Goal: Task Accomplishment & Management: Manage account settings

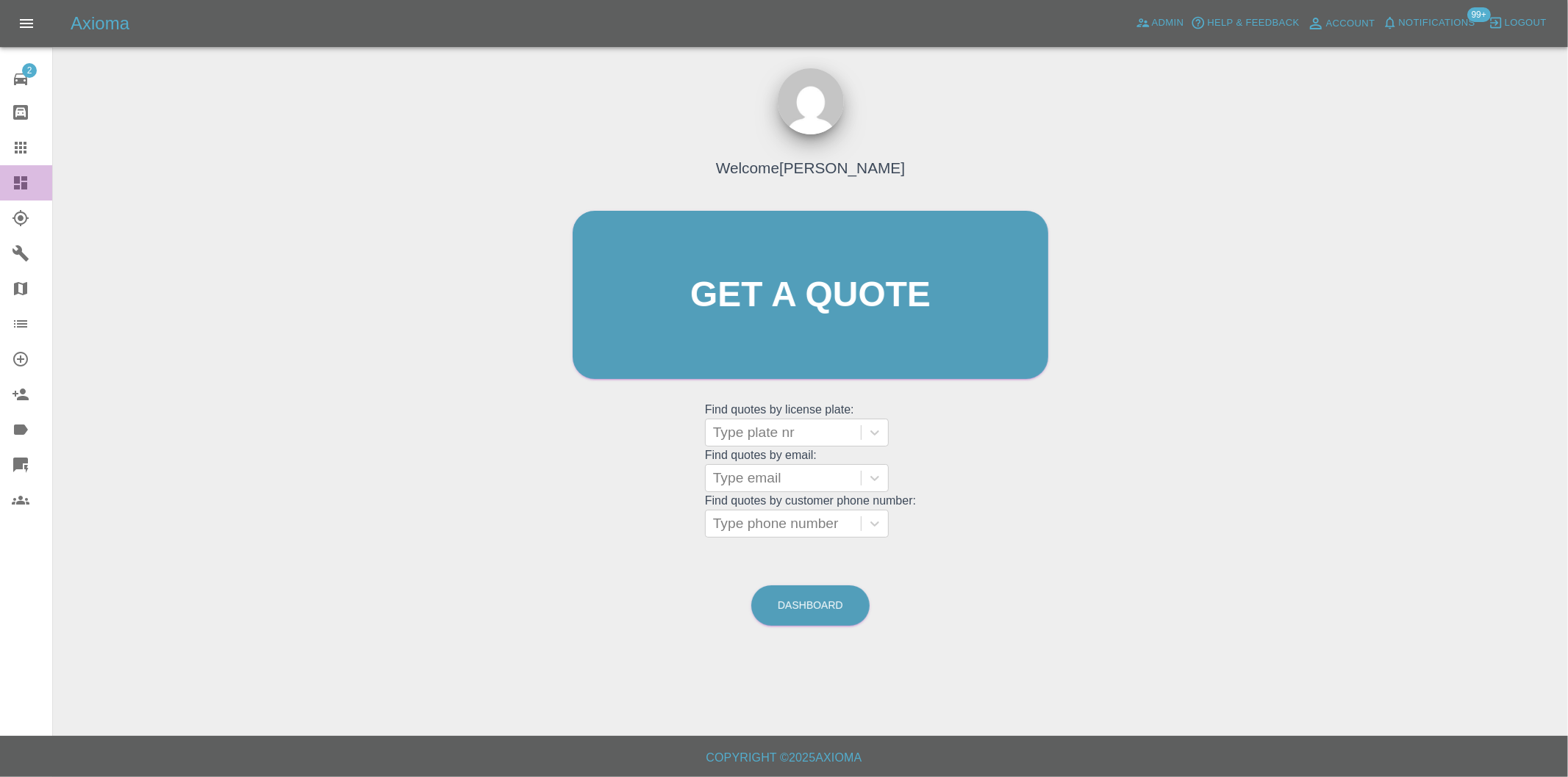
click at [22, 186] on icon at bounding box center [20, 182] width 13 height 13
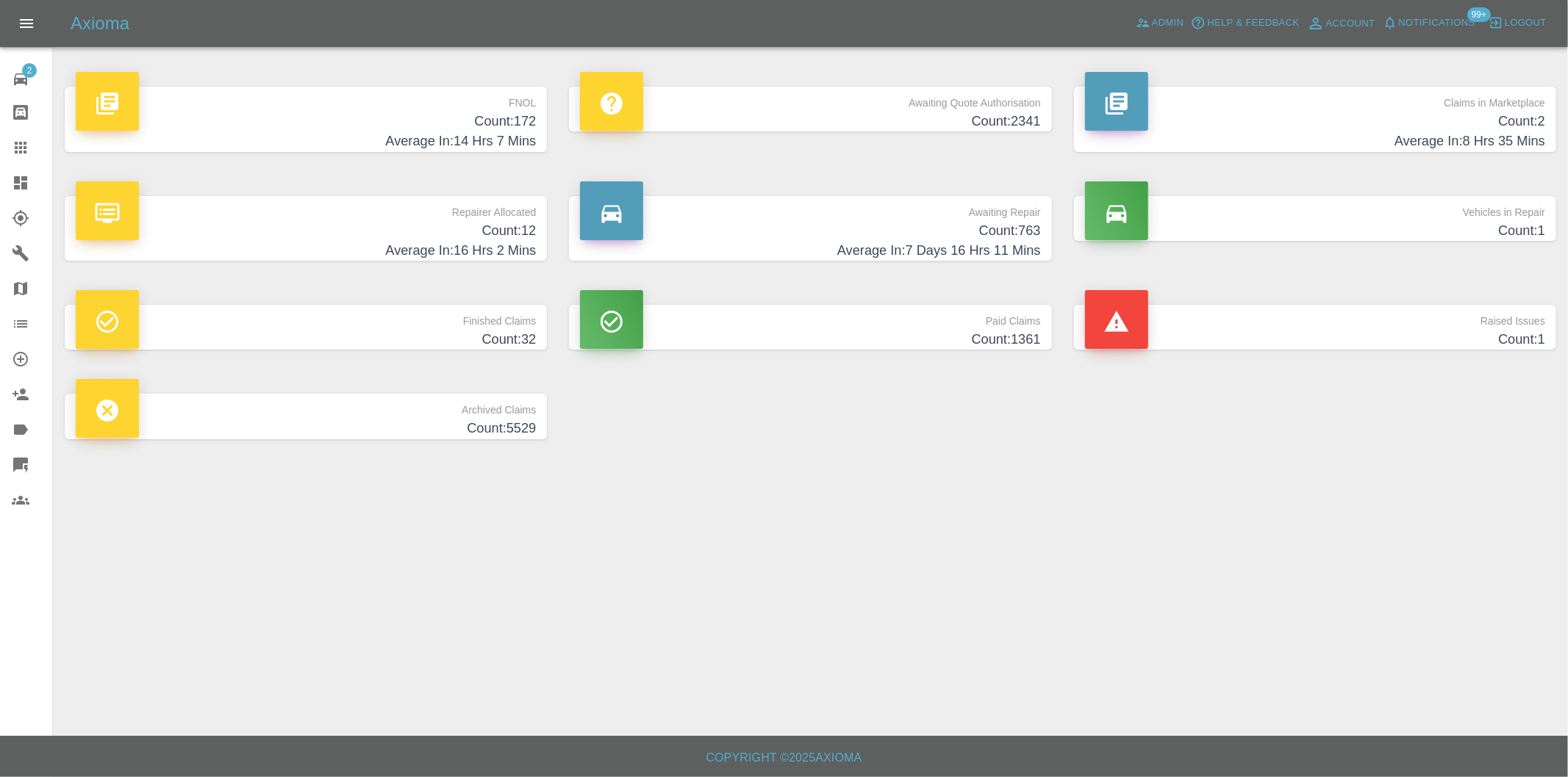
click at [501, 136] on h4 "Average In: 14 Hrs 7 Mins" at bounding box center [306, 141] width 461 height 20
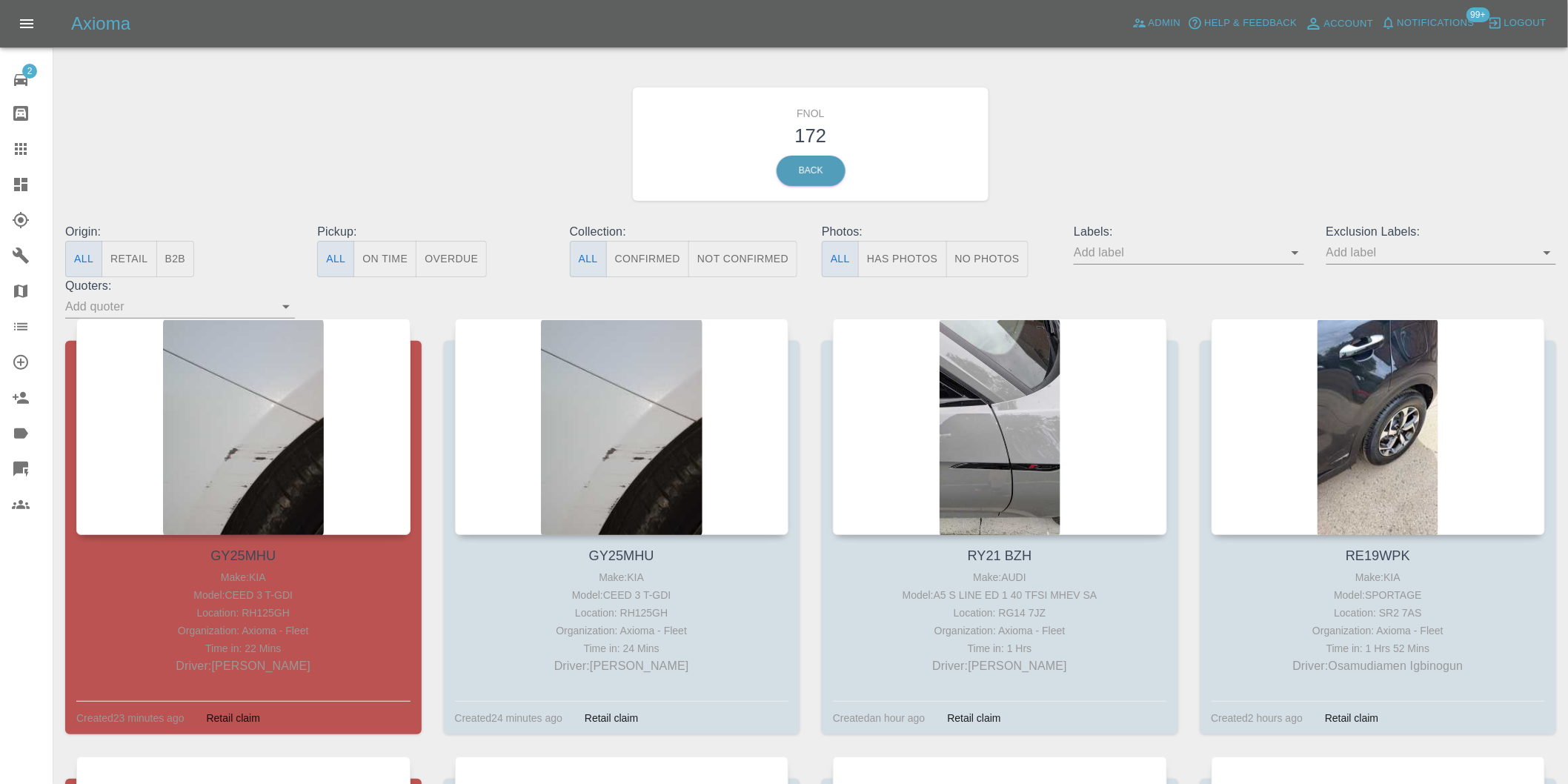
drag, startPoint x: 1542, startPoint y: 248, endPoint x: 1548, endPoint y: 256, distance: 10.0
click at [1542, 248] on icon "Open" at bounding box center [1548, 253] width 18 height 18
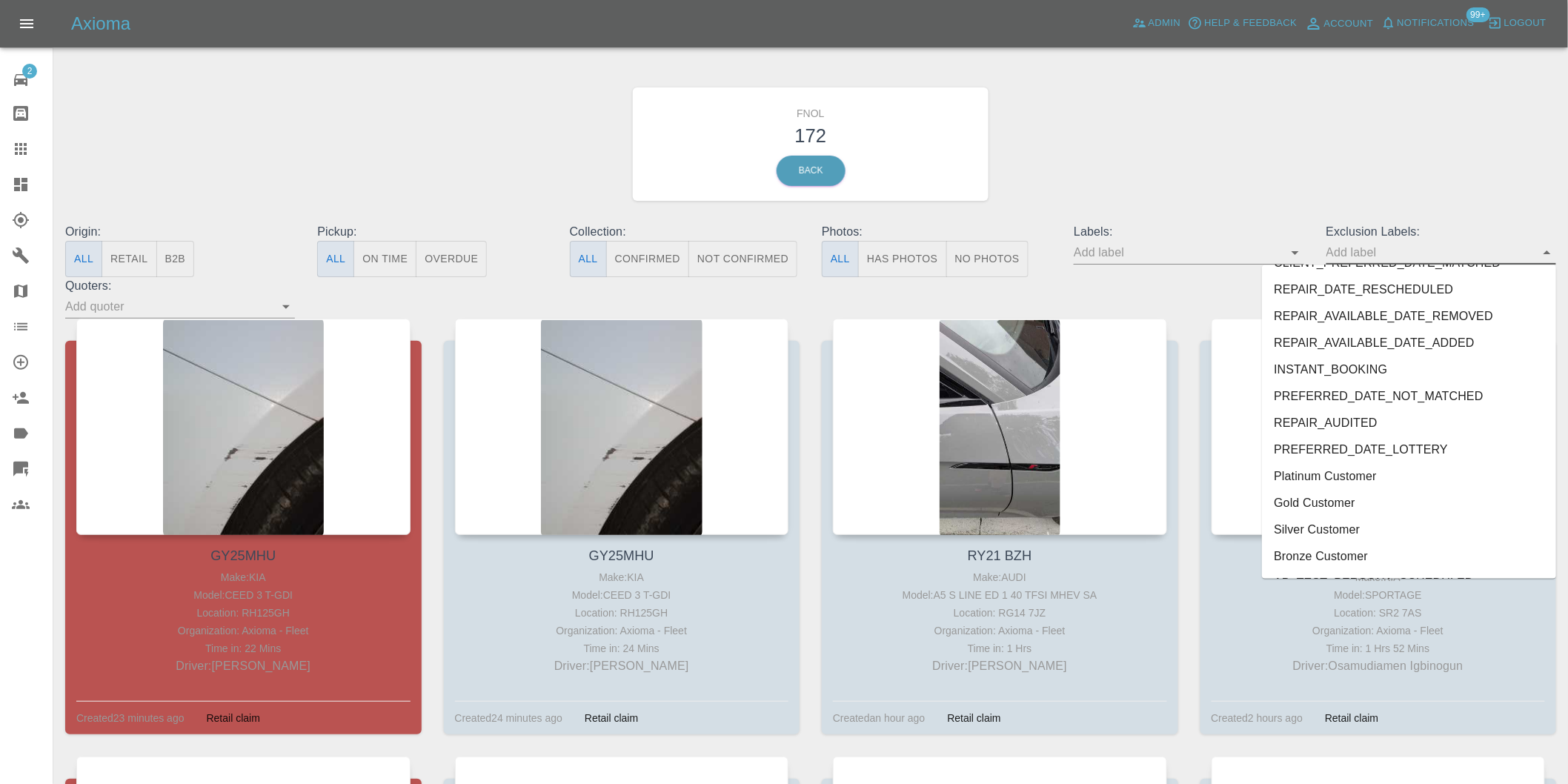
scroll to position [3219, 0]
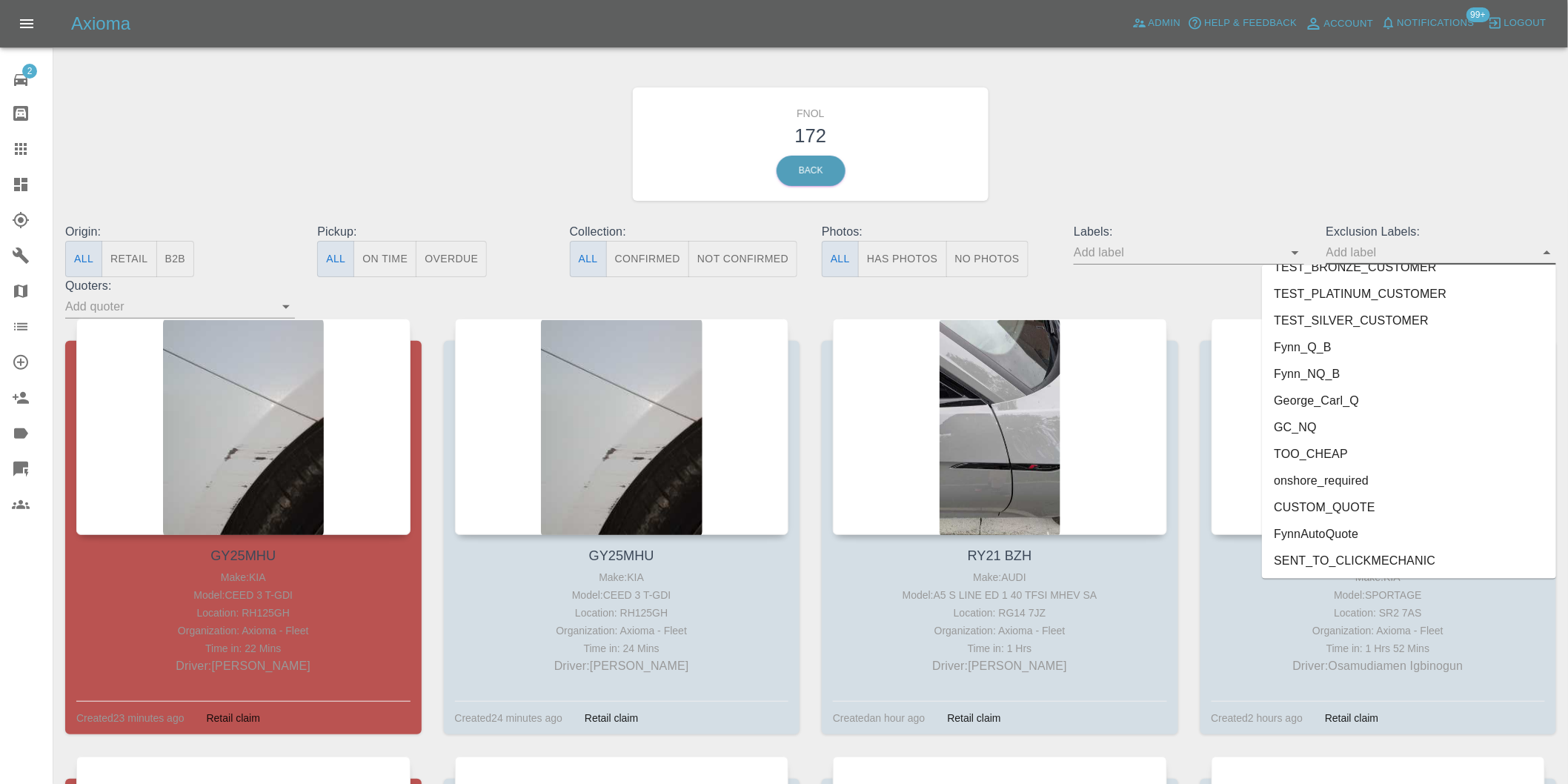
click at [1375, 486] on li "onshore_required" at bounding box center [1409, 481] width 294 height 26
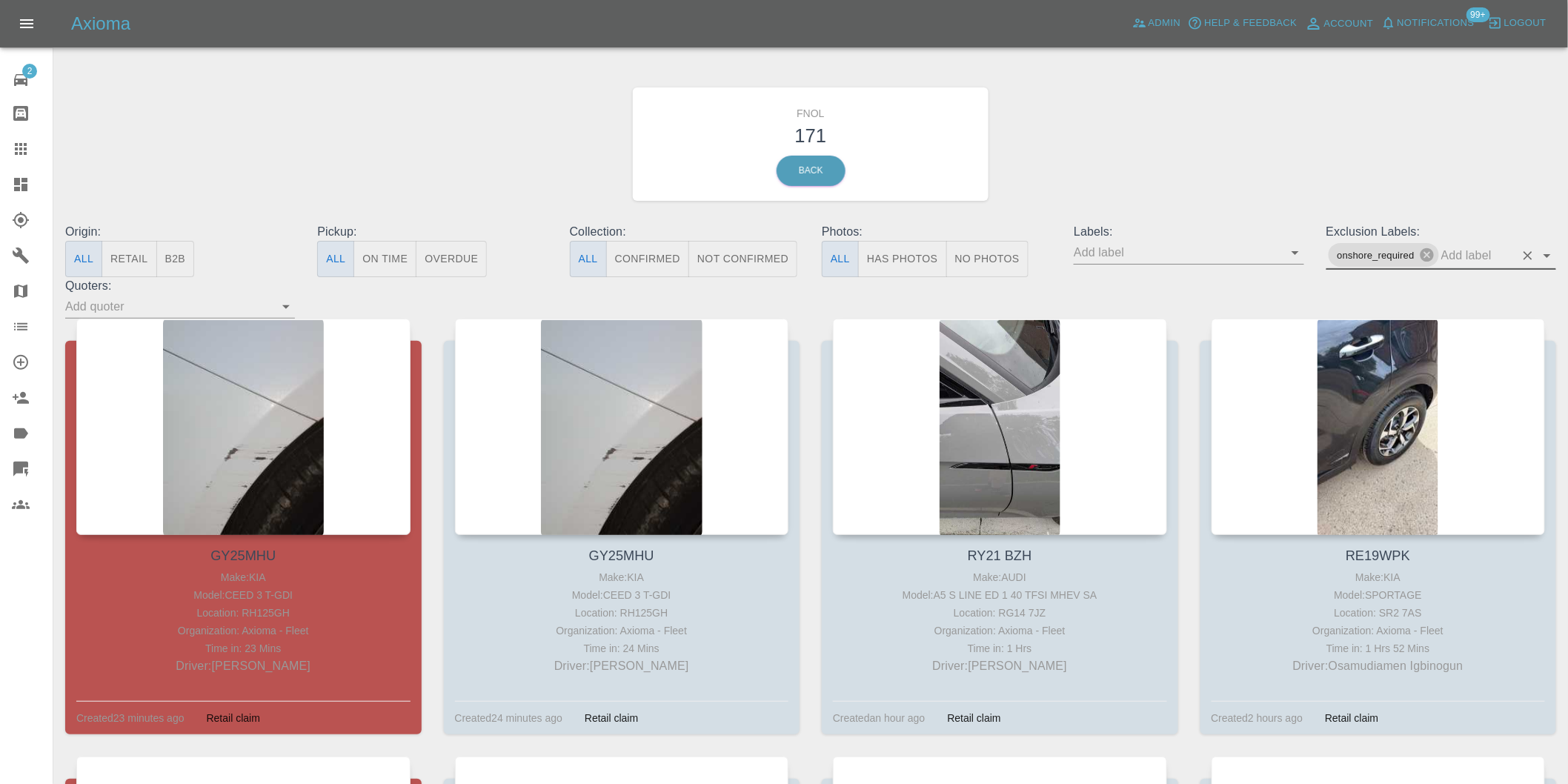
click at [1547, 253] on icon "Open" at bounding box center [1548, 256] width 18 height 18
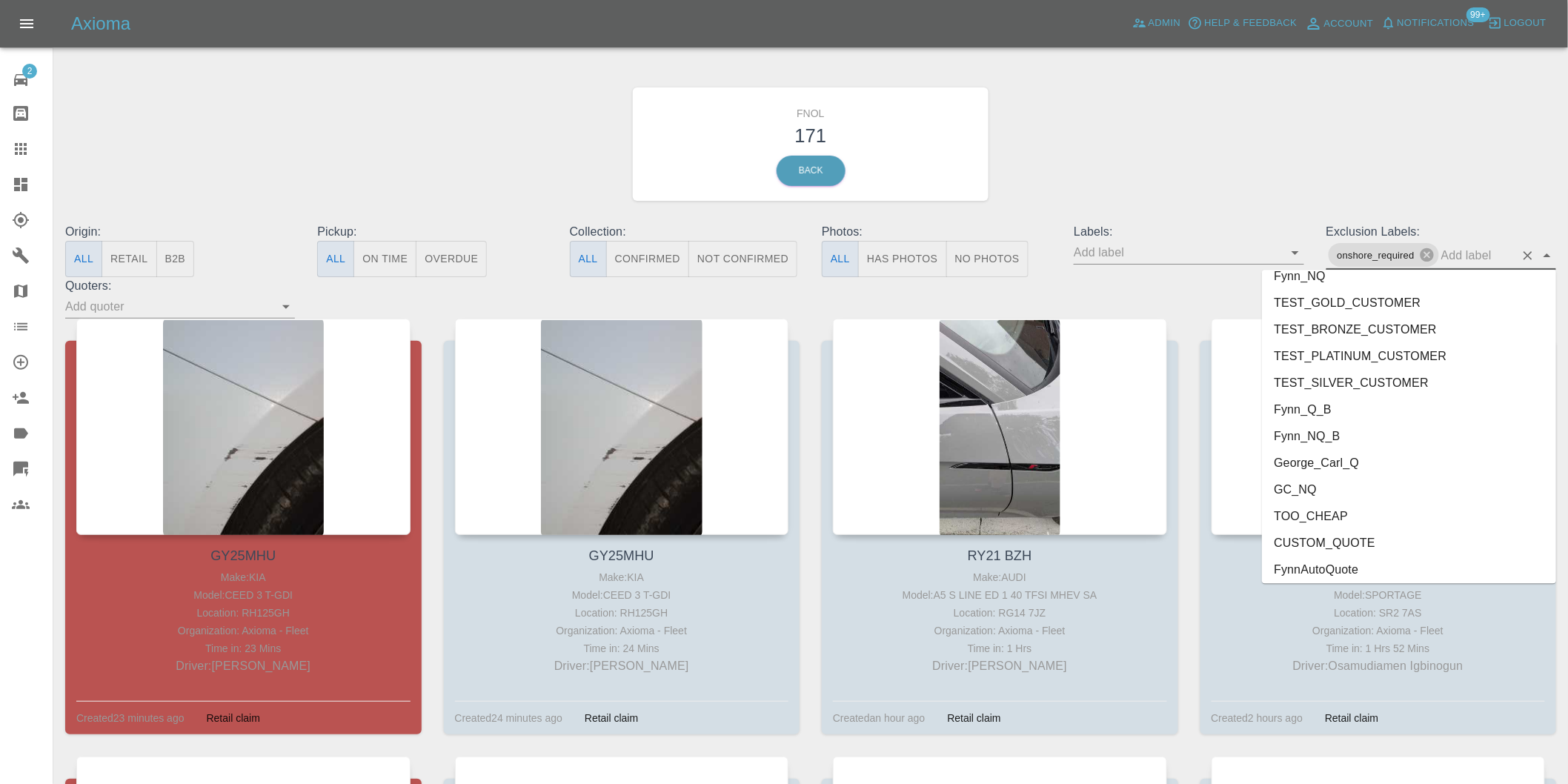
scroll to position [3193, 0]
click at [1358, 431] on li "George_Carl_Q" at bounding box center [1409, 432] width 294 height 26
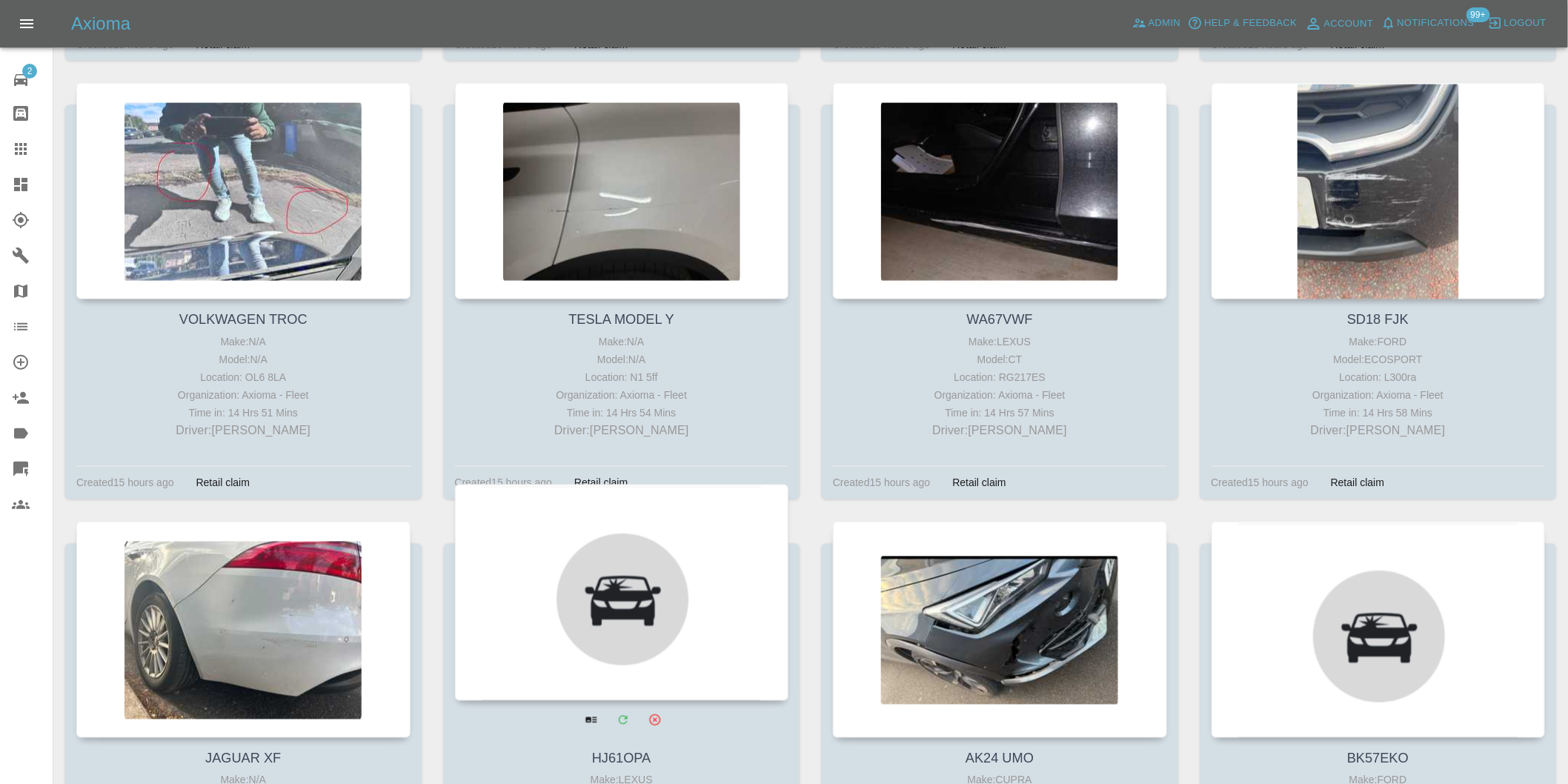
scroll to position [10459, 0]
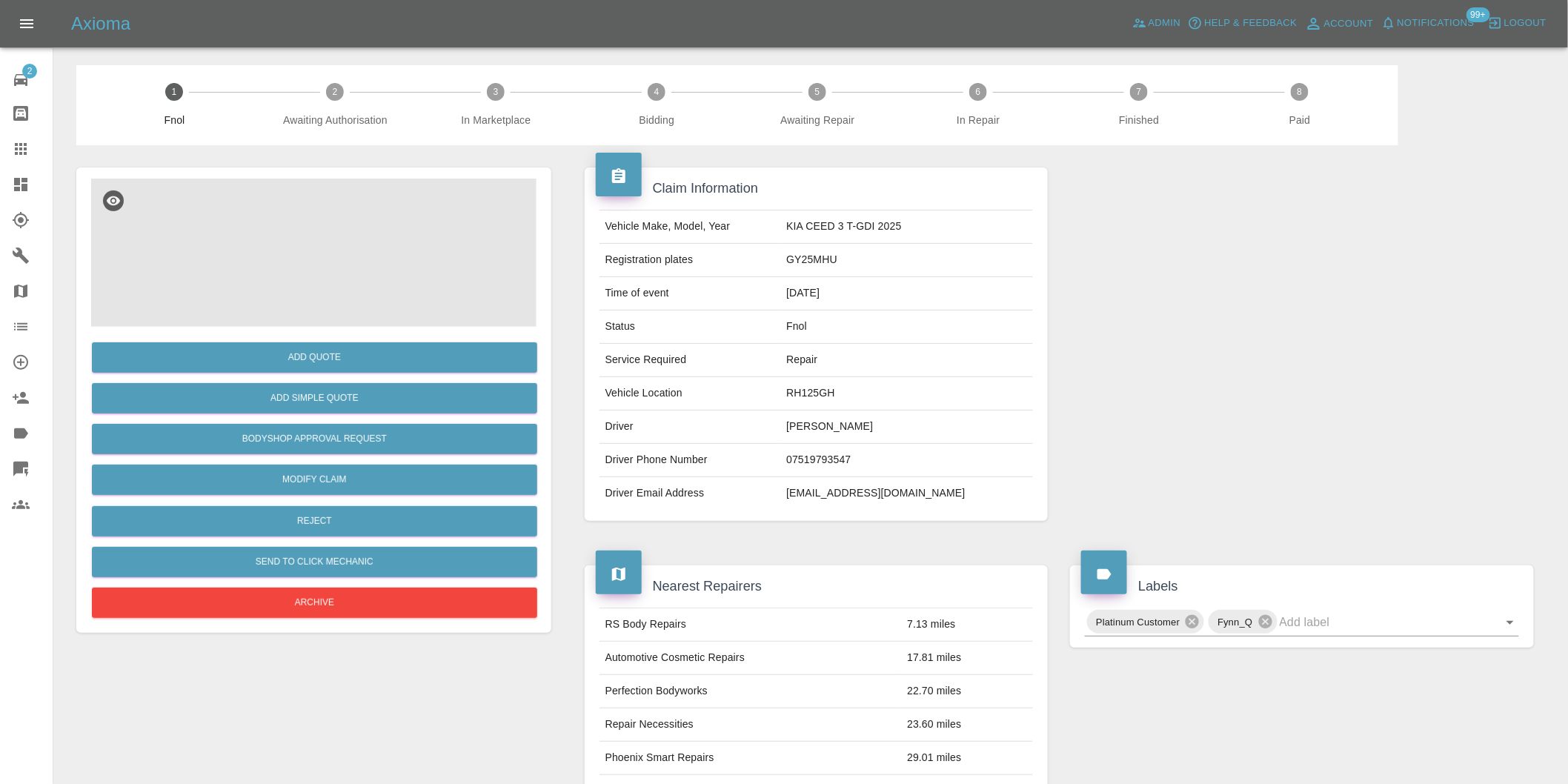
click at [306, 219] on img at bounding box center [313, 253] width 446 height 148
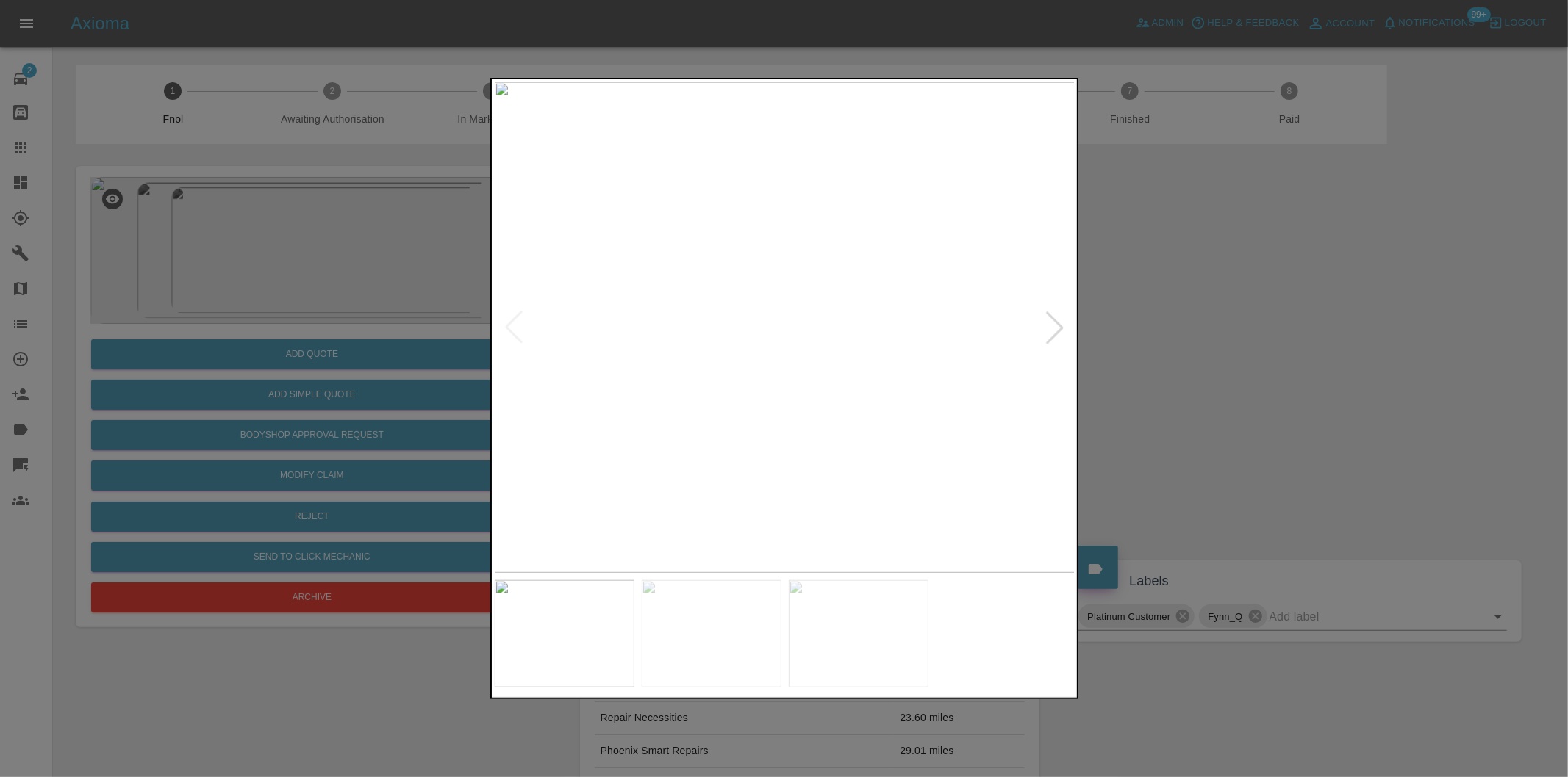
click at [1050, 328] on div at bounding box center [1054, 327] width 32 height 32
click at [1050, 328] on img at bounding box center [784, 327] width 580 height 491
drag, startPoint x: 1225, startPoint y: 370, endPoint x: 746, endPoint y: 465, distance: 488.3
click at [1222, 370] on div at bounding box center [784, 388] width 1568 height 777
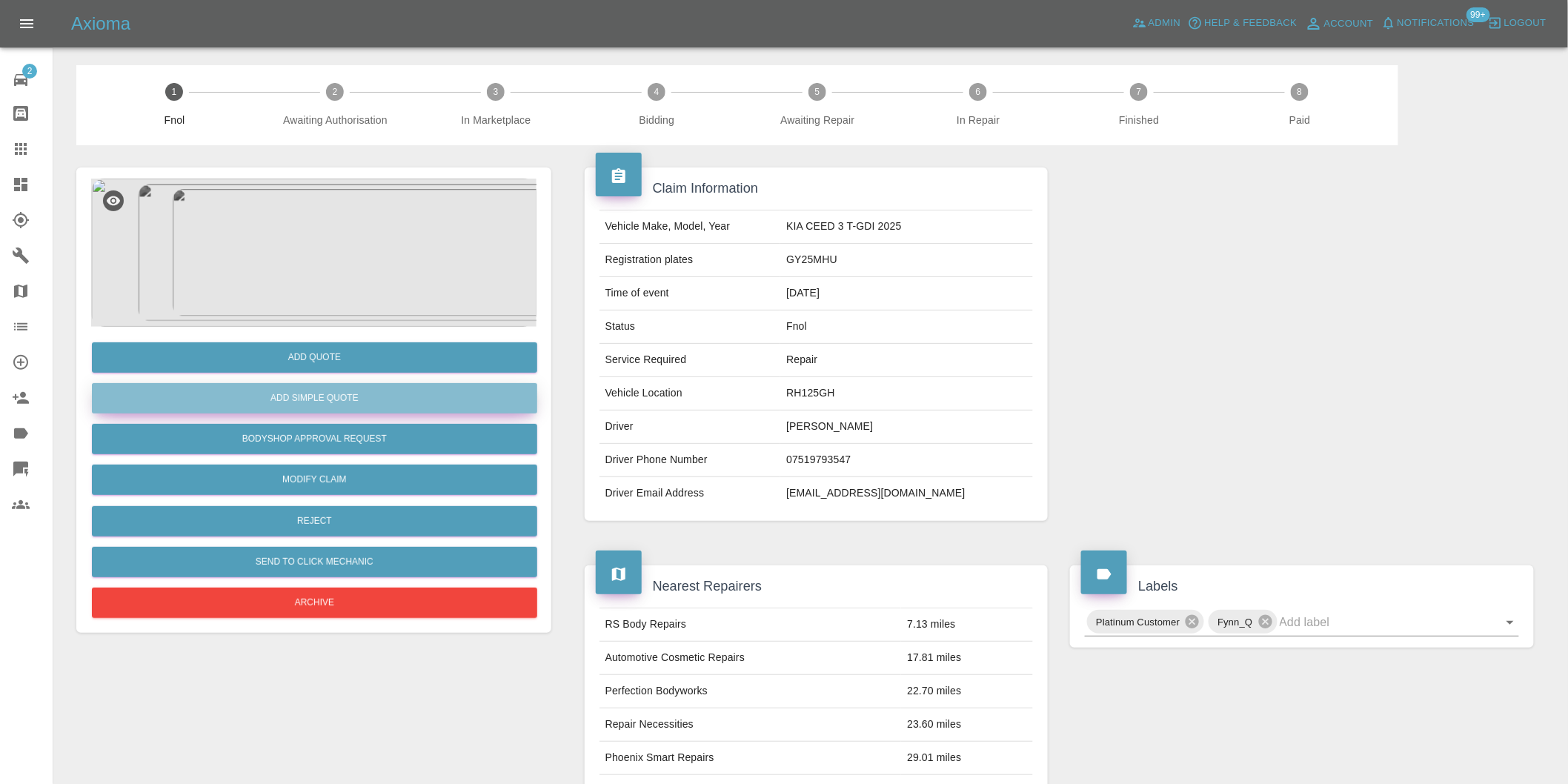
click at [337, 390] on button "Add Simple Quote" at bounding box center [314, 398] width 446 height 30
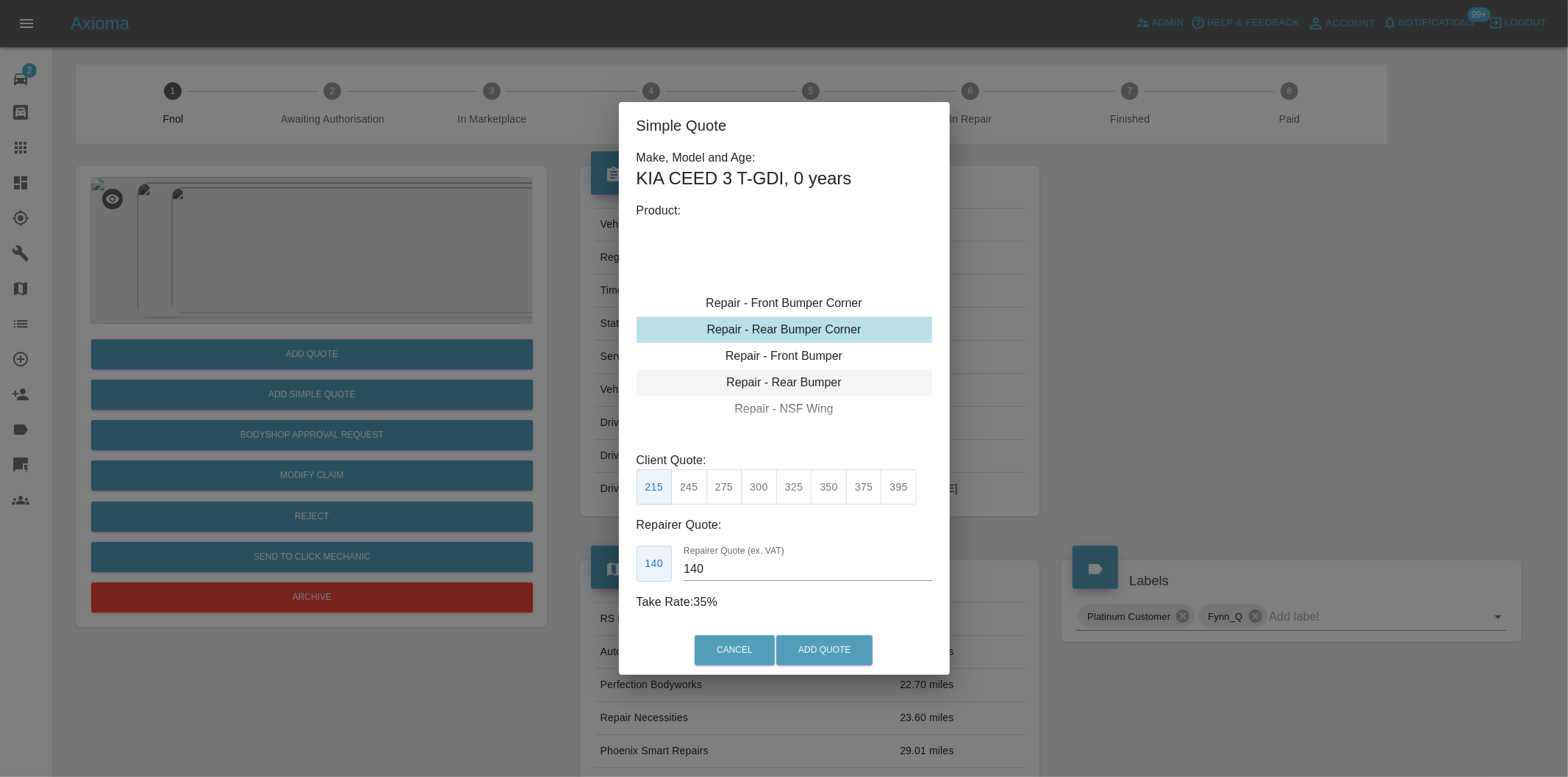
type input "120"
click at [684, 481] on button "199" at bounding box center [688, 486] width 36 height 36
click at [818, 647] on button "Add Quote" at bounding box center [824, 650] width 96 height 30
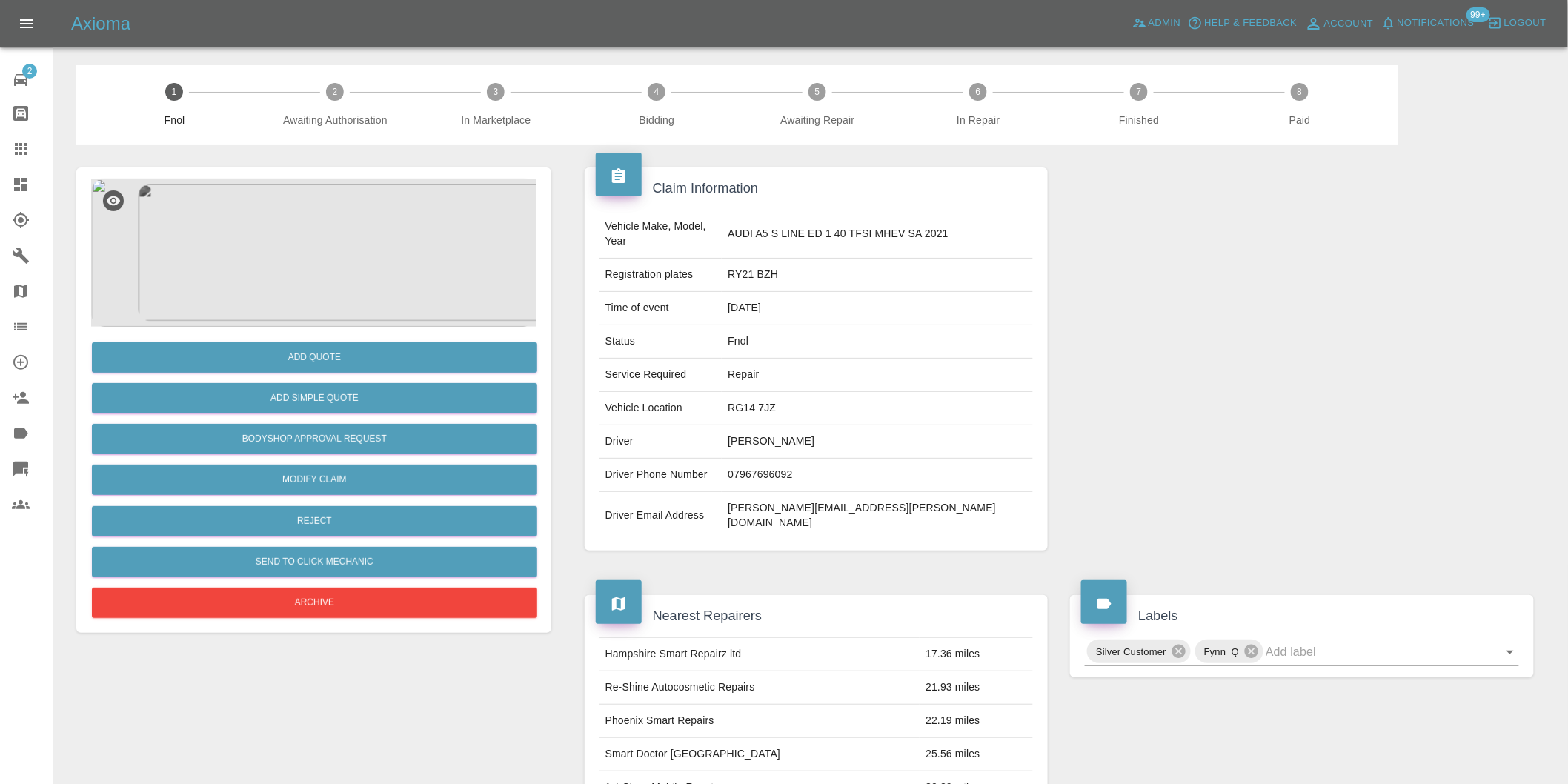
click at [293, 261] on img at bounding box center [313, 253] width 446 height 148
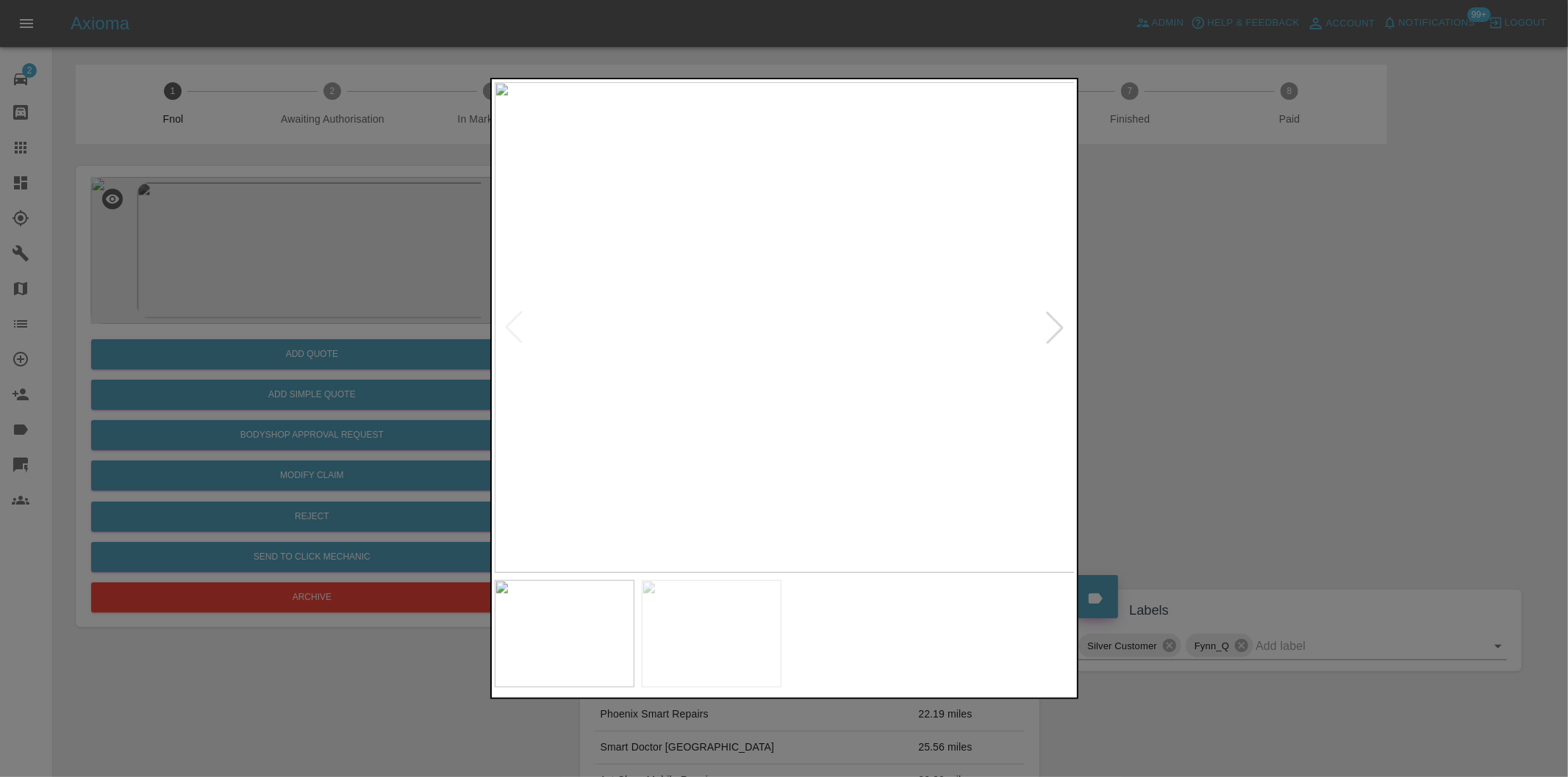
click at [1058, 327] on div at bounding box center [1054, 327] width 32 height 32
click at [1058, 327] on img at bounding box center [784, 327] width 580 height 491
click at [1192, 347] on div at bounding box center [784, 388] width 1568 height 777
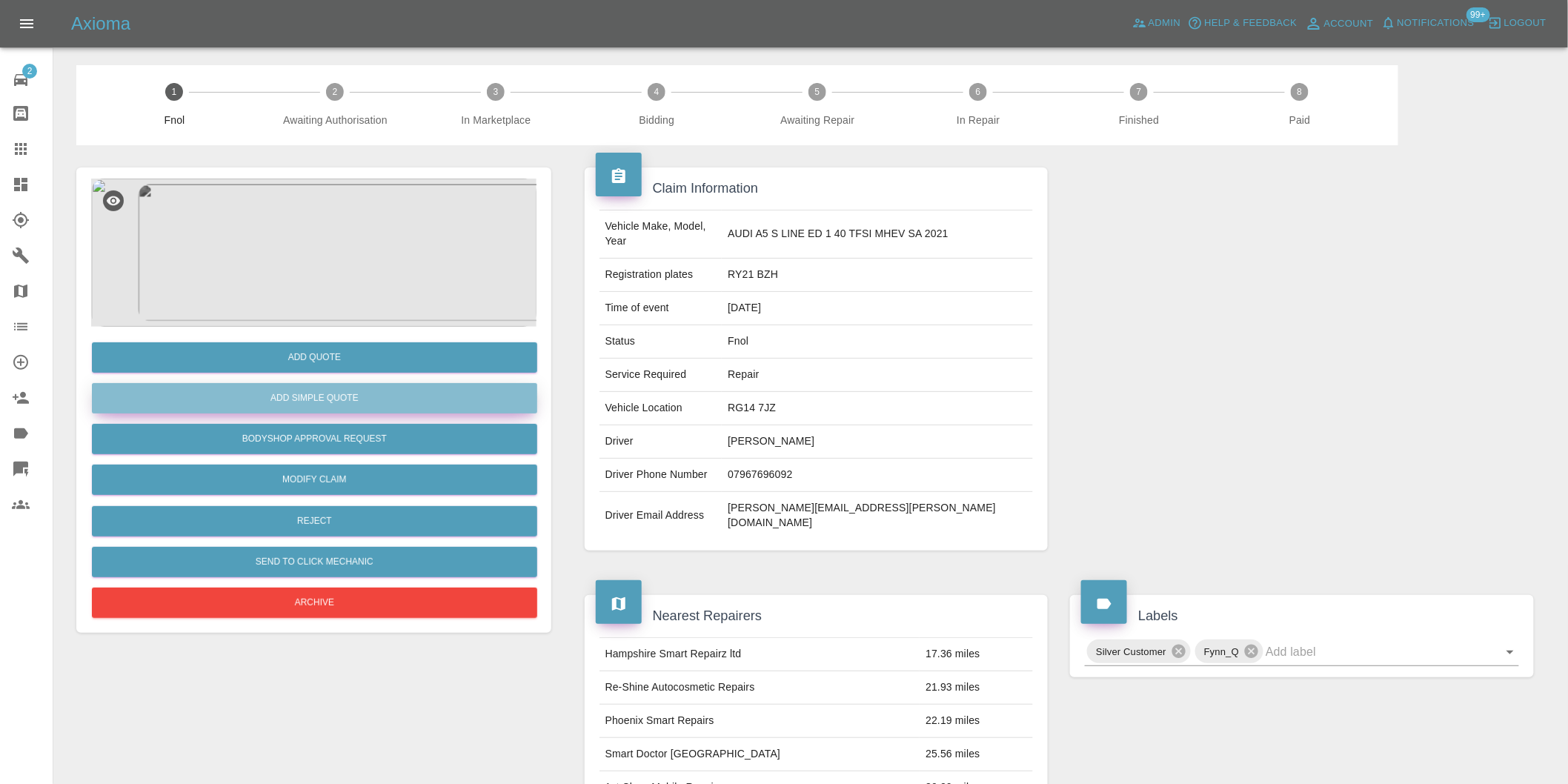
click at [329, 396] on button "Add Simple Quote" at bounding box center [314, 398] width 446 height 30
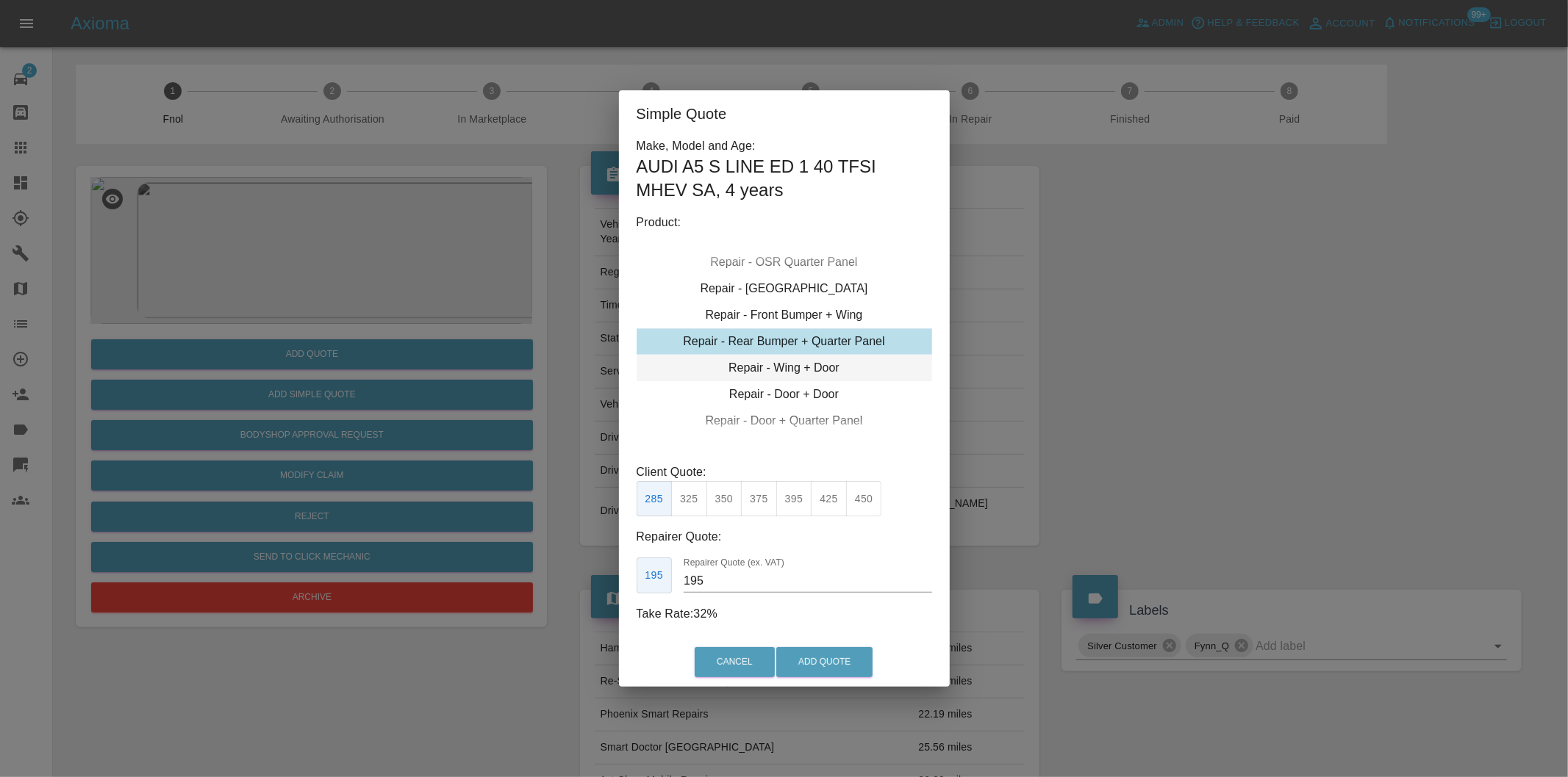
click at [827, 364] on div "Repair - Wing + Door" at bounding box center [784, 368] width 295 height 26
type input "245"
click at [823, 652] on button "Add Quote" at bounding box center [824, 662] width 96 height 30
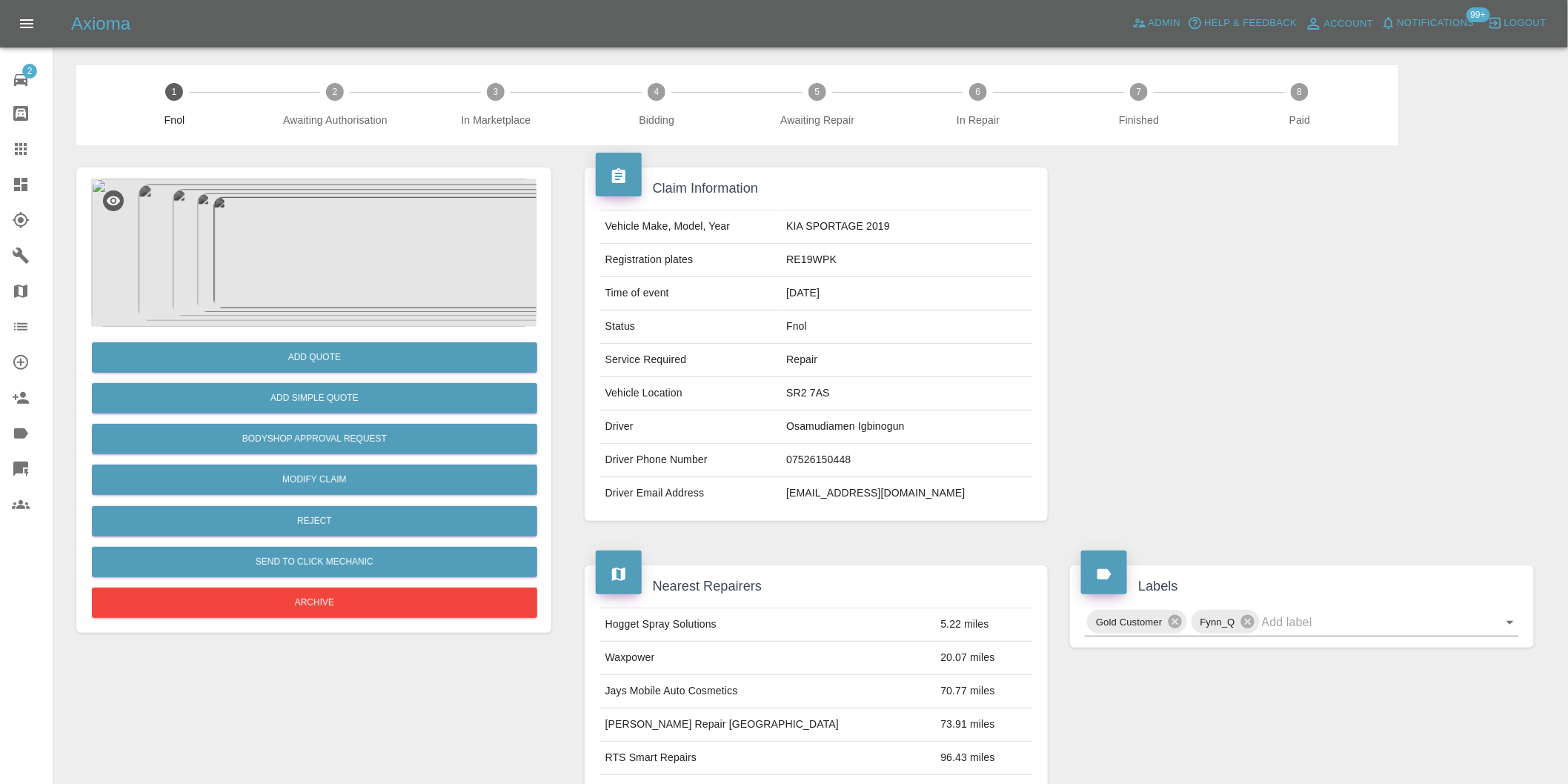
click at [320, 223] on img at bounding box center [313, 253] width 446 height 148
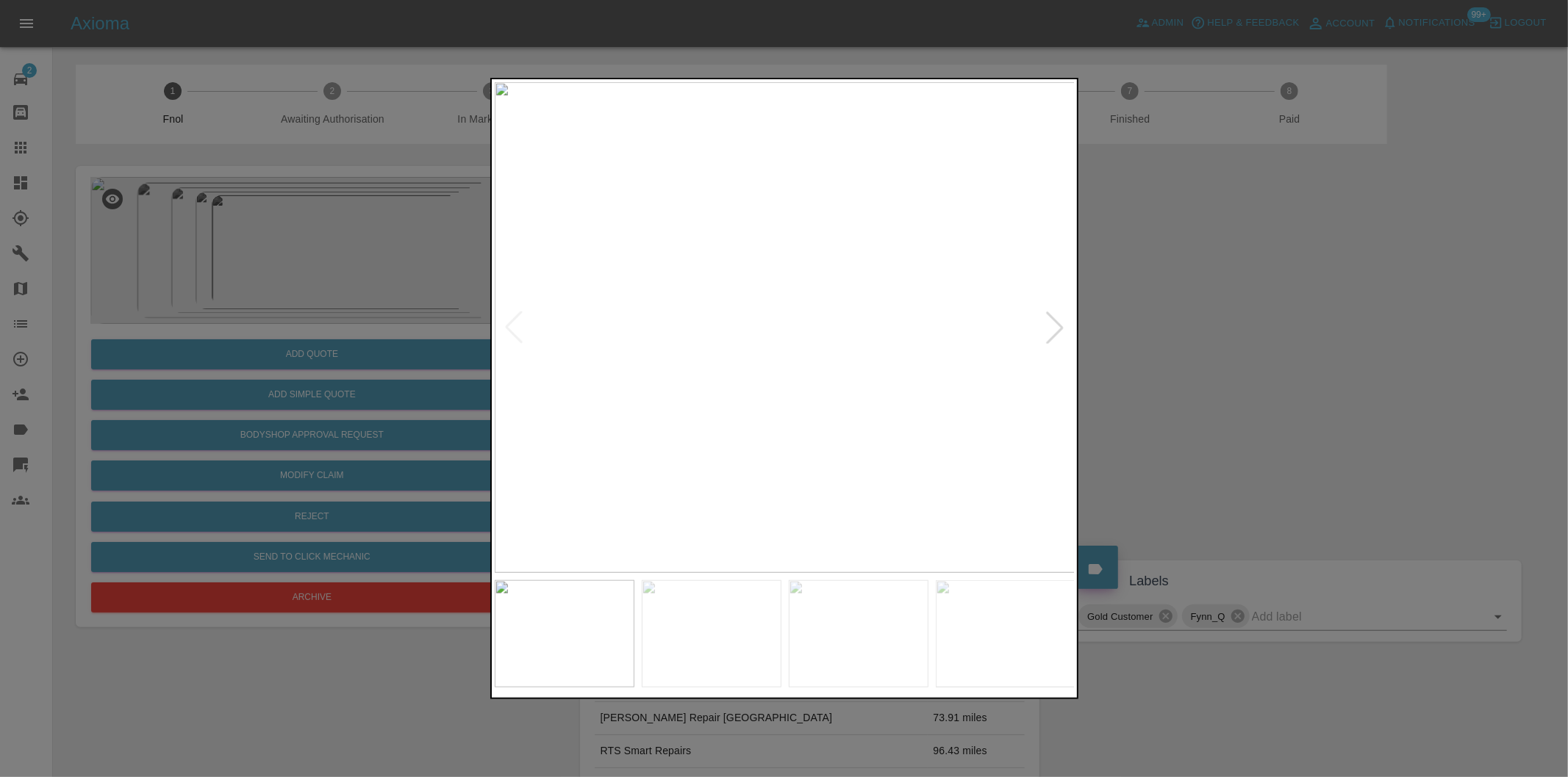
click at [1050, 327] on div at bounding box center [1054, 327] width 32 height 32
click at [1217, 327] on div at bounding box center [784, 388] width 1568 height 777
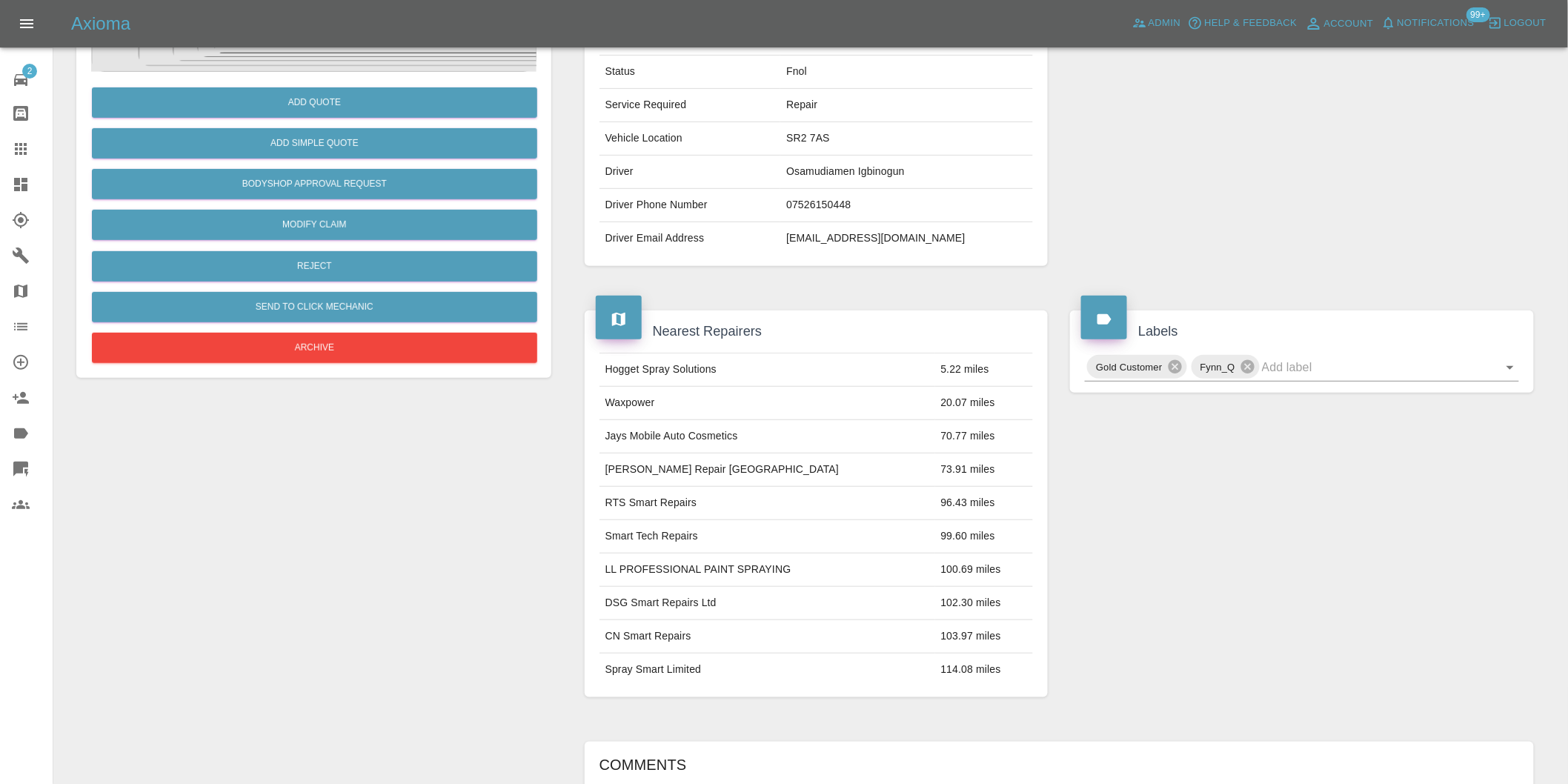
scroll to position [411, 0]
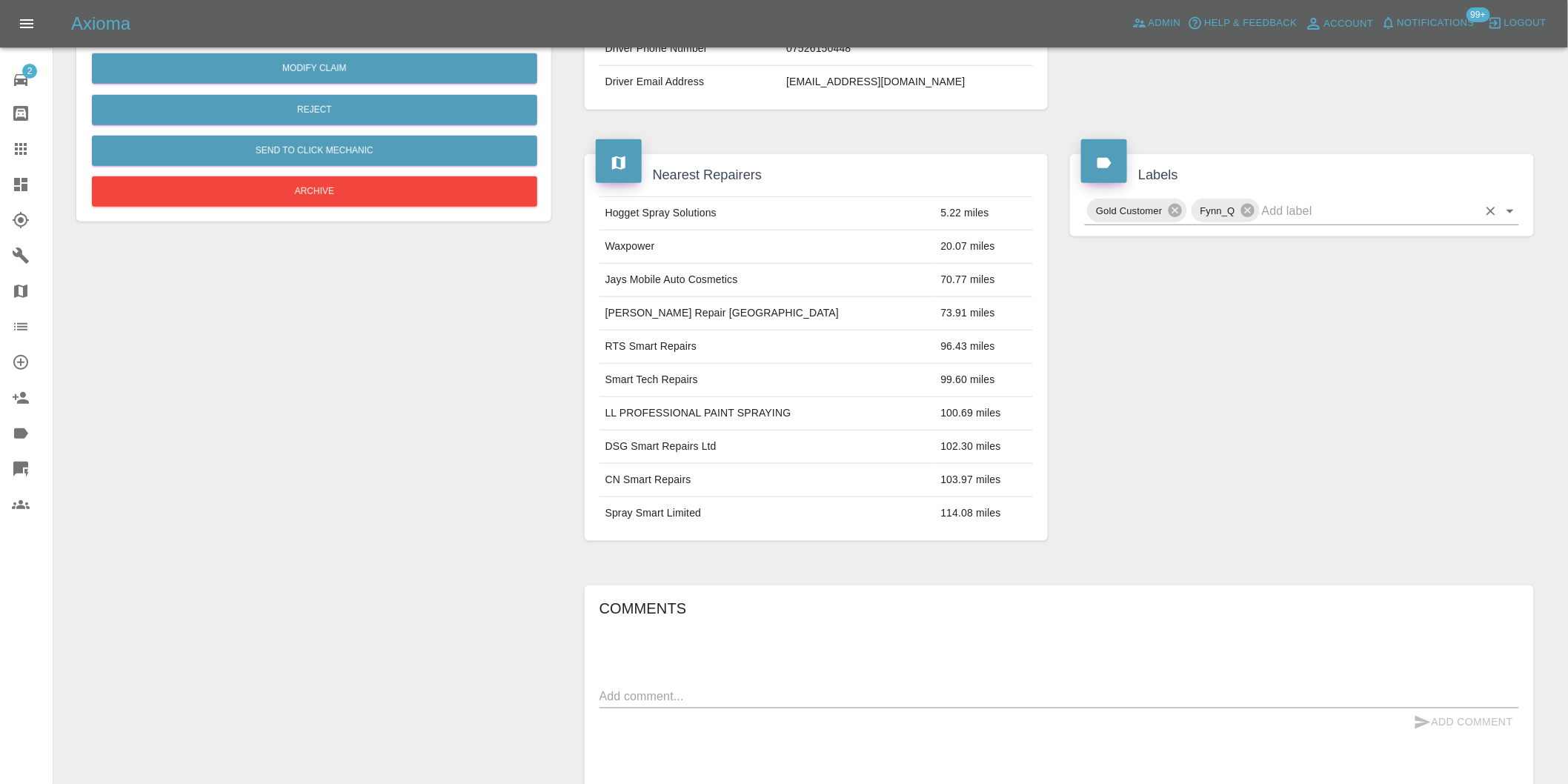
click at [1510, 209] on icon "Open" at bounding box center [1511, 211] width 18 height 18
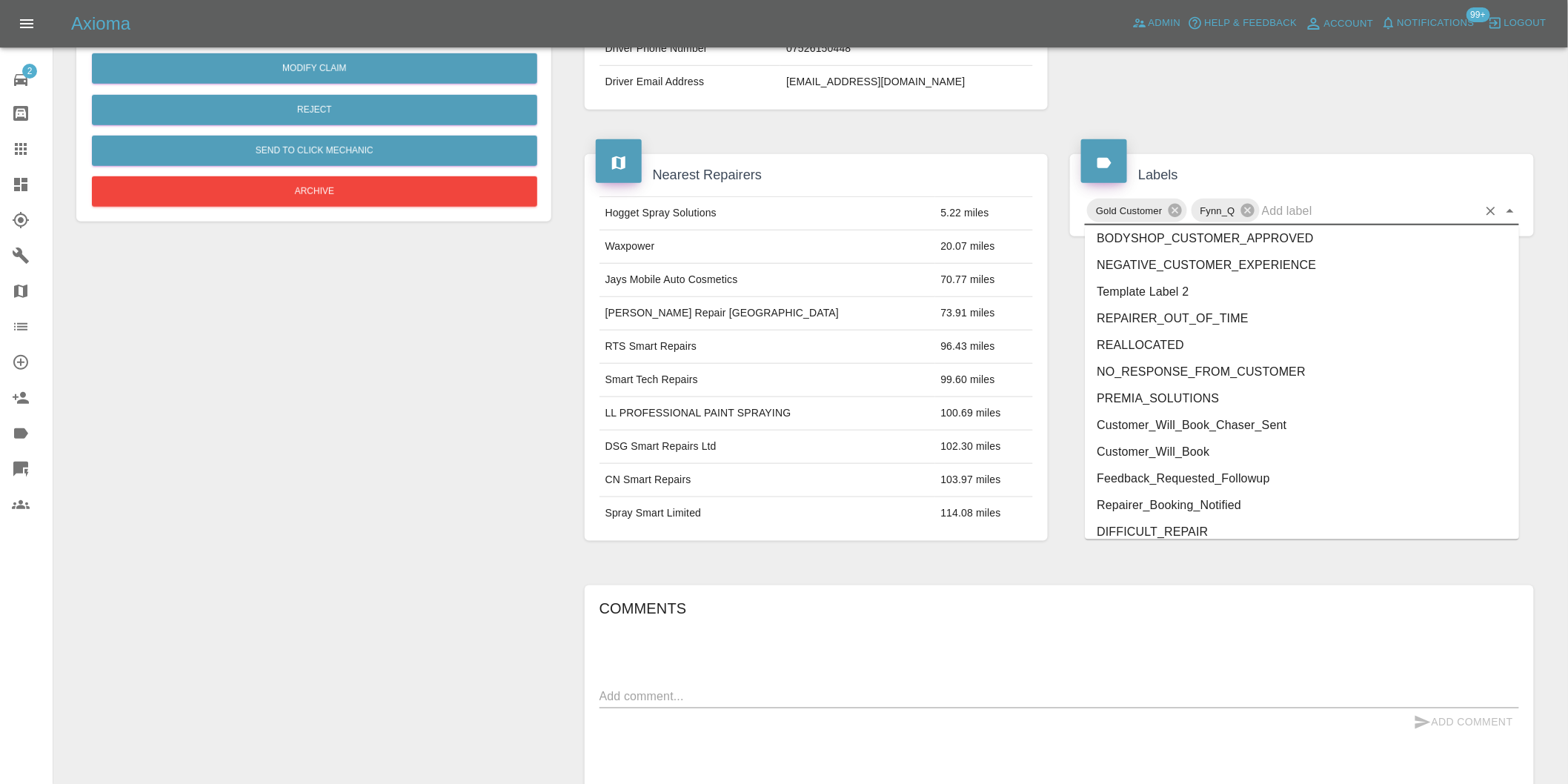
scroll to position [3165, 0]
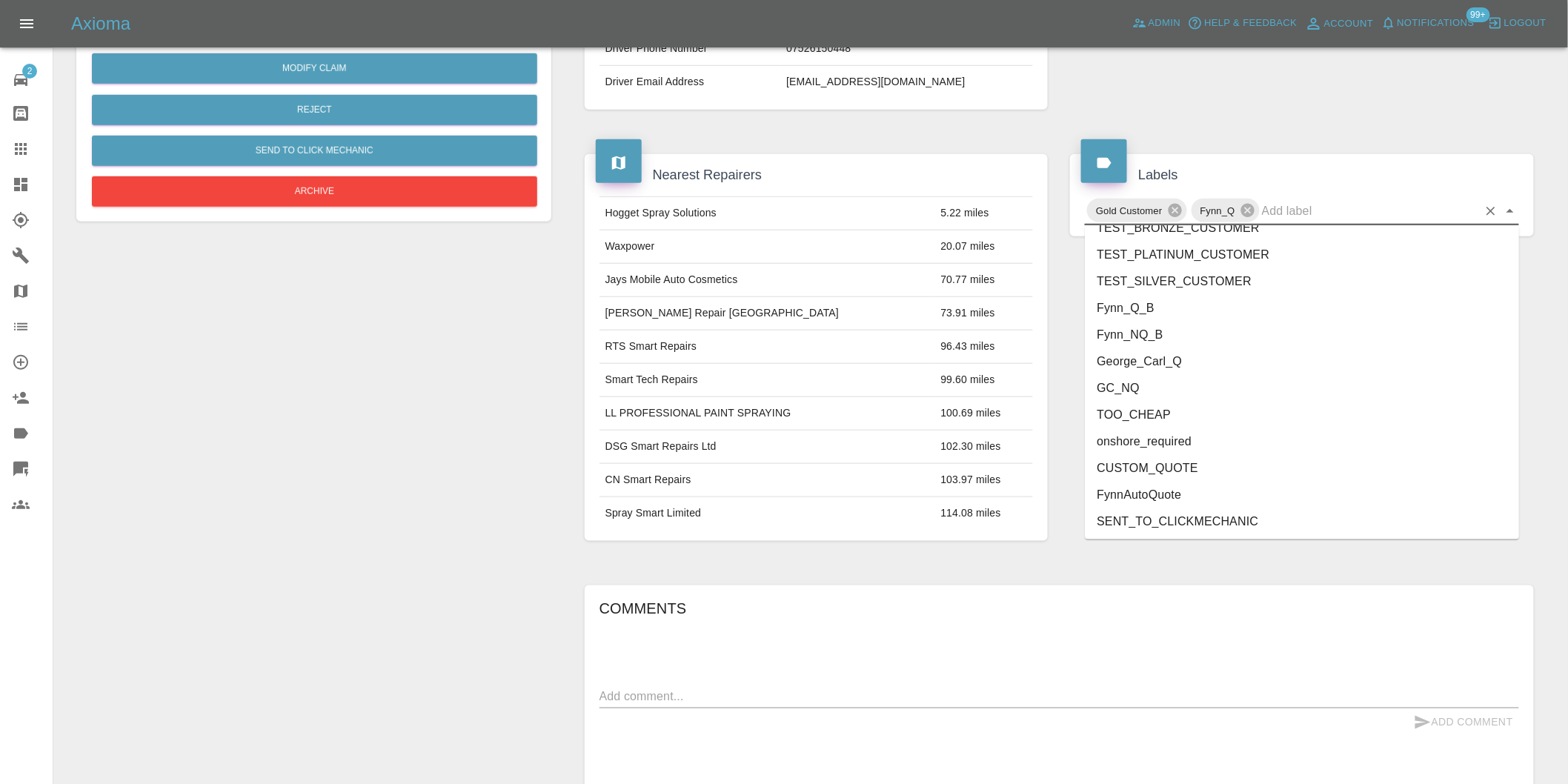
click at [1231, 441] on li "onshore_required" at bounding box center [1302, 441] width 434 height 26
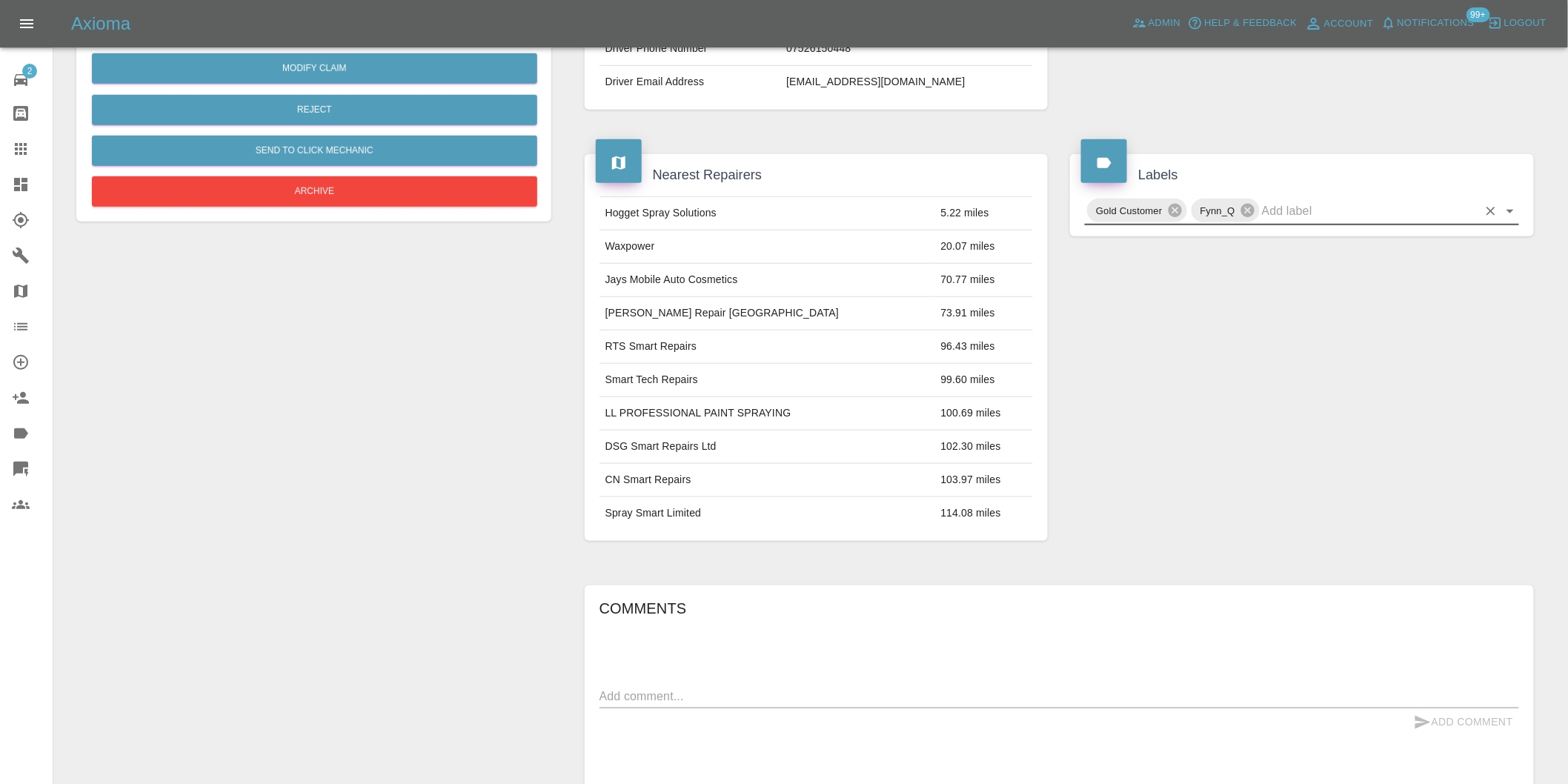
click at [1510, 208] on icon "Open" at bounding box center [1511, 211] width 18 height 18
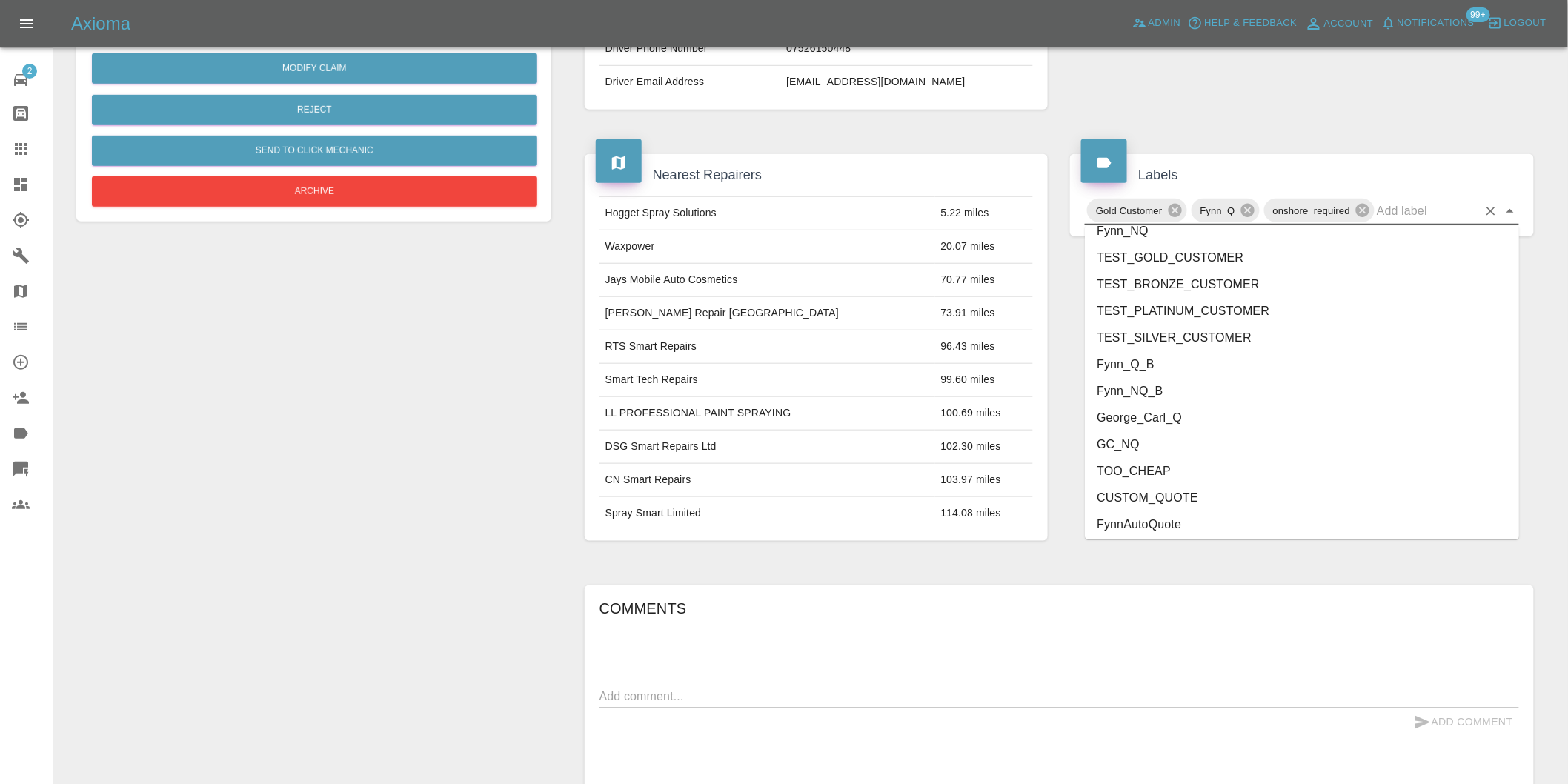
scroll to position [3139, 0]
click at [1166, 390] on li "George_Carl_Q" at bounding box center [1302, 388] width 434 height 26
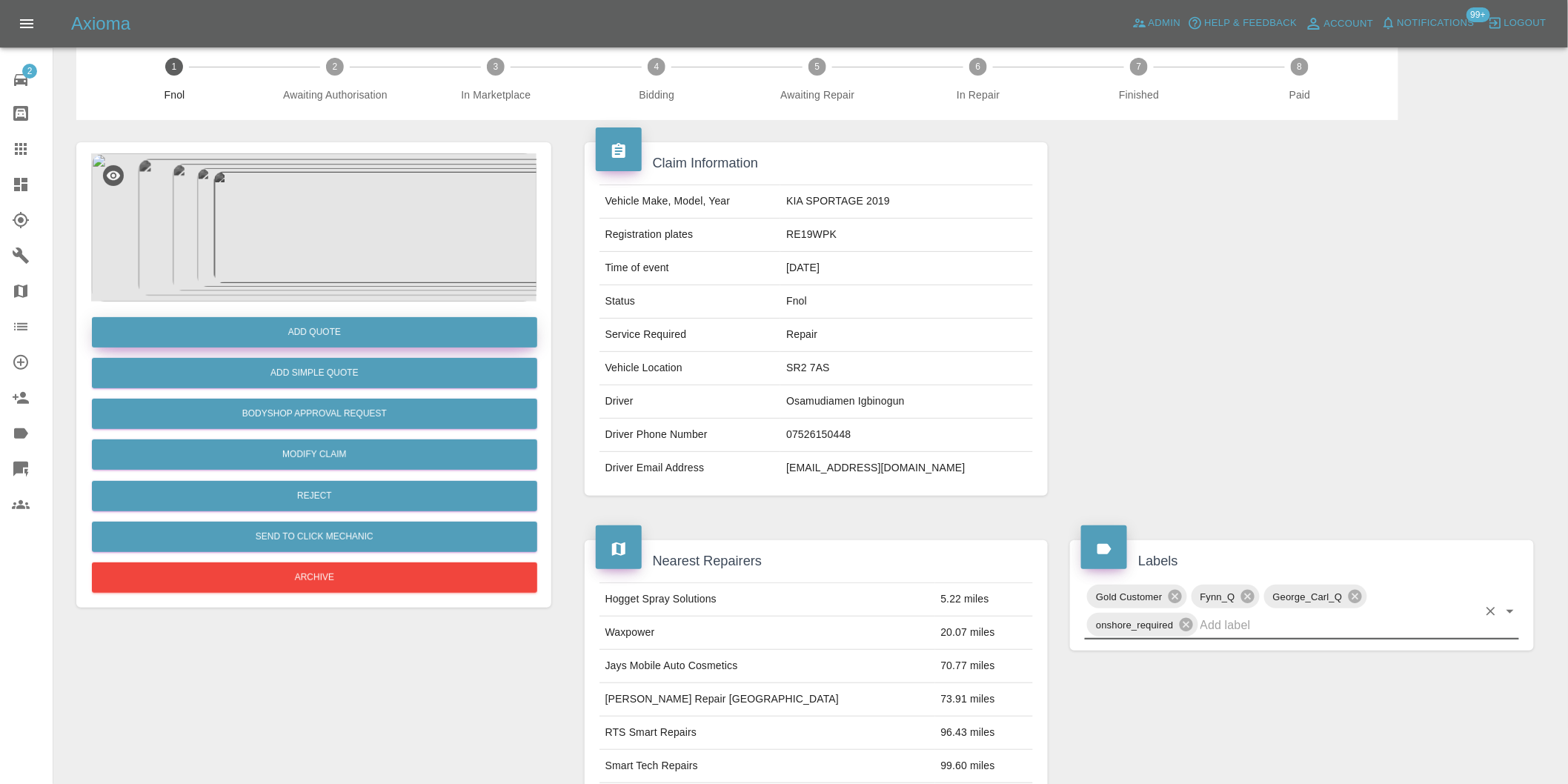
scroll to position [0, 0]
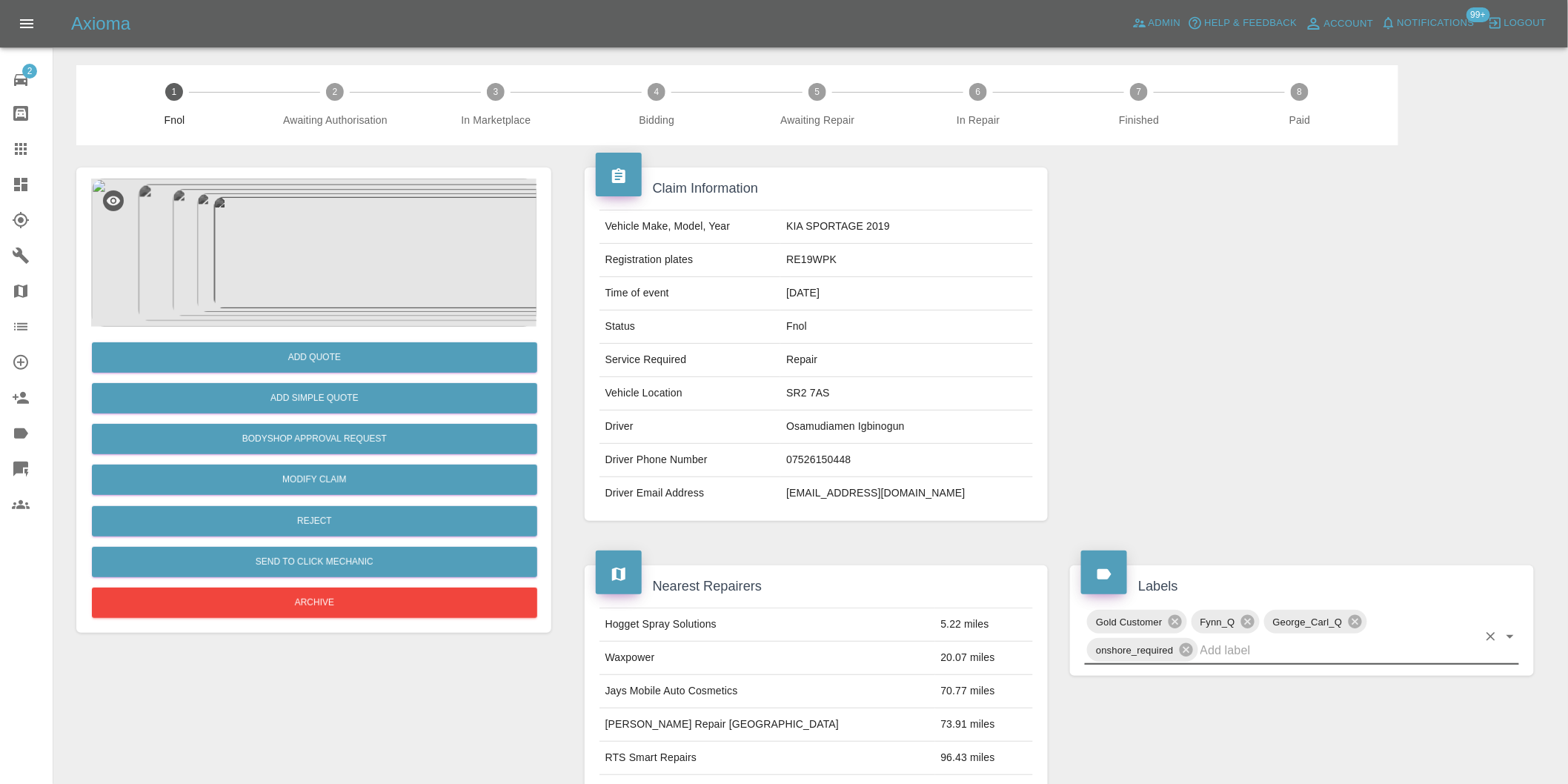
click at [339, 226] on img at bounding box center [313, 253] width 446 height 148
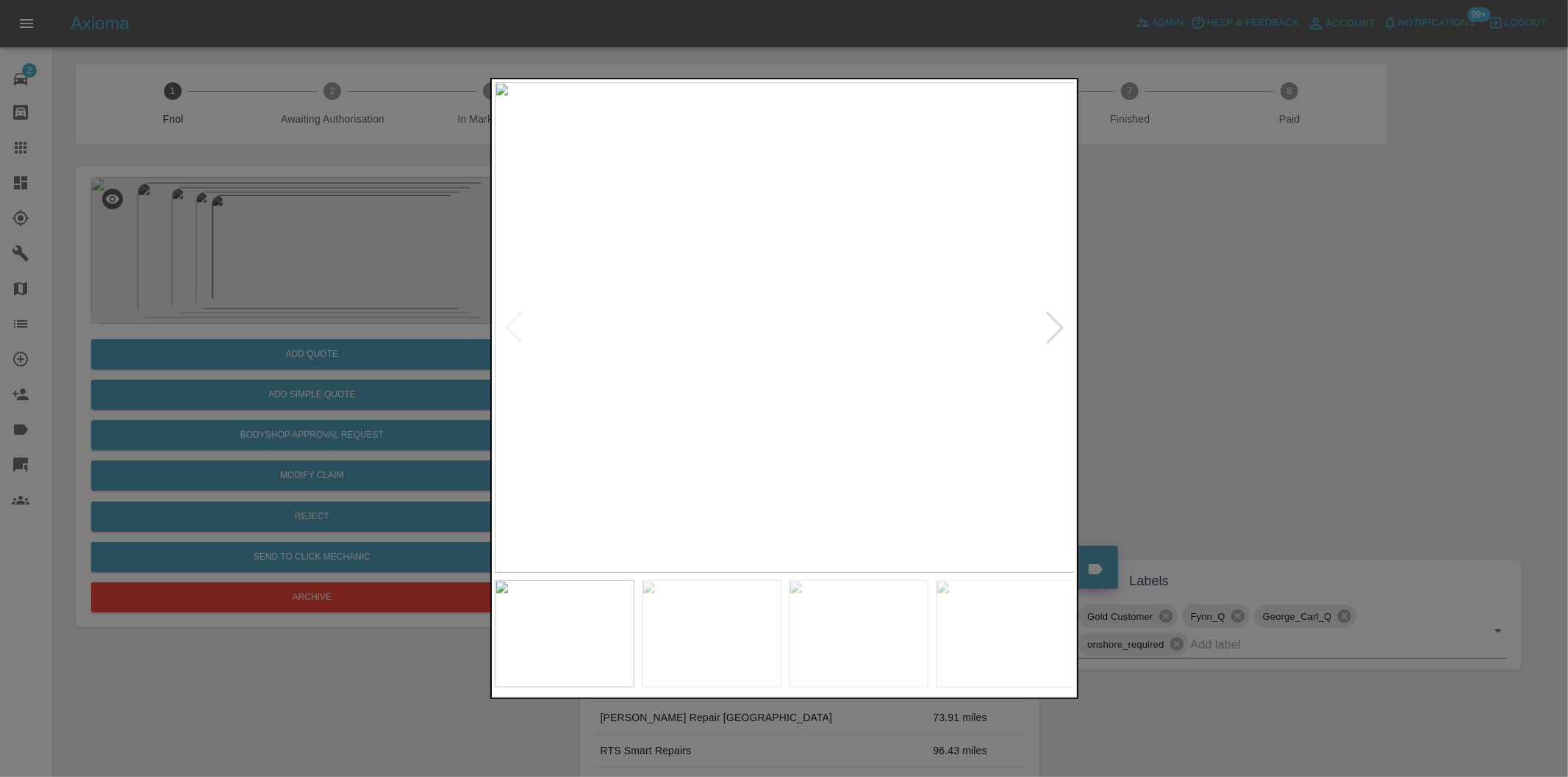
click at [1056, 327] on div at bounding box center [1054, 327] width 32 height 32
click at [1160, 341] on div at bounding box center [784, 388] width 1568 height 777
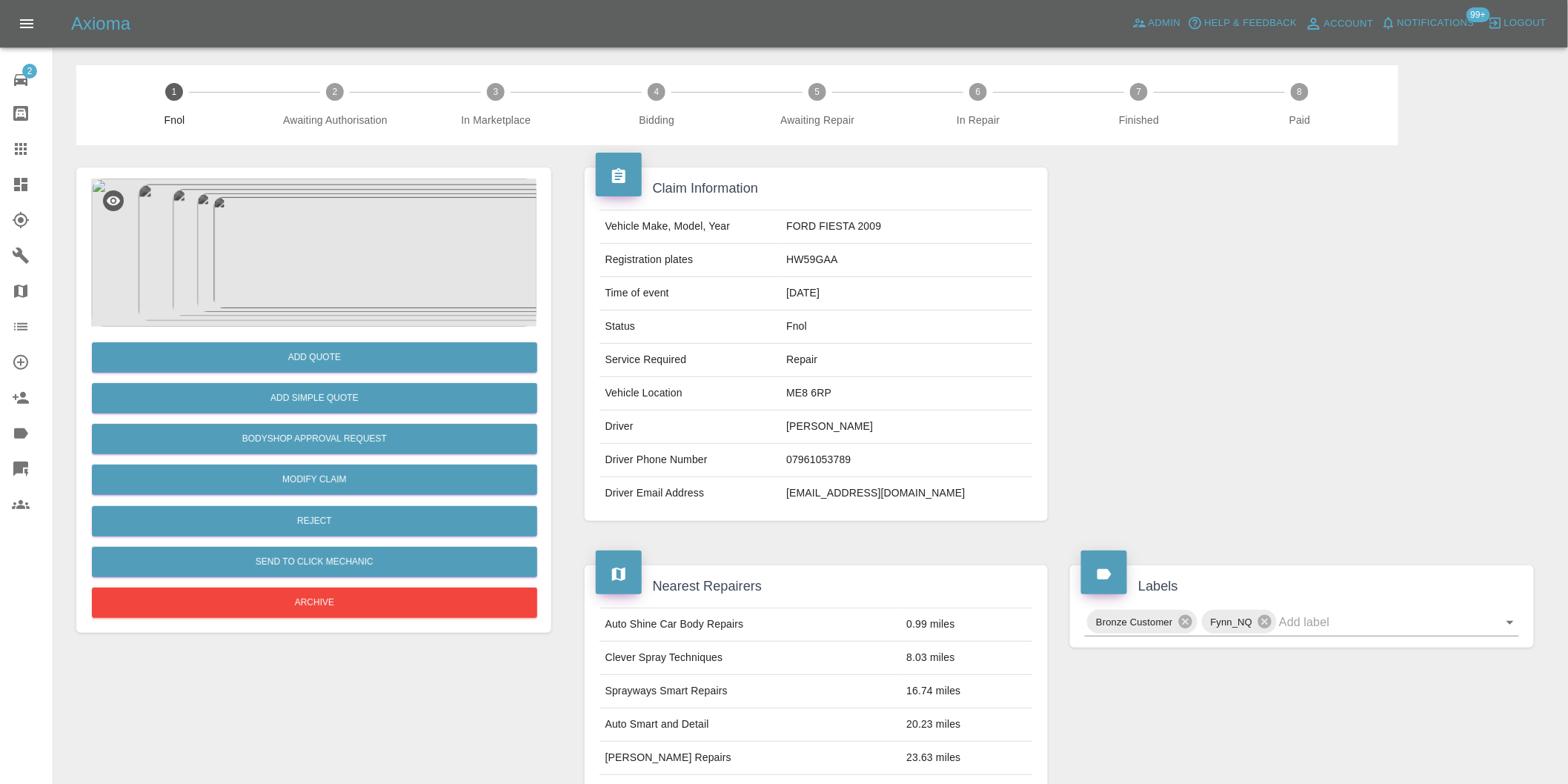
click at [320, 235] on img at bounding box center [313, 253] width 446 height 148
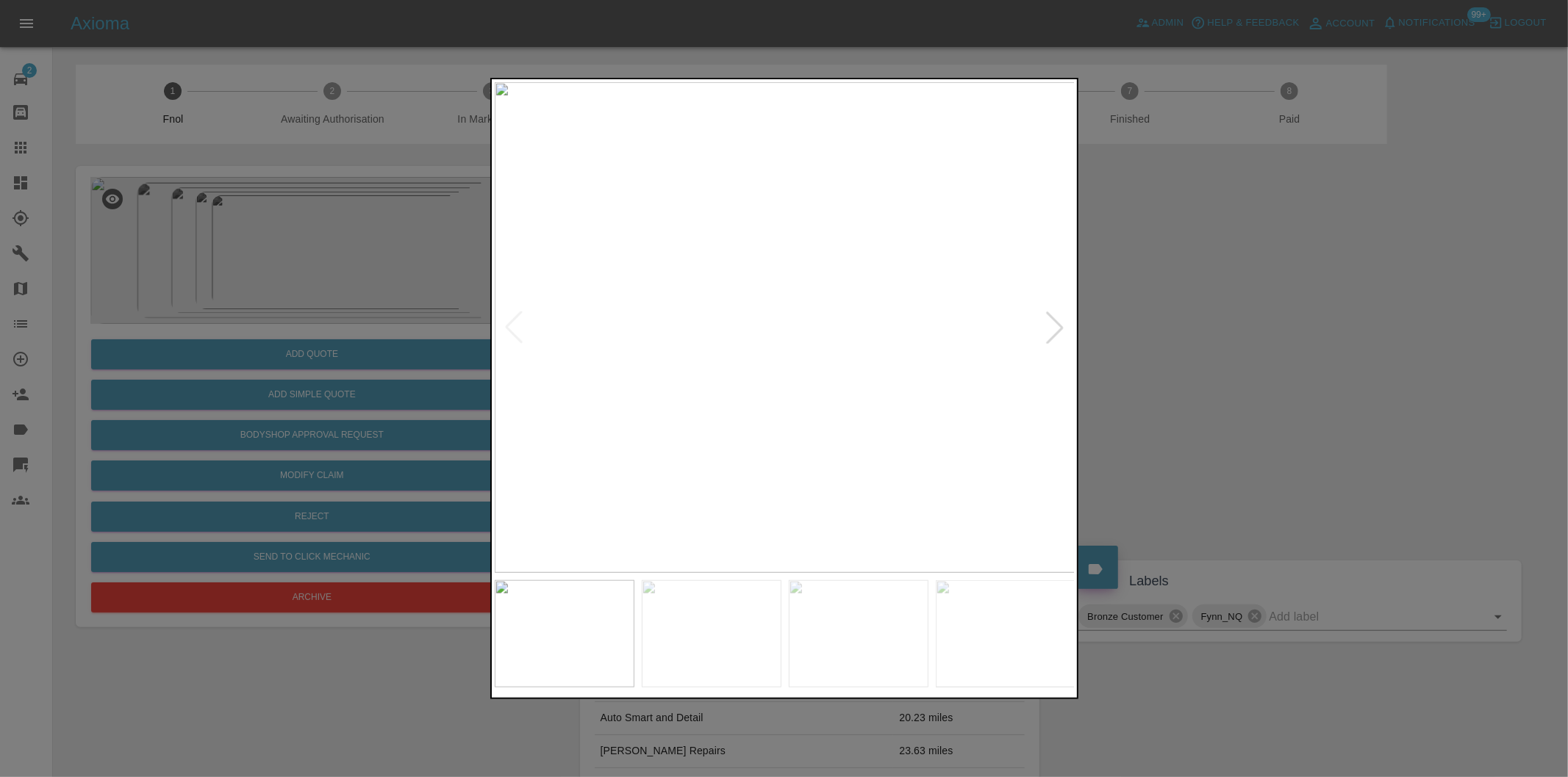
click at [1051, 328] on div at bounding box center [1054, 327] width 32 height 32
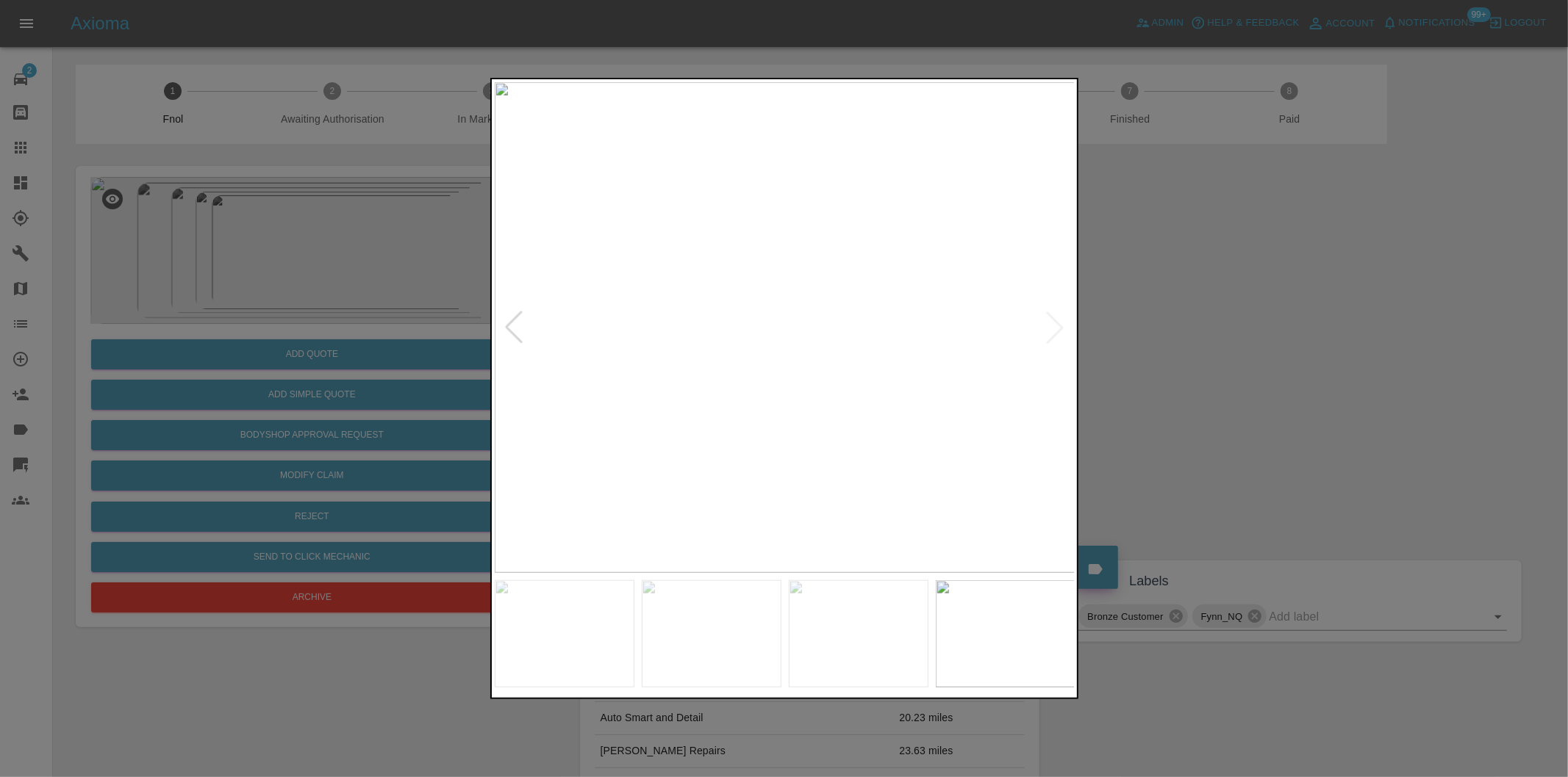
click at [1051, 328] on img at bounding box center [784, 327] width 580 height 491
click at [1198, 354] on div at bounding box center [784, 388] width 1568 height 777
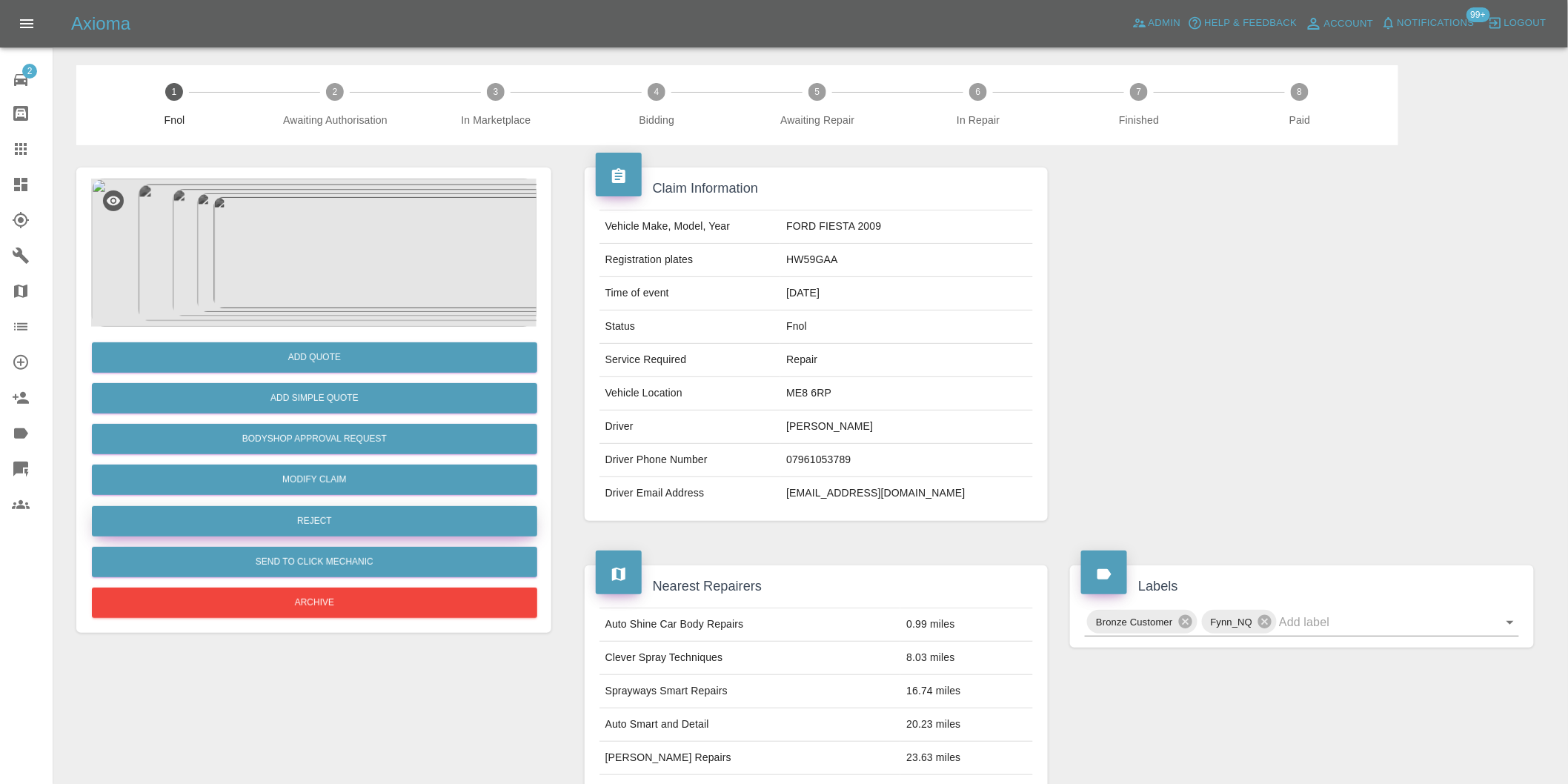
click at [362, 511] on button "Reject" at bounding box center [314, 521] width 446 height 30
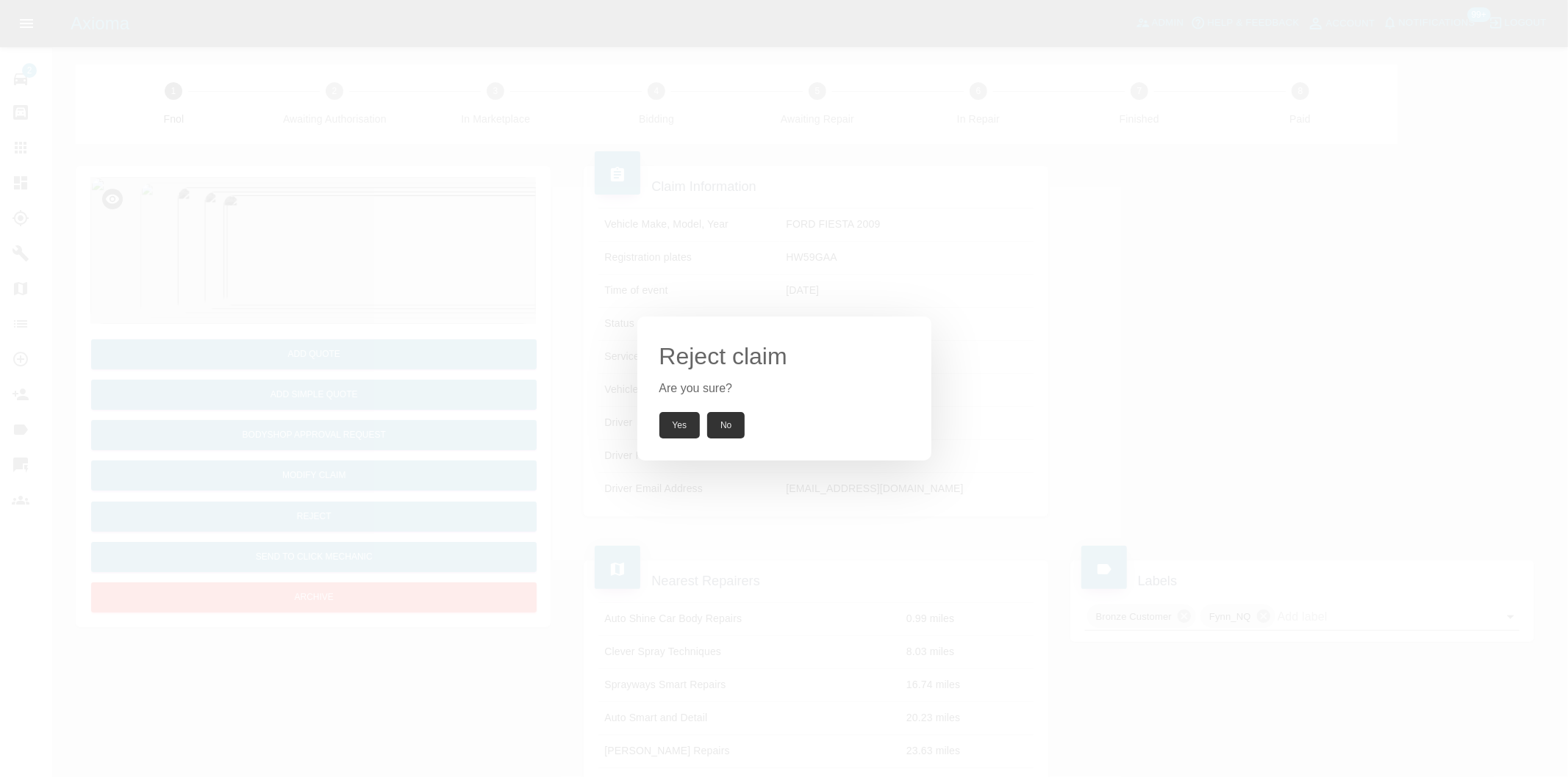
click at [673, 422] on button "Yes" at bounding box center [679, 425] width 41 height 26
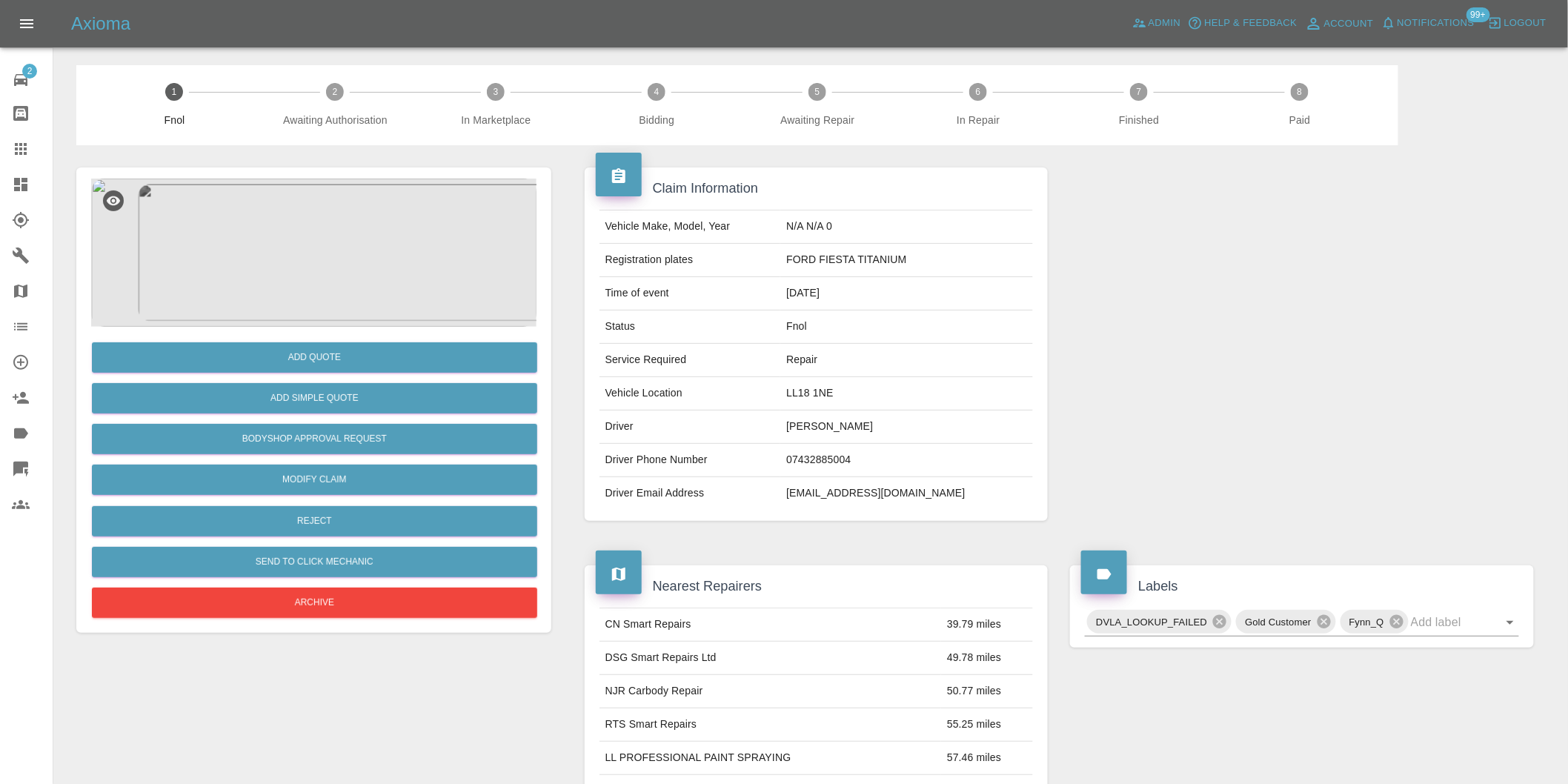
click at [312, 228] on img at bounding box center [313, 253] width 446 height 148
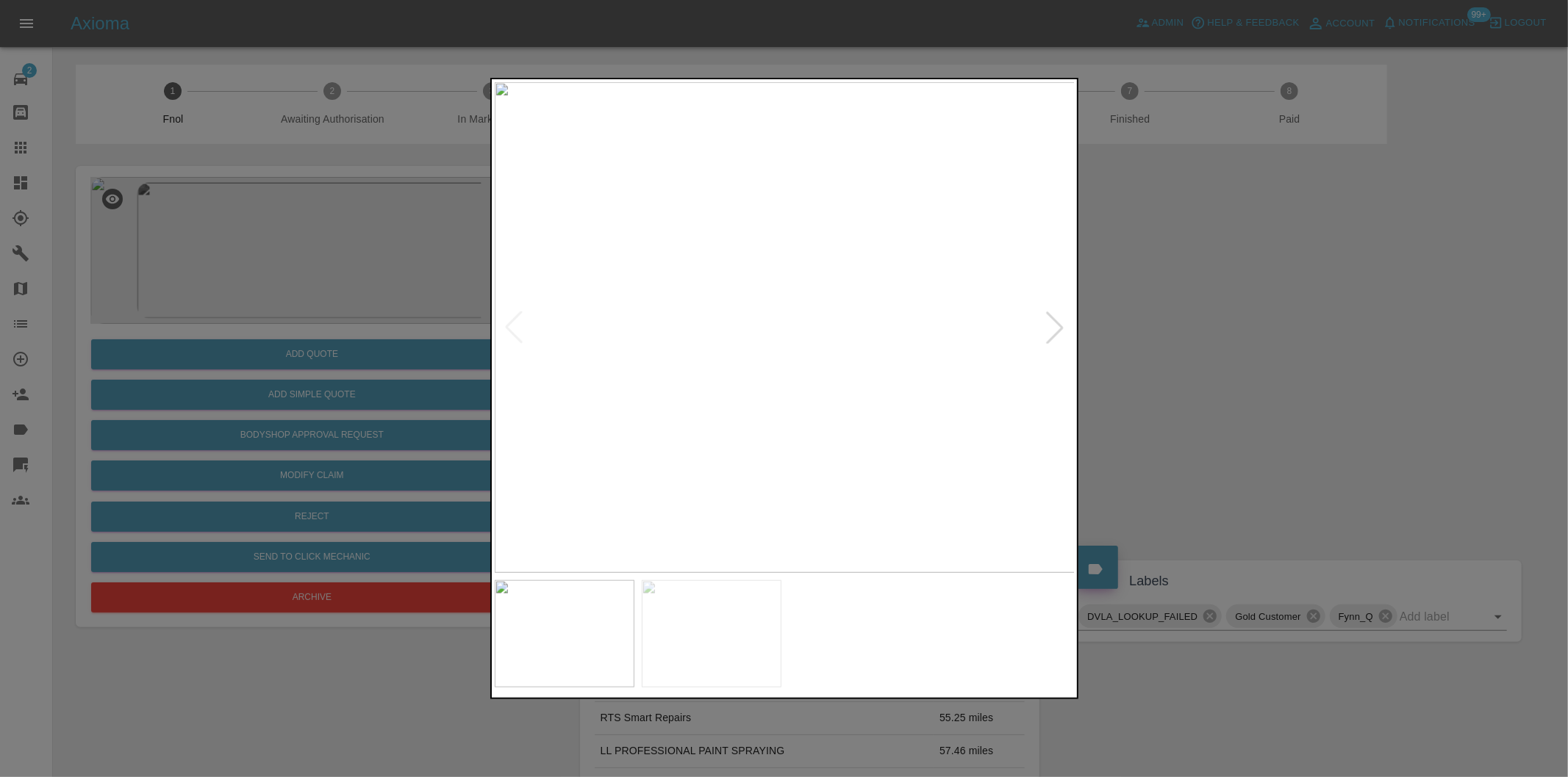
click at [1052, 332] on div at bounding box center [1054, 327] width 32 height 32
click at [1052, 332] on img at bounding box center [784, 327] width 580 height 491
click at [1216, 361] on div at bounding box center [784, 388] width 1568 height 777
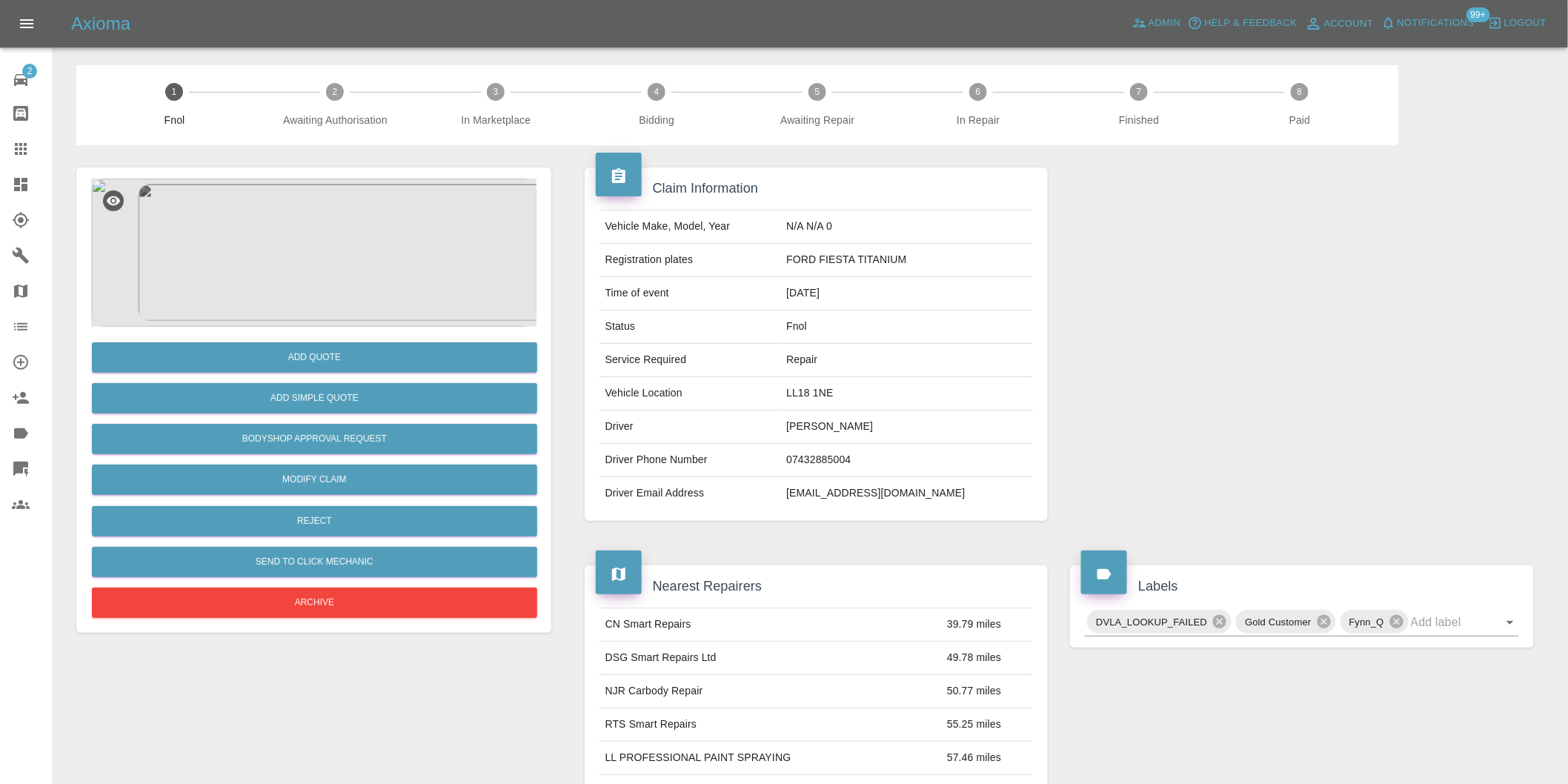
click at [312, 247] on img at bounding box center [313, 253] width 446 height 148
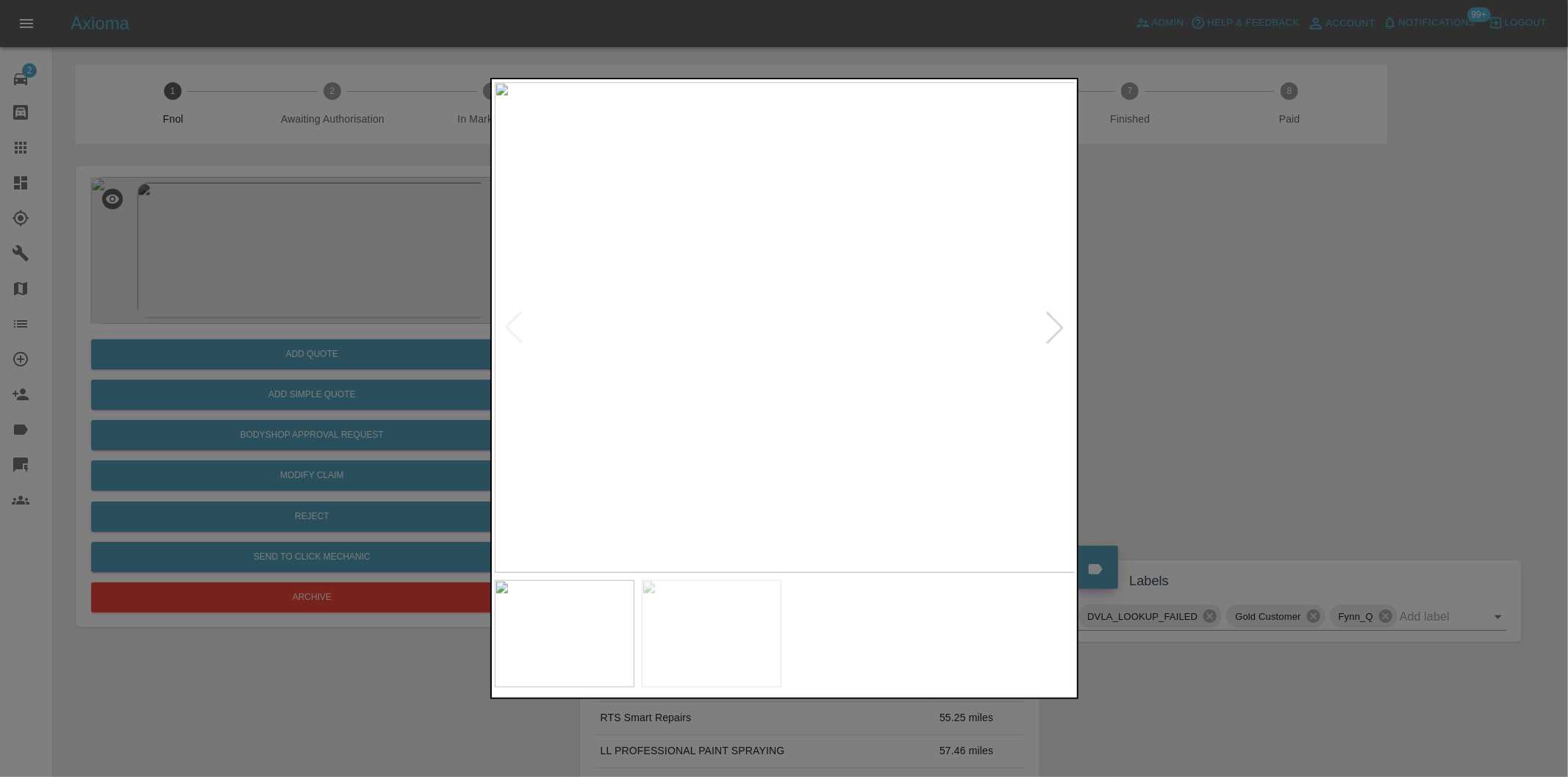
click at [1051, 331] on div at bounding box center [1054, 327] width 32 height 32
click at [1051, 331] on img at bounding box center [784, 327] width 580 height 491
click at [1242, 333] on div at bounding box center [784, 388] width 1568 height 777
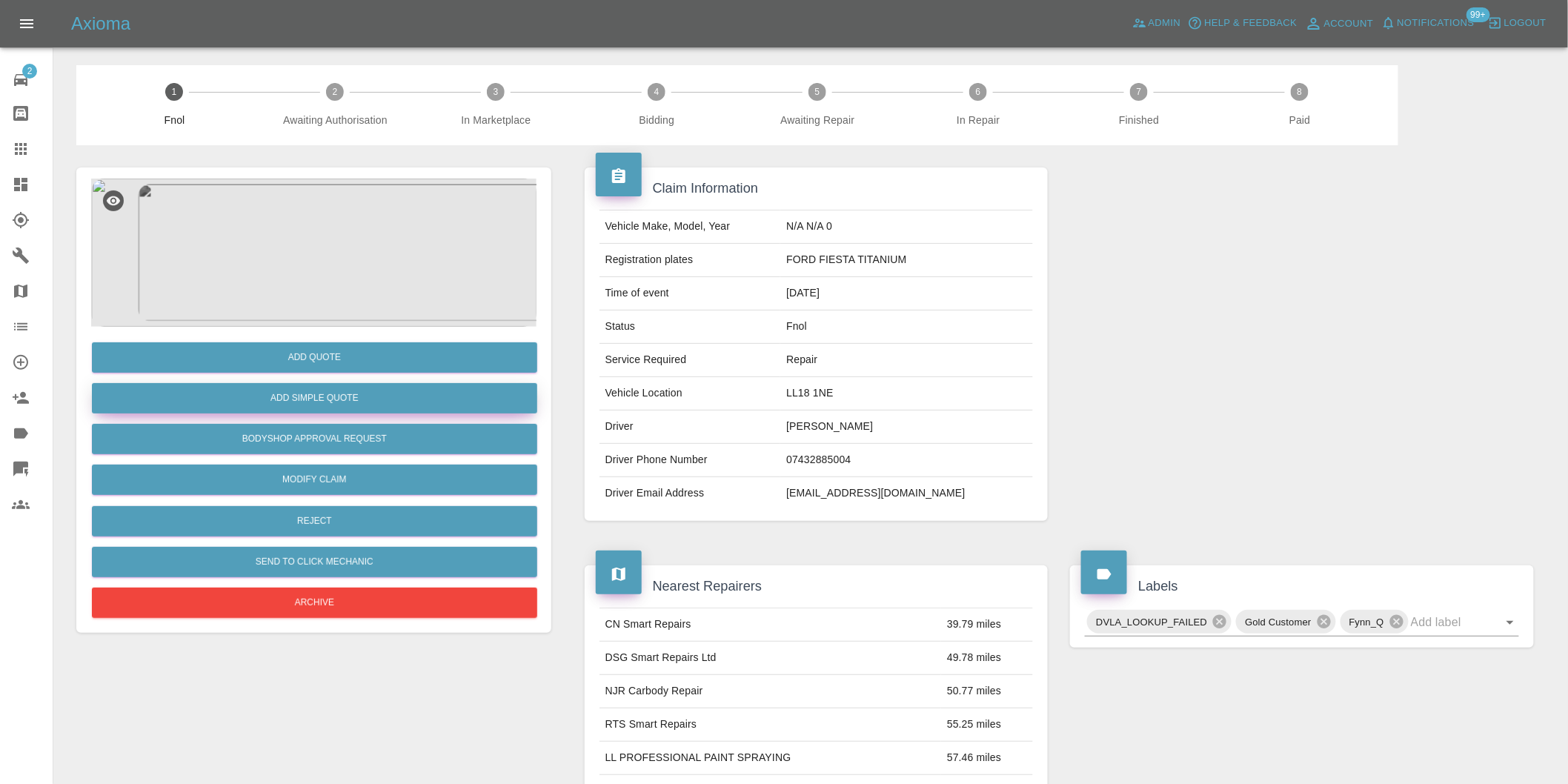
click at [366, 408] on button "Add Simple Quote" at bounding box center [314, 398] width 446 height 30
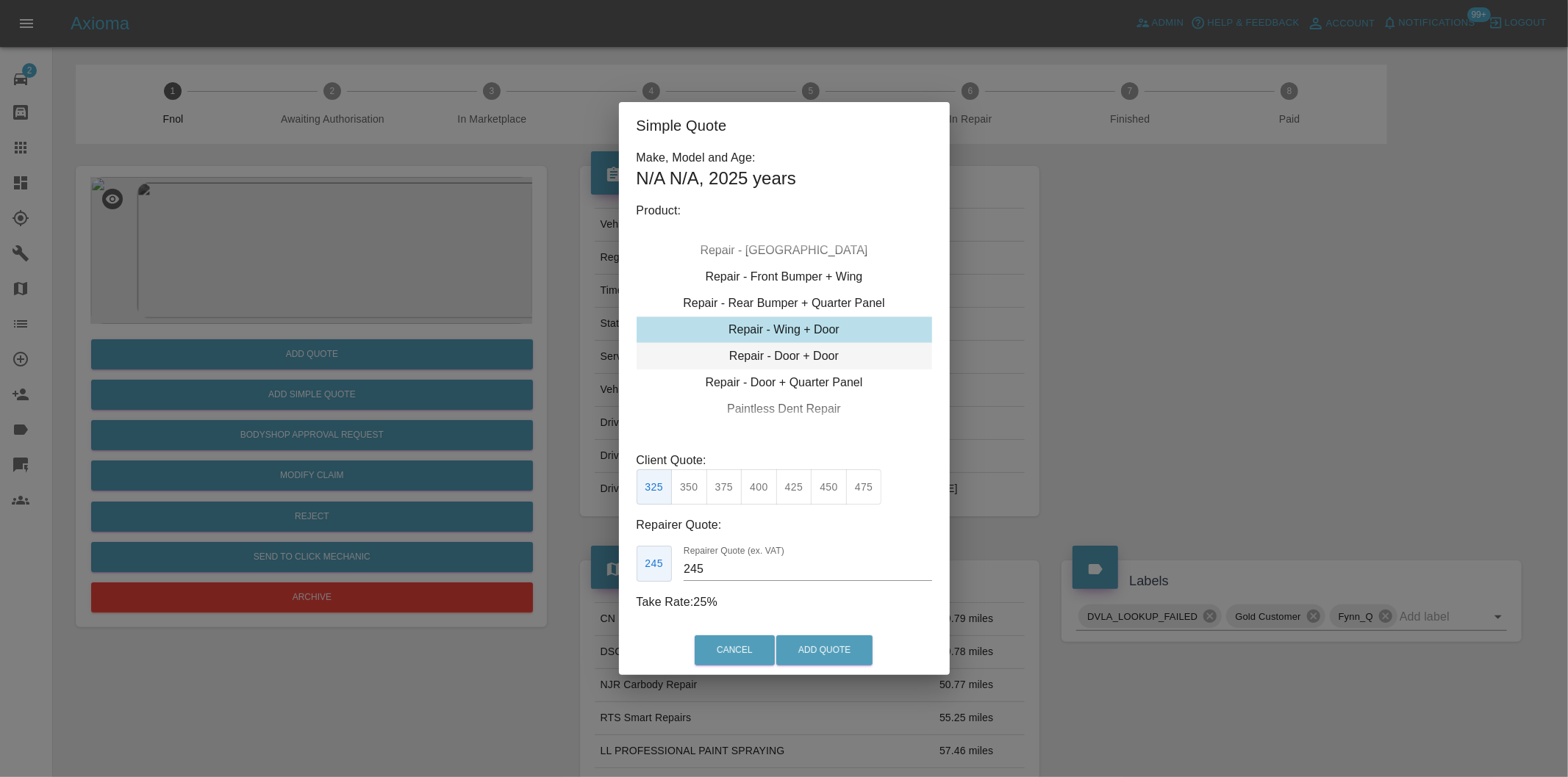
click at [816, 359] on div "Repair - Door + Door" at bounding box center [784, 356] width 295 height 26
type input "230"
click at [811, 656] on button "Add Quote" at bounding box center [824, 650] width 96 height 30
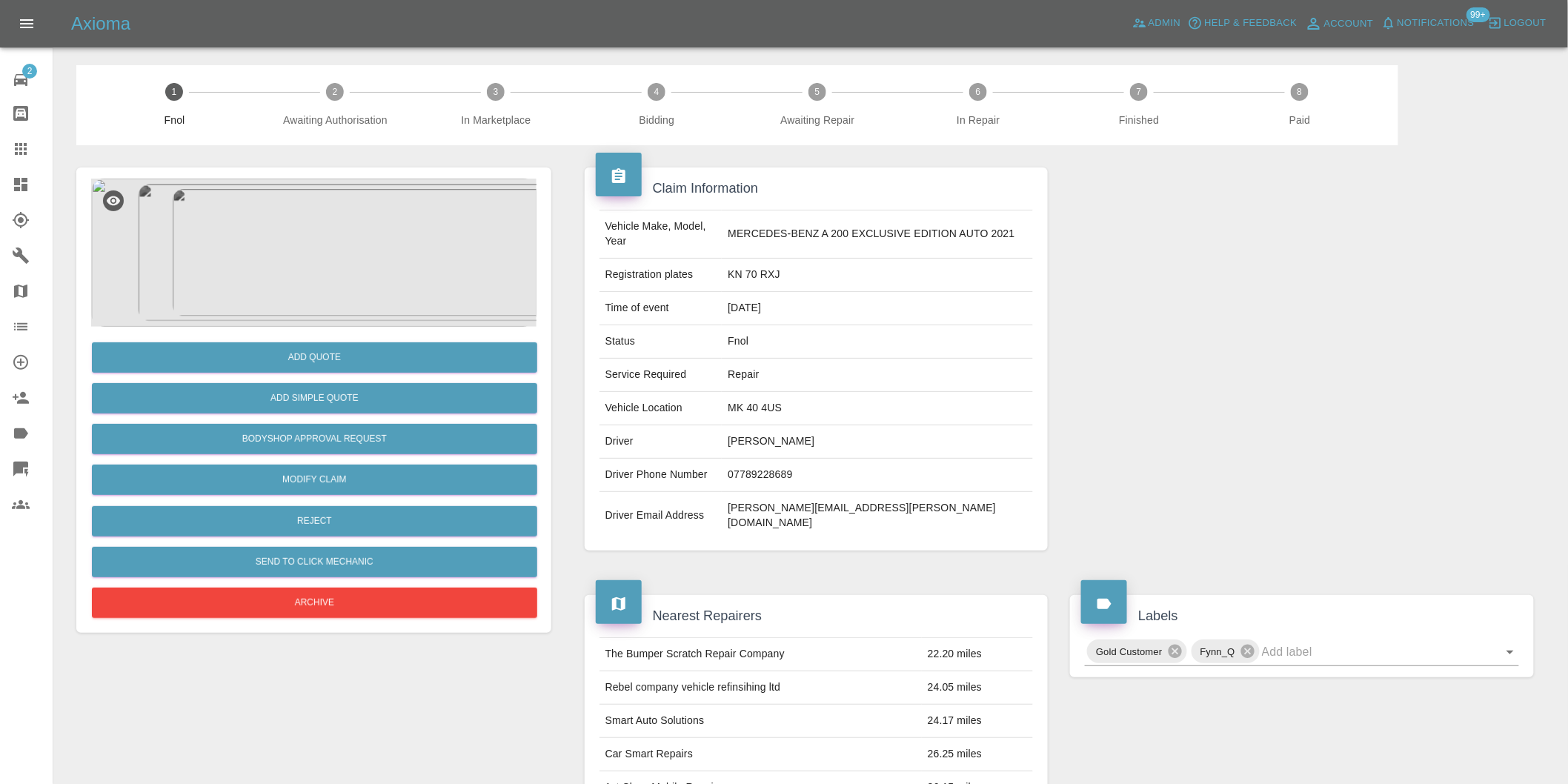
click at [307, 272] on img at bounding box center [313, 253] width 446 height 148
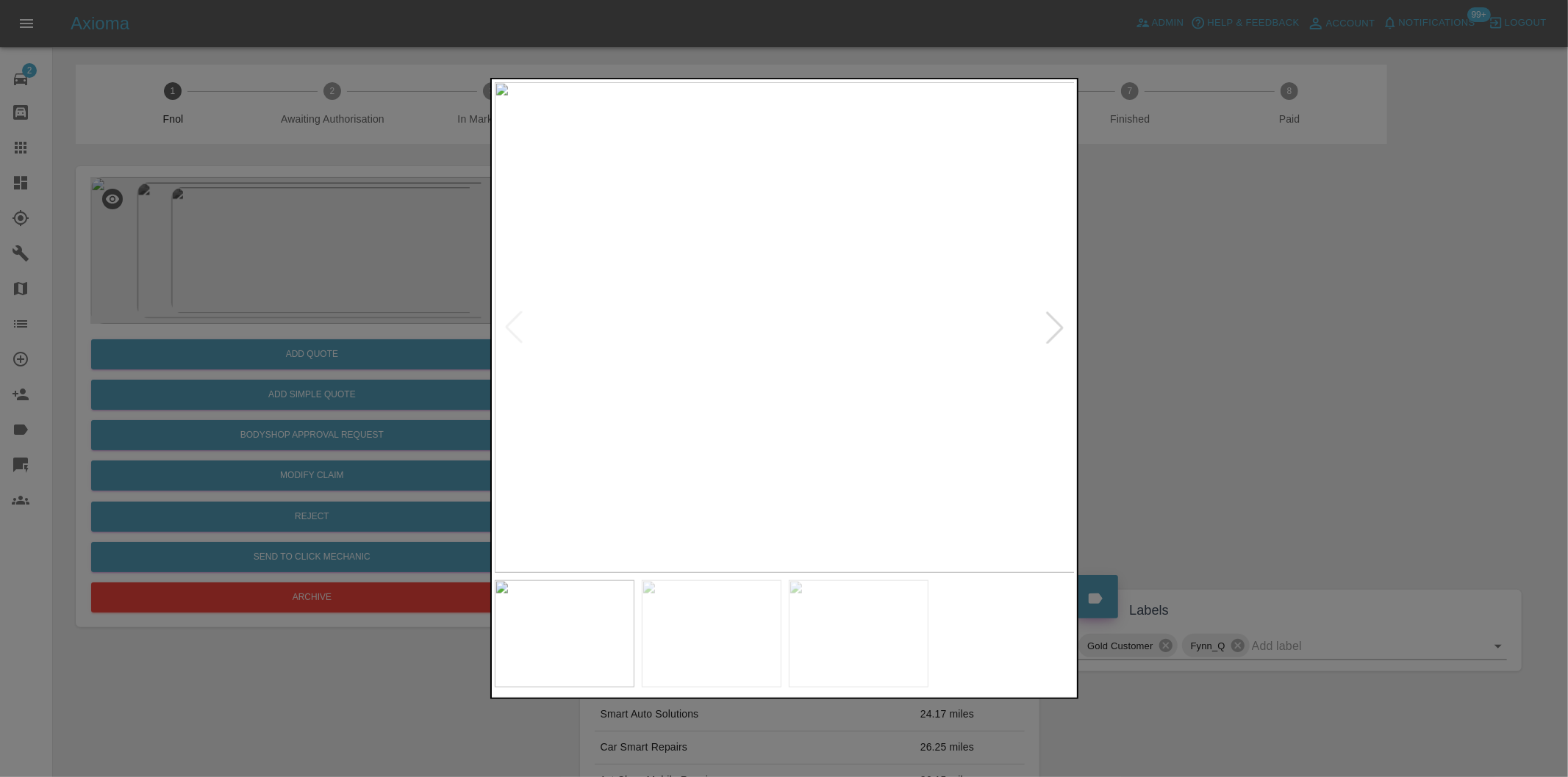
click at [1055, 320] on div at bounding box center [1054, 327] width 32 height 32
click at [1055, 320] on img at bounding box center [784, 327] width 580 height 491
drag, startPoint x: 1218, startPoint y: 349, endPoint x: 861, endPoint y: 417, distance: 363.4
click at [1218, 350] on div at bounding box center [784, 388] width 1568 height 777
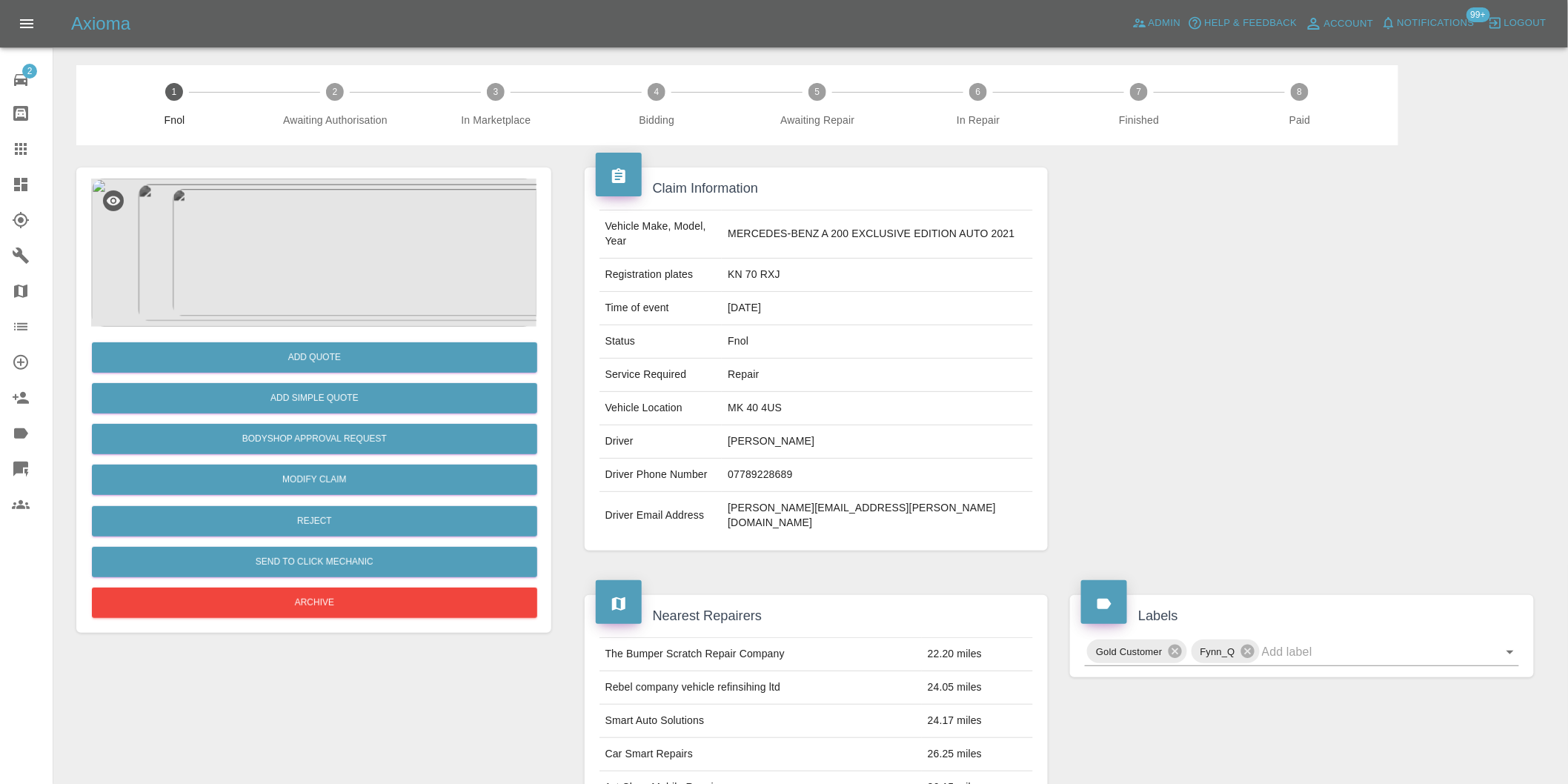
click at [338, 262] on img at bounding box center [313, 253] width 446 height 148
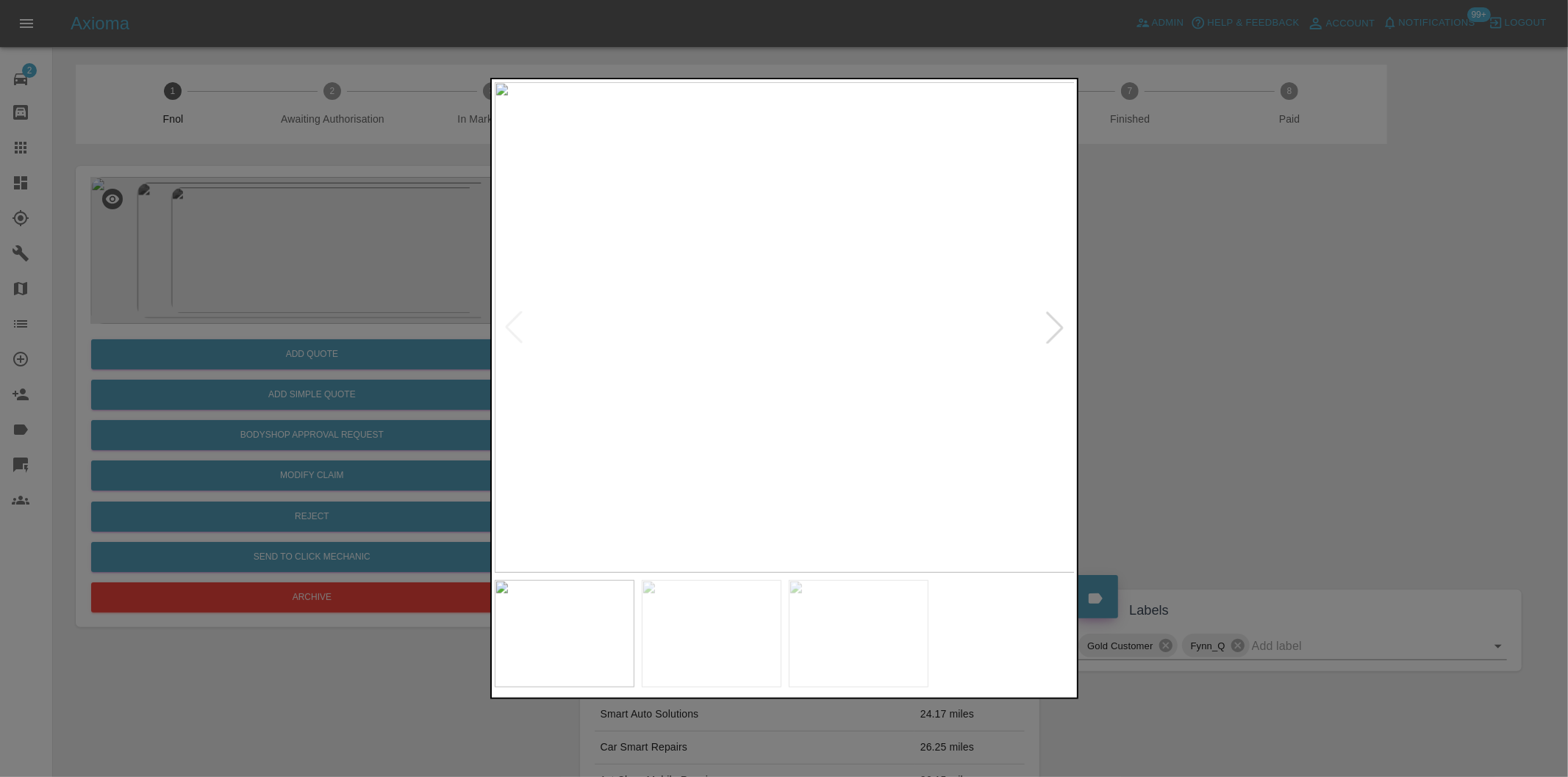
click at [1057, 325] on div at bounding box center [1054, 327] width 32 height 32
click at [1057, 325] on img at bounding box center [784, 327] width 580 height 491
click at [507, 319] on div at bounding box center [513, 327] width 32 height 32
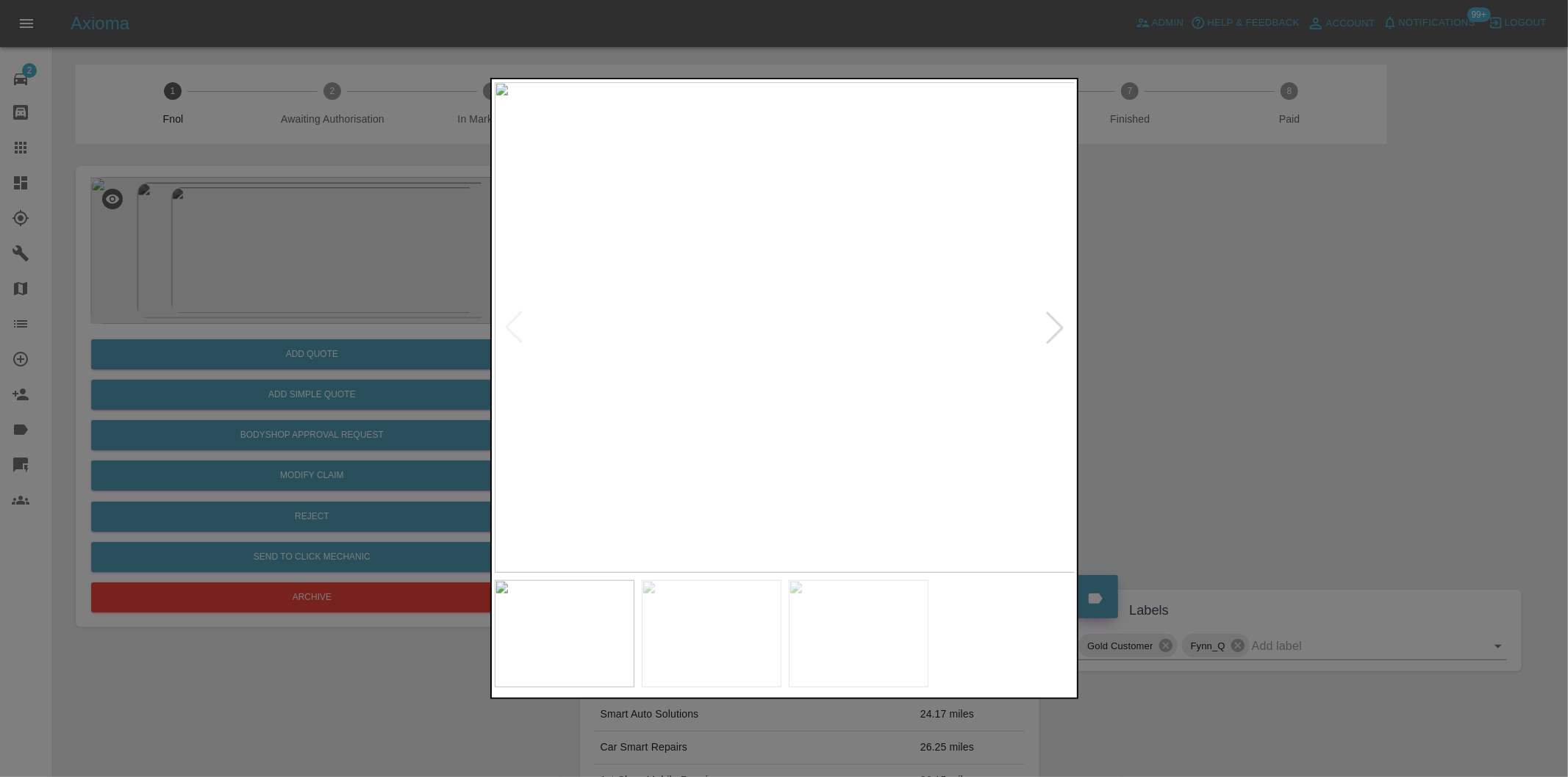
click at [1338, 318] on div at bounding box center [784, 388] width 1568 height 777
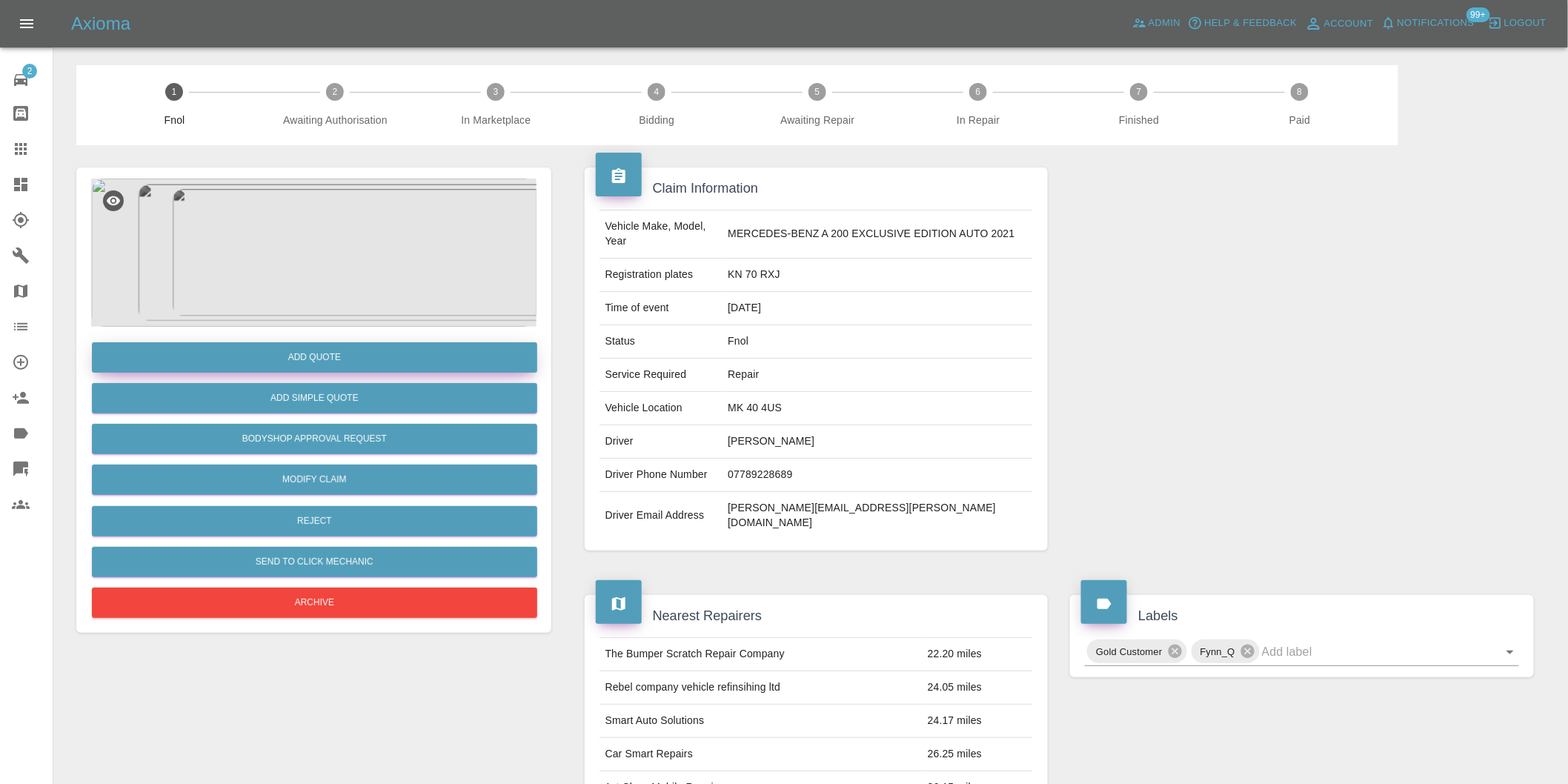
click at [320, 353] on button "Add Quote" at bounding box center [314, 358] width 446 height 30
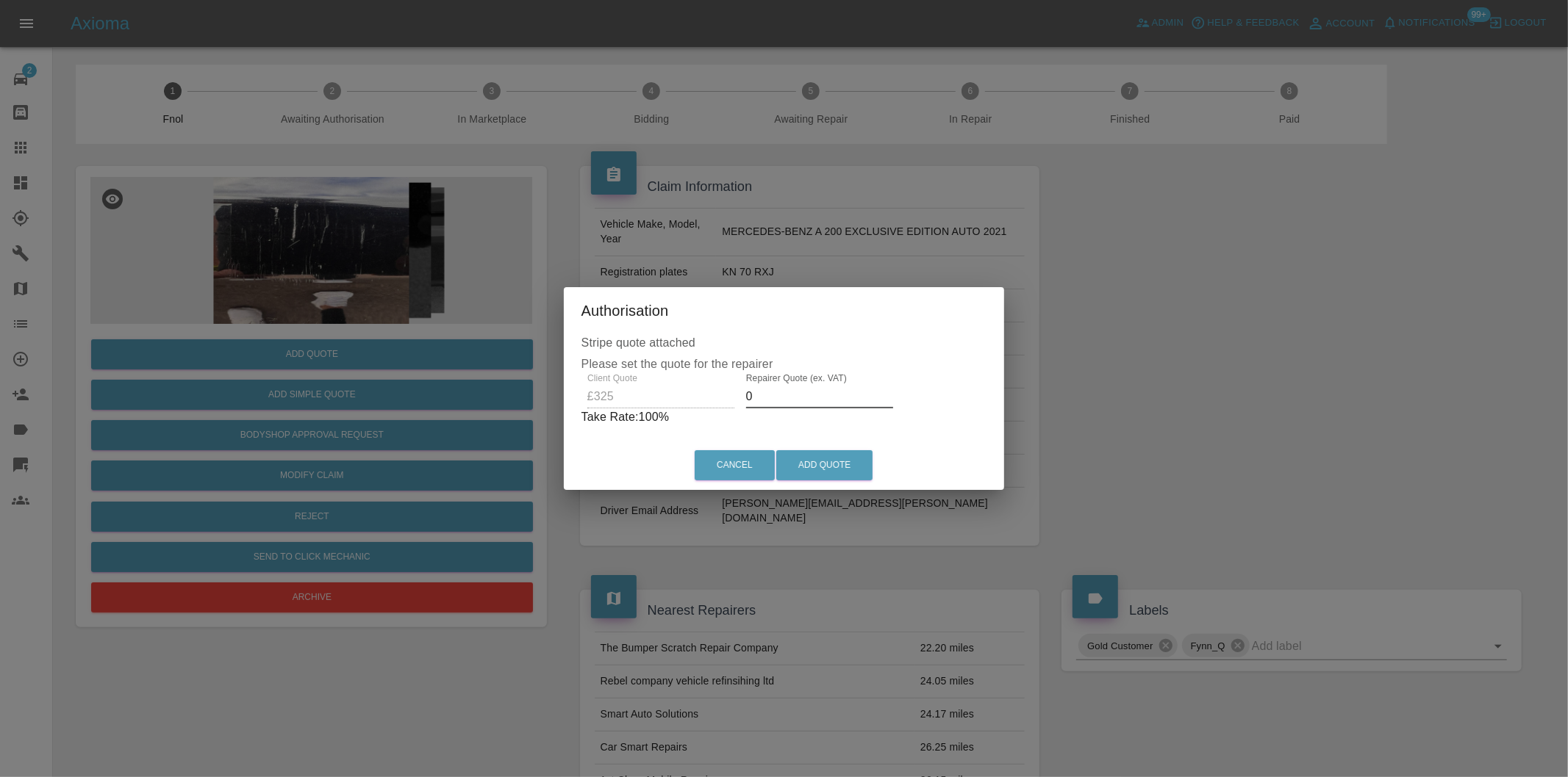
click at [795, 391] on input "0" at bounding box center [819, 396] width 147 height 24
type input "0210"
click at [826, 467] on button "Add Quote" at bounding box center [824, 466] width 96 height 30
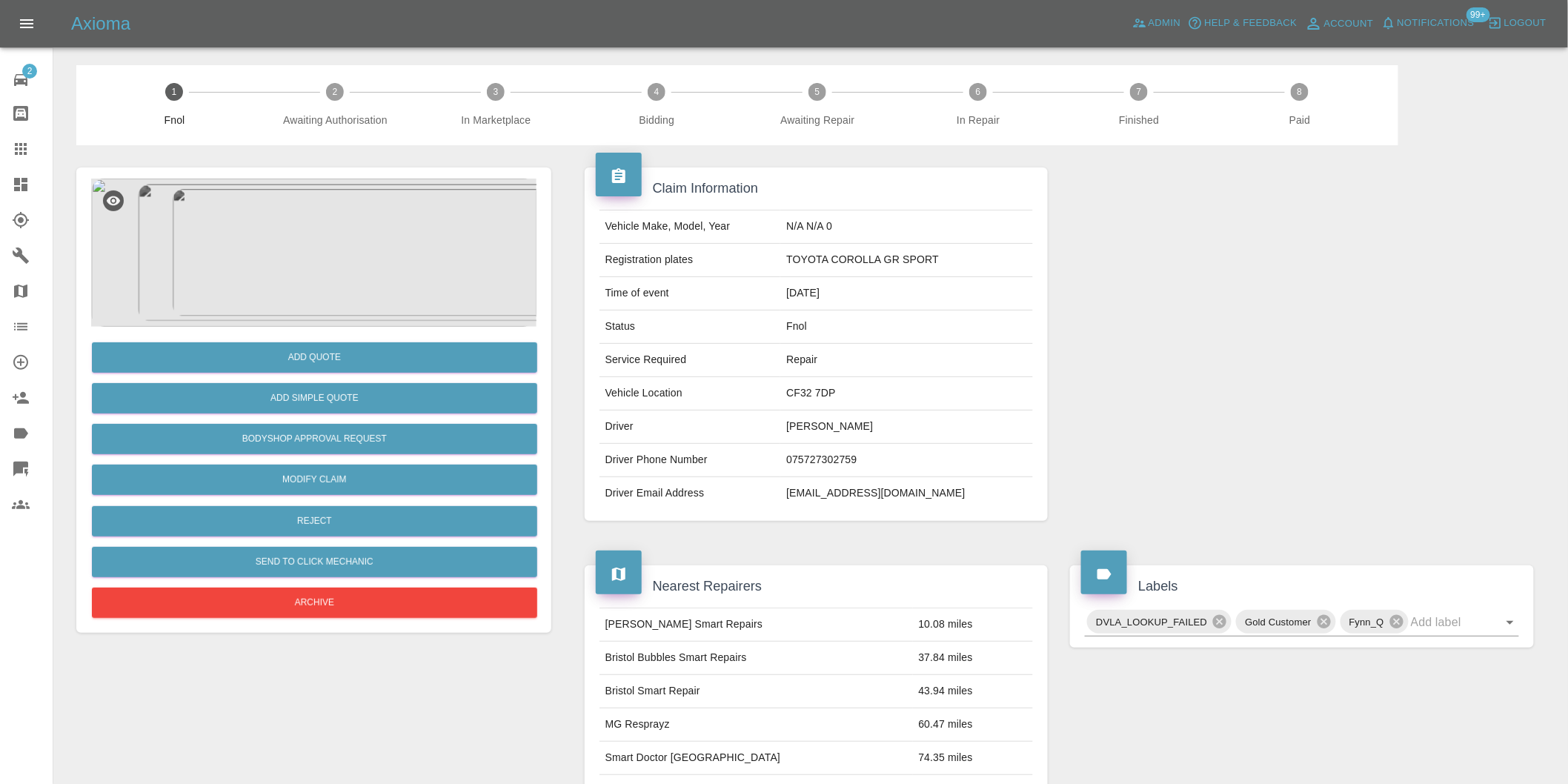
click at [314, 239] on img at bounding box center [313, 253] width 446 height 148
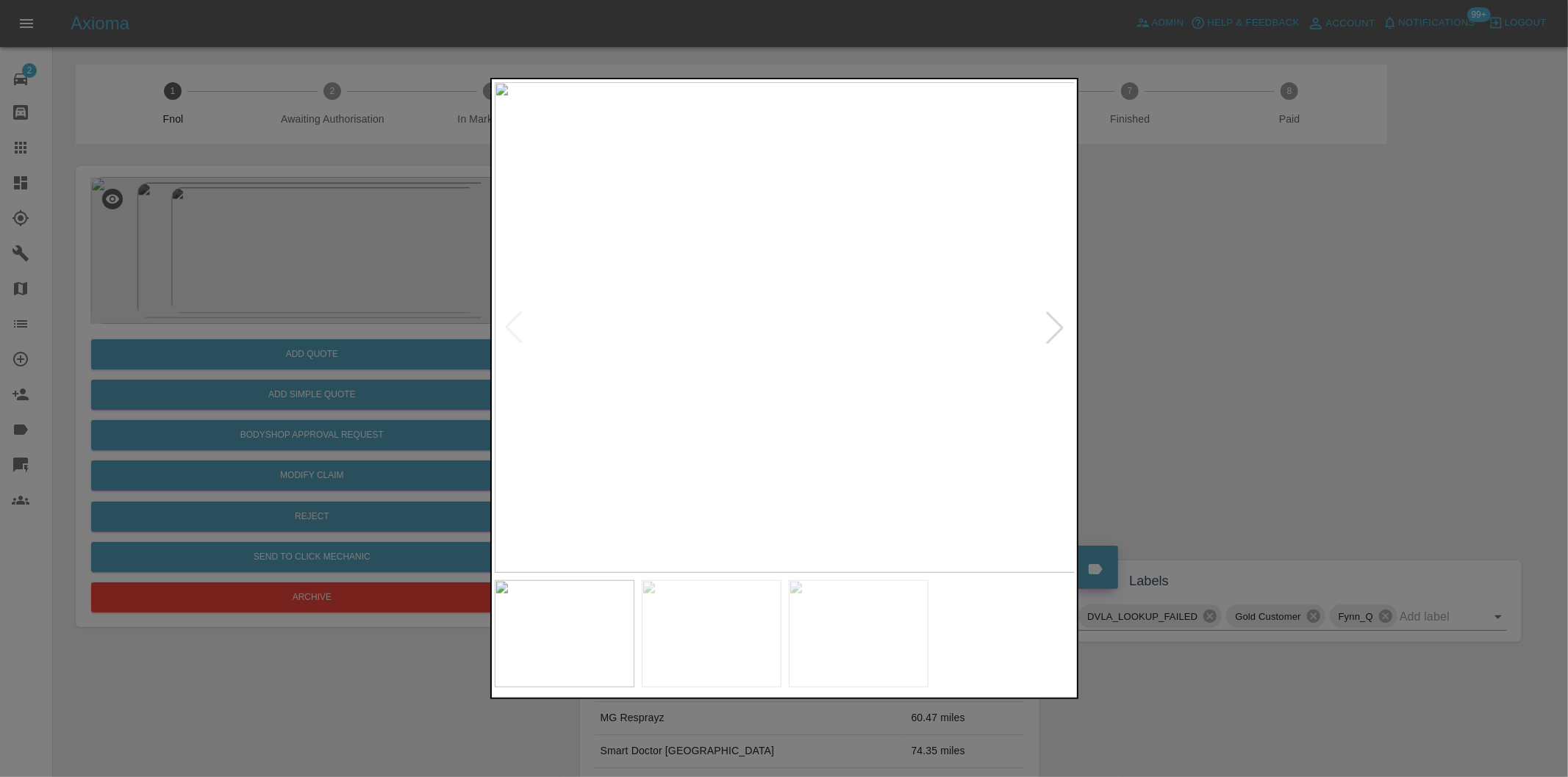
click at [1051, 328] on div at bounding box center [1054, 327] width 32 height 32
click at [1055, 325] on div at bounding box center [1054, 327] width 32 height 32
click at [1055, 325] on img at bounding box center [784, 327] width 580 height 491
click at [1170, 340] on div at bounding box center [784, 388] width 1568 height 777
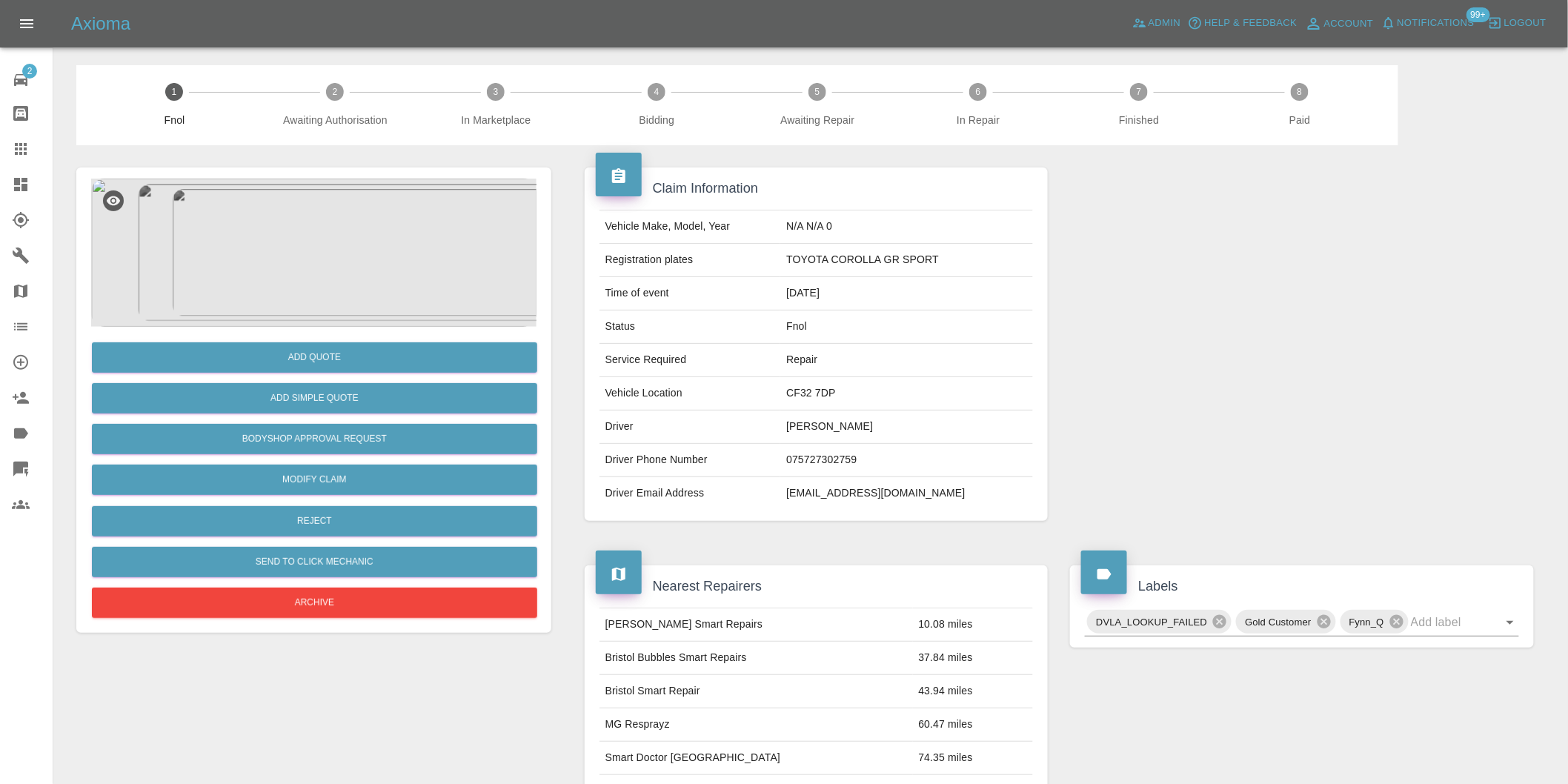
click at [313, 255] on img at bounding box center [313, 253] width 446 height 148
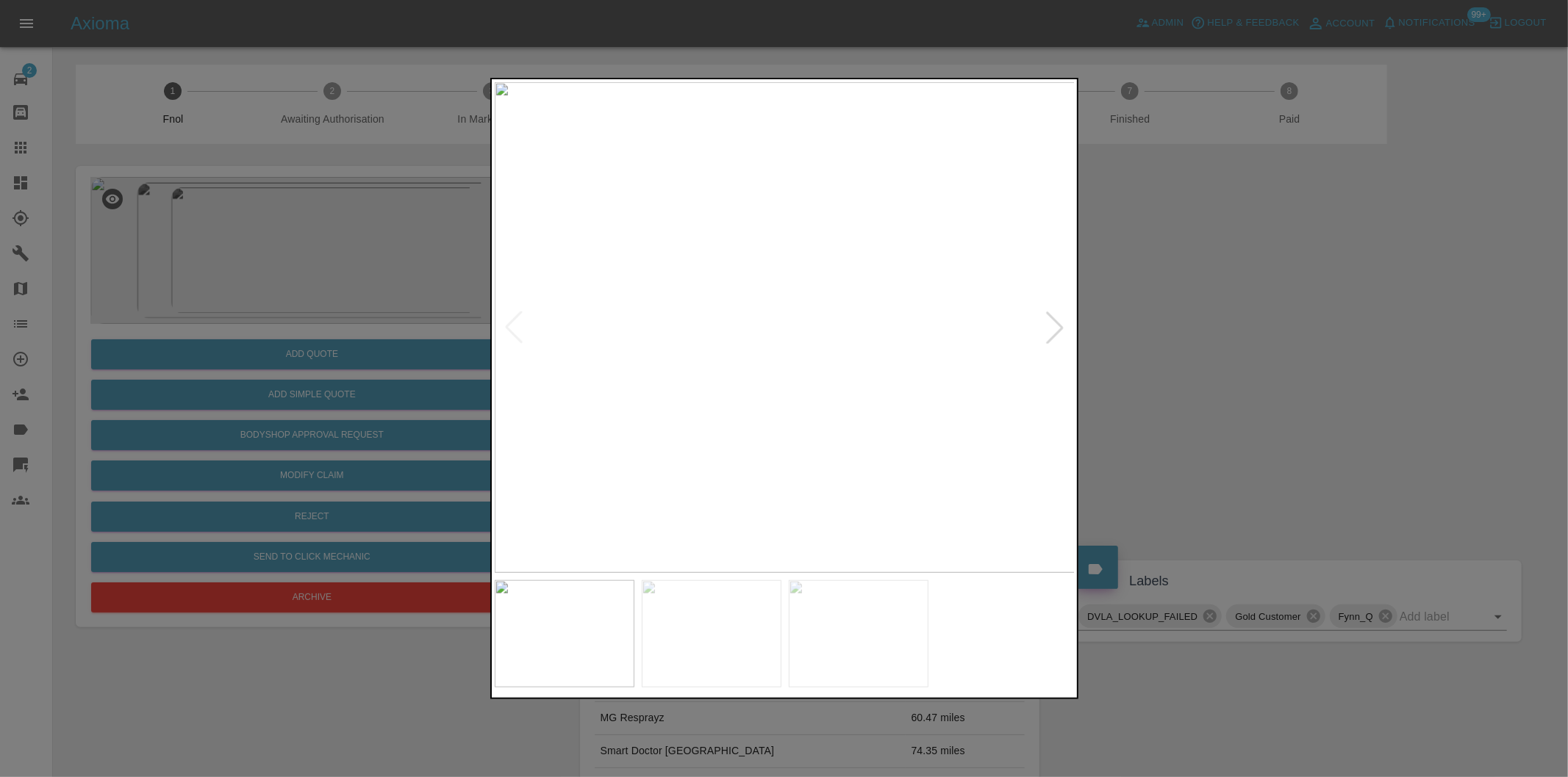
click at [1298, 370] on div at bounding box center [784, 388] width 1568 height 777
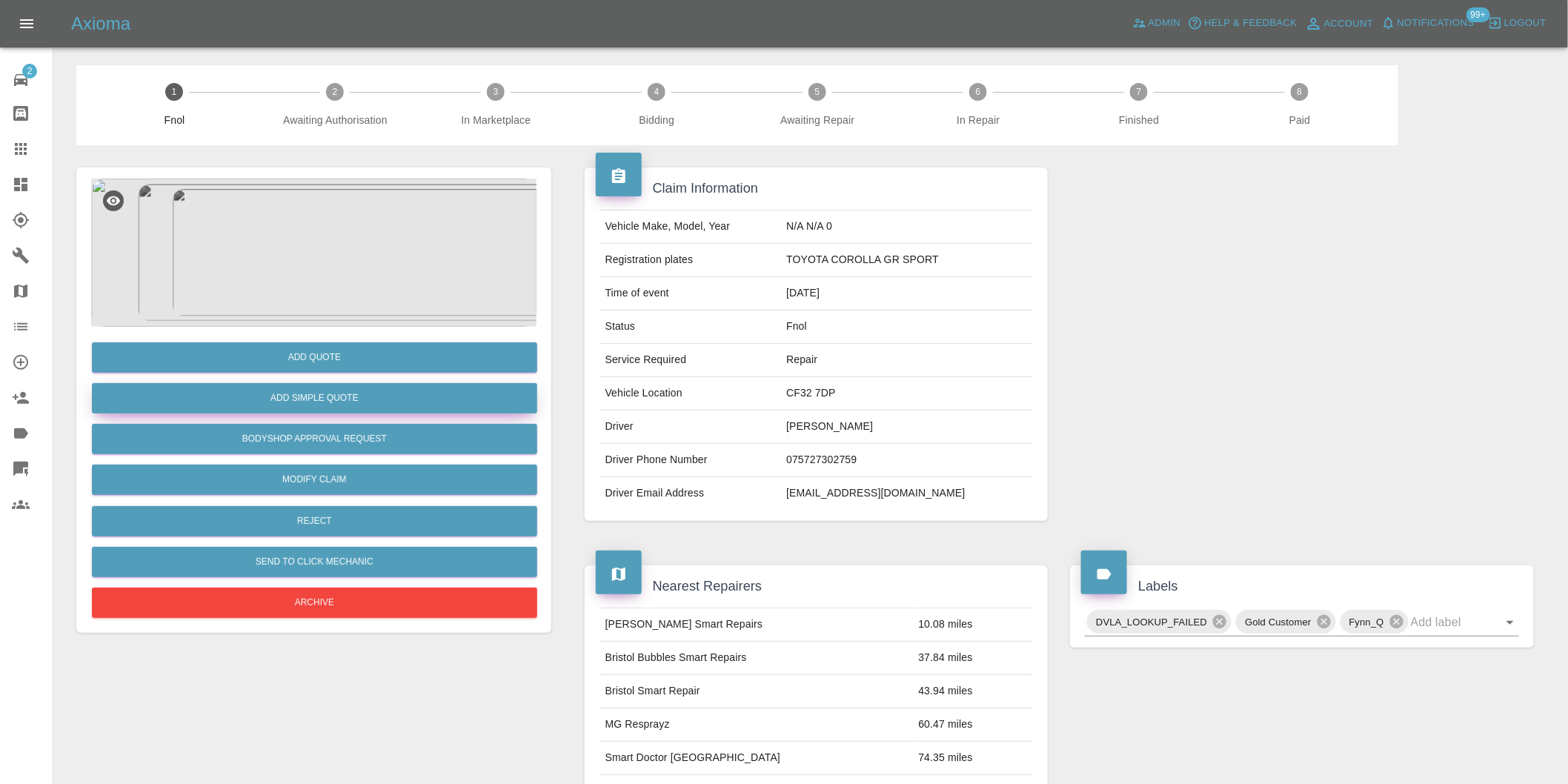
click at [353, 400] on button "Add Simple Quote" at bounding box center [314, 398] width 446 height 30
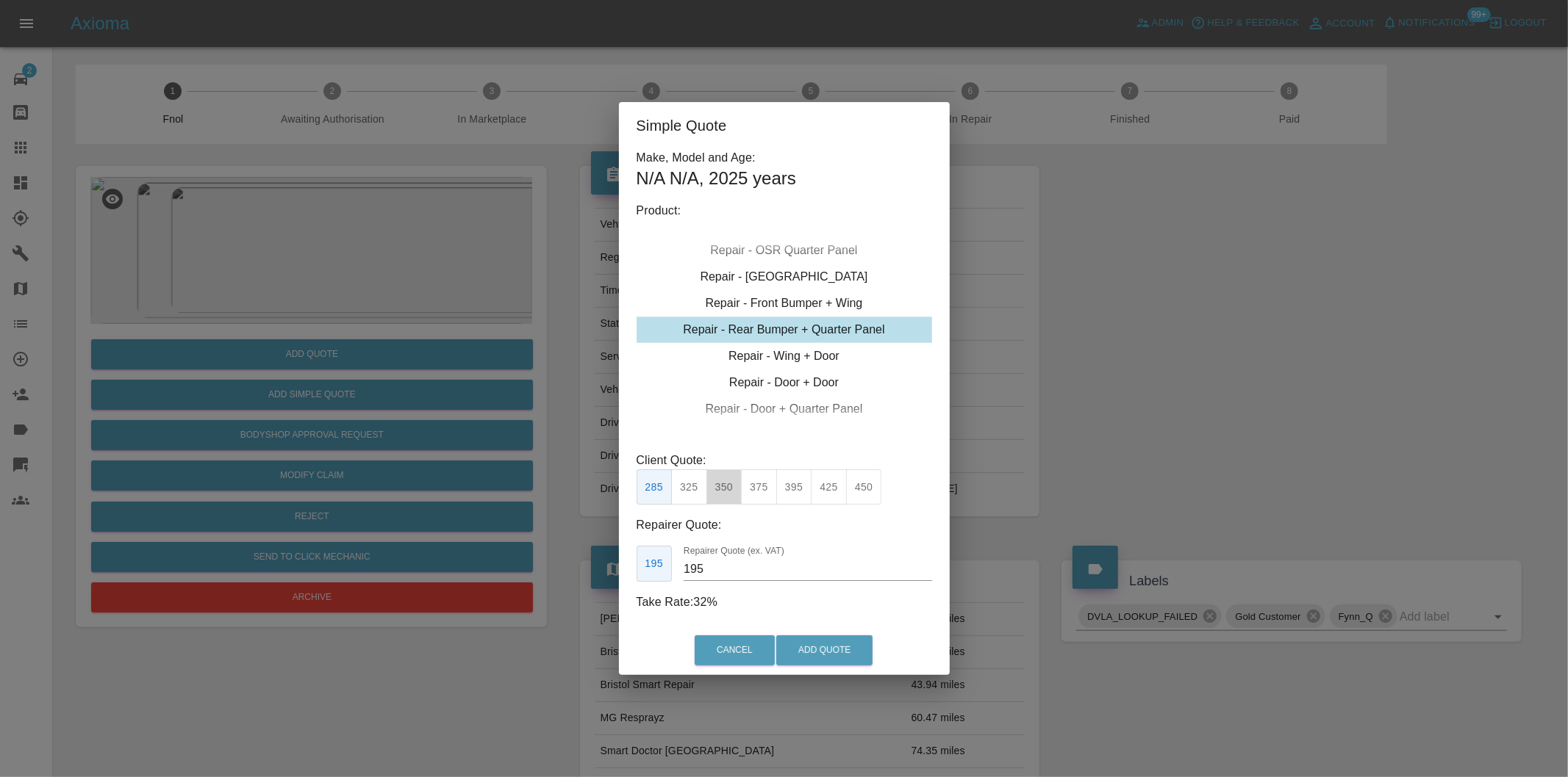
drag, startPoint x: 721, startPoint y: 490, endPoint x: 798, endPoint y: 555, distance: 100.8
click at [723, 493] on button "350" at bounding box center [724, 486] width 36 height 36
type input "210"
click at [845, 650] on button "Add Quote" at bounding box center [824, 650] width 96 height 30
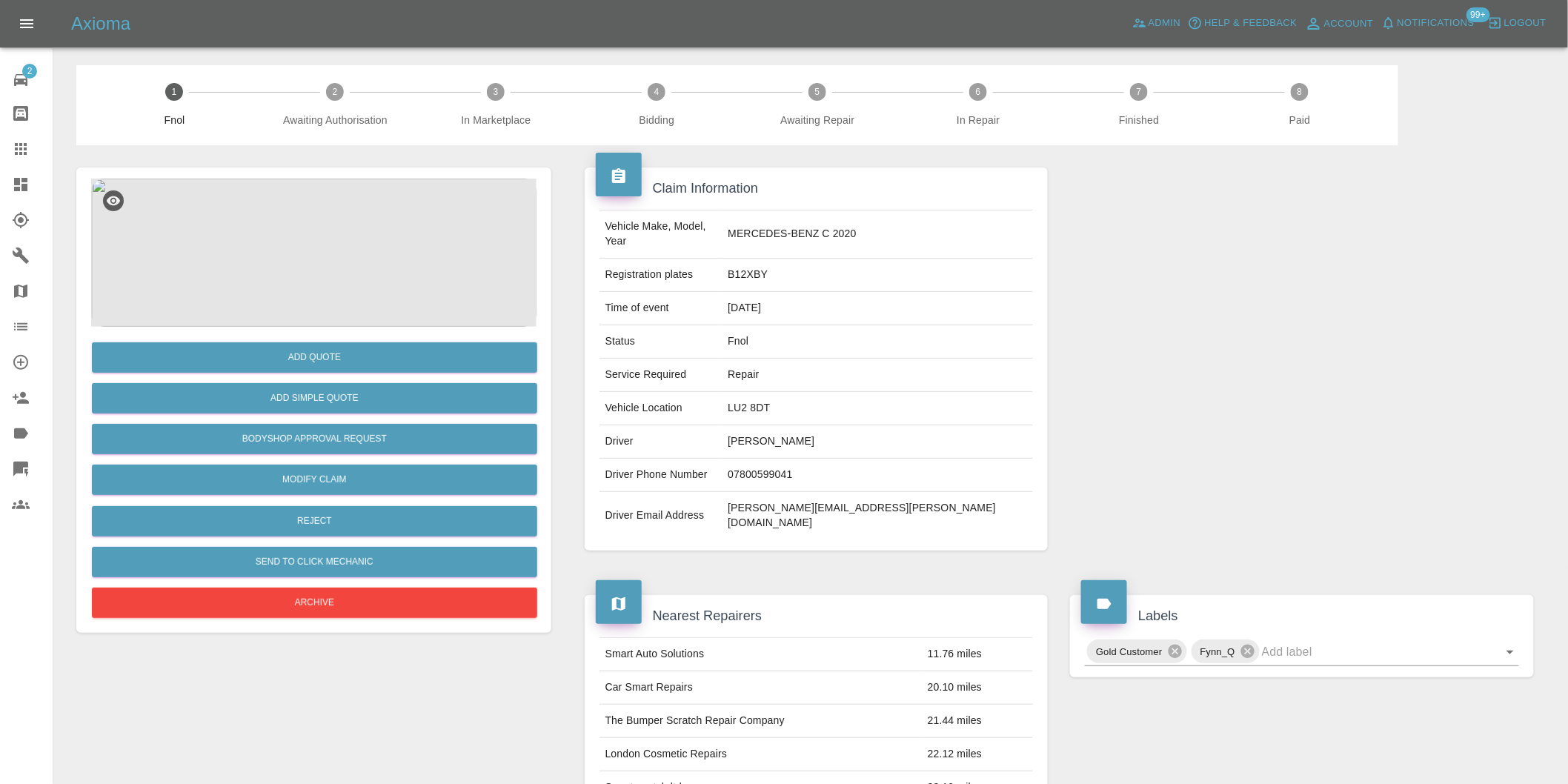
click at [306, 265] on img at bounding box center [313, 253] width 446 height 148
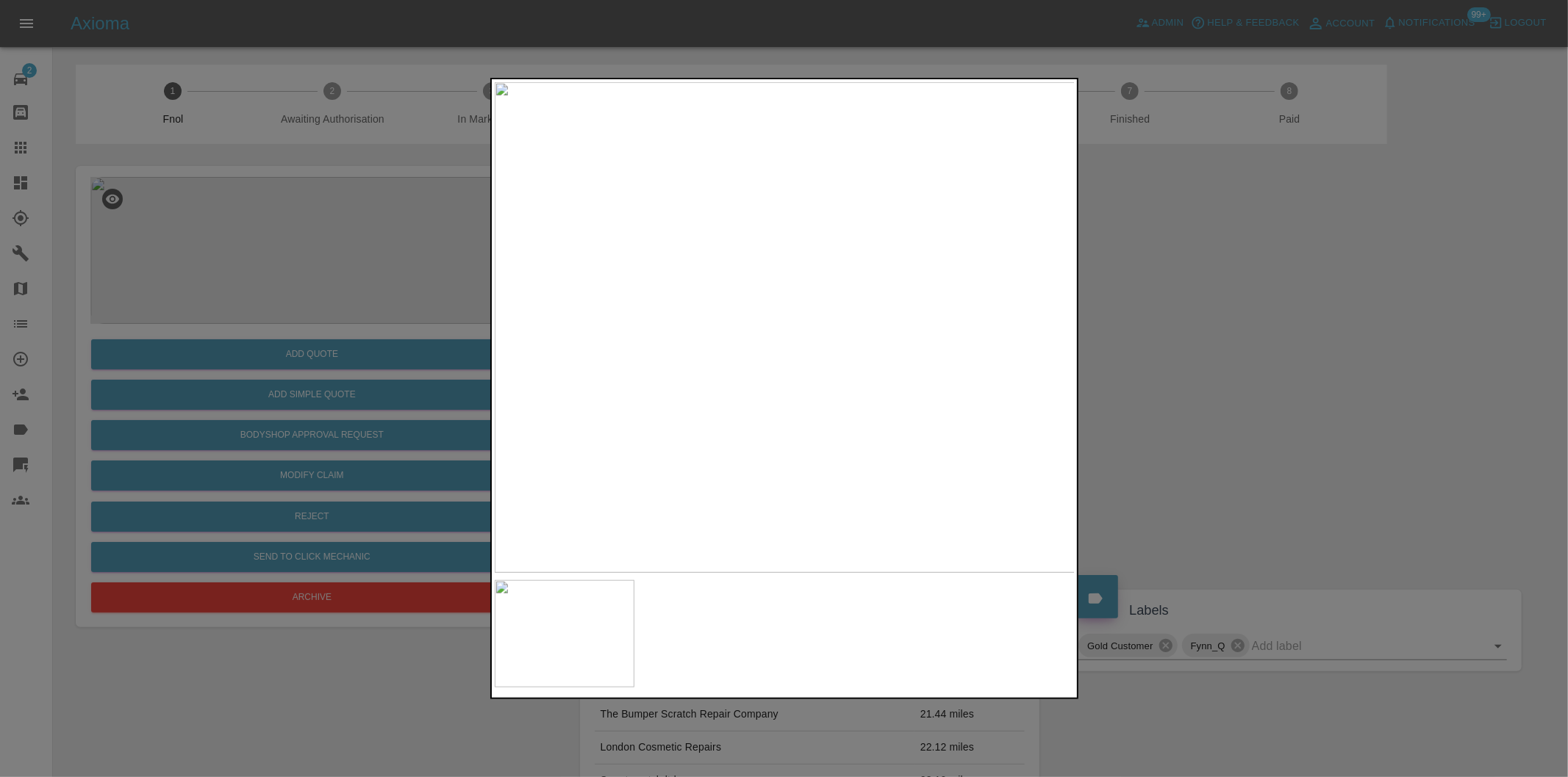
click at [774, 305] on img at bounding box center [784, 327] width 580 height 491
click at [774, 305] on img at bounding box center [814, 391] width 1742 height 1471
click at [1170, 354] on div at bounding box center [784, 388] width 1568 height 777
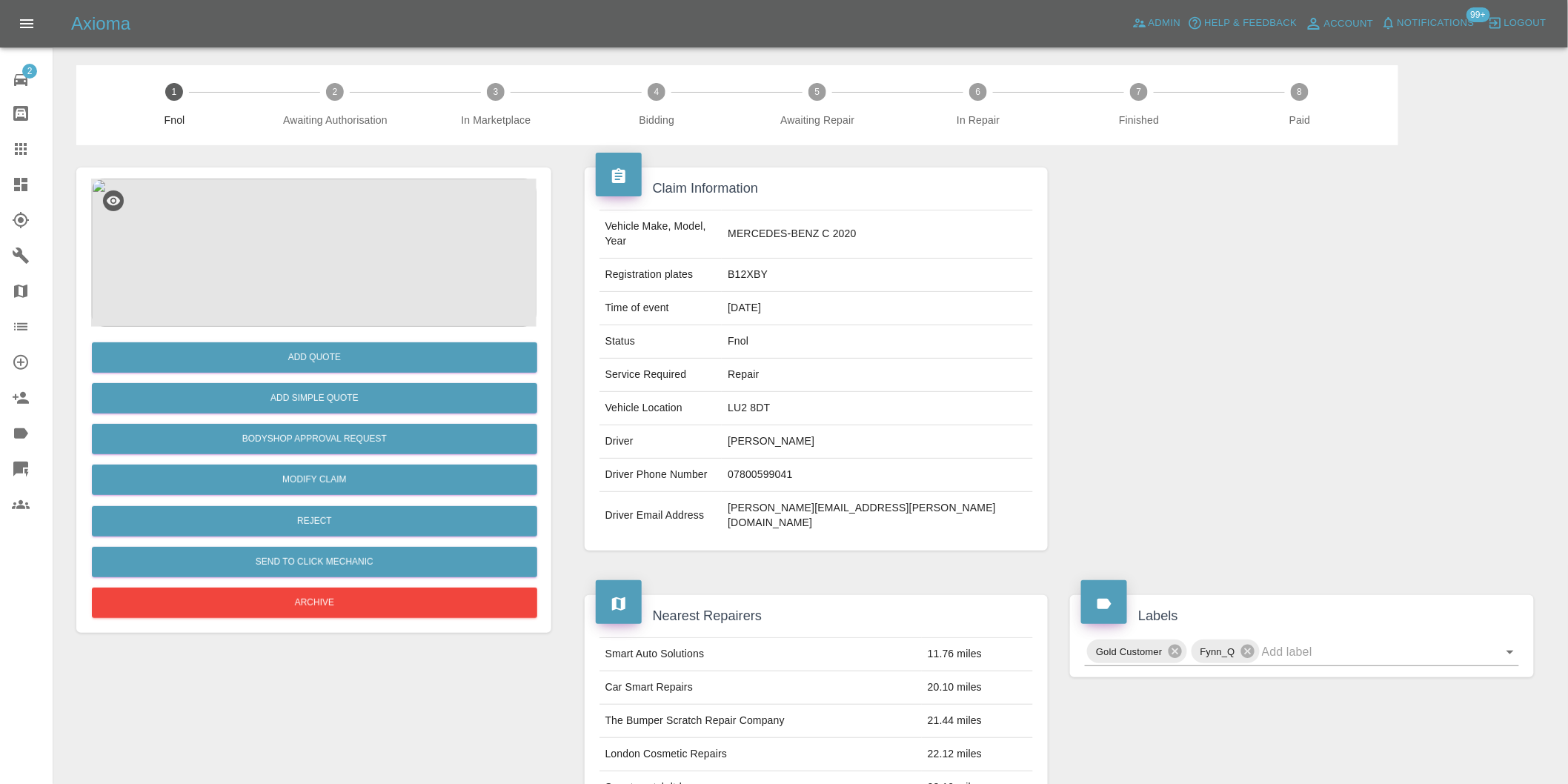
click at [321, 249] on img at bounding box center [313, 253] width 446 height 148
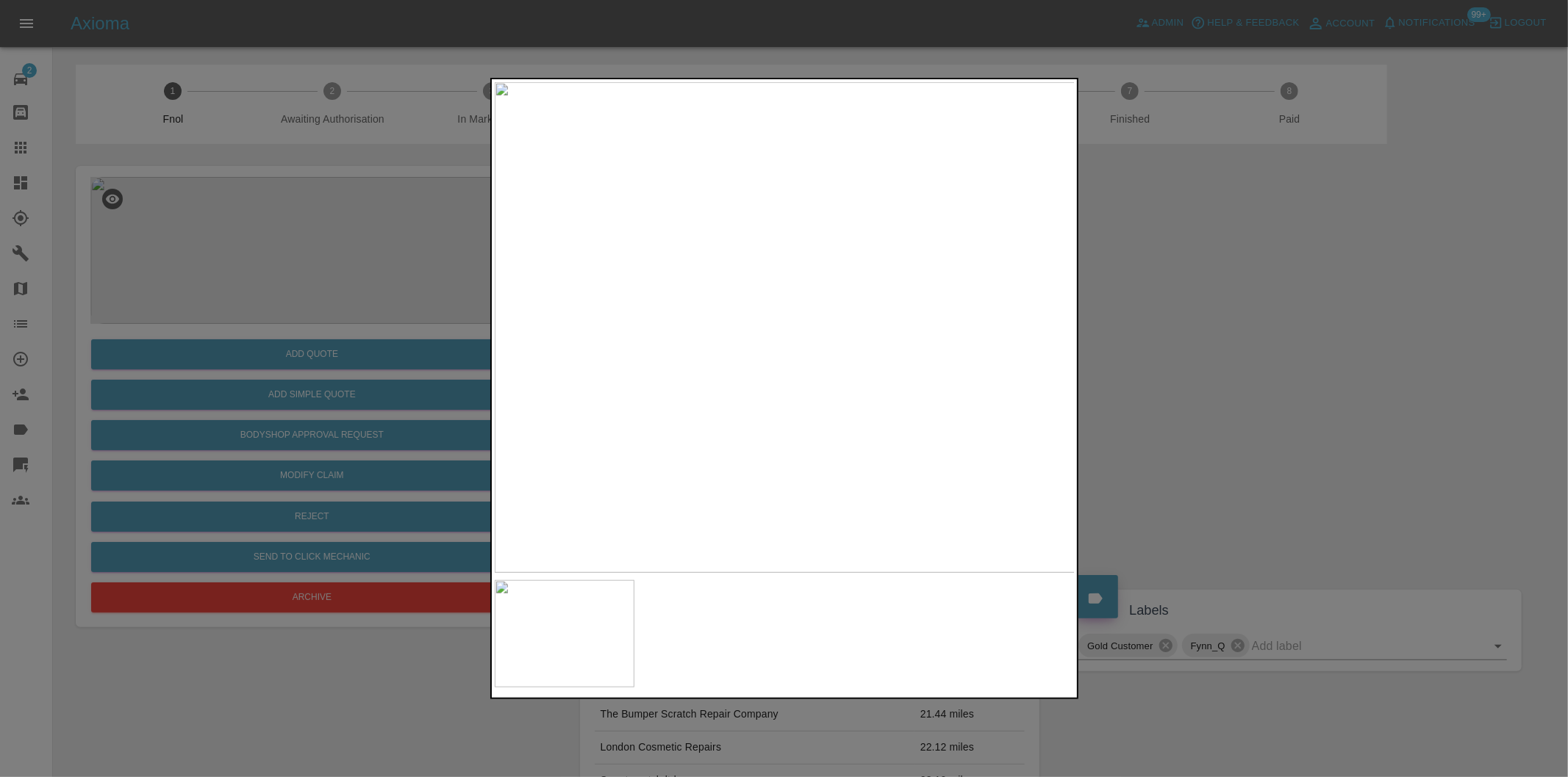
click at [819, 326] on img at bounding box center [784, 327] width 580 height 491
click at [819, 325] on img at bounding box center [784, 327] width 580 height 491
click at [1275, 340] on div at bounding box center [784, 388] width 1568 height 777
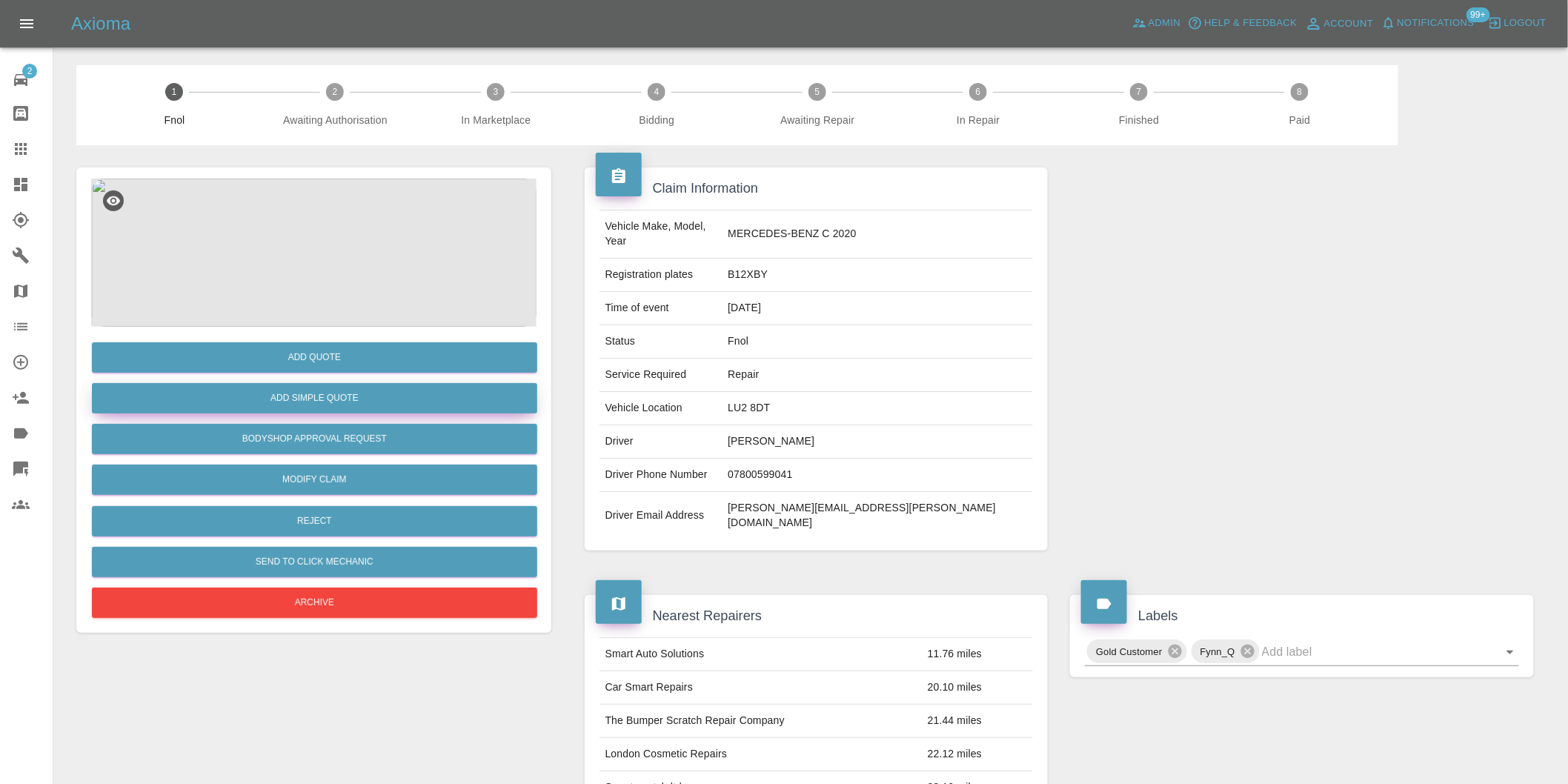
click at [363, 402] on button "Add Simple Quote" at bounding box center [314, 398] width 446 height 30
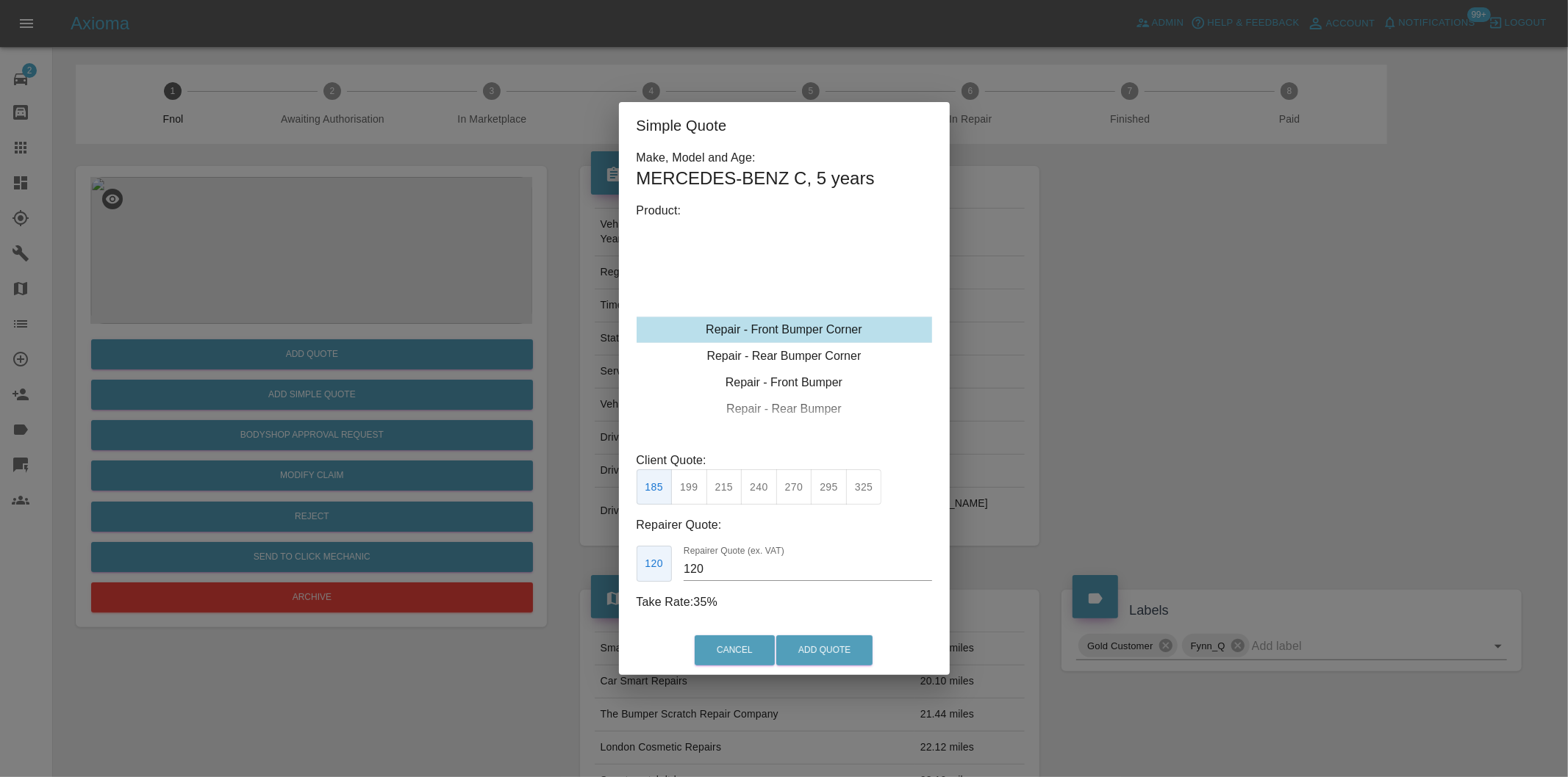
click at [728, 492] on button "215" at bounding box center [724, 486] width 36 height 36
type input "135"
click at [788, 647] on button "Add Quote" at bounding box center [824, 650] width 96 height 30
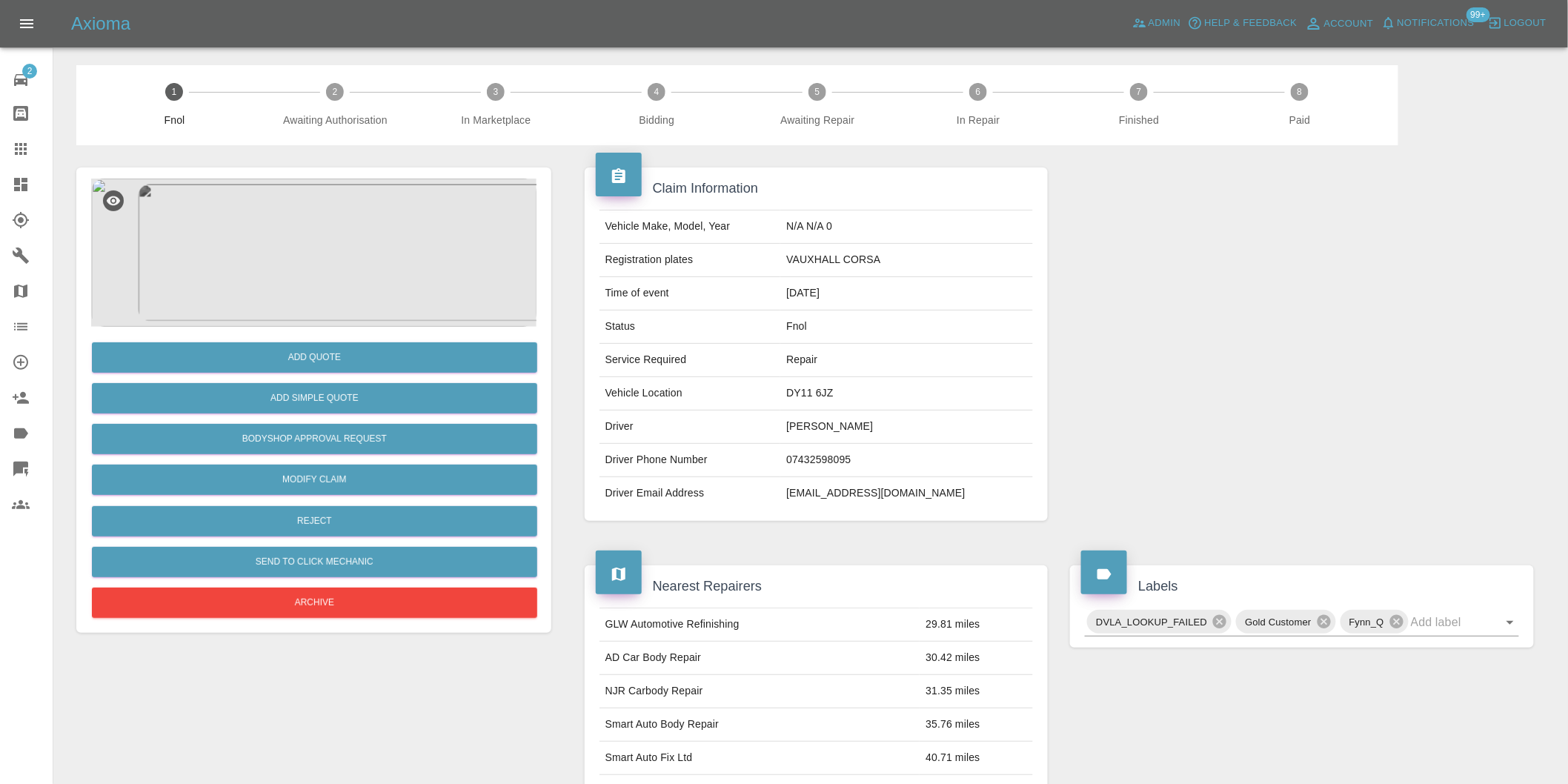
click at [344, 227] on img at bounding box center [313, 253] width 446 height 148
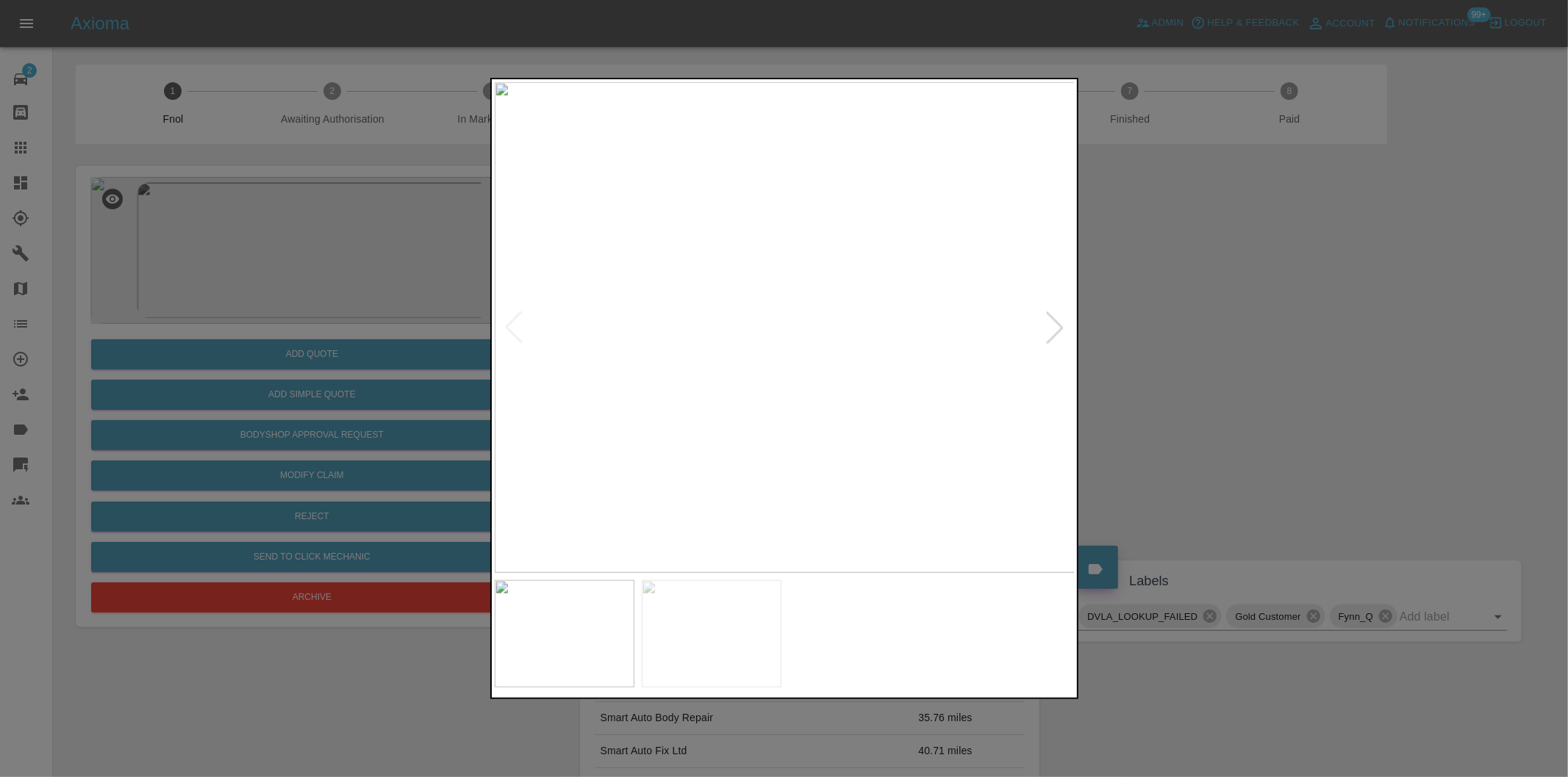
click at [1046, 332] on div at bounding box center [1054, 327] width 32 height 32
click at [1046, 332] on img at bounding box center [784, 327] width 580 height 491
click at [1234, 344] on div at bounding box center [784, 388] width 1568 height 777
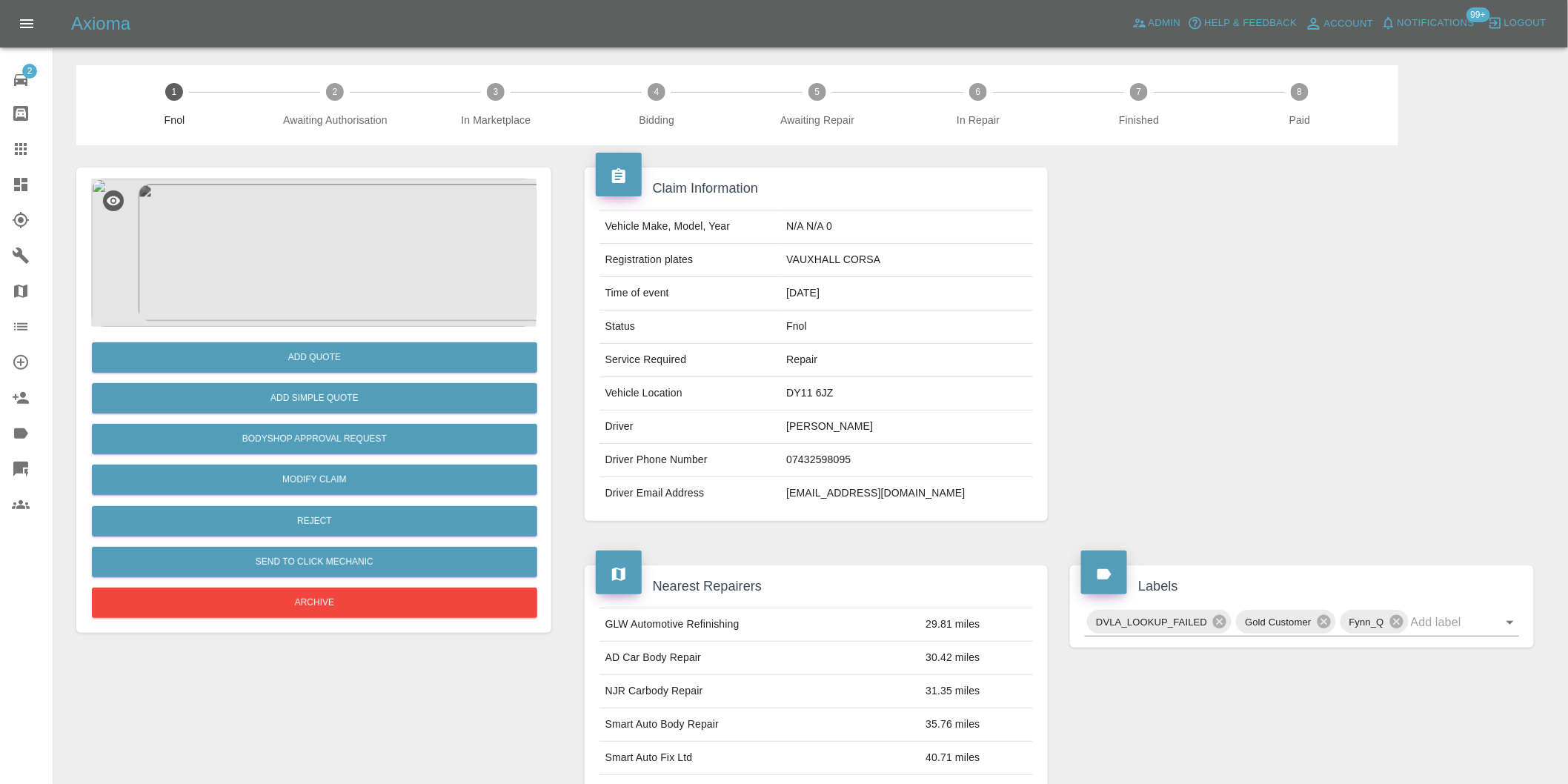
click at [347, 246] on img at bounding box center [313, 253] width 446 height 148
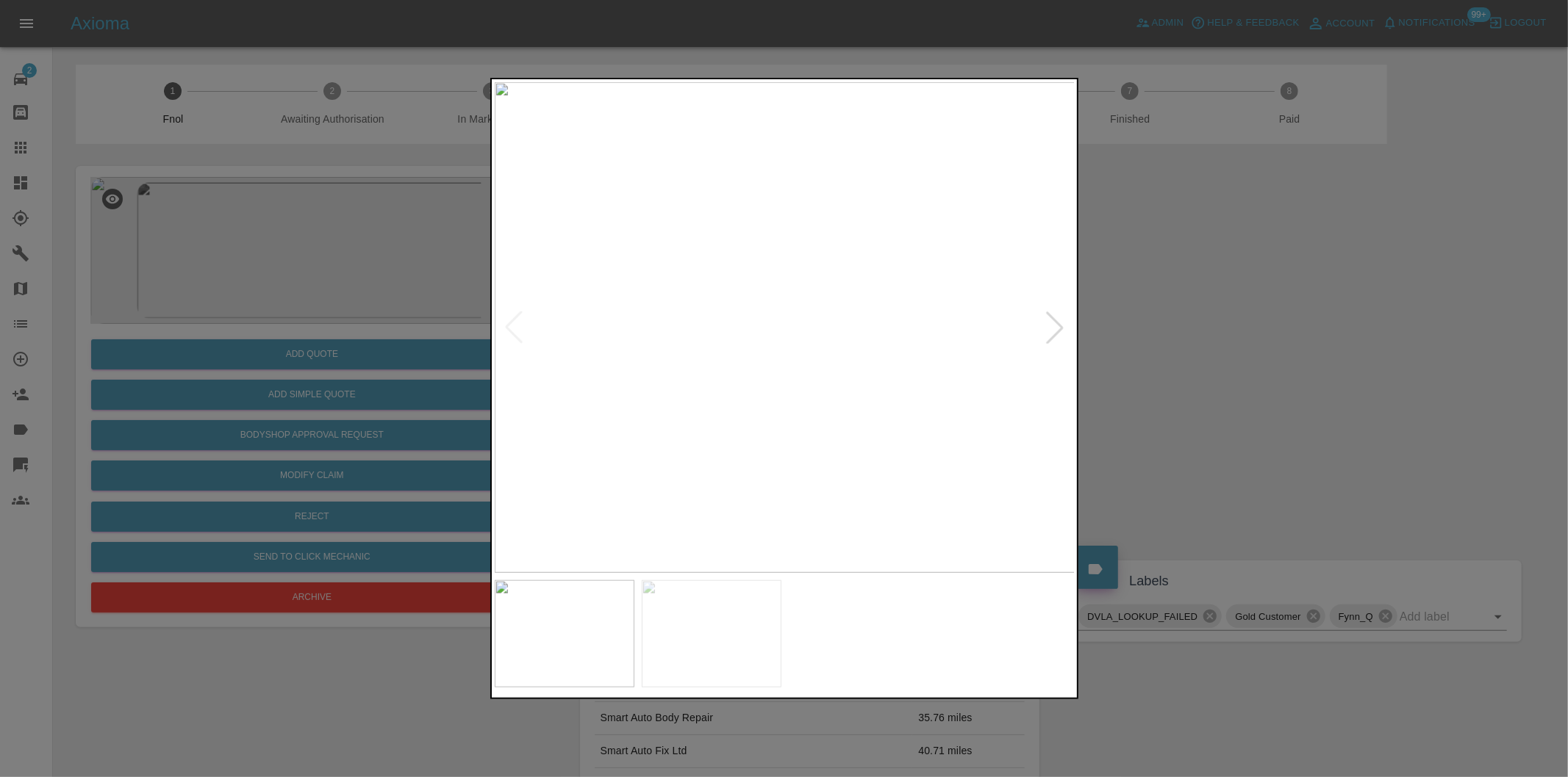
click at [1053, 323] on div at bounding box center [1054, 327] width 32 height 32
click at [721, 306] on img at bounding box center [784, 327] width 580 height 491
click at [721, 306] on img at bounding box center [971, 389] width 1742 height 1471
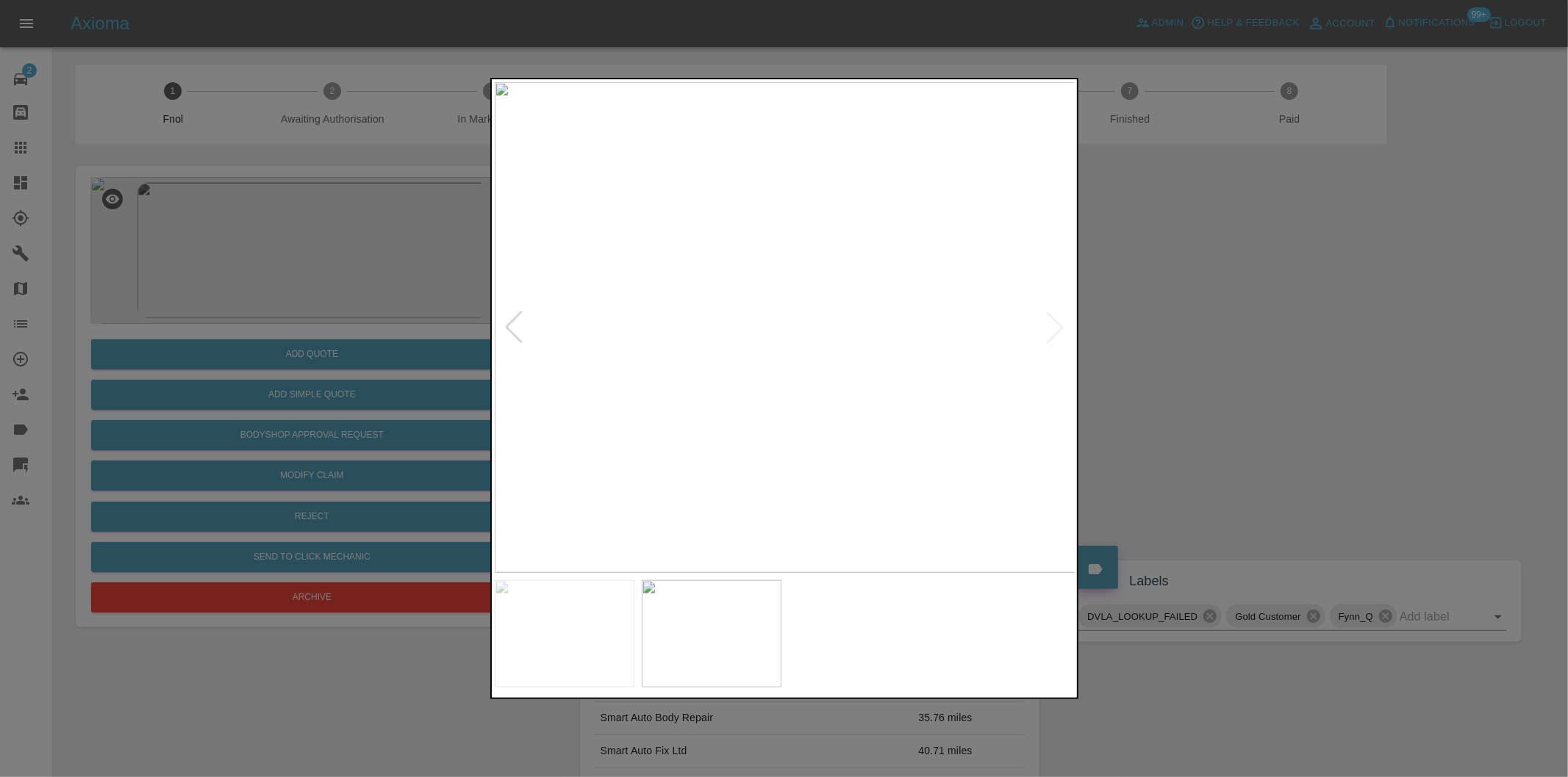
click at [1239, 370] on div at bounding box center [784, 388] width 1568 height 777
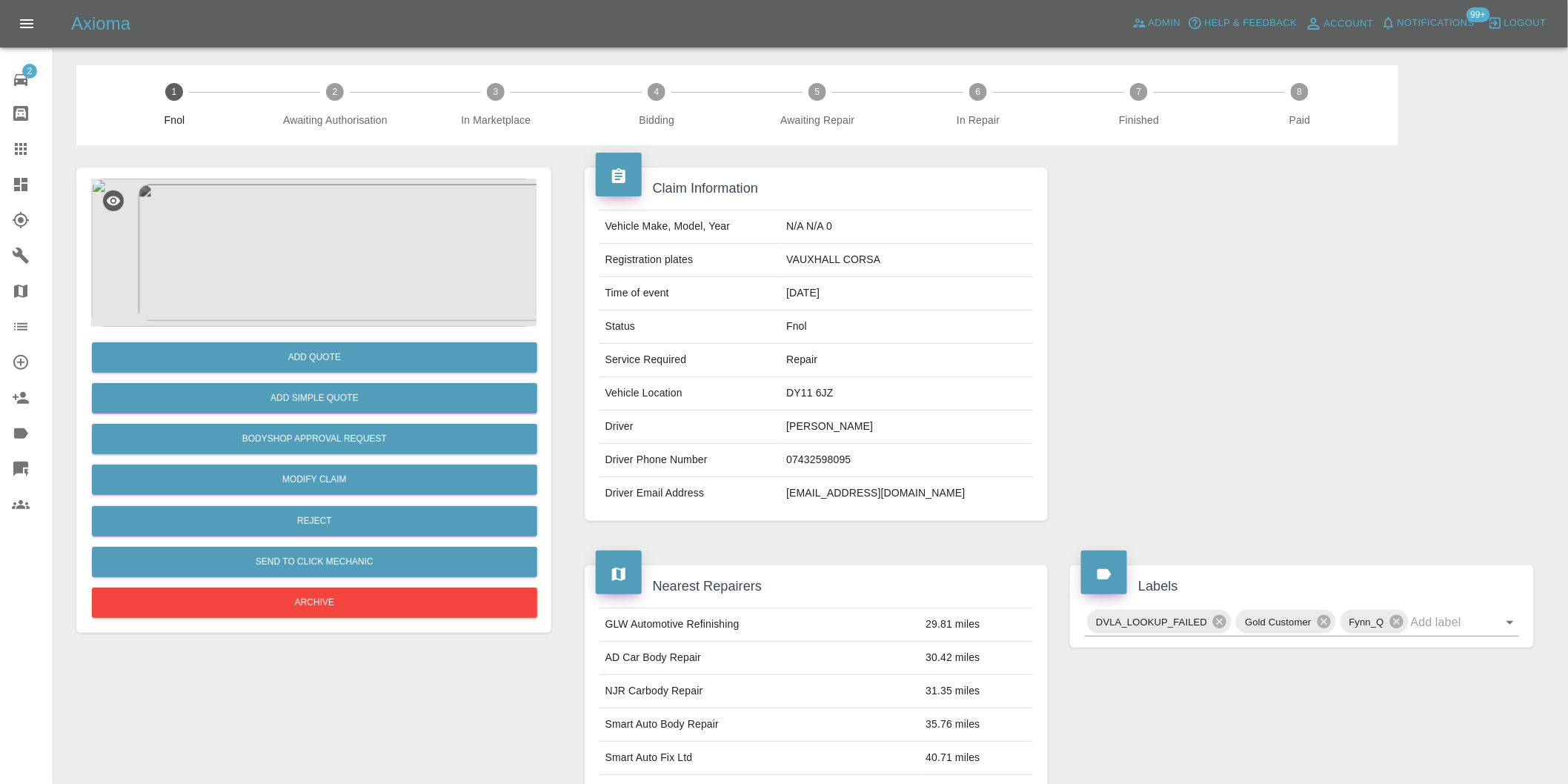
click at [337, 261] on img at bounding box center [313, 253] width 446 height 148
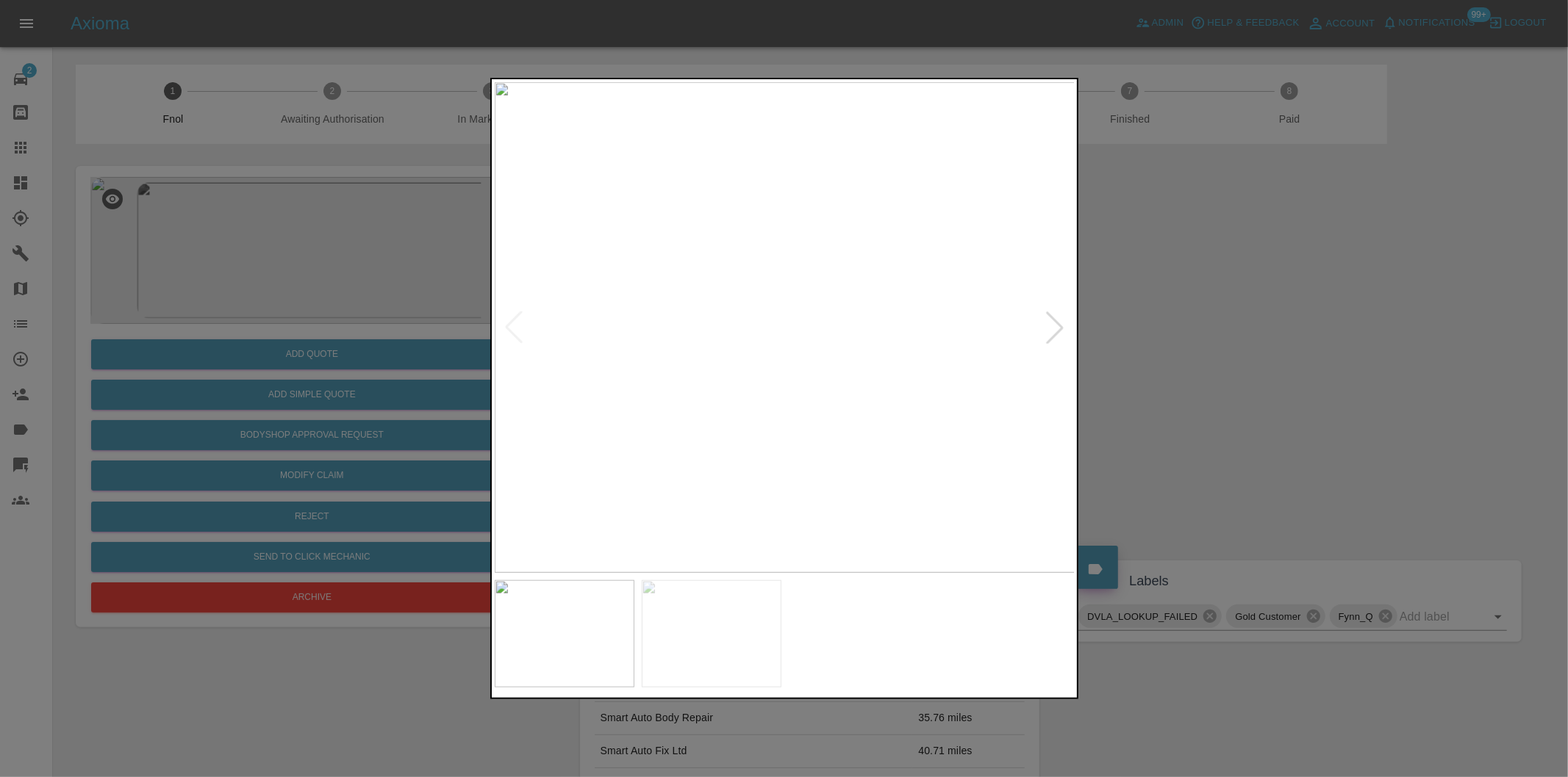
click at [1328, 439] on div at bounding box center [784, 388] width 1568 height 777
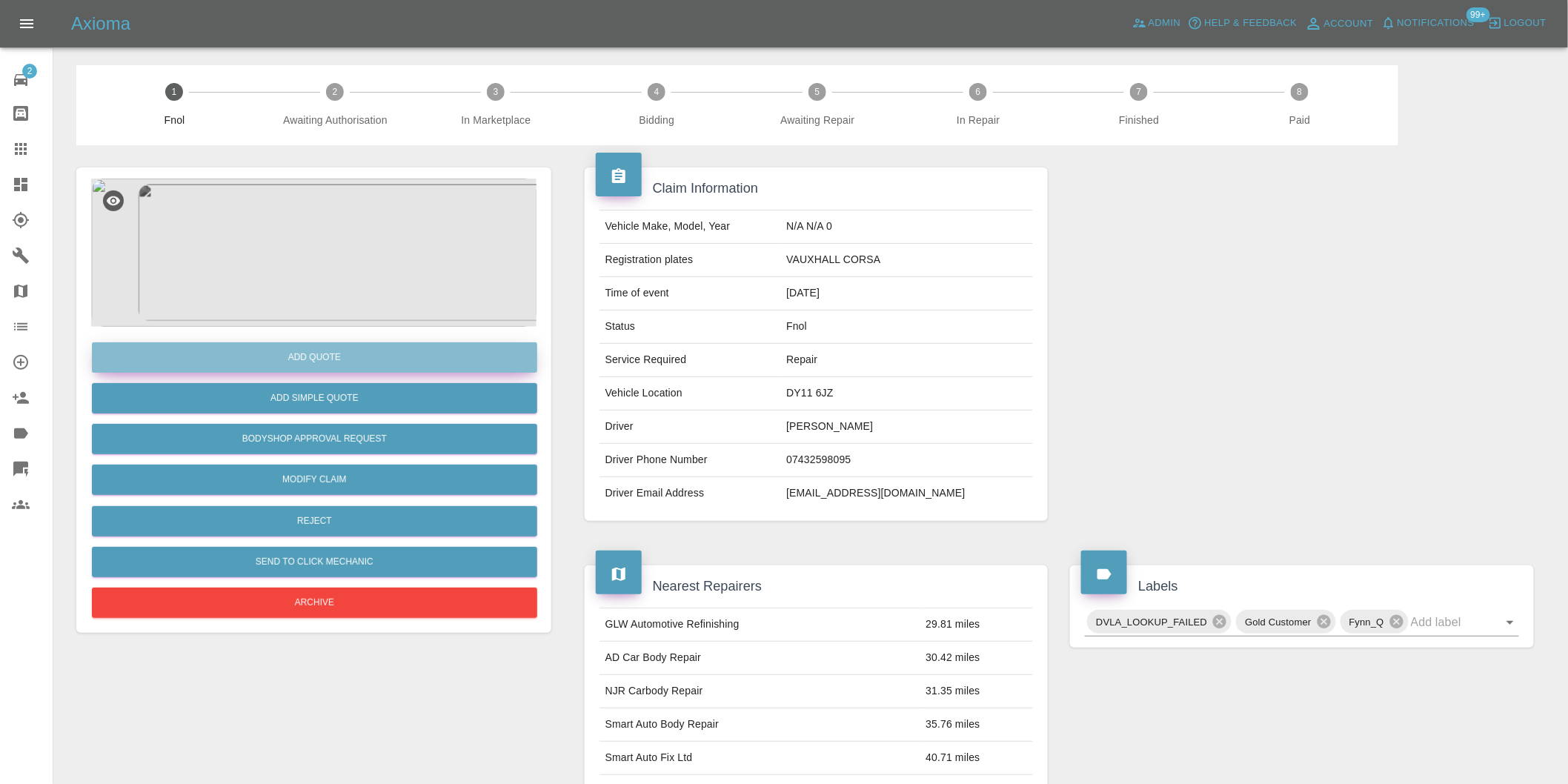
click at [324, 354] on button "Add Quote" at bounding box center [314, 358] width 446 height 30
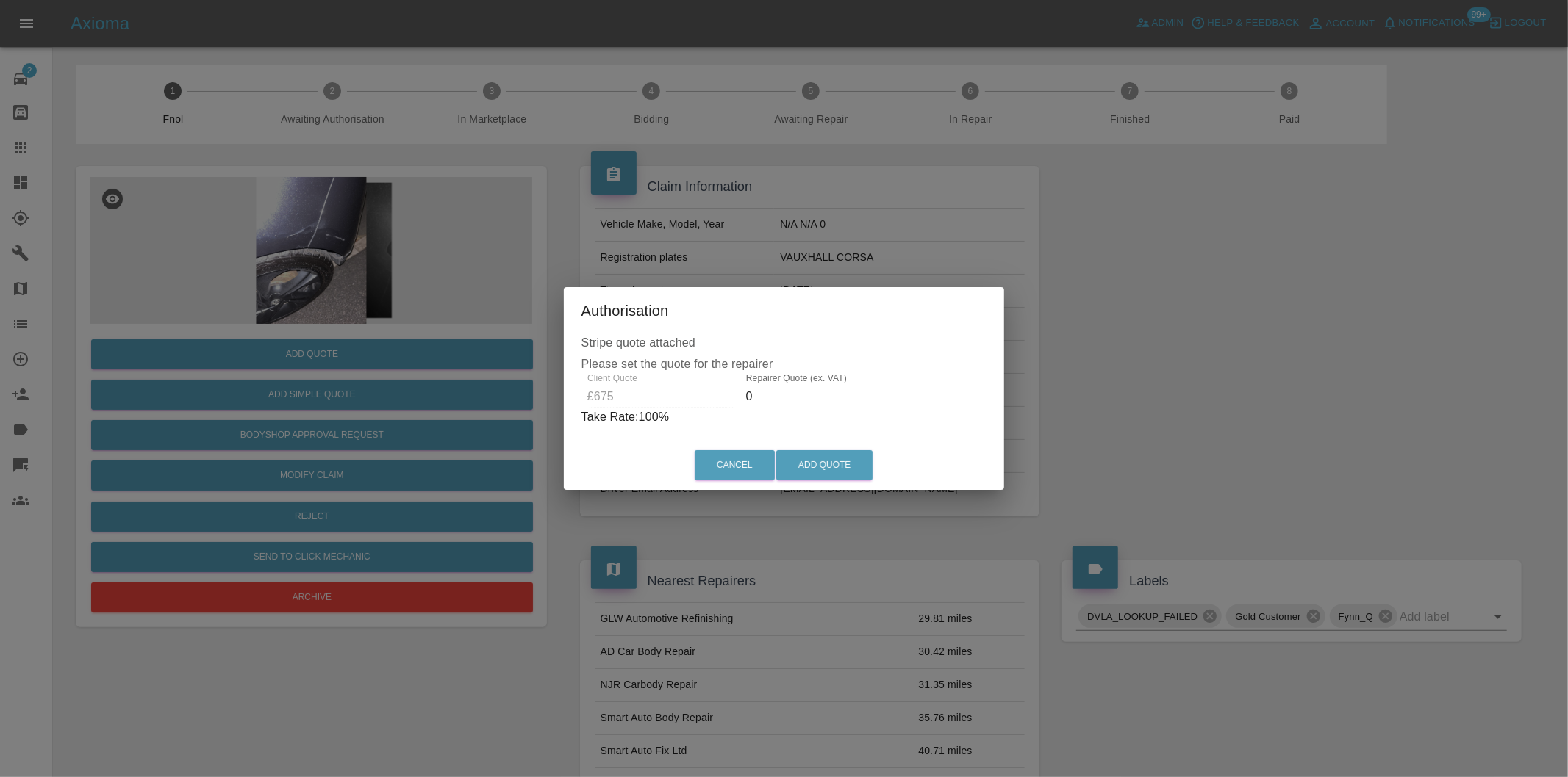
click at [792, 400] on input "0" at bounding box center [819, 396] width 147 height 24
type input "0425"
click at [840, 471] on button "Add Quote" at bounding box center [824, 466] width 96 height 30
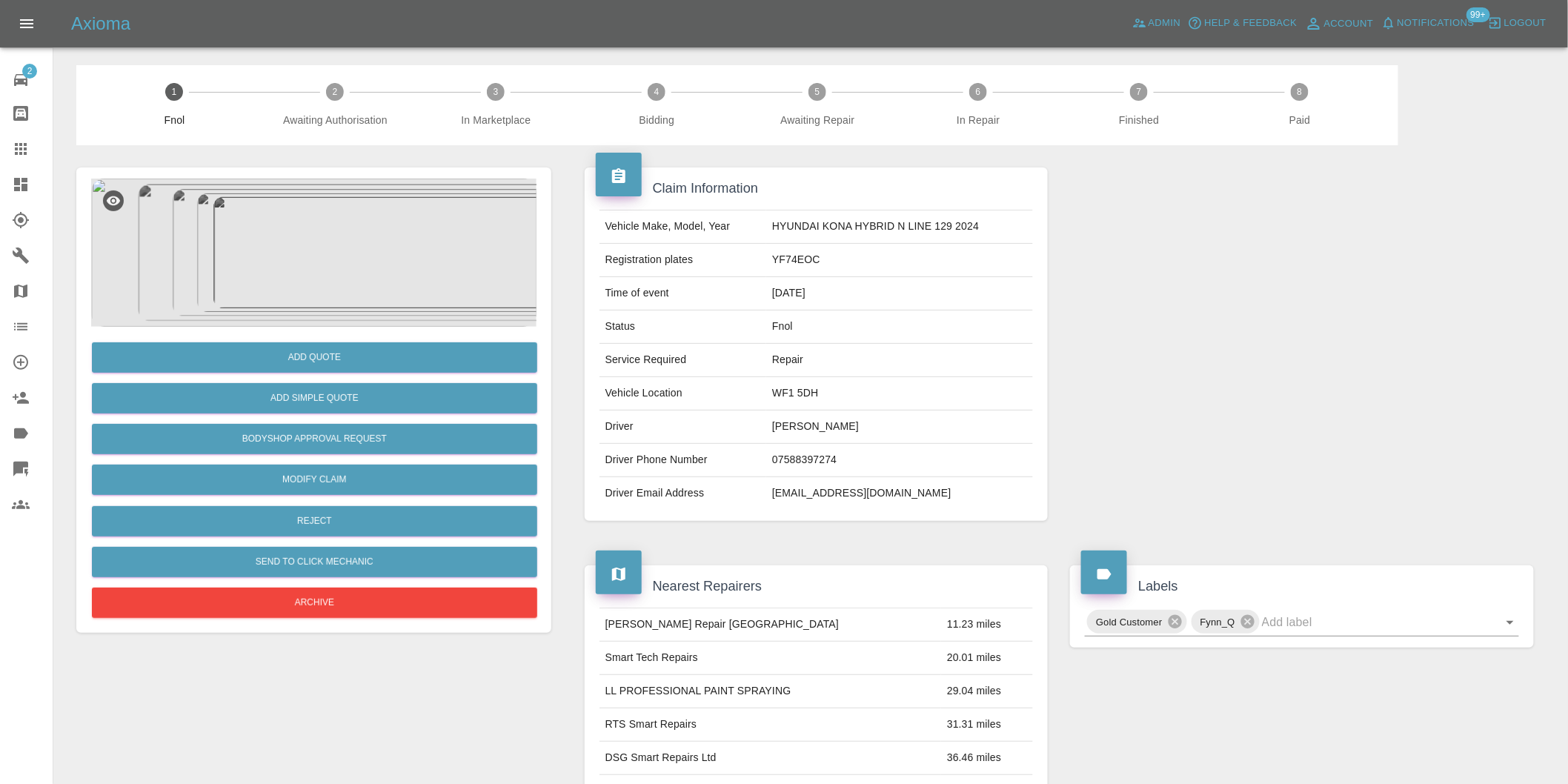
click at [354, 241] on img at bounding box center [313, 253] width 446 height 148
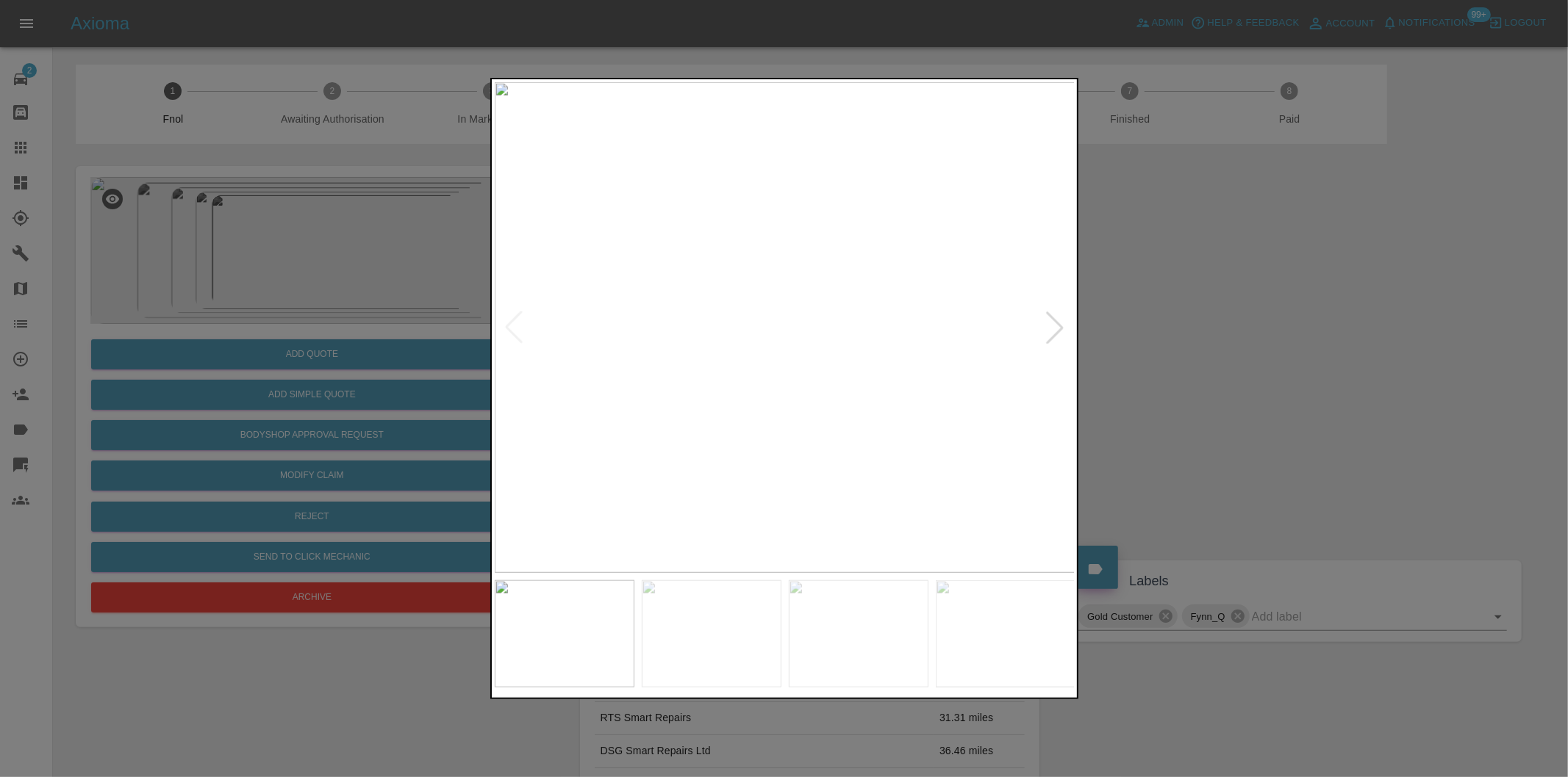
click at [1055, 325] on div at bounding box center [1054, 327] width 32 height 32
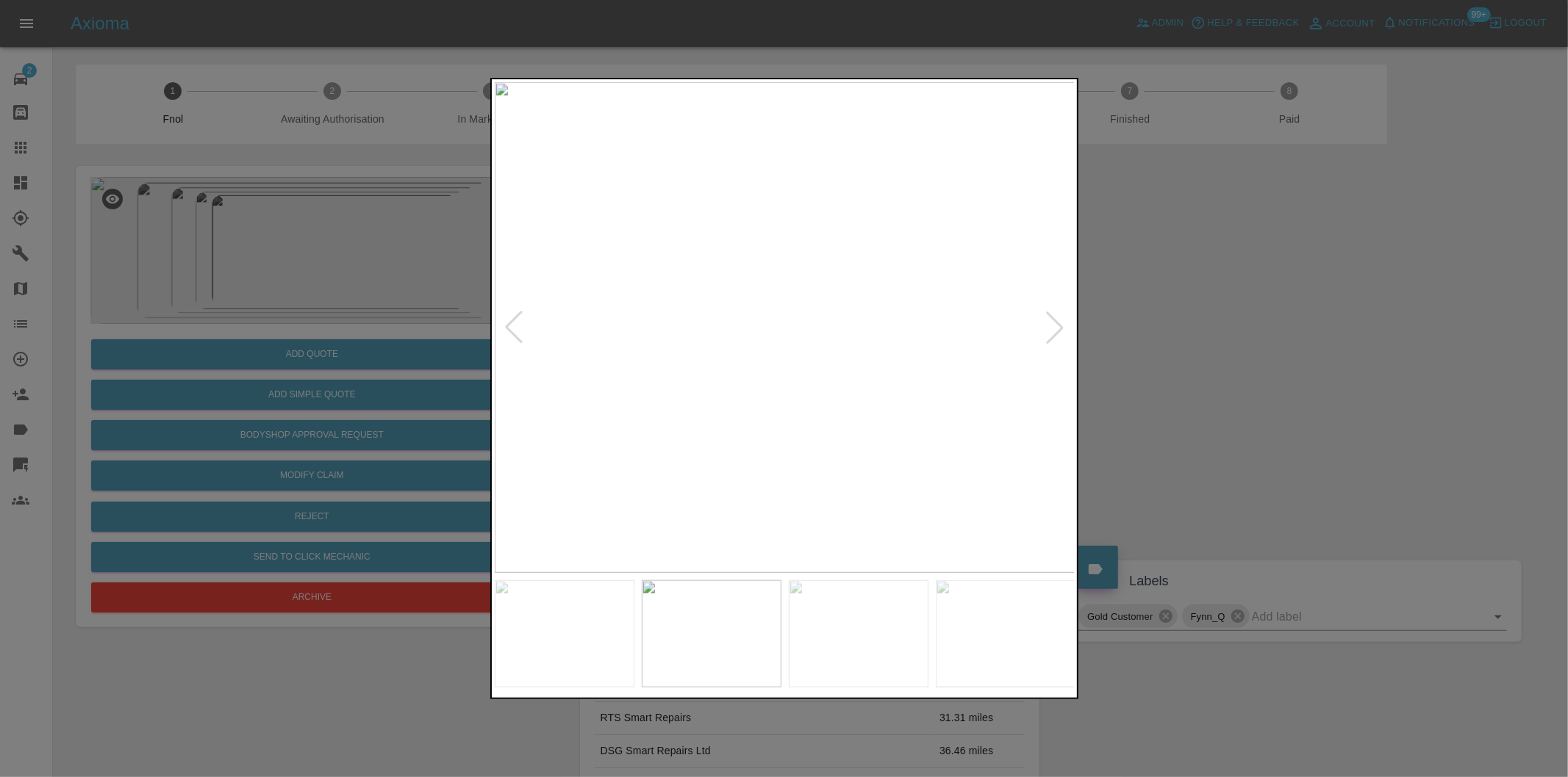
click at [1055, 325] on div at bounding box center [1054, 327] width 32 height 32
click at [1055, 325] on img at bounding box center [784, 327] width 580 height 491
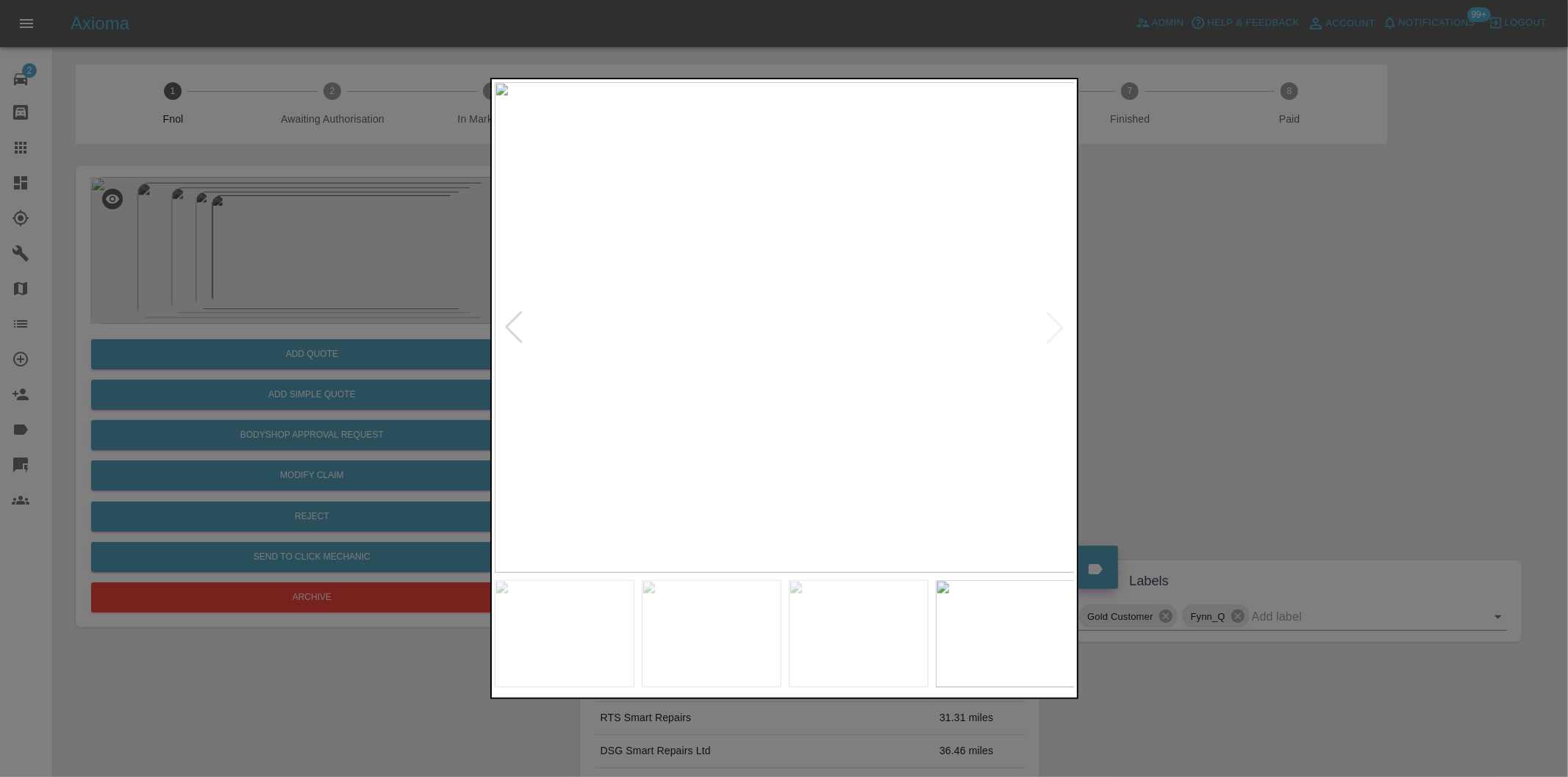
click at [506, 327] on div at bounding box center [513, 327] width 32 height 32
click at [1053, 328] on div at bounding box center [1054, 327] width 32 height 32
click at [1053, 328] on img at bounding box center [784, 327] width 580 height 491
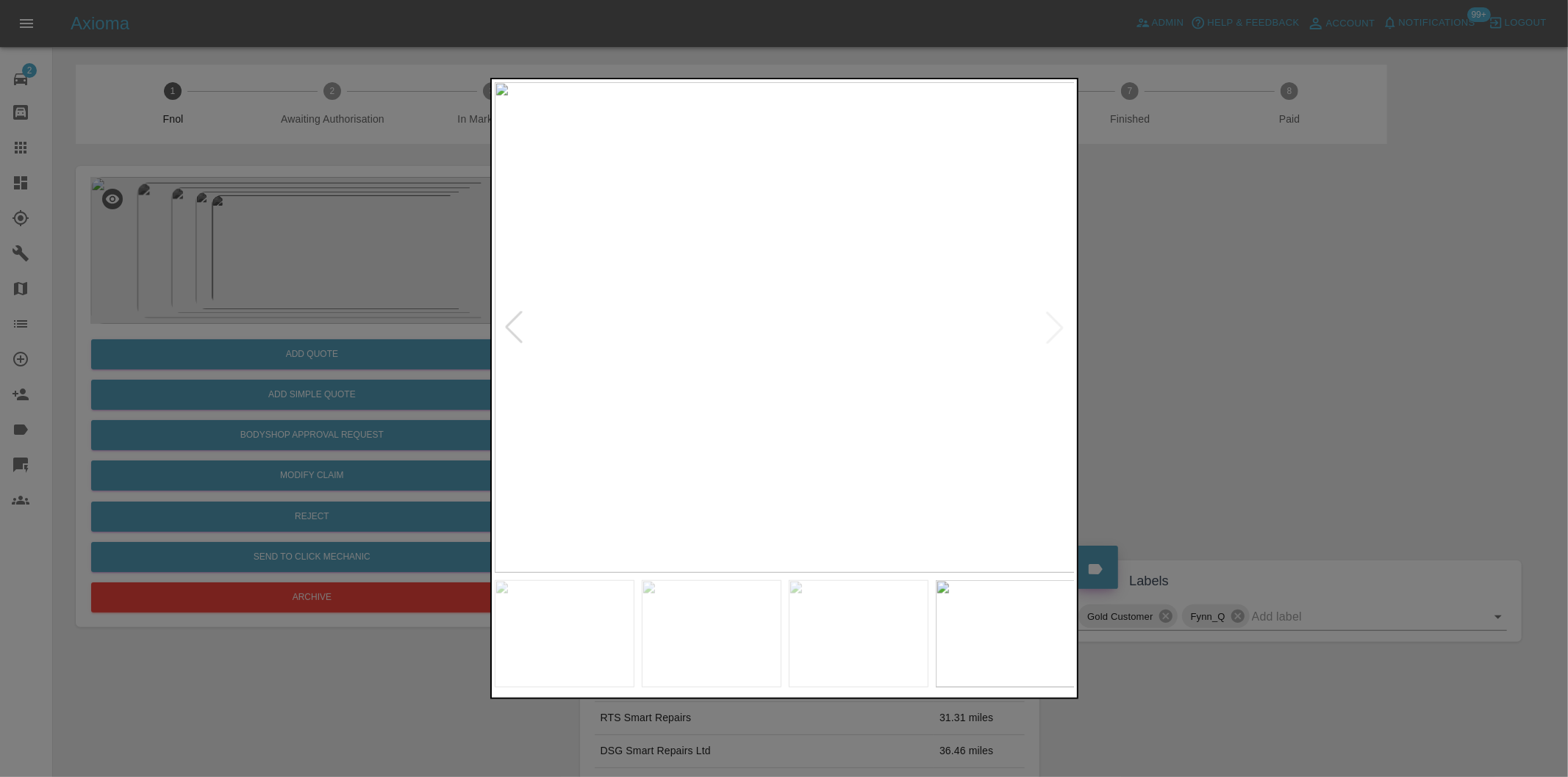
click at [1053, 328] on img at bounding box center [784, 327] width 580 height 491
click at [520, 332] on div at bounding box center [513, 327] width 32 height 32
click at [520, 331] on div at bounding box center [513, 327] width 32 height 32
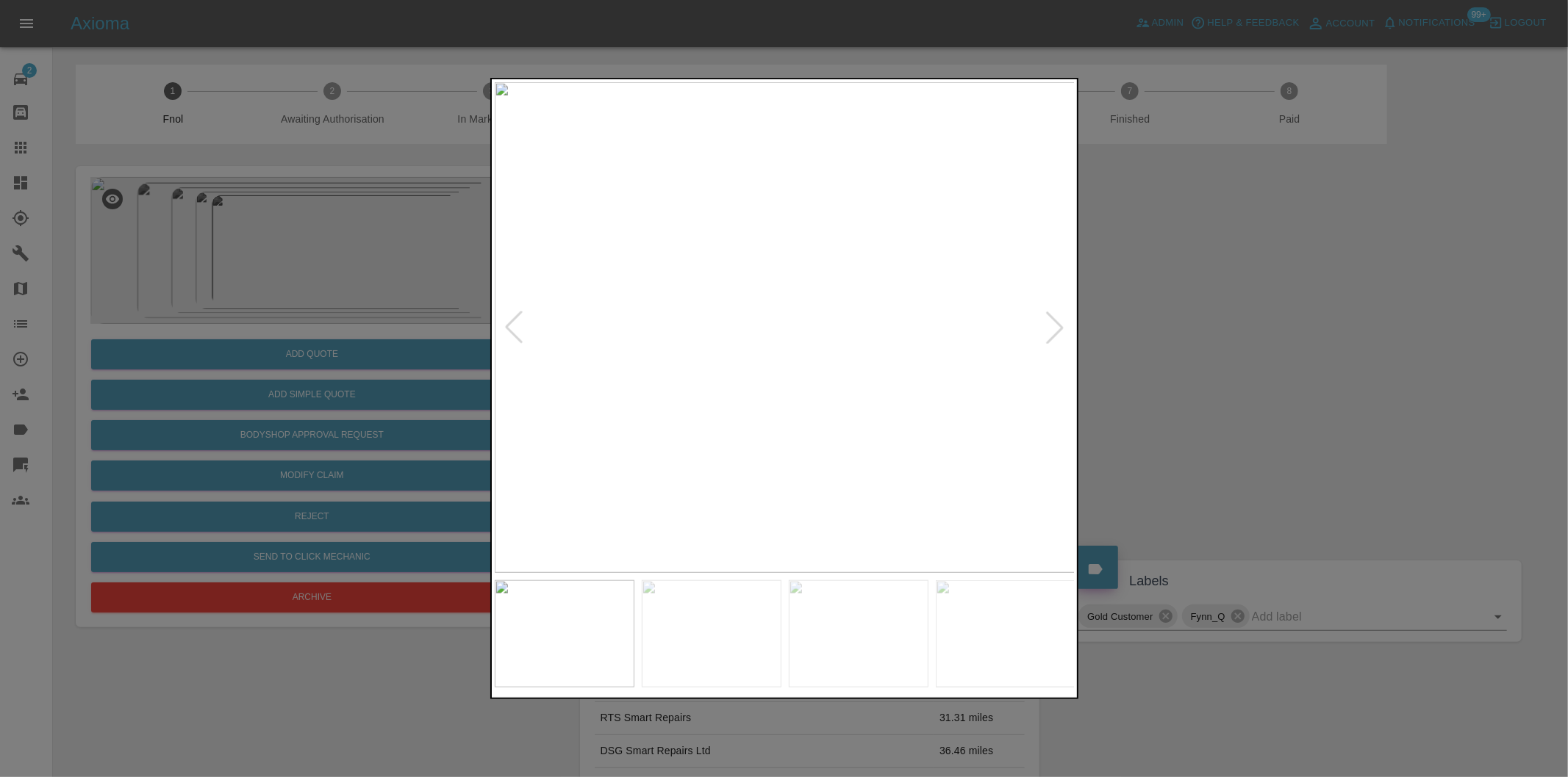
click at [520, 331] on div at bounding box center [513, 327] width 32 height 32
click at [513, 325] on div at bounding box center [513, 327] width 32 height 32
click at [1046, 328] on div at bounding box center [1054, 327] width 32 height 32
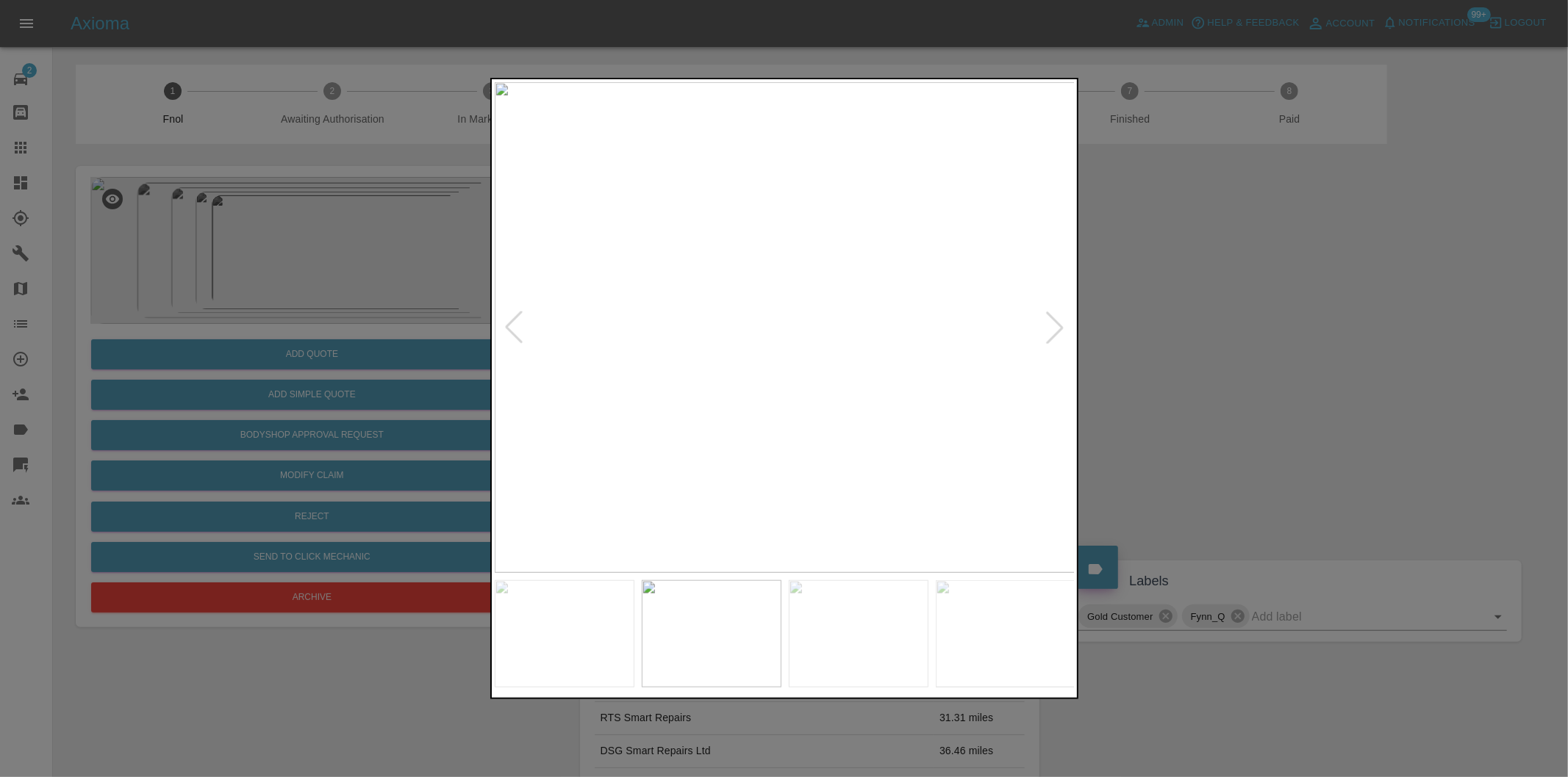
click at [1046, 328] on div at bounding box center [1054, 327] width 32 height 32
click at [1213, 320] on div at bounding box center [784, 388] width 1568 height 777
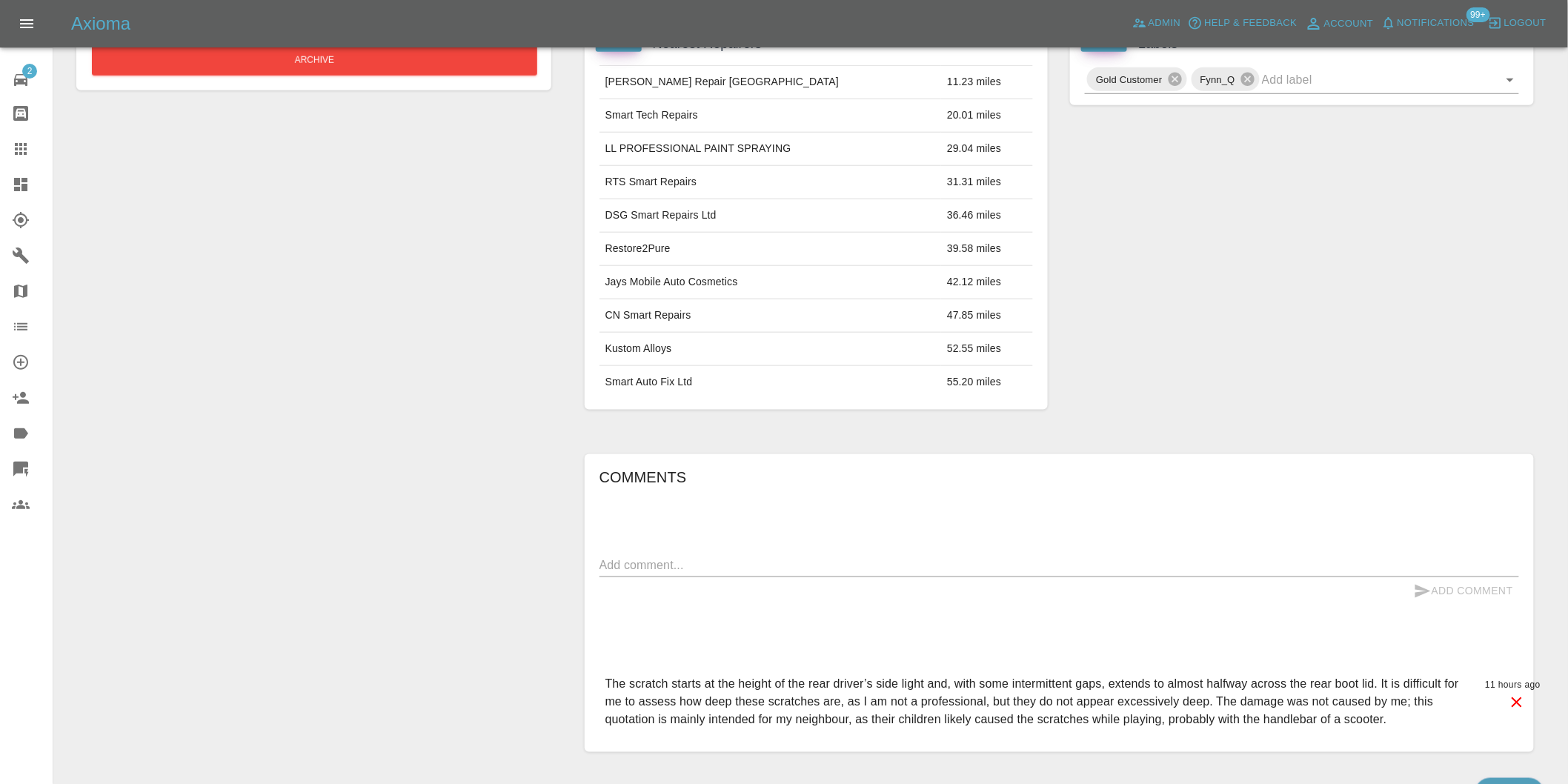
scroll to position [630, 0]
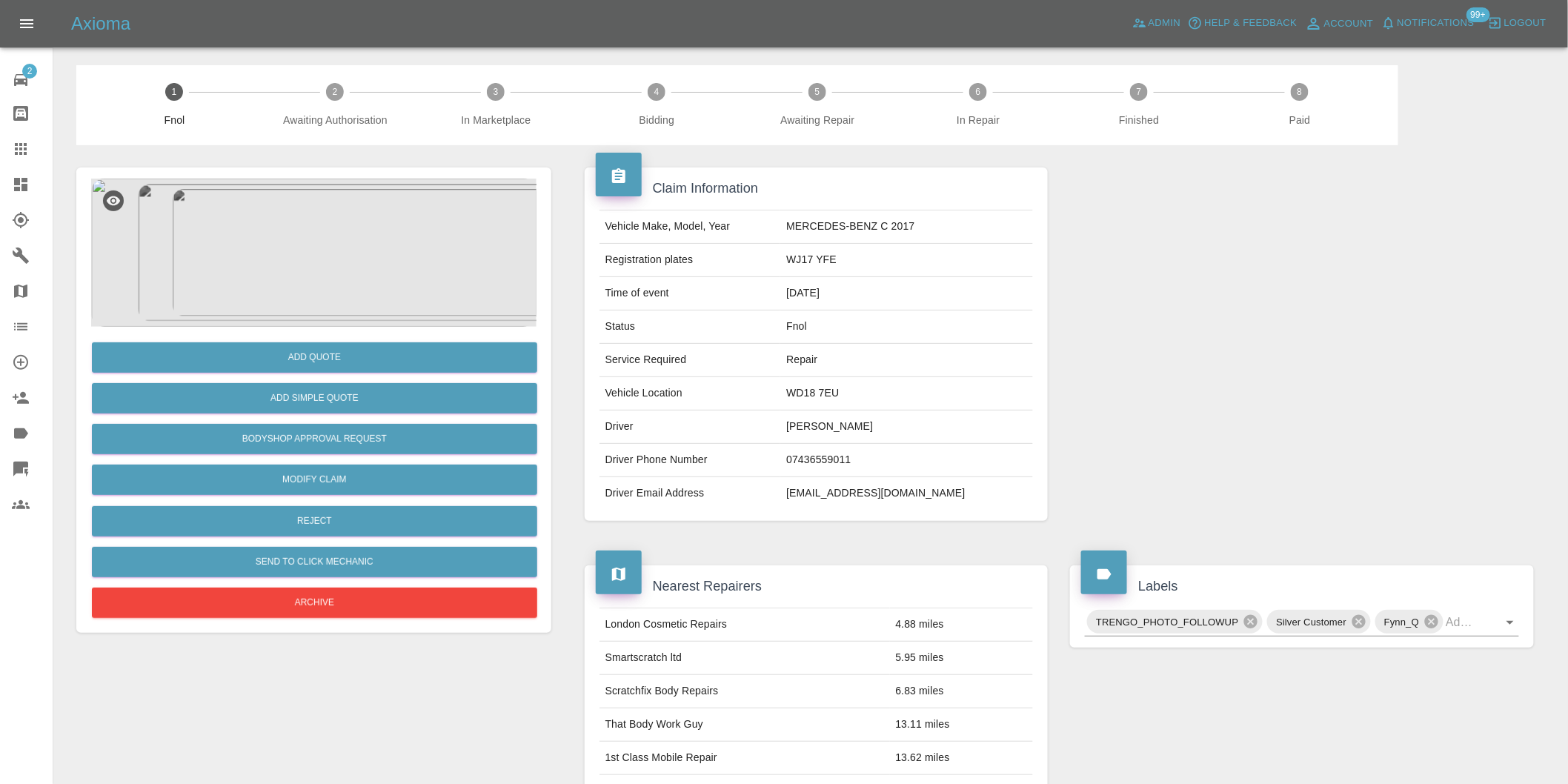
click at [307, 278] on img at bounding box center [313, 253] width 446 height 148
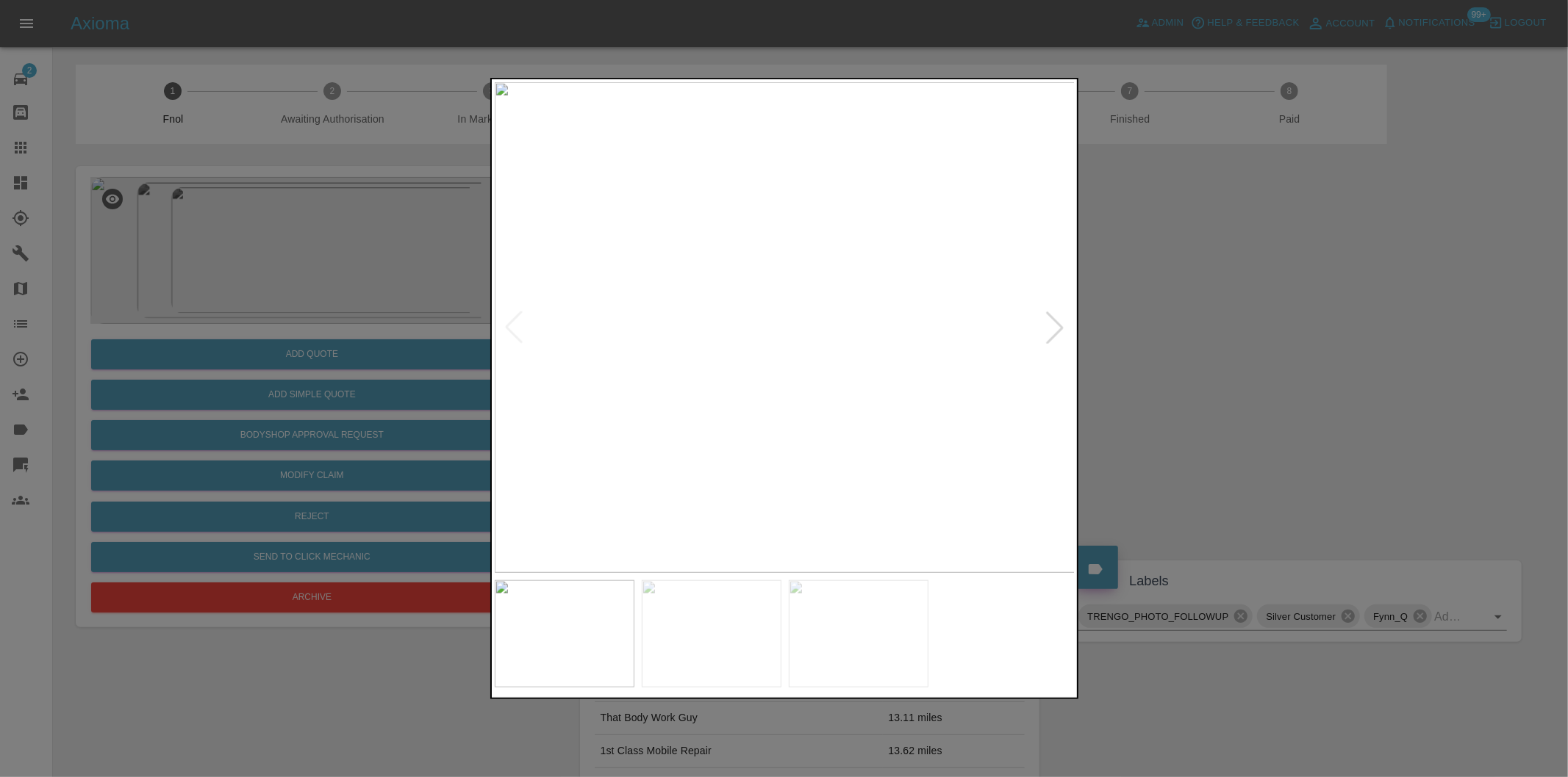
click at [1049, 325] on div at bounding box center [1054, 327] width 32 height 32
click at [1049, 325] on img at bounding box center [784, 327] width 580 height 491
drag, startPoint x: 1215, startPoint y: 324, endPoint x: 1177, endPoint y: 305, distance: 42.5
click at [1206, 318] on div at bounding box center [784, 388] width 1568 height 777
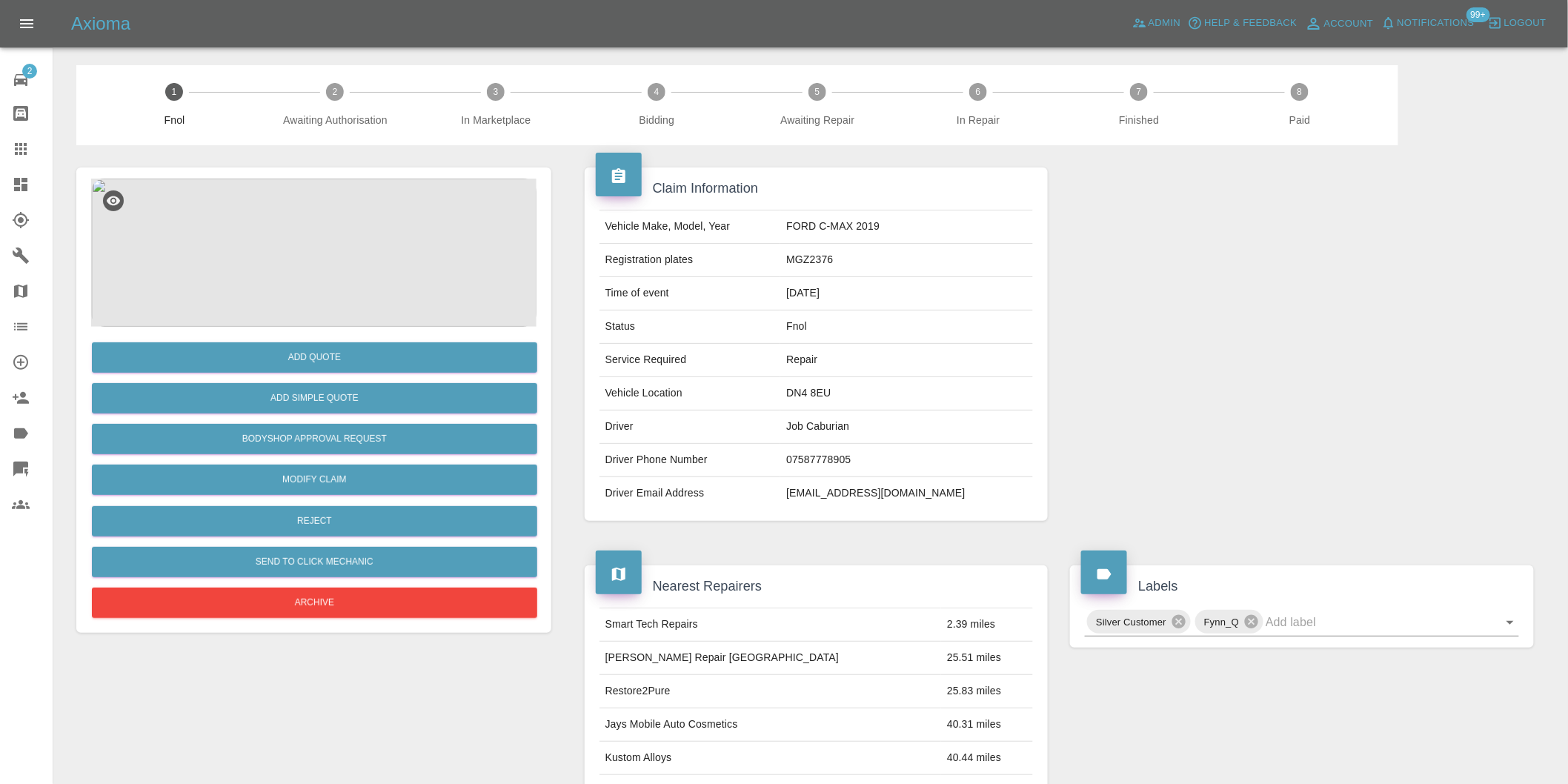
click at [308, 201] on img at bounding box center [313, 253] width 446 height 148
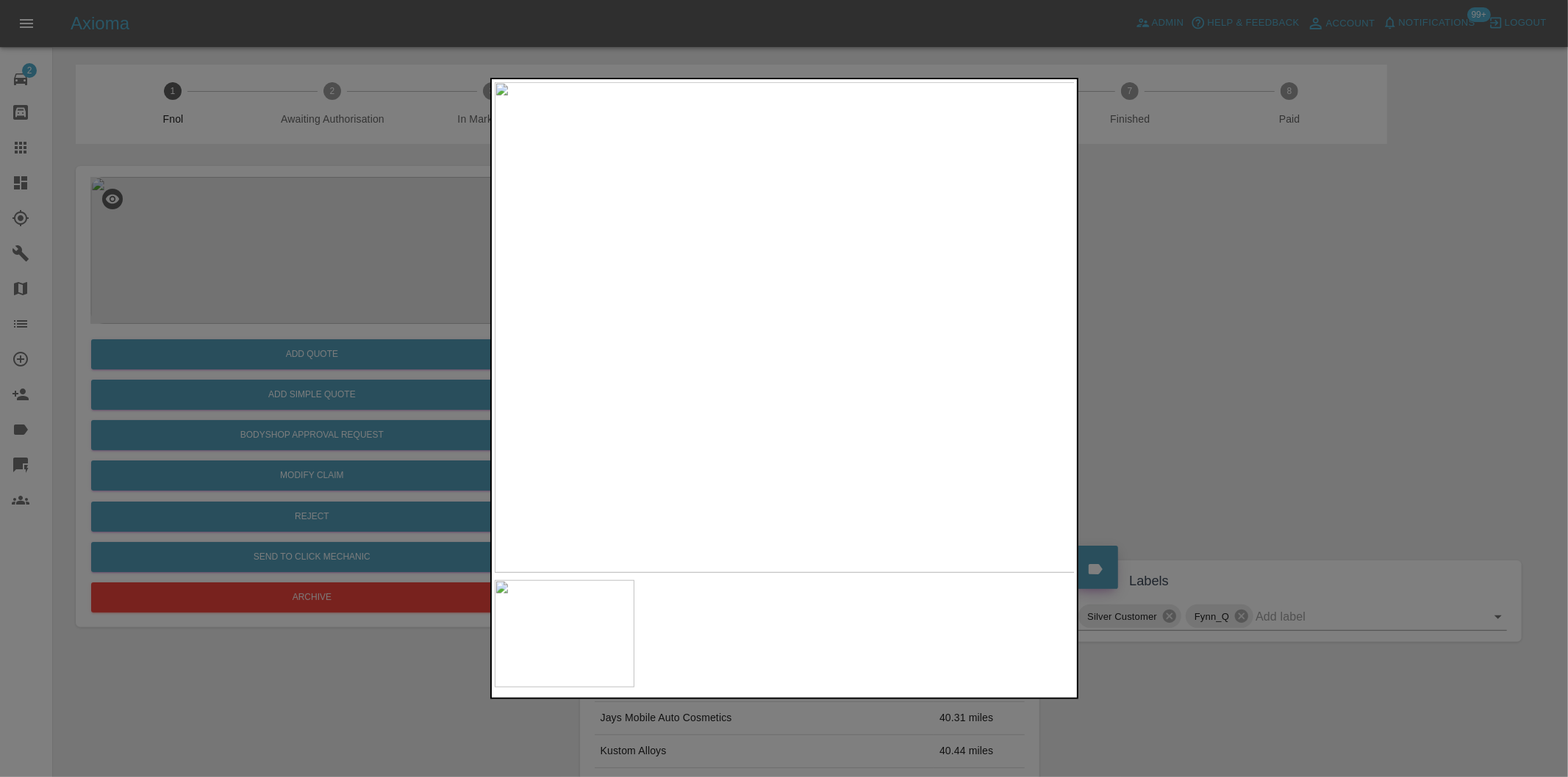
click at [1192, 364] on div at bounding box center [784, 388] width 1568 height 777
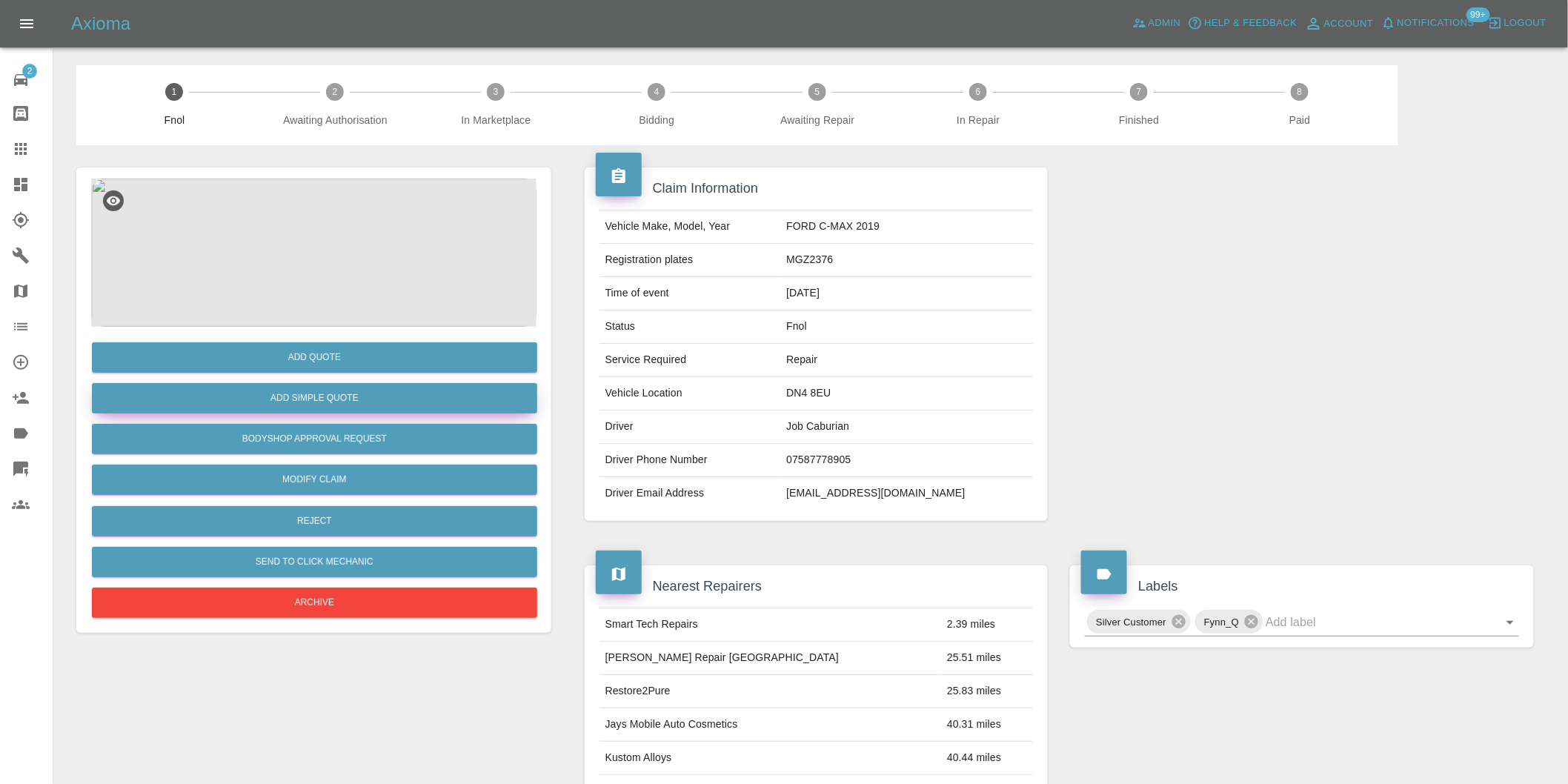
click at [349, 403] on button "Add Simple Quote" at bounding box center [314, 398] width 446 height 30
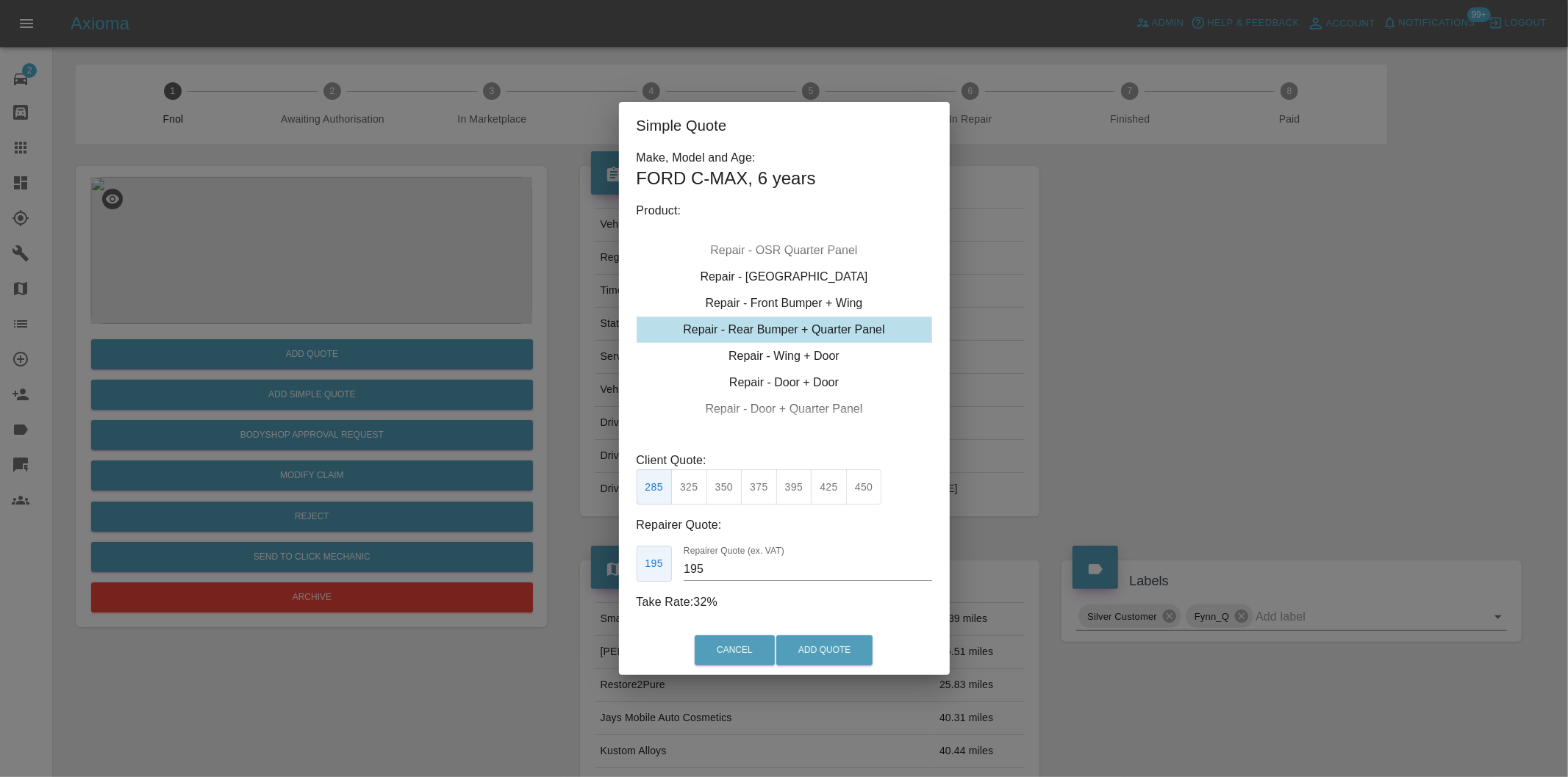
drag, startPoint x: 725, startPoint y: 481, endPoint x: 731, endPoint y: 488, distance: 9.2
click at [726, 482] on button "350" at bounding box center [724, 486] width 36 height 36
type input "210"
click at [804, 648] on button "Add Quote" at bounding box center [824, 650] width 96 height 30
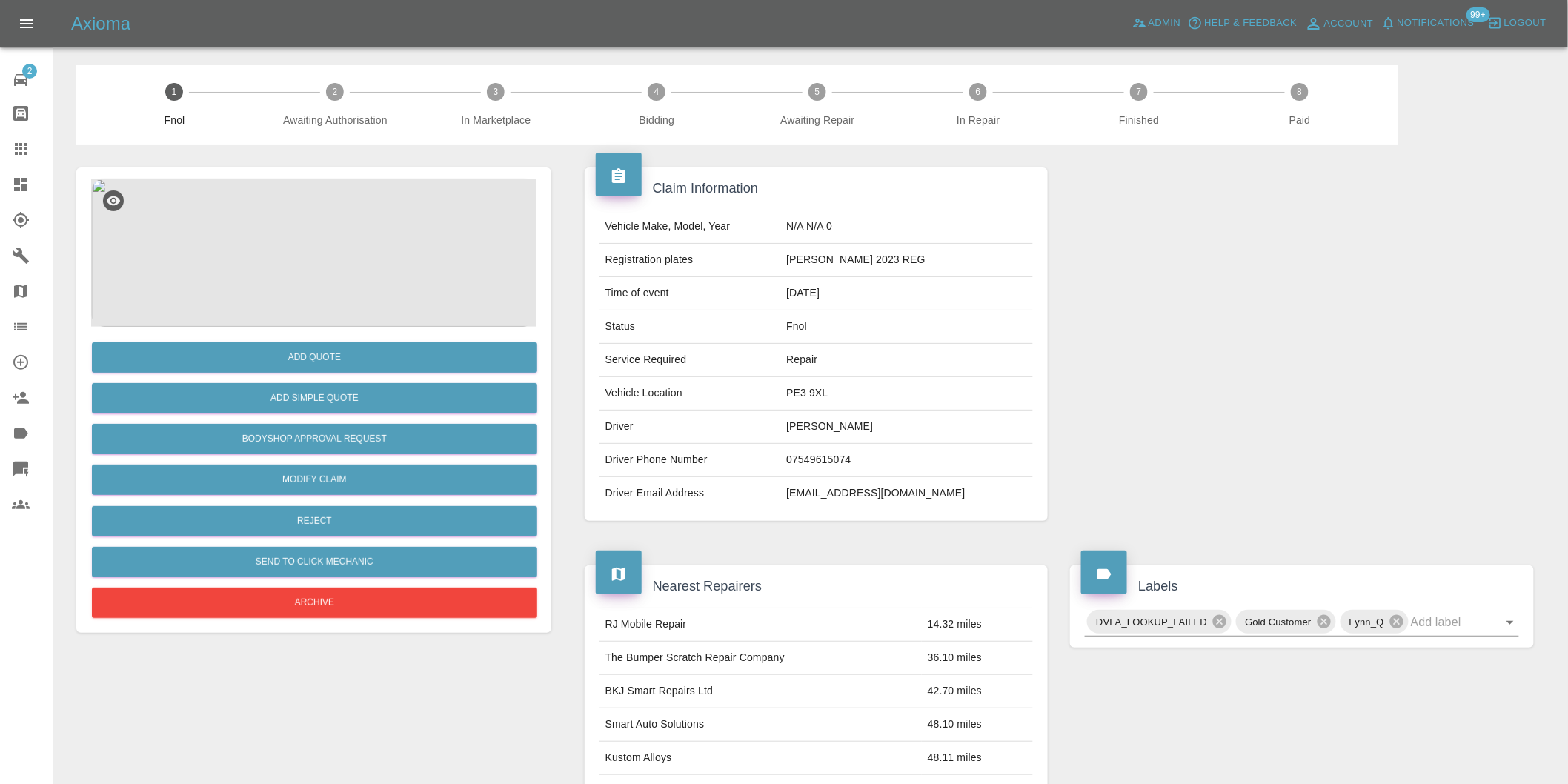
click at [294, 214] on img at bounding box center [313, 253] width 446 height 148
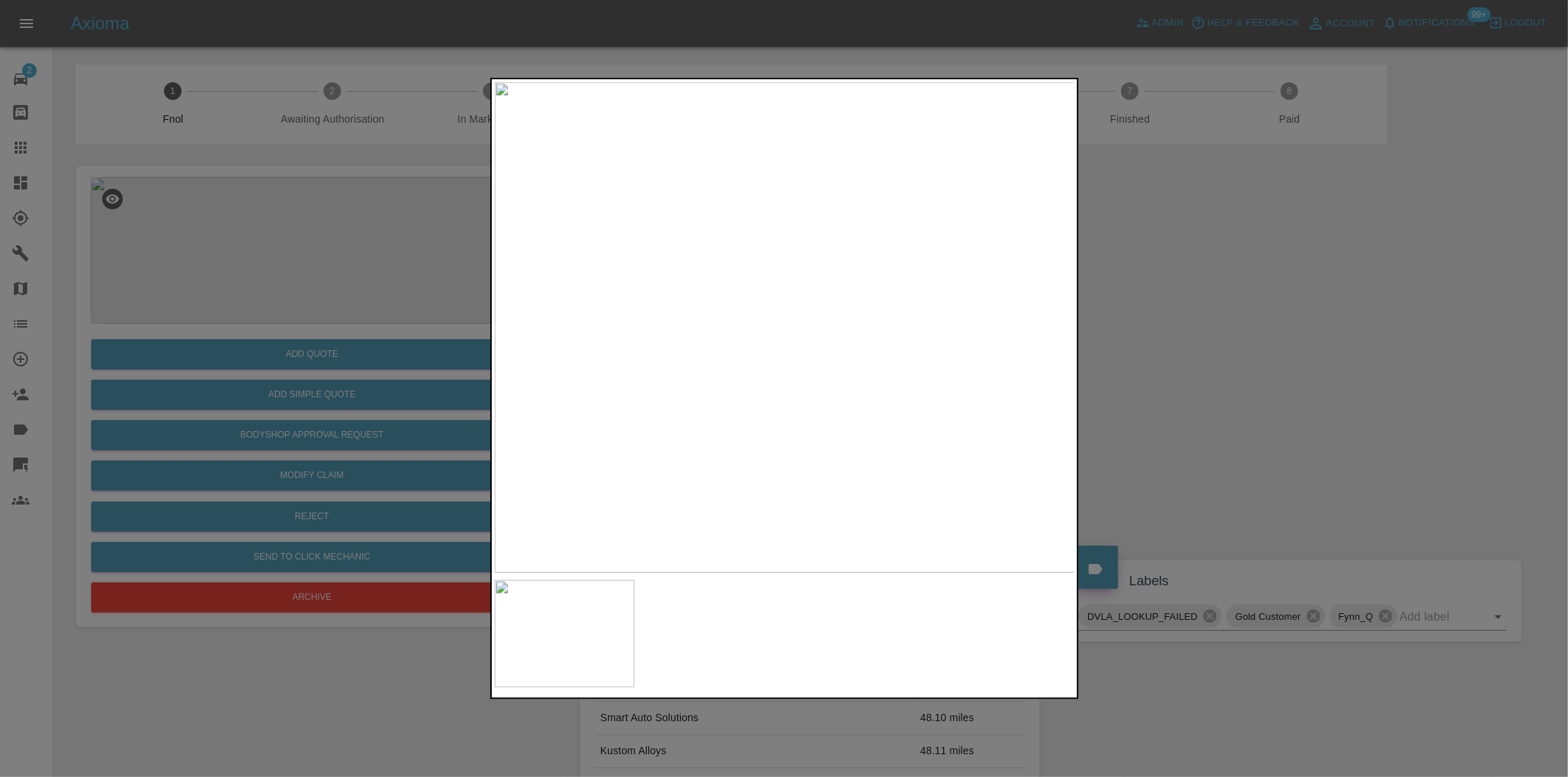
drag, startPoint x: 1237, startPoint y: 372, endPoint x: 1222, endPoint y: 368, distance: 15.5
click at [1235, 371] on div at bounding box center [784, 388] width 1568 height 777
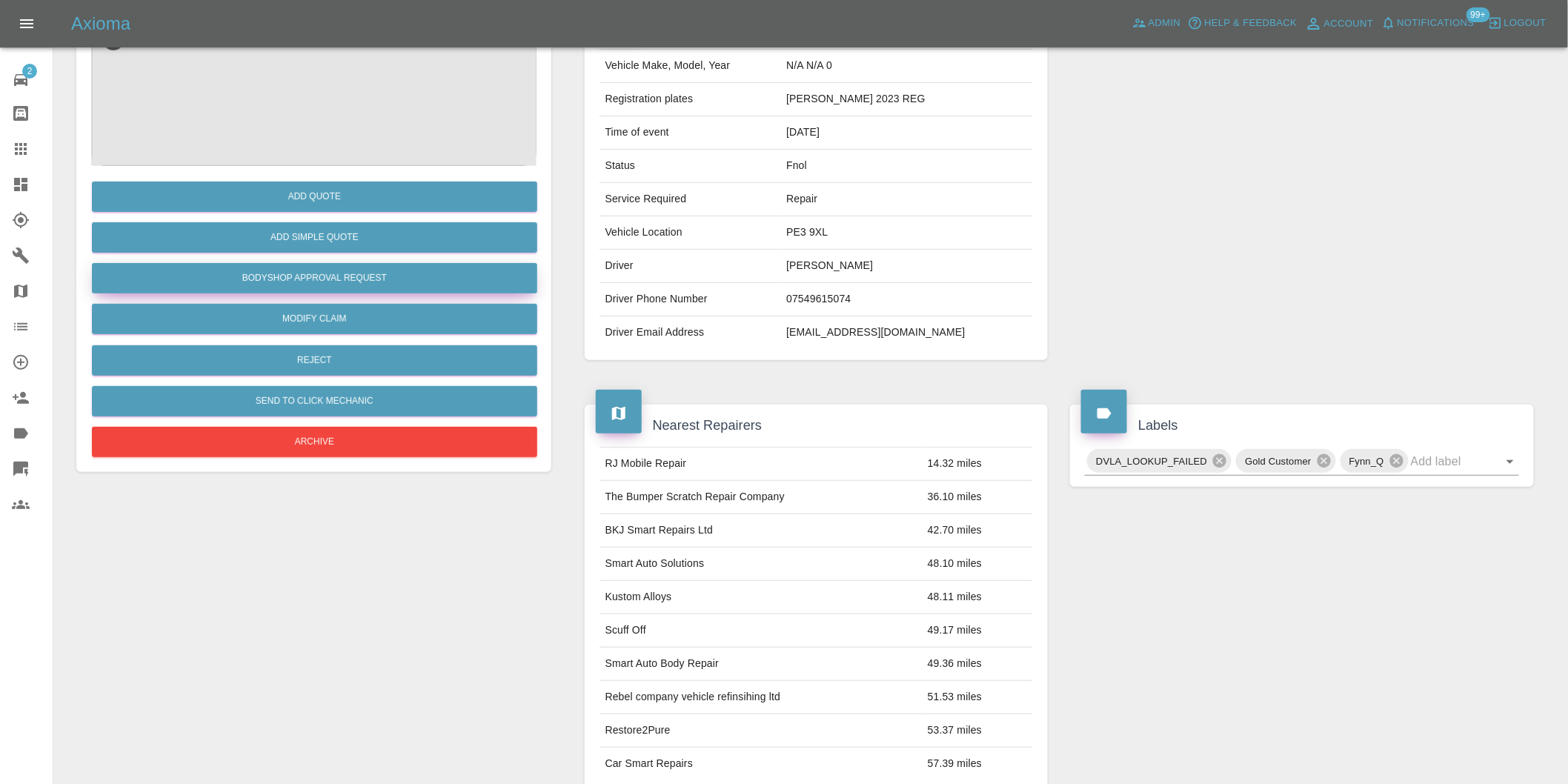
scroll to position [20, 0]
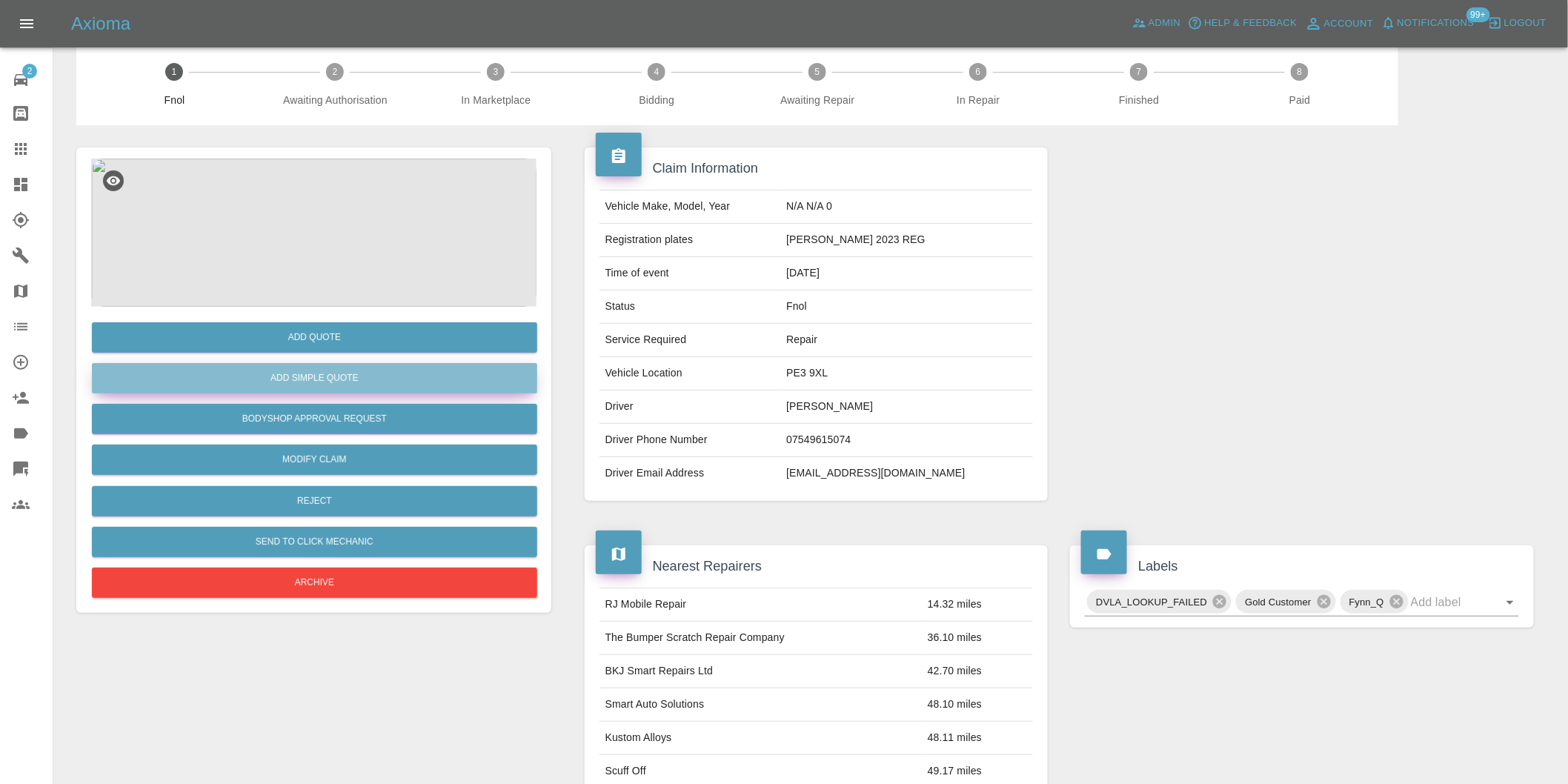
click at [345, 378] on button "Add Simple Quote" at bounding box center [314, 378] width 446 height 30
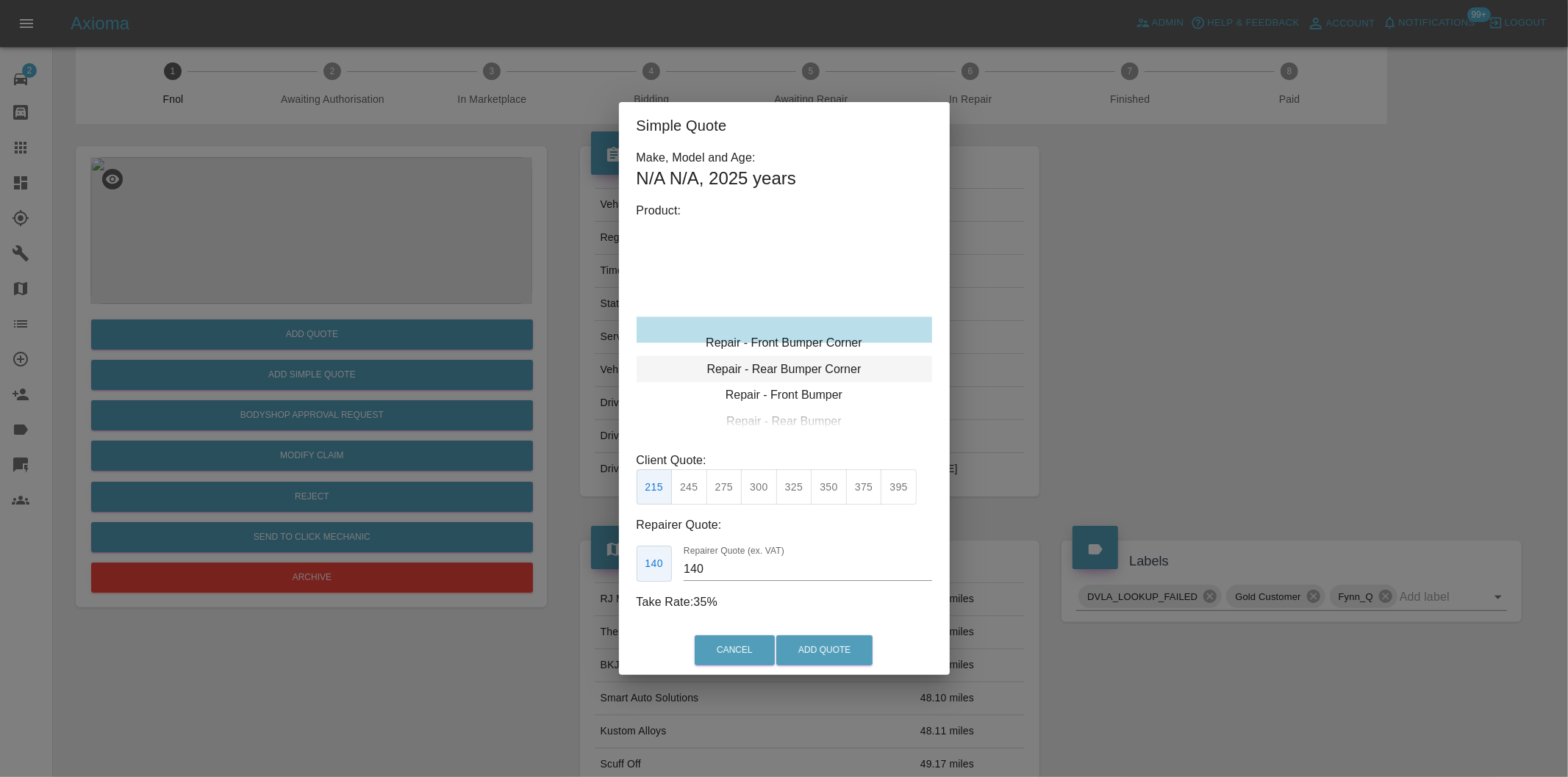
type input "120"
click at [689, 487] on button "199" at bounding box center [688, 486] width 36 height 36
click at [805, 648] on button "Add Quote" at bounding box center [824, 650] width 96 height 30
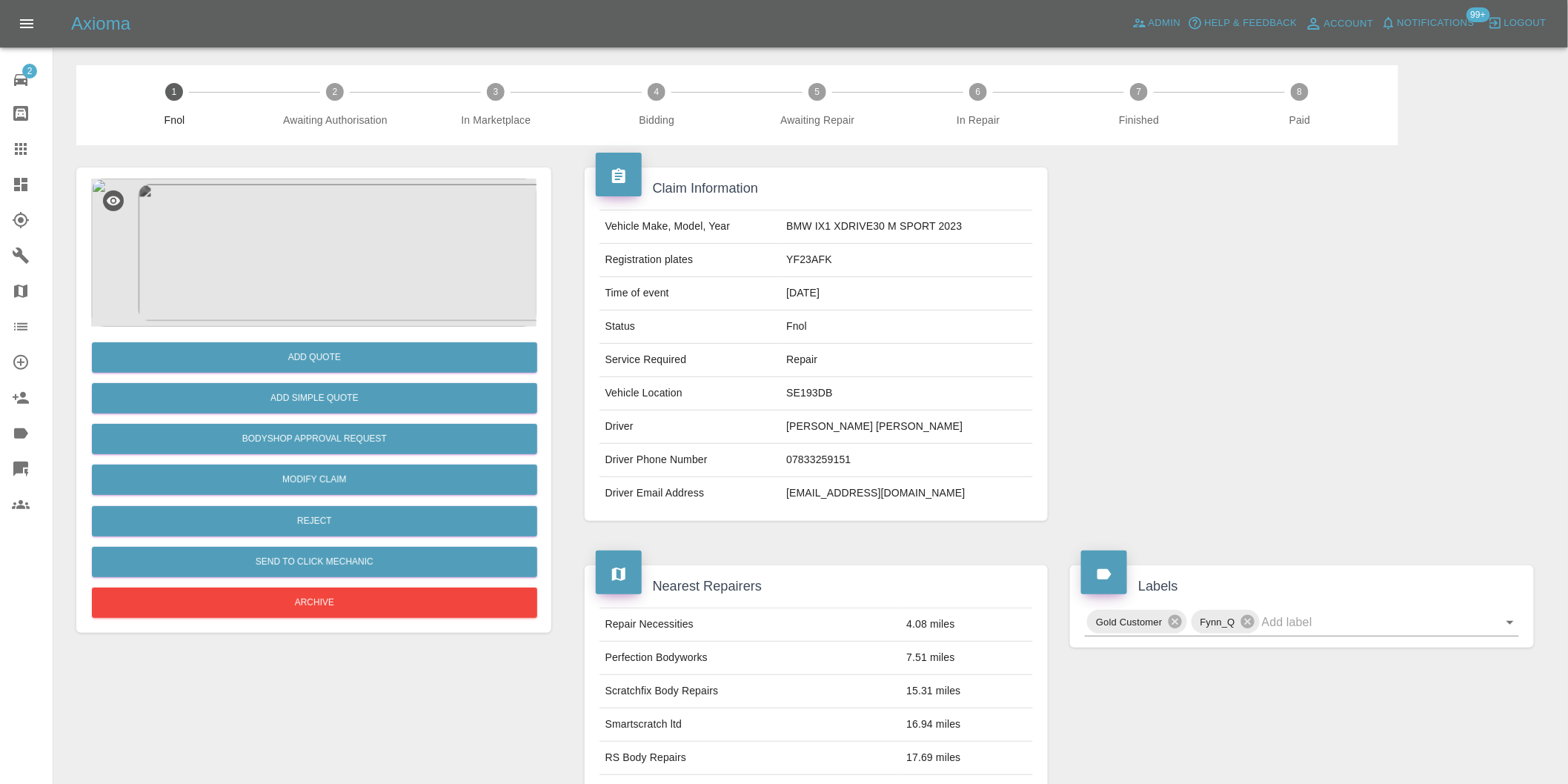
click at [339, 237] on img at bounding box center [313, 253] width 446 height 148
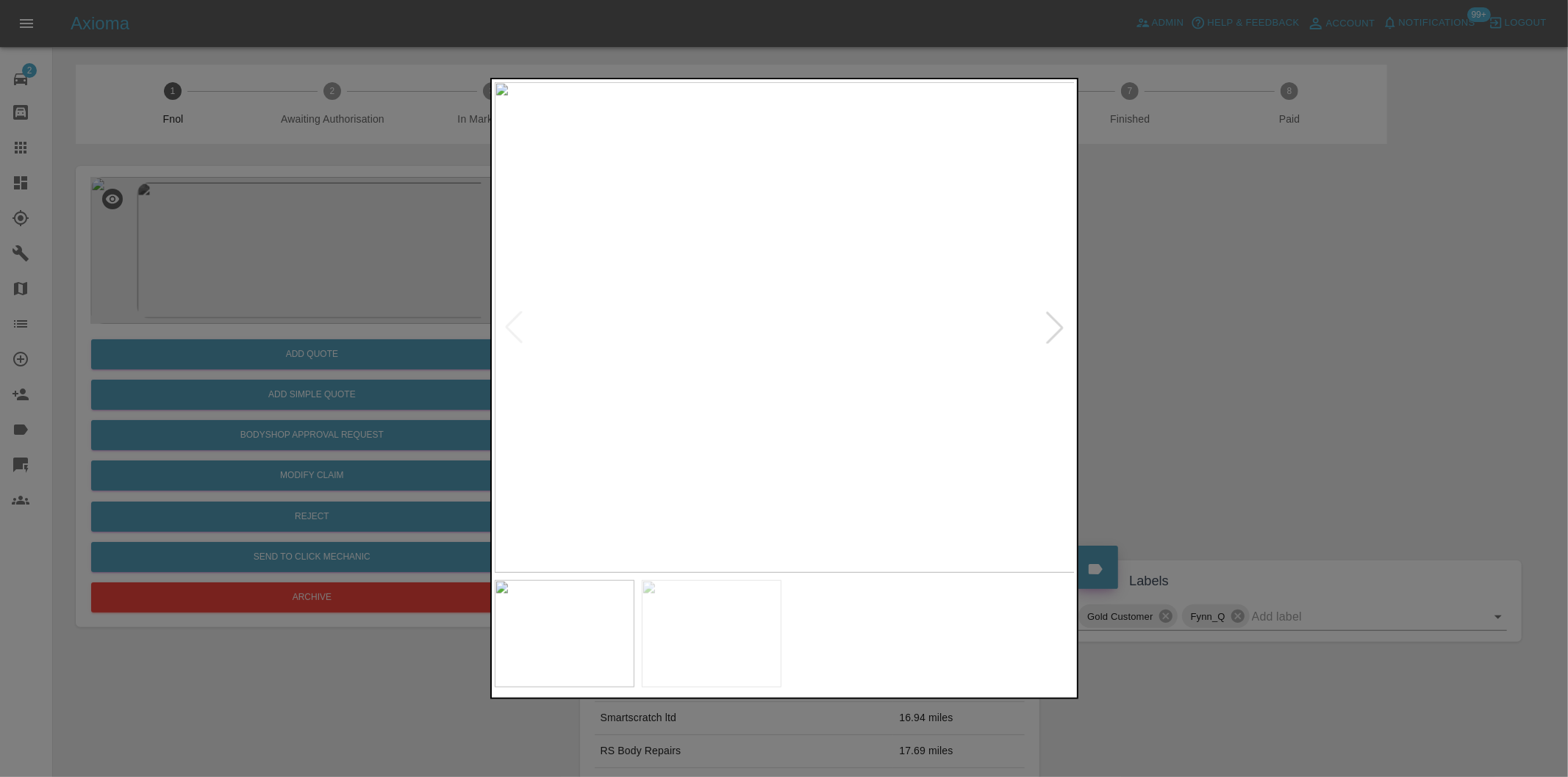
click at [1055, 333] on div at bounding box center [1054, 327] width 32 height 32
click at [1055, 333] on img at bounding box center [784, 327] width 580 height 491
drag, startPoint x: 1148, startPoint y: 332, endPoint x: 721, endPoint y: 322, distance: 427.1
click at [1147, 332] on div at bounding box center [784, 388] width 1568 height 777
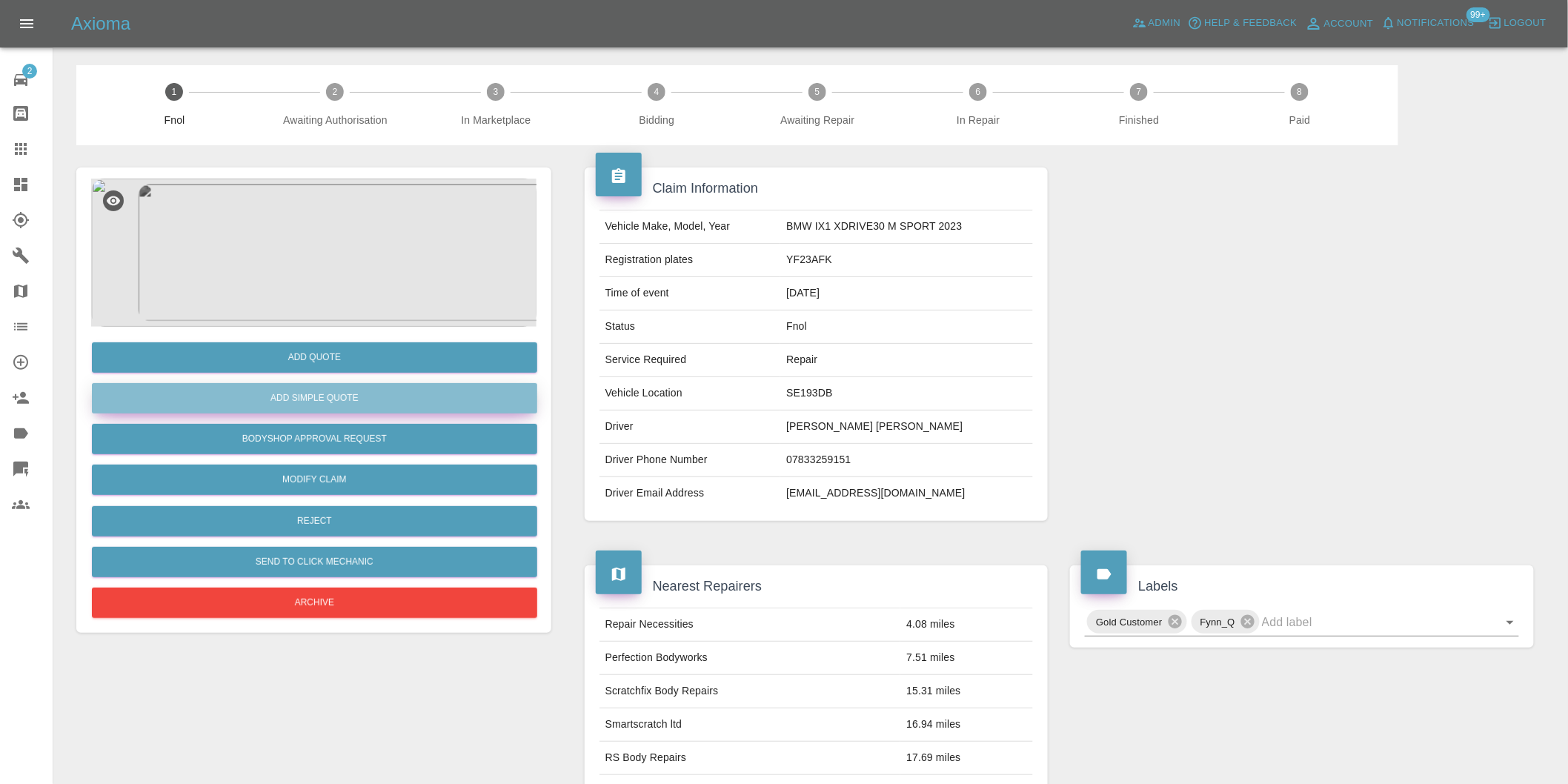
click at [361, 406] on button "Add Simple Quote" at bounding box center [314, 398] width 446 height 30
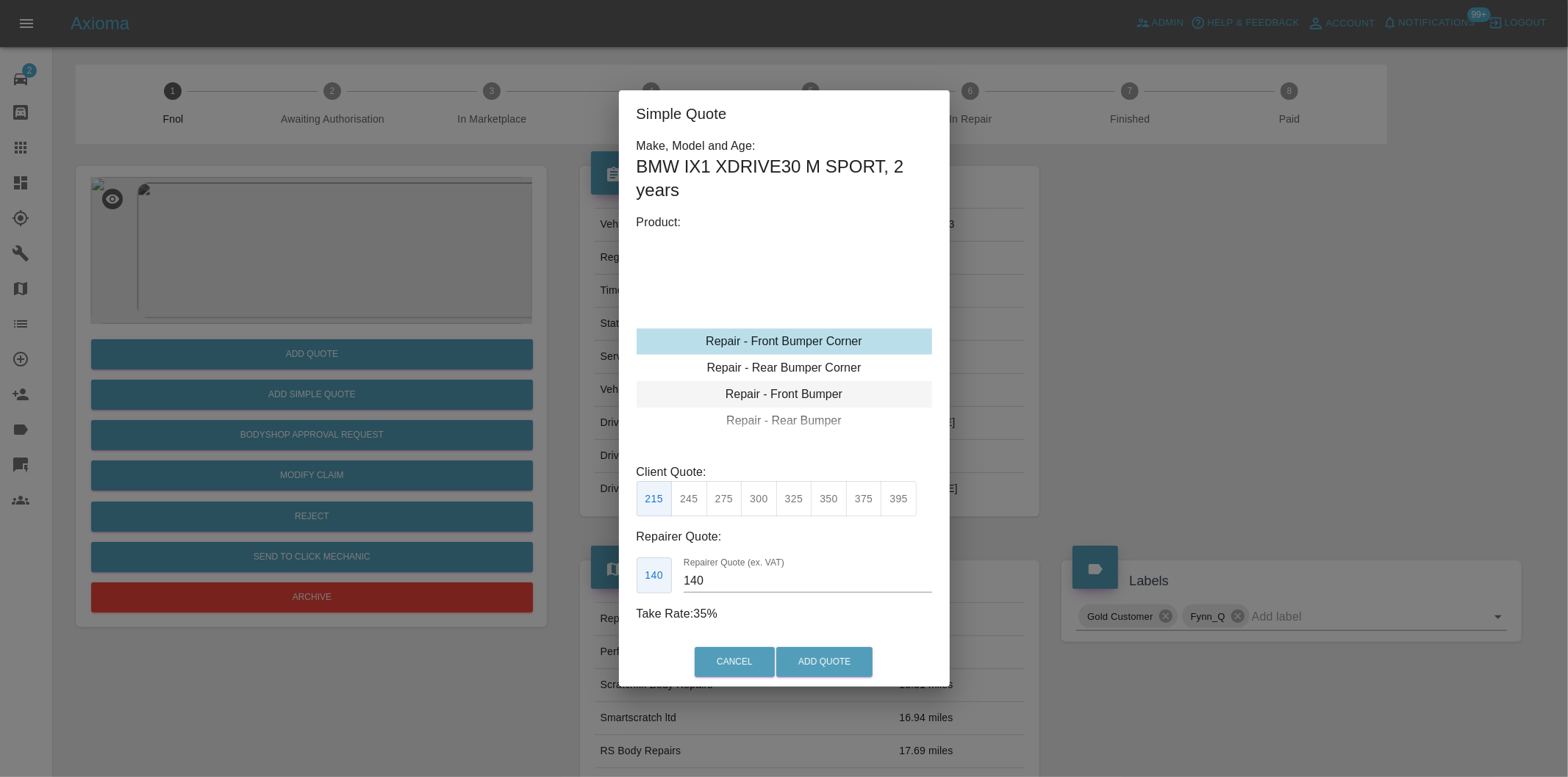
type input "120"
click at [686, 493] on button "199" at bounding box center [688, 499] width 36 height 36
click at [829, 657] on button "Add Quote" at bounding box center [824, 662] width 96 height 30
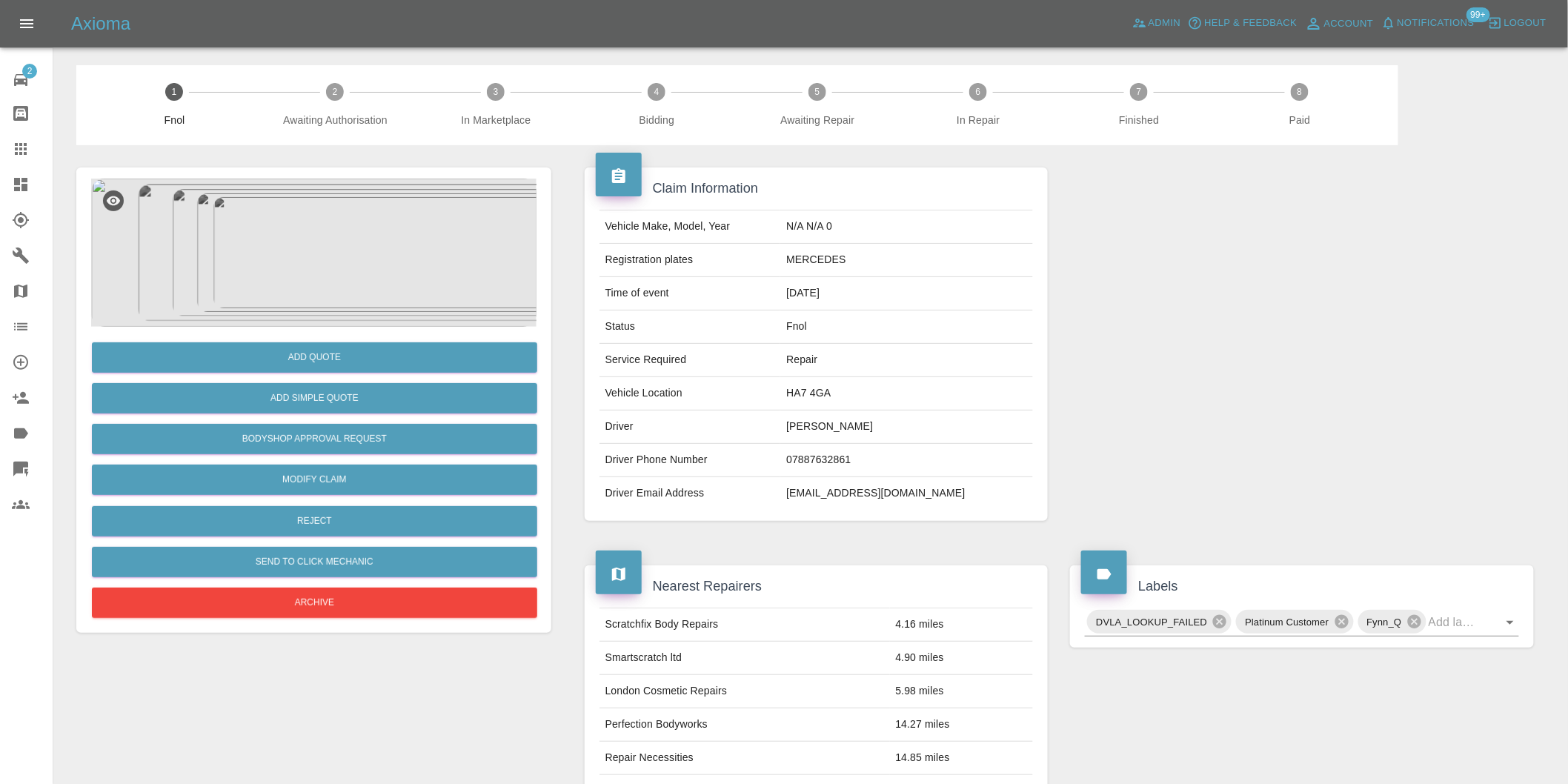
click at [343, 233] on img at bounding box center [313, 253] width 446 height 148
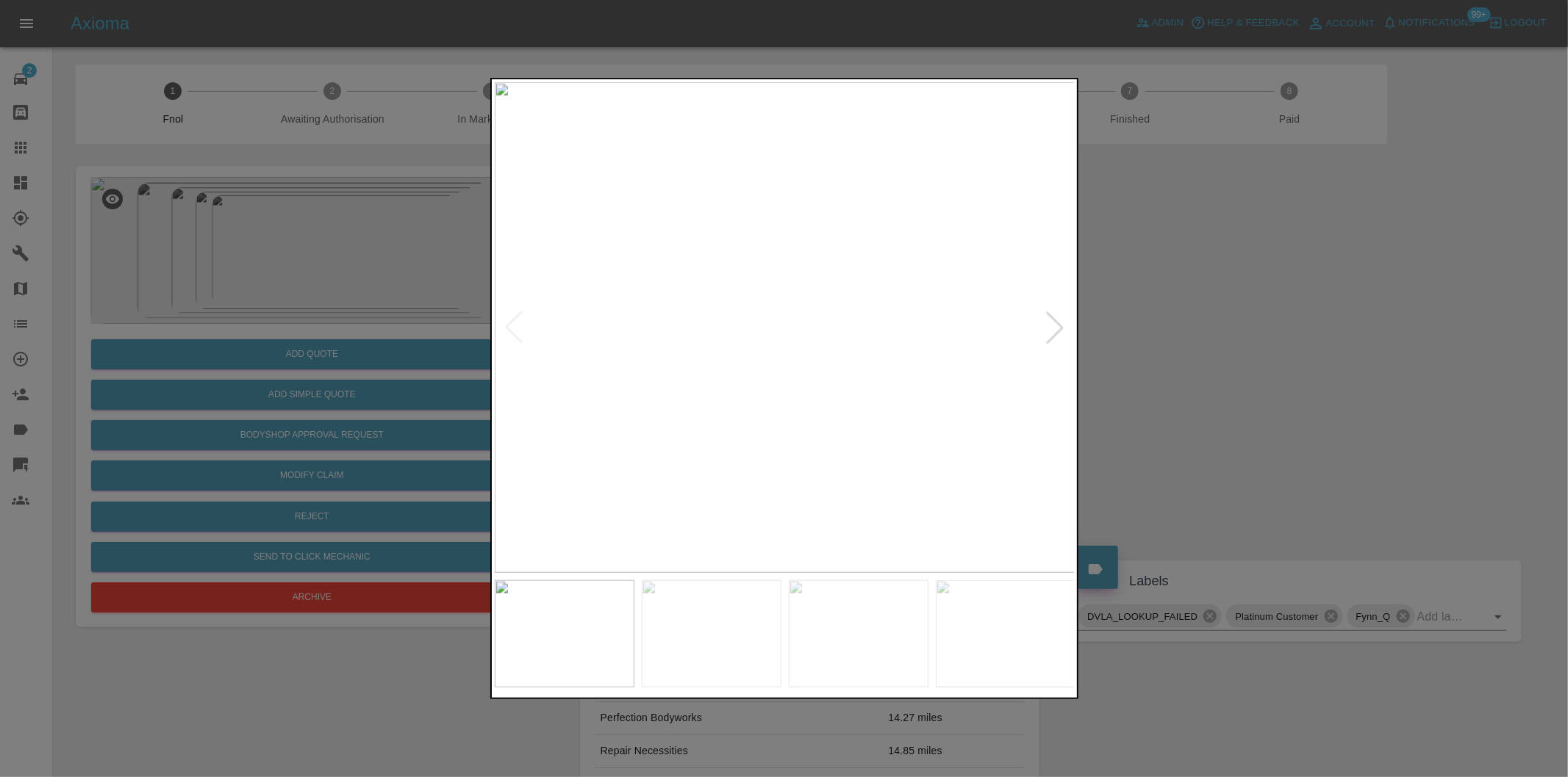
click at [1057, 326] on div at bounding box center [1054, 327] width 32 height 32
click at [1165, 306] on div at bounding box center [784, 388] width 1568 height 777
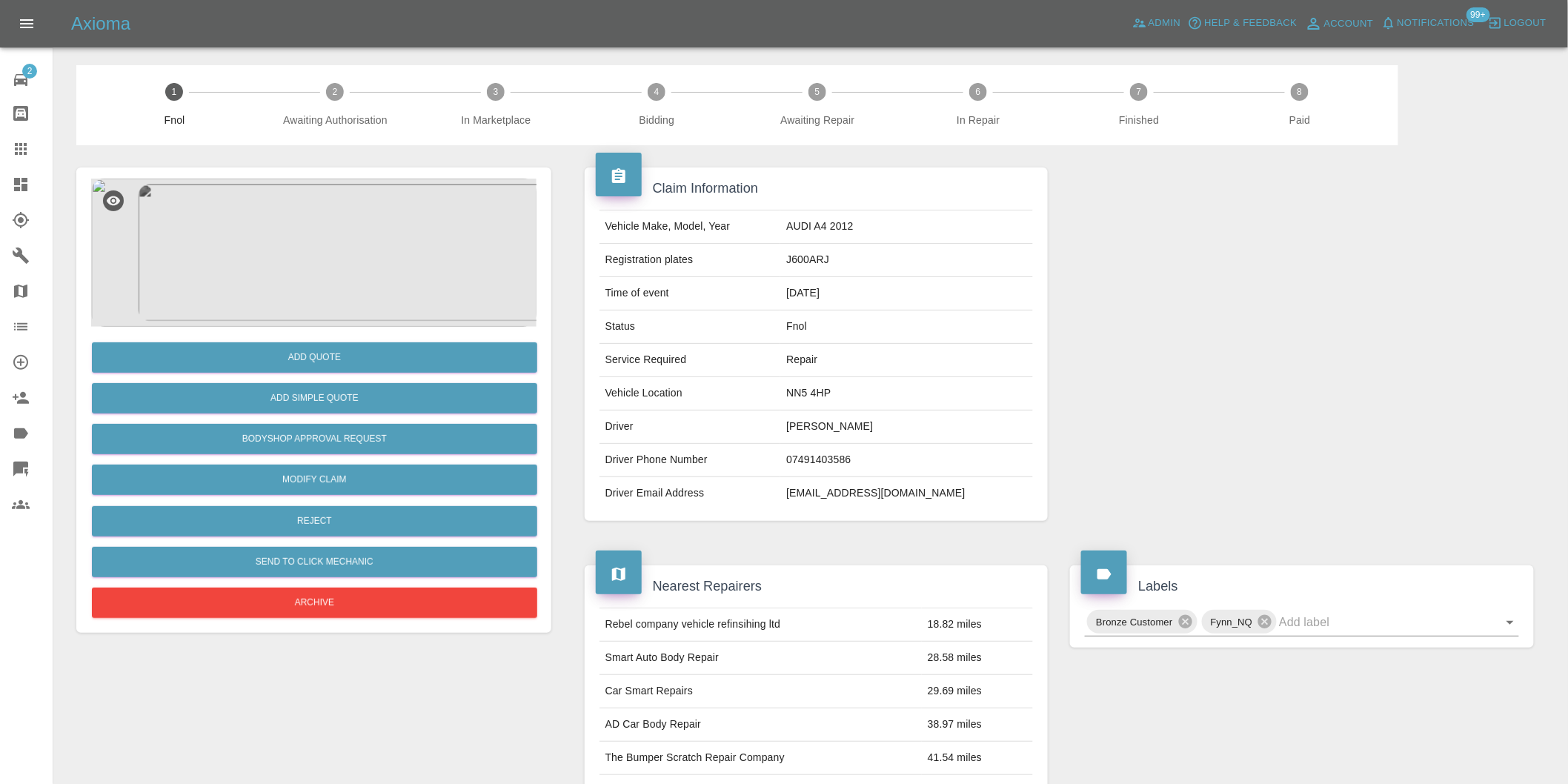
click at [307, 203] on img at bounding box center [313, 253] width 446 height 148
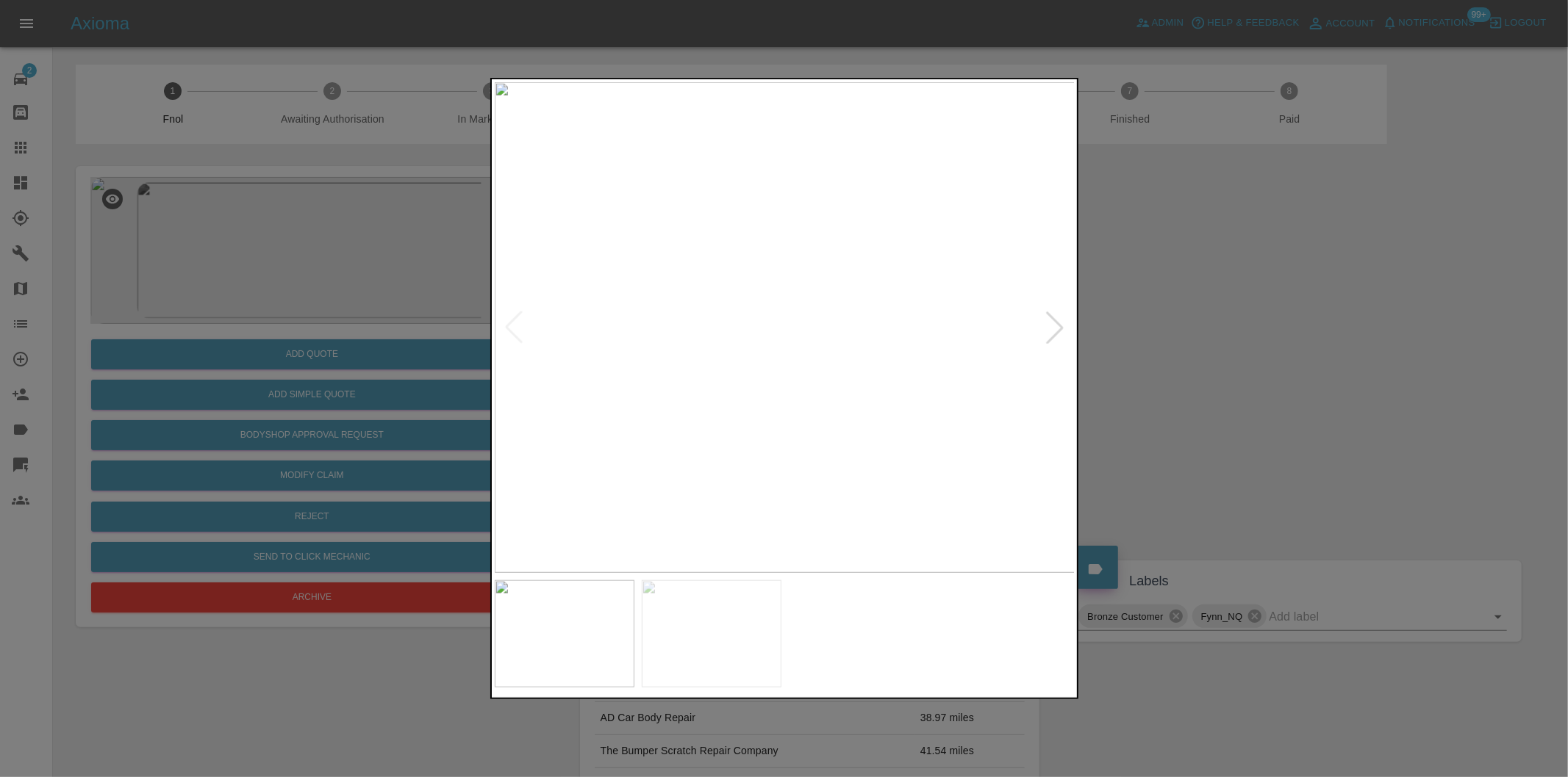
click at [1049, 326] on div at bounding box center [1054, 327] width 32 height 32
click at [1051, 325] on img at bounding box center [784, 327] width 580 height 491
click at [736, 368] on img at bounding box center [784, 327] width 580 height 491
click at [736, 368] on img at bounding box center [927, 203] width 1742 height 1471
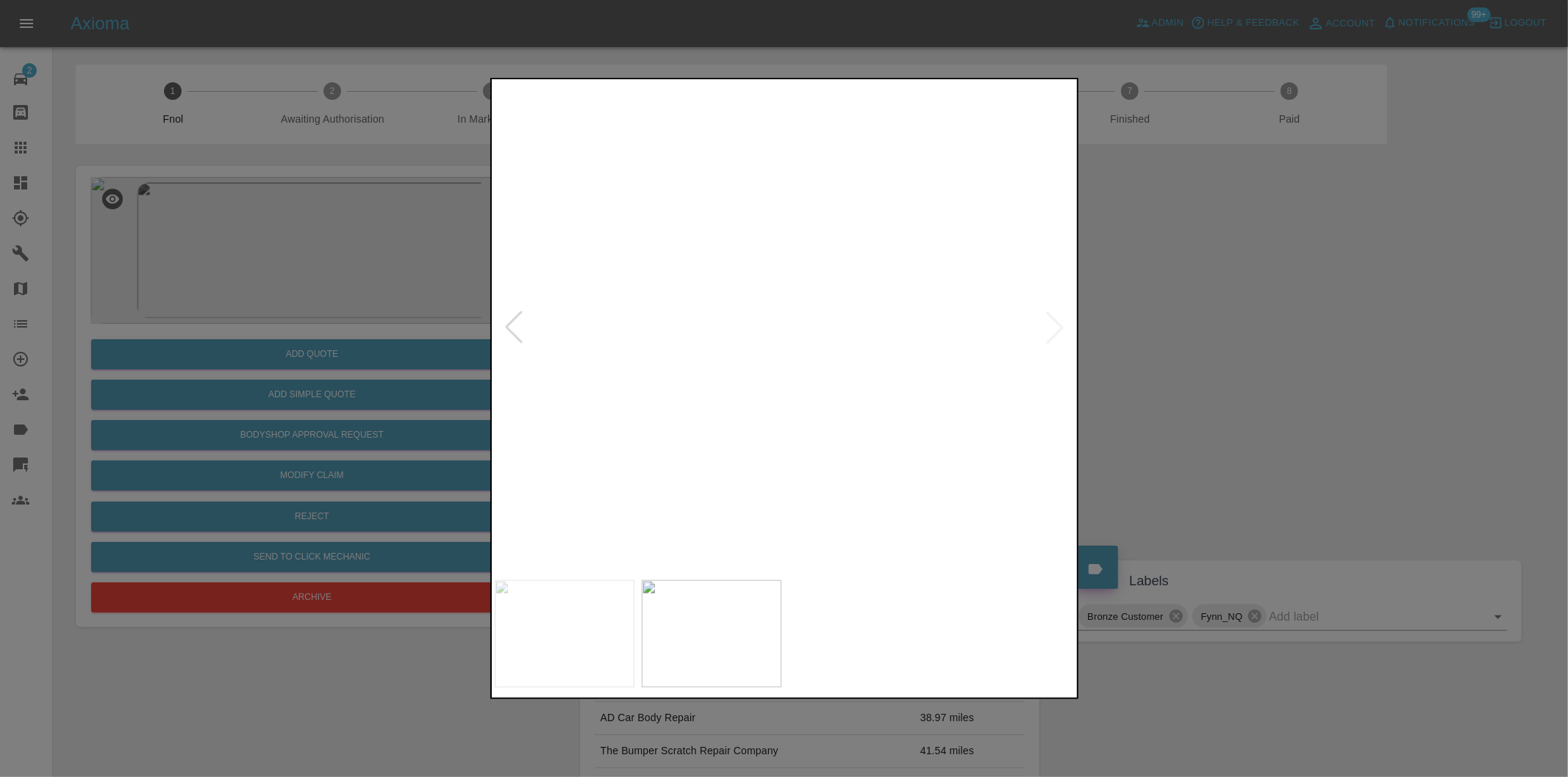
click at [736, 368] on img at bounding box center [927, 203] width 1742 height 1471
click at [503, 320] on div at bounding box center [513, 327] width 32 height 32
click at [905, 402] on img at bounding box center [784, 327] width 580 height 491
click at [1143, 373] on div at bounding box center [784, 388] width 1568 height 777
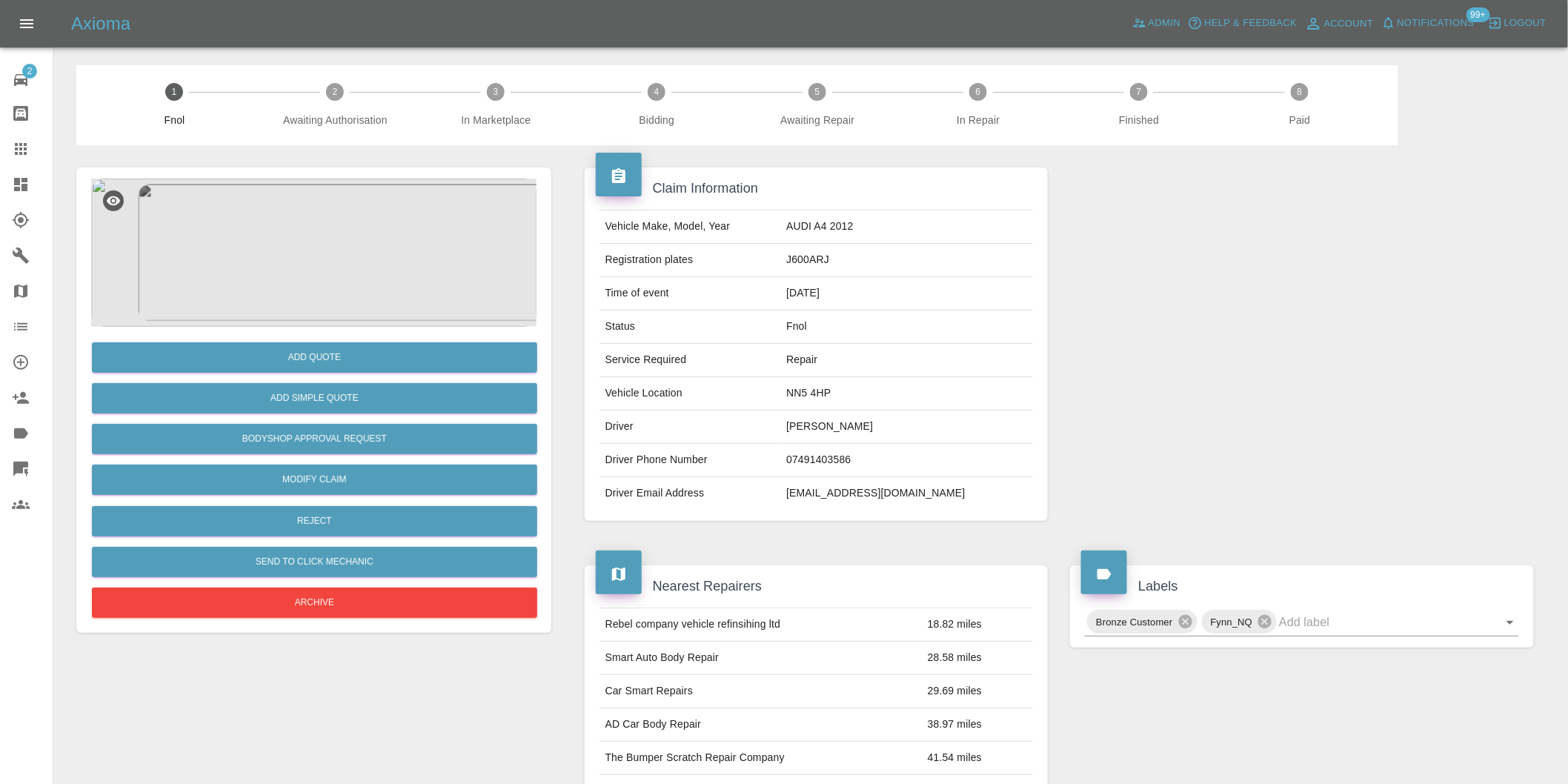
drag, startPoint x: 1152, startPoint y: 376, endPoint x: 972, endPoint y: 339, distance: 183.8
click at [1146, 374] on div at bounding box center [1302, 344] width 486 height 398
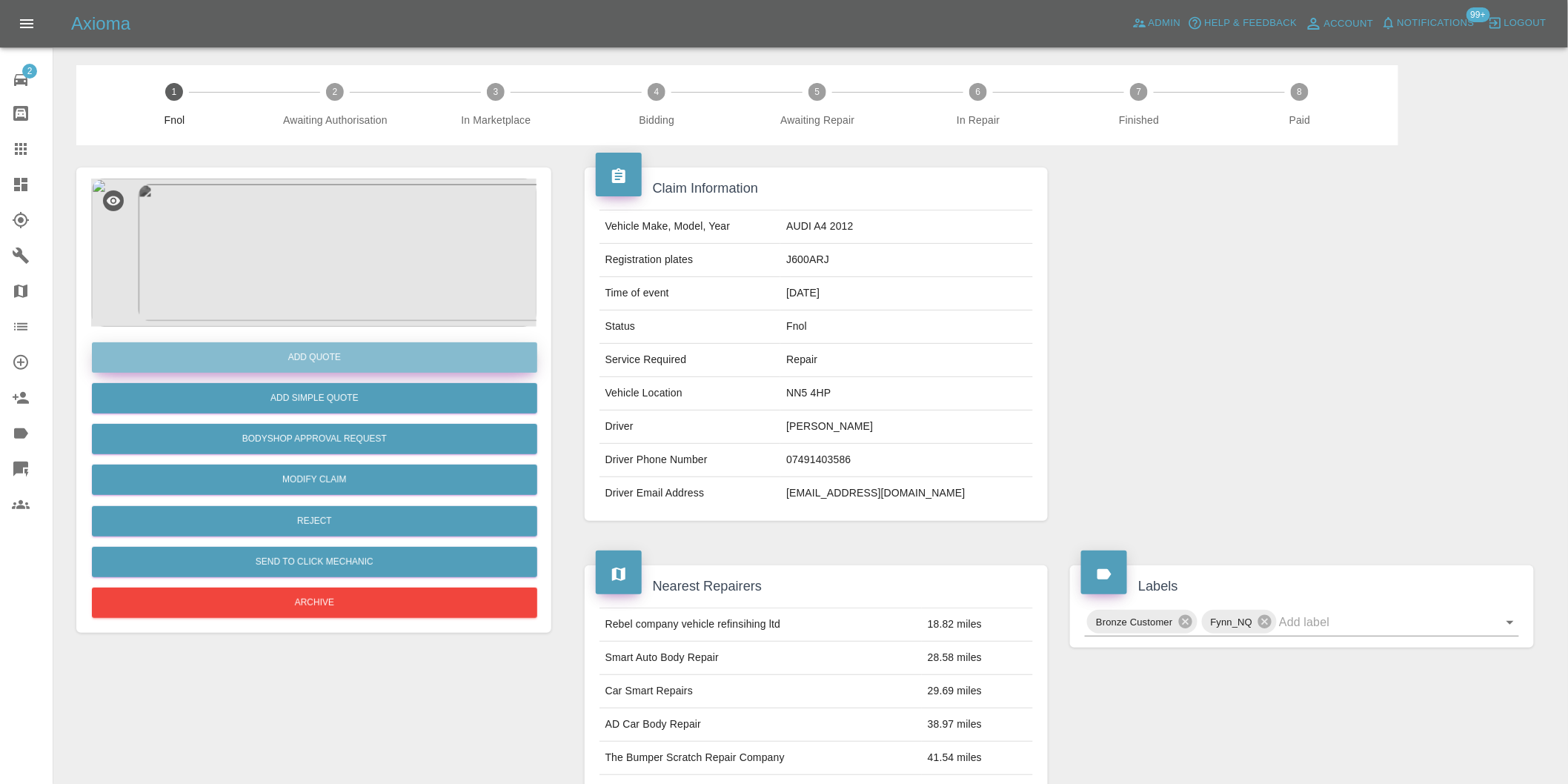
click at [349, 353] on button "Add Quote" at bounding box center [314, 358] width 446 height 30
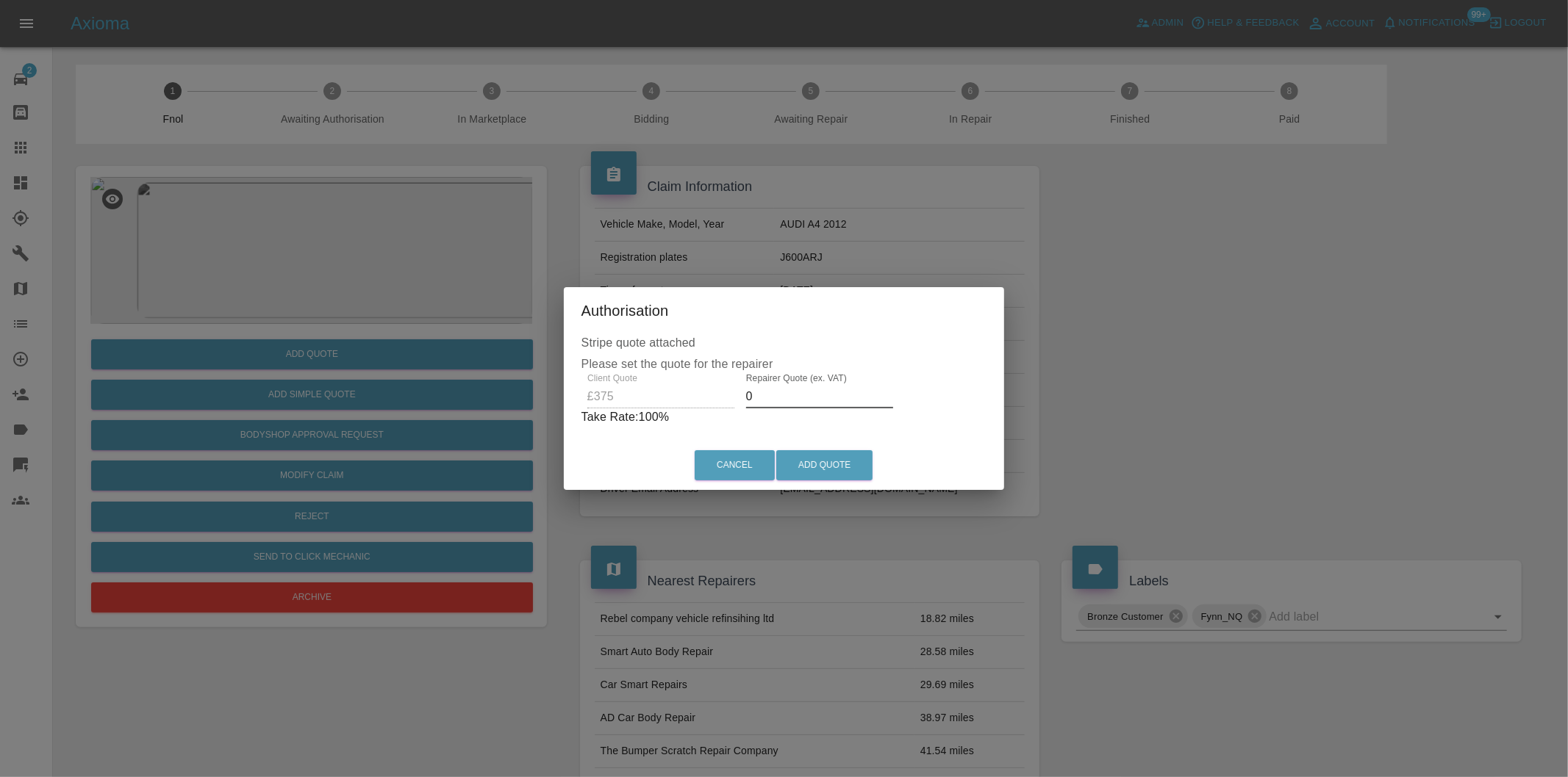
click at [767, 399] on input "0" at bounding box center [819, 396] width 147 height 24
type input "0235"
click at [806, 465] on button "Add Quote" at bounding box center [824, 466] width 96 height 30
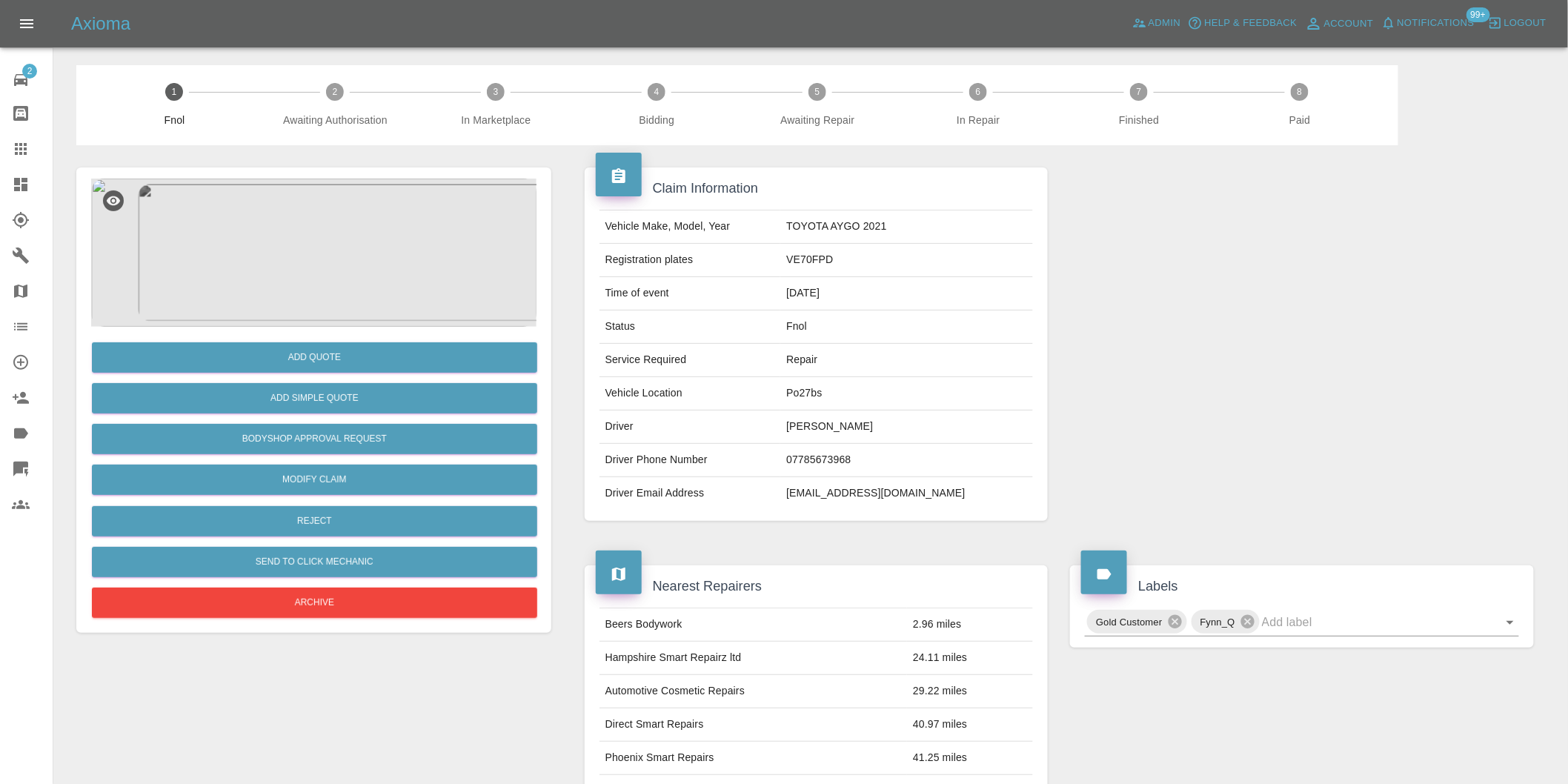
click at [319, 212] on img at bounding box center [313, 253] width 446 height 148
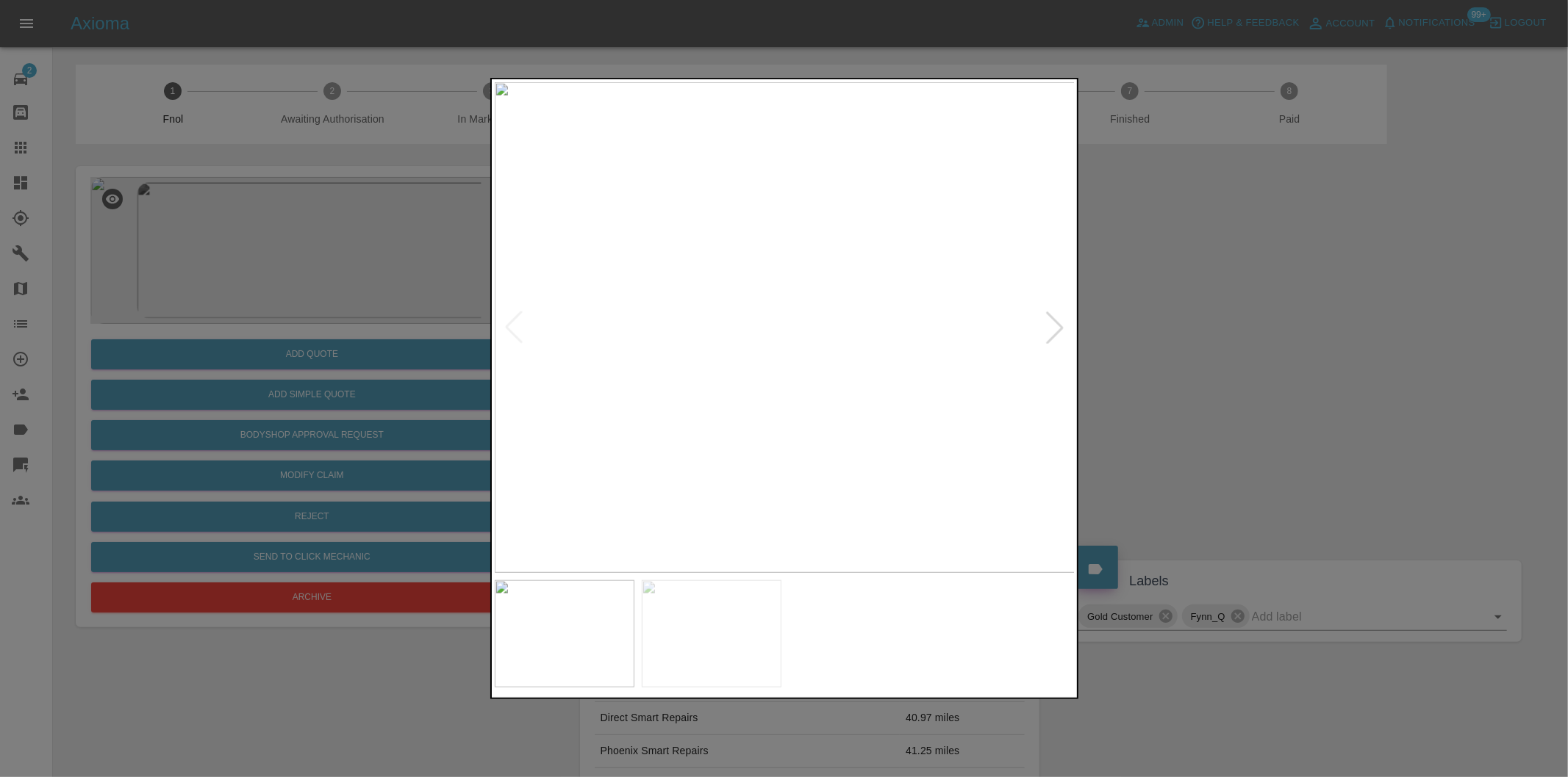
click at [1058, 322] on div at bounding box center [1054, 327] width 32 height 32
click at [1058, 322] on img at bounding box center [784, 327] width 580 height 491
drag, startPoint x: 1236, startPoint y: 354, endPoint x: 582, endPoint y: 417, distance: 657.0
click at [1234, 354] on div at bounding box center [784, 388] width 1568 height 777
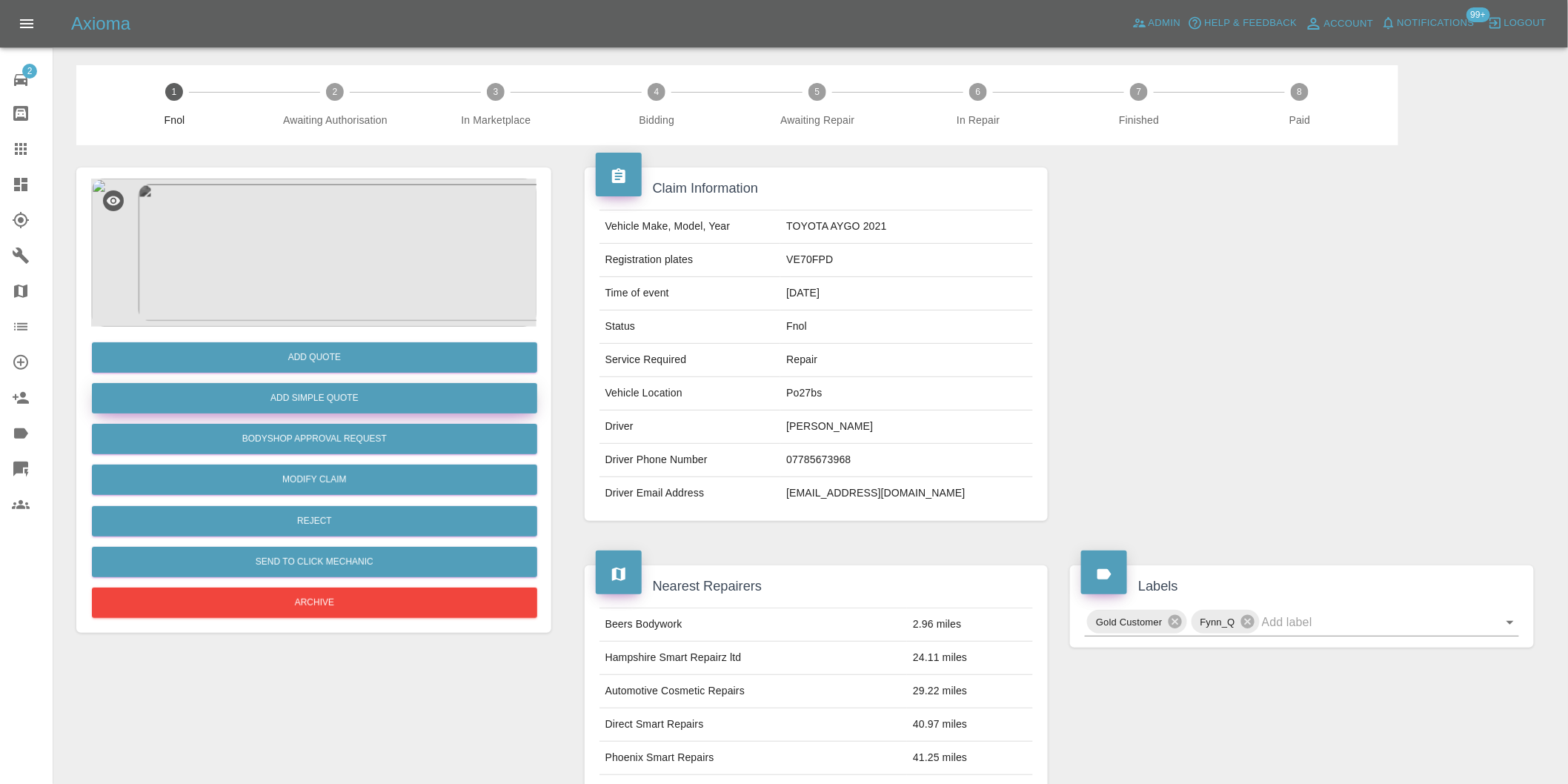
click at [368, 399] on button "Add Simple Quote" at bounding box center [314, 398] width 446 height 30
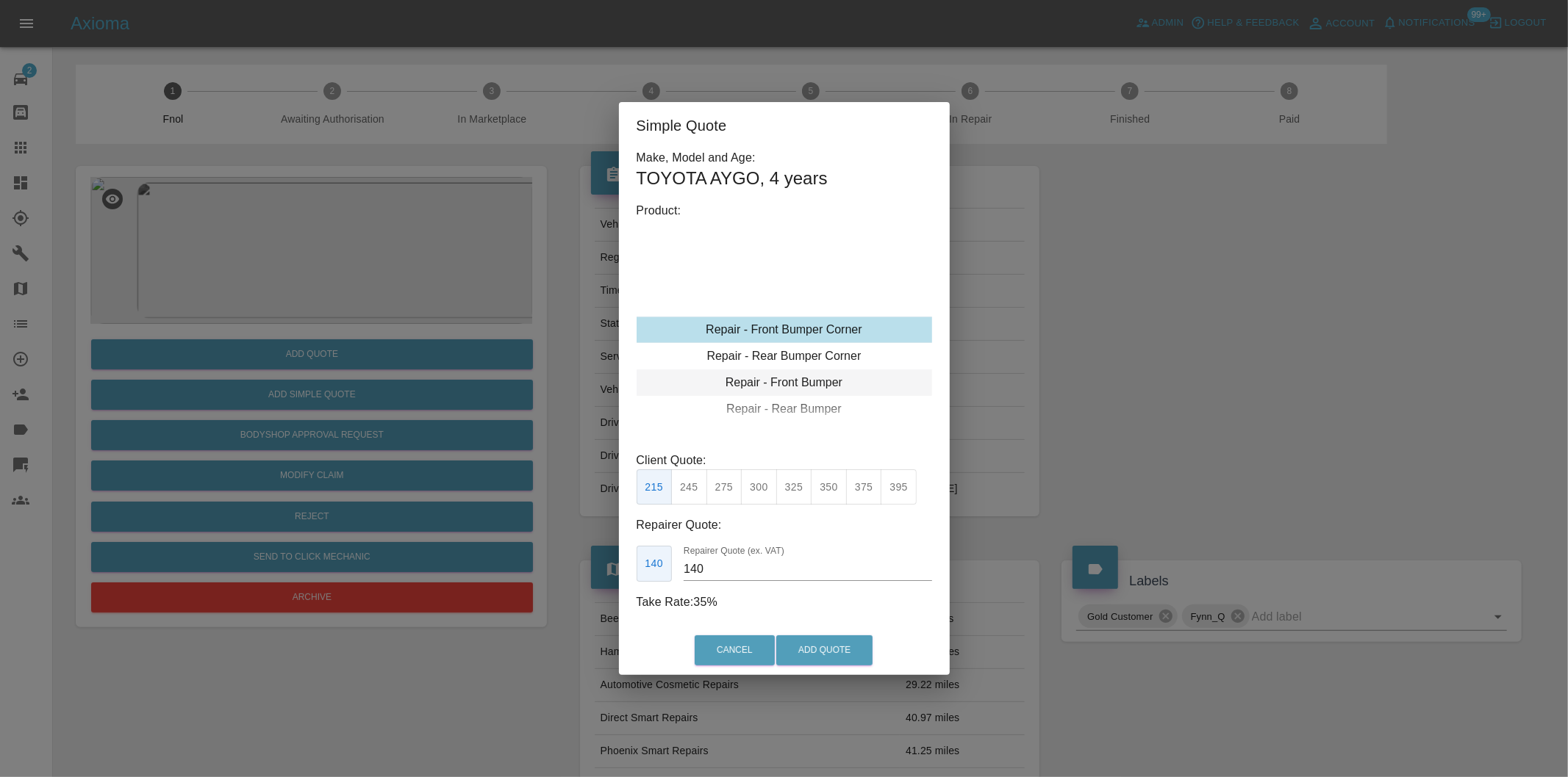
type input "120"
click at [695, 483] on button "199" at bounding box center [688, 486] width 36 height 36
click at [832, 643] on button "Add Quote" at bounding box center [824, 650] width 96 height 30
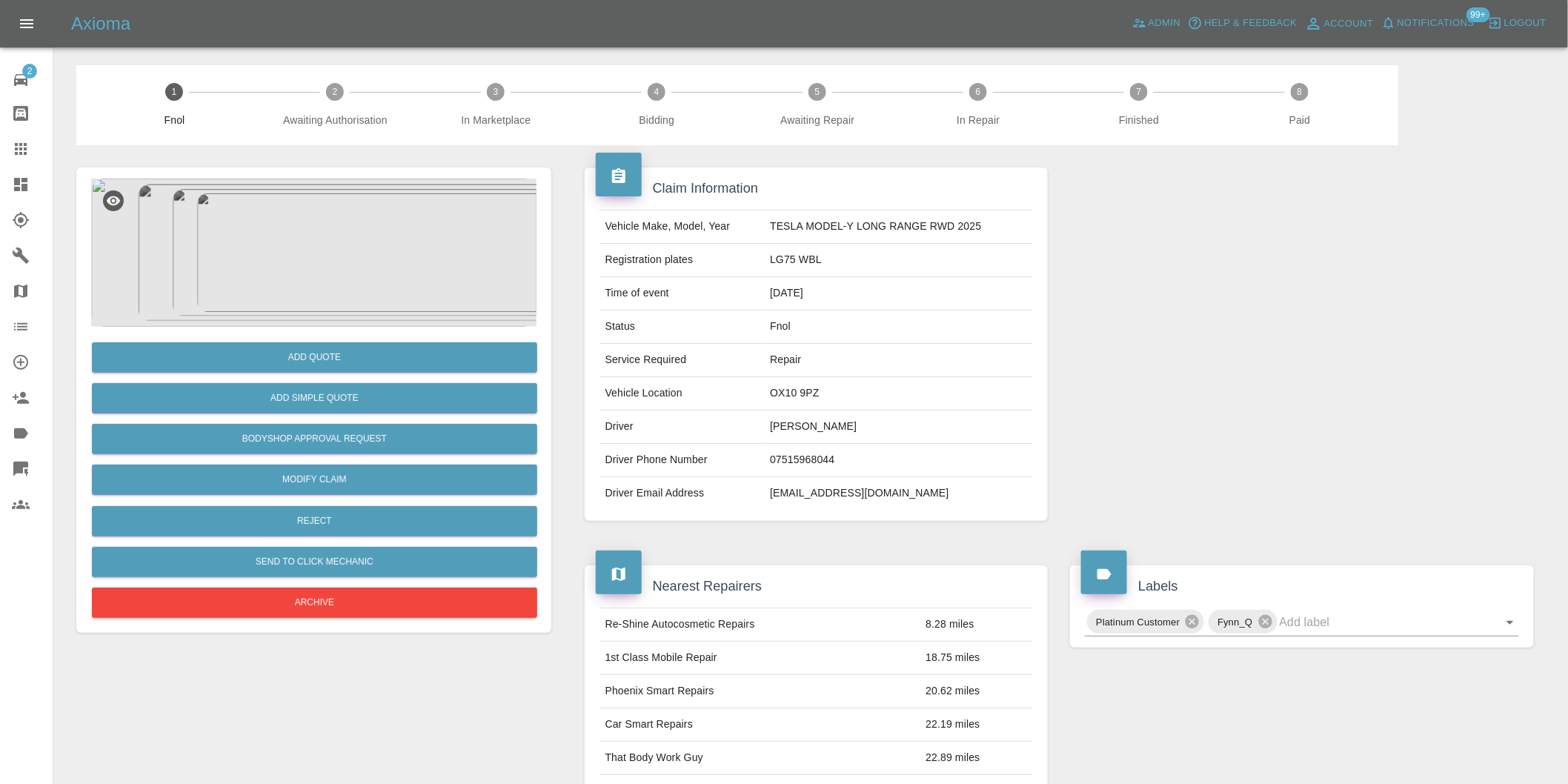
click at [358, 241] on img at bounding box center [313, 253] width 446 height 148
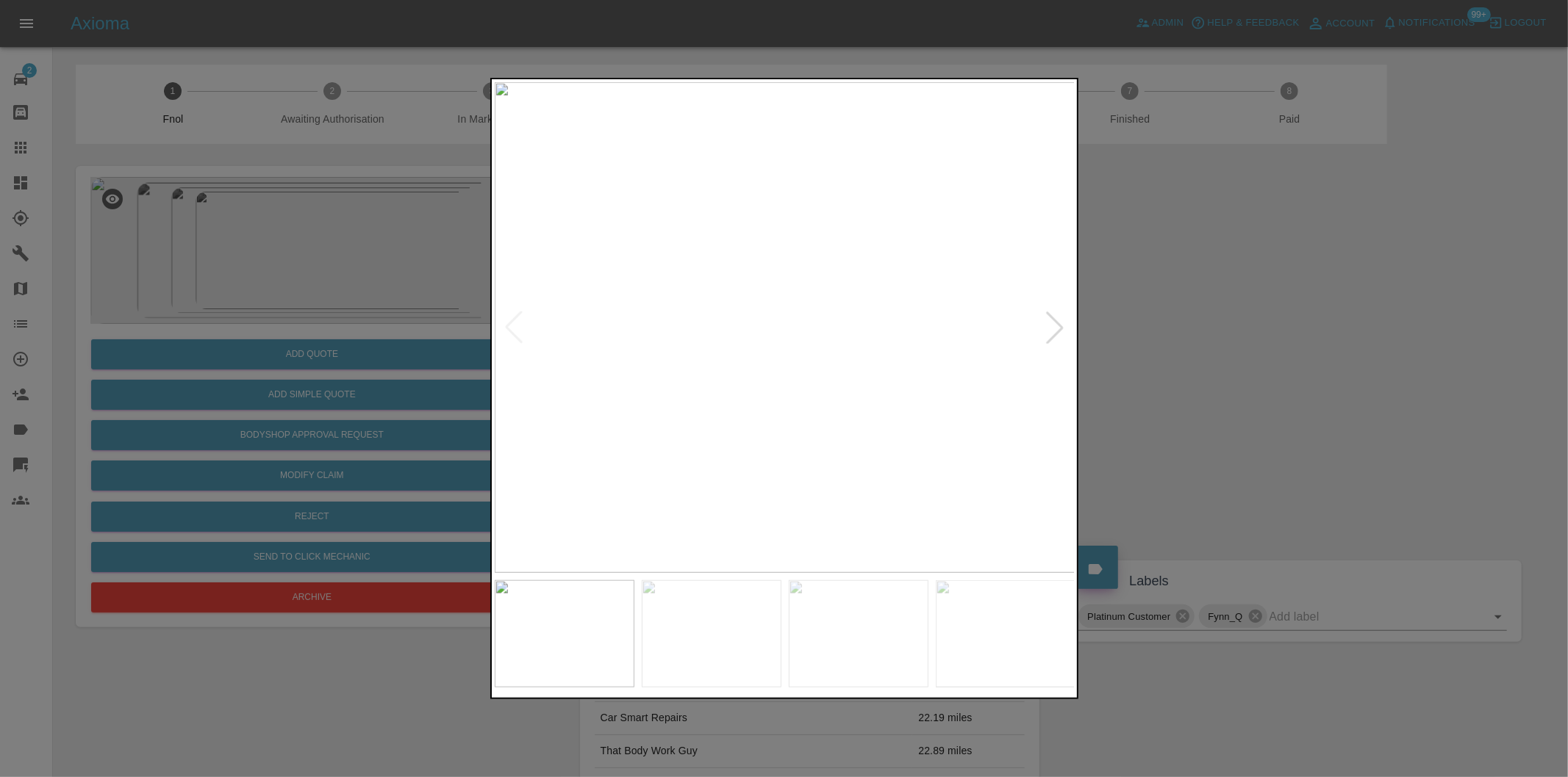
click at [1051, 325] on div at bounding box center [1054, 327] width 32 height 32
click at [1051, 325] on img at bounding box center [784, 327] width 580 height 491
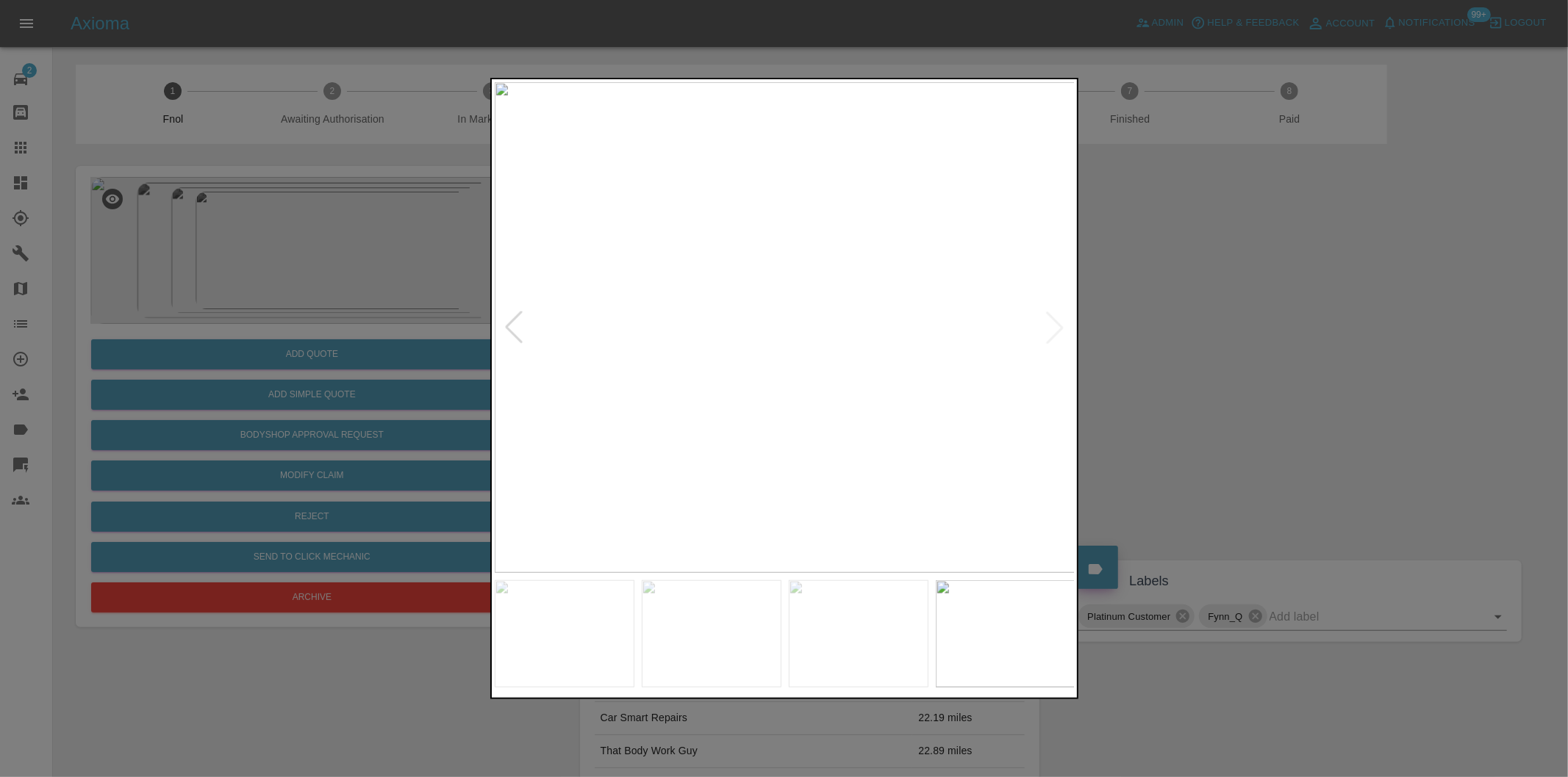
drag, startPoint x: 1224, startPoint y: 351, endPoint x: 586, endPoint y: 415, distance: 641.2
click at [1223, 351] on div at bounding box center [784, 388] width 1568 height 777
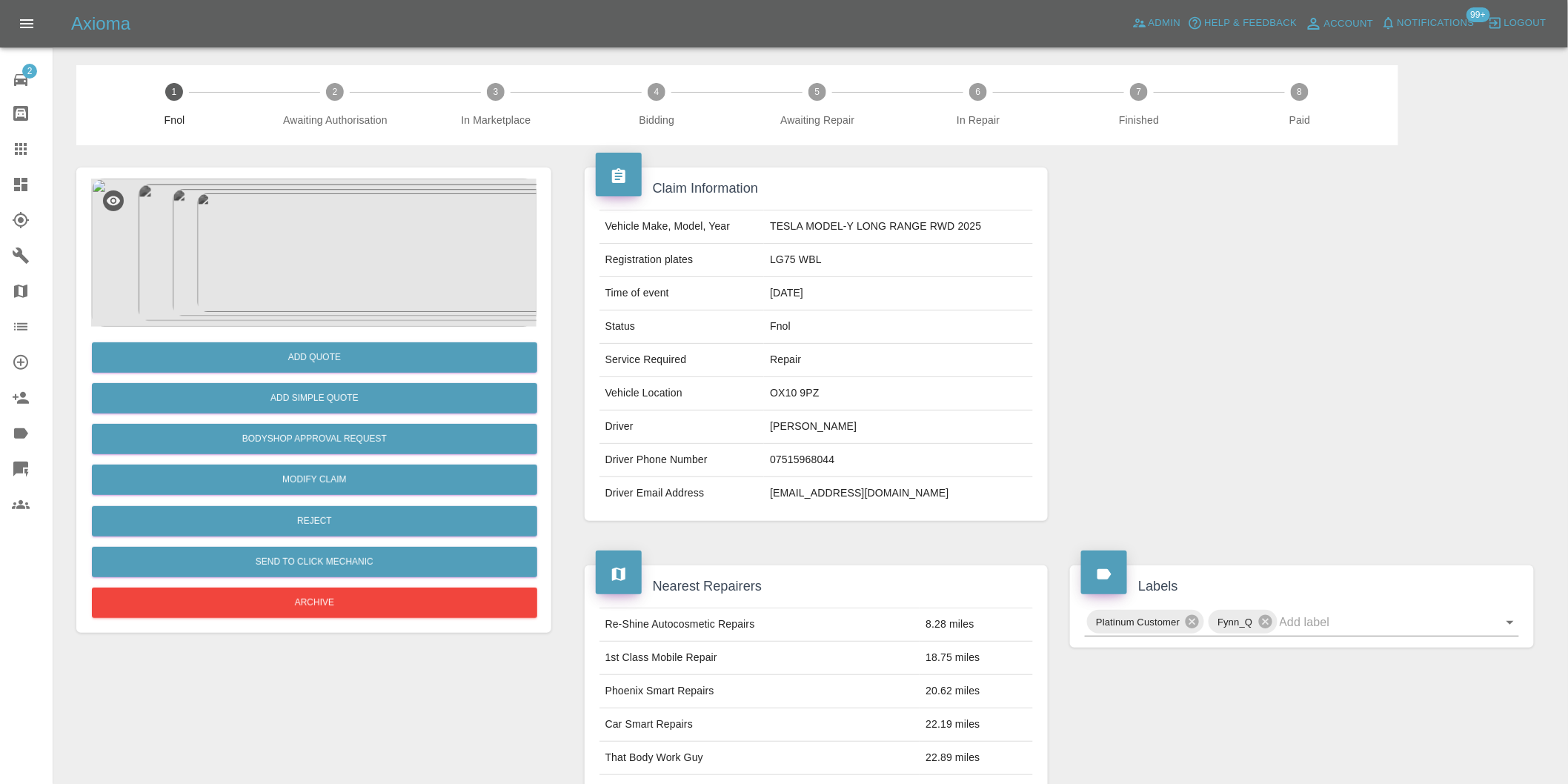
click at [343, 238] on img at bounding box center [313, 253] width 446 height 148
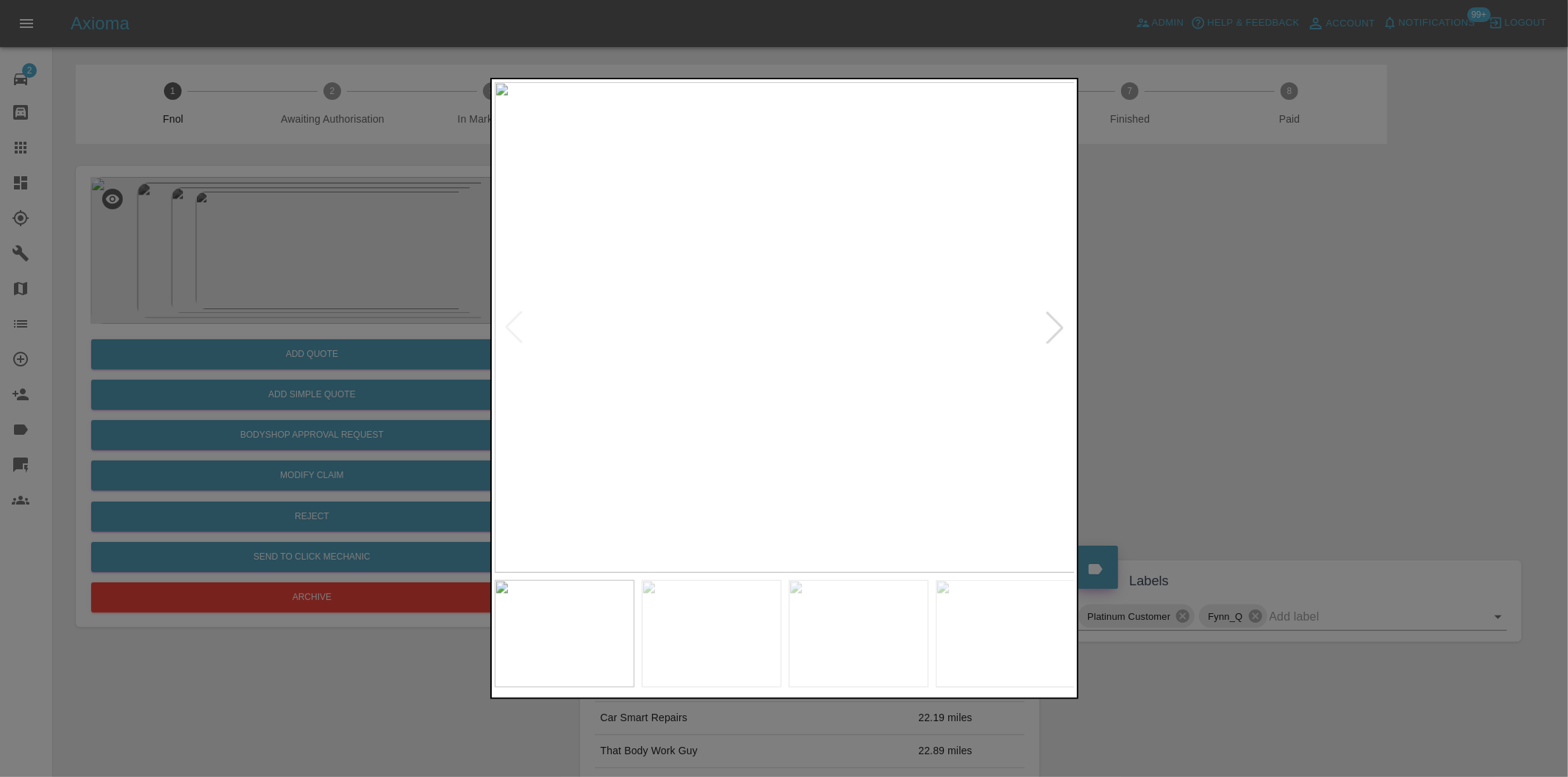
click at [1060, 326] on div at bounding box center [1054, 327] width 32 height 32
drag, startPoint x: 1202, startPoint y: 346, endPoint x: 845, endPoint y: 355, distance: 357.1
click at [1202, 346] on div at bounding box center [784, 388] width 1568 height 777
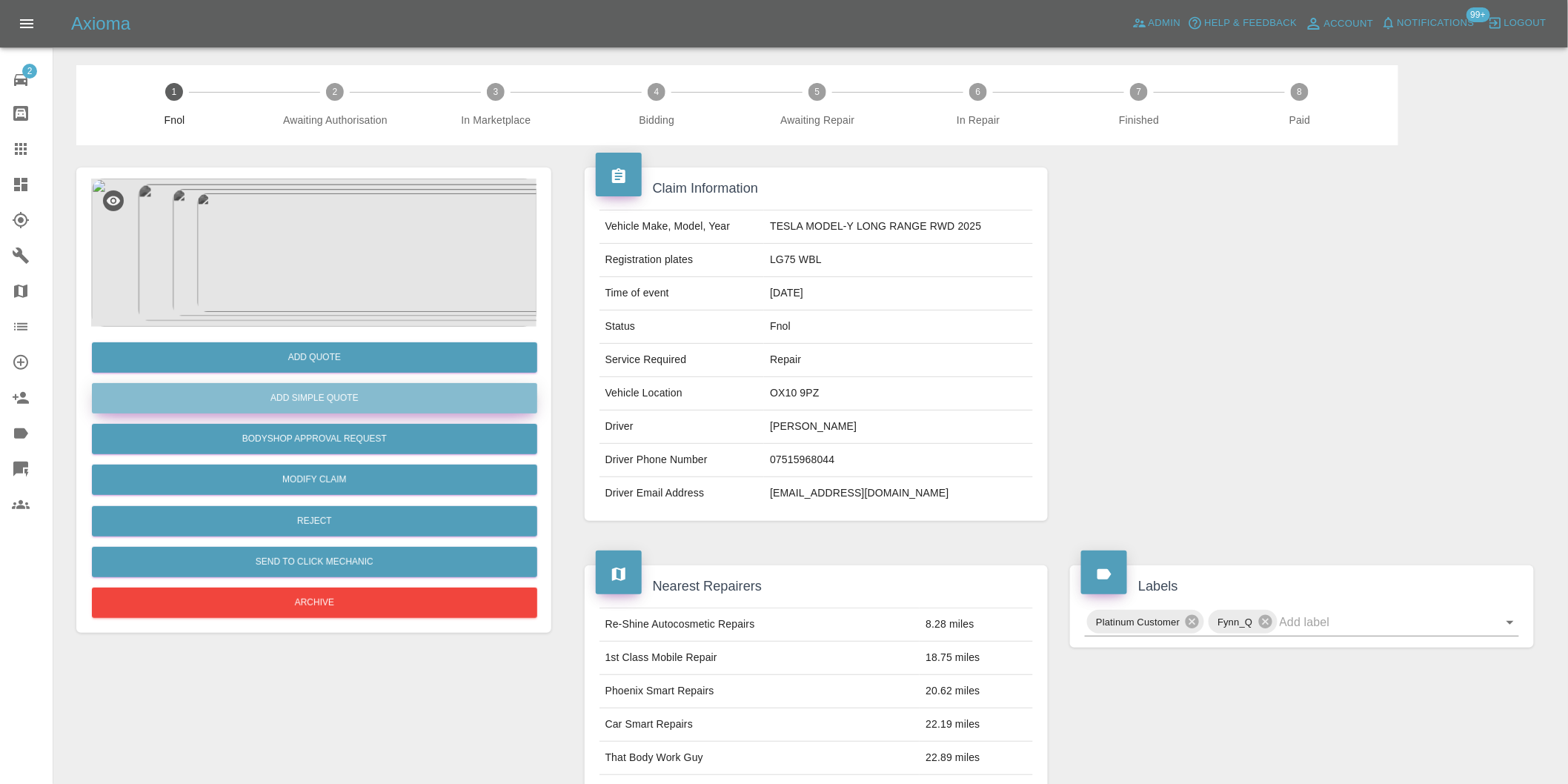
click at [359, 397] on button "Add Simple Quote" at bounding box center [314, 398] width 446 height 30
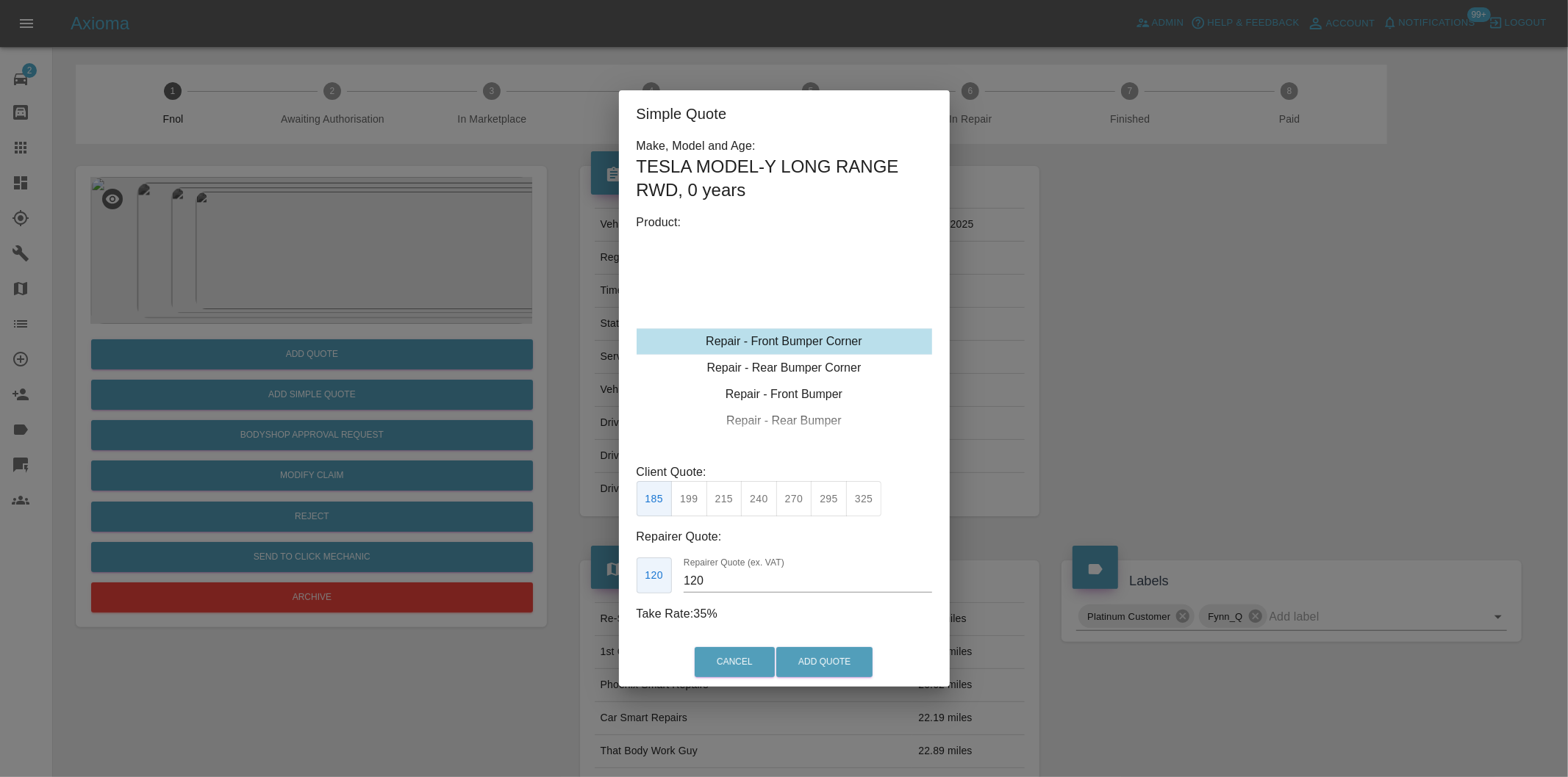
click at [726, 501] on button "215" at bounding box center [724, 499] width 36 height 36
type input "135"
click at [812, 662] on button "Add Quote" at bounding box center [824, 662] width 96 height 30
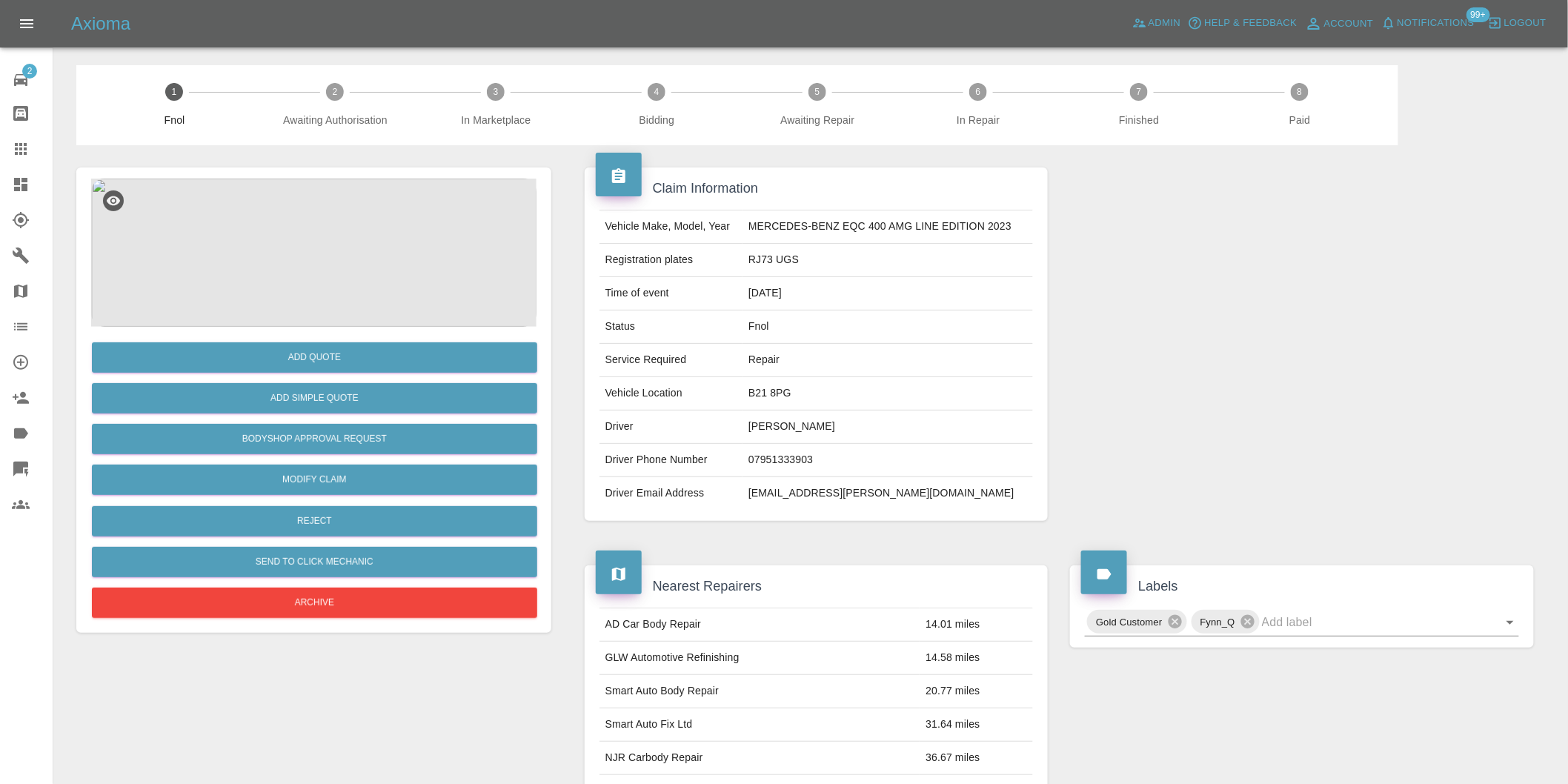
click at [332, 238] on img at bounding box center [313, 253] width 446 height 148
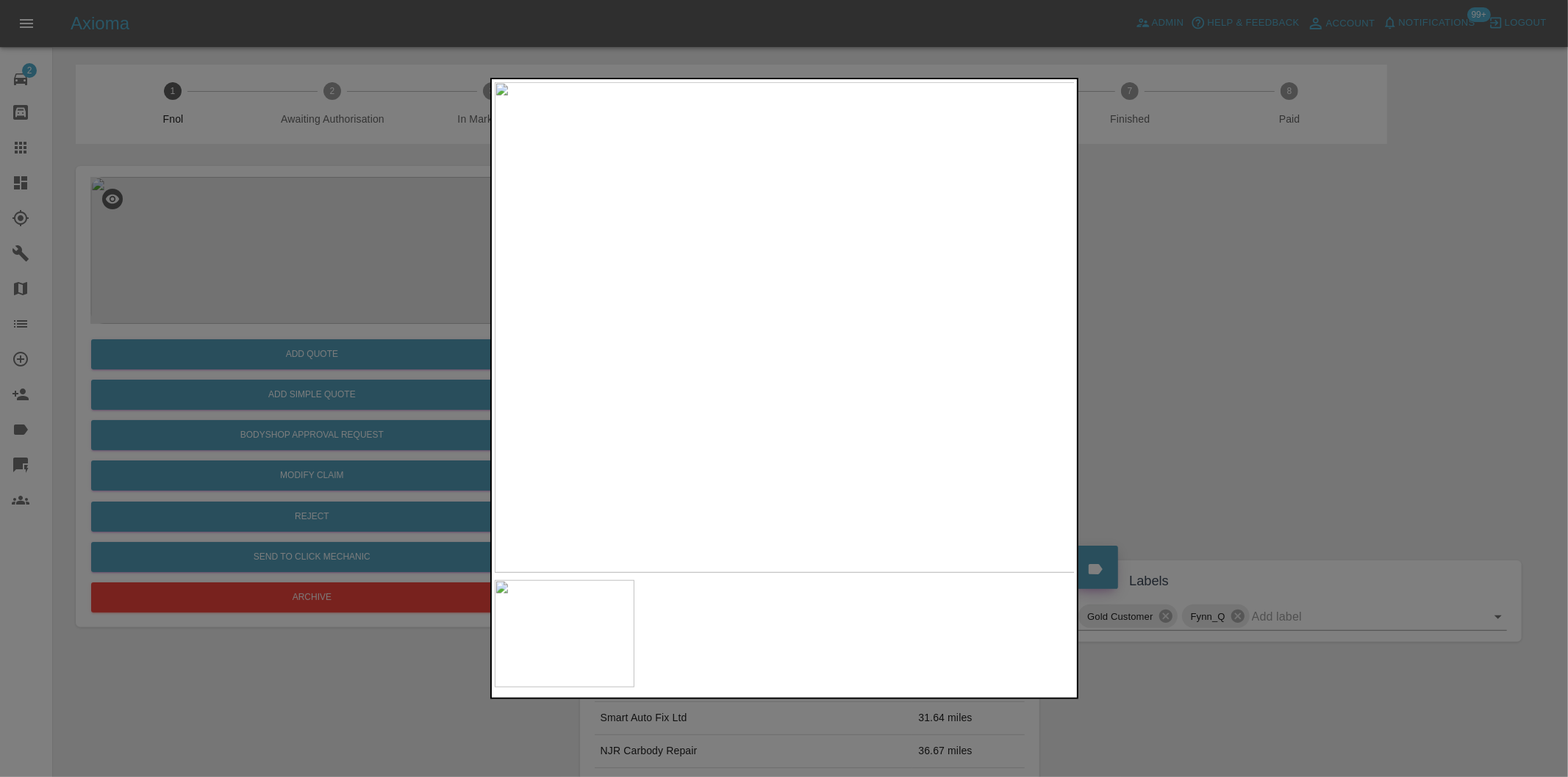
click at [1105, 334] on div at bounding box center [784, 388] width 1568 height 777
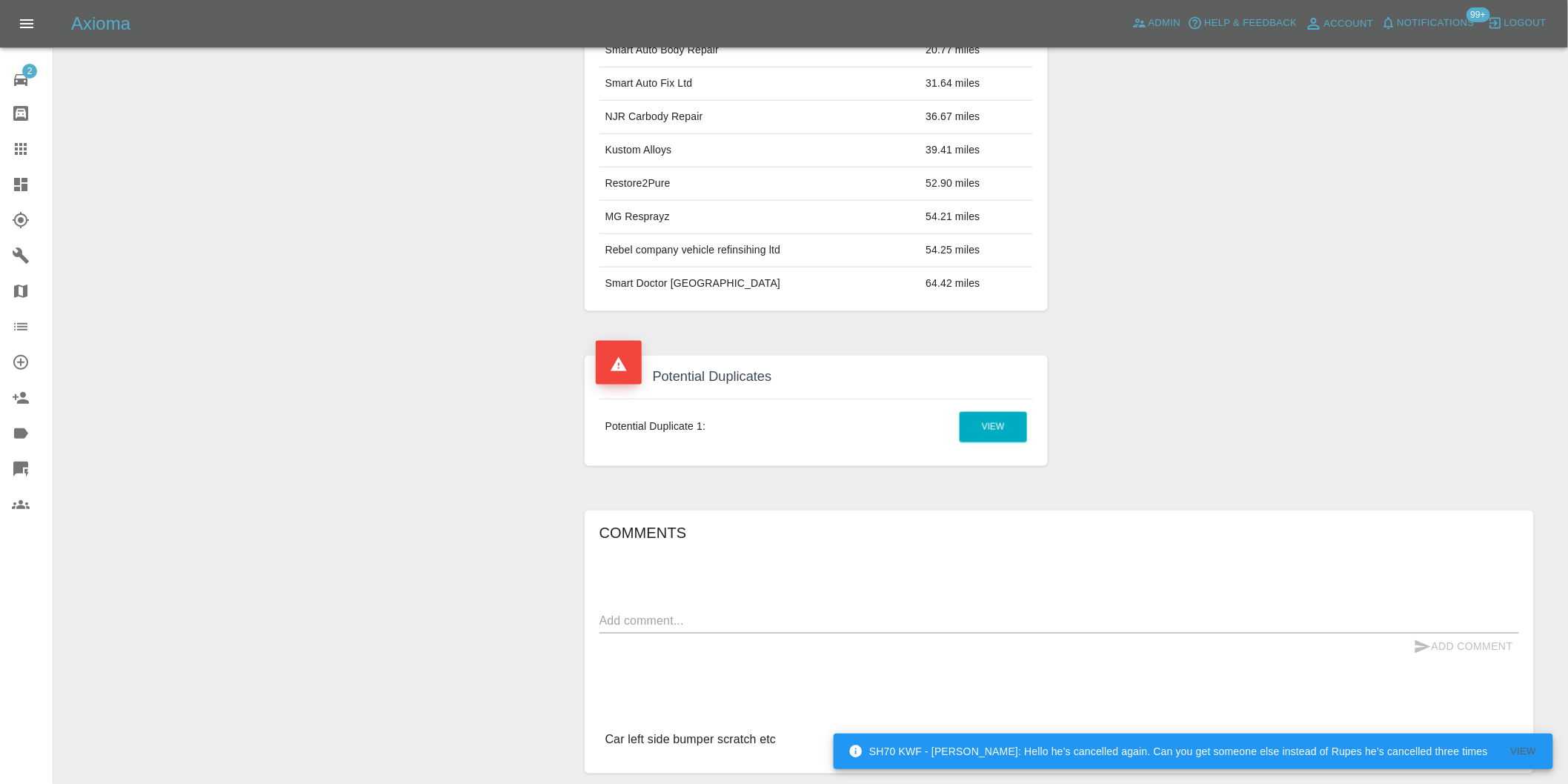
scroll to position [741, 0]
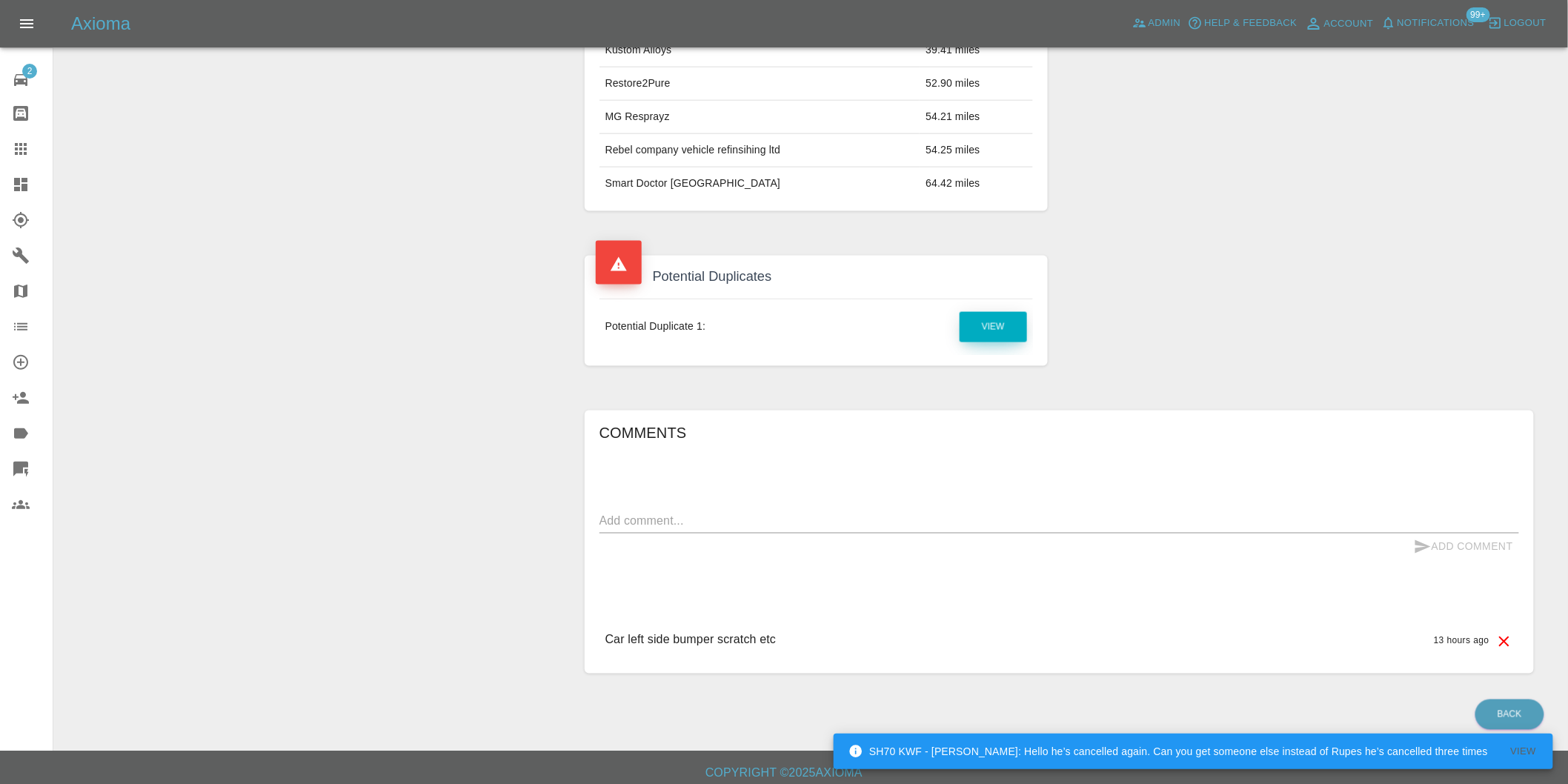
click at [991, 334] on link "View" at bounding box center [993, 327] width 67 height 30
click at [684, 519] on textarea at bounding box center [1059, 521] width 920 height 17
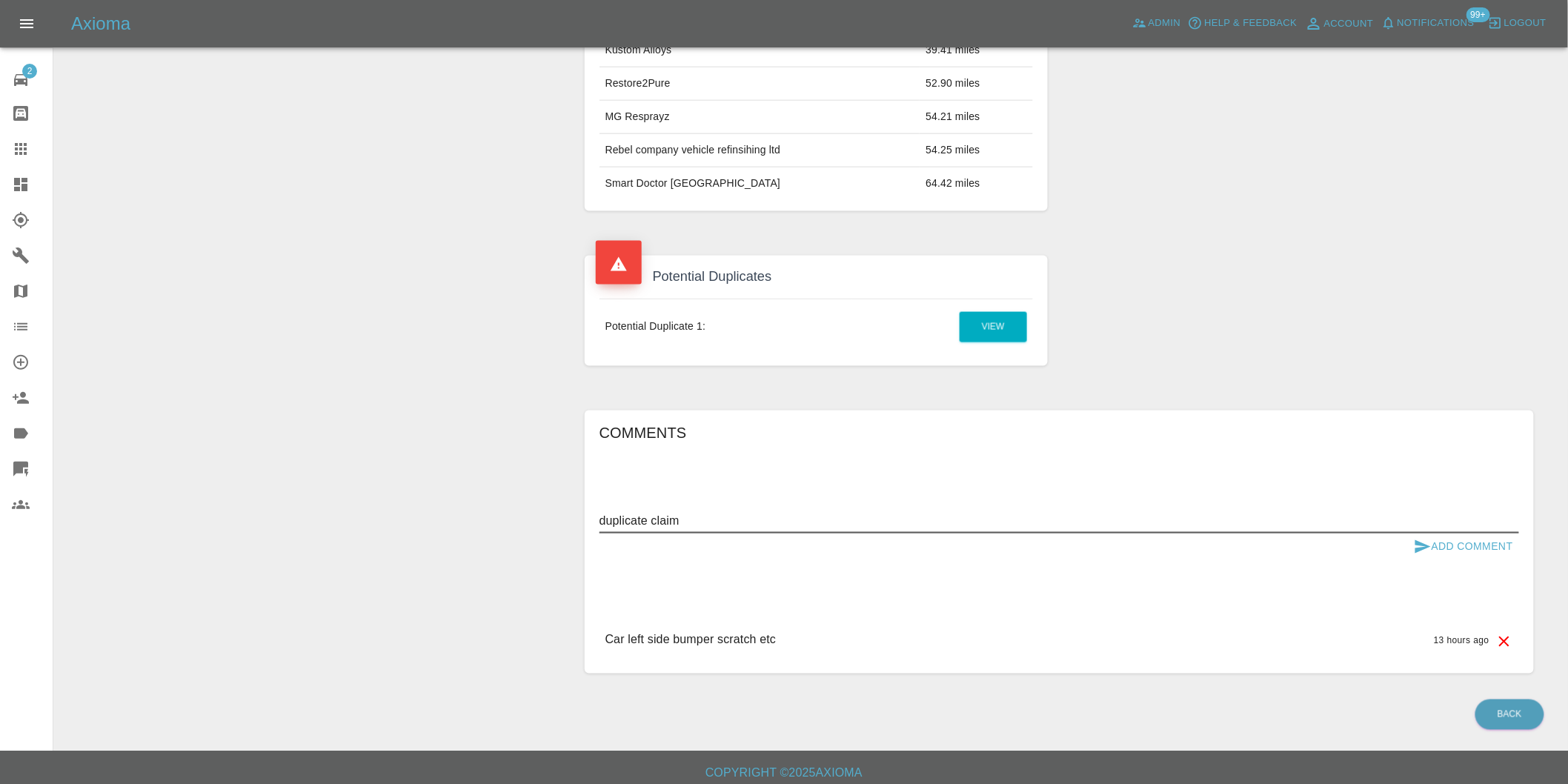
type textarea "duplicate claim"
click at [1449, 553] on button "Add Comment" at bounding box center [1464, 547] width 111 height 27
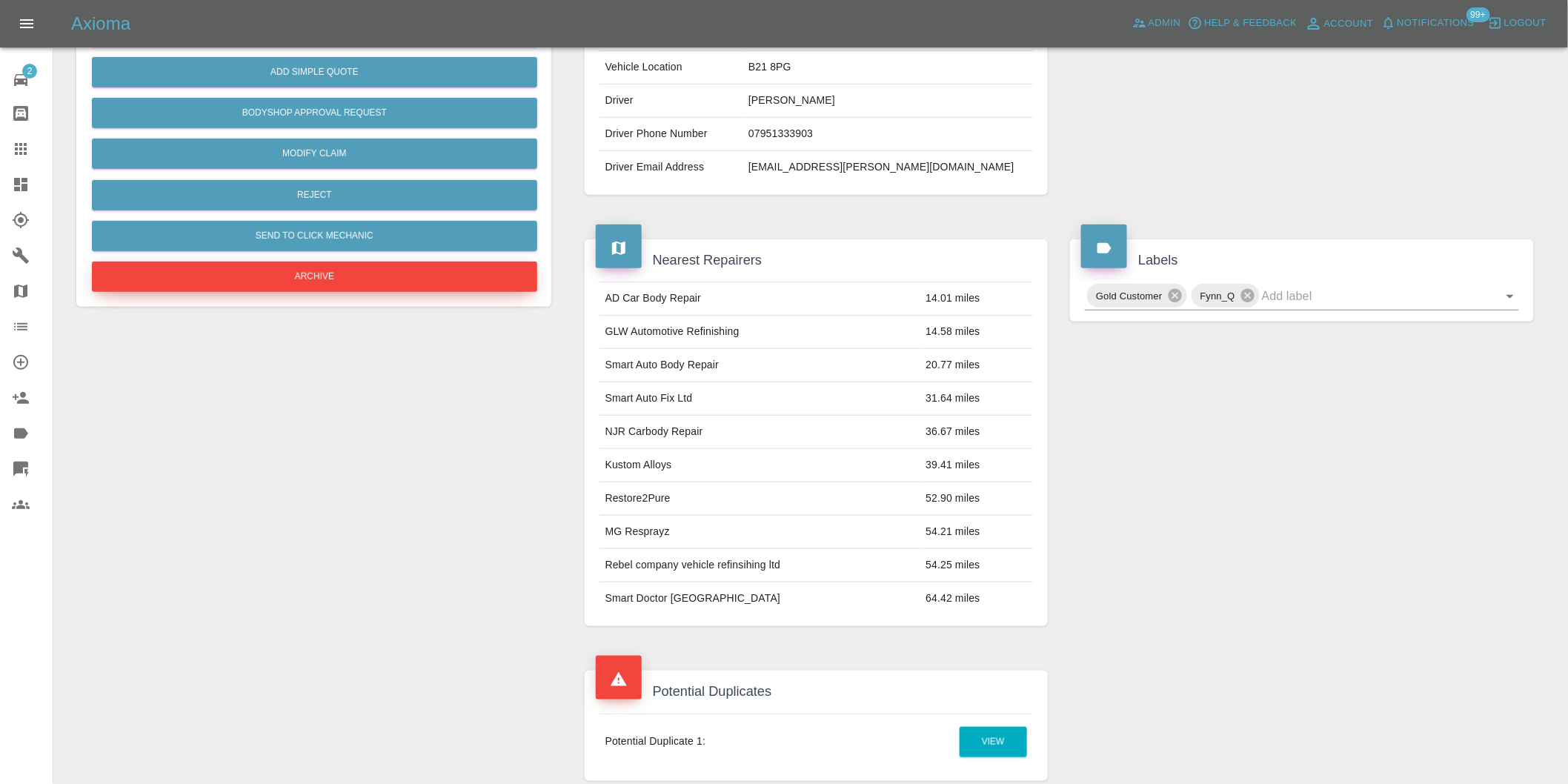
scroll to position [247, 0]
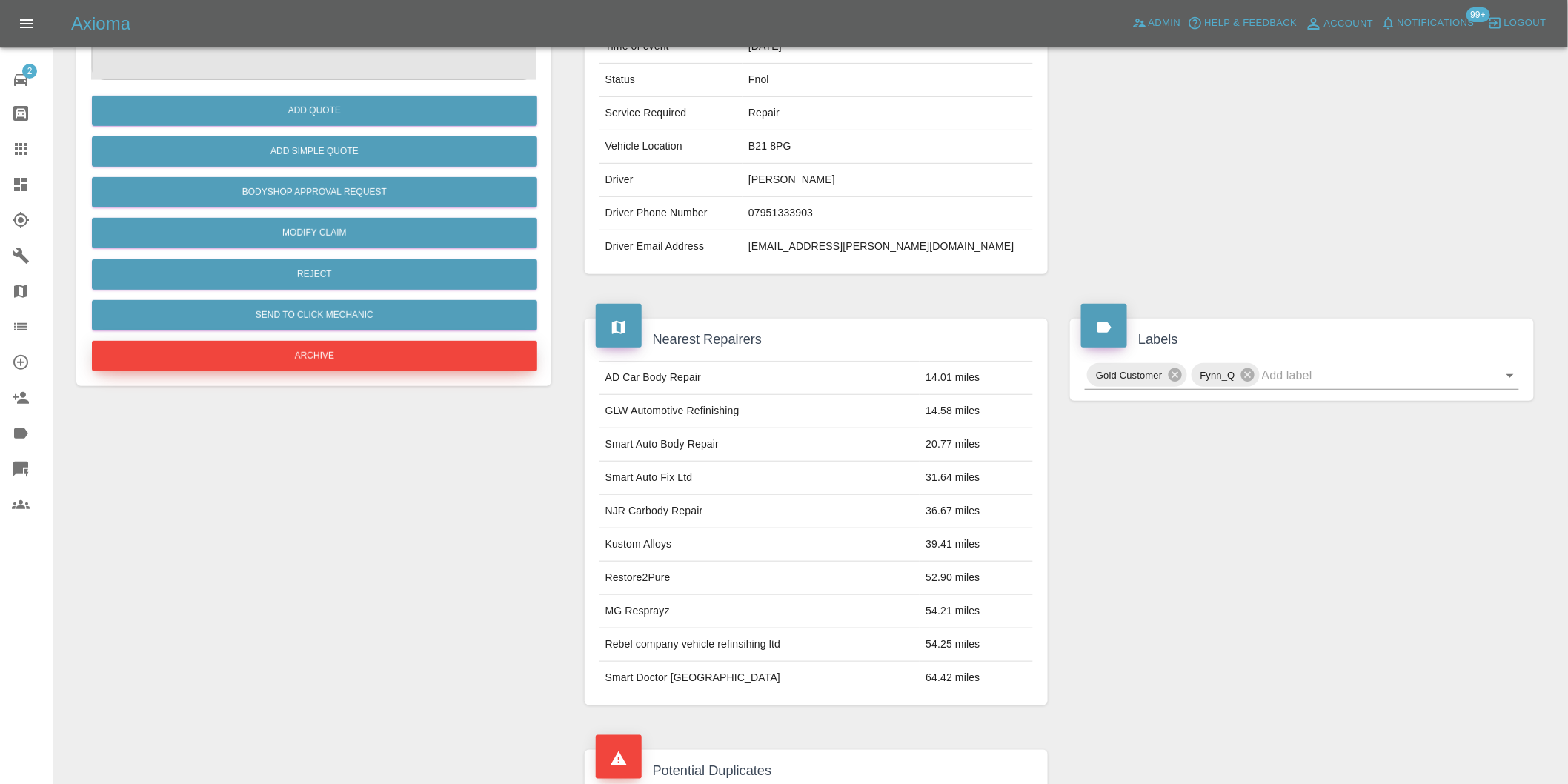
click at [325, 352] on button "Archive" at bounding box center [314, 356] width 446 height 30
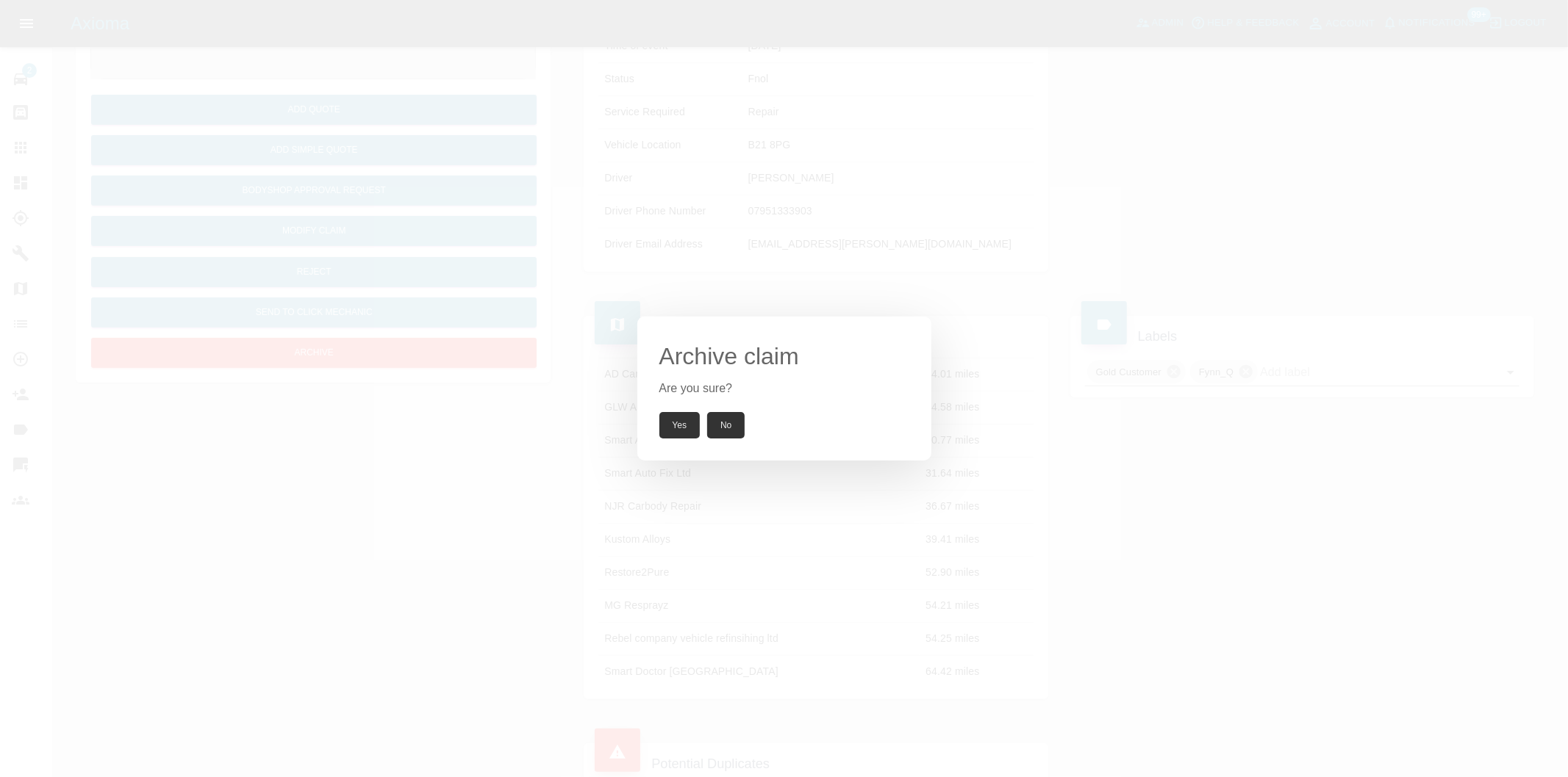
click at [675, 419] on button "Yes" at bounding box center [679, 425] width 41 height 26
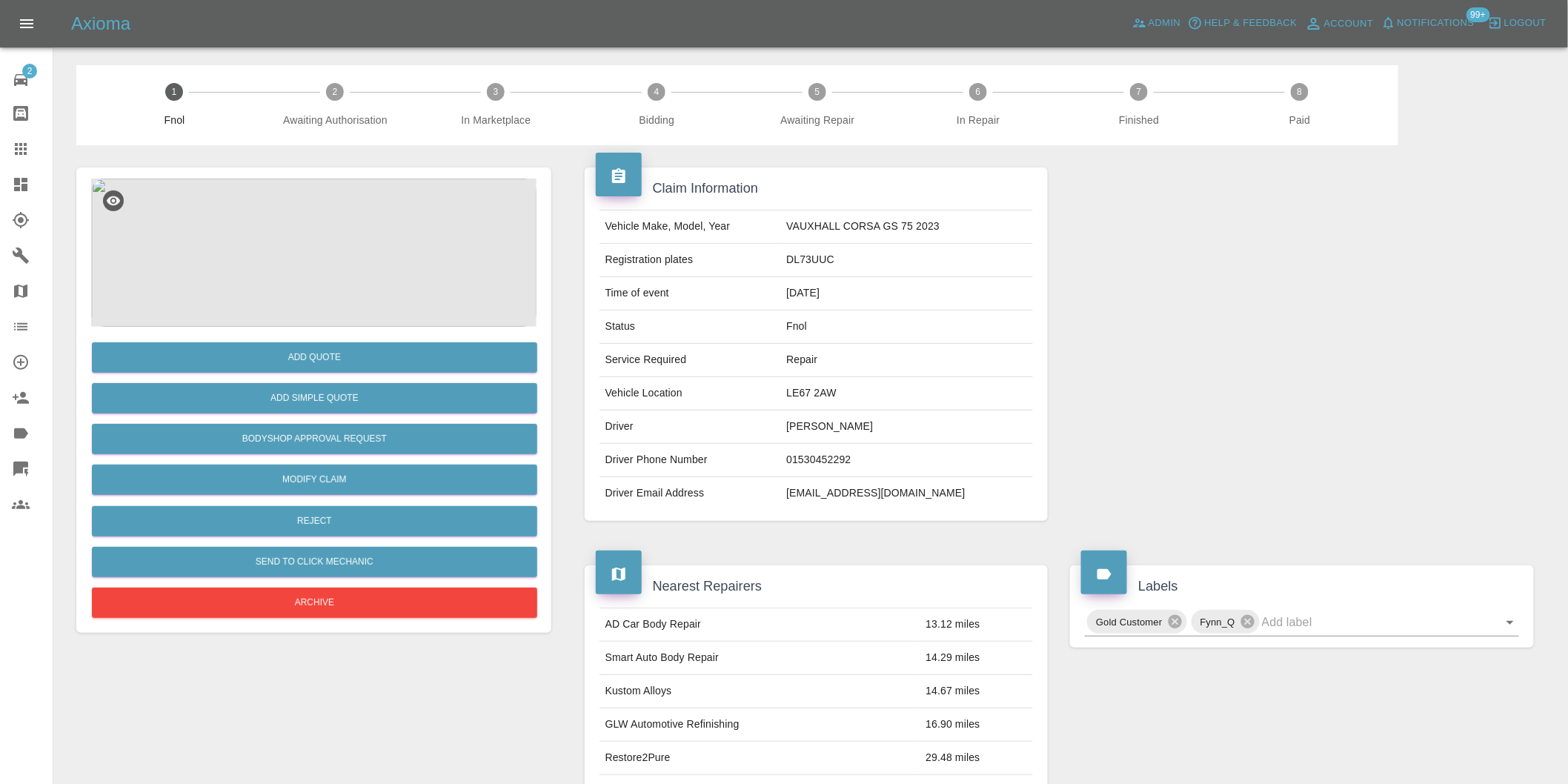
click at [336, 243] on img at bounding box center [313, 253] width 446 height 148
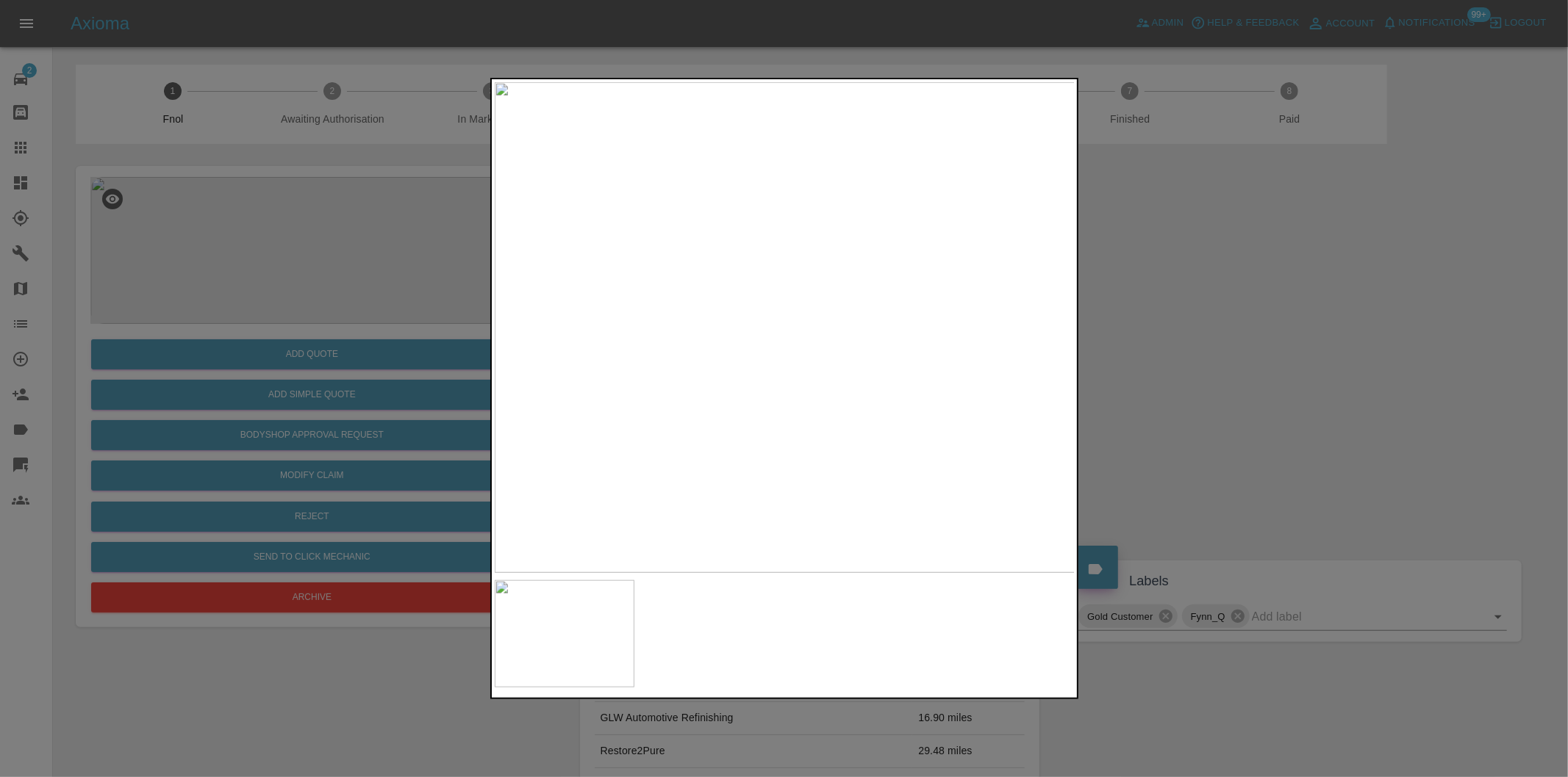
click at [1191, 385] on div at bounding box center [784, 388] width 1568 height 777
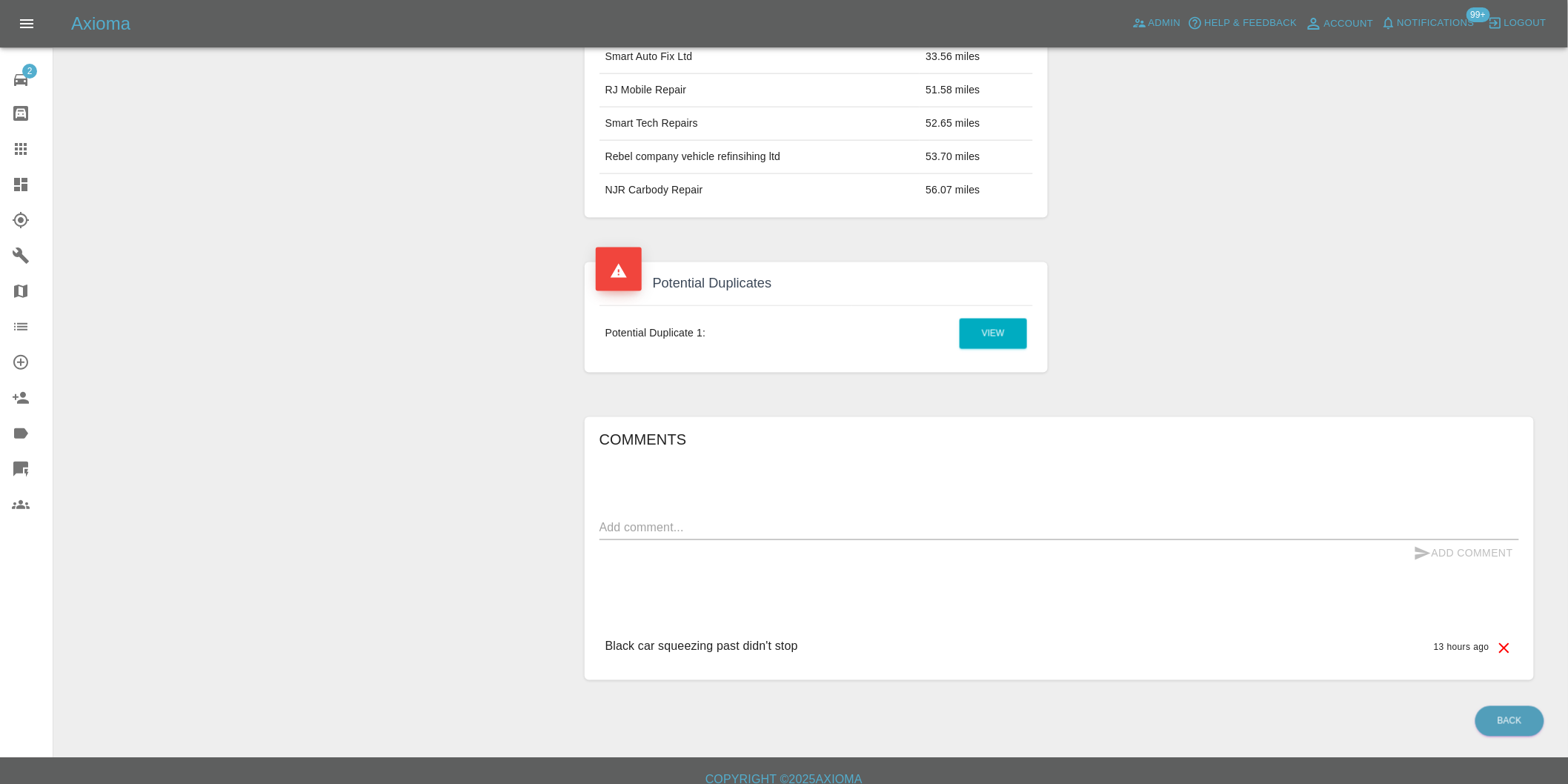
scroll to position [750, 0]
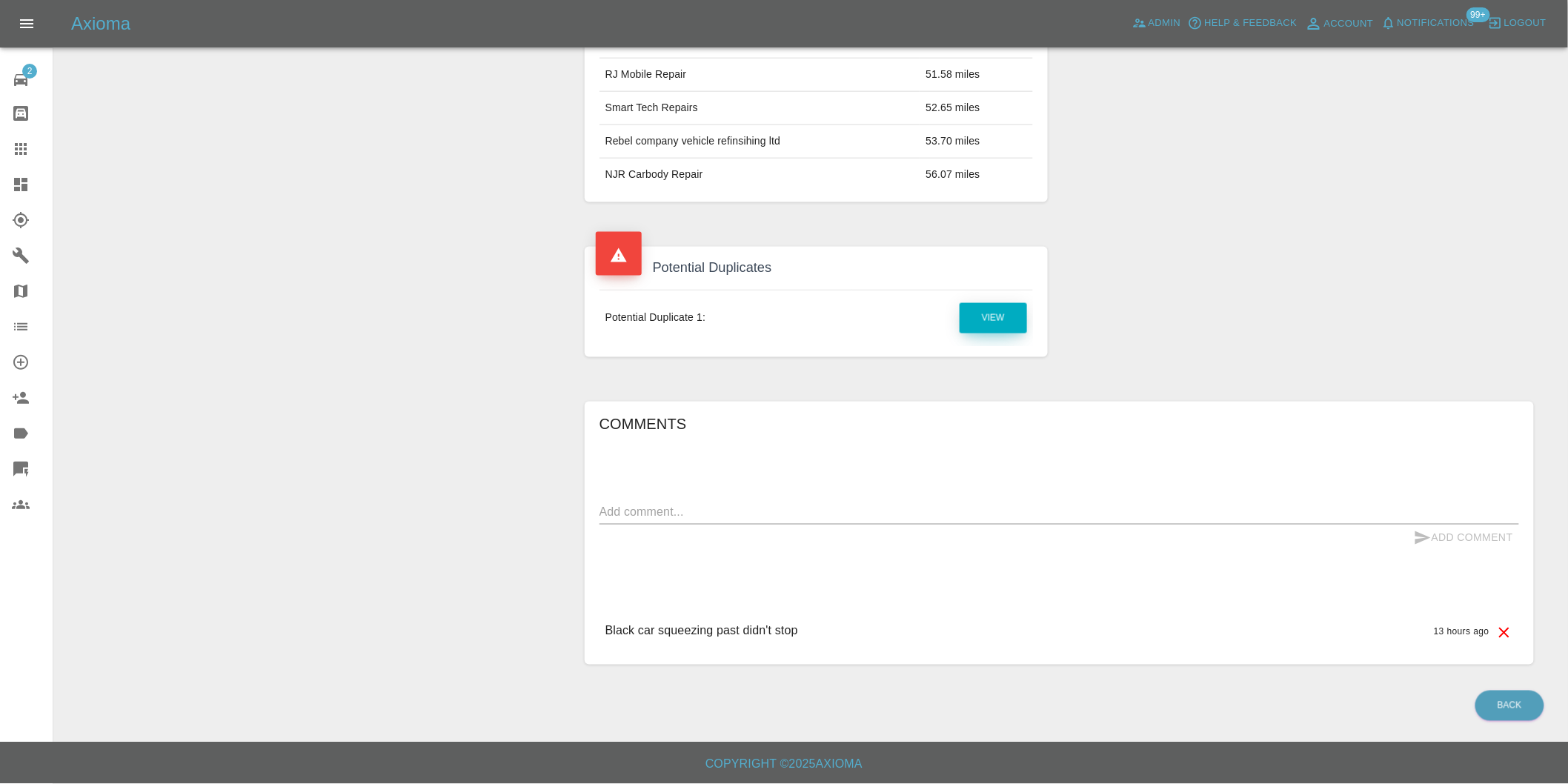
click at [984, 316] on link "View" at bounding box center [993, 318] width 67 height 30
click at [743, 507] on textarea at bounding box center [1059, 512] width 920 height 17
type textarea "duplicate claim"
click at [1434, 536] on button "Add Comment" at bounding box center [1464, 538] width 111 height 27
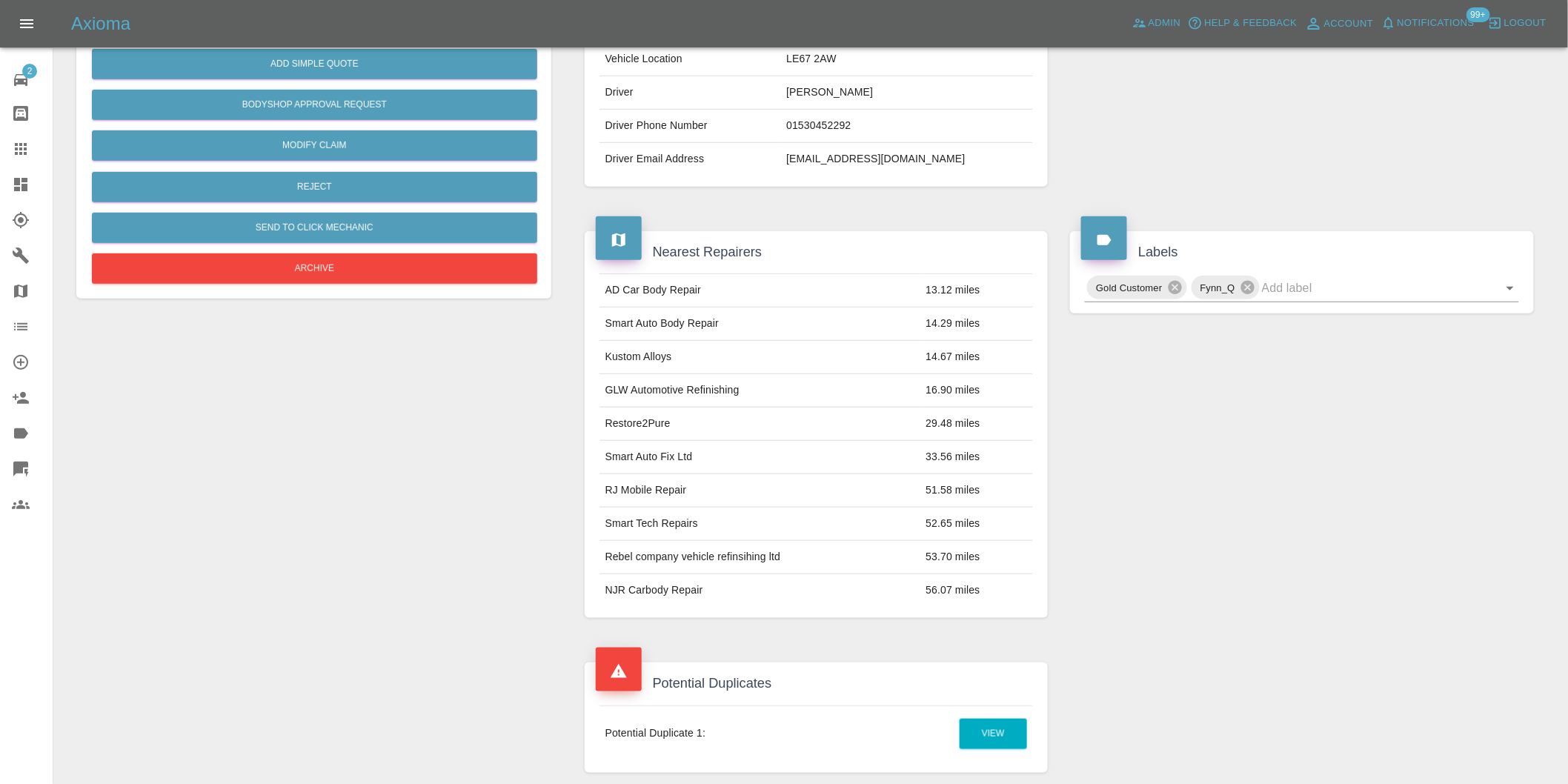
scroll to position [256, 0]
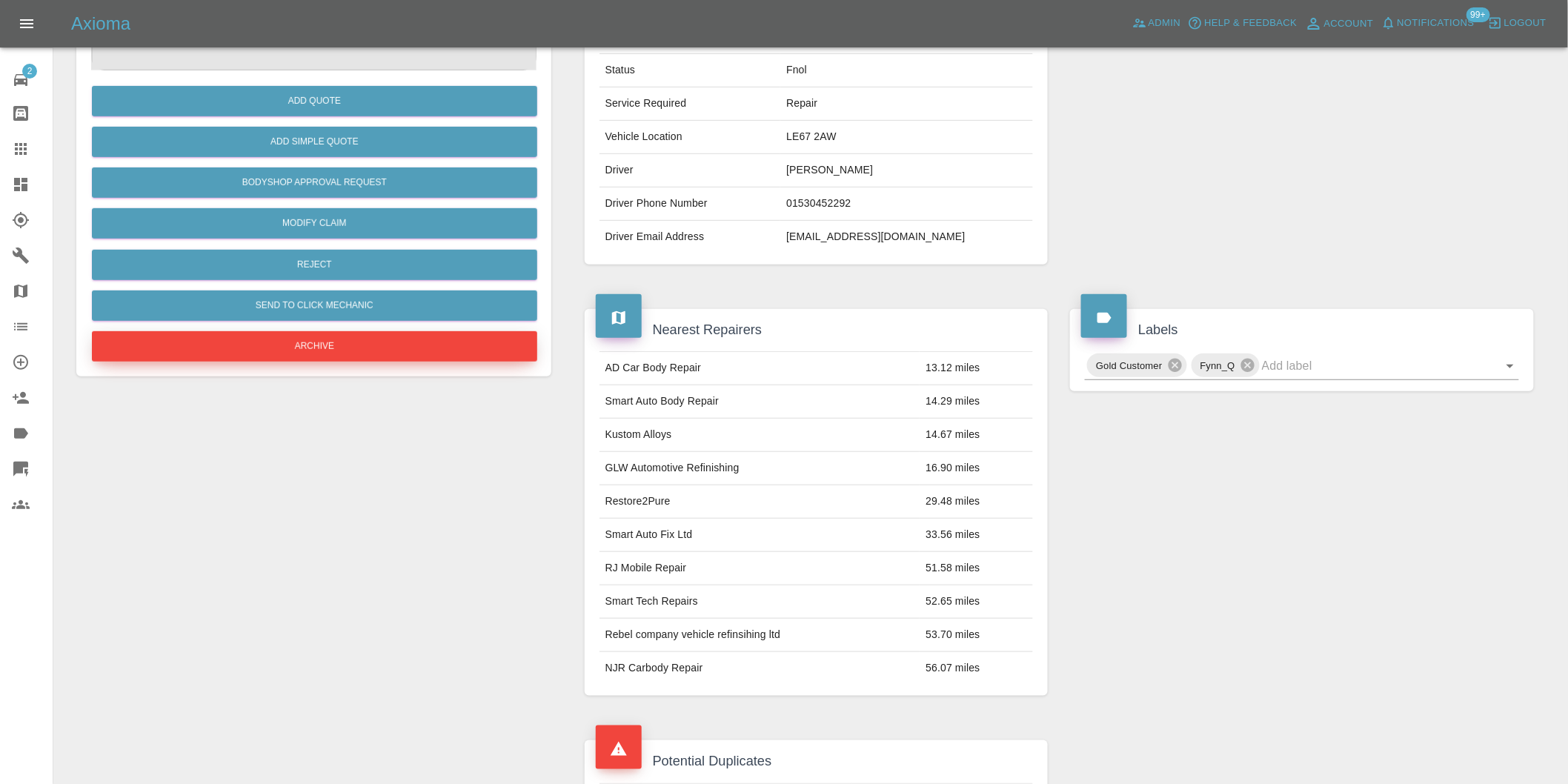
click at [316, 350] on button "Archive" at bounding box center [314, 346] width 446 height 30
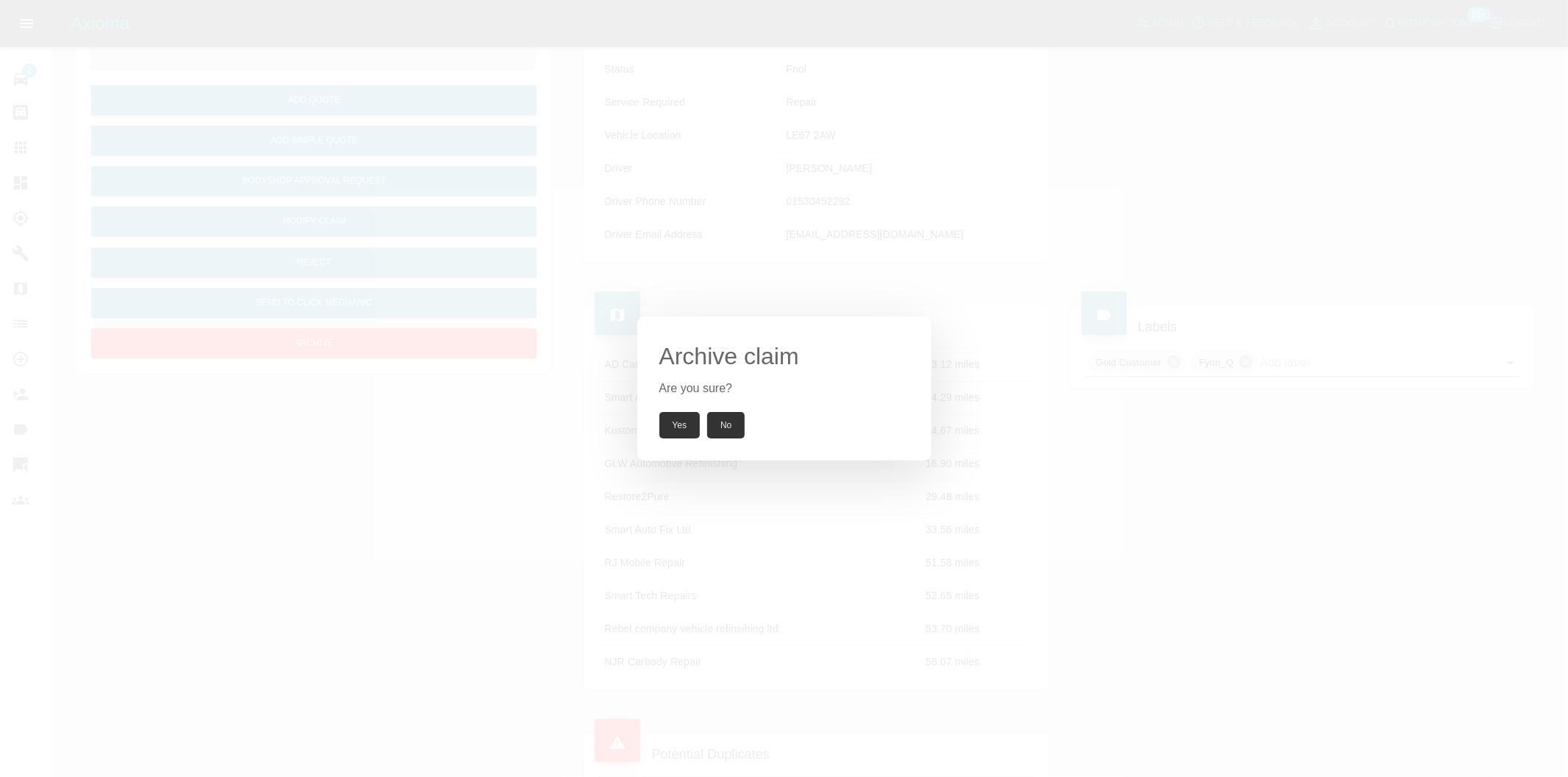
click at [674, 424] on button "Yes" at bounding box center [679, 425] width 41 height 26
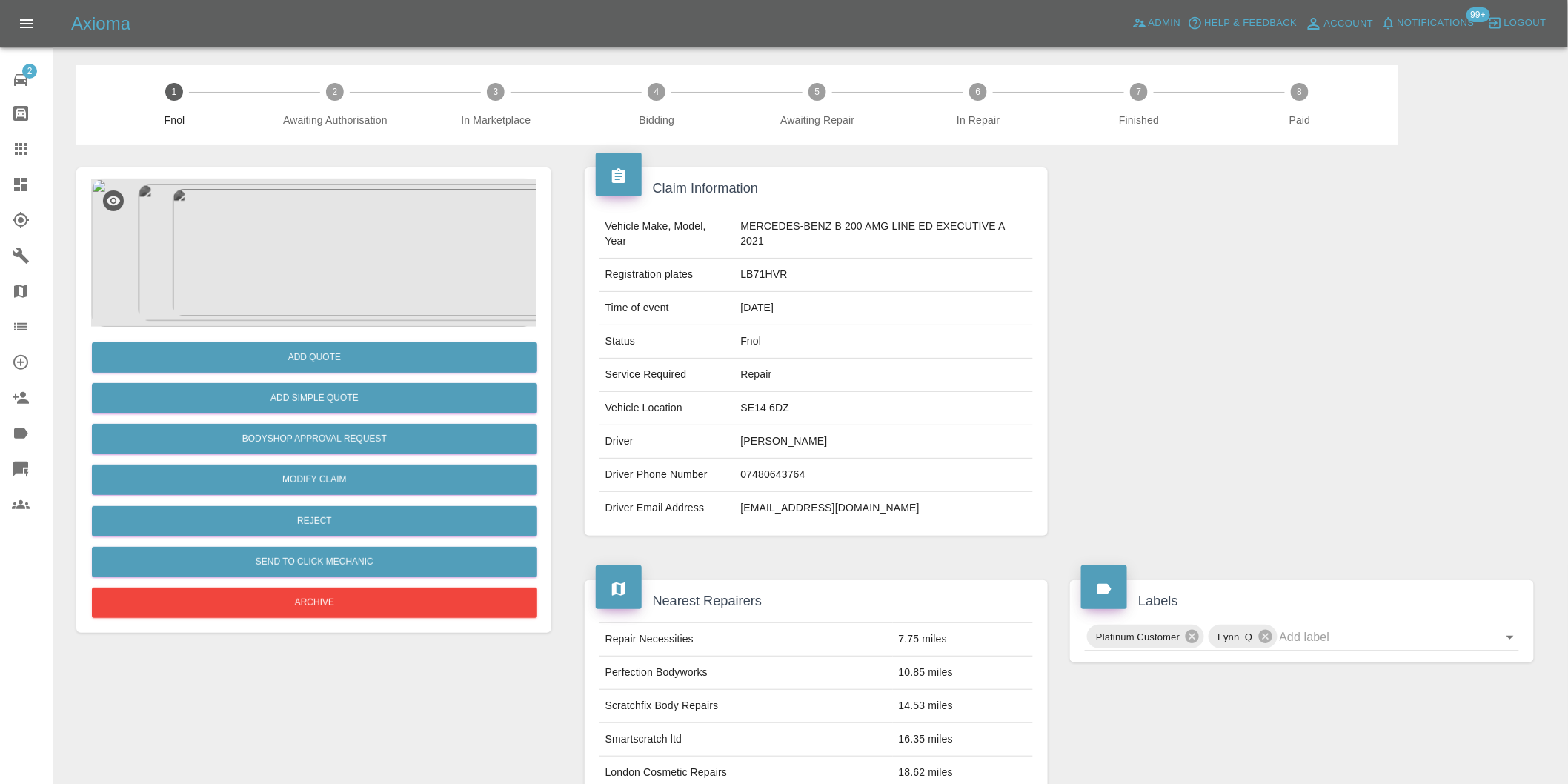
click at [343, 220] on img at bounding box center [313, 253] width 446 height 148
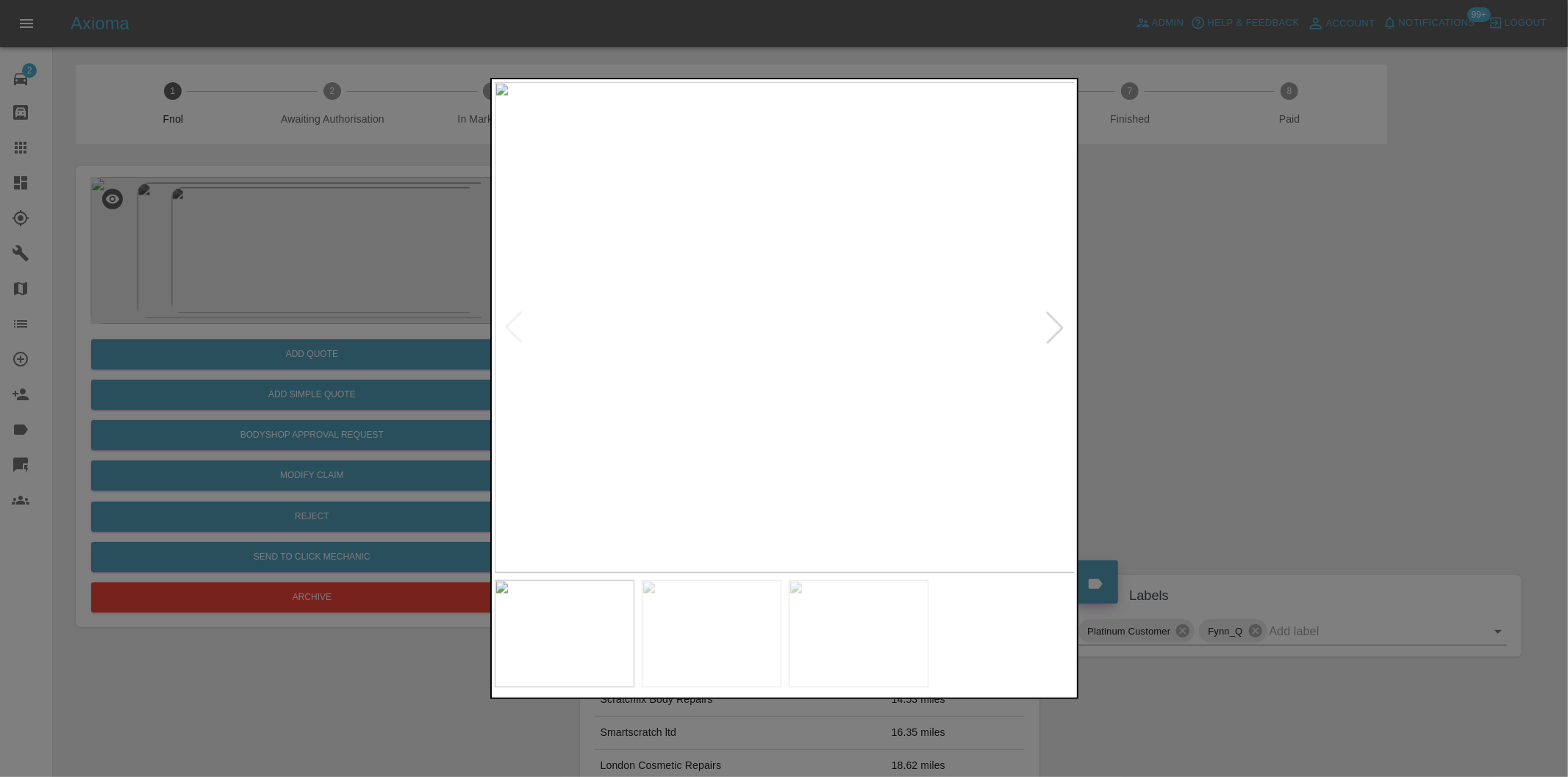
click at [1060, 326] on div at bounding box center [1054, 327] width 32 height 32
click at [1060, 326] on img at bounding box center [784, 327] width 580 height 491
click at [510, 326] on div at bounding box center [513, 327] width 32 height 32
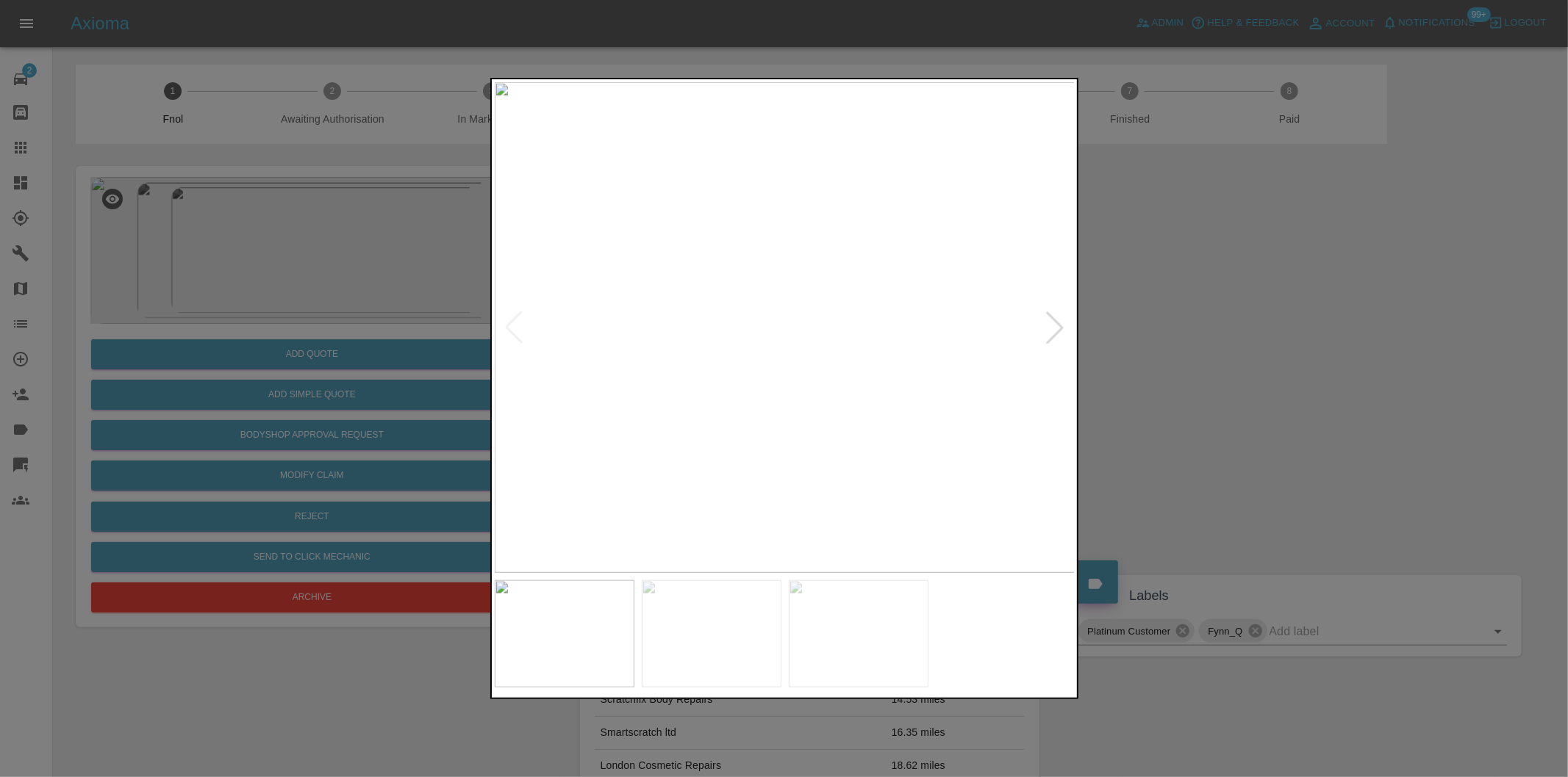
click at [510, 326] on img at bounding box center [784, 327] width 580 height 491
click at [1118, 326] on div at bounding box center [784, 388] width 1568 height 777
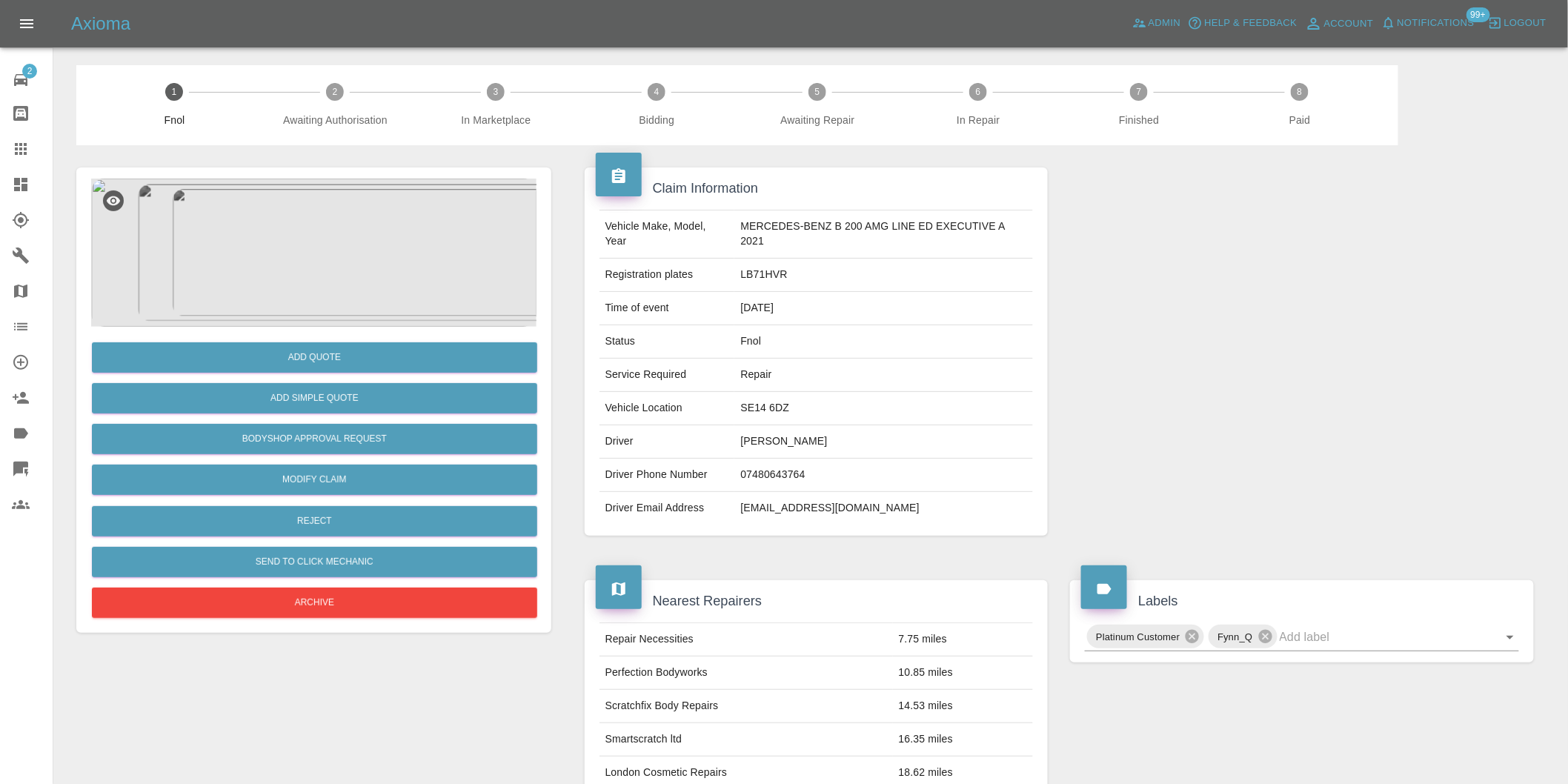
click at [374, 253] on img at bounding box center [313, 253] width 446 height 148
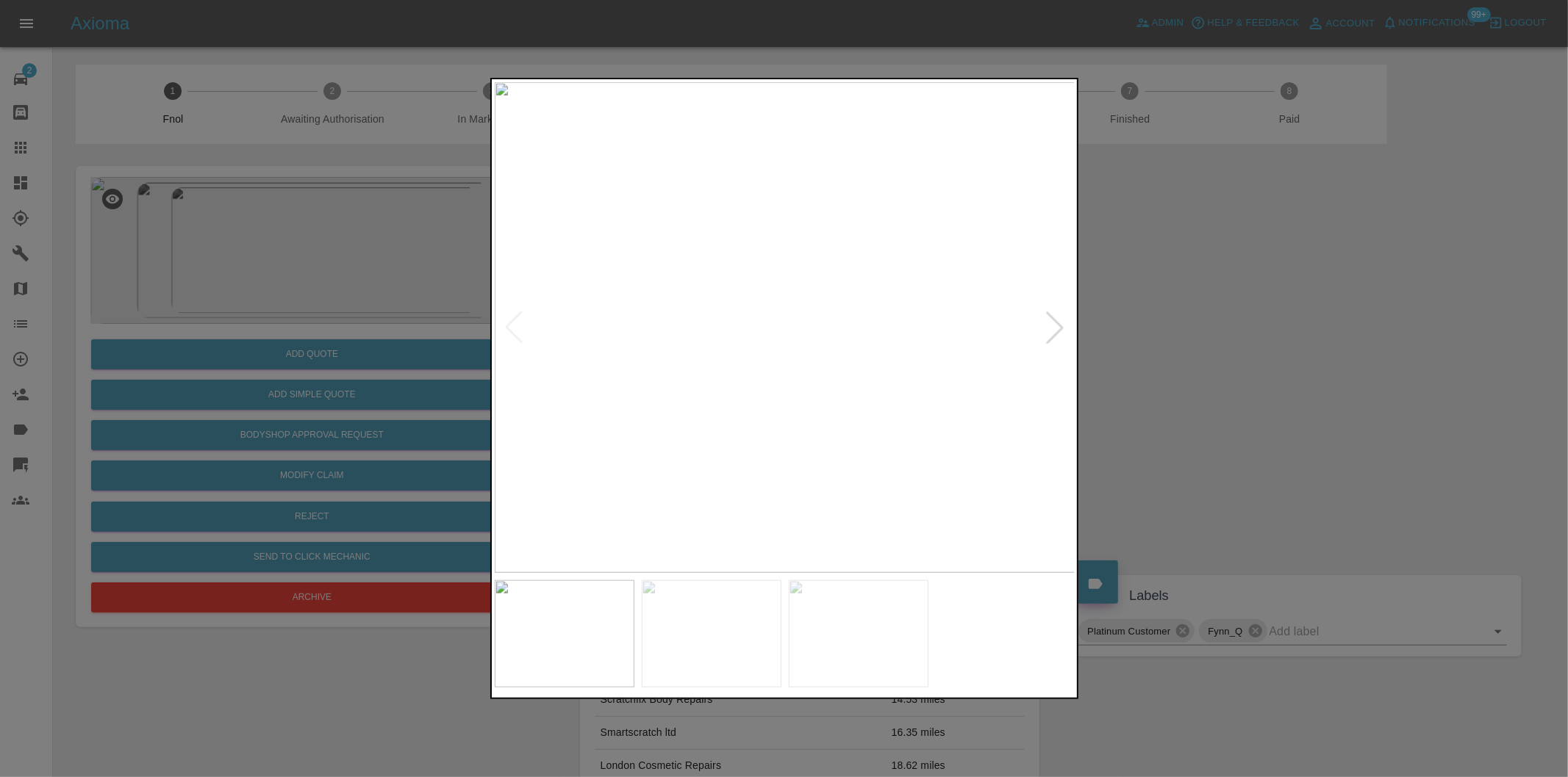
click at [992, 376] on img at bounding box center [784, 327] width 580 height 491
click at [1127, 374] on div at bounding box center [784, 388] width 1568 height 777
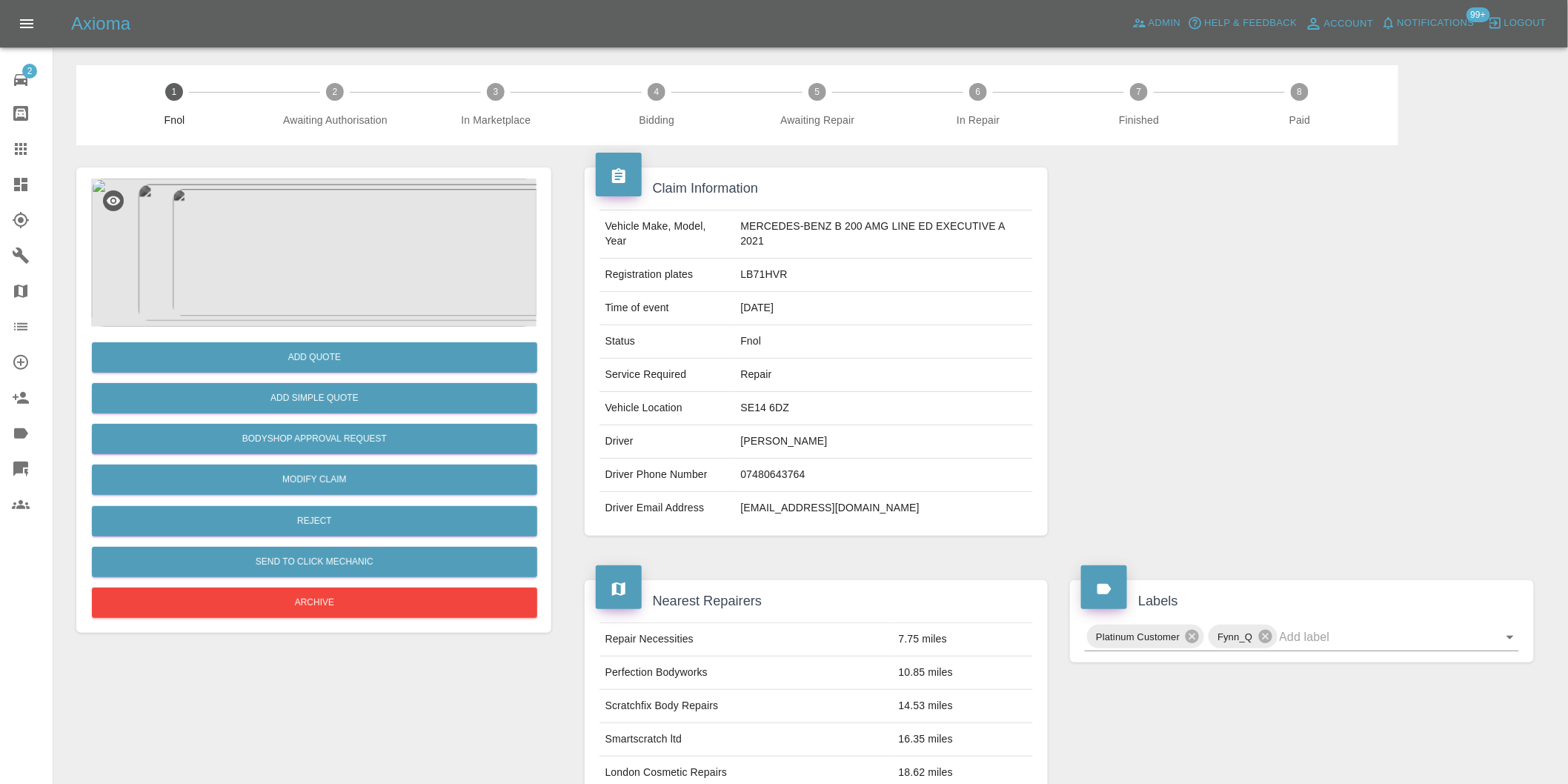
click at [364, 250] on img at bounding box center [313, 253] width 446 height 148
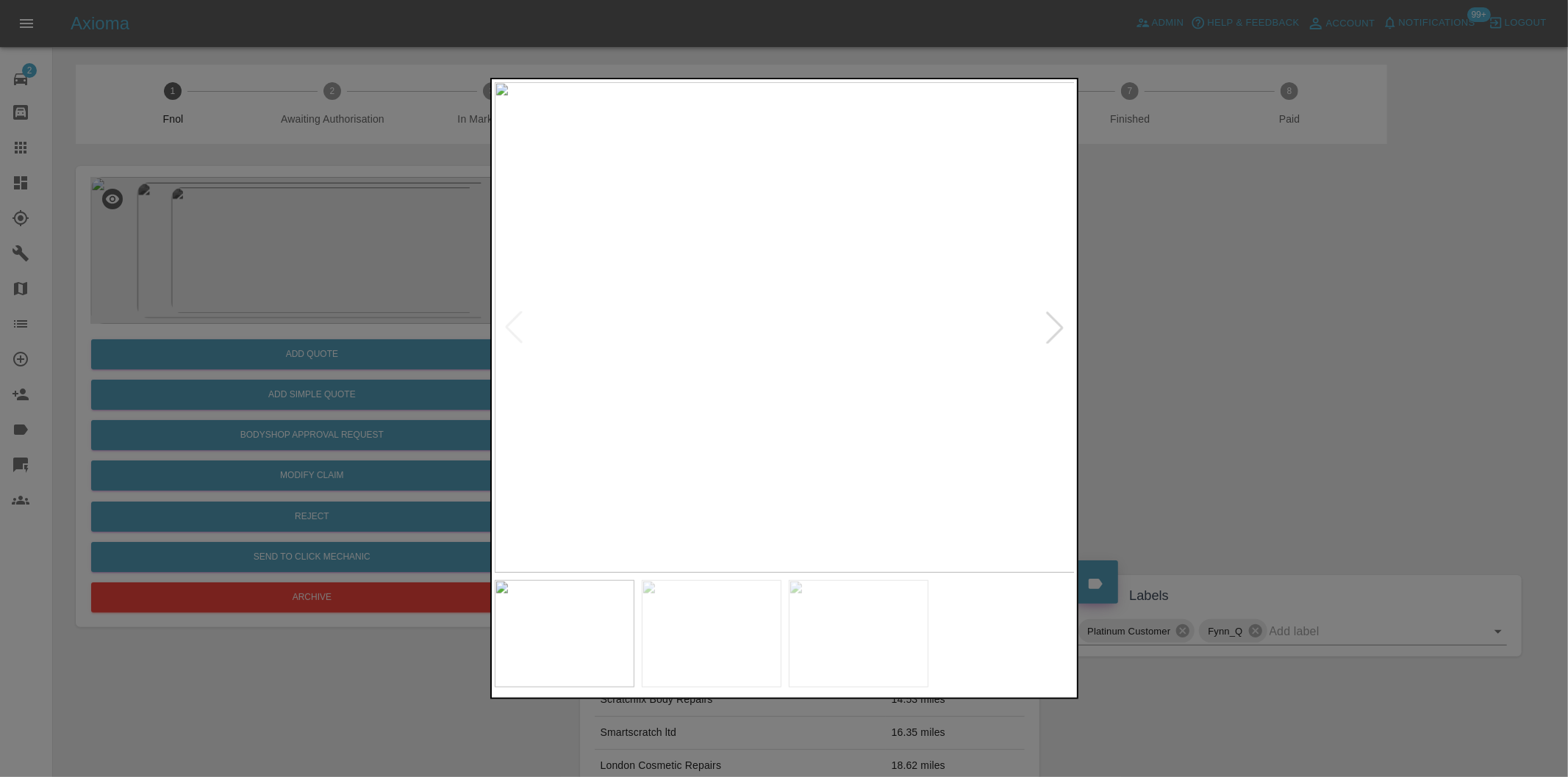
click at [963, 336] on img at bounding box center [784, 327] width 580 height 491
click at [964, 336] on img at bounding box center [784, 327] width 580 height 491
click at [1223, 354] on div at bounding box center [784, 388] width 1568 height 777
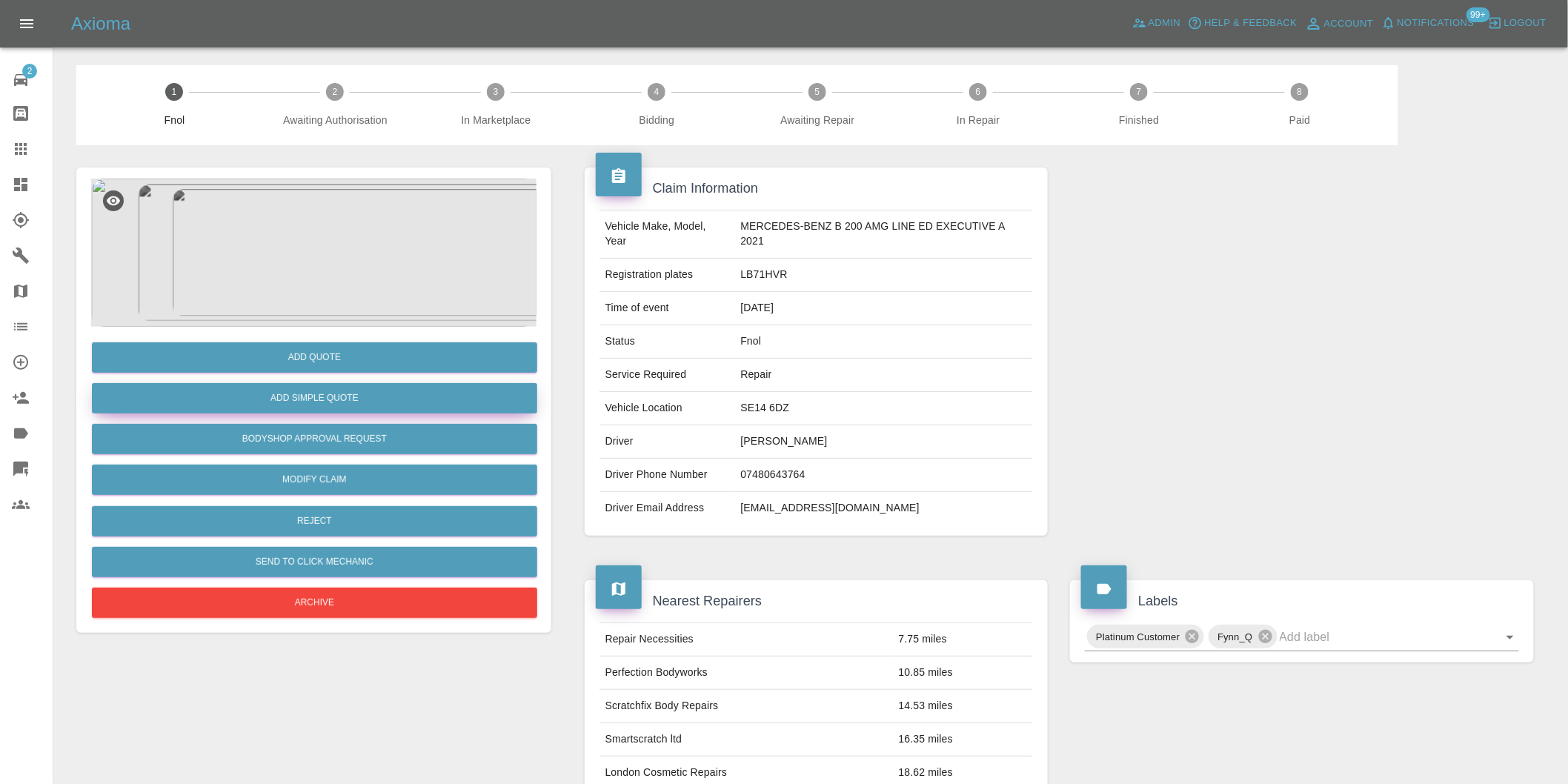
click at [381, 412] on button "Add Simple Quote" at bounding box center [314, 398] width 446 height 30
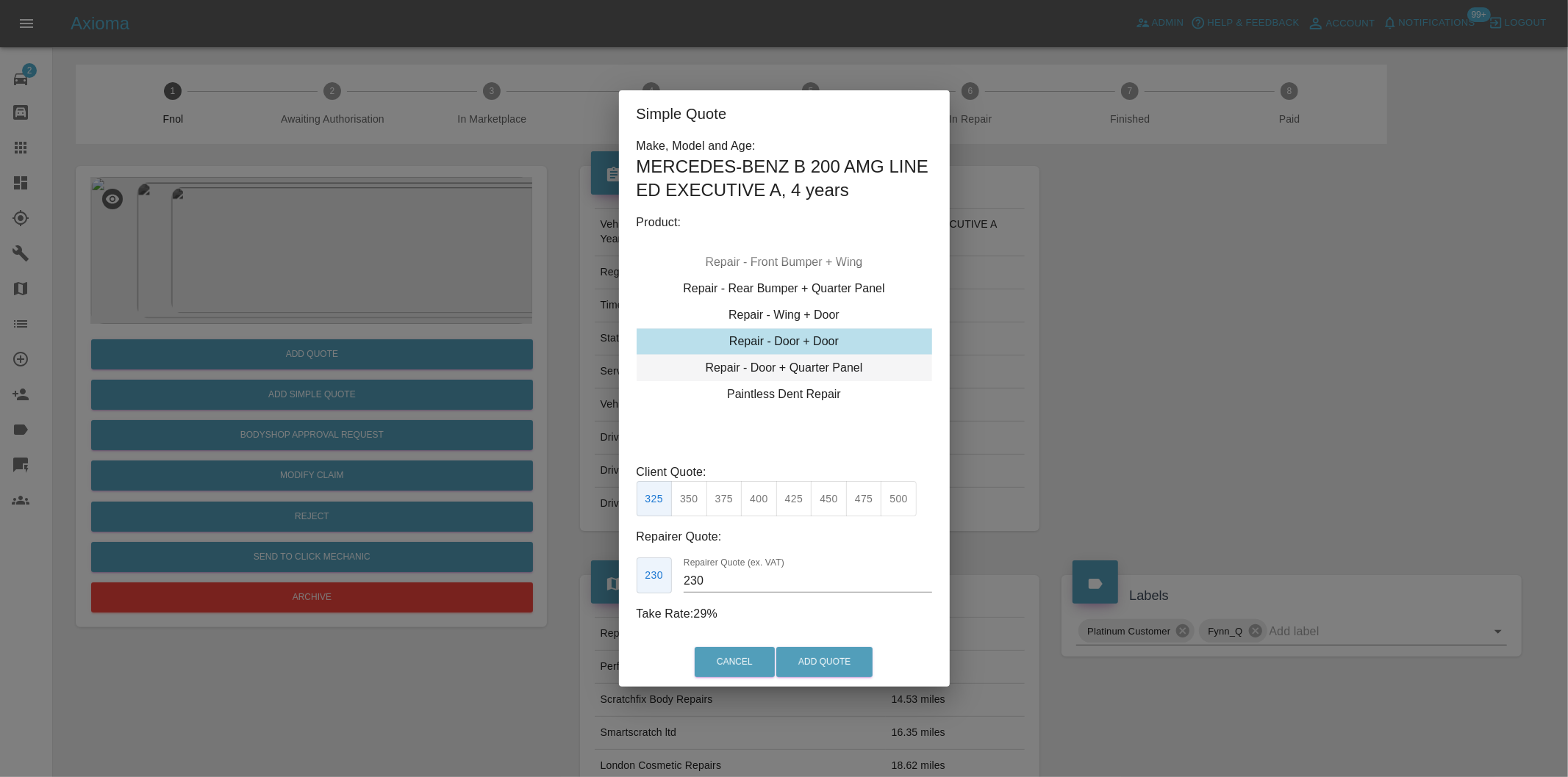
click at [839, 372] on div "Repair - Door + Quarter Panel" at bounding box center [784, 368] width 295 height 26
click at [794, 496] on button "425" at bounding box center [793, 499] width 36 height 36
type input "260"
click at [806, 650] on button "Add Quote" at bounding box center [824, 662] width 96 height 30
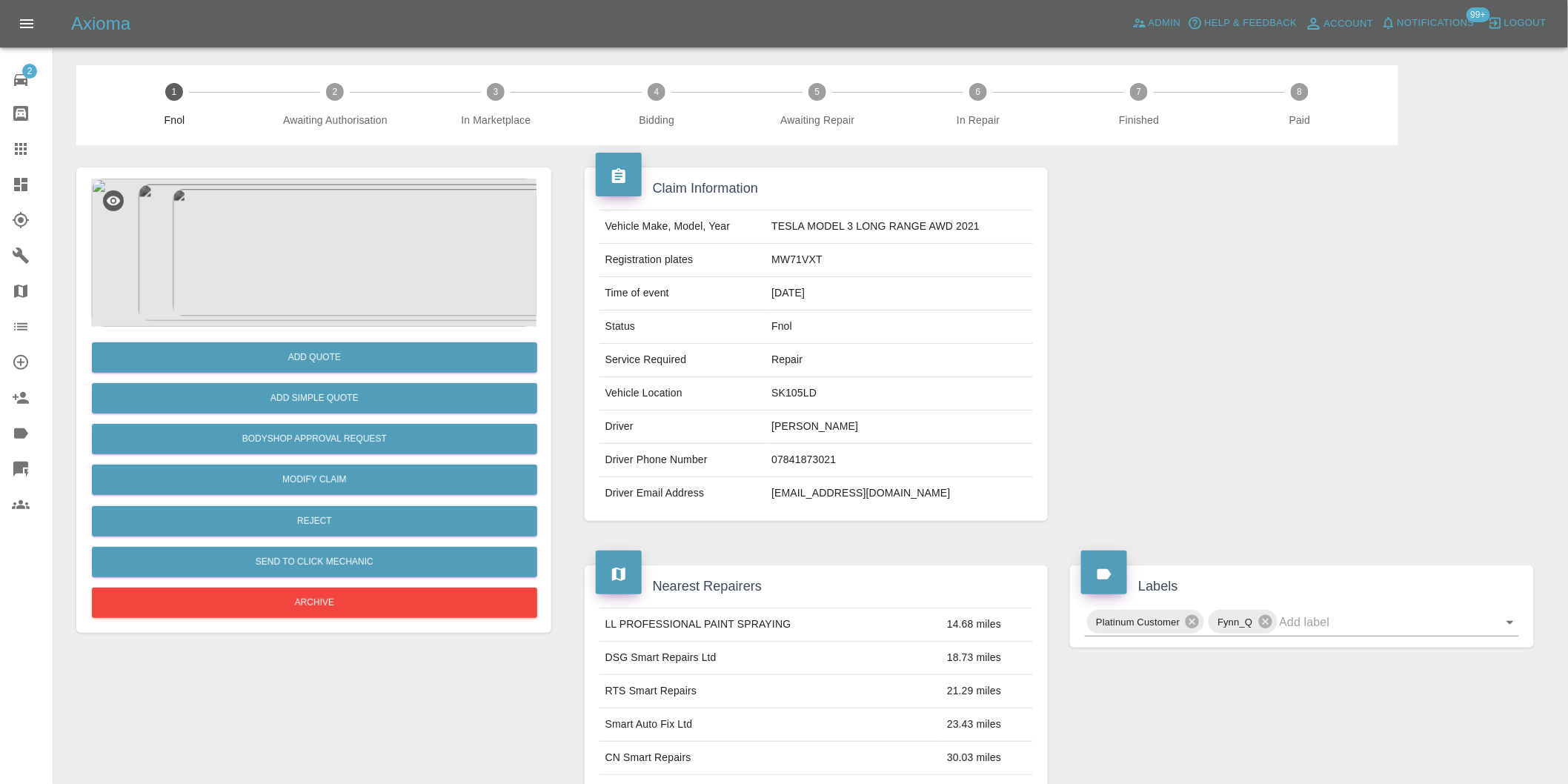
click at [284, 275] on img at bounding box center [313, 253] width 446 height 148
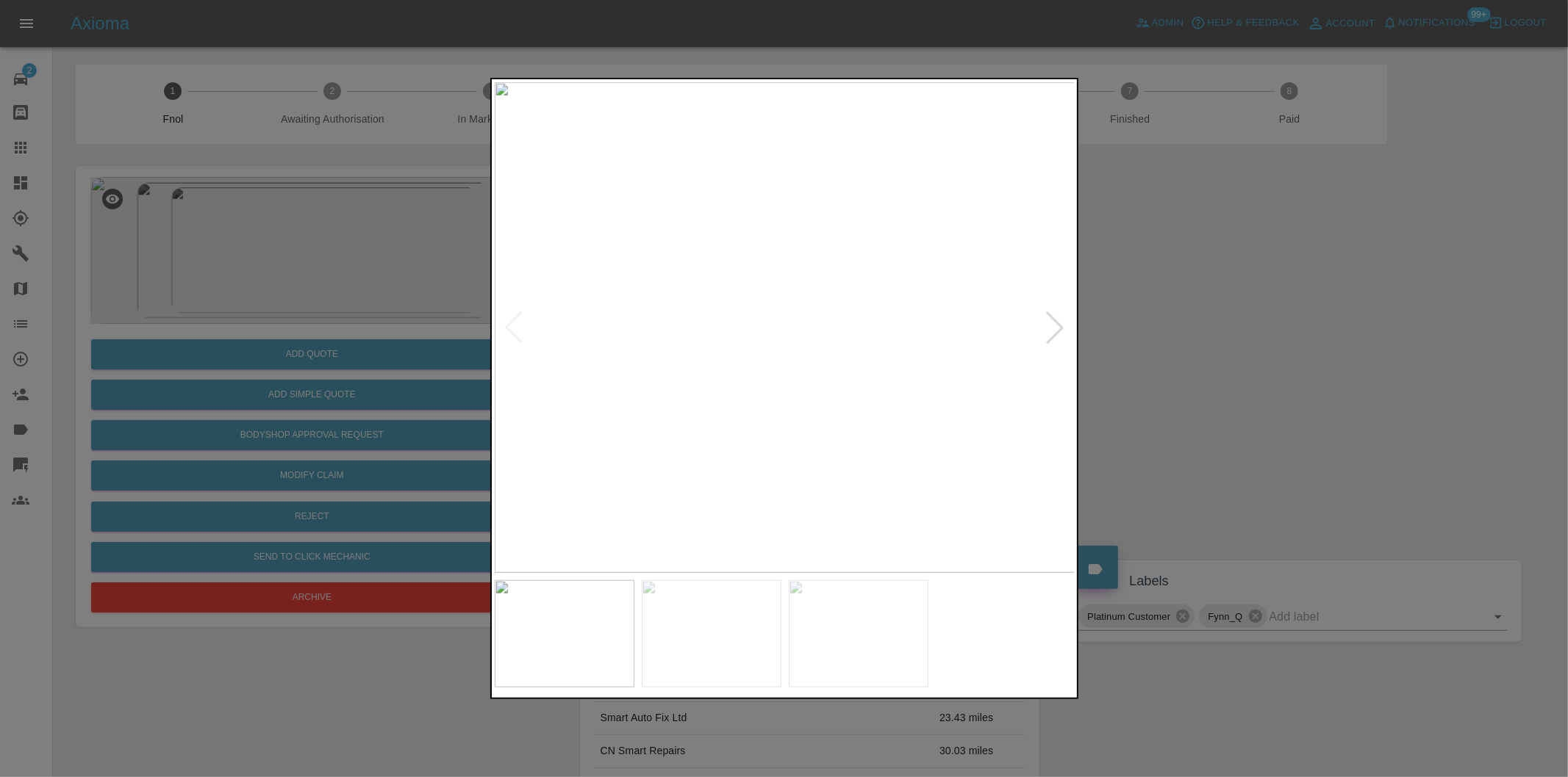
click at [1059, 321] on div at bounding box center [1054, 327] width 32 height 32
click at [1059, 321] on img at bounding box center [784, 327] width 580 height 491
click at [1166, 364] on div at bounding box center [784, 388] width 1568 height 777
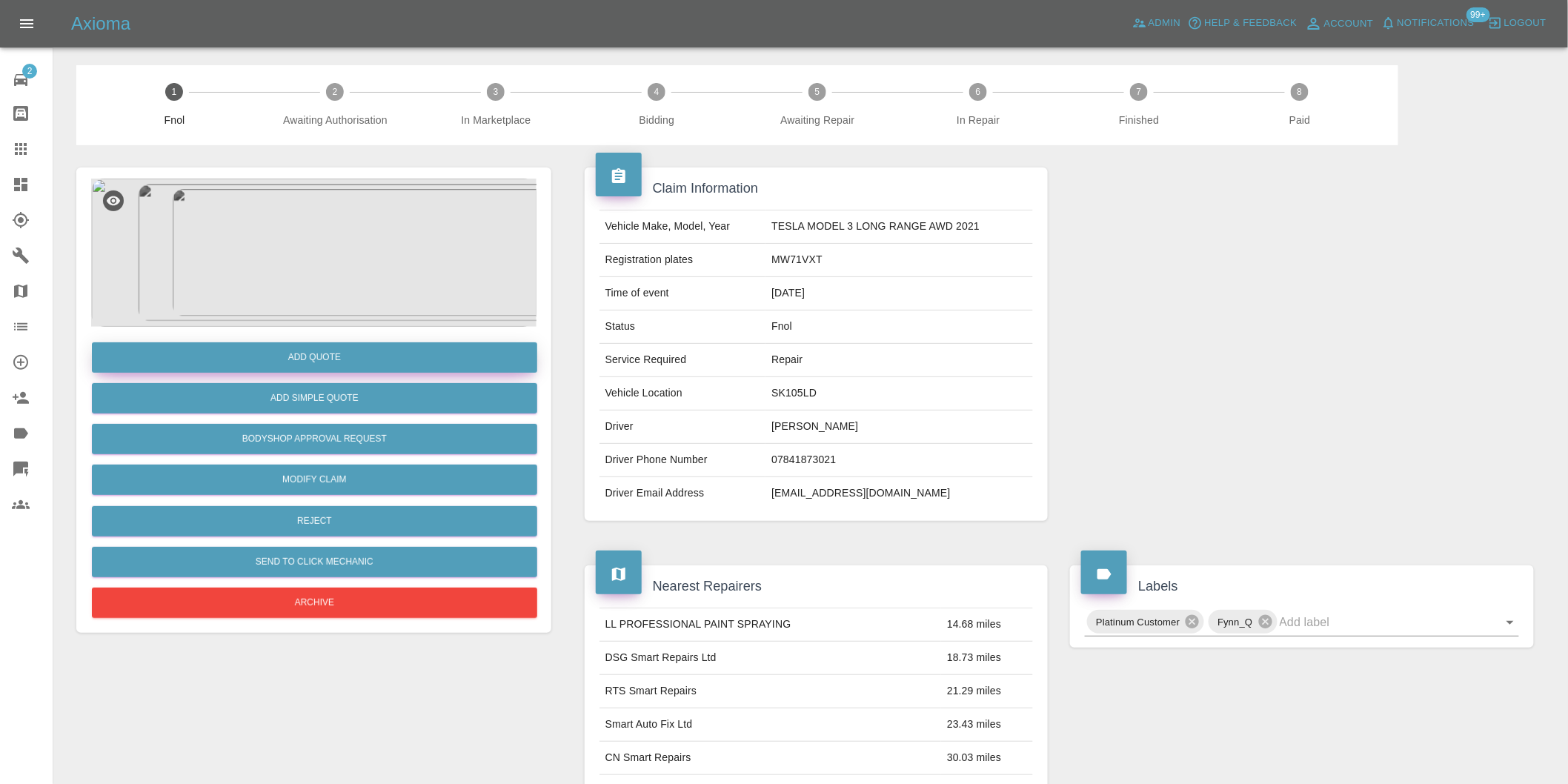
click at [312, 344] on button "Add Quote" at bounding box center [314, 358] width 446 height 30
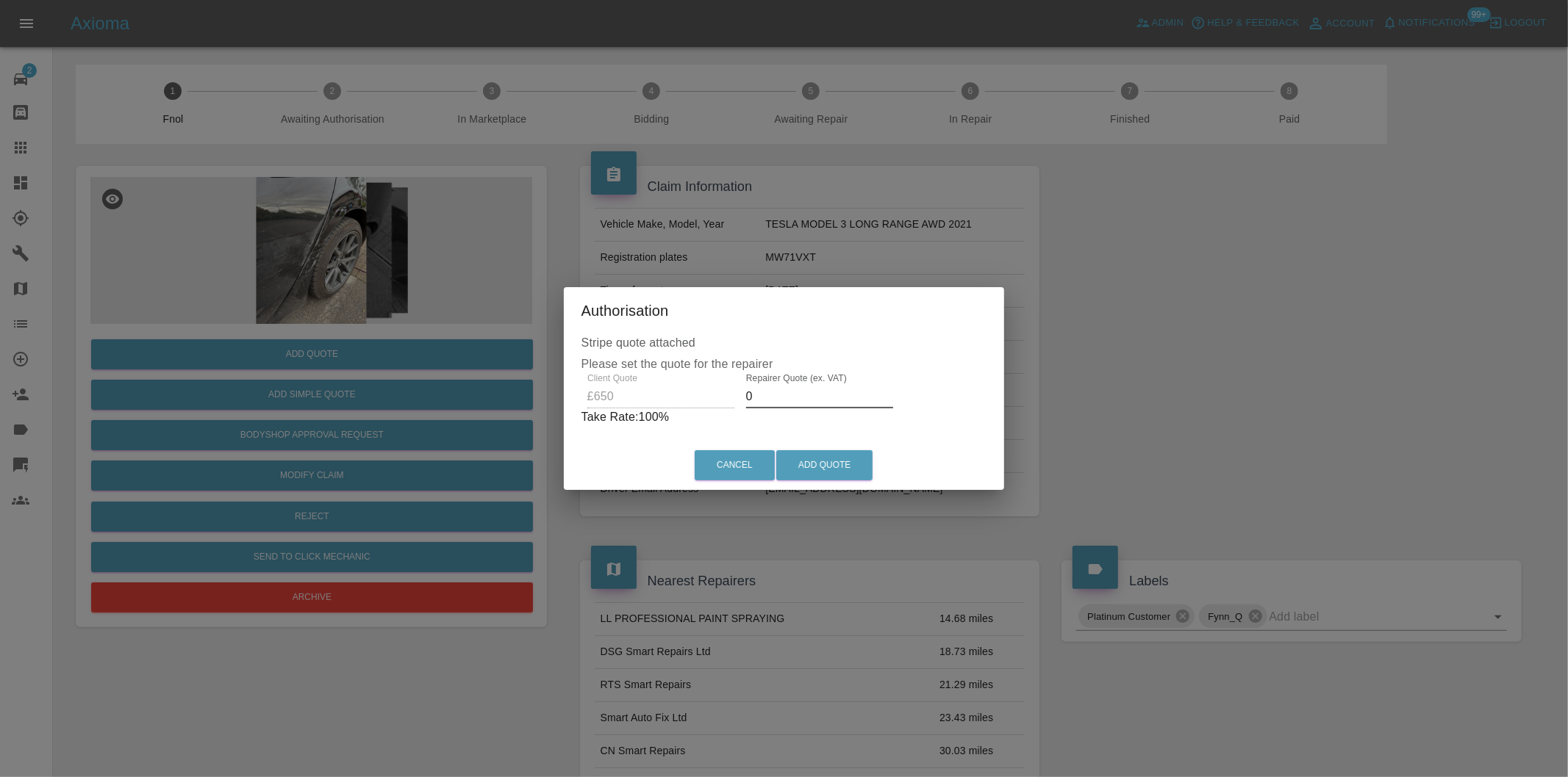
click at [777, 397] on input "0" at bounding box center [819, 396] width 147 height 24
type input "0400"
click at [826, 457] on button "Add Quote" at bounding box center [824, 466] width 96 height 30
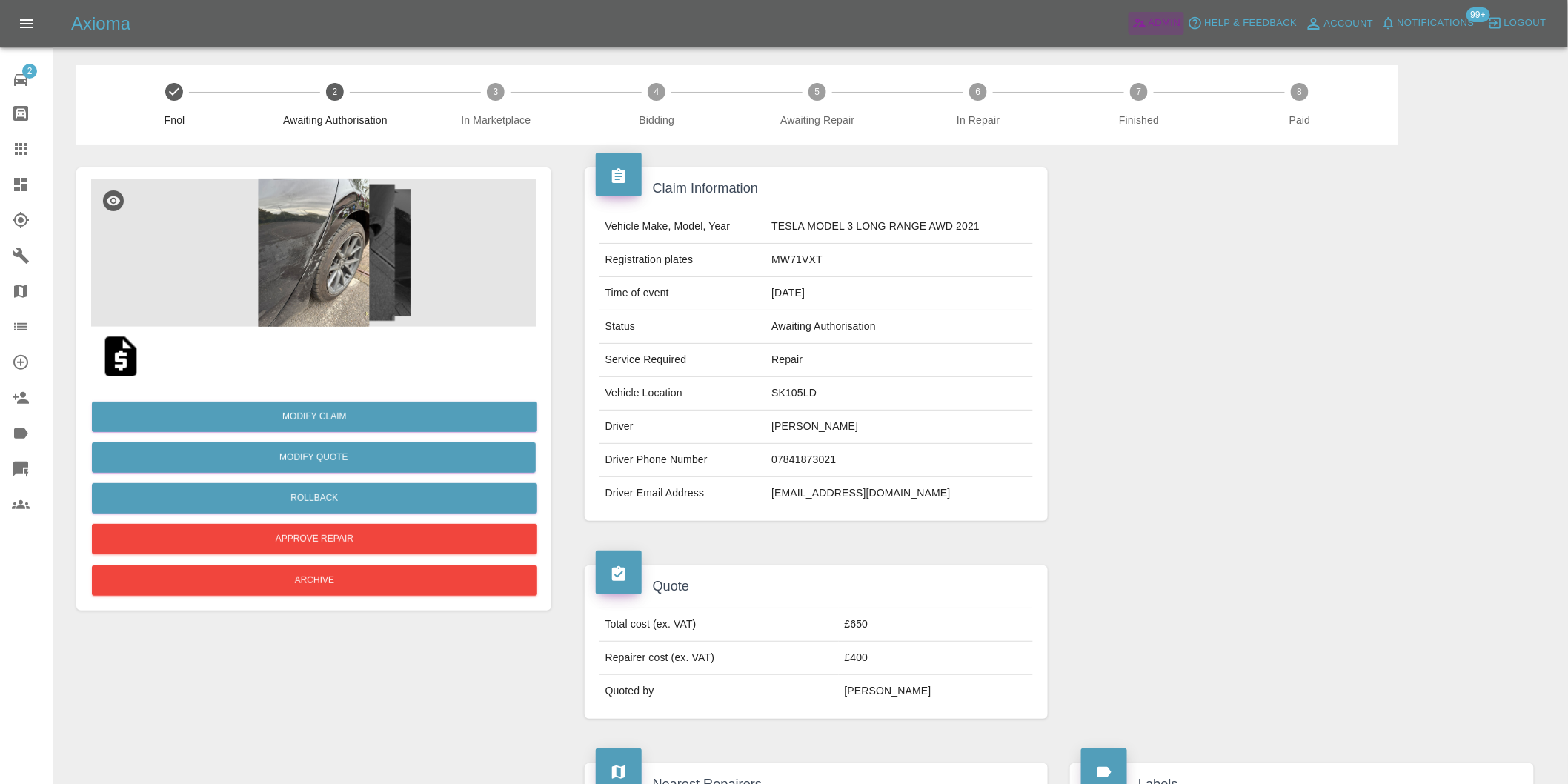
click at [1164, 25] on span "Admin" at bounding box center [1165, 23] width 33 height 17
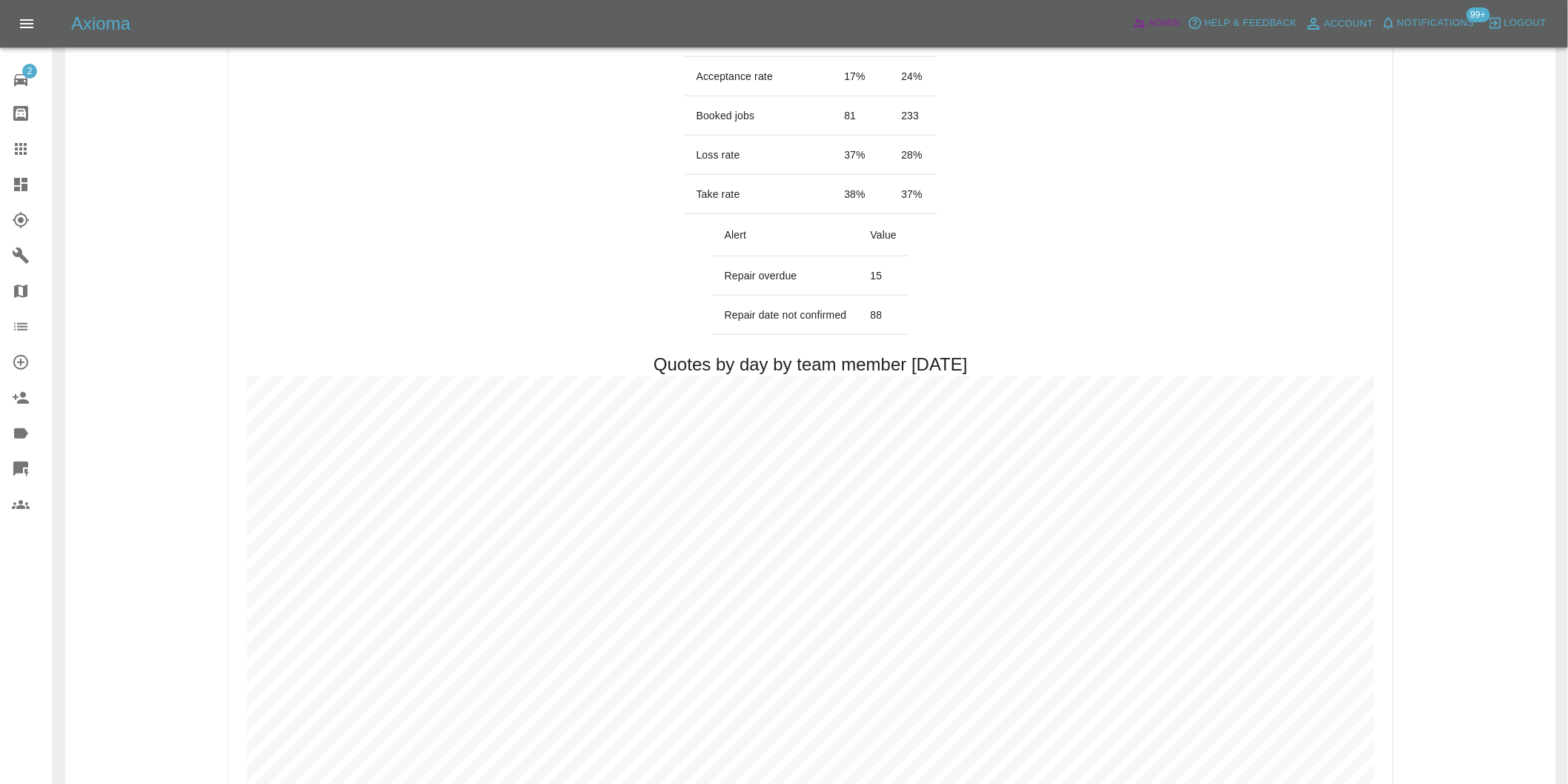
scroll to position [741, 0]
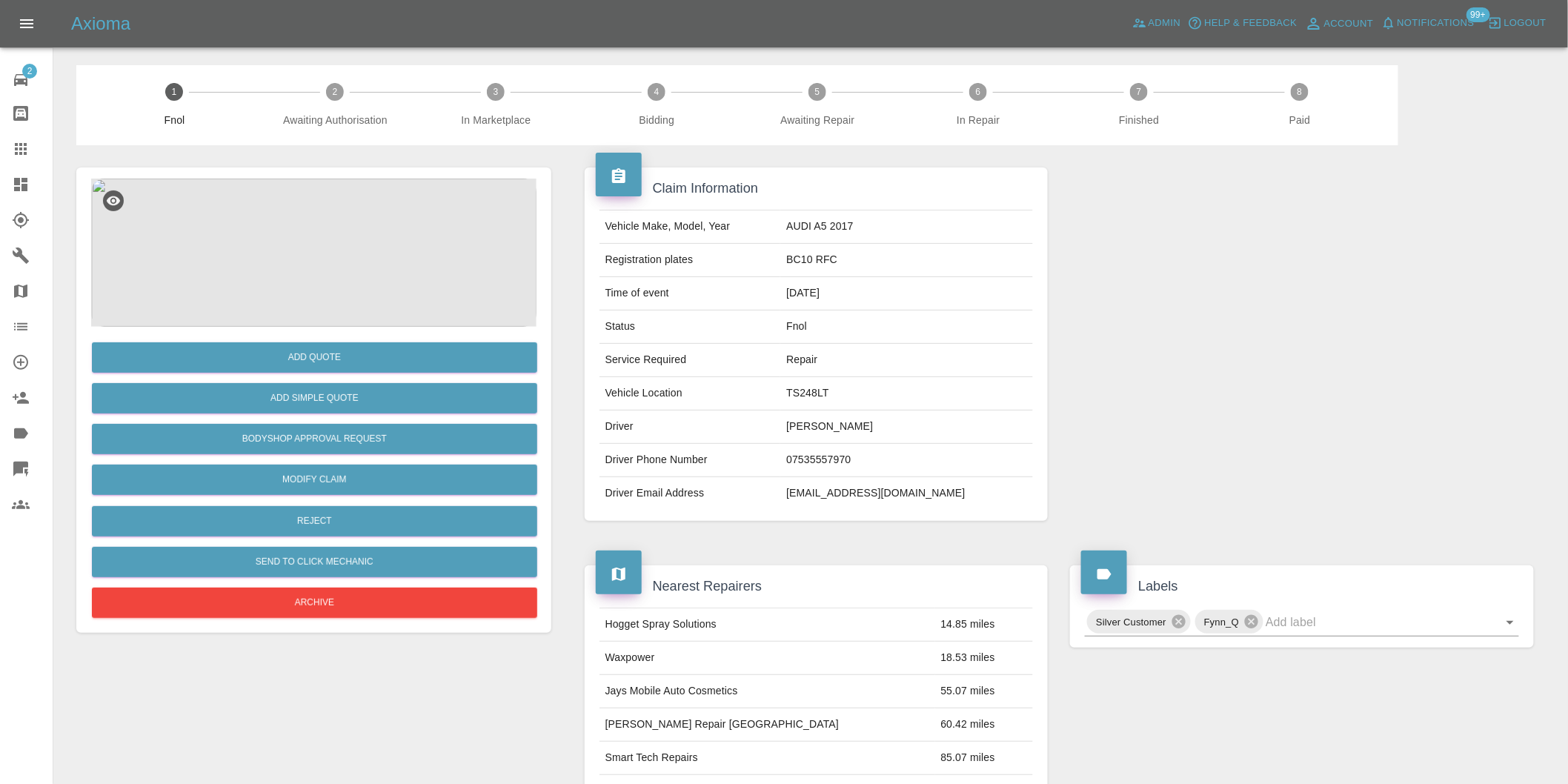
click at [351, 224] on img at bounding box center [313, 253] width 446 height 148
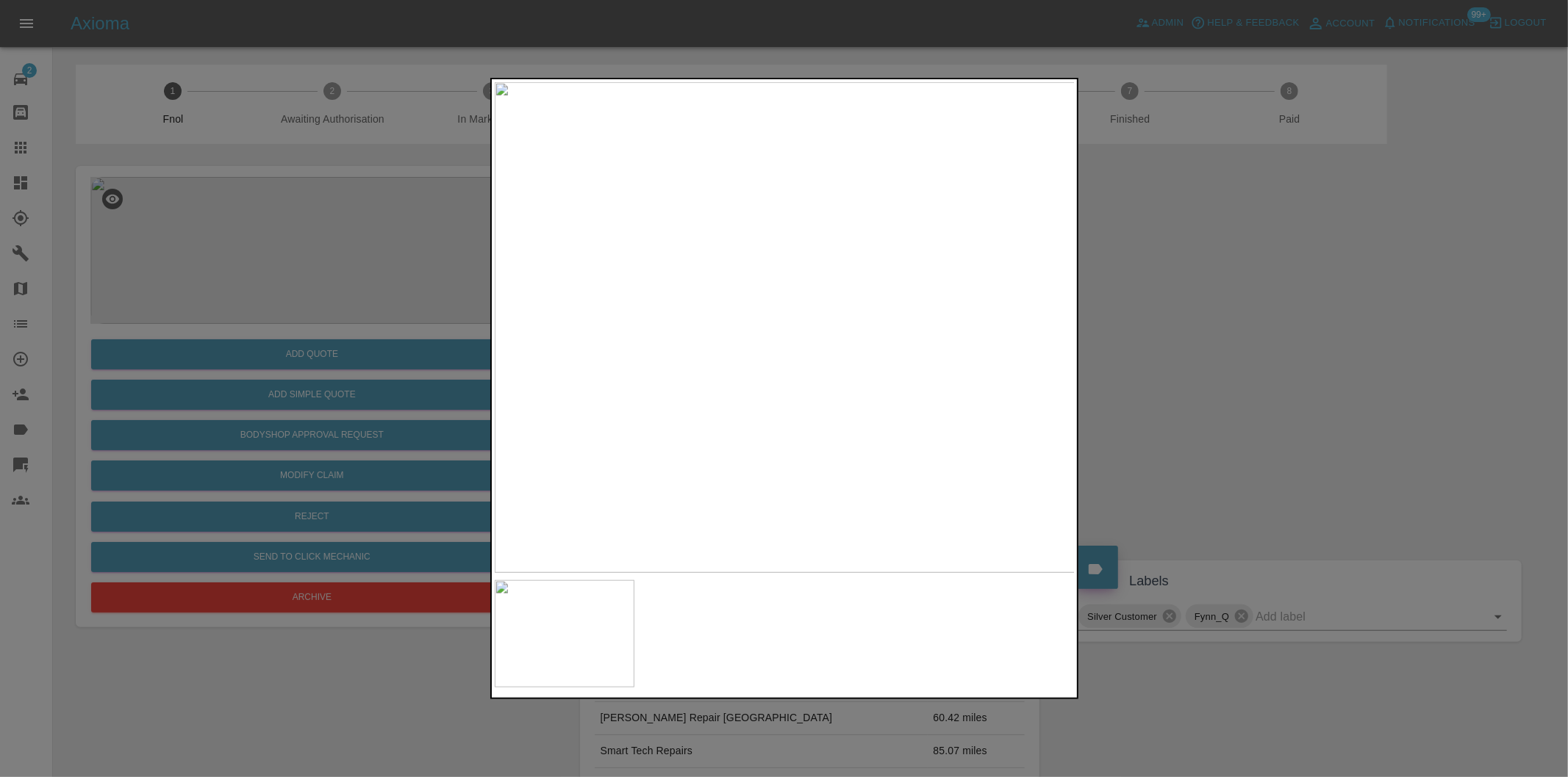
click at [1238, 363] on div at bounding box center [784, 388] width 1568 height 777
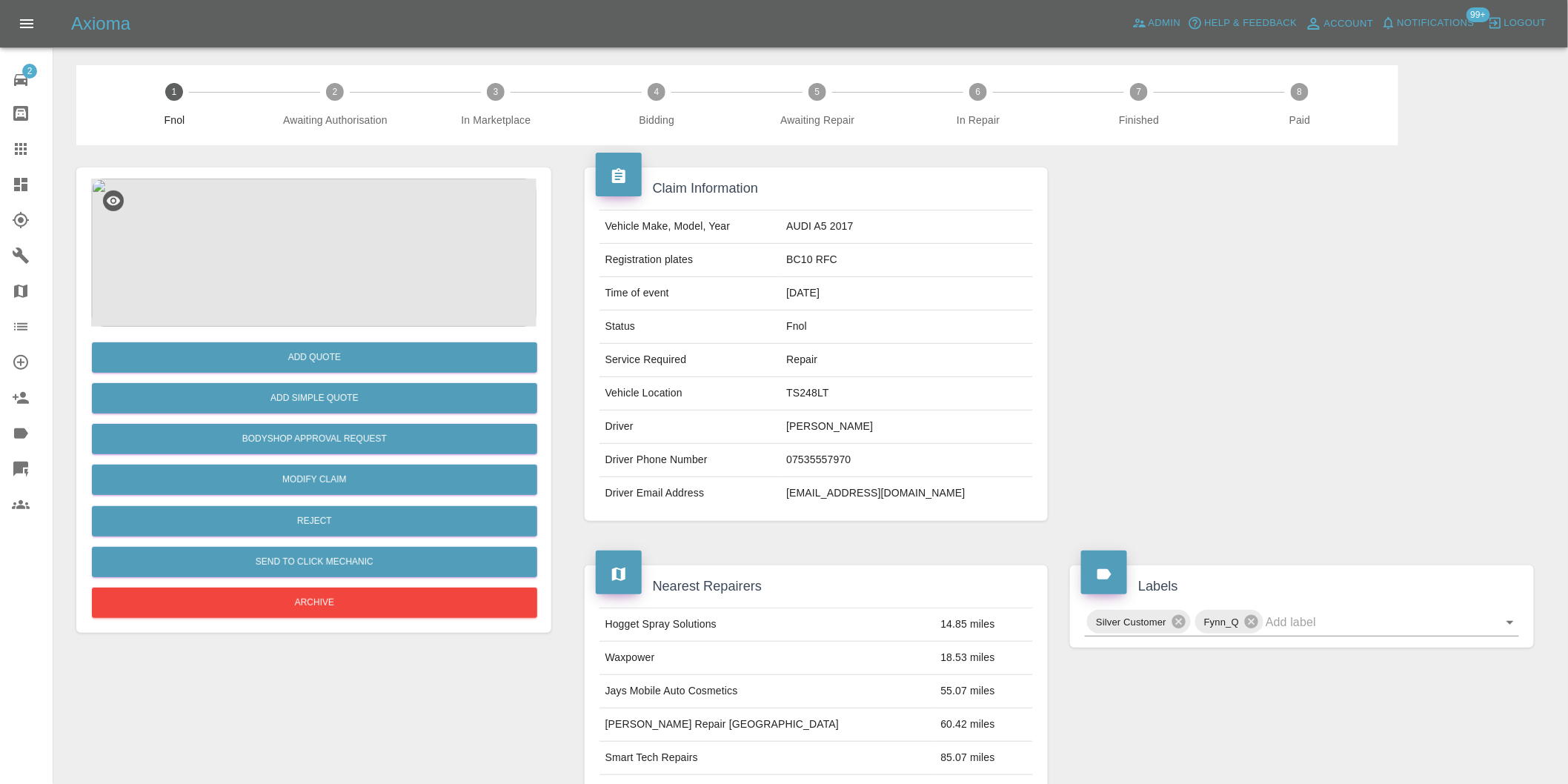
click at [326, 293] on img at bounding box center [313, 253] width 446 height 148
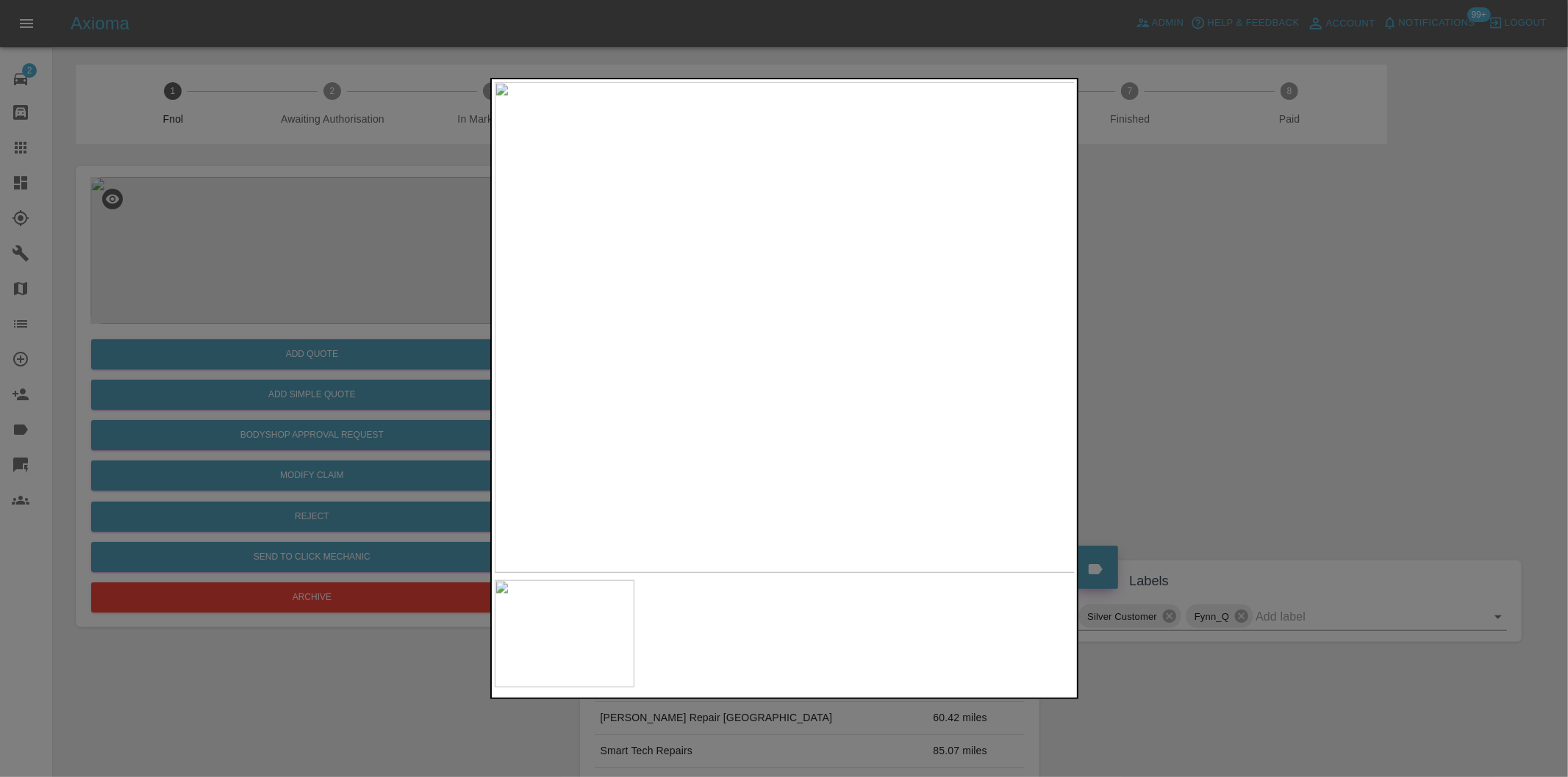
click at [1165, 354] on div at bounding box center [784, 388] width 1568 height 777
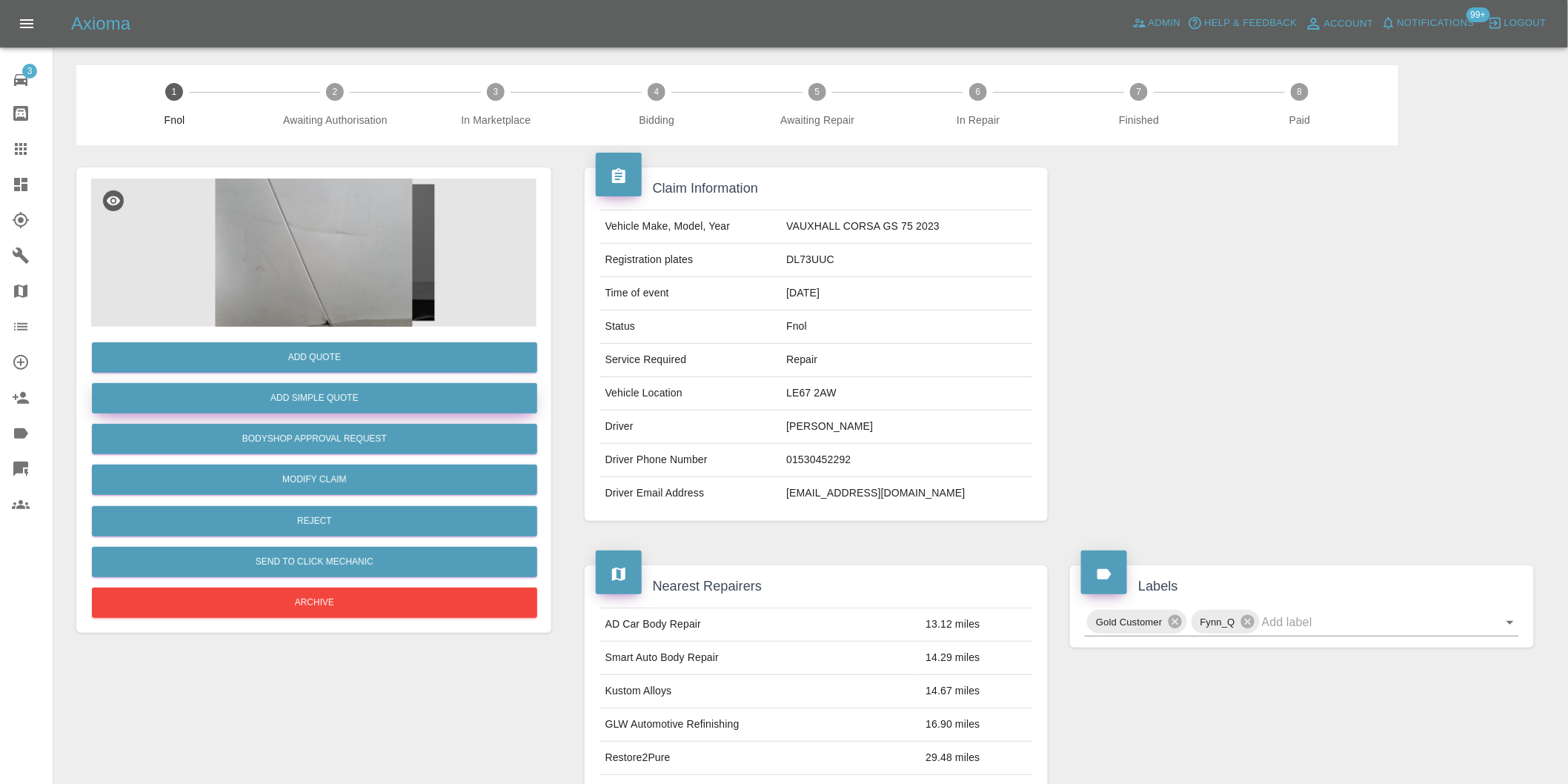
click at [335, 396] on button "Add Simple Quote" at bounding box center [314, 398] width 446 height 30
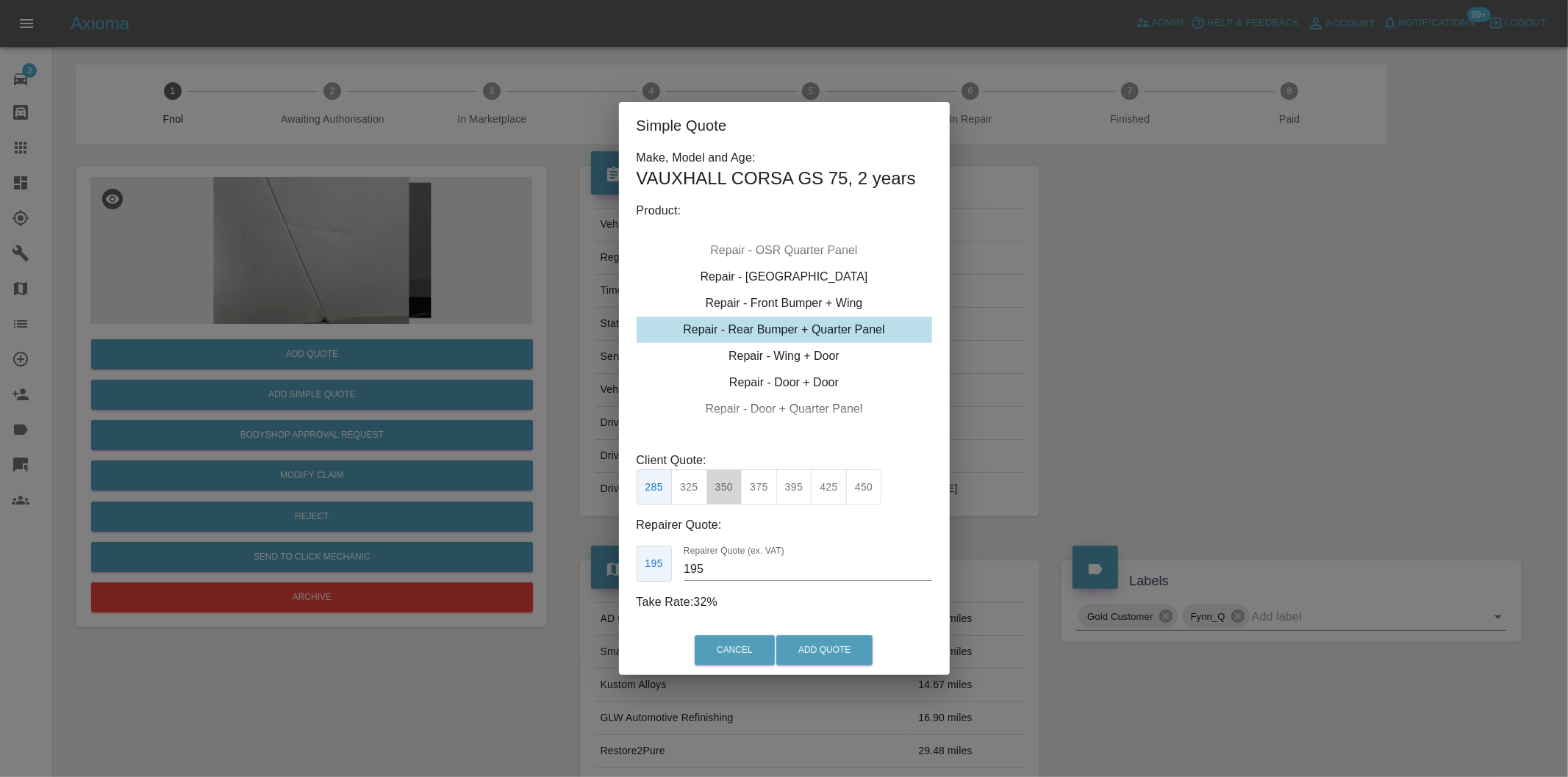
click at [730, 486] on button "350" at bounding box center [724, 486] width 36 height 36
type input "210"
click at [825, 643] on button "Add Quote" at bounding box center [824, 650] width 96 height 30
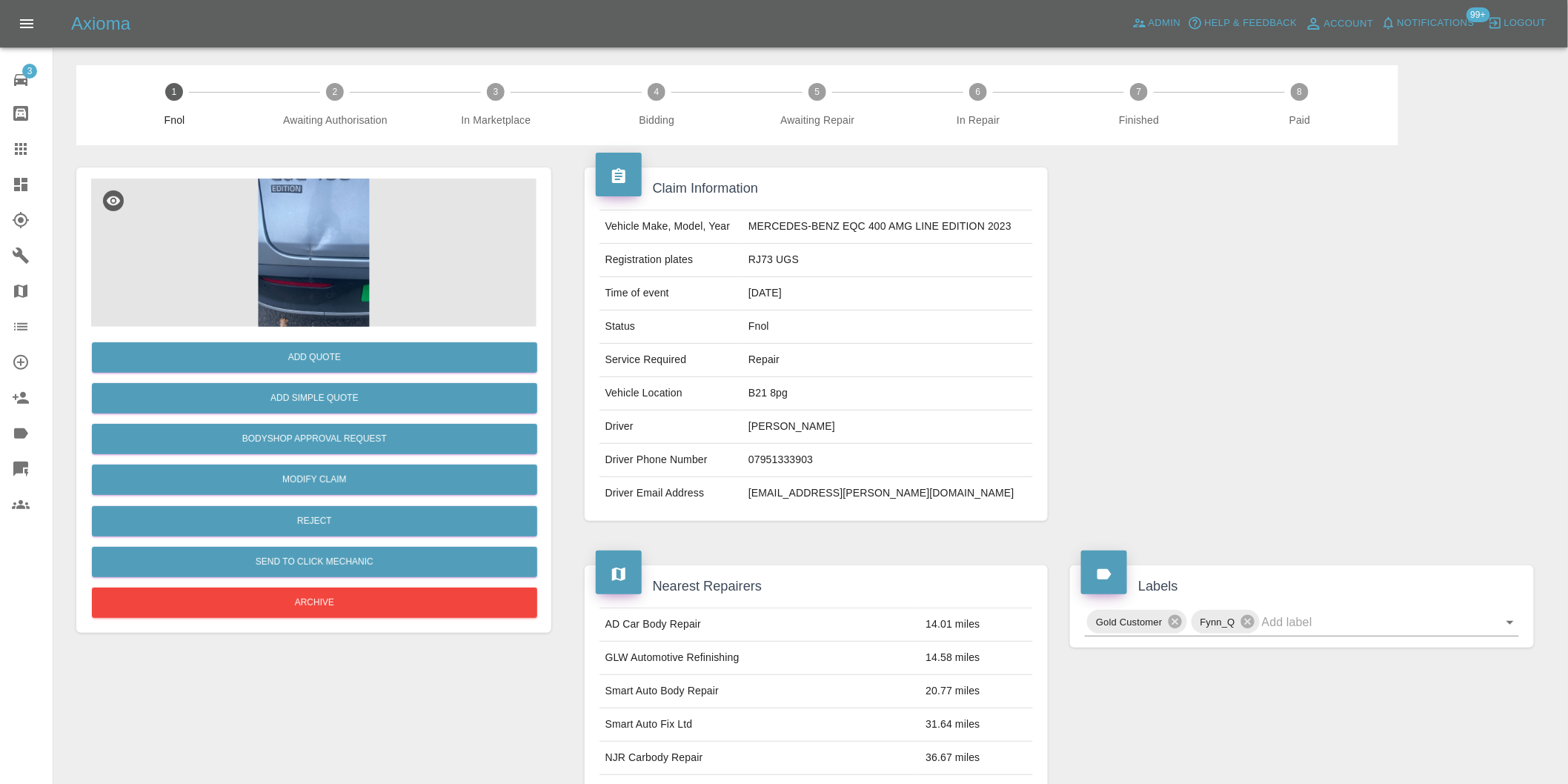
click at [298, 247] on img at bounding box center [313, 253] width 446 height 148
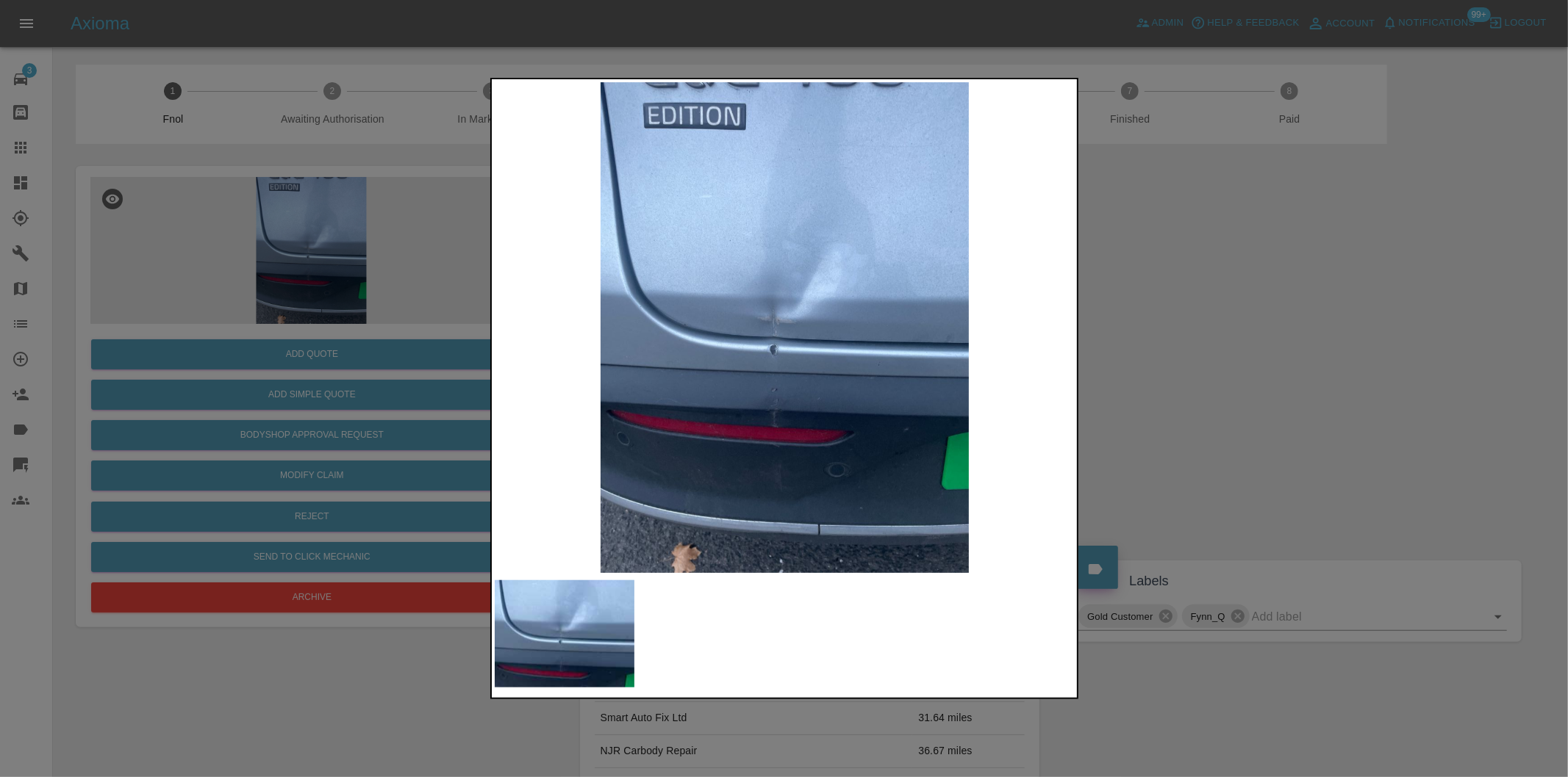
click at [772, 401] on img at bounding box center [784, 327] width 580 height 491
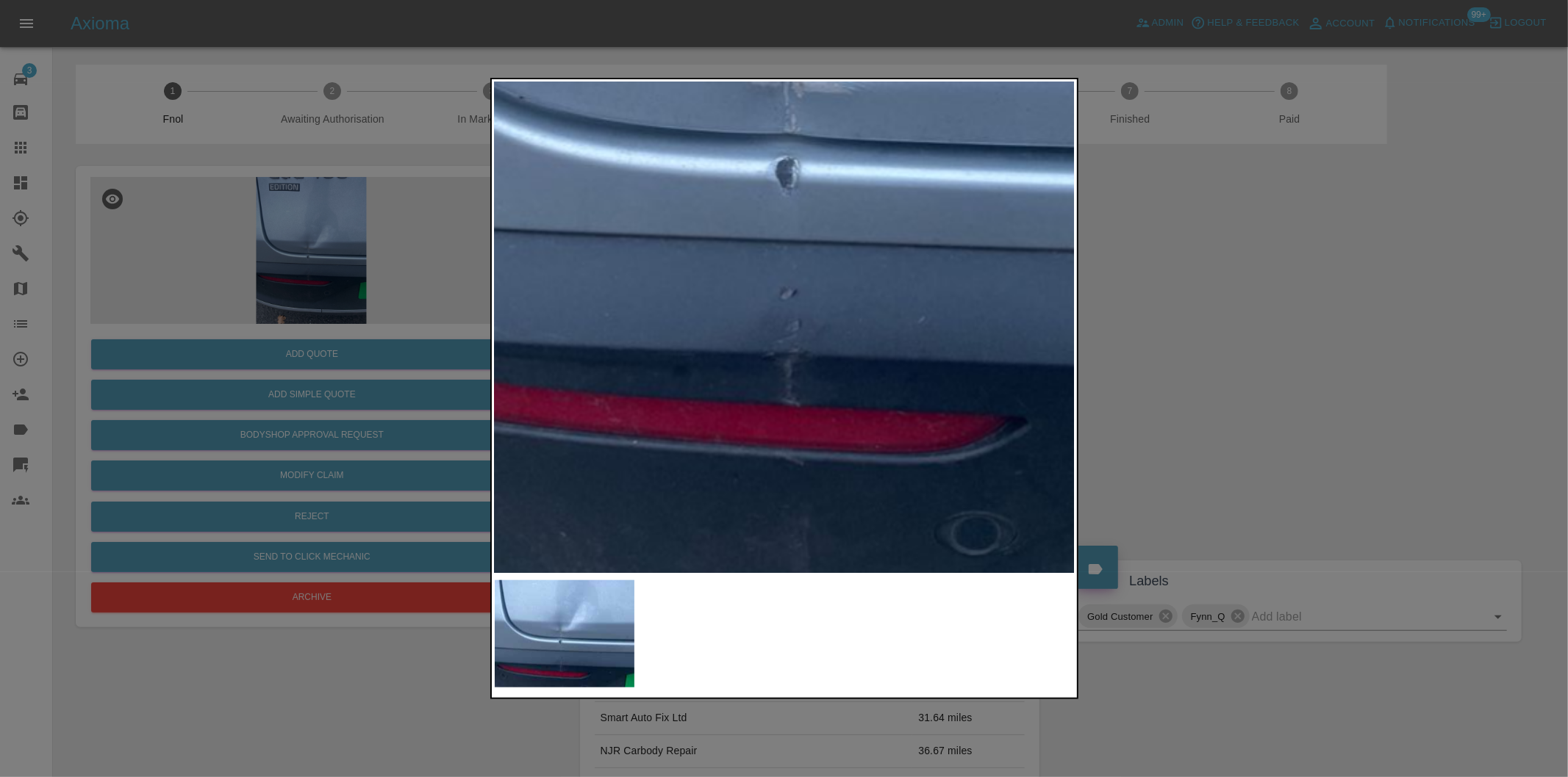
click at [772, 401] on img at bounding box center [819, 105] width 1742 height 1471
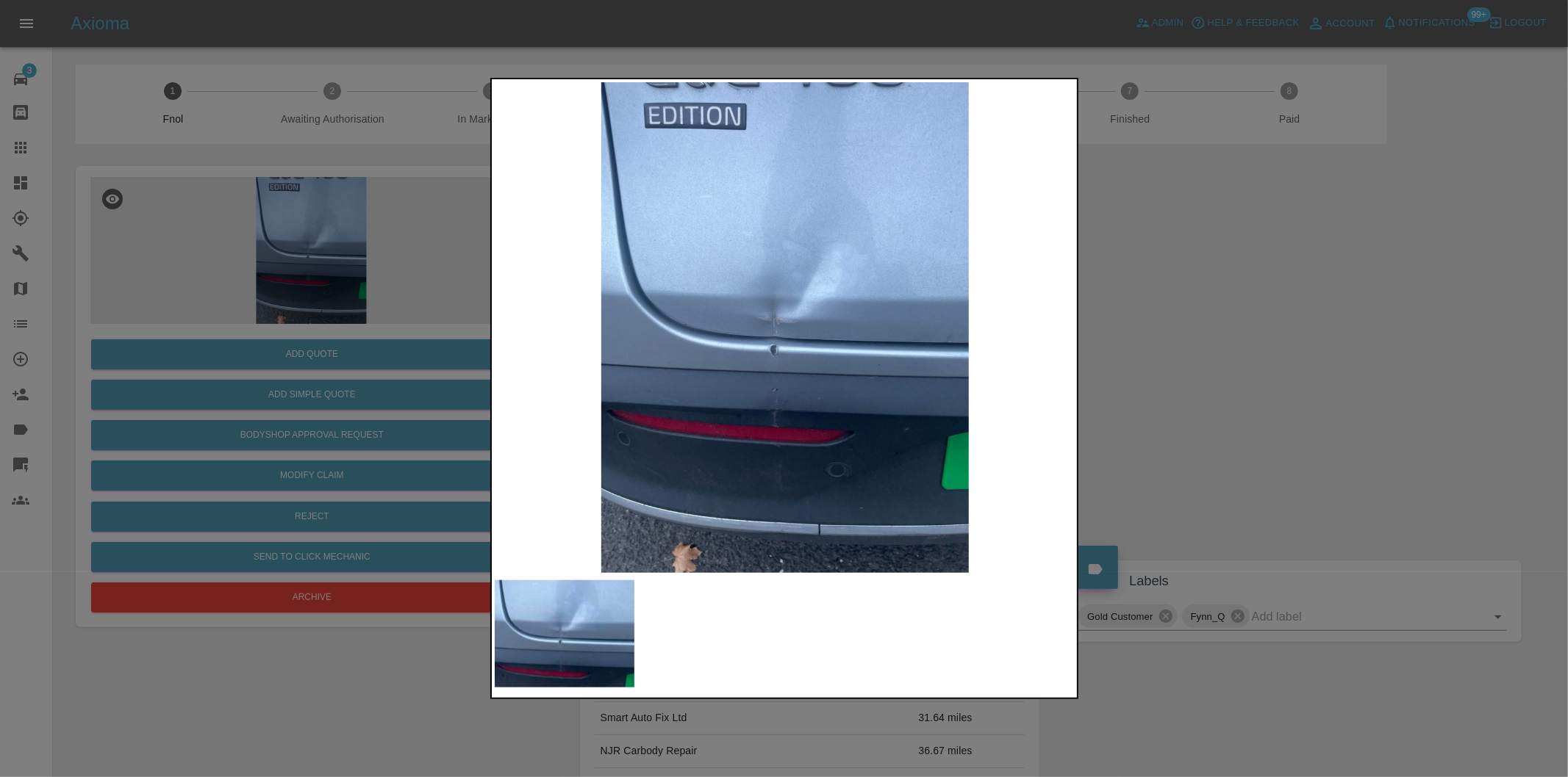
click at [1308, 346] on div at bounding box center [784, 388] width 1568 height 777
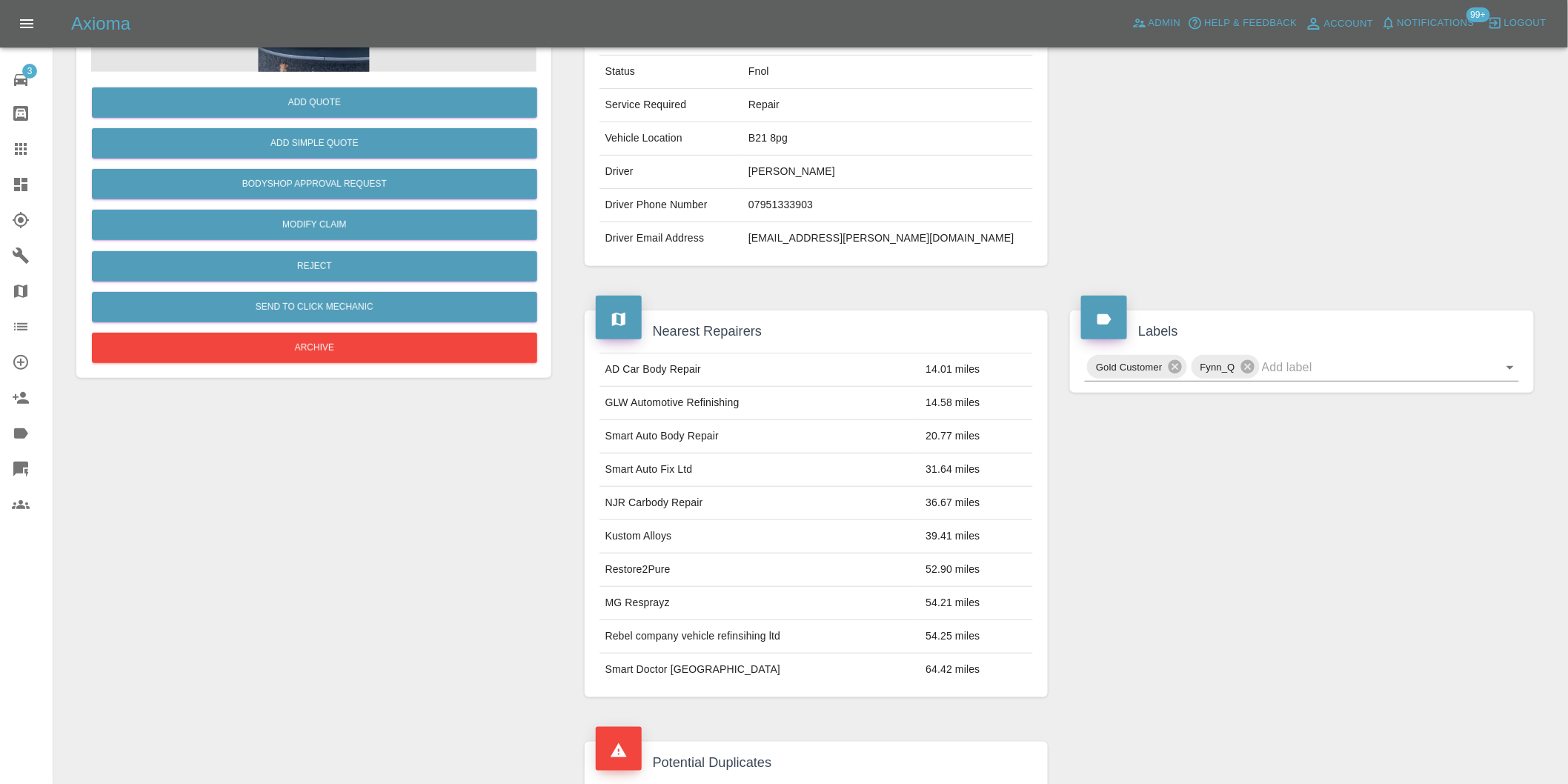
scroll to position [10, 0]
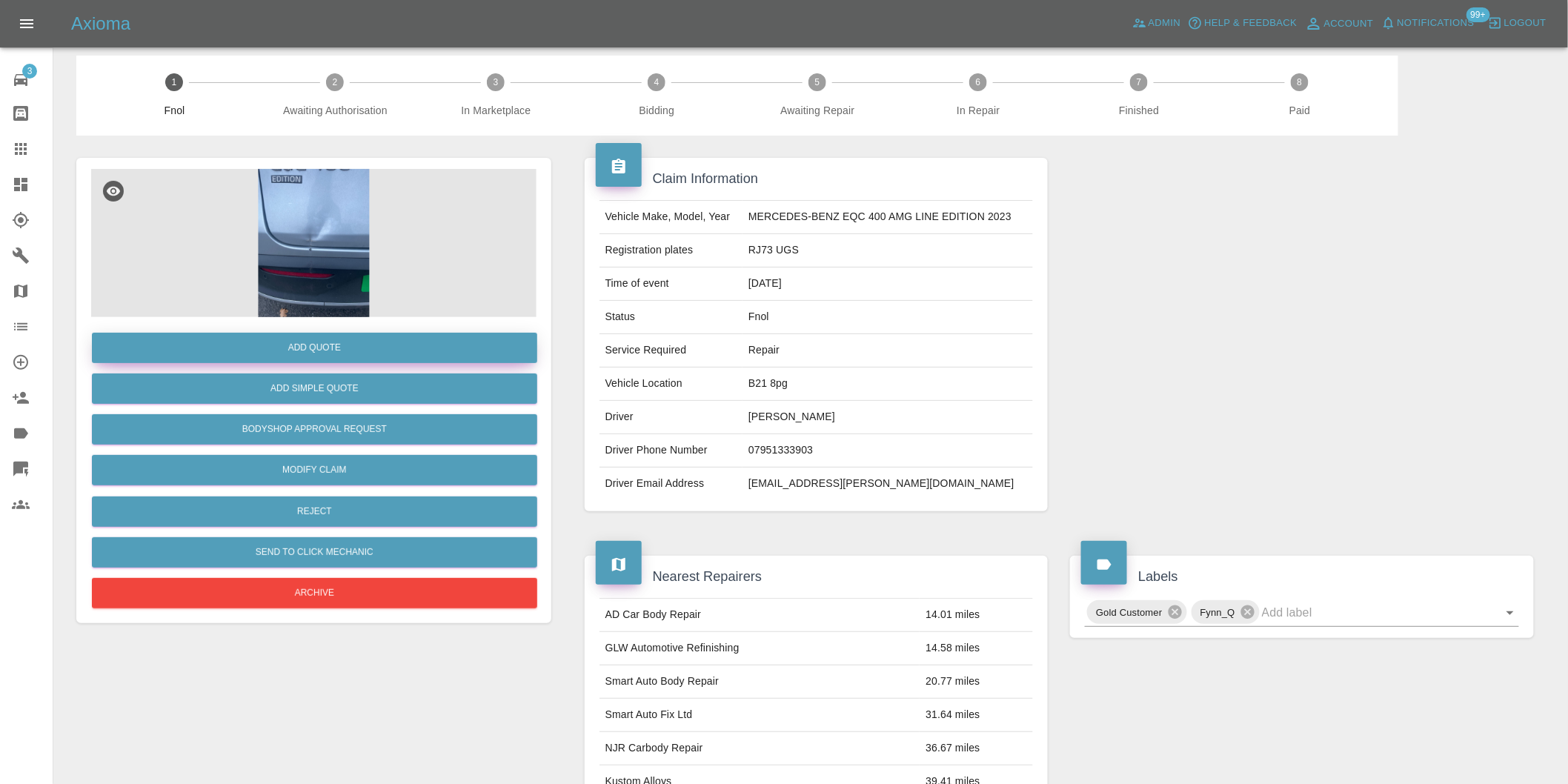
click at [335, 349] on button "Add Quote" at bounding box center [314, 348] width 446 height 30
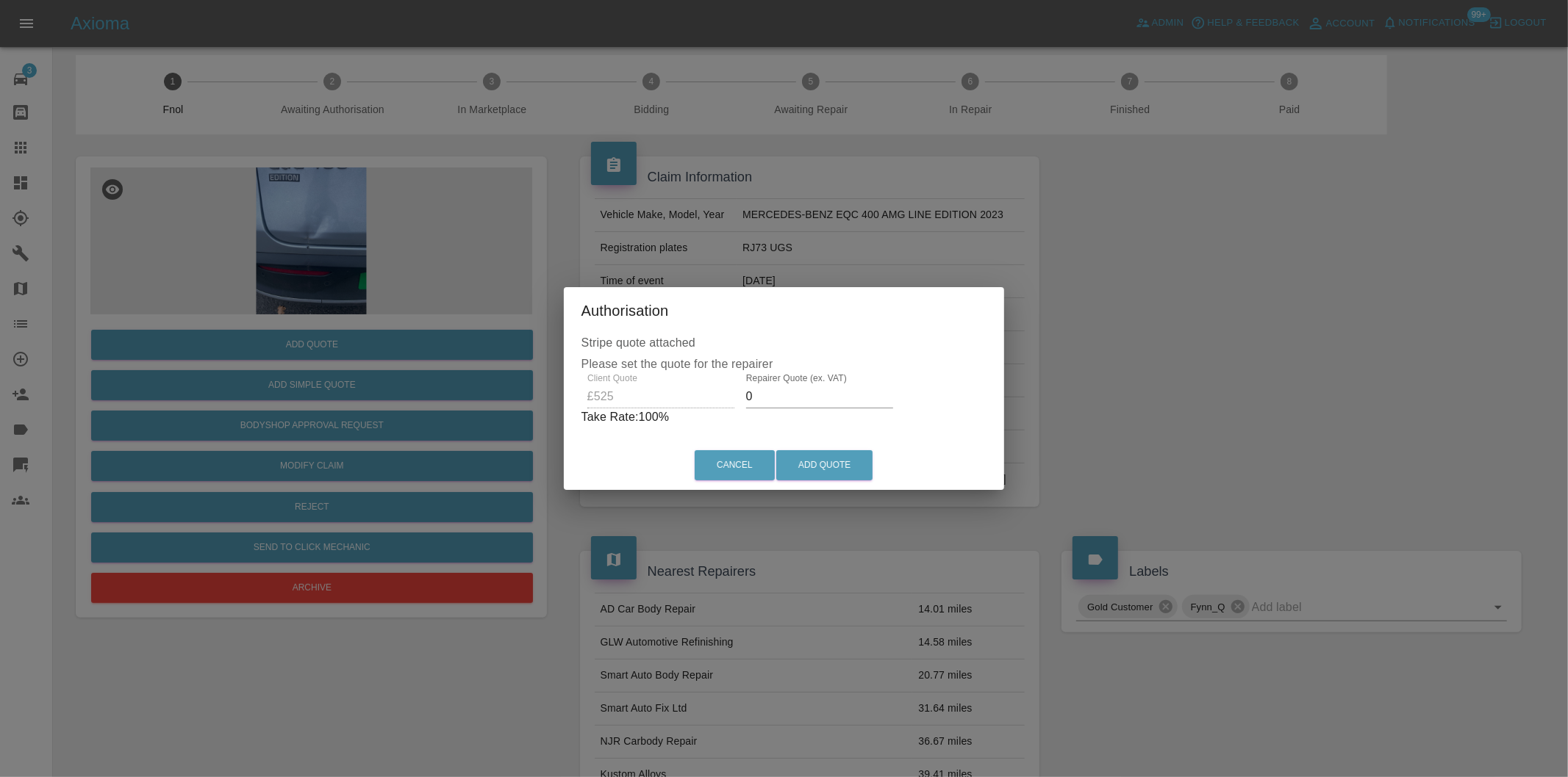
click at [767, 391] on input "0" at bounding box center [819, 396] width 147 height 24
type input "0335"
click at [826, 458] on button "Add Quote" at bounding box center [824, 466] width 96 height 30
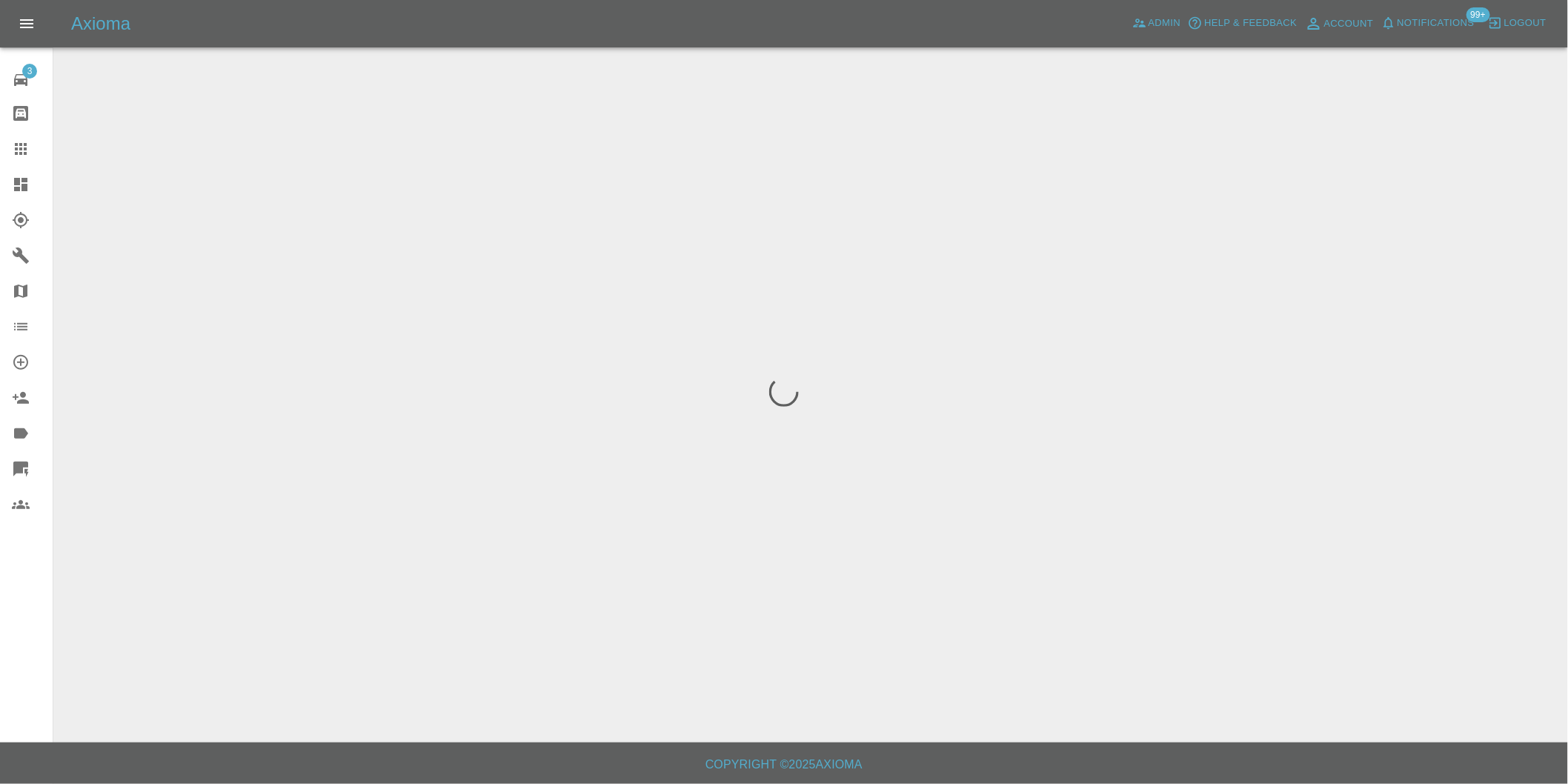
scroll to position [0, 0]
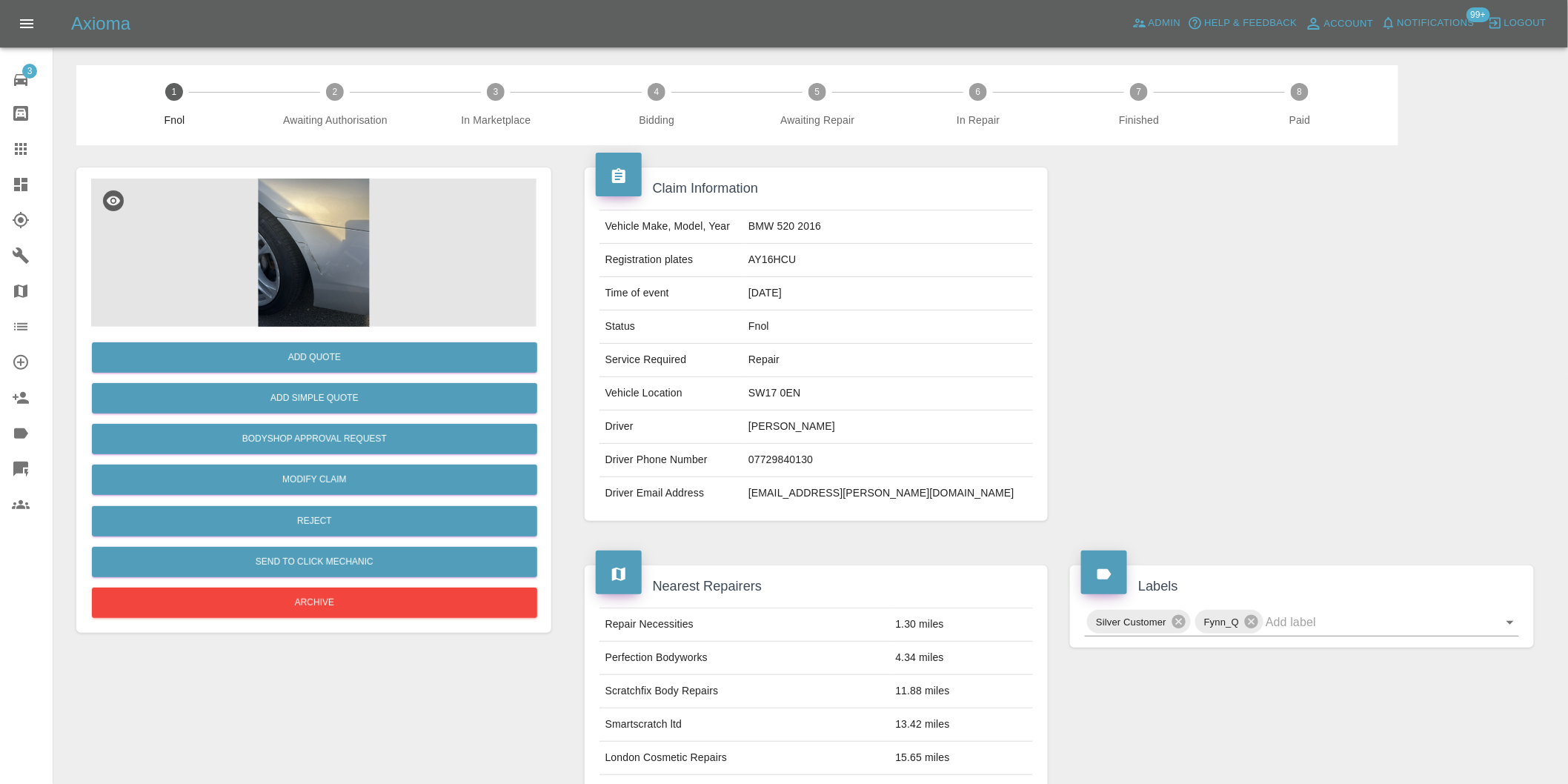
click at [316, 235] on img at bounding box center [313, 253] width 446 height 148
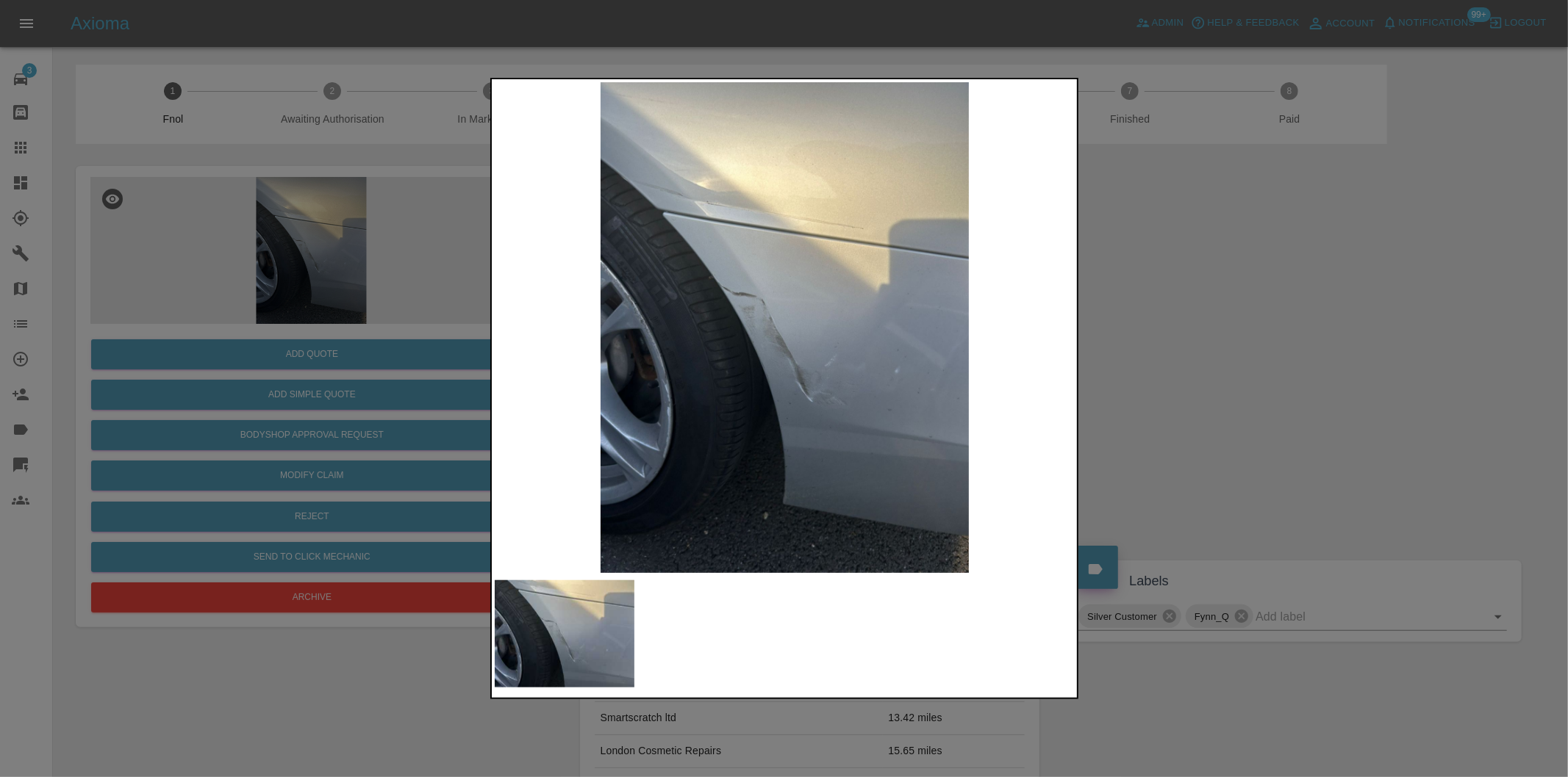
click at [1177, 321] on div at bounding box center [784, 388] width 1568 height 777
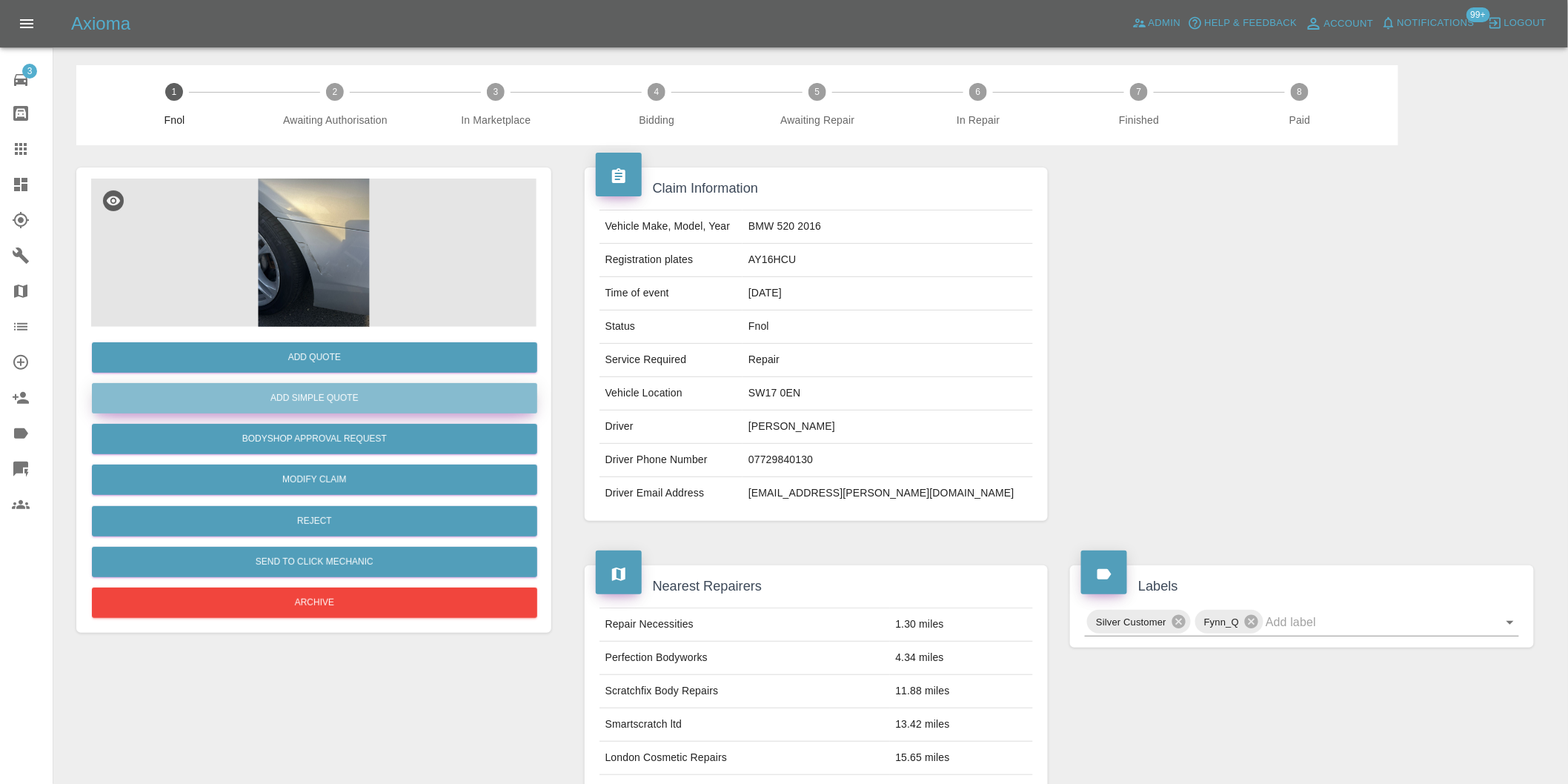
click at [423, 405] on button "Add Simple Quote" at bounding box center [314, 398] width 446 height 30
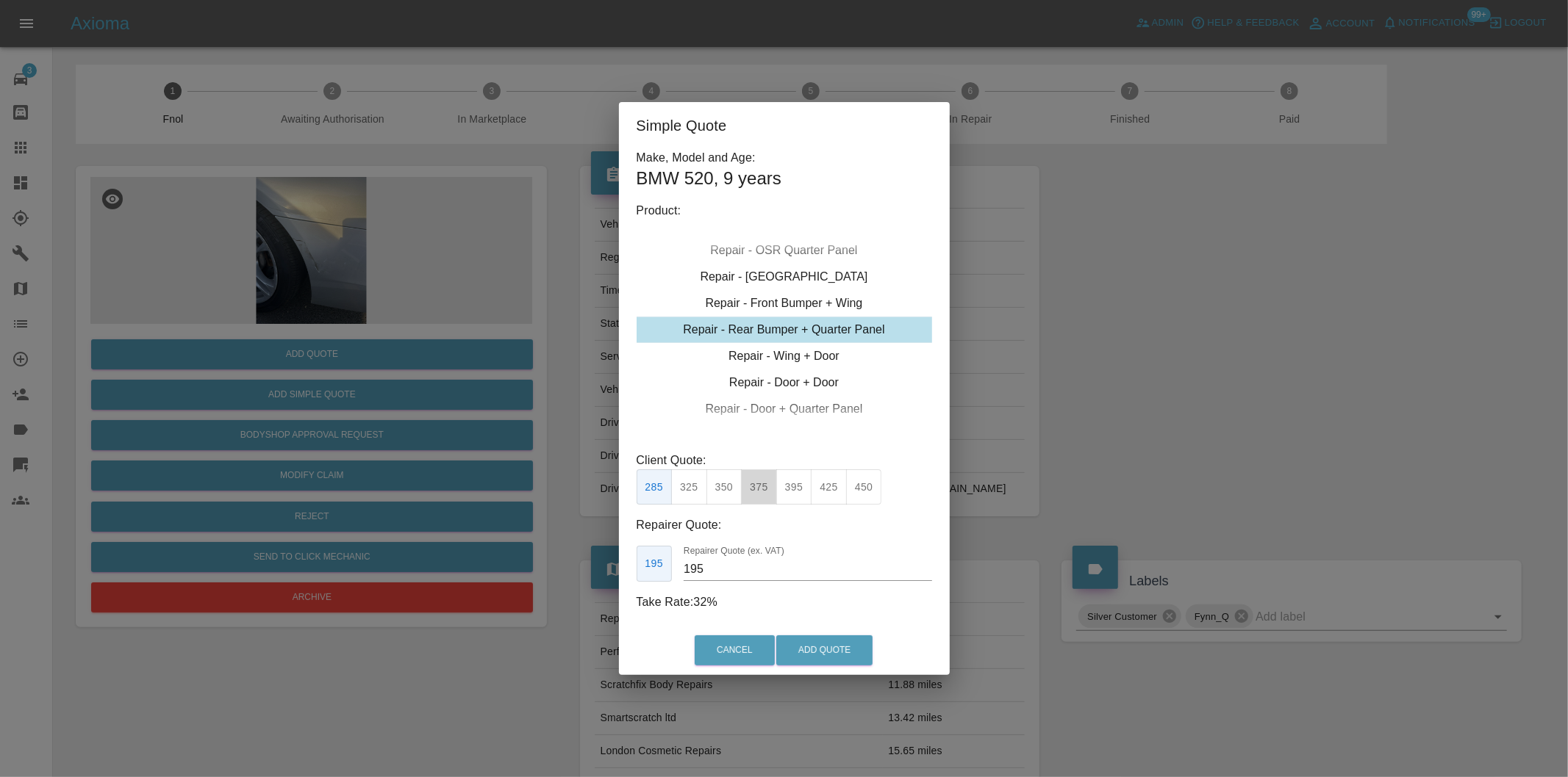
click at [763, 483] on button "375" at bounding box center [758, 486] width 36 height 36
type input "230"
click at [806, 648] on button "Add Quote" at bounding box center [824, 650] width 96 height 30
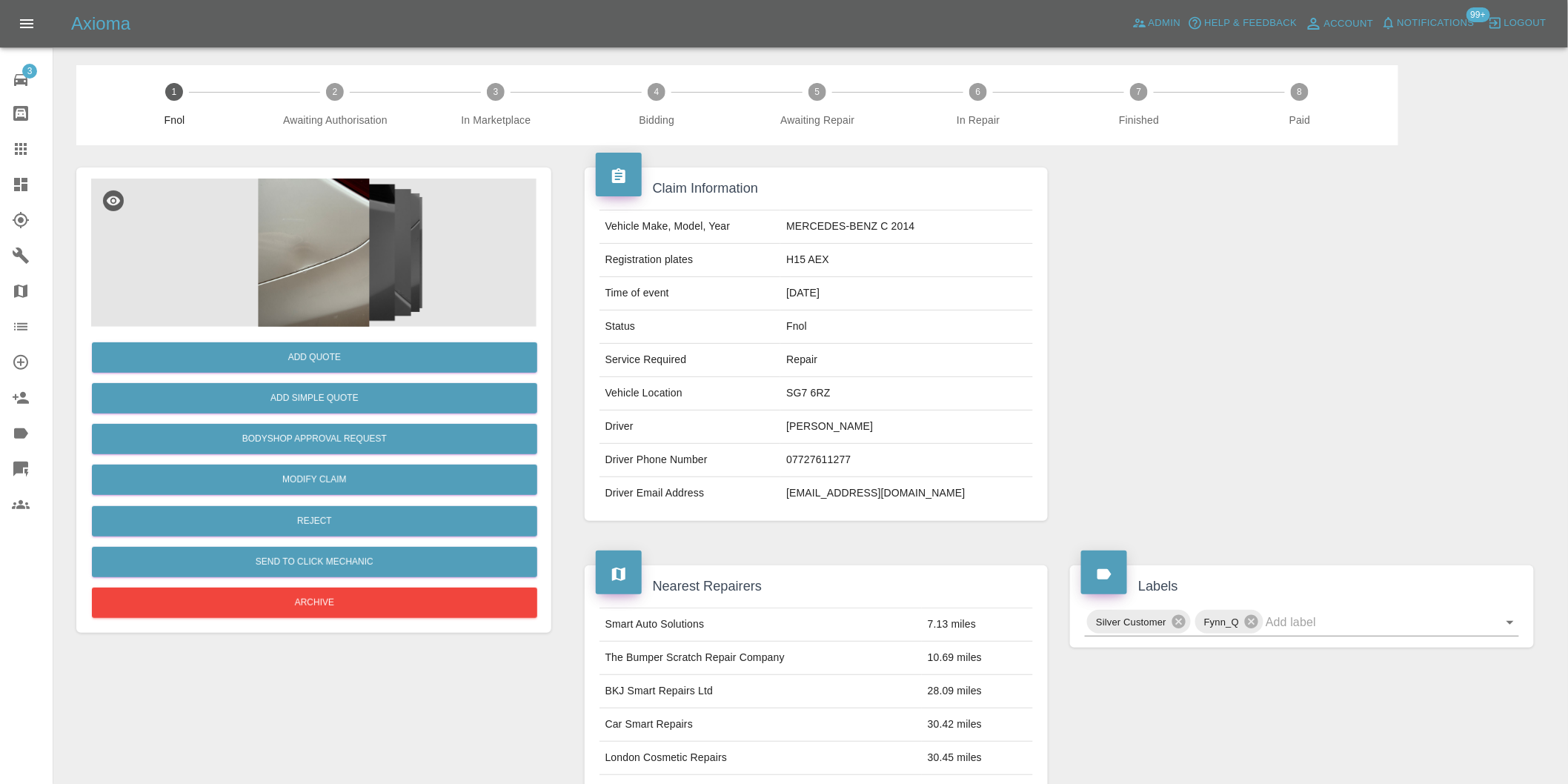
click at [339, 229] on img at bounding box center [313, 253] width 446 height 148
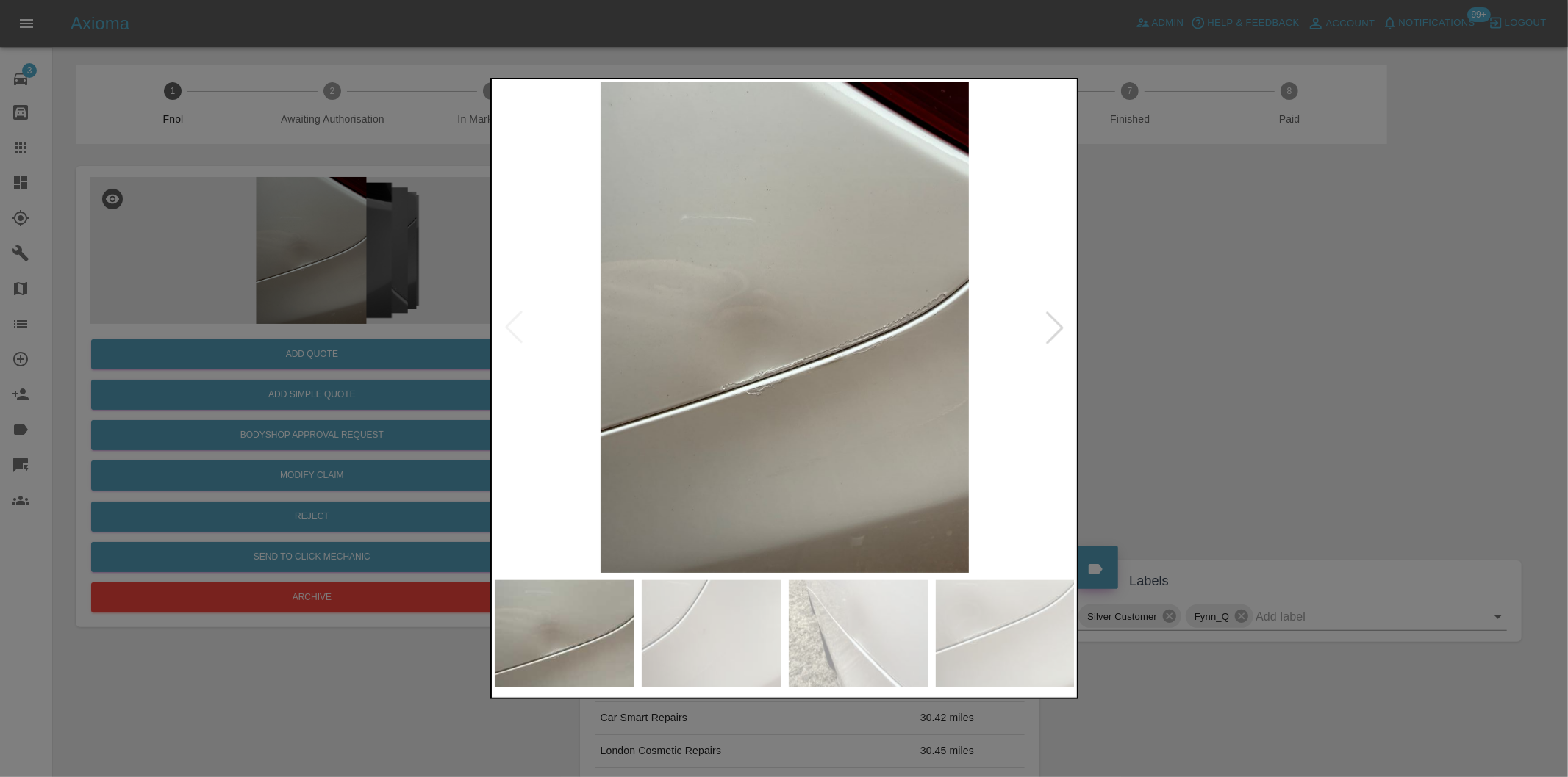
click at [1053, 339] on div at bounding box center [1054, 327] width 32 height 32
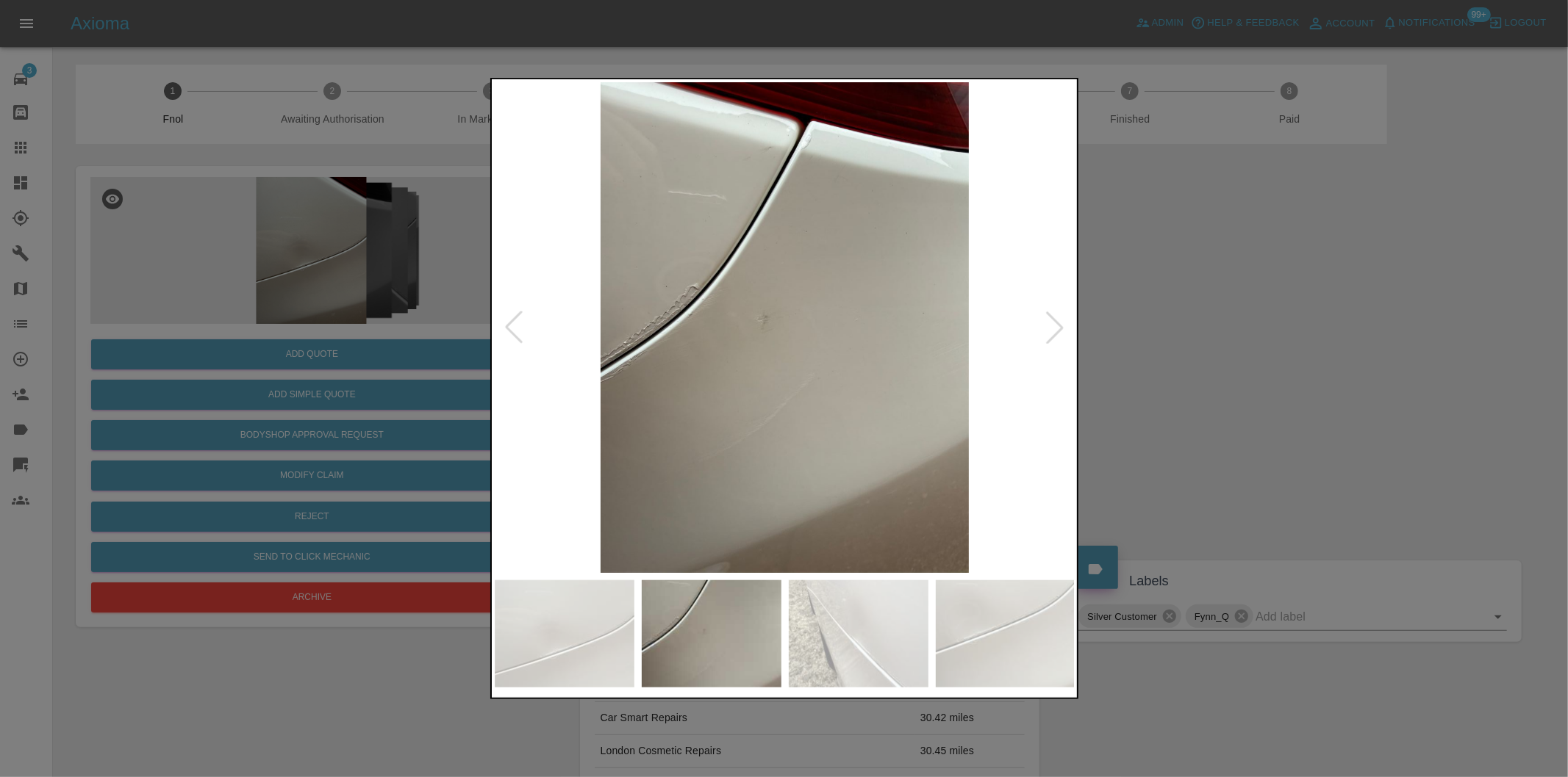
click at [1053, 339] on div at bounding box center [1054, 327] width 32 height 32
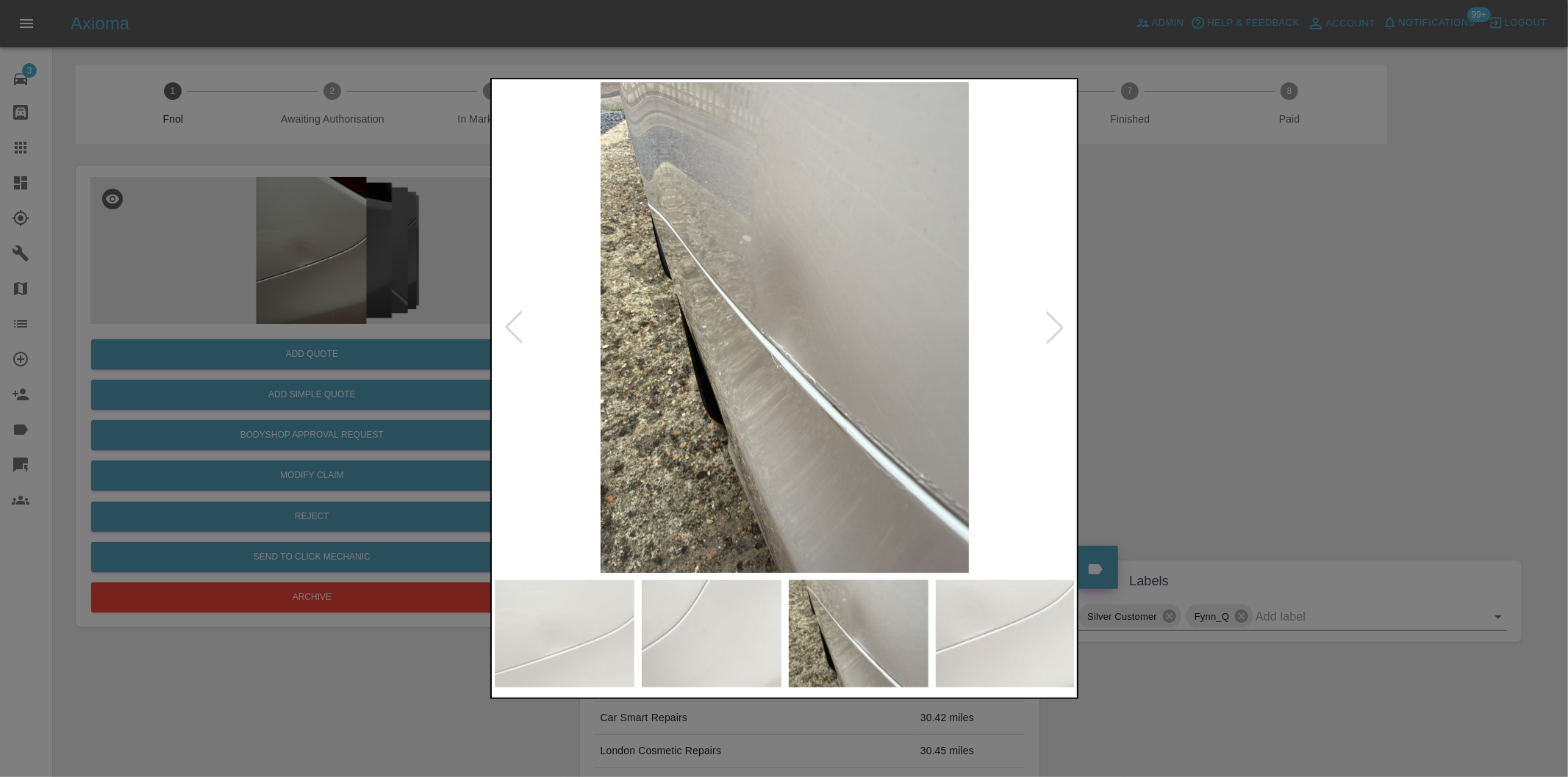
drag, startPoint x: 1204, startPoint y: 360, endPoint x: 561, endPoint y: 396, distance: 644.0
click at [1192, 359] on div at bounding box center [784, 388] width 1568 height 777
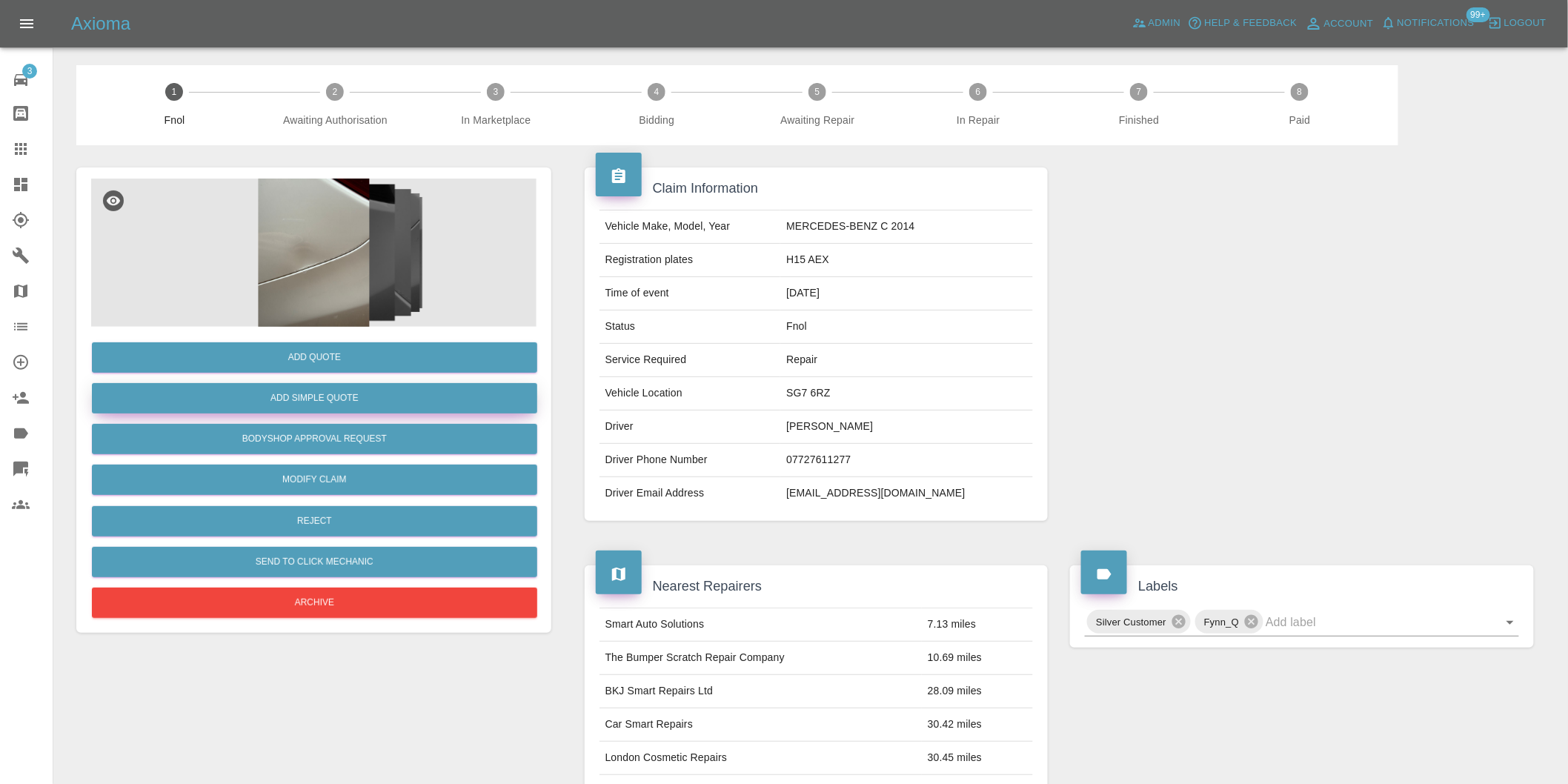
click at [411, 401] on button "Add Simple Quote" at bounding box center [314, 398] width 446 height 30
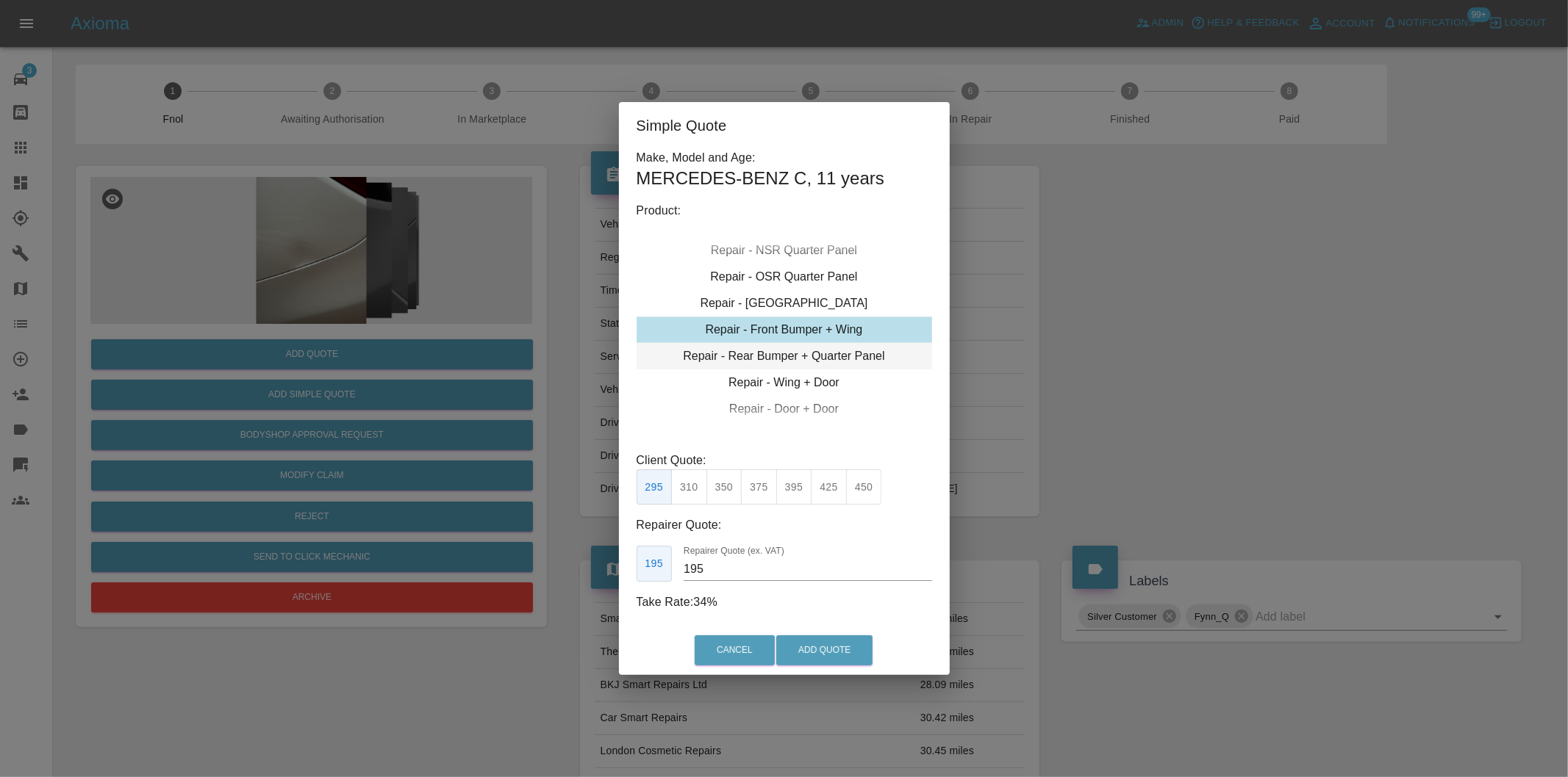
click at [853, 361] on div "Repair - Rear Bumper + Quarter Panel" at bounding box center [784, 356] width 295 height 26
click at [730, 490] on button "350" at bounding box center [724, 486] width 36 height 36
drag, startPoint x: 749, startPoint y: 473, endPoint x: 757, endPoint y: 480, distance: 10.6
click at [751, 476] on button "375" at bounding box center [758, 486] width 36 height 36
type input "230"
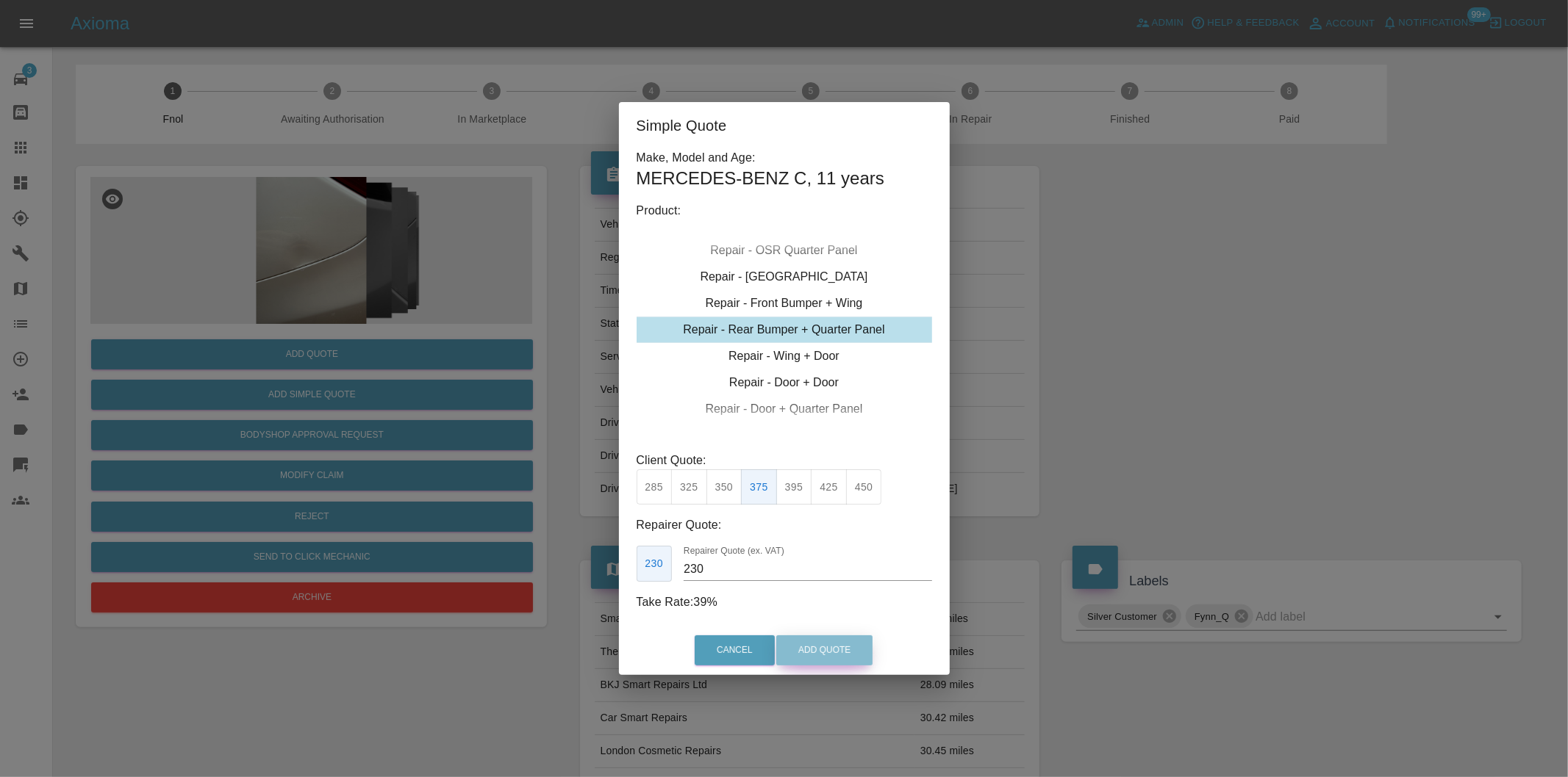
drag, startPoint x: 811, startPoint y: 641, endPoint x: 642, endPoint y: 364, distance: 324.5
click at [812, 640] on button "Add Quote" at bounding box center [824, 650] width 96 height 30
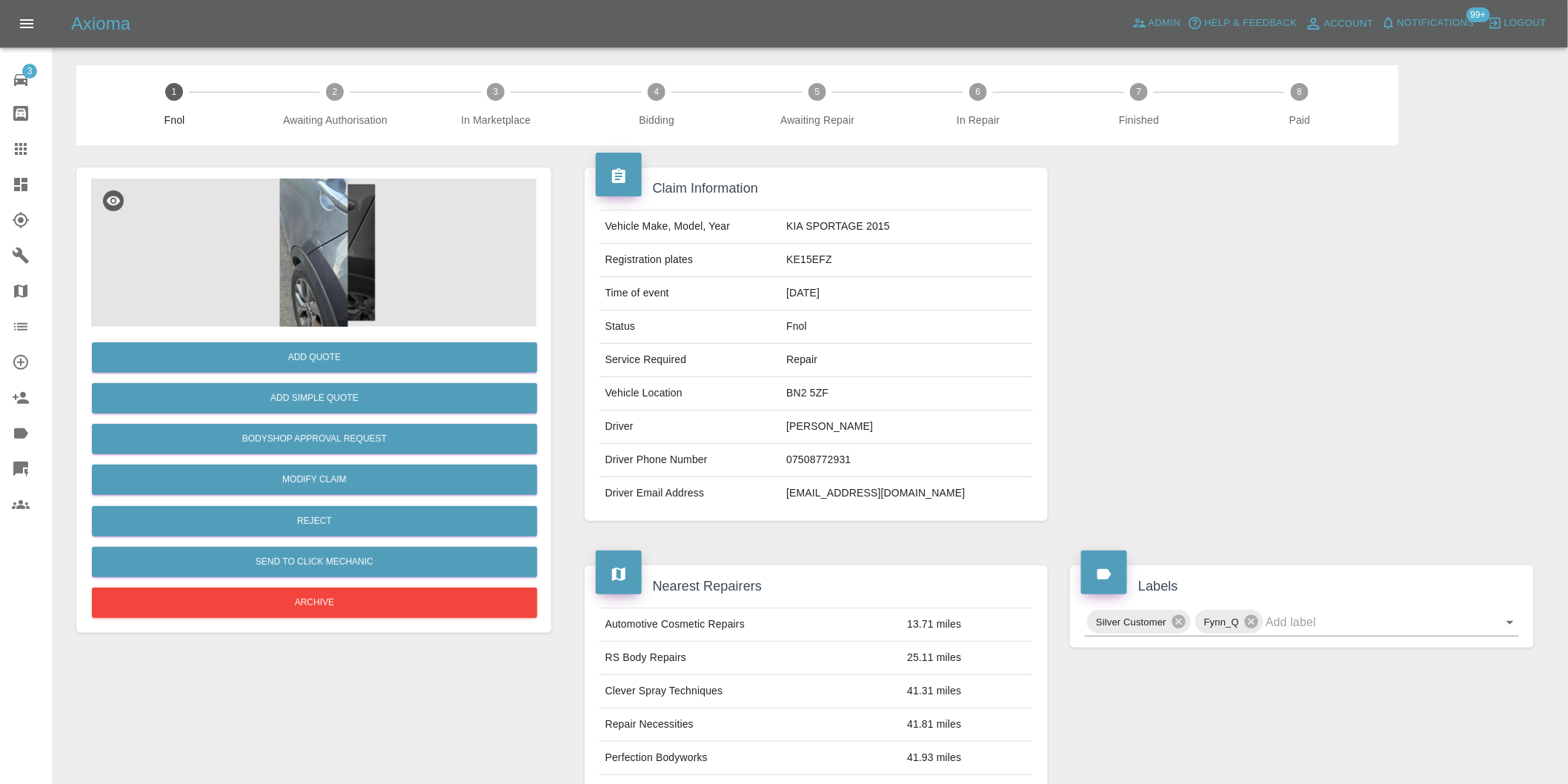
click at [328, 222] on img at bounding box center [313, 253] width 446 height 148
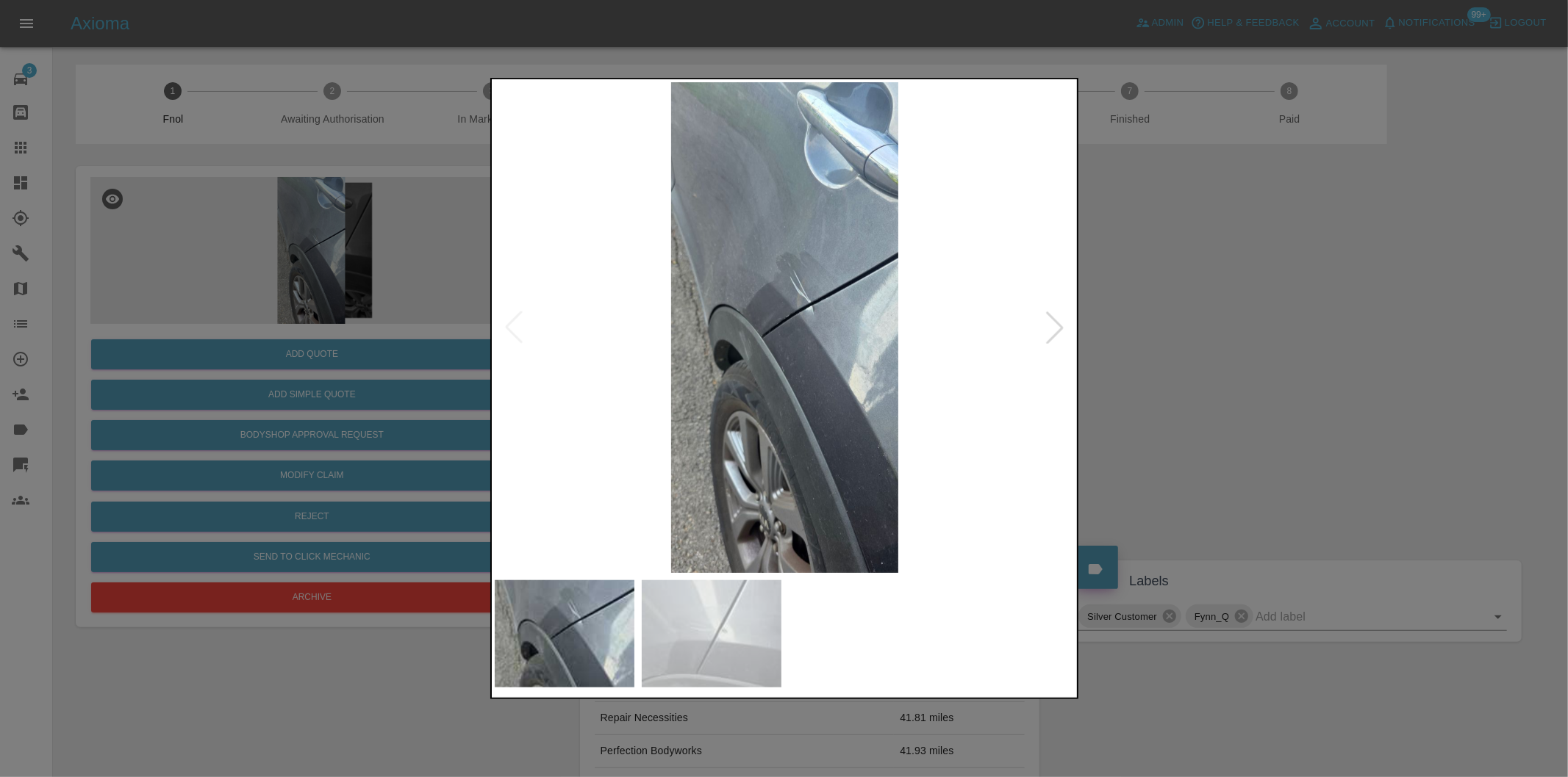
click at [1047, 326] on div at bounding box center [1054, 327] width 32 height 32
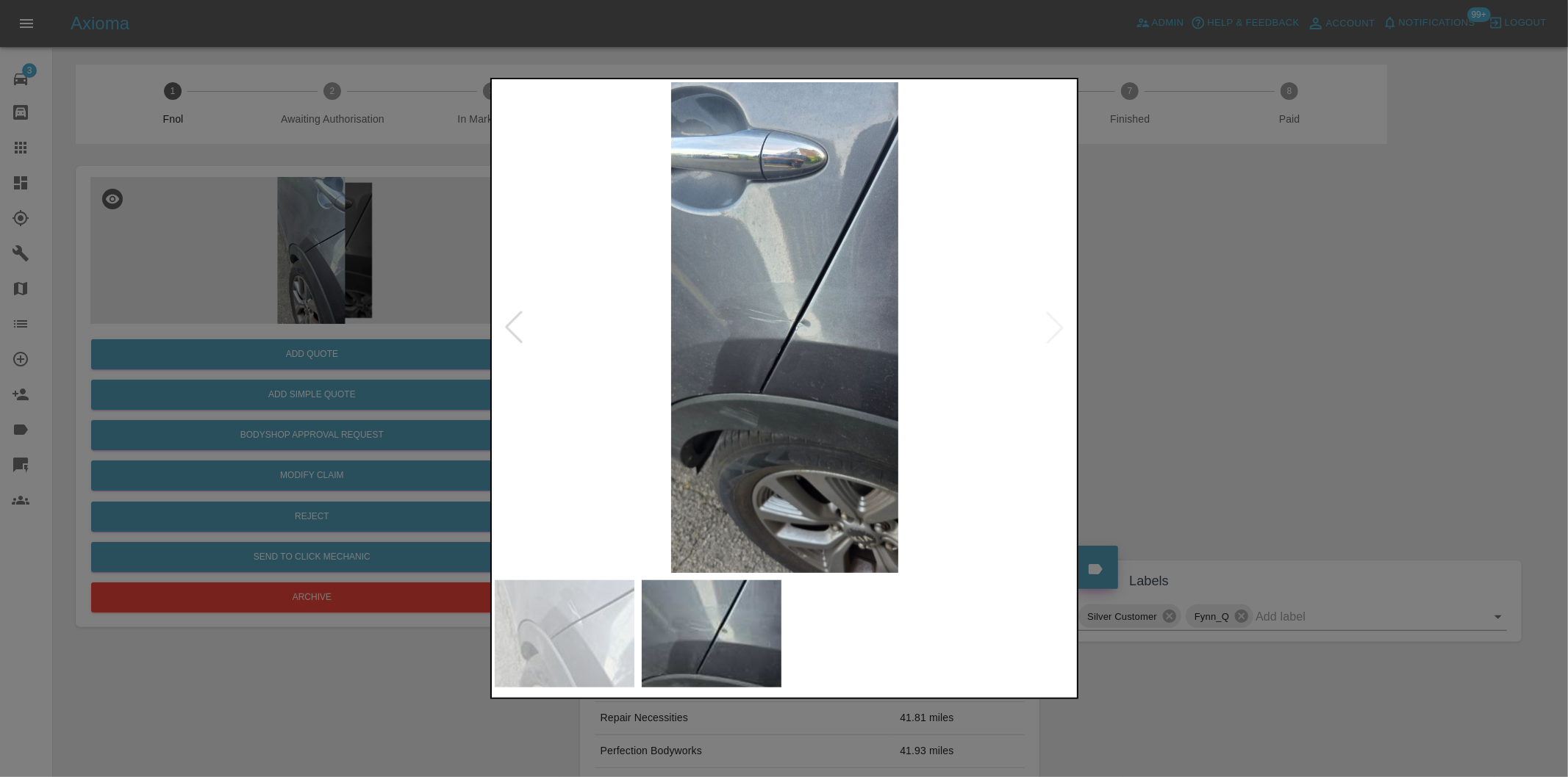
click at [1048, 326] on img at bounding box center [784, 327] width 580 height 491
drag, startPoint x: 1281, startPoint y: 361, endPoint x: 1097, endPoint y: 362, distance: 184.0
click at [1276, 362] on div at bounding box center [784, 388] width 1568 height 777
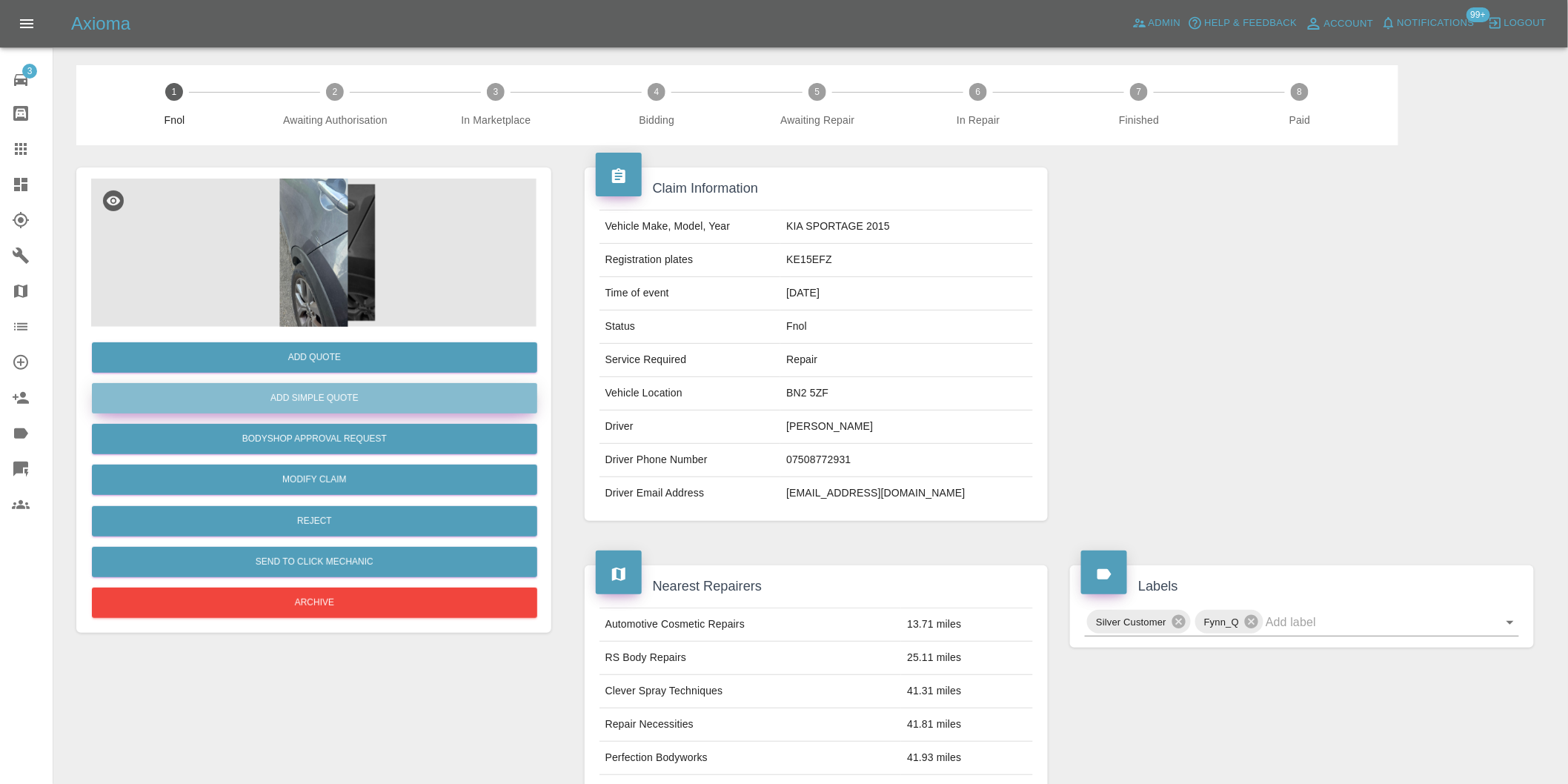
click at [459, 408] on button "Add Simple Quote" at bounding box center [314, 398] width 446 height 30
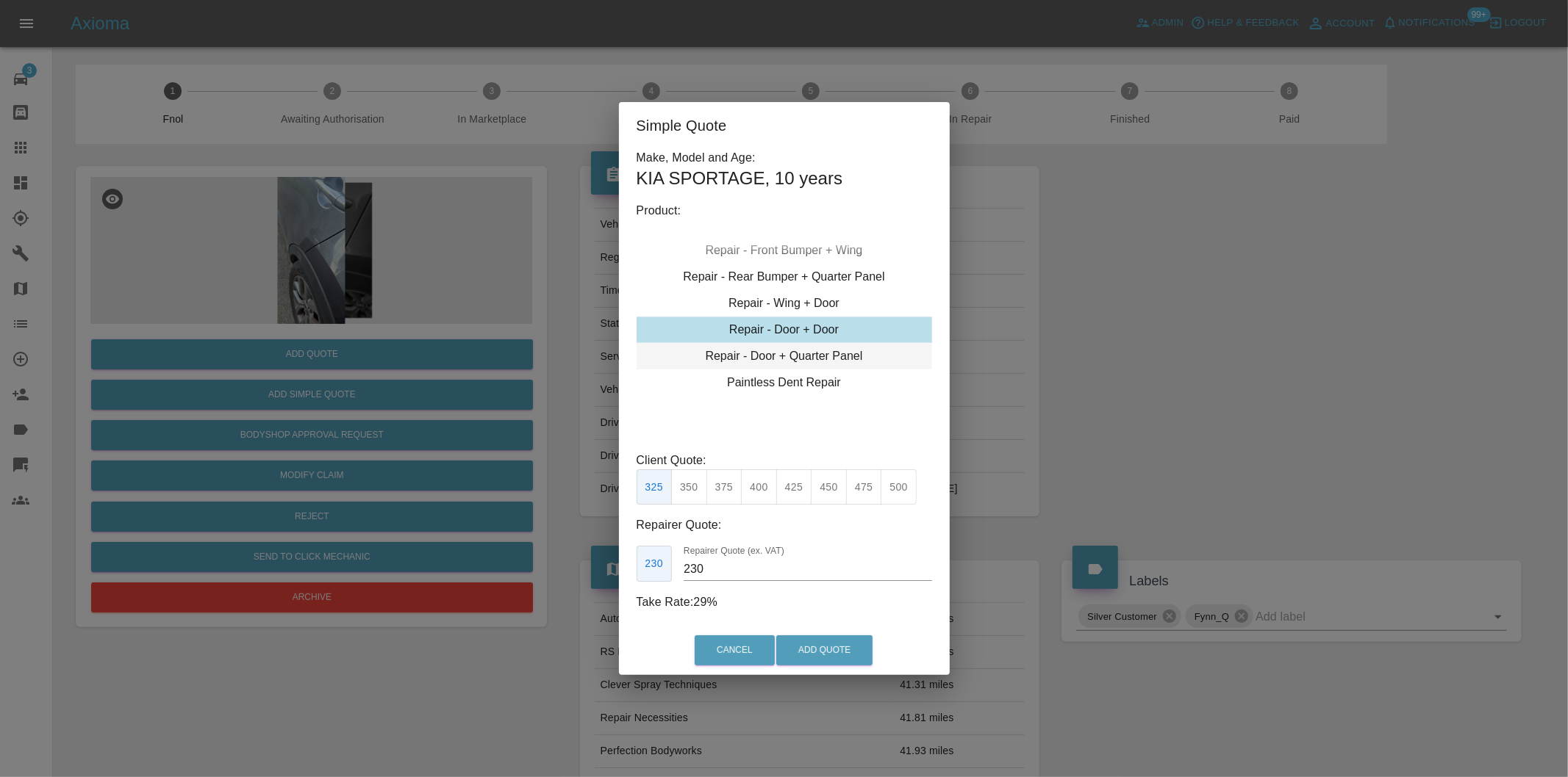
click at [831, 356] on div "Repair - Door + Quarter Panel" at bounding box center [784, 356] width 295 height 26
click at [689, 489] on button "350" at bounding box center [688, 486] width 36 height 36
type input "210"
click at [824, 656] on button "Add Quote" at bounding box center [824, 650] width 96 height 30
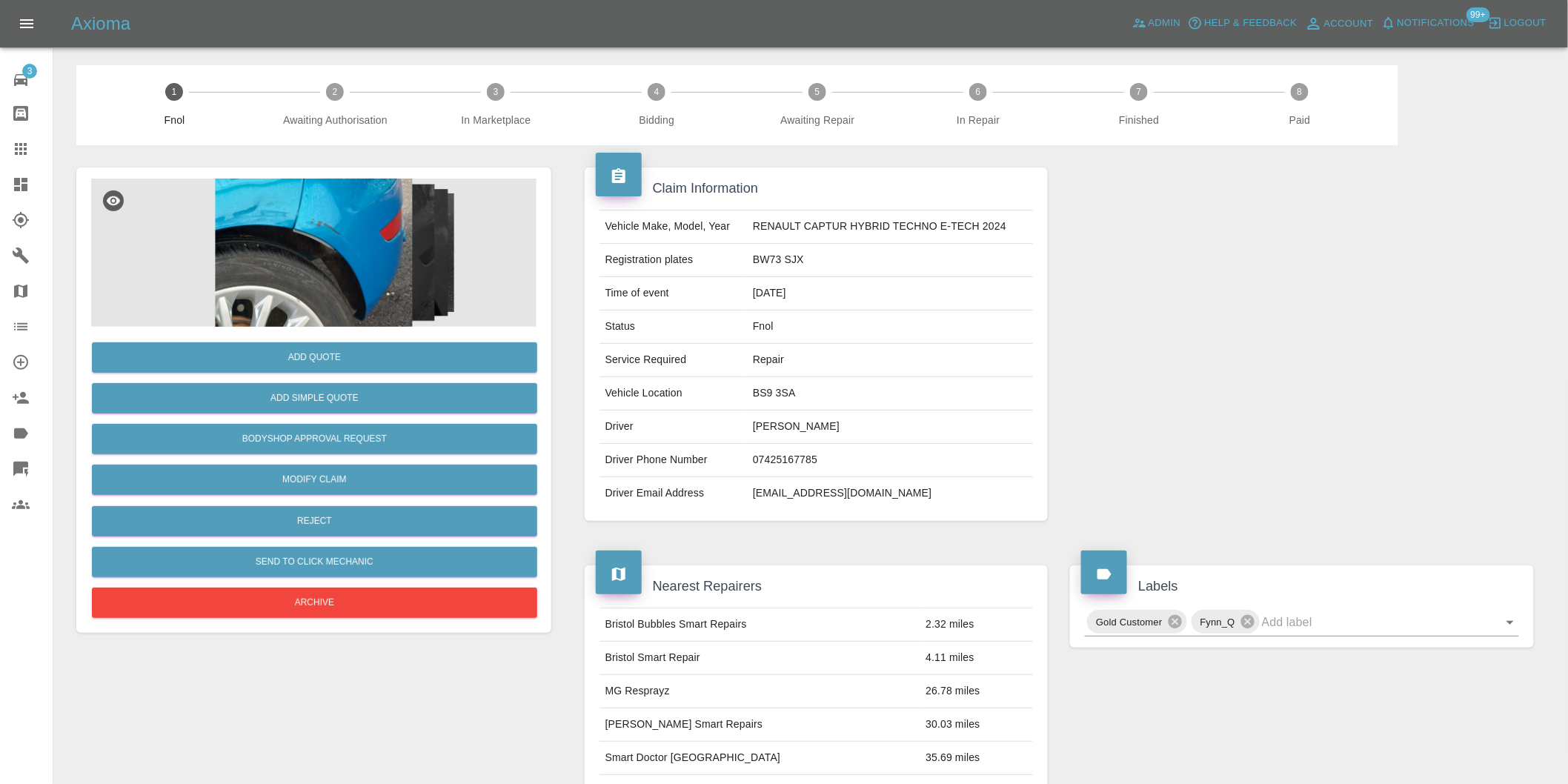
click at [346, 206] on img at bounding box center [313, 253] width 446 height 148
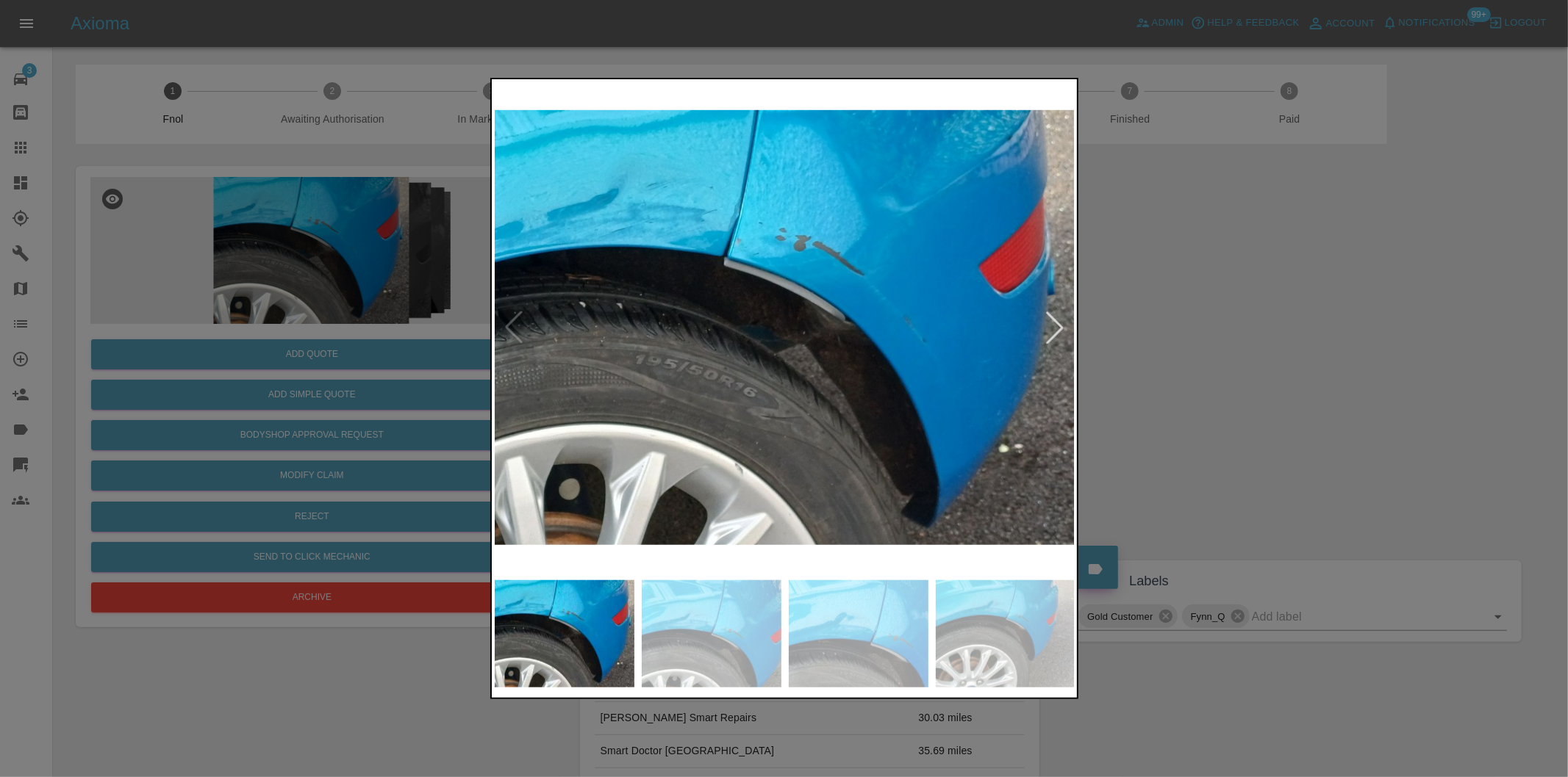
click at [1054, 335] on div at bounding box center [1054, 327] width 32 height 32
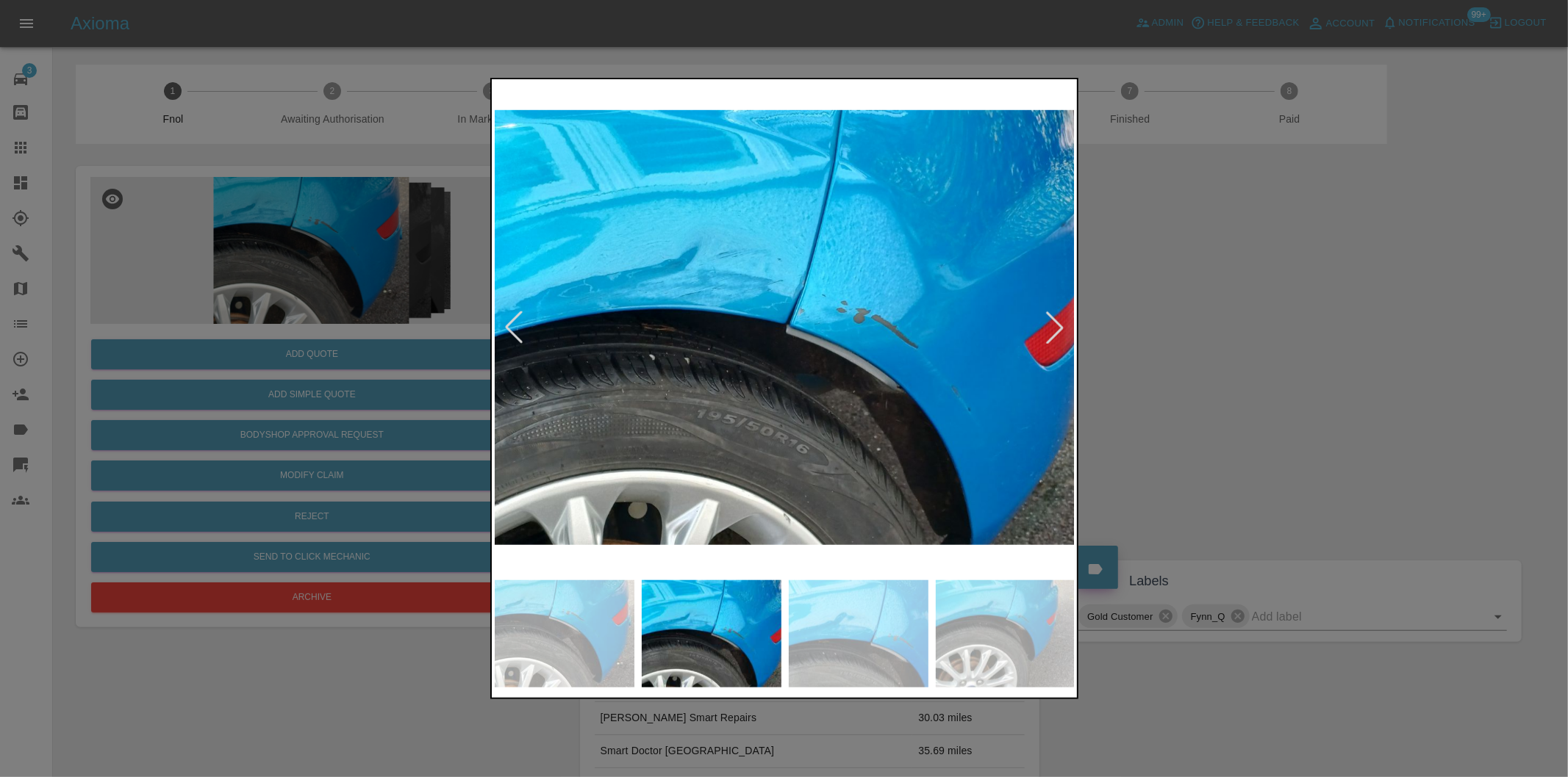
click at [1054, 335] on div at bounding box center [1054, 327] width 32 height 32
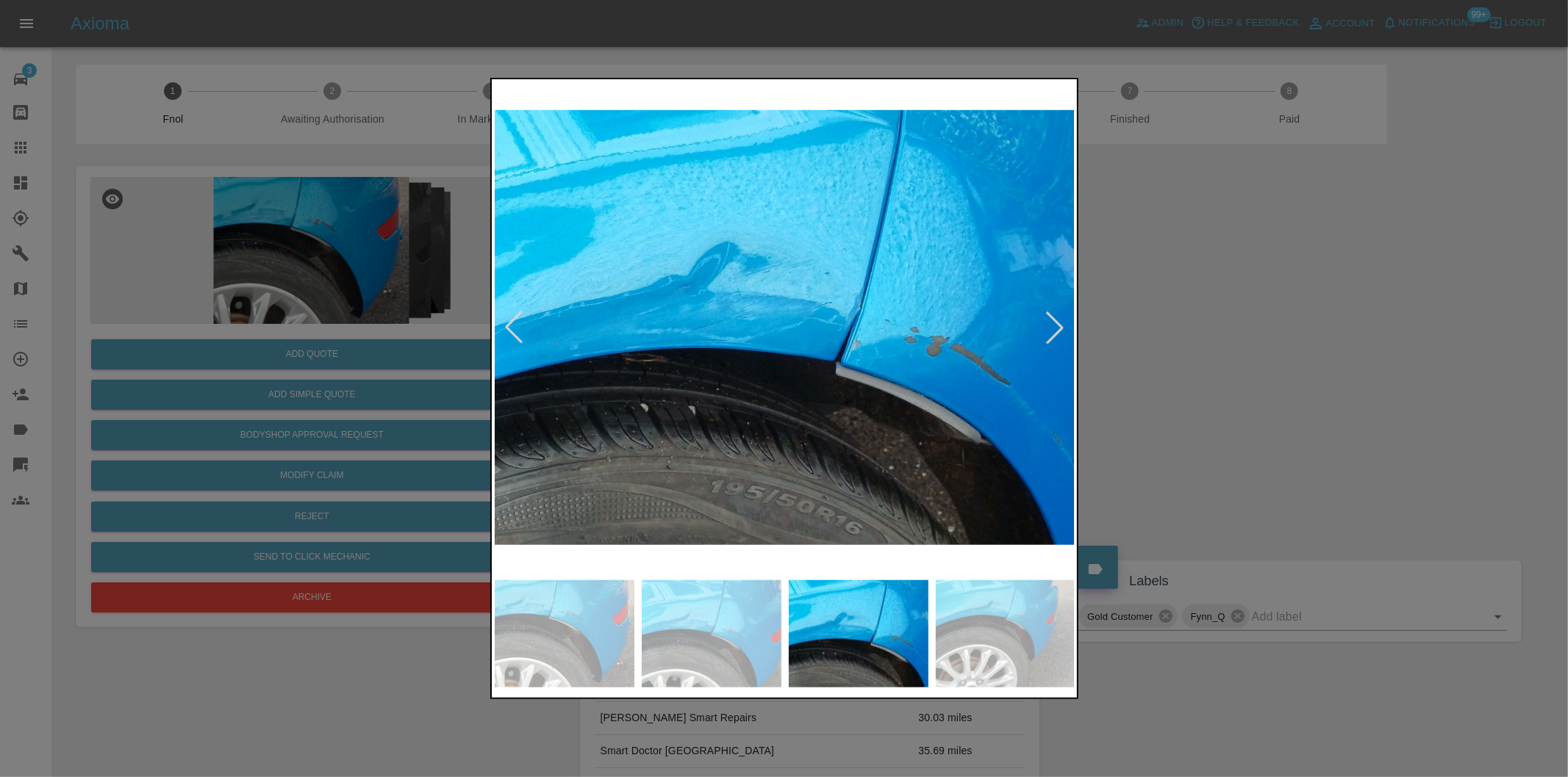
click at [1054, 335] on div at bounding box center [1054, 327] width 32 height 32
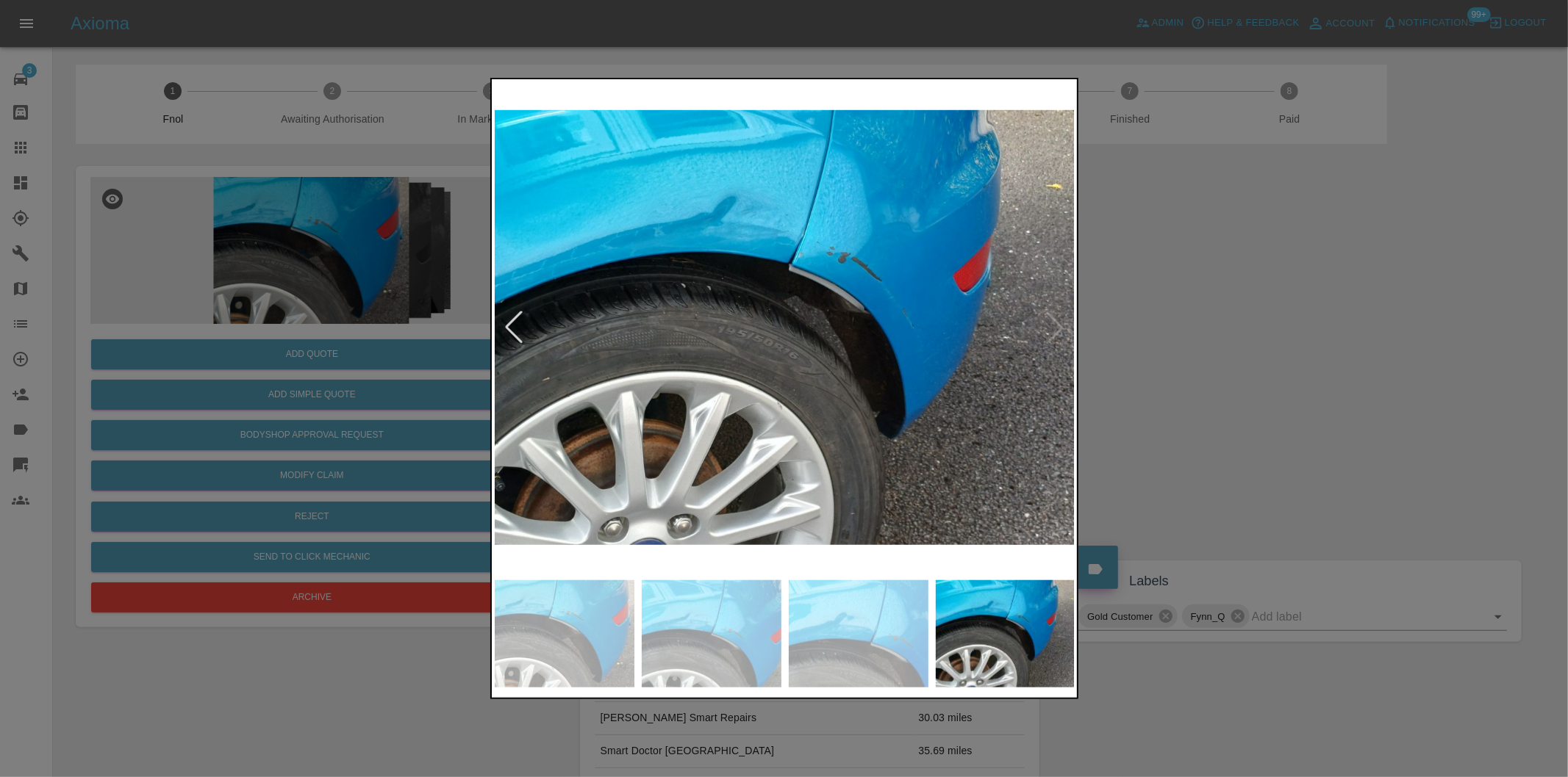
click at [1160, 333] on div at bounding box center [784, 388] width 1568 height 777
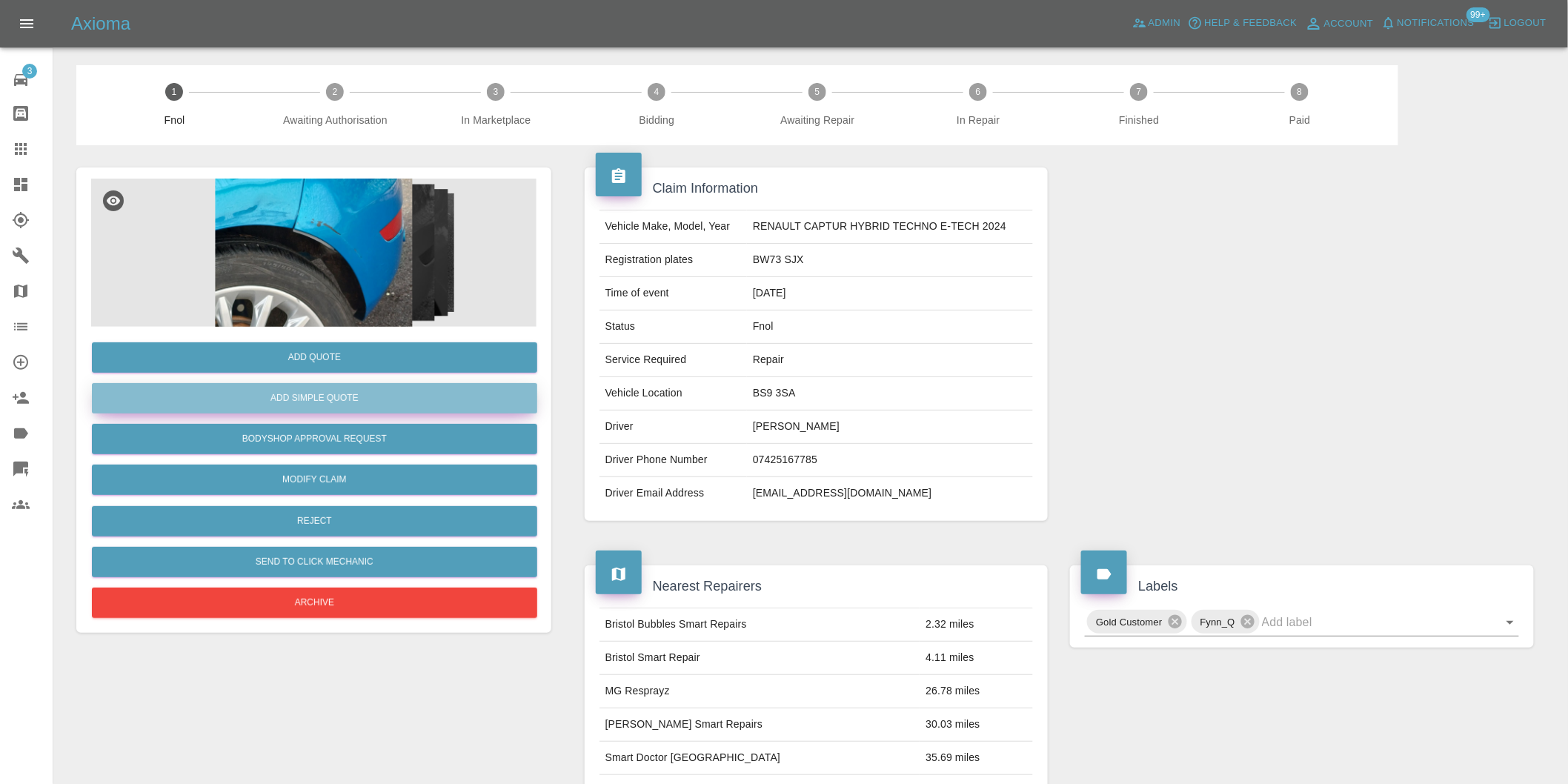
click at [344, 404] on button "Add Simple Quote" at bounding box center [314, 398] width 446 height 30
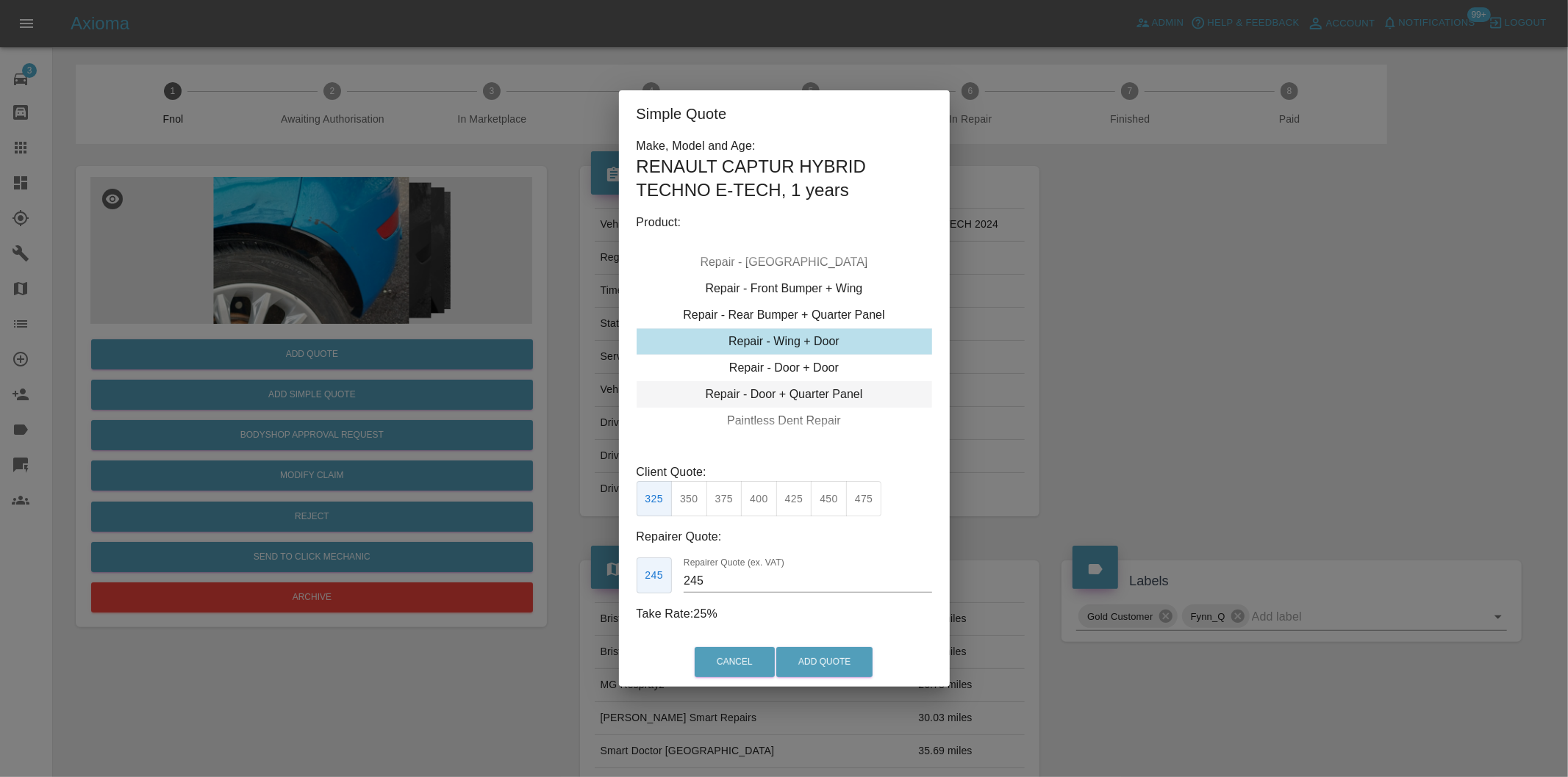
click at [812, 390] on div "Repair - Door + Quarter Panel" at bounding box center [784, 395] width 295 height 26
click at [728, 501] on button "375" at bounding box center [724, 499] width 36 height 36
type input "230"
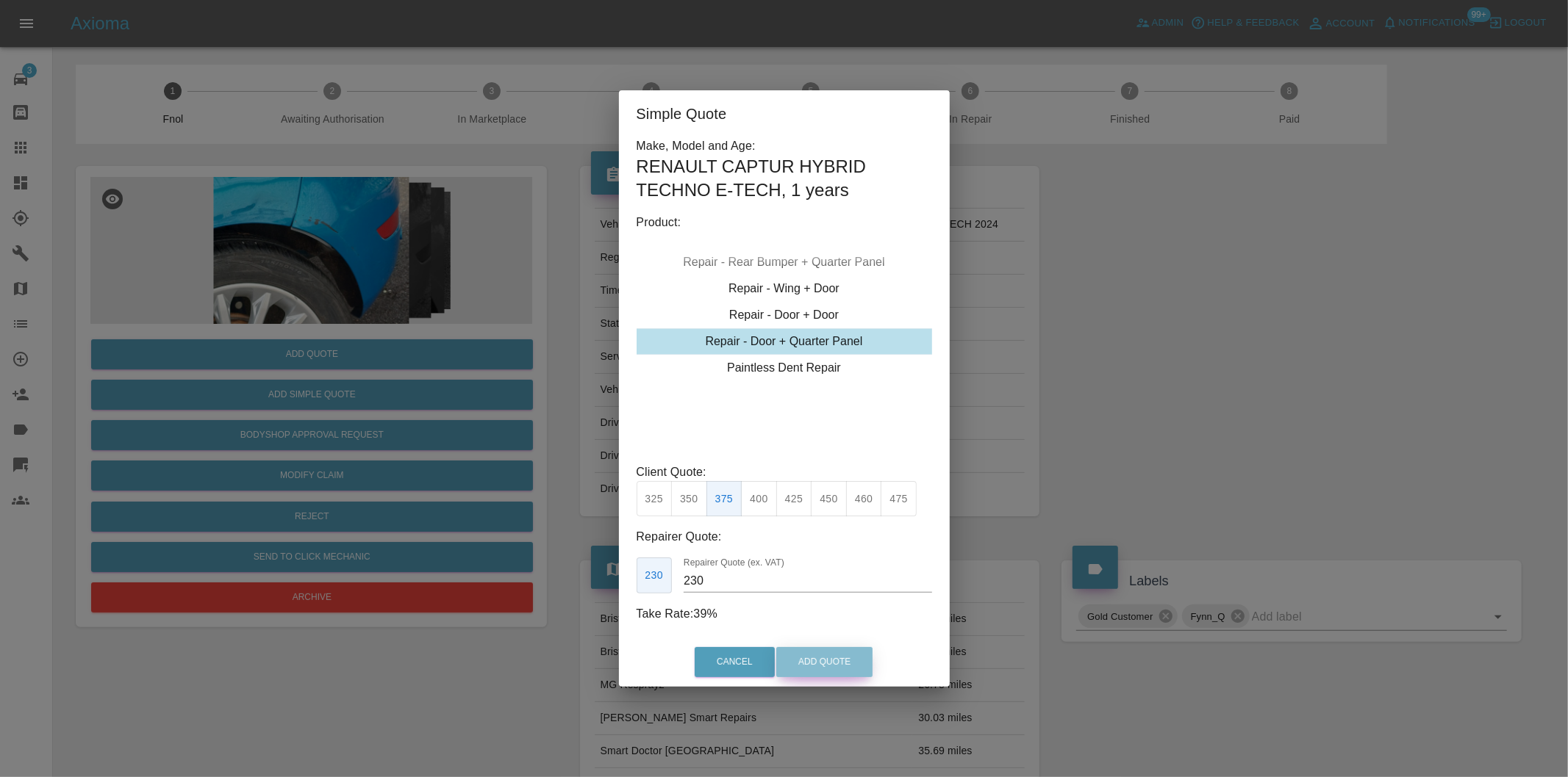
drag, startPoint x: 809, startPoint y: 664, endPoint x: 766, endPoint y: 453, distance: 215.3
click at [810, 665] on button "Add Quote" at bounding box center [824, 662] width 96 height 30
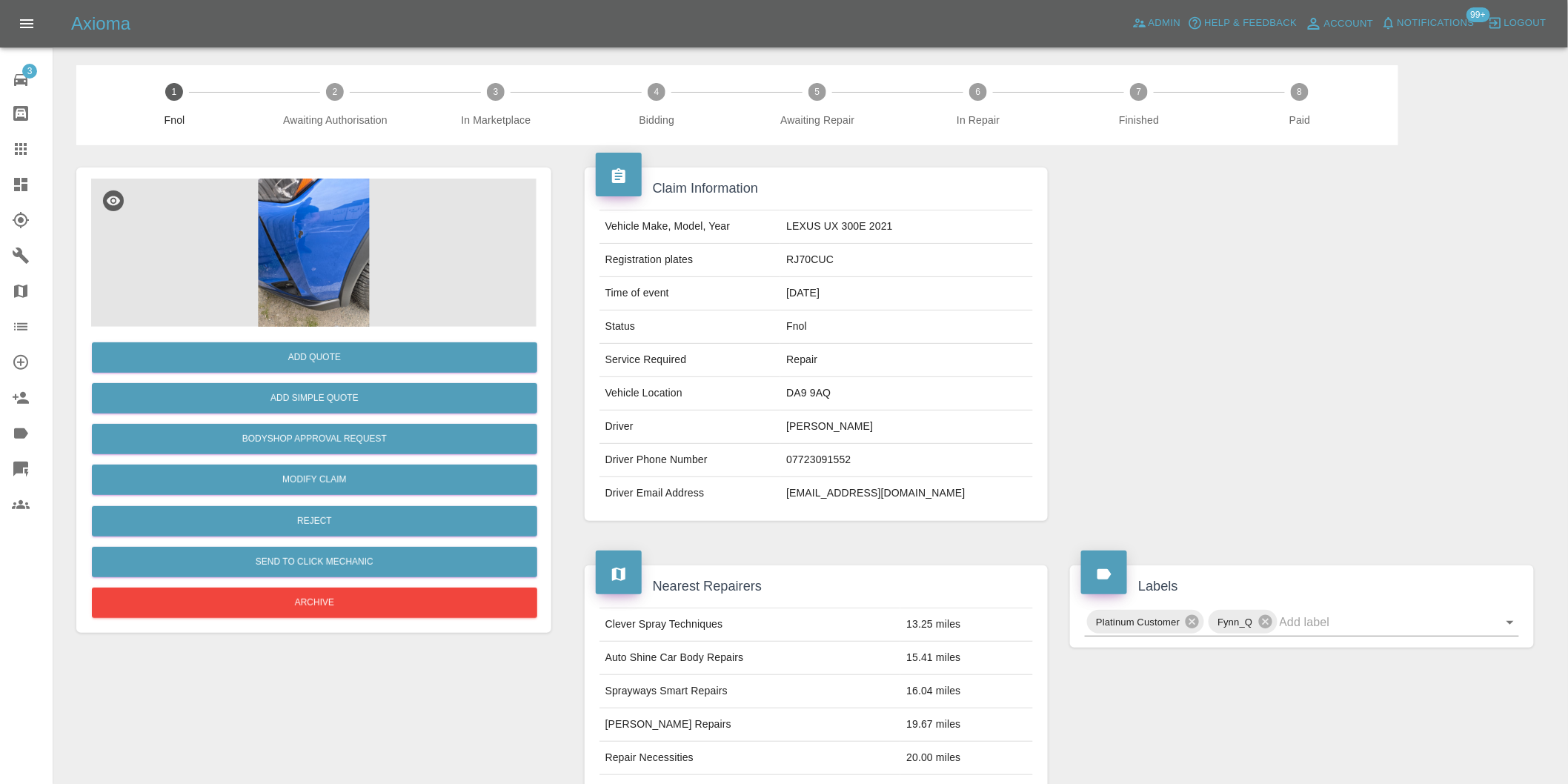
click at [313, 210] on img at bounding box center [313, 253] width 446 height 148
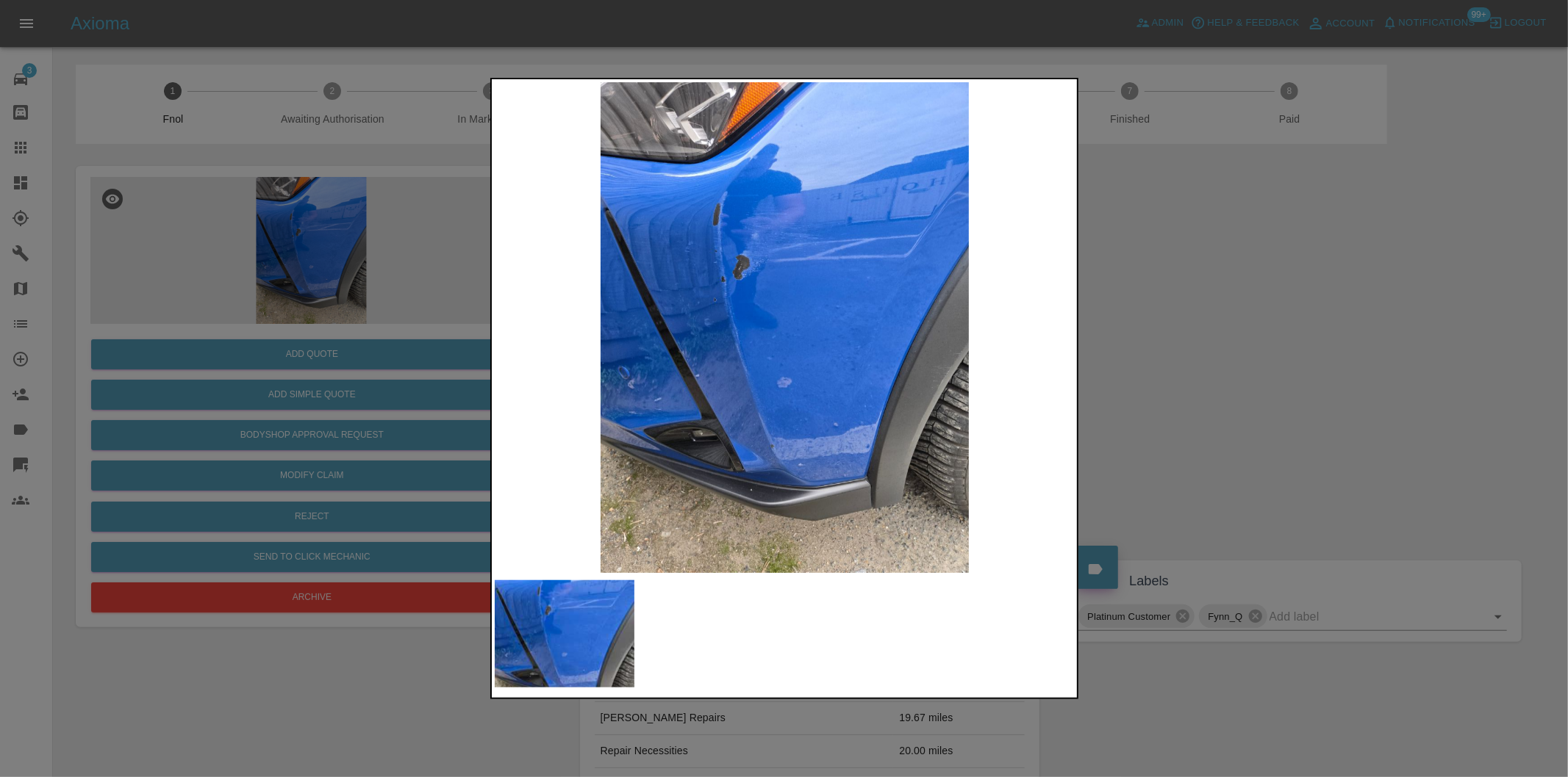
click at [1210, 318] on div at bounding box center [784, 388] width 1568 height 777
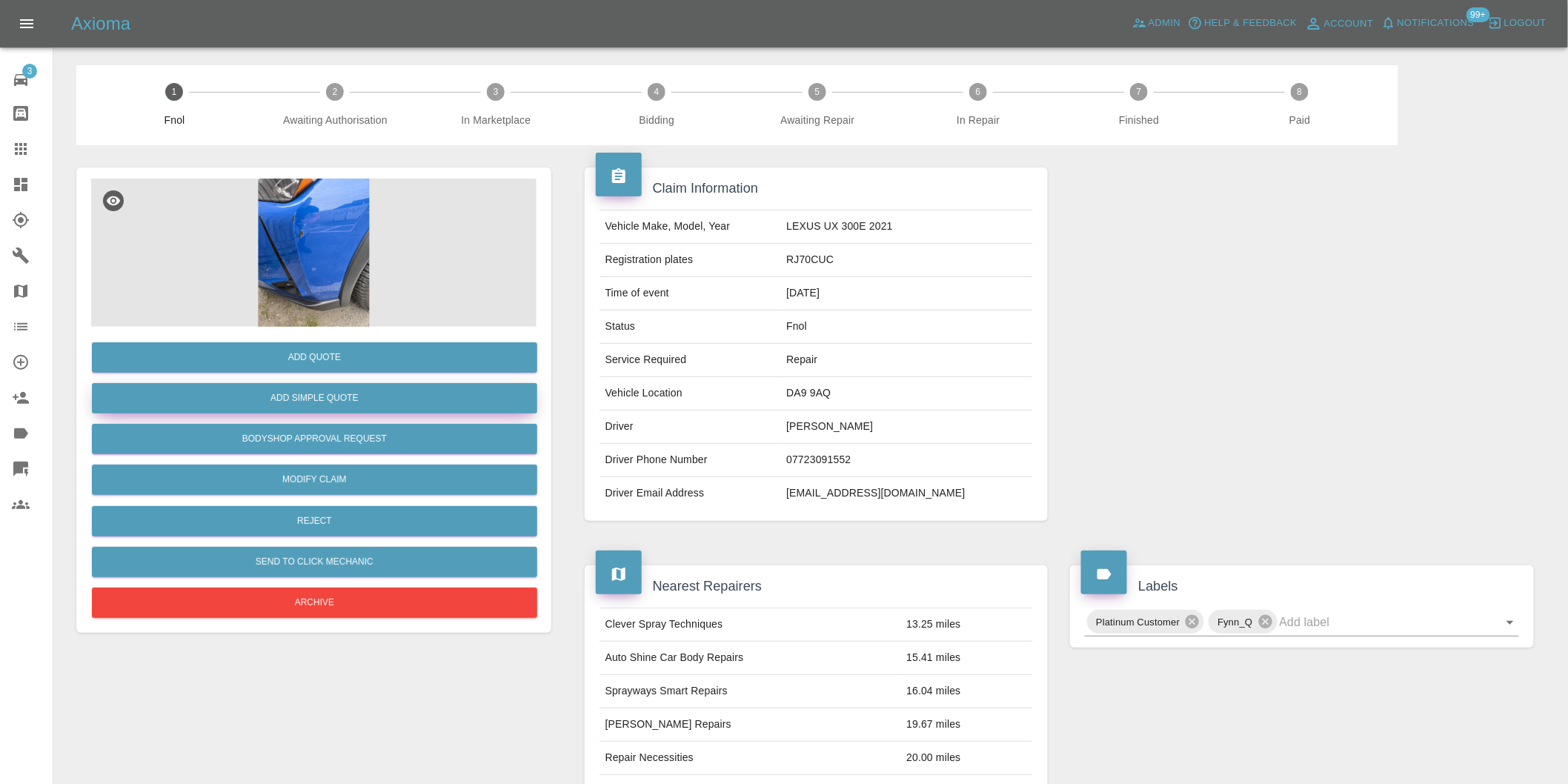
click at [351, 403] on button "Add Simple Quote" at bounding box center [314, 398] width 446 height 30
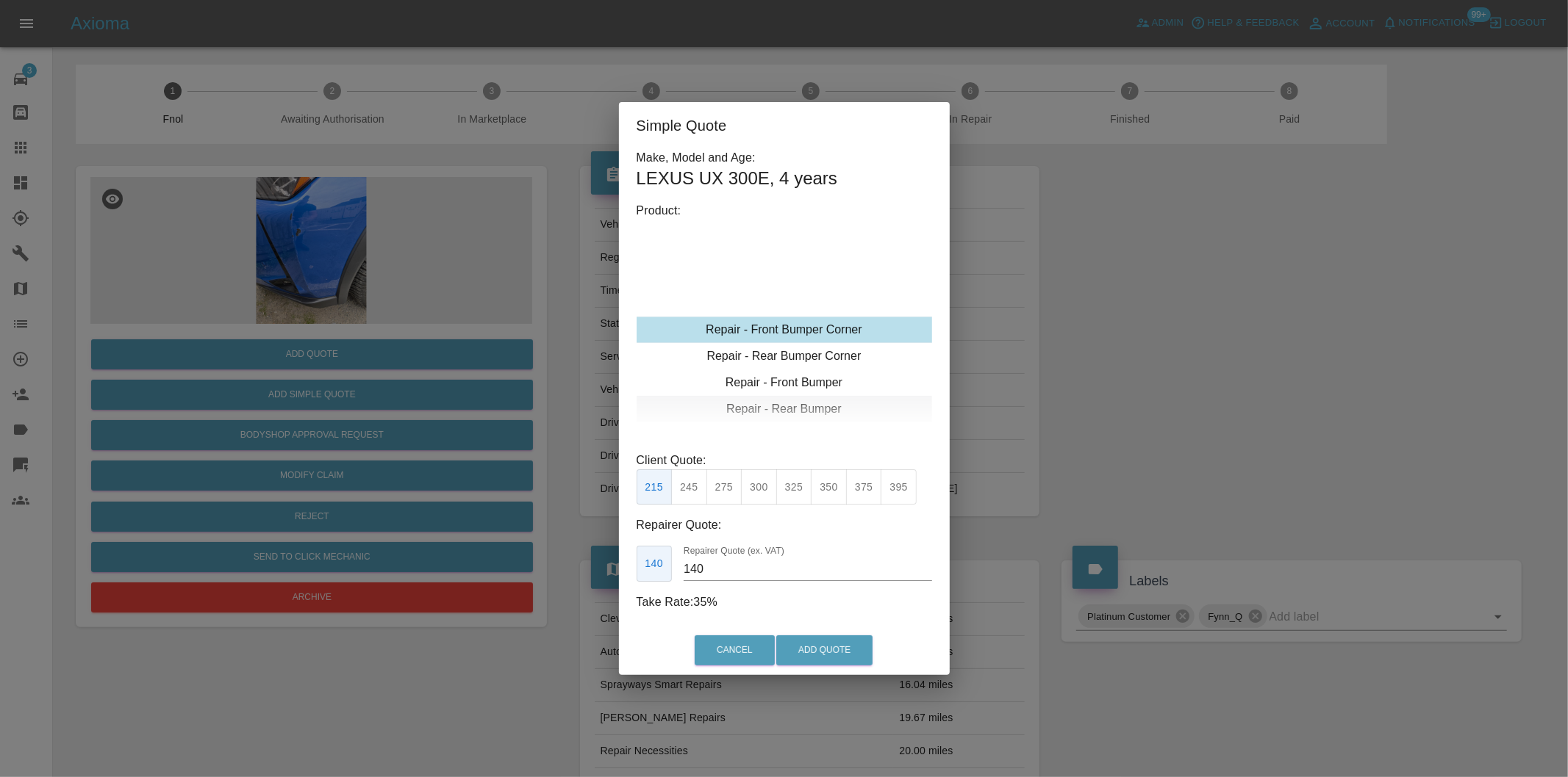
type input "120"
click at [693, 487] on button "199" at bounding box center [688, 486] width 36 height 36
click at [806, 648] on button "Add Quote" at bounding box center [824, 650] width 96 height 30
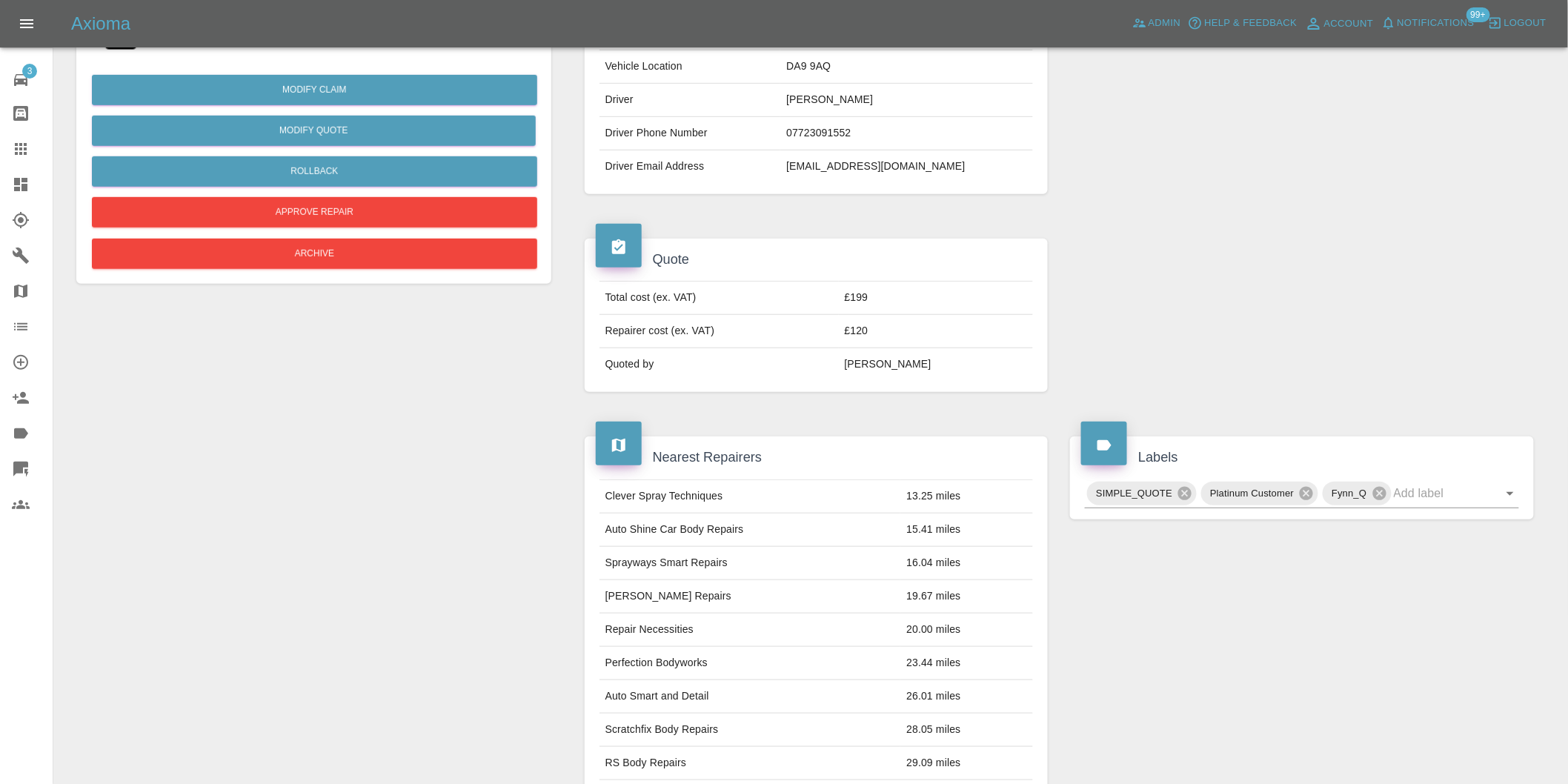
scroll to position [164, 0]
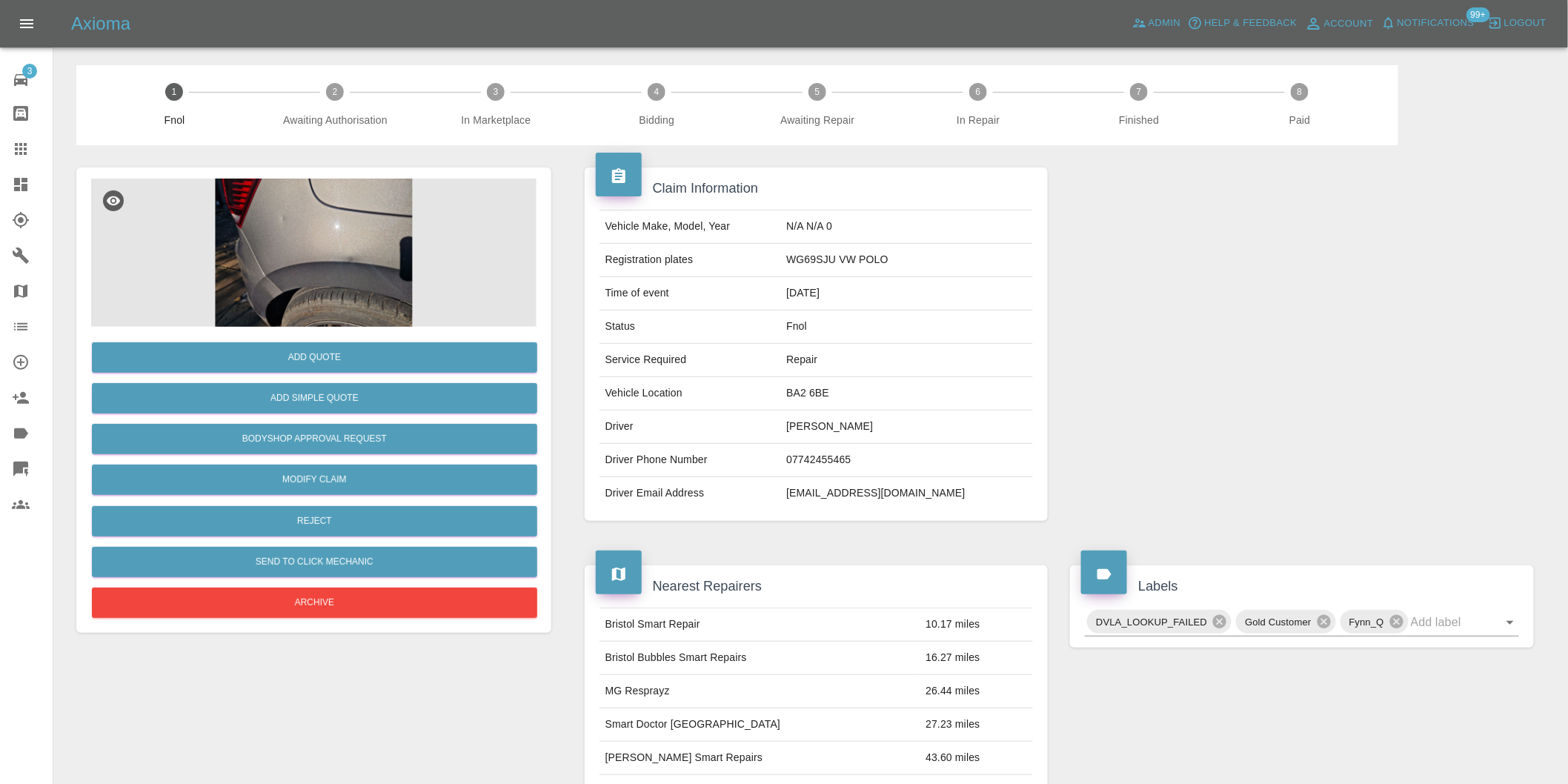
click at [298, 245] on img at bounding box center [313, 253] width 446 height 148
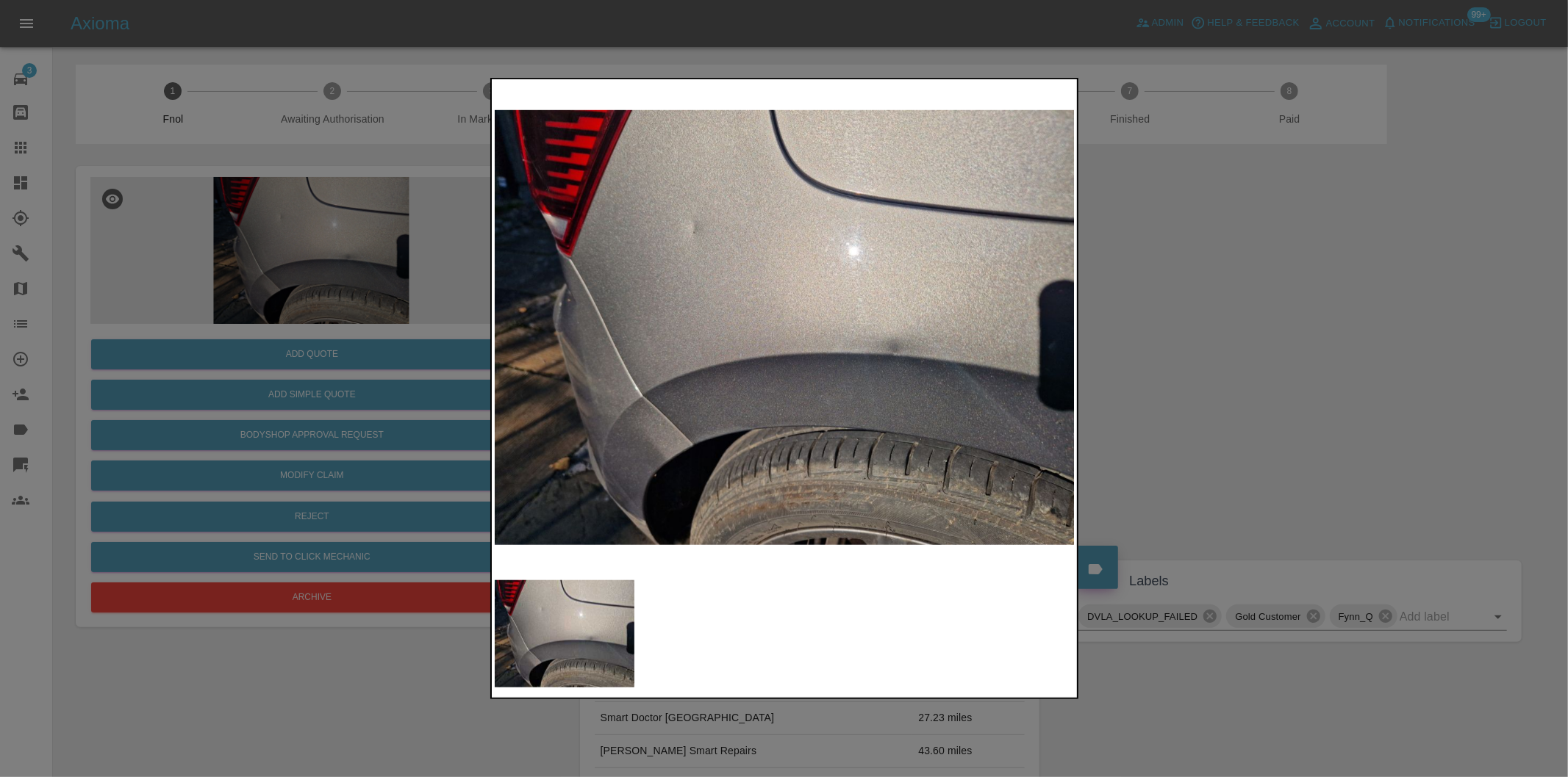
click at [1170, 354] on div at bounding box center [784, 388] width 1568 height 777
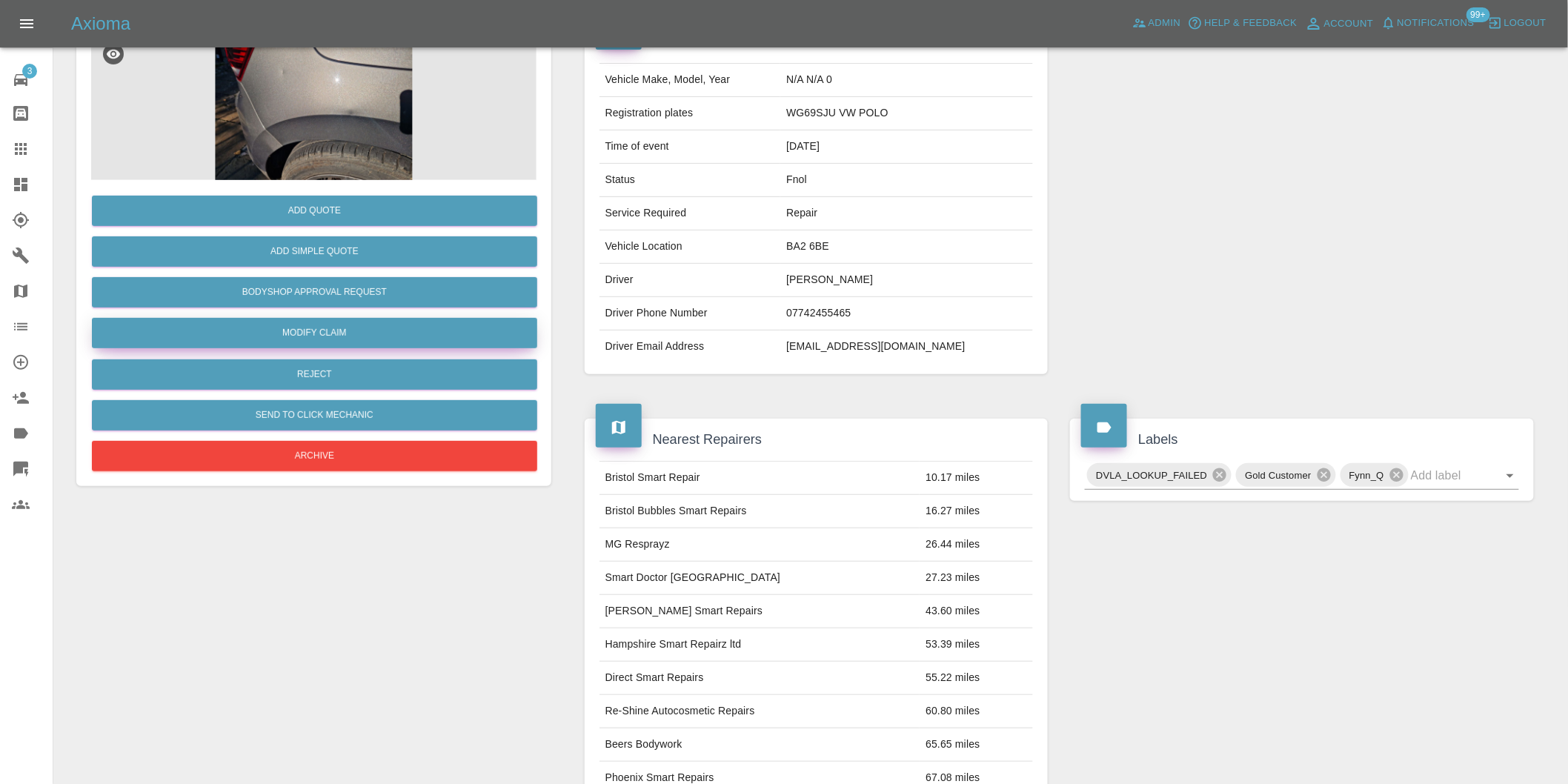
scroll to position [20, 0]
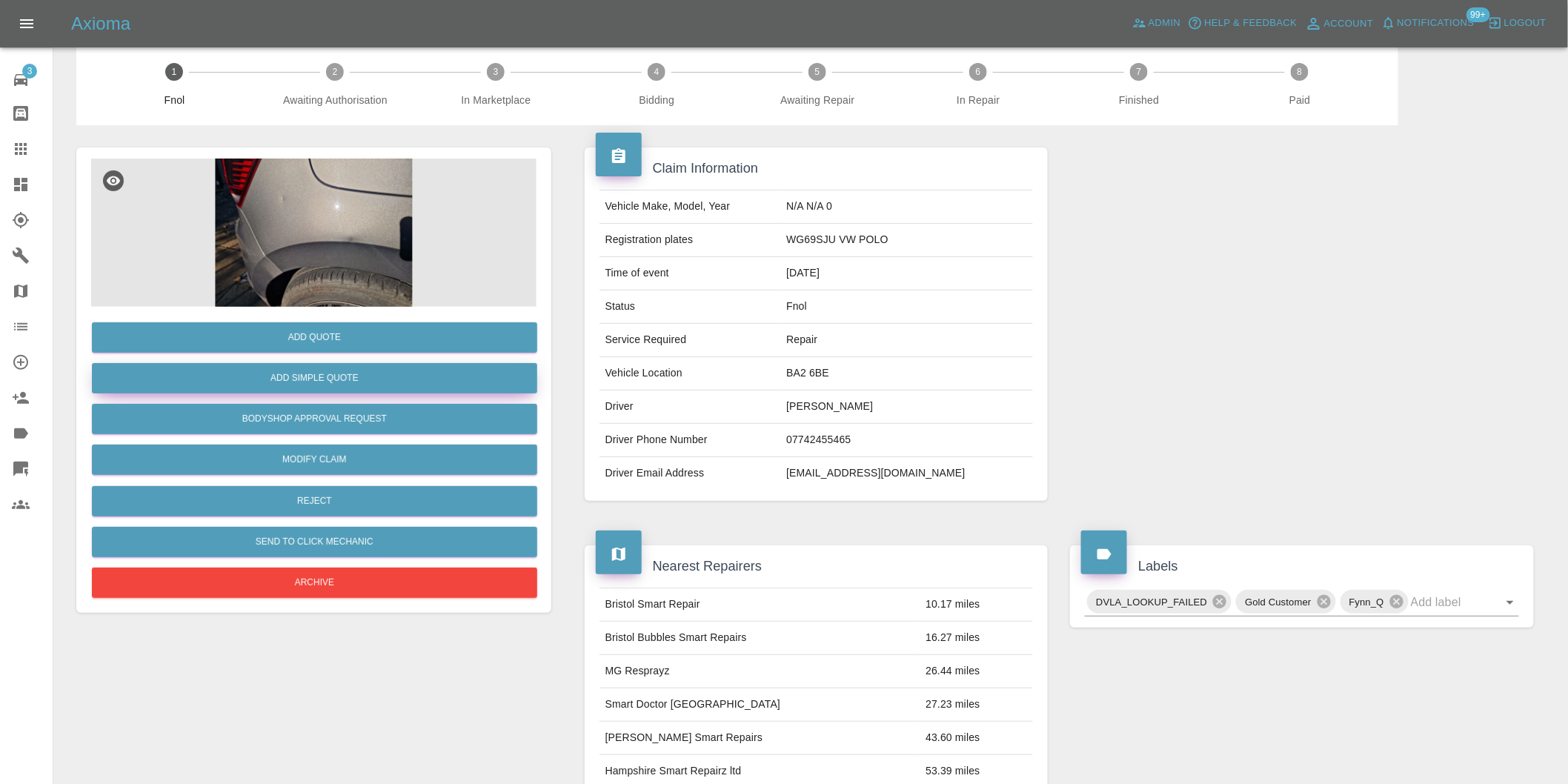
click at [344, 379] on button "Add Simple Quote" at bounding box center [314, 378] width 446 height 30
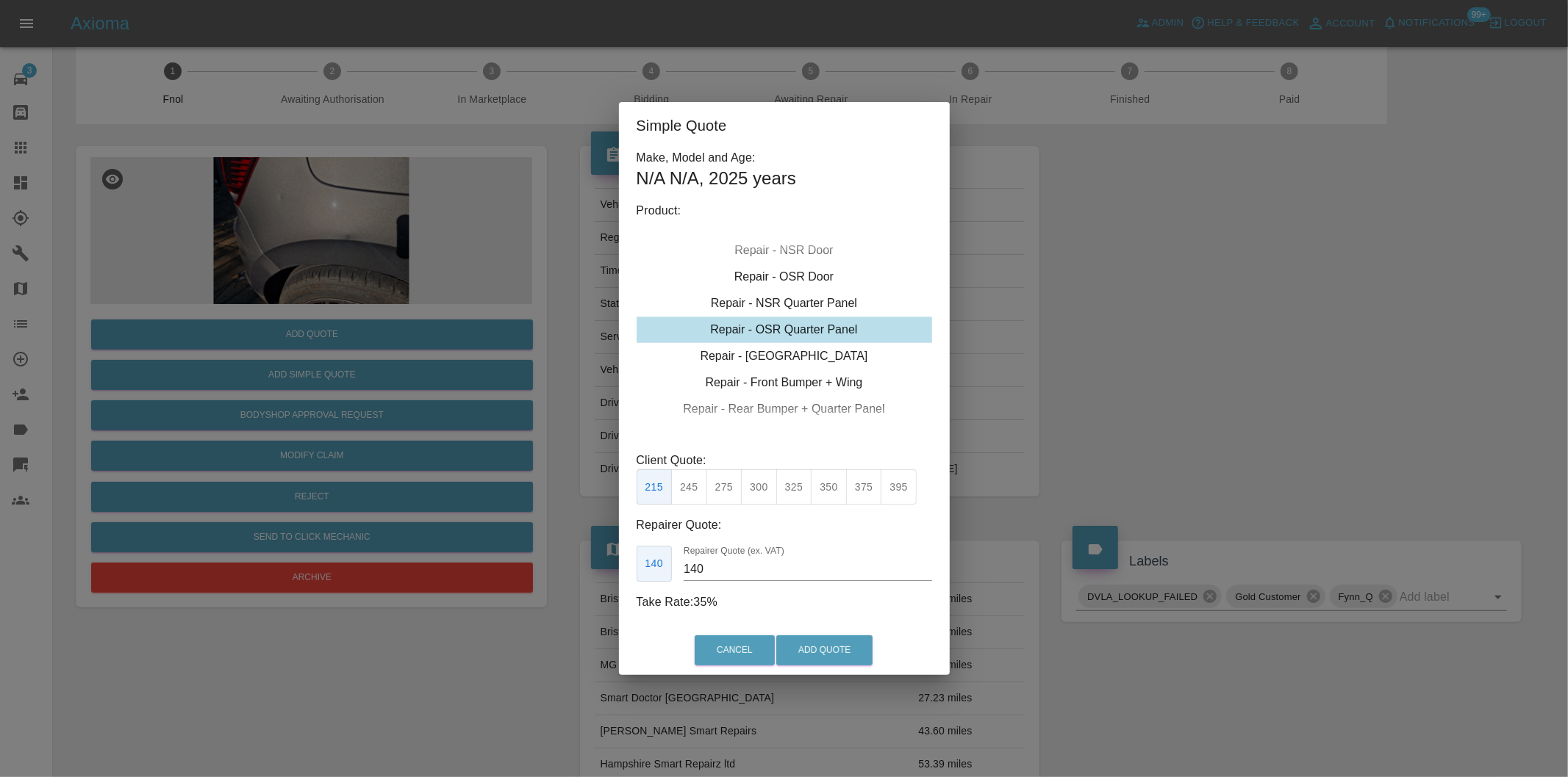
click at [763, 488] on button "300" at bounding box center [758, 486] width 36 height 36
click at [791, 488] on button "325" at bounding box center [793, 486] width 36 height 36
type input "210"
click at [807, 662] on button "Add Quote" at bounding box center [824, 650] width 96 height 30
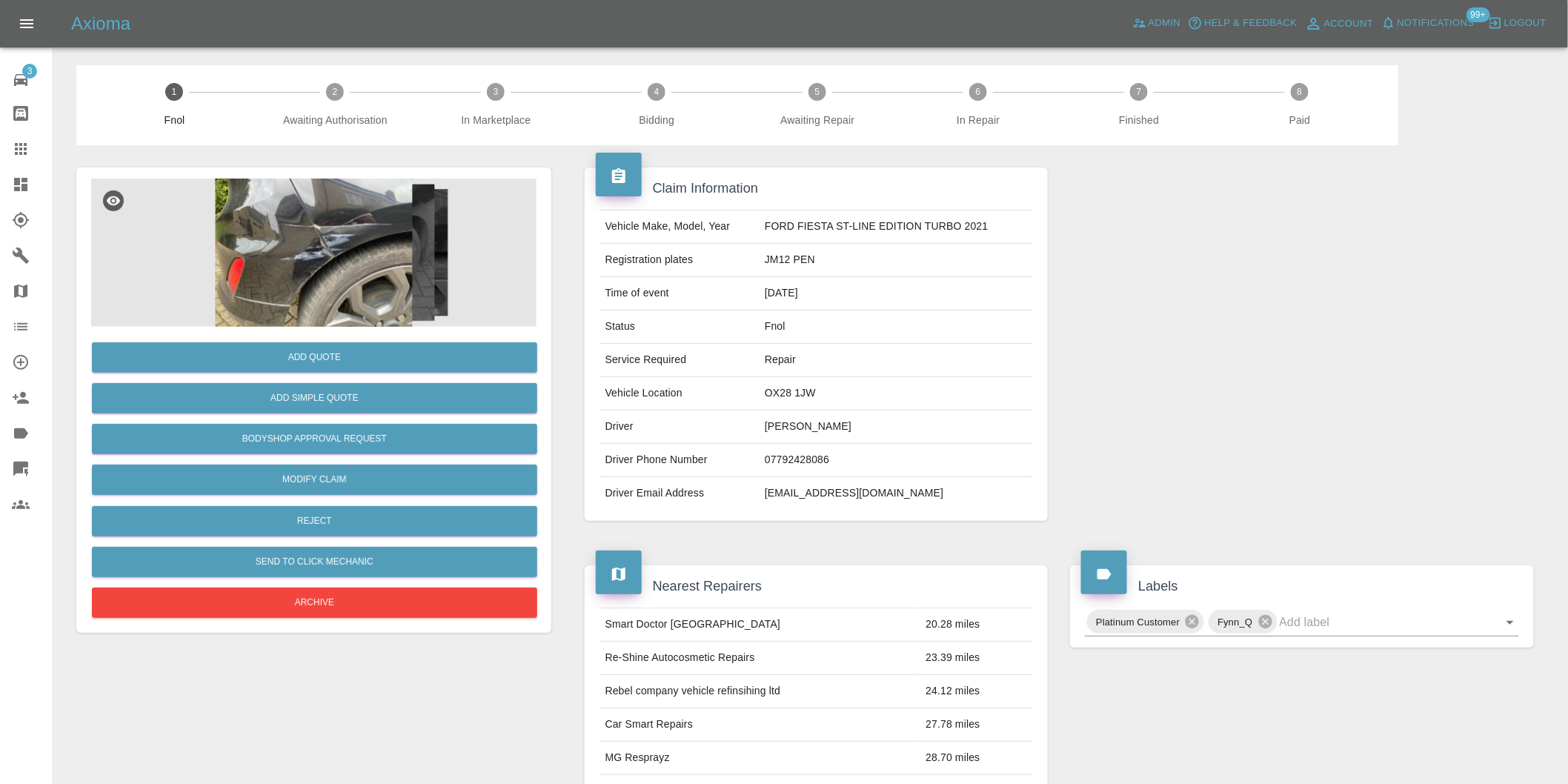
click at [343, 225] on img at bounding box center [313, 253] width 446 height 148
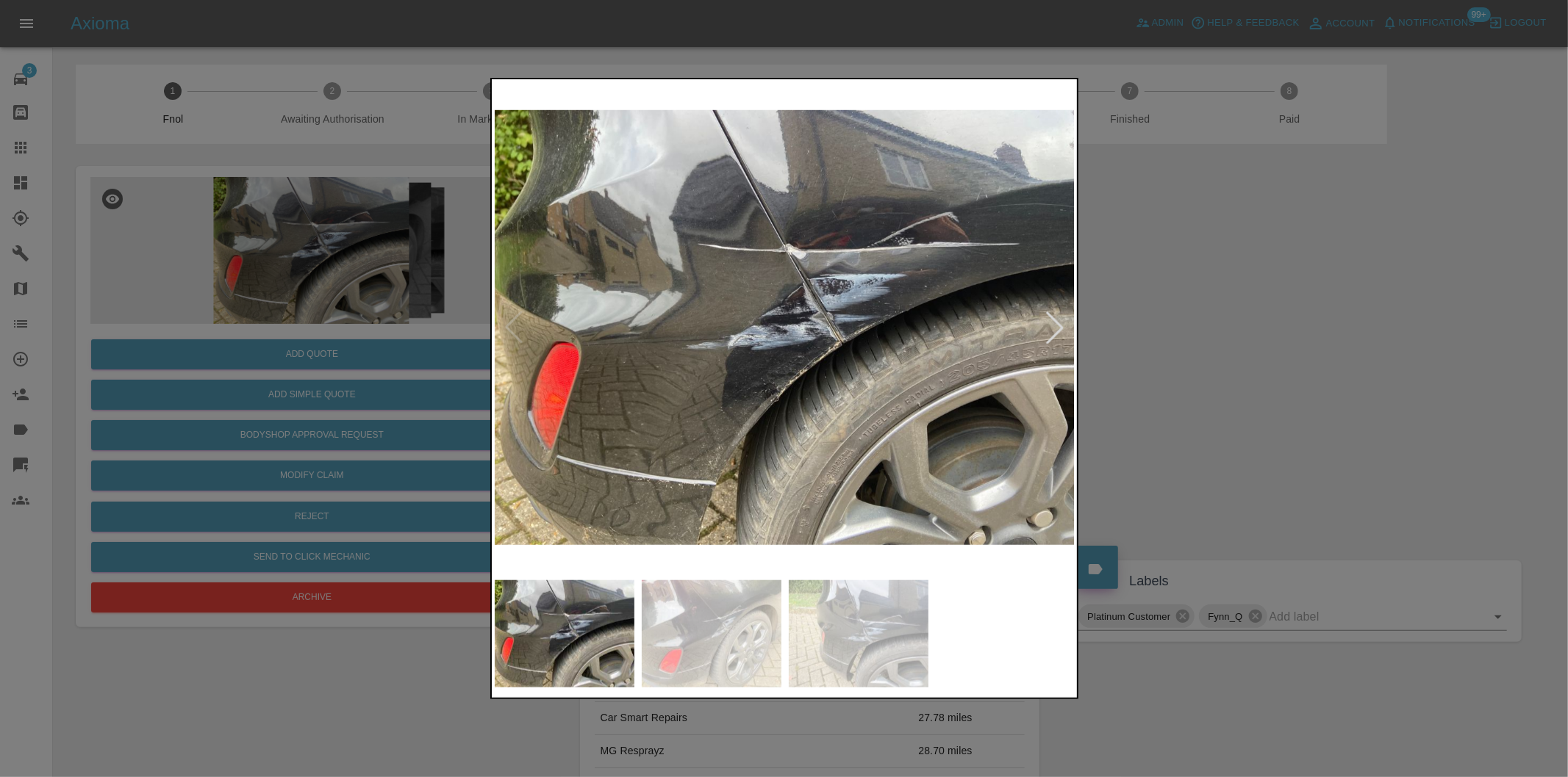
click at [1055, 323] on div at bounding box center [1054, 327] width 32 height 32
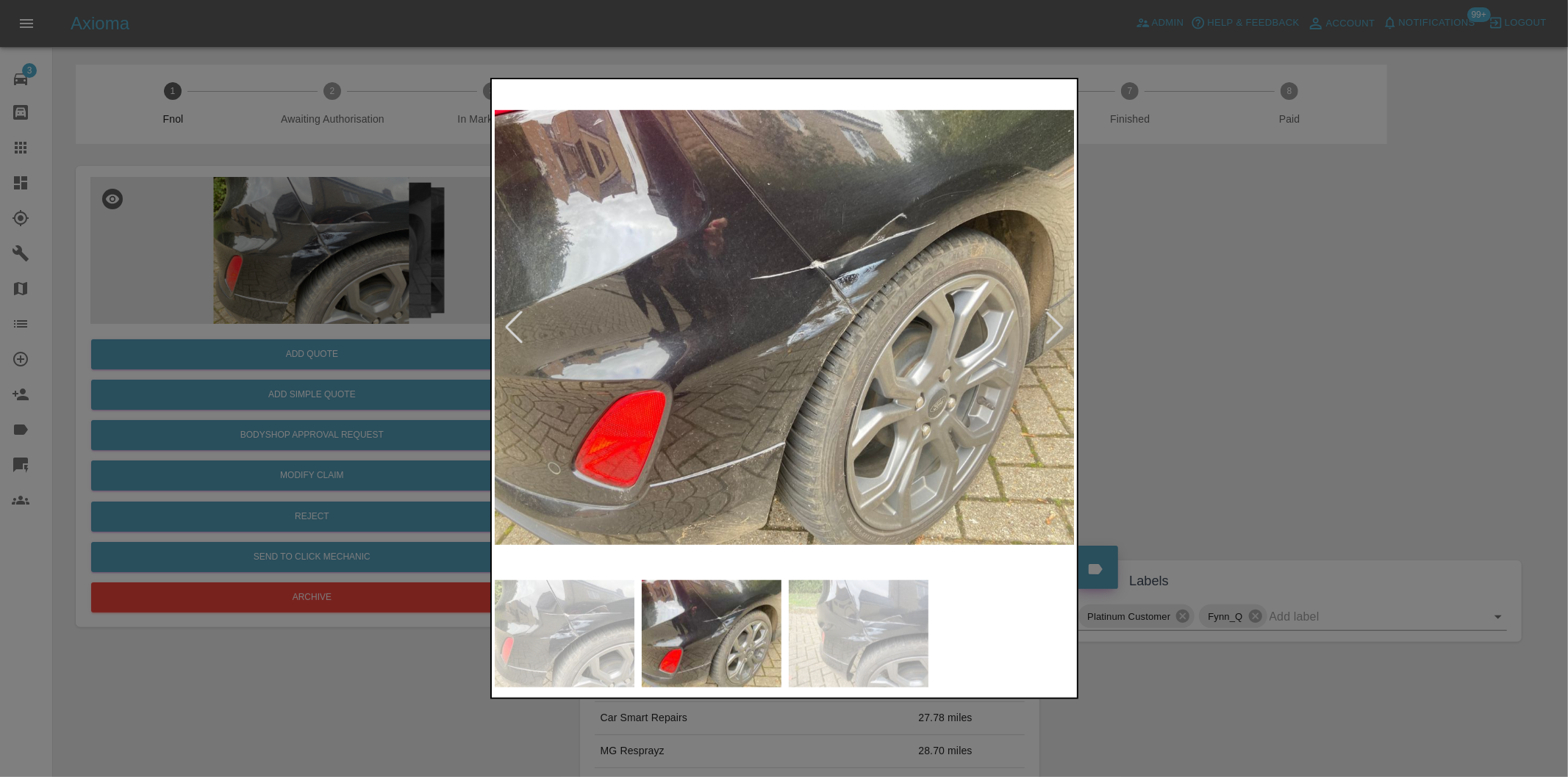
drag, startPoint x: 1206, startPoint y: 338, endPoint x: 561, endPoint y: 463, distance: 657.0
click at [1201, 338] on div at bounding box center [784, 388] width 1568 height 777
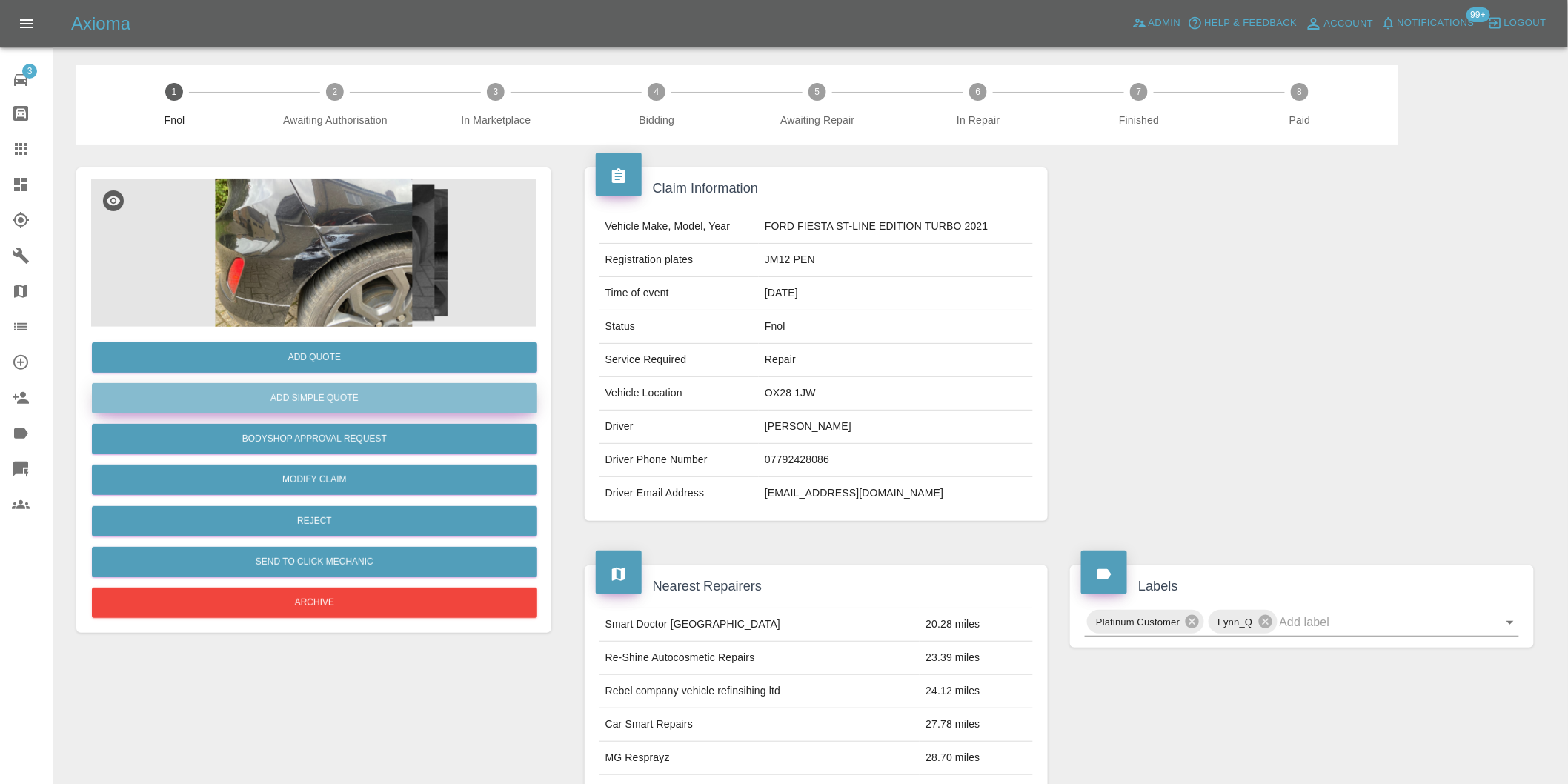
click at [321, 383] on button "Add Simple Quote" at bounding box center [314, 398] width 446 height 30
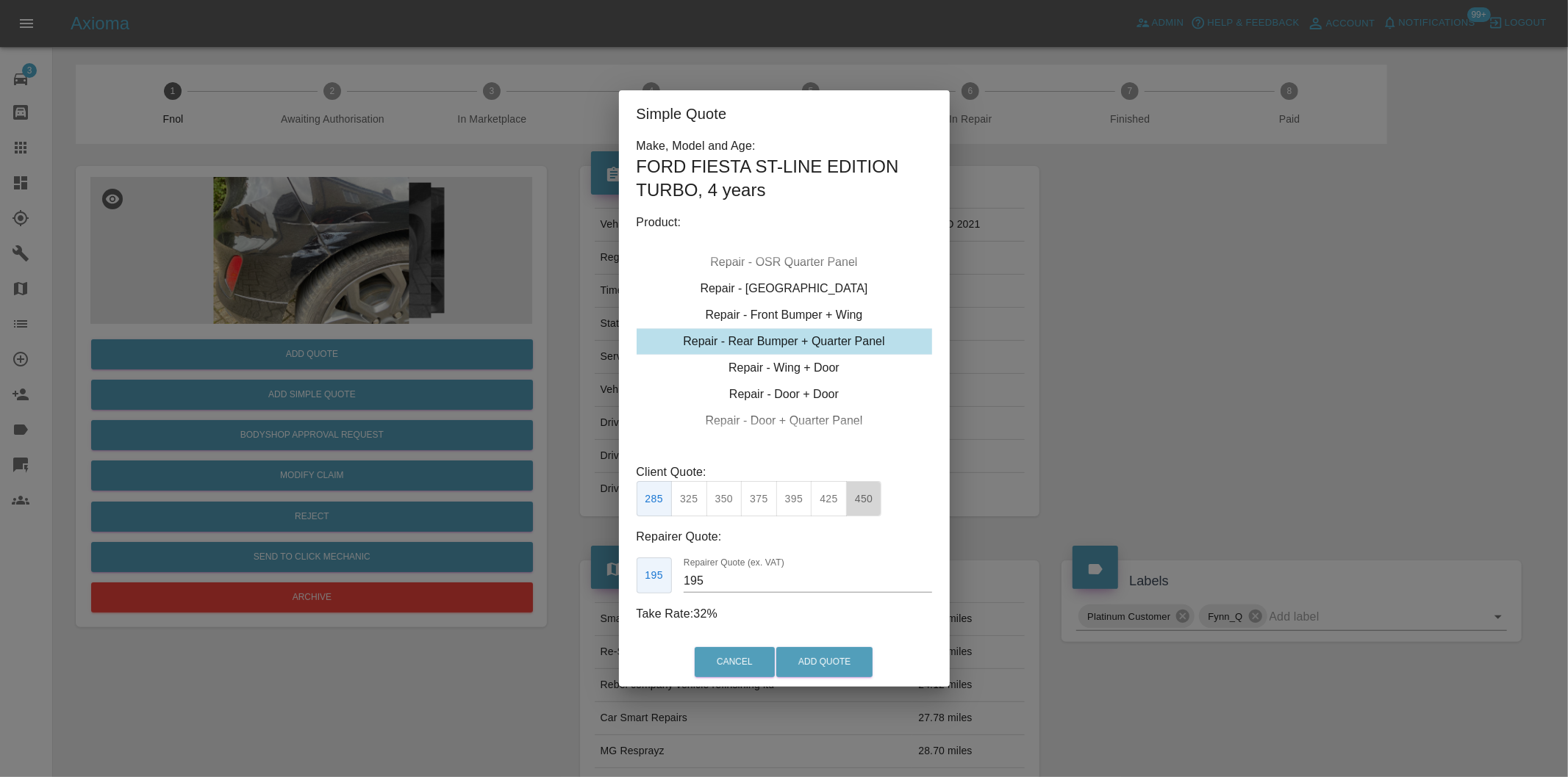
drag, startPoint x: 860, startPoint y: 500, endPoint x: 828, endPoint y: 606, distance: 110.7
click at [861, 501] on button "450" at bounding box center [863, 499] width 36 height 36
type input "280"
click at [818, 670] on button "Add Quote" at bounding box center [824, 662] width 96 height 30
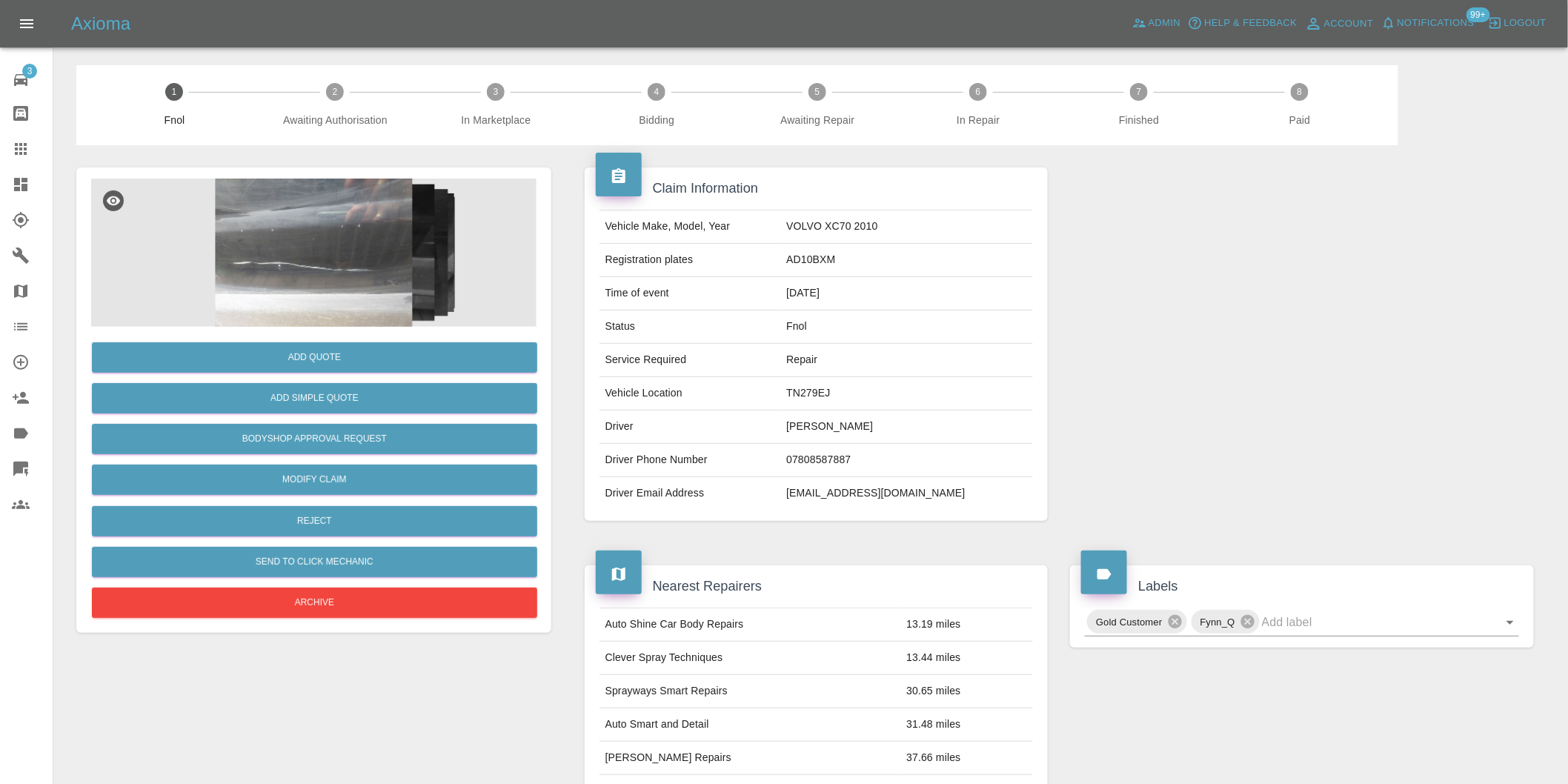
click at [342, 221] on img at bounding box center [313, 253] width 446 height 148
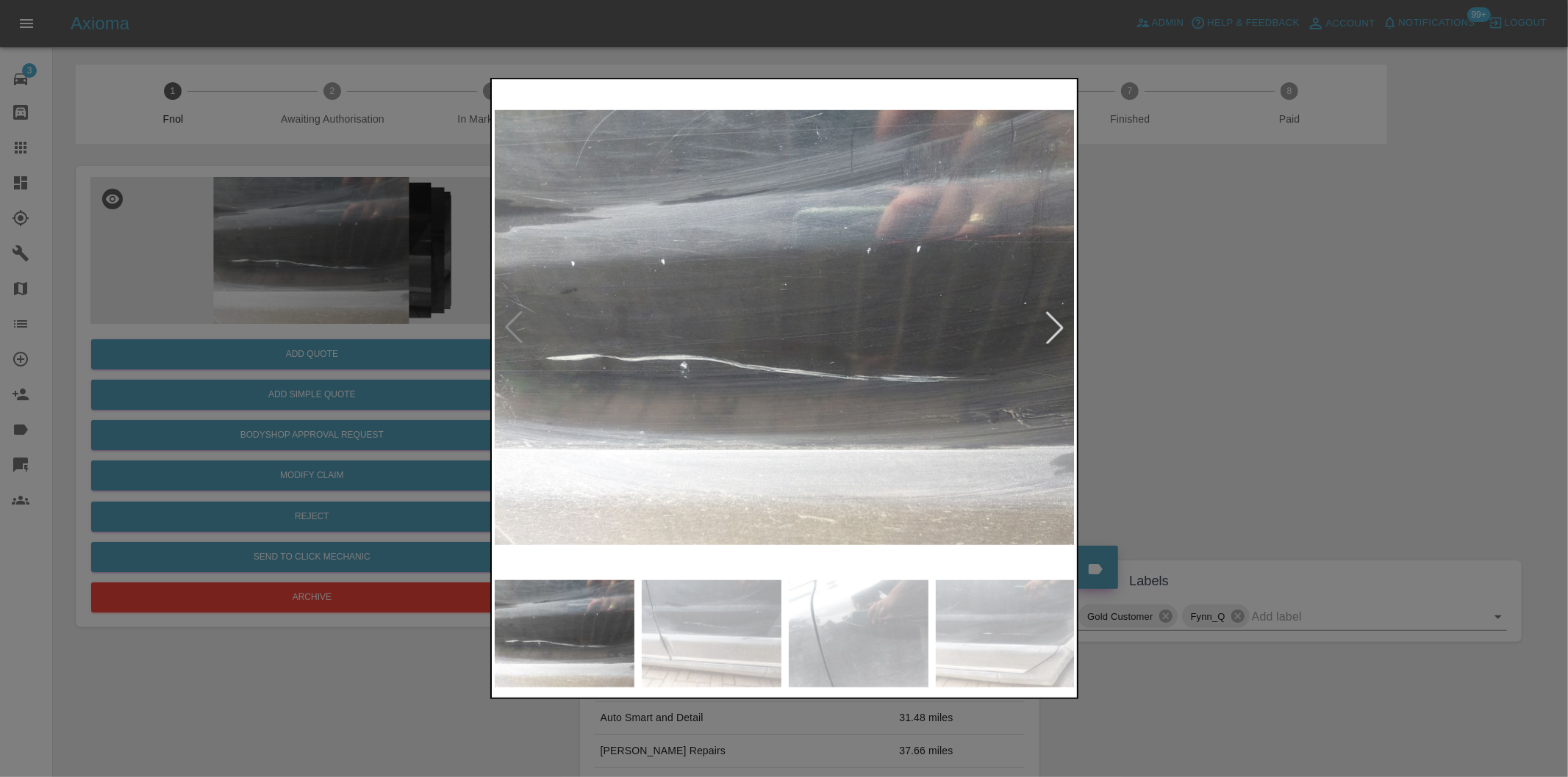
click at [1049, 324] on div at bounding box center [1054, 327] width 32 height 32
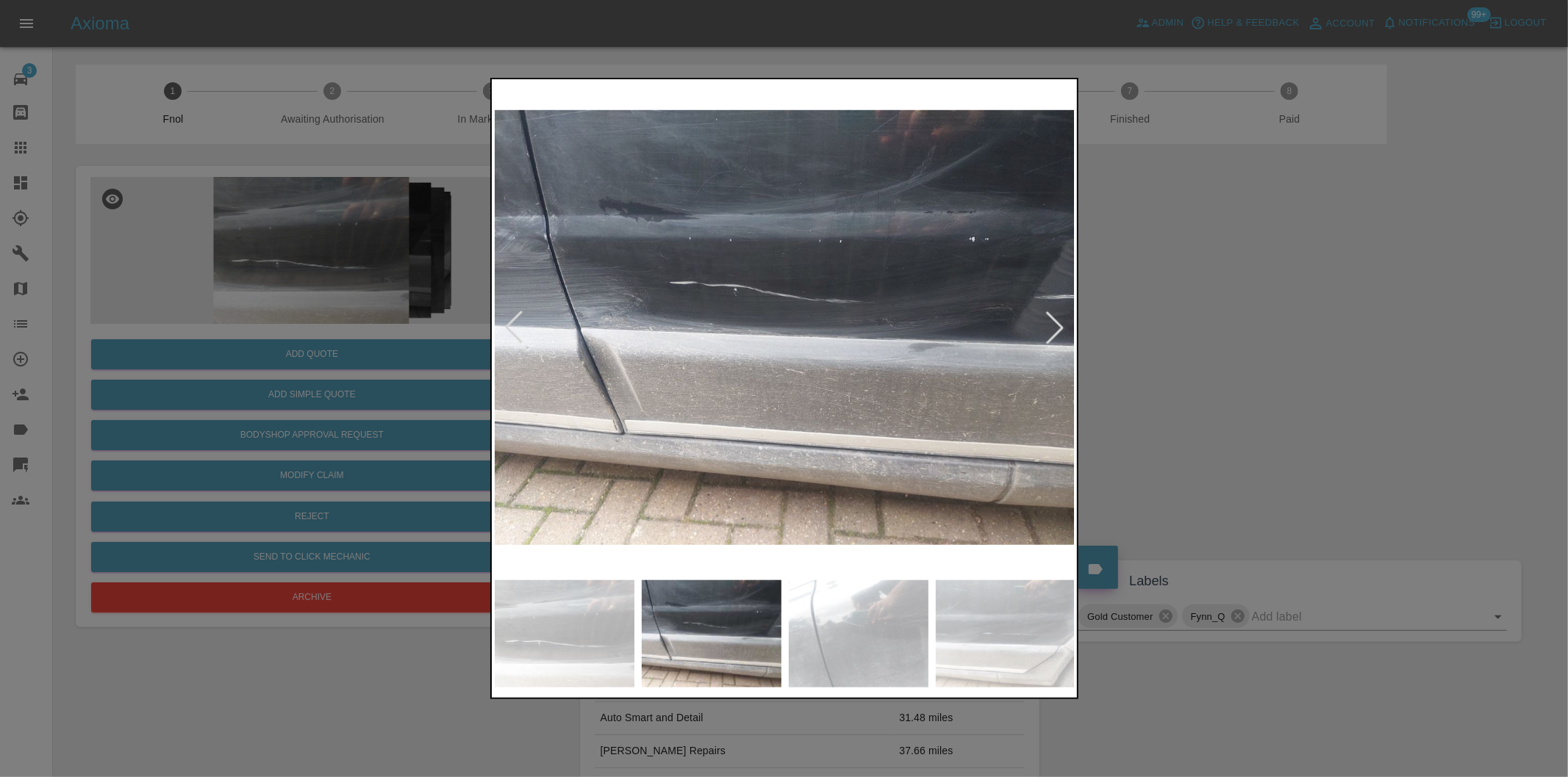
click at [1049, 324] on div at bounding box center [1054, 327] width 32 height 32
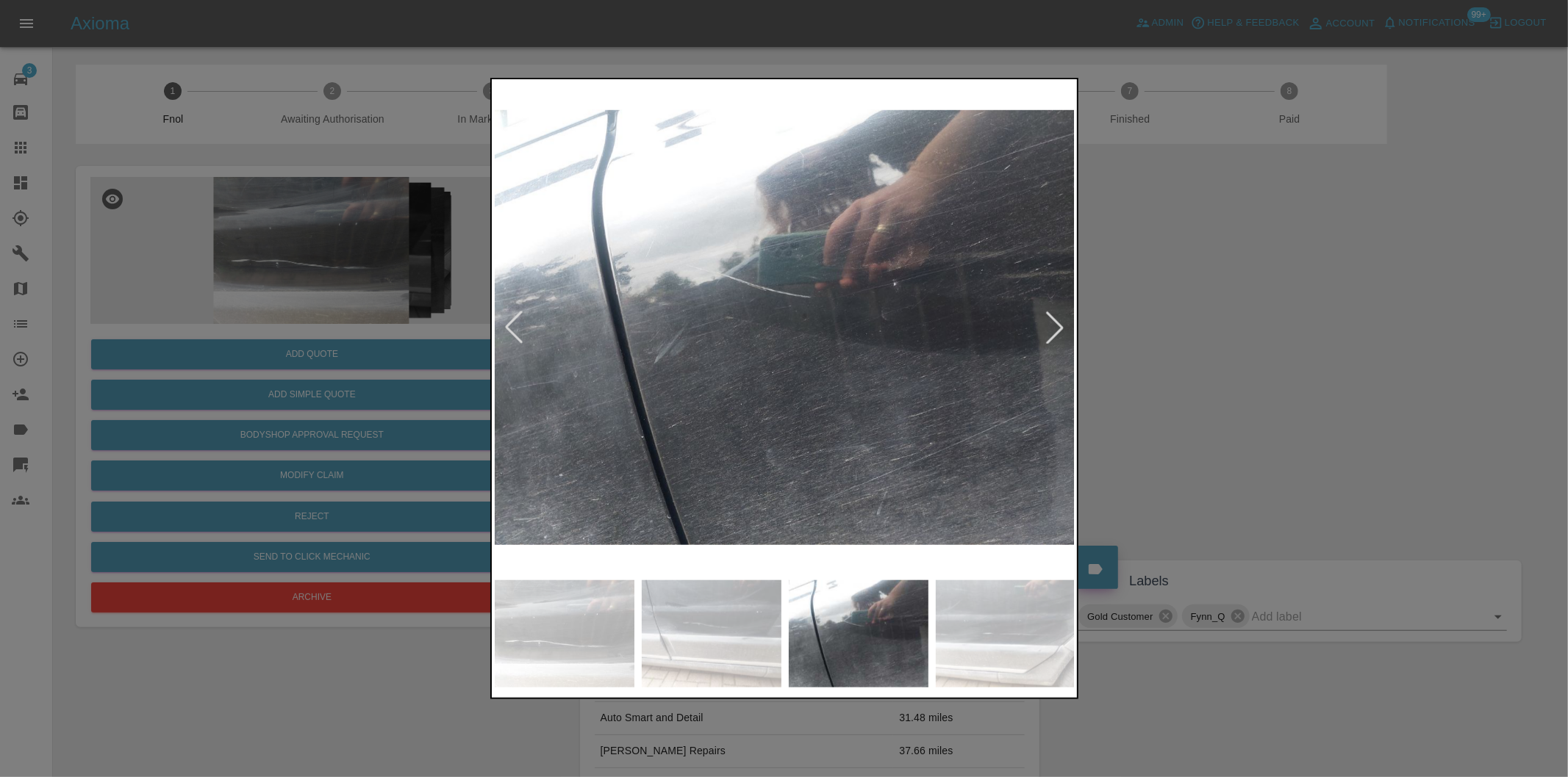
click at [1049, 324] on div at bounding box center [1054, 327] width 32 height 32
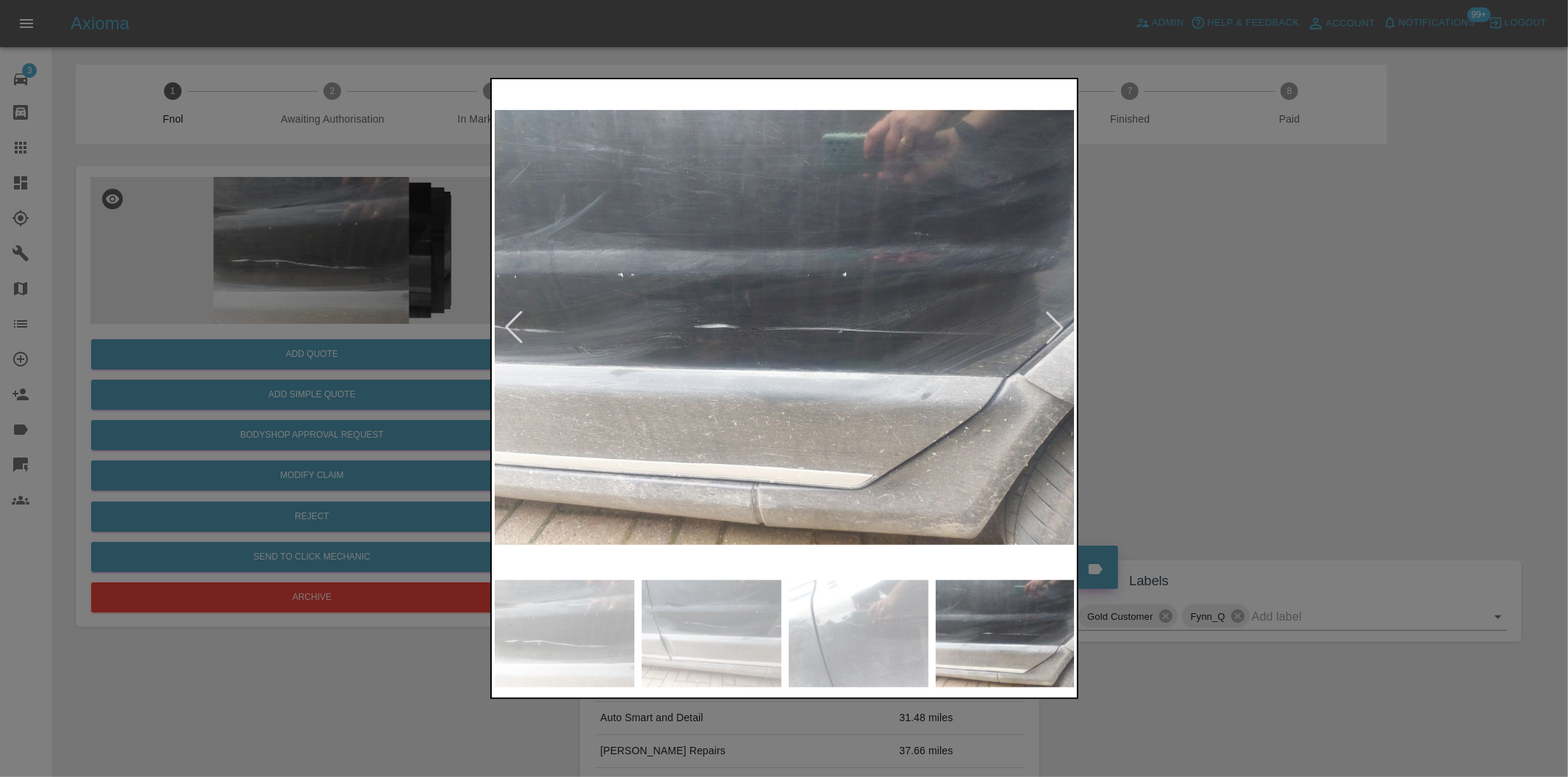
click at [1049, 324] on div at bounding box center [1054, 327] width 32 height 32
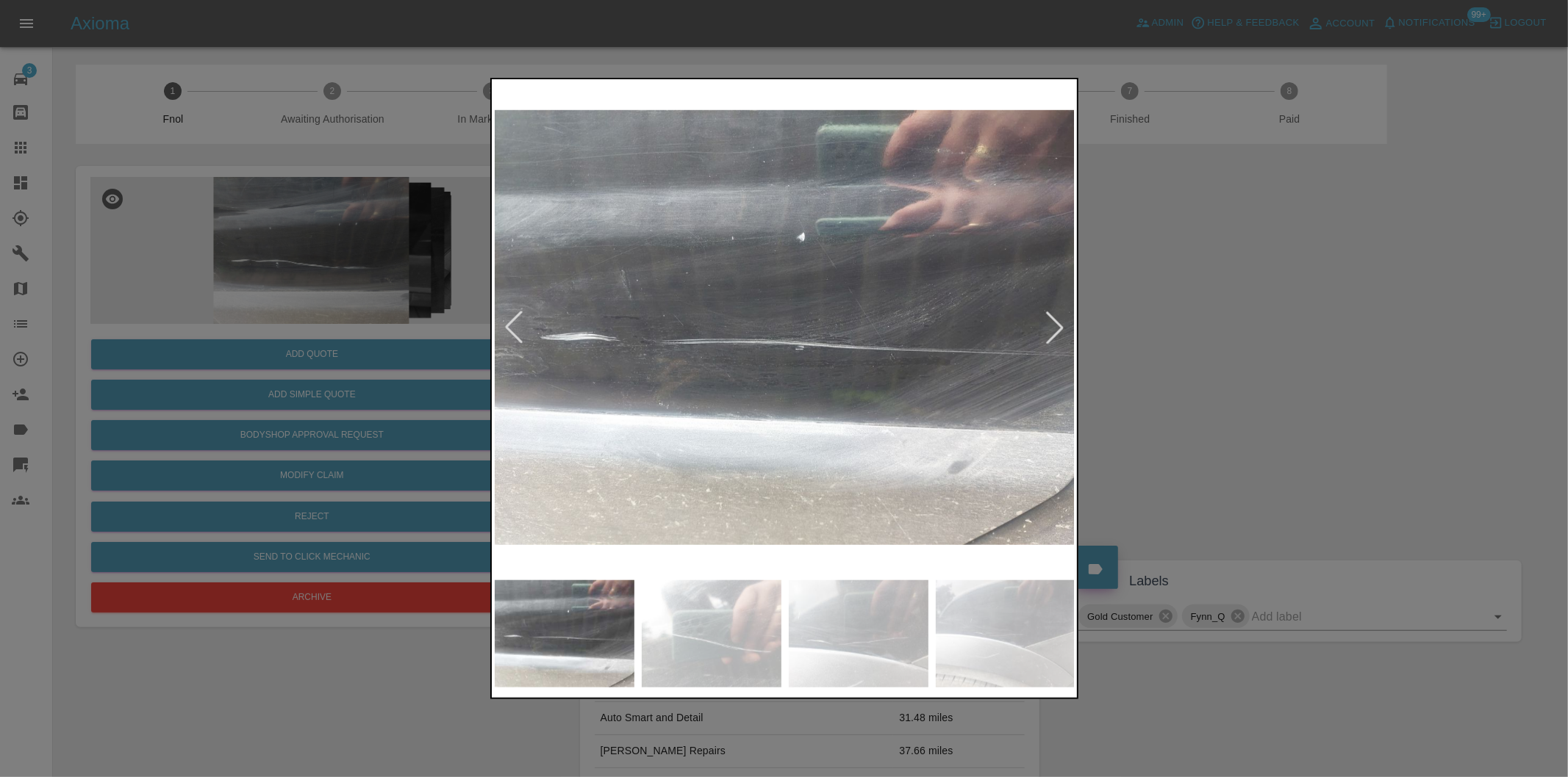
click at [1049, 324] on div at bounding box center [1054, 327] width 32 height 32
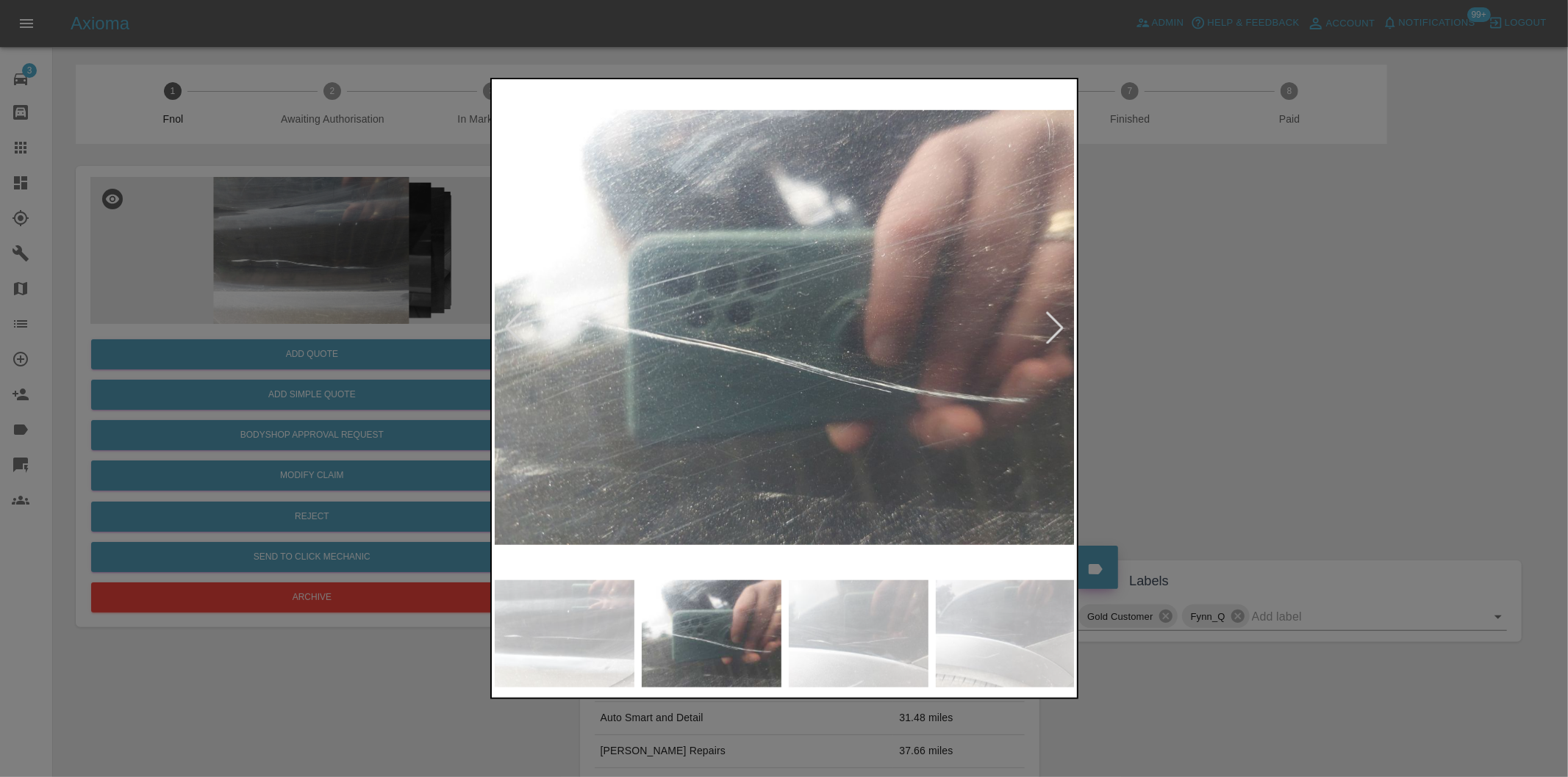
click at [1049, 324] on div at bounding box center [1054, 327] width 32 height 32
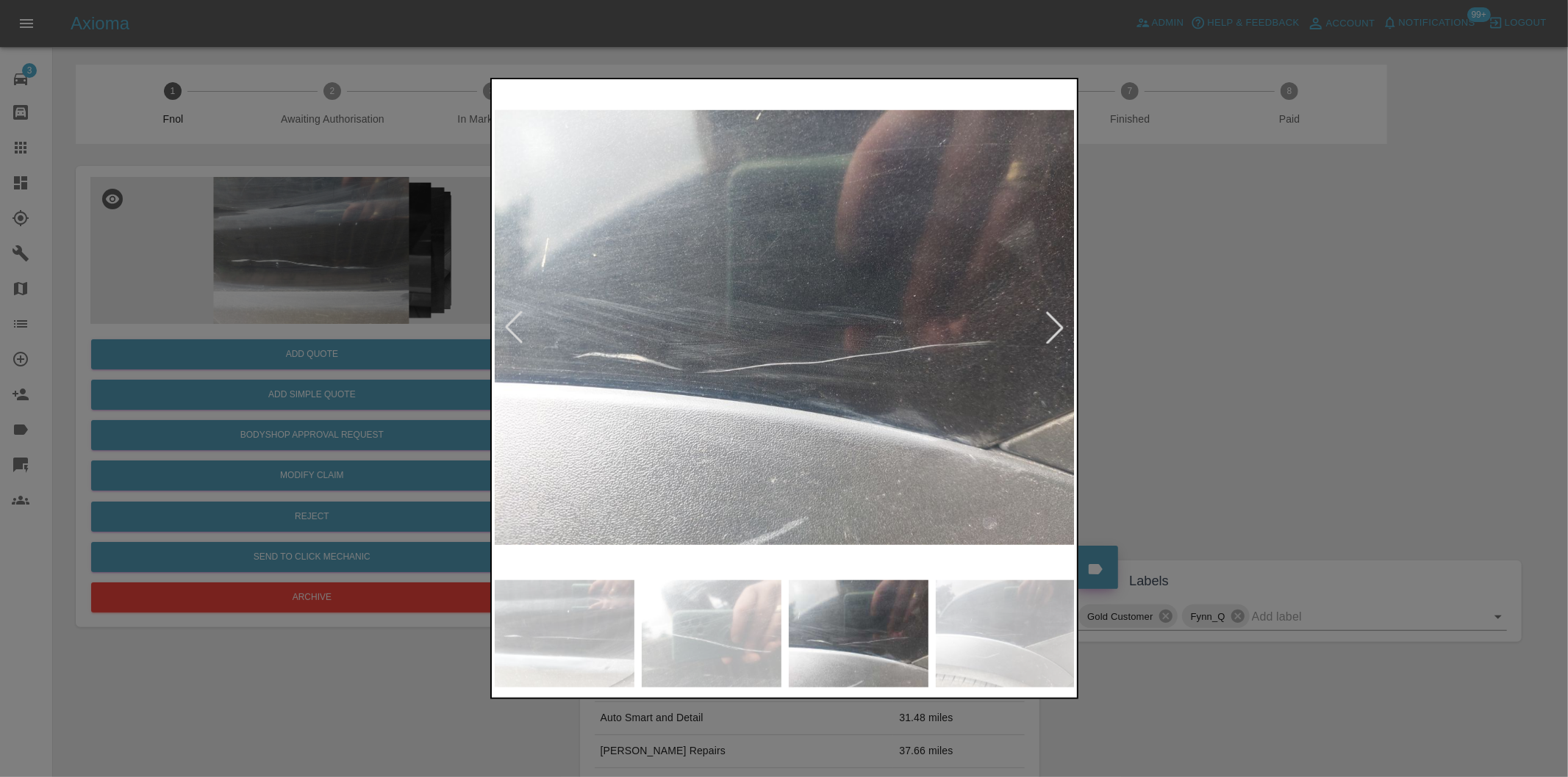
click at [1049, 324] on div at bounding box center [1054, 327] width 32 height 32
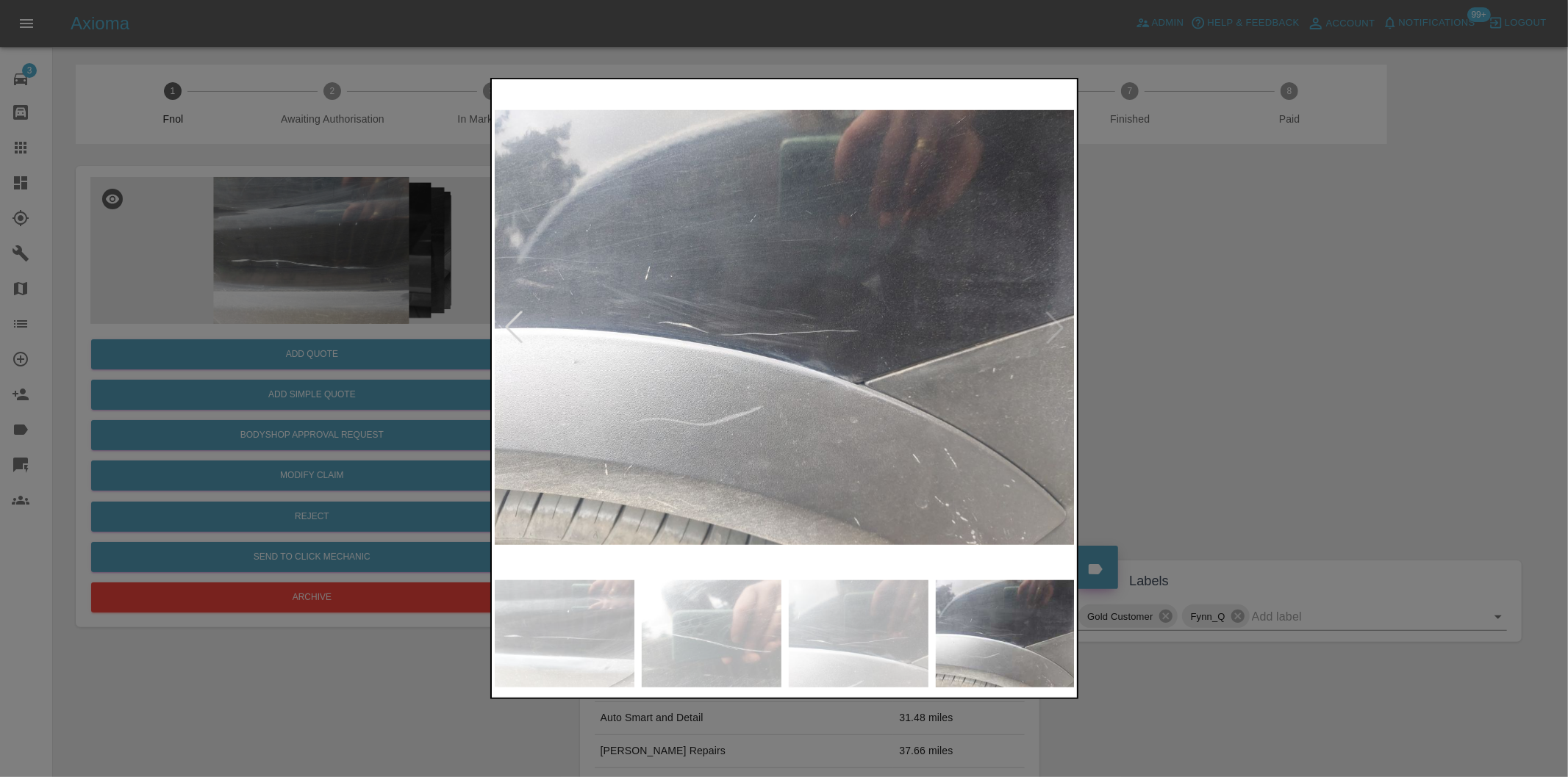
click at [1049, 324] on img at bounding box center [784, 327] width 580 height 491
click at [1184, 340] on div at bounding box center [784, 388] width 1568 height 777
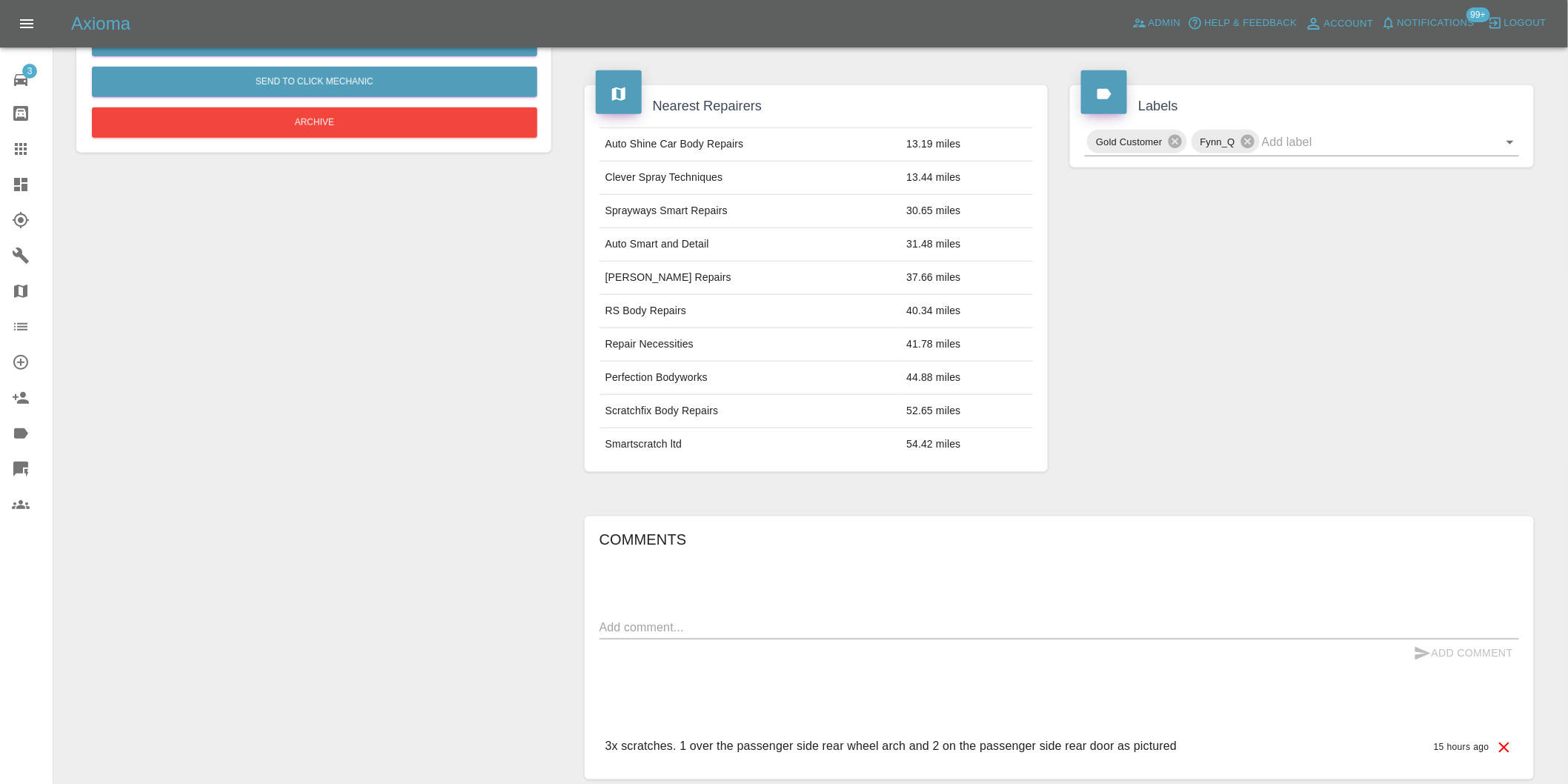
scroll to position [597, 0]
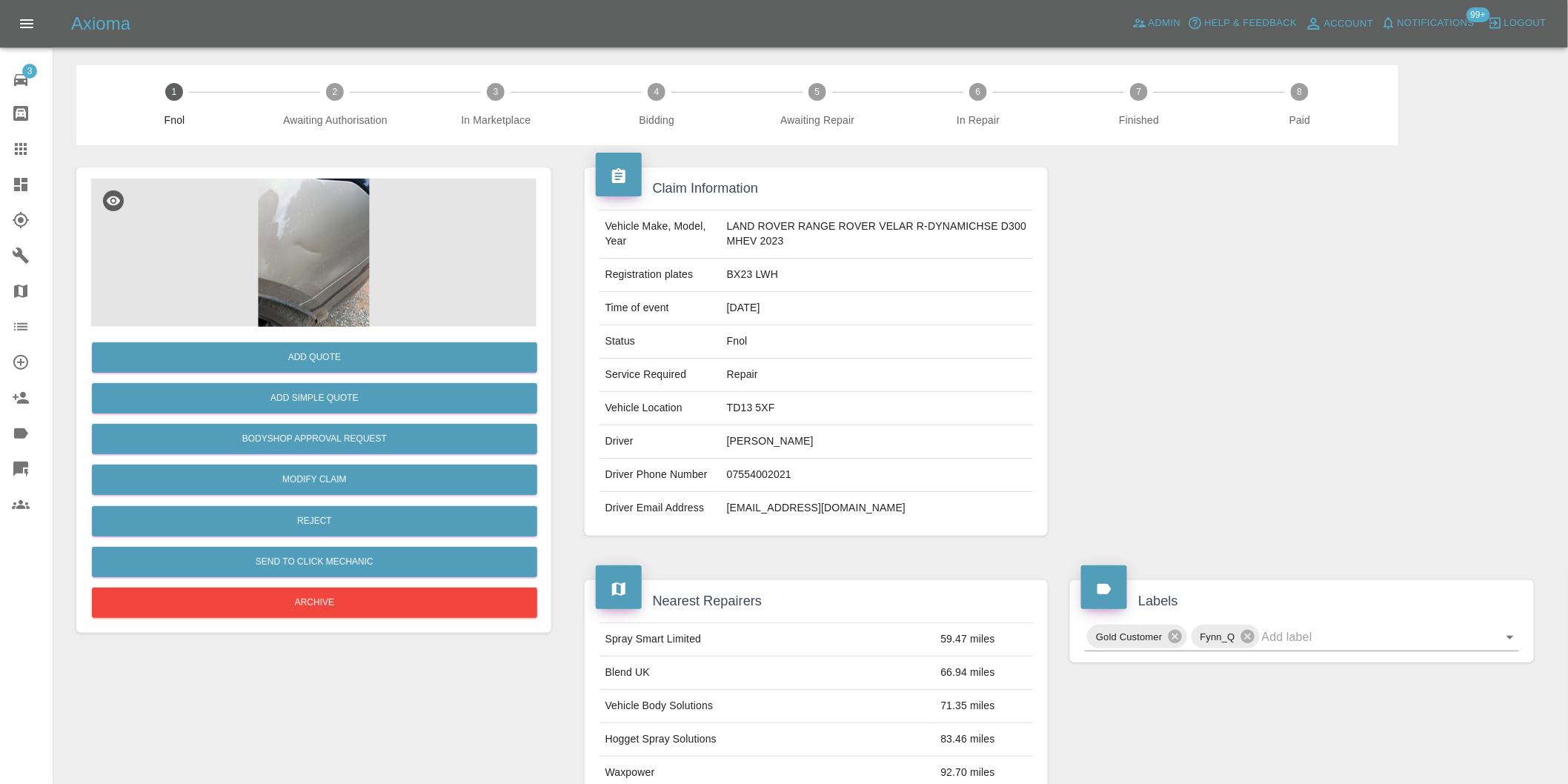
click at [330, 256] on img at bounding box center [313, 253] width 446 height 148
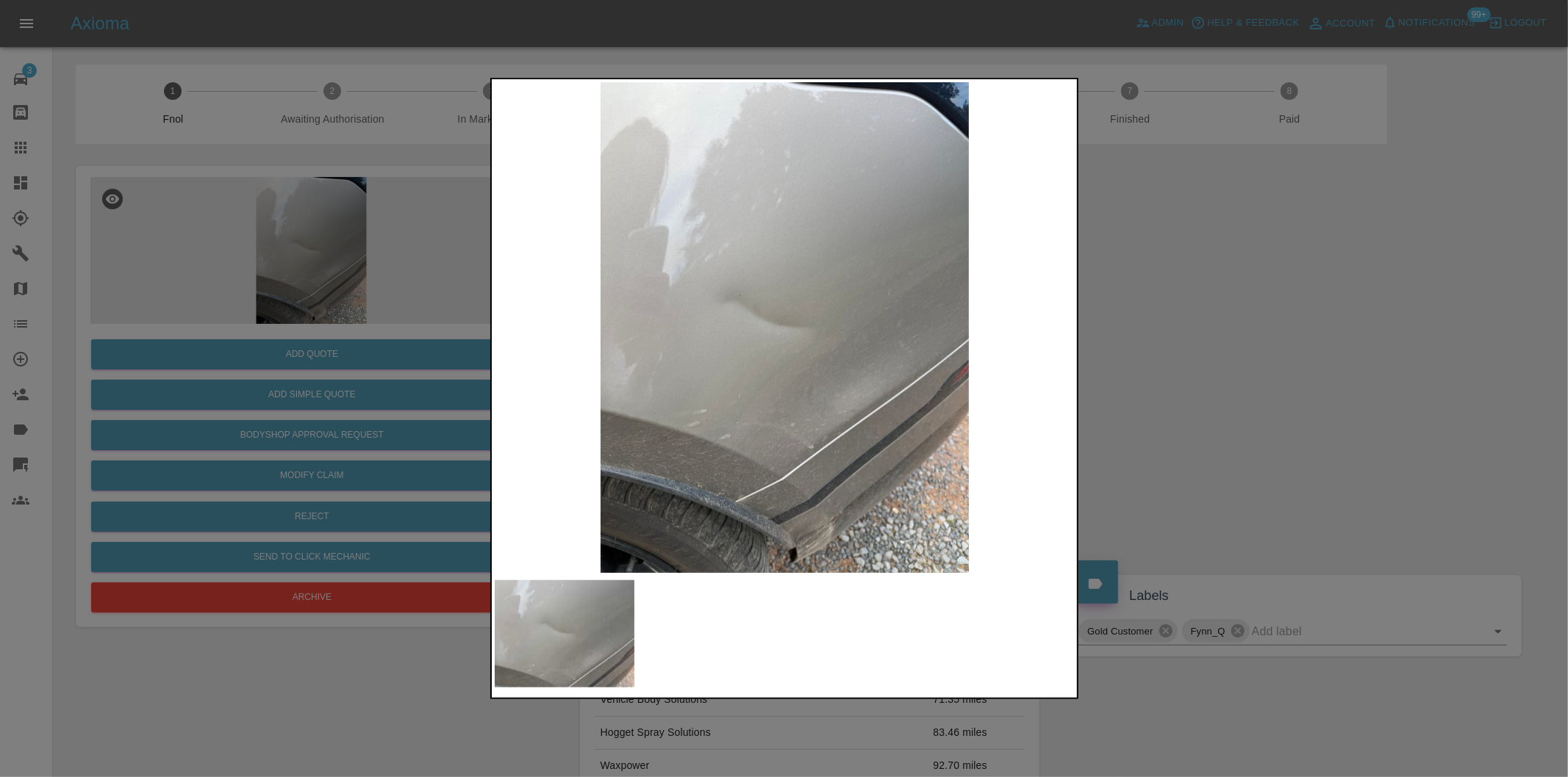
click at [1143, 336] on div at bounding box center [784, 388] width 1568 height 777
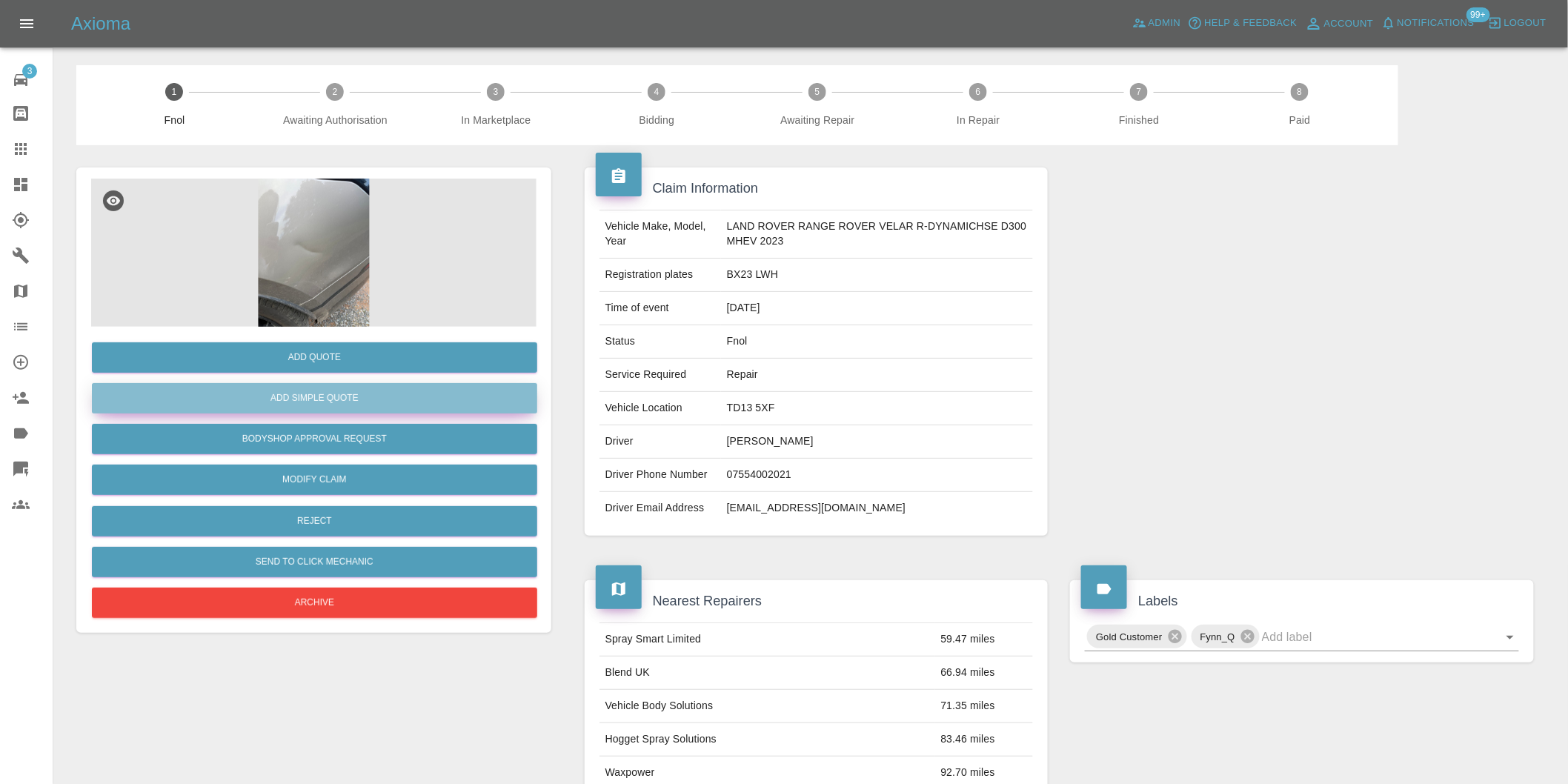
click at [411, 405] on button "Add Simple Quote" at bounding box center [314, 398] width 446 height 30
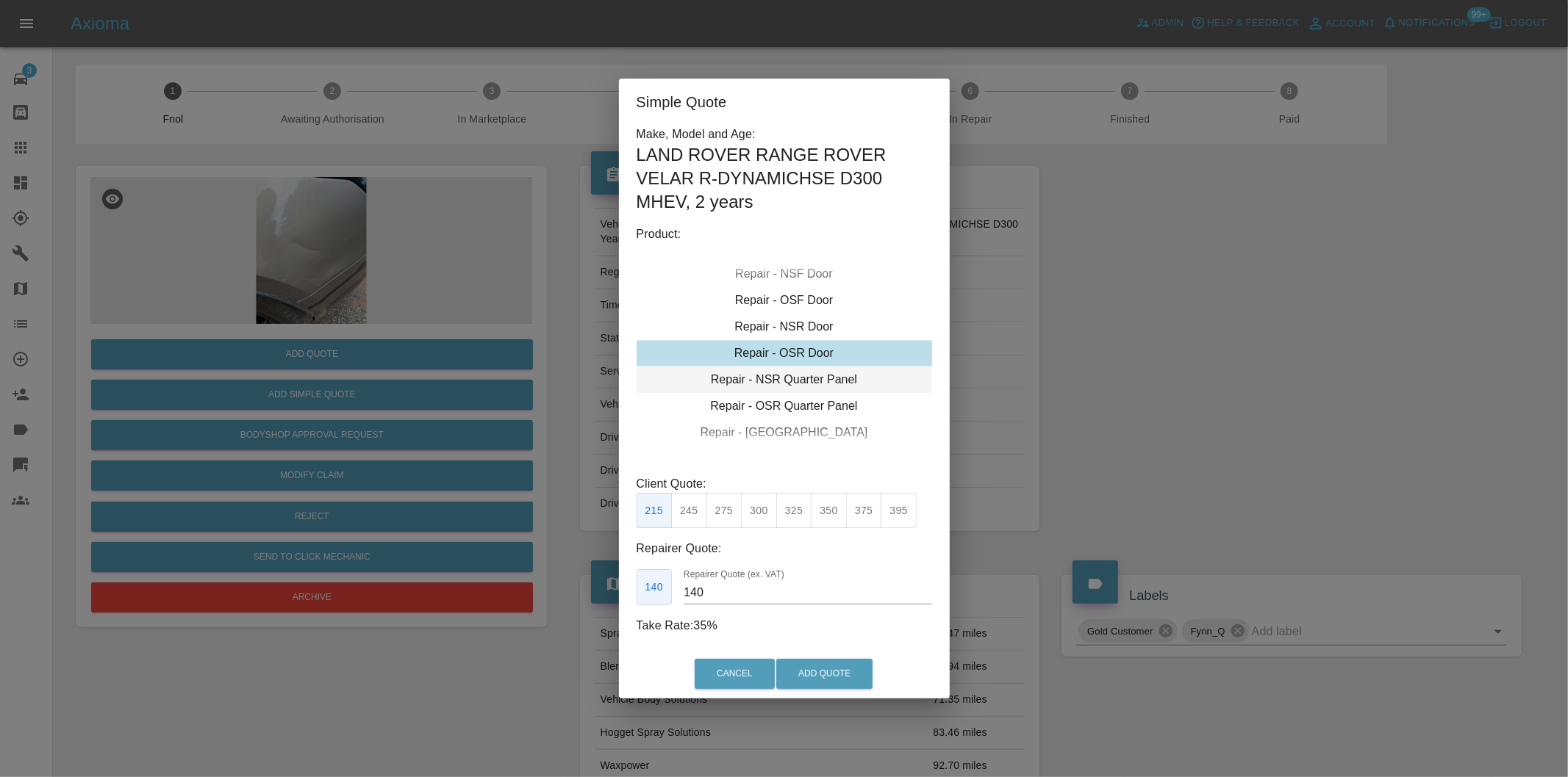
click at [809, 378] on div "Repair - NSR Quarter Panel" at bounding box center [784, 380] width 295 height 26
drag, startPoint x: 765, startPoint y: 504, endPoint x: 812, endPoint y: 612, distance: 117.8
click at [765, 506] on button "300" at bounding box center [758, 510] width 36 height 36
type input "190"
click at [809, 666] on button "Add Quote" at bounding box center [824, 674] width 96 height 30
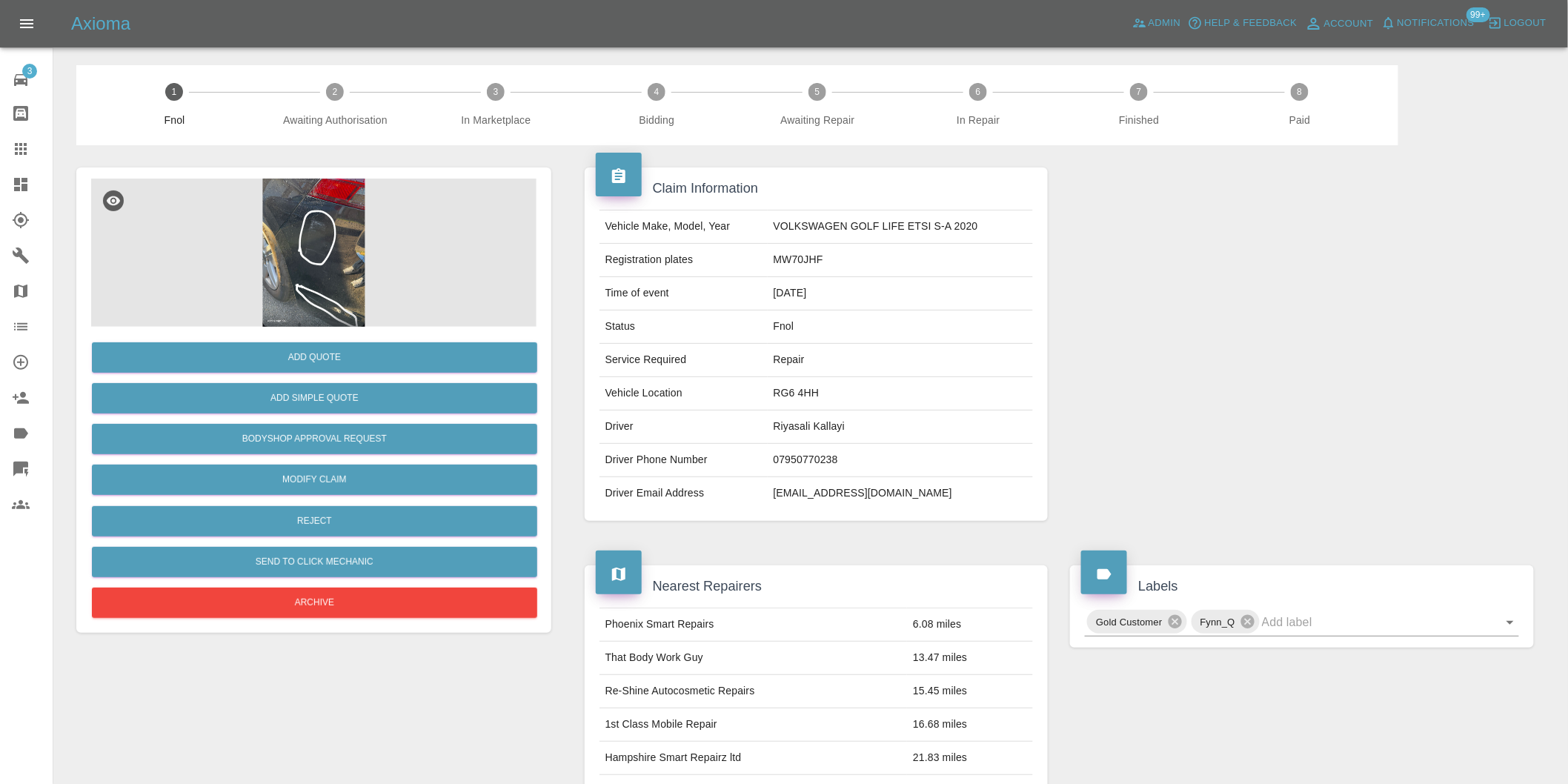
click at [315, 254] on img at bounding box center [313, 253] width 446 height 148
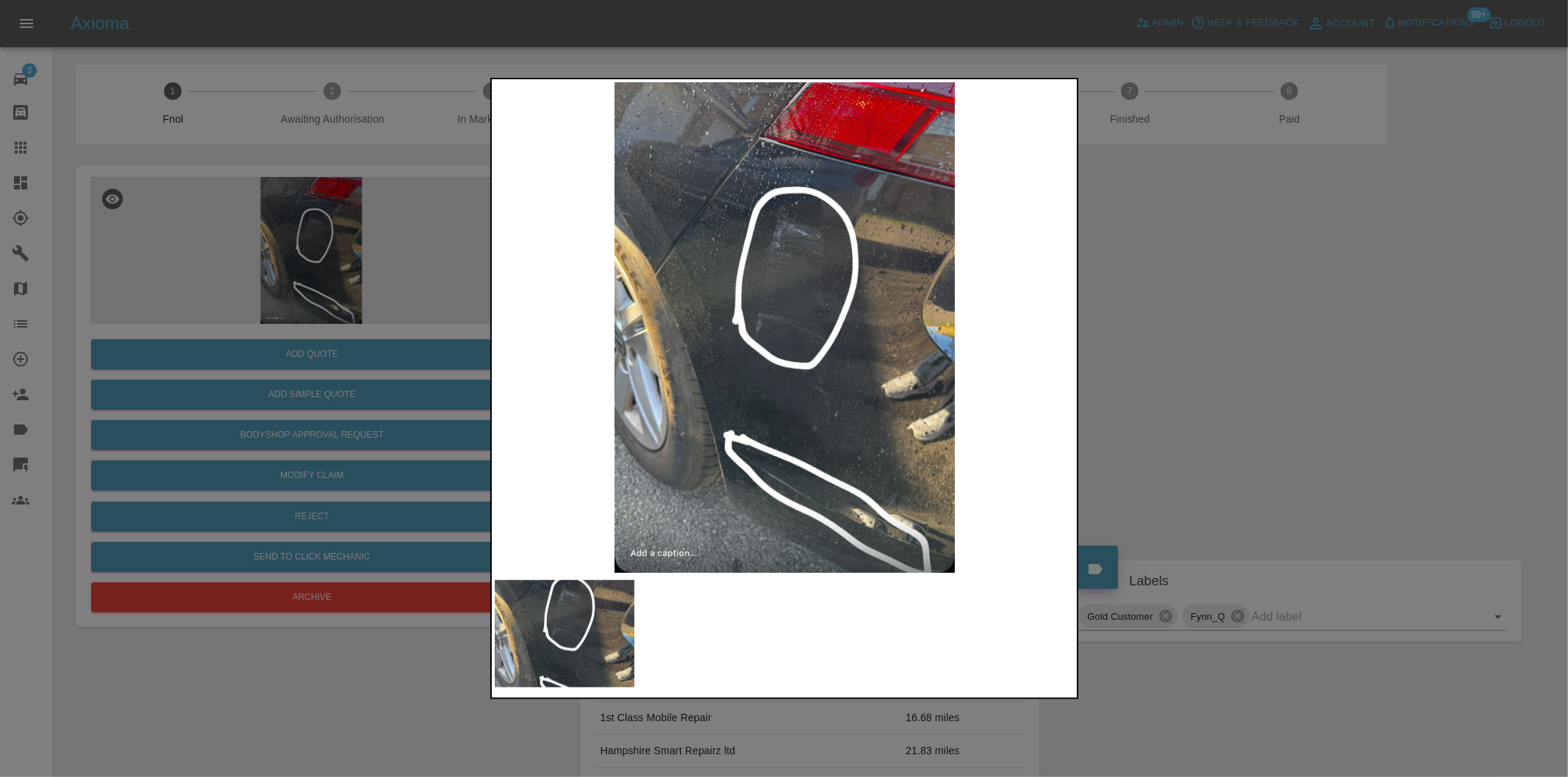
click at [1124, 354] on div at bounding box center [784, 388] width 1568 height 777
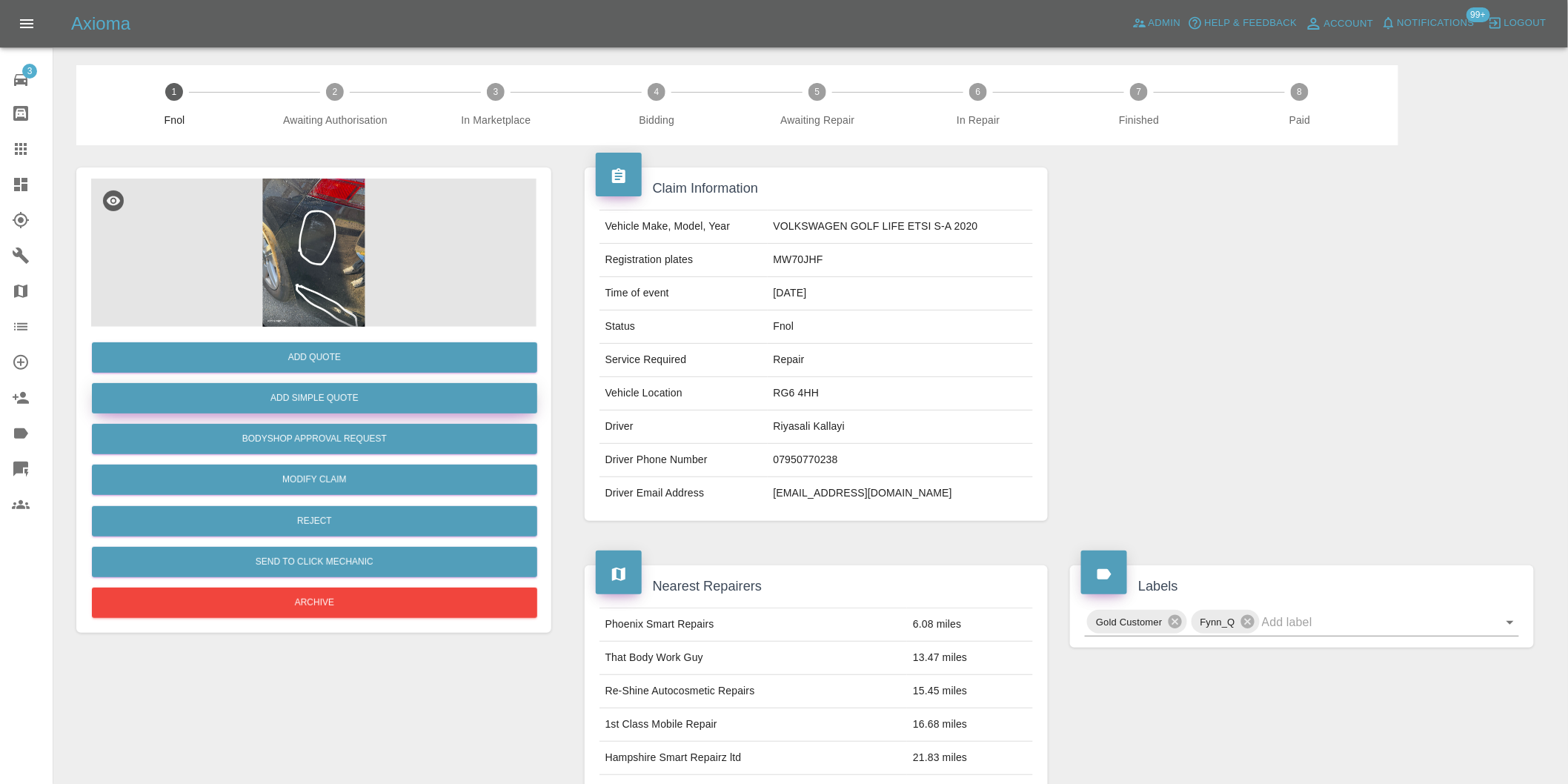
click at [328, 404] on button "Add Simple Quote" at bounding box center [314, 398] width 446 height 30
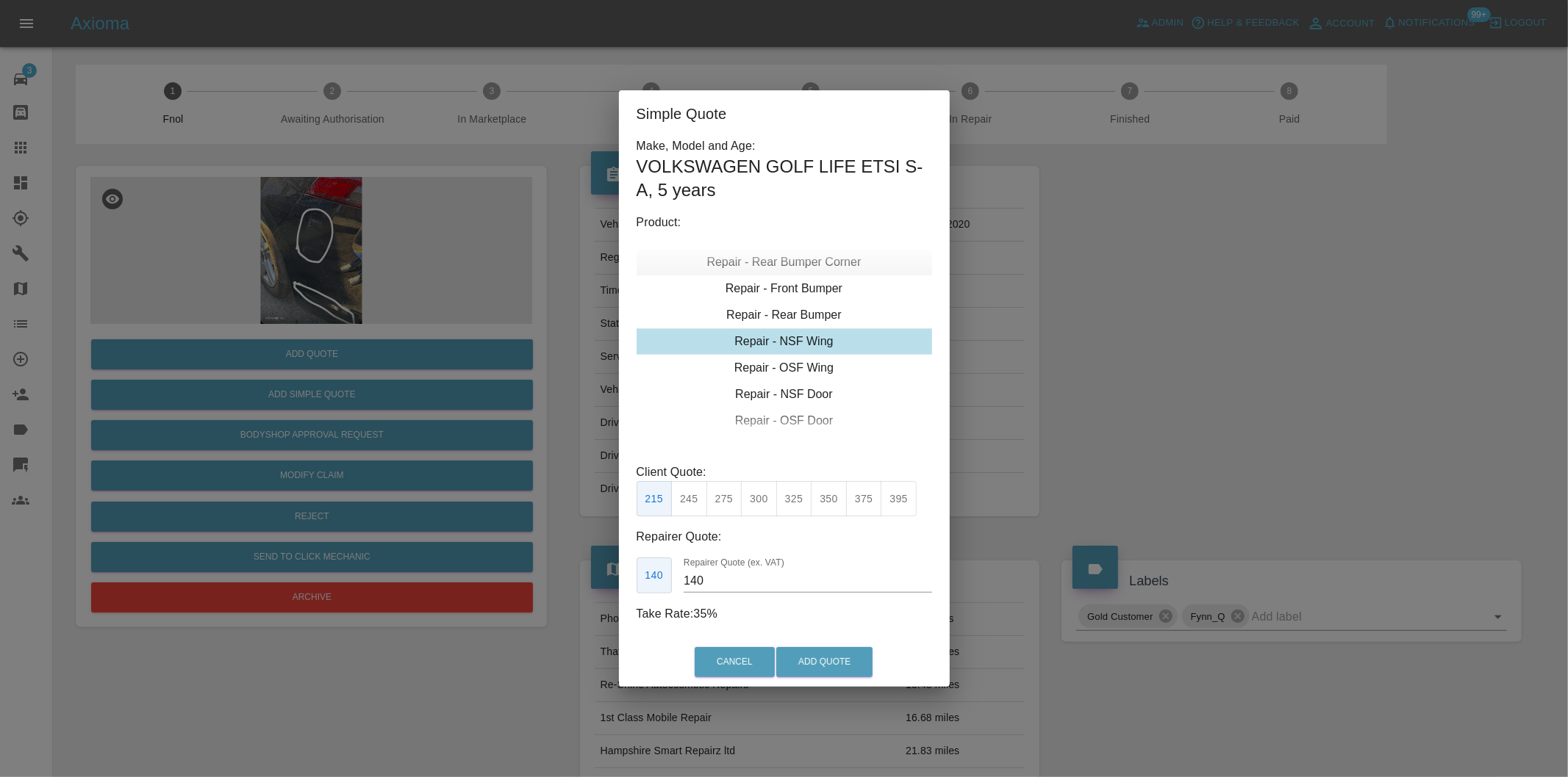
click at [794, 264] on div "Repair - Rear Bumper Corner" at bounding box center [784, 262] width 295 height 26
type input "120"
drag, startPoint x: 695, startPoint y: 500, endPoint x: 785, endPoint y: 644, distance: 169.8
click at [696, 500] on button "199" at bounding box center [688, 499] width 36 height 36
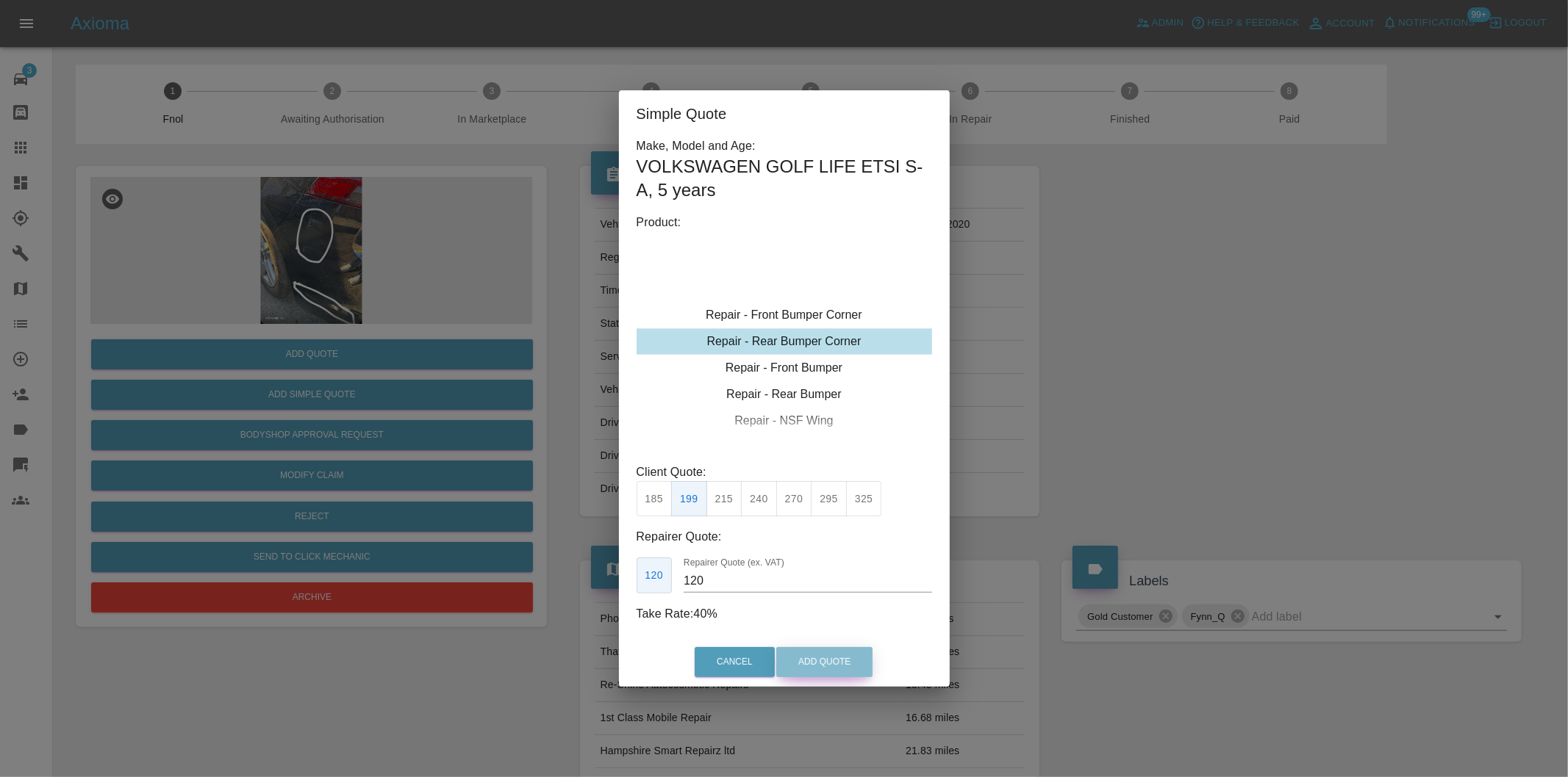
click at [798, 656] on button "Add Quote" at bounding box center [824, 662] width 96 height 30
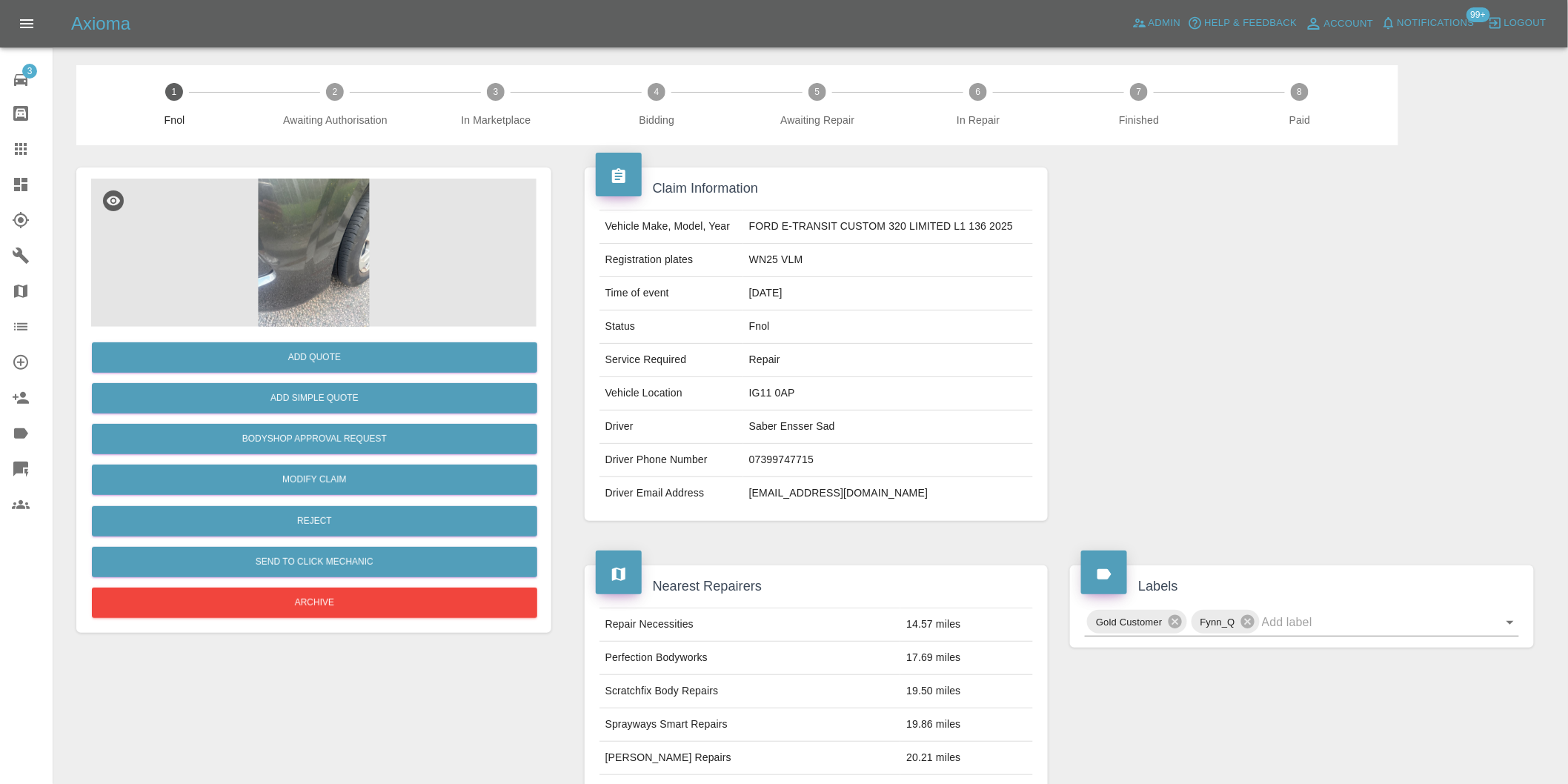
click at [321, 250] on img at bounding box center [313, 253] width 446 height 148
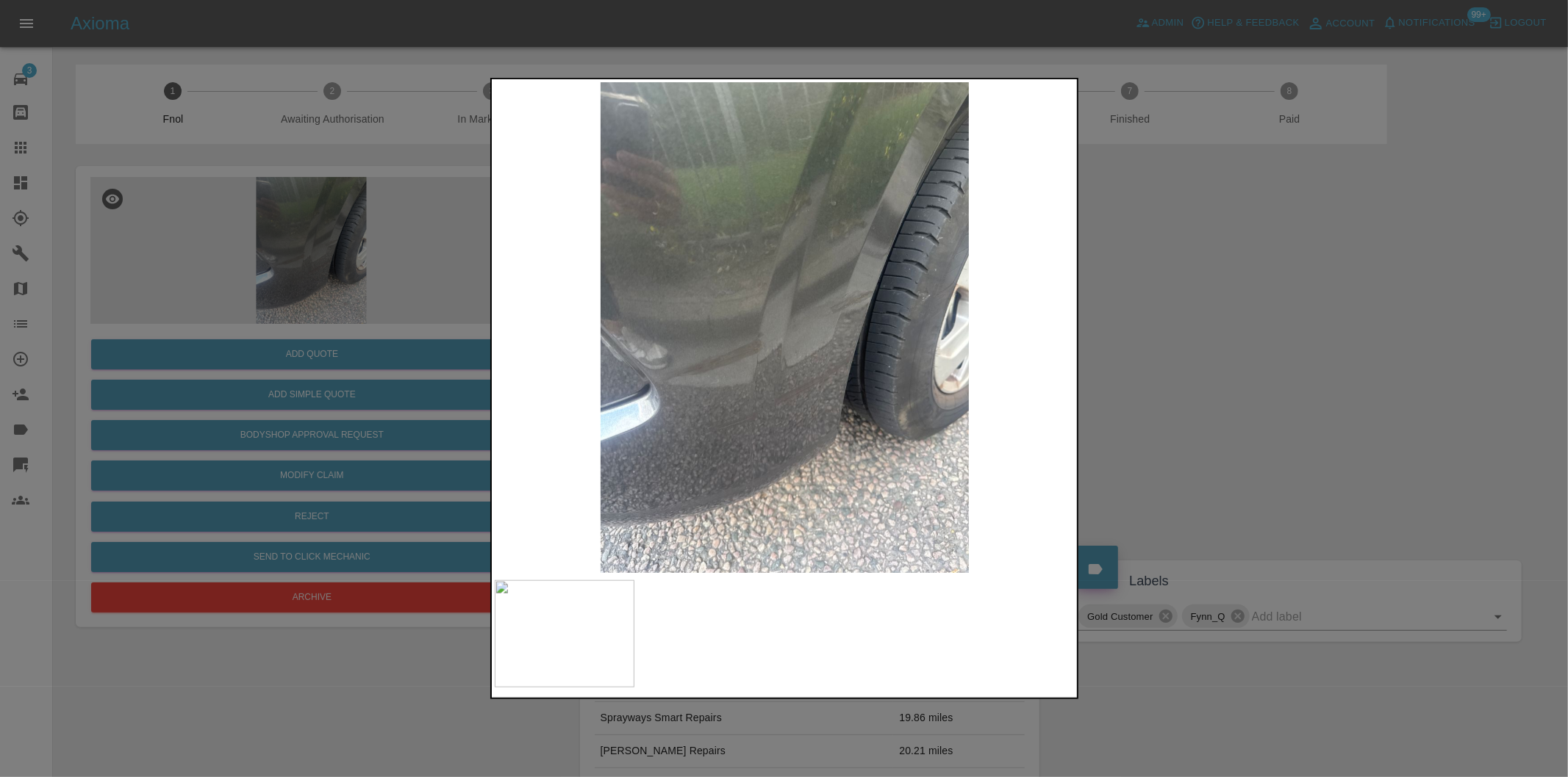
drag, startPoint x: 1145, startPoint y: 346, endPoint x: 953, endPoint y: 407, distance: 201.5
click at [1147, 346] on div at bounding box center [784, 388] width 1568 height 777
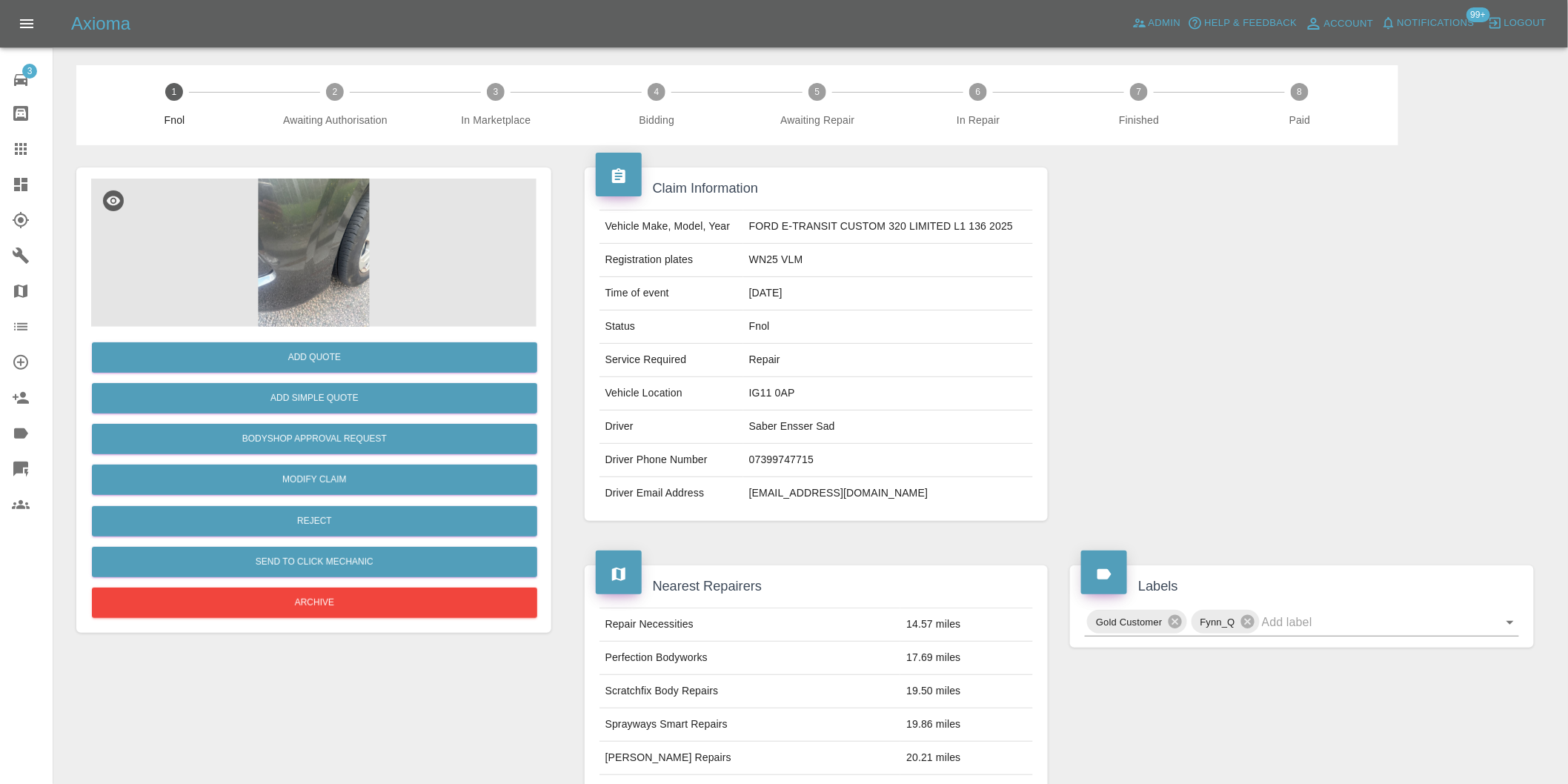
click at [344, 247] on img at bounding box center [313, 253] width 446 height 148
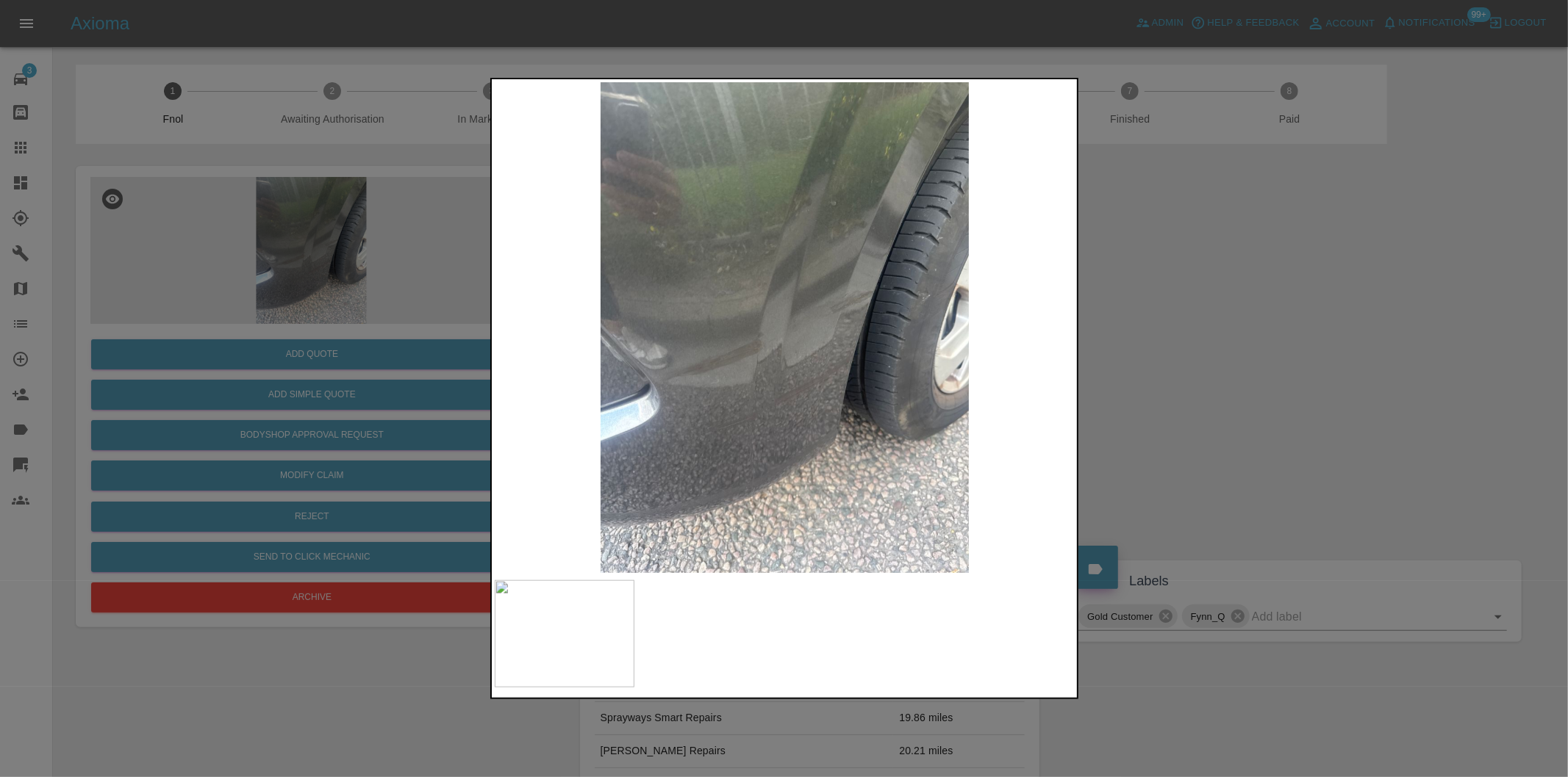
drag, startPoint x: 1178, startPoint y: 429, endPoint x: 1130, endPoint y: 427, distance: 48.0
click at [1170, 427] on div at bounding box center [784, 388] width 1568 height 777
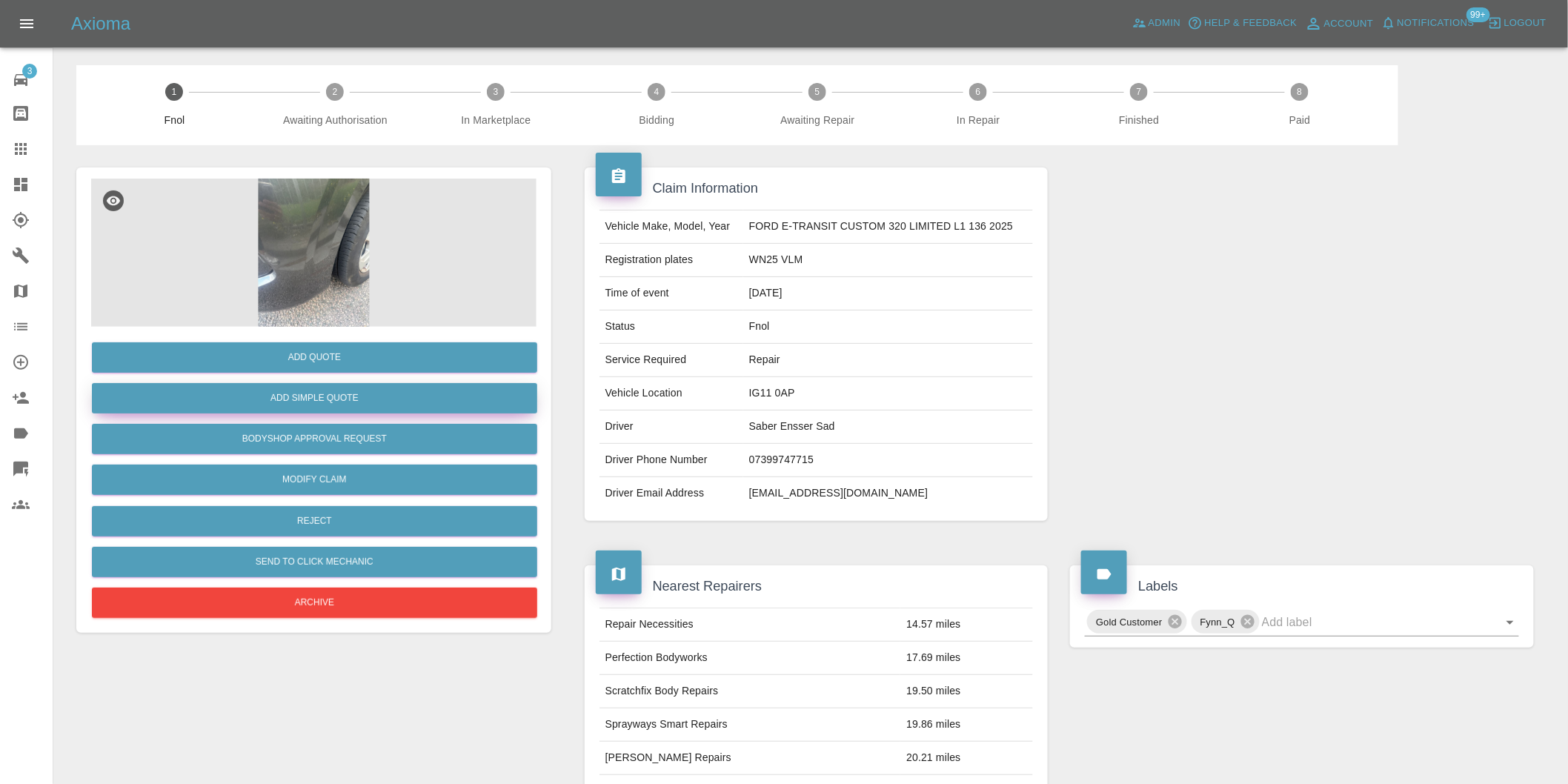
click at [316, 403] on button "Add Simple Quote" at bounding box center [314, 398] width 446 height 30
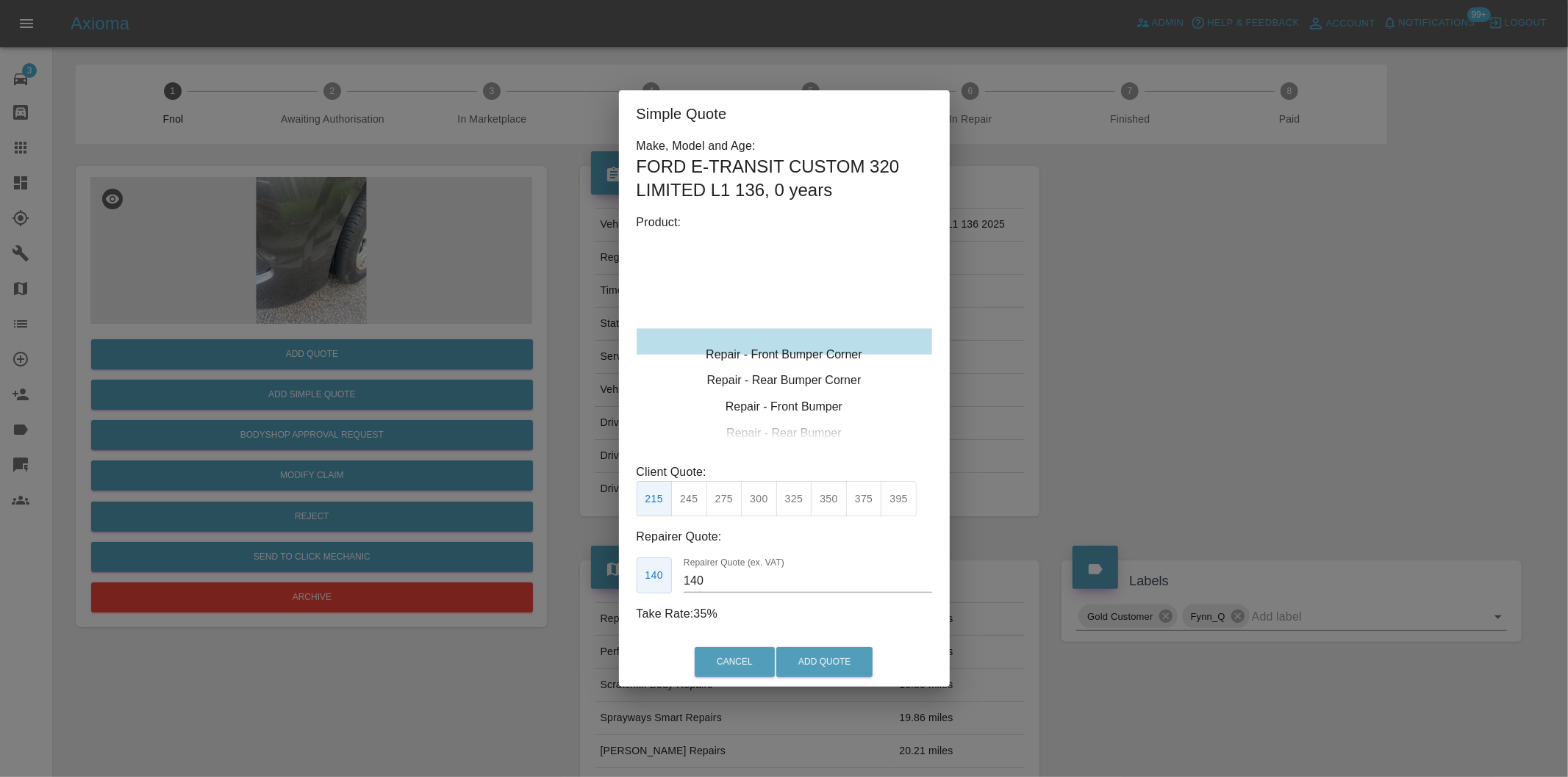
type input "120"
click at [689, 501] on button "199" at bounding box center [688, 499] width 36 height 36
click at [799, 657] on button "Add Quote" at bounding box center [824, 662] width 96 height 30
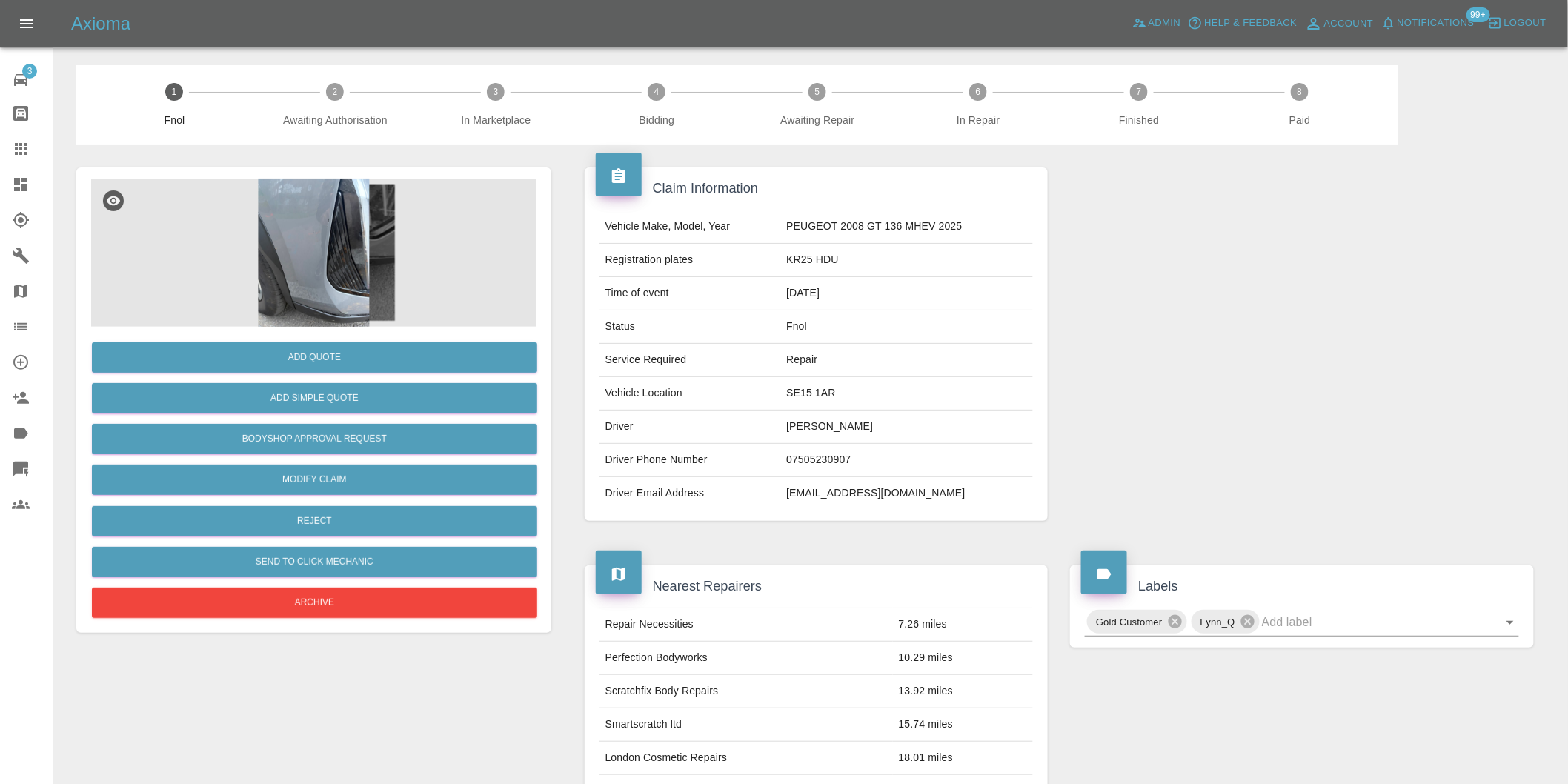
click at [306, 224] on img at bounding box center [313, 253] width 446 height 148
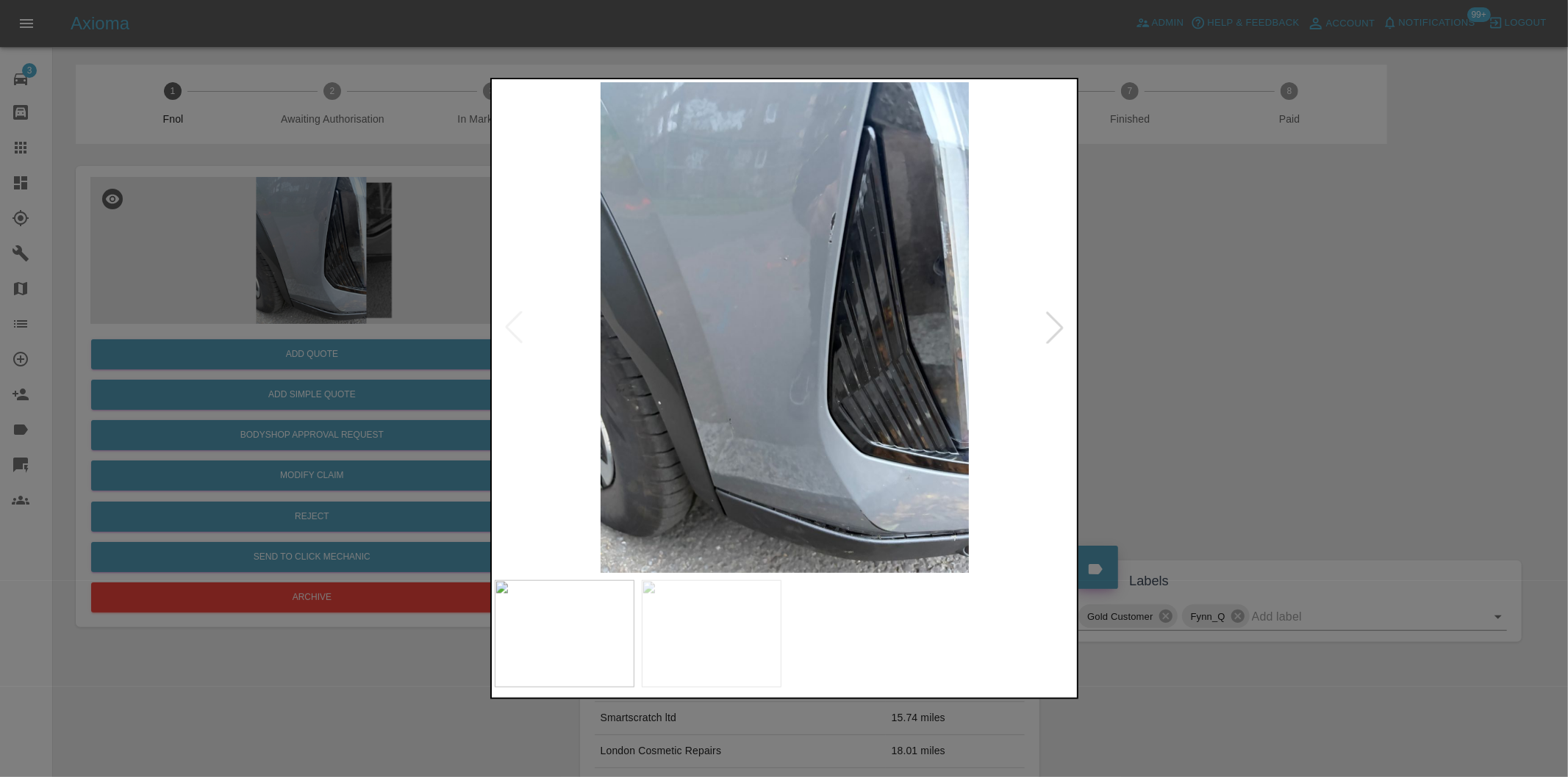
click at [1059, 325] on div at bounding box center [1054, 327] width 32 height 32
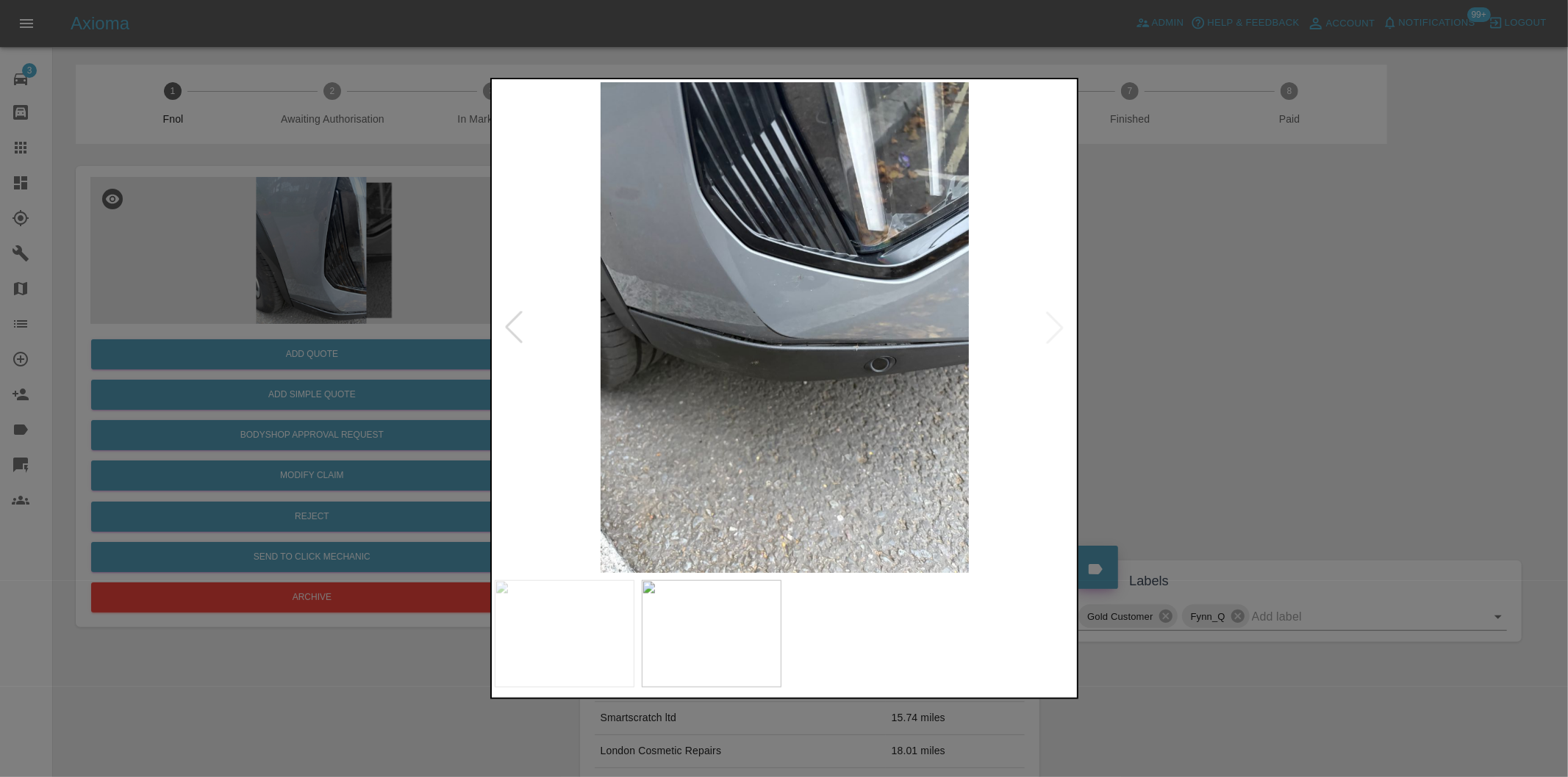
click at [1059, 325] on img at bounding box center [784, 327] width 580 height 491
drag, startPoint x: 1179, startPoint y: 377, endPoint x: 1081, endPoint y: 388, distance: 98.6
click at [1176, 377] on div at bounding box center [784, 388] width 1568 height 777
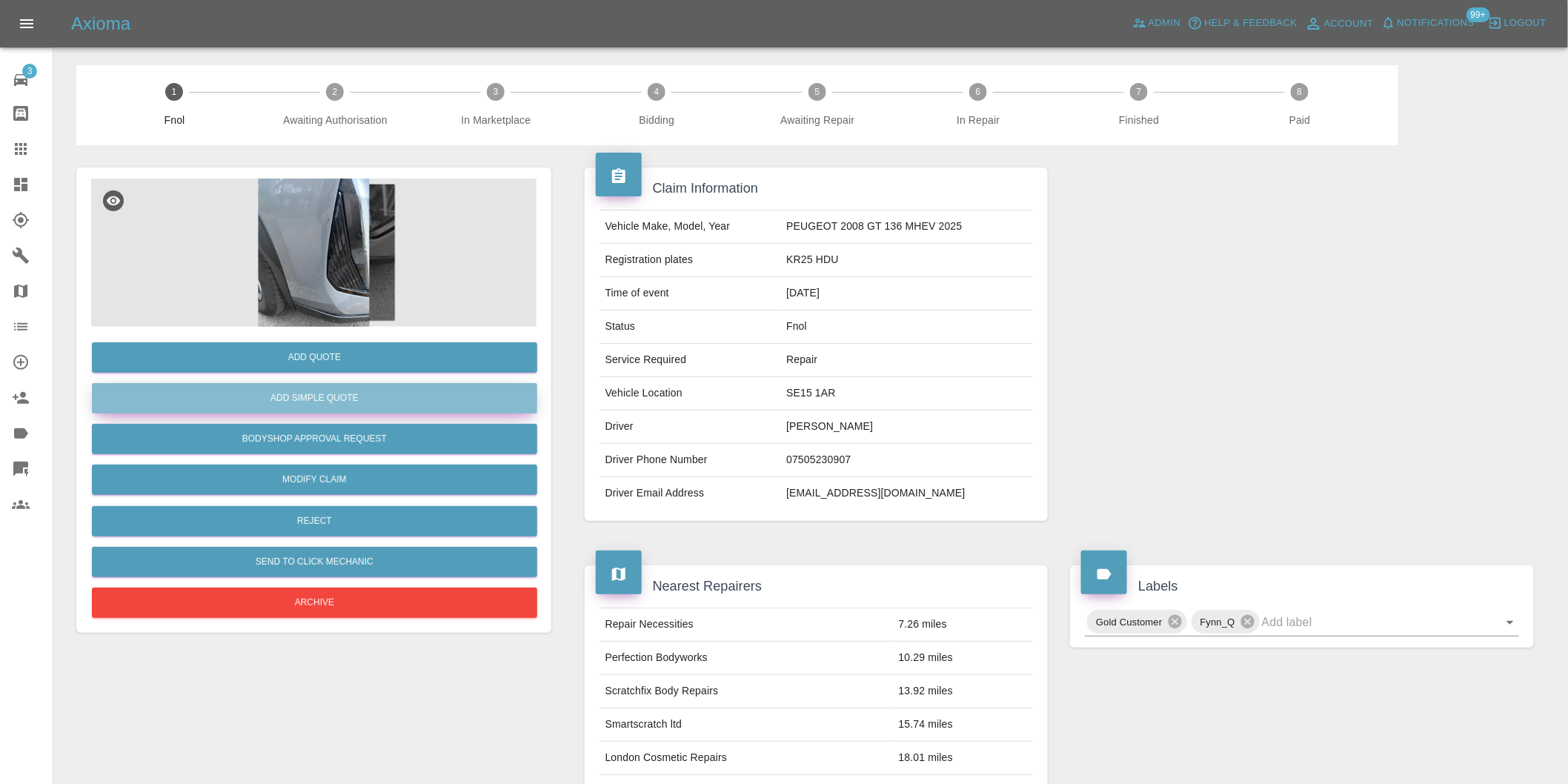
click at [349, 397] on button "Add Simple Quote" at bounding box center [314, 398] width 446 height 30
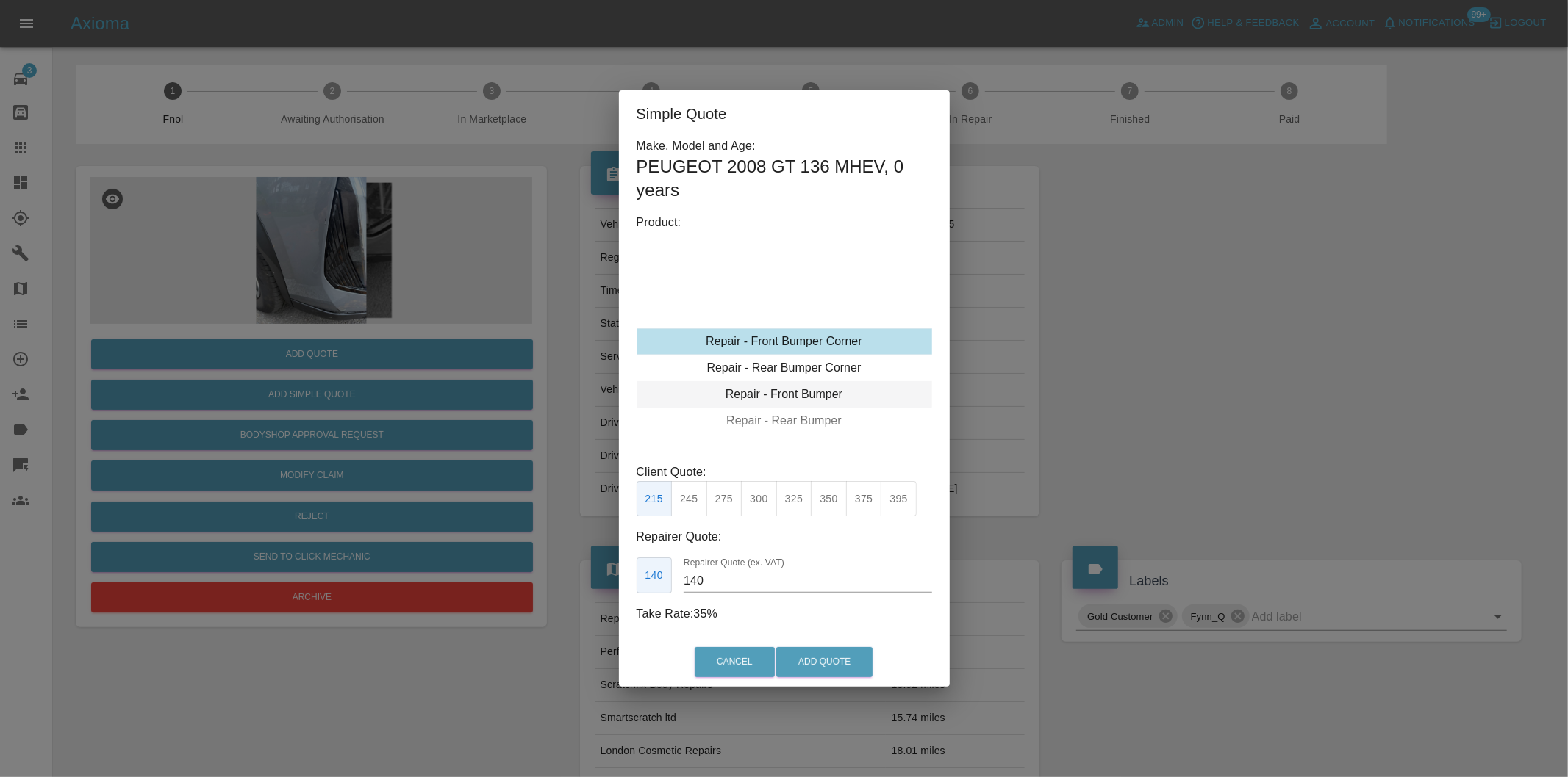
type input "120"
click at [692, 496] on button "199" at bounding box center [688, 499] width 36 height 36
click at [803, 662] on button "Add Quote" at bounding box center [824, 662] width 96 height 30
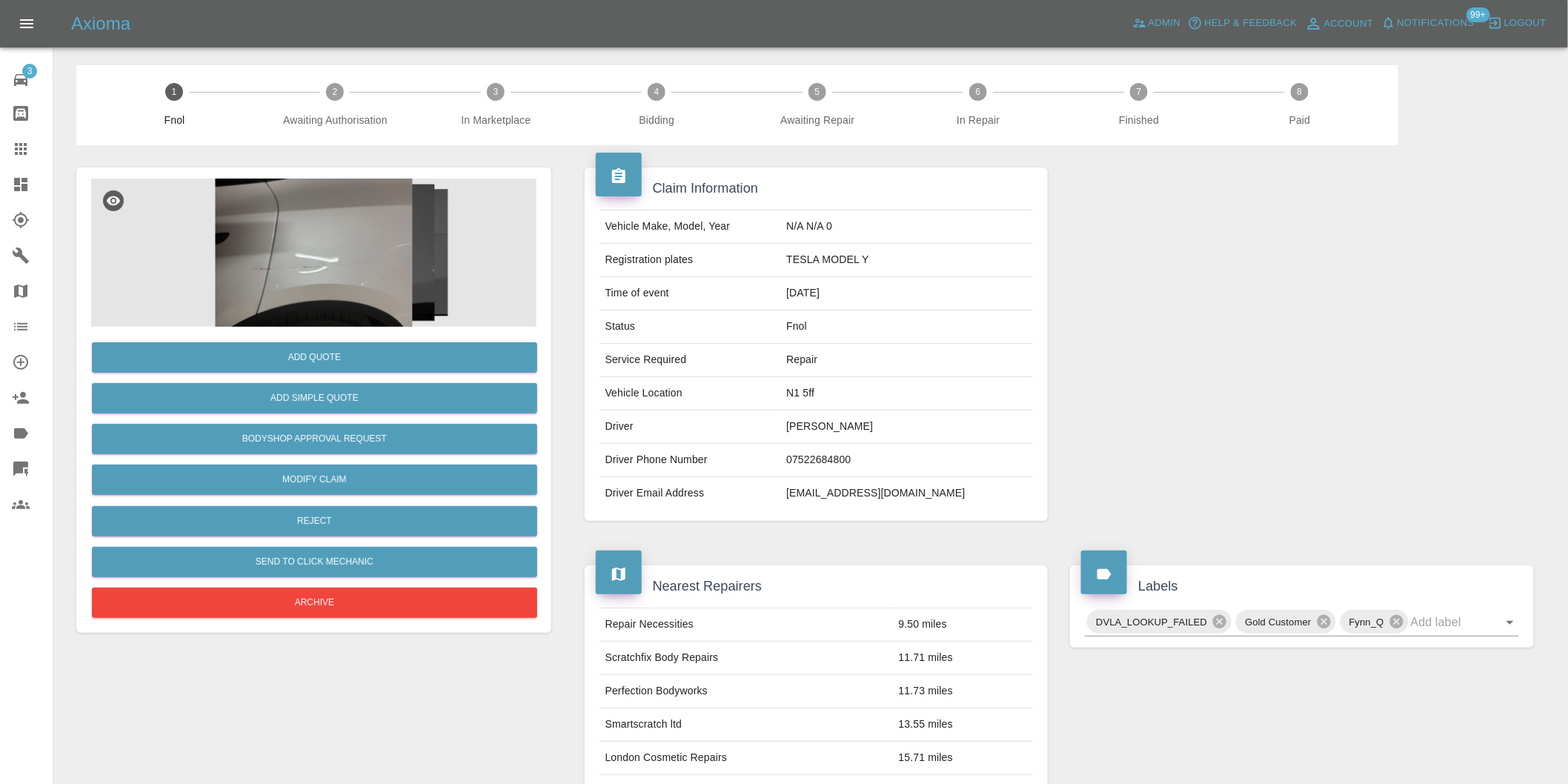
click at [347, 222] on img at bounding box center [313, 253] width 446 height 148
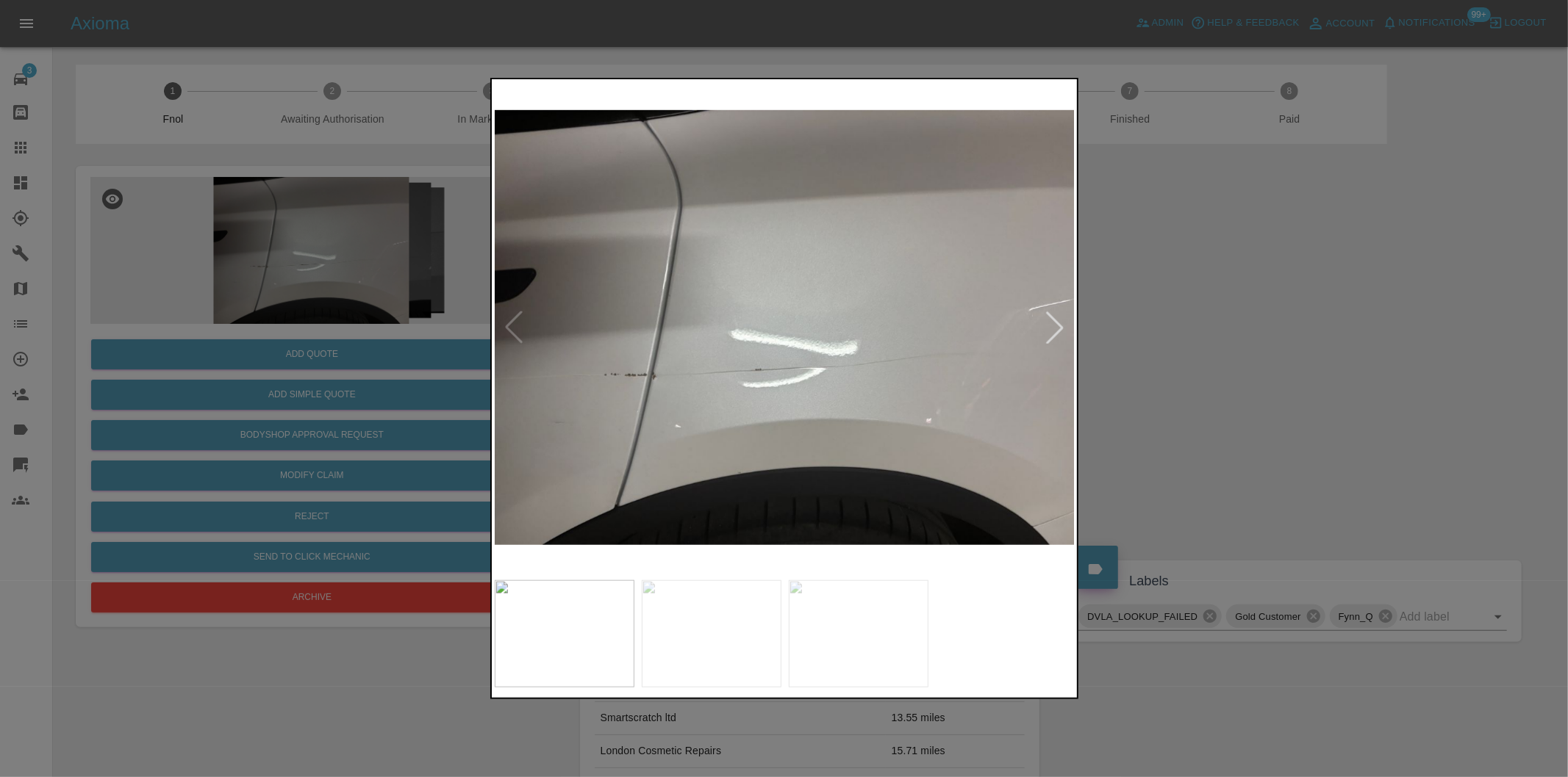
click at [1057, 326] on div at bounding box center [1054, 327] width 32 height 32
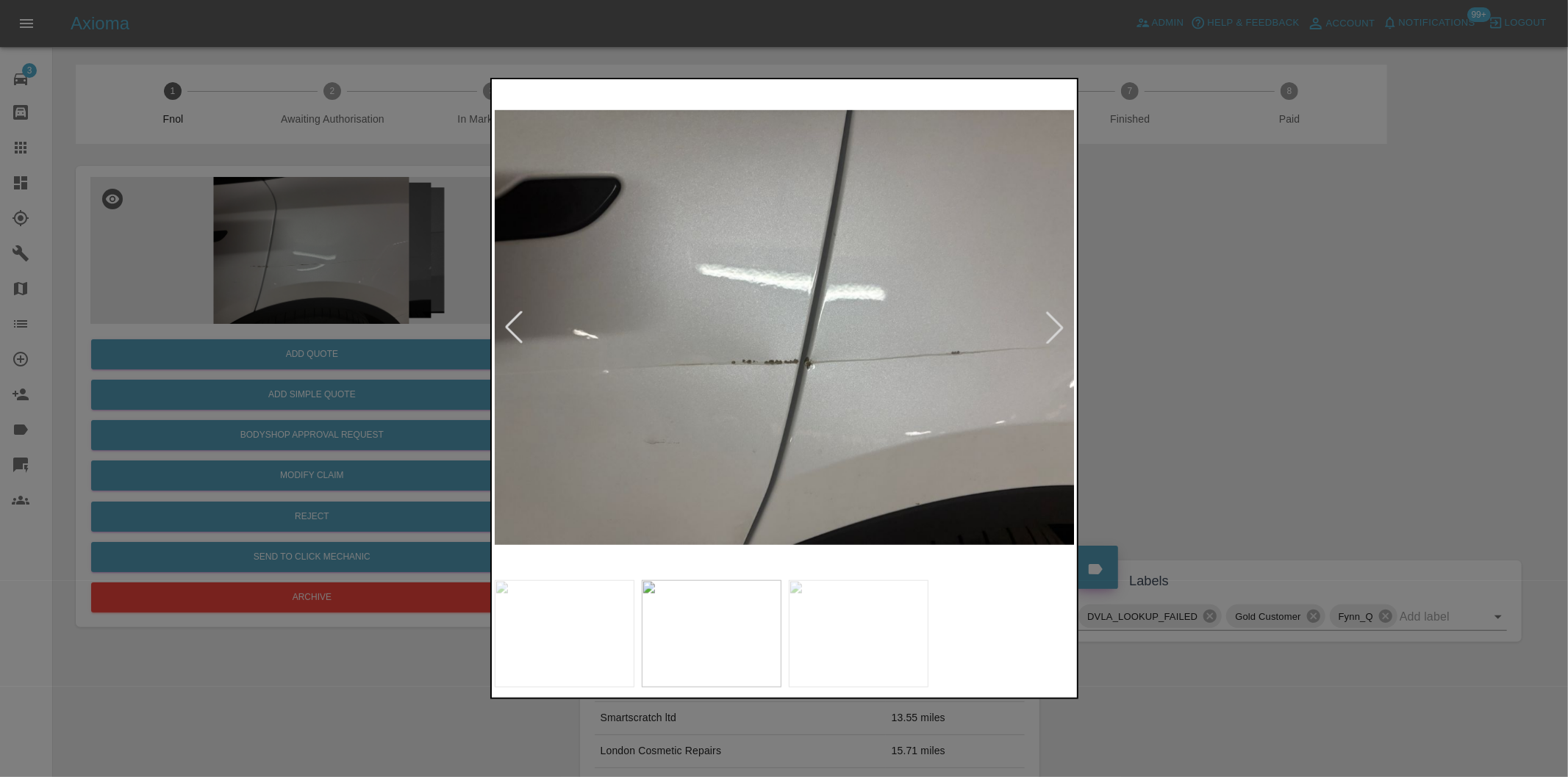
click at [1057, 326] on div at bounding box center [1054, 327] width 32 height 32
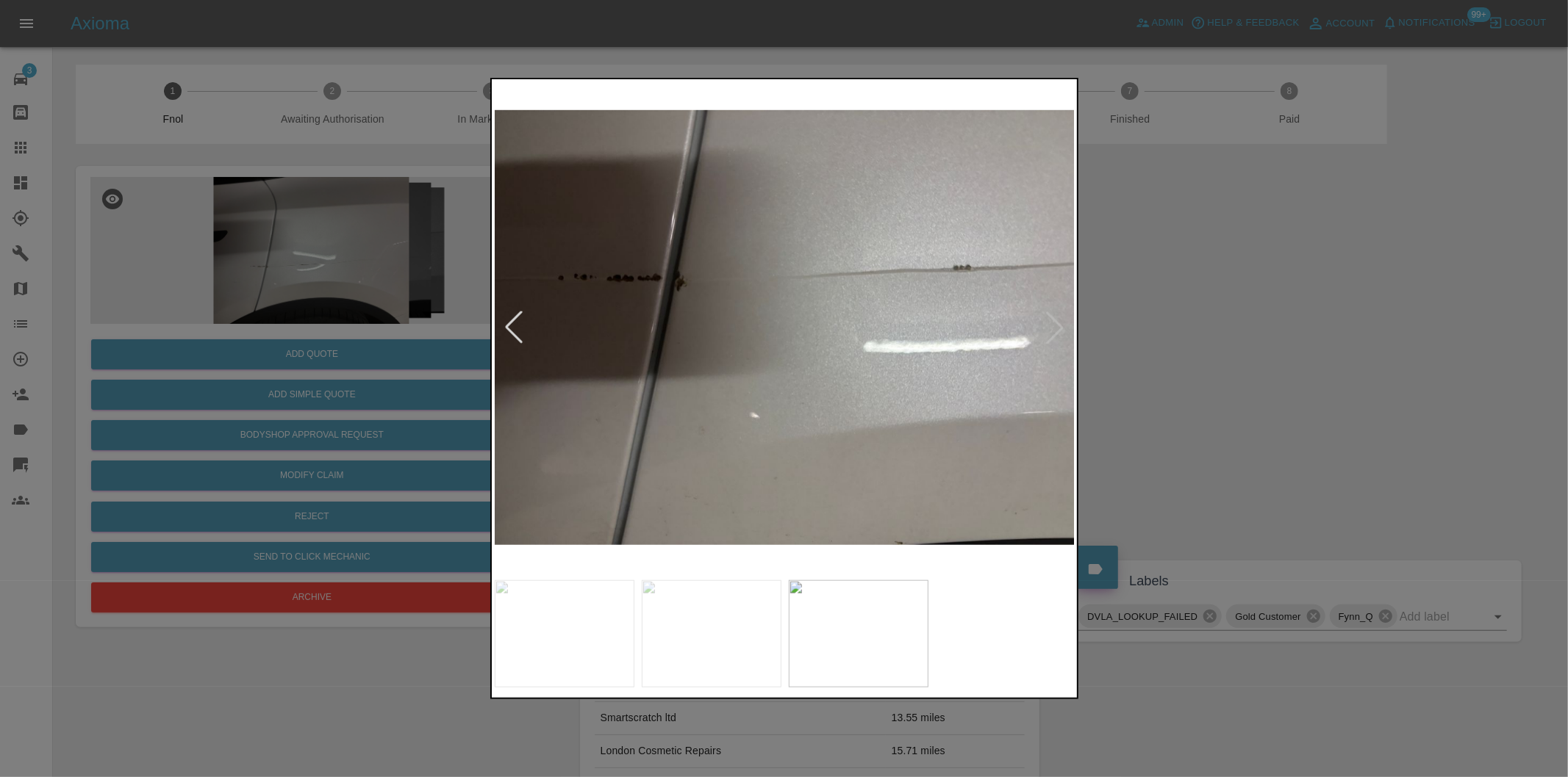
click at [1247, 346] on div at bounding box center [784, 388] width 1568 height 777
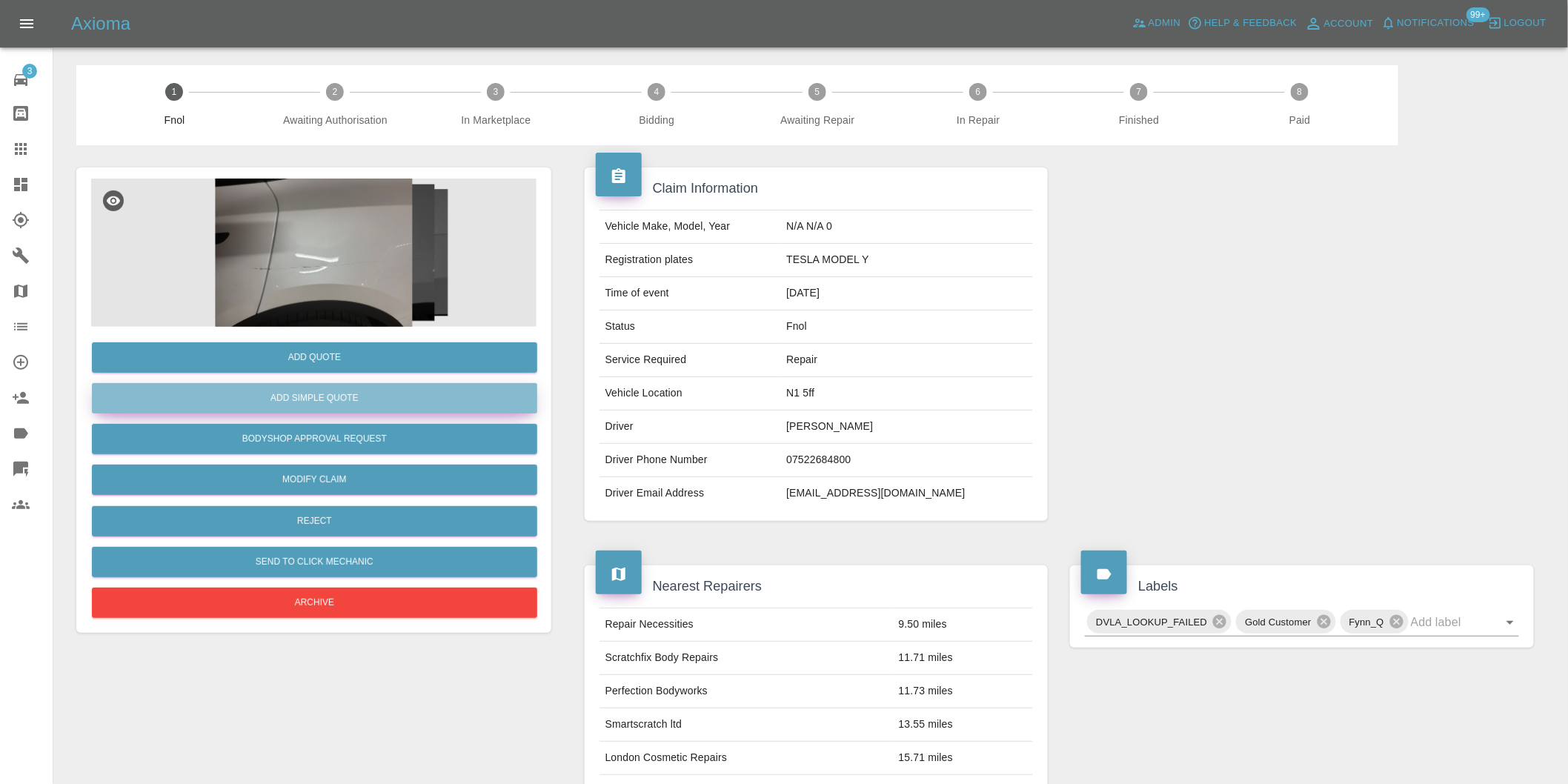
click at [365, 401] on button "Add Simple Quote" at bounding box center [314, 398] width 446 height 30
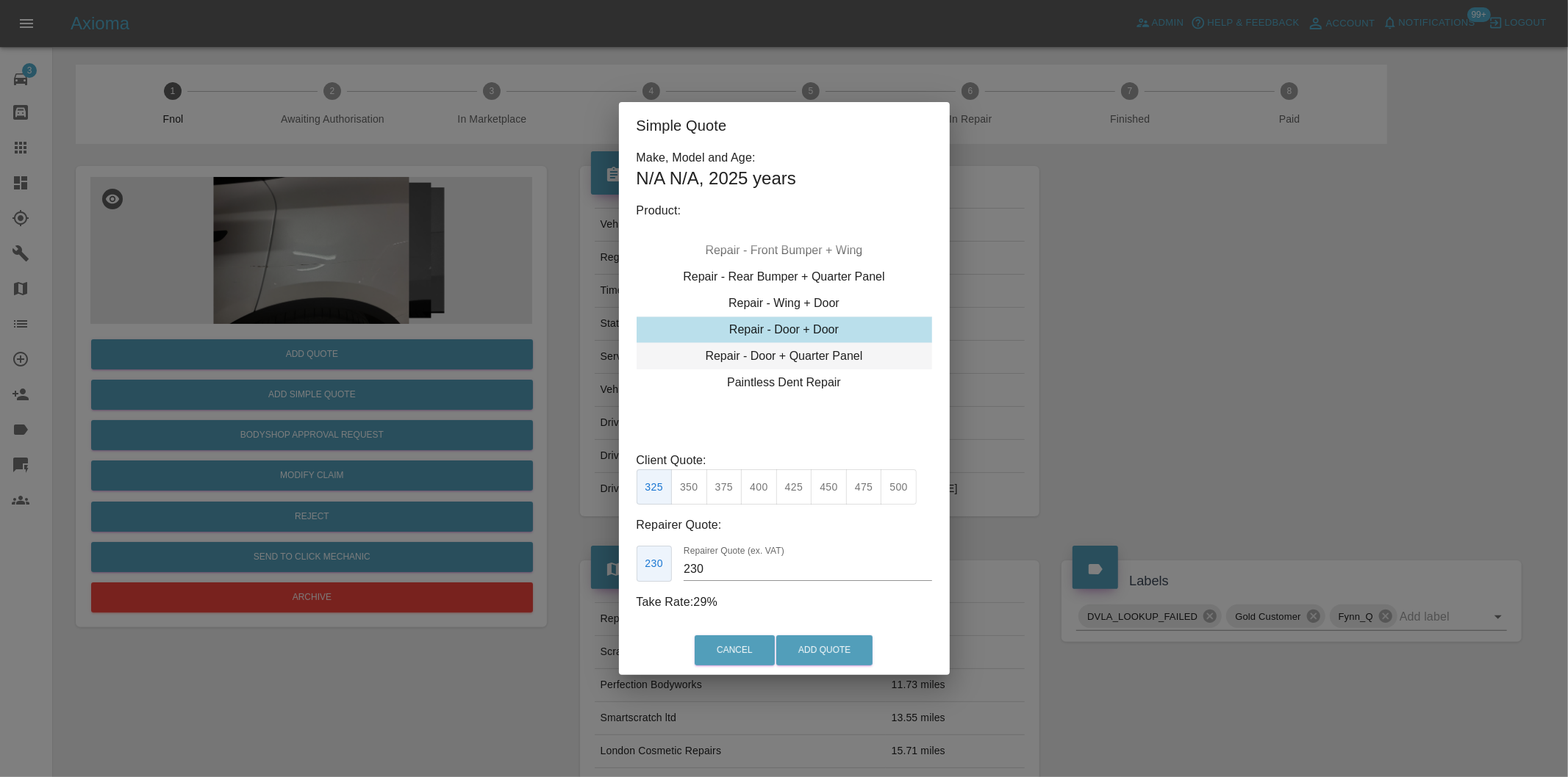
click at [833, 350] on div "Repair - Door + Quarter Panel" at bounding box center [784, 356] width 295 height 26
drag, startPoint x: 722, startPoint y: 491, endPoint x: 774, endPoint y: 584, distance: 106.6
click at [723, 491] on button "375" at bounding box center [724, 486] width 36 height 36
type input "230"
click at [801, 638] on button "Add Quote" at bounding box center [824, 650] width 96 height 30
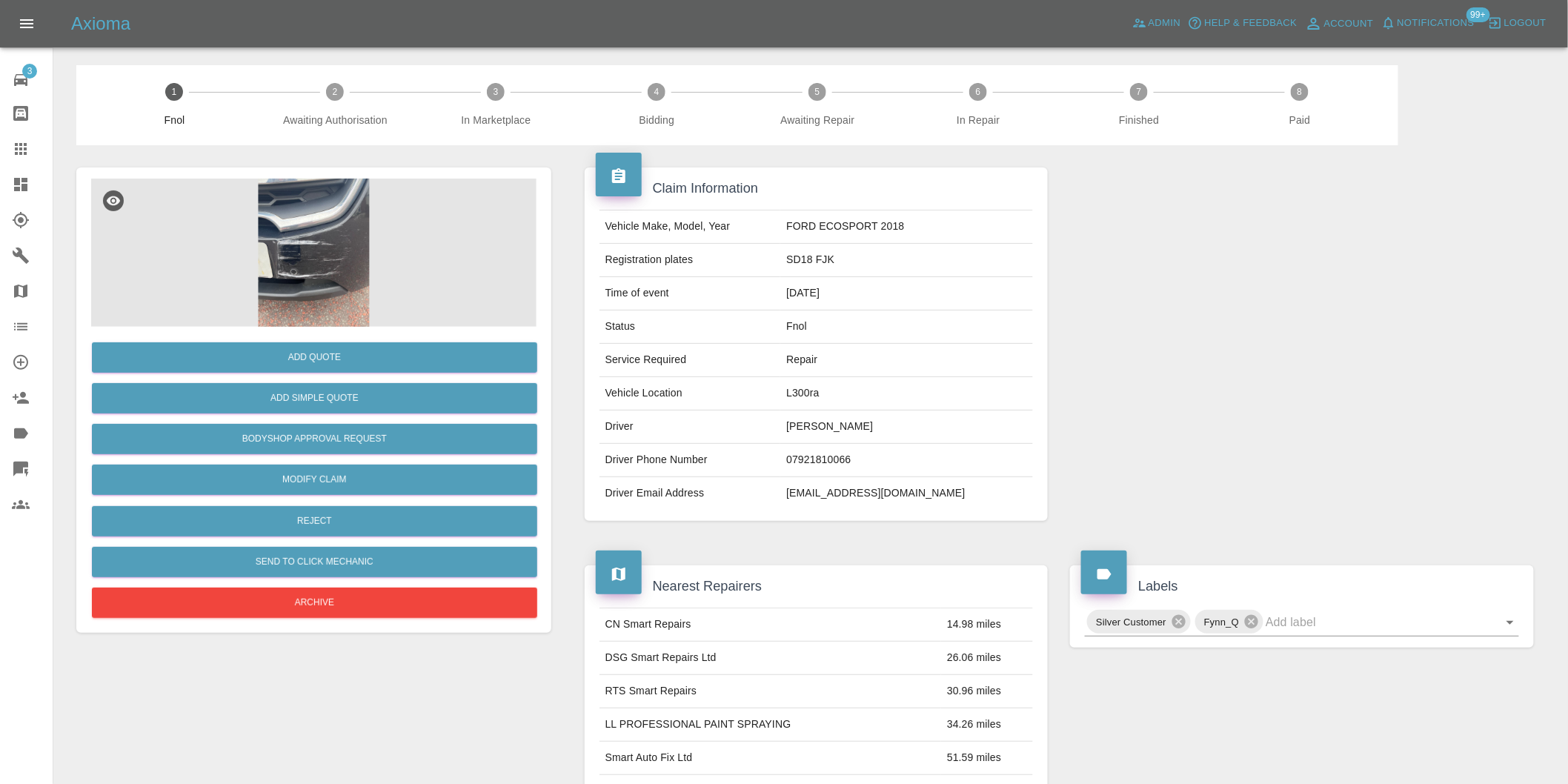
click at [295, 246] on img at bounding box center [313, 253] width 446 height 148
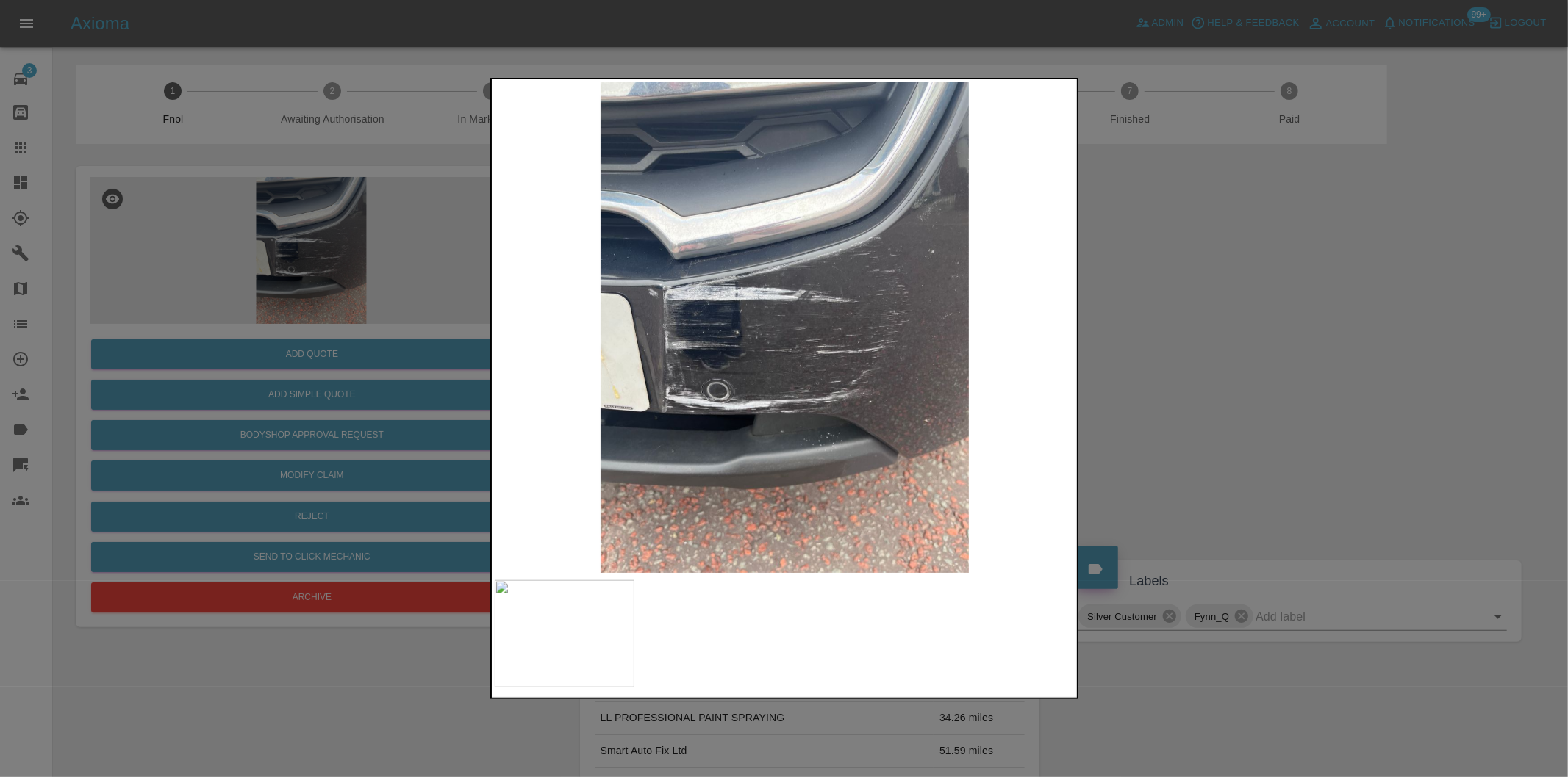
click at [1147, 349] on div at bounding box center [784, 388] width 1568 height 777
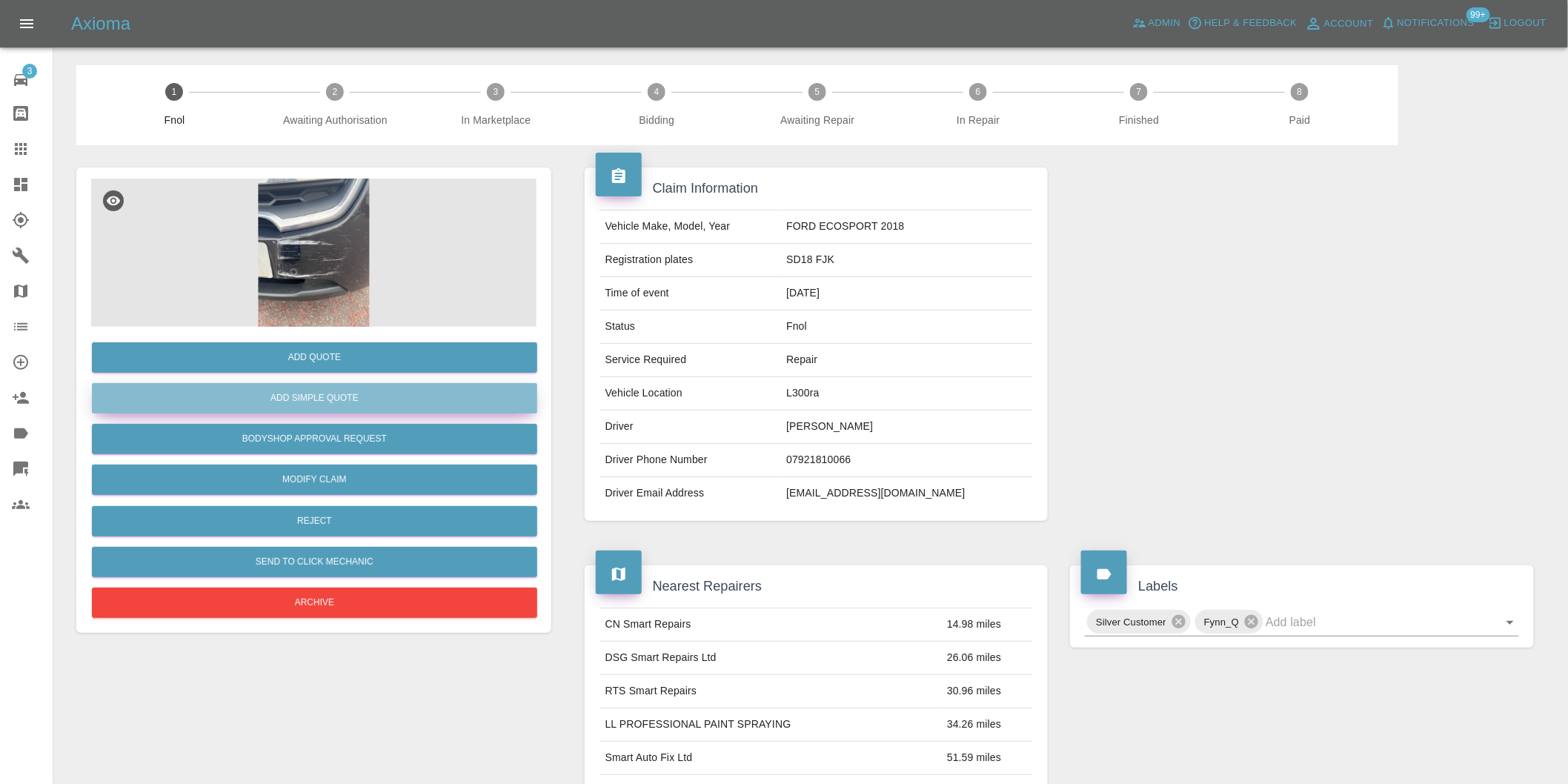
click at [280, 404] on button "Add Simple Quote" at bounding box center [314, 398] width 446 height 30
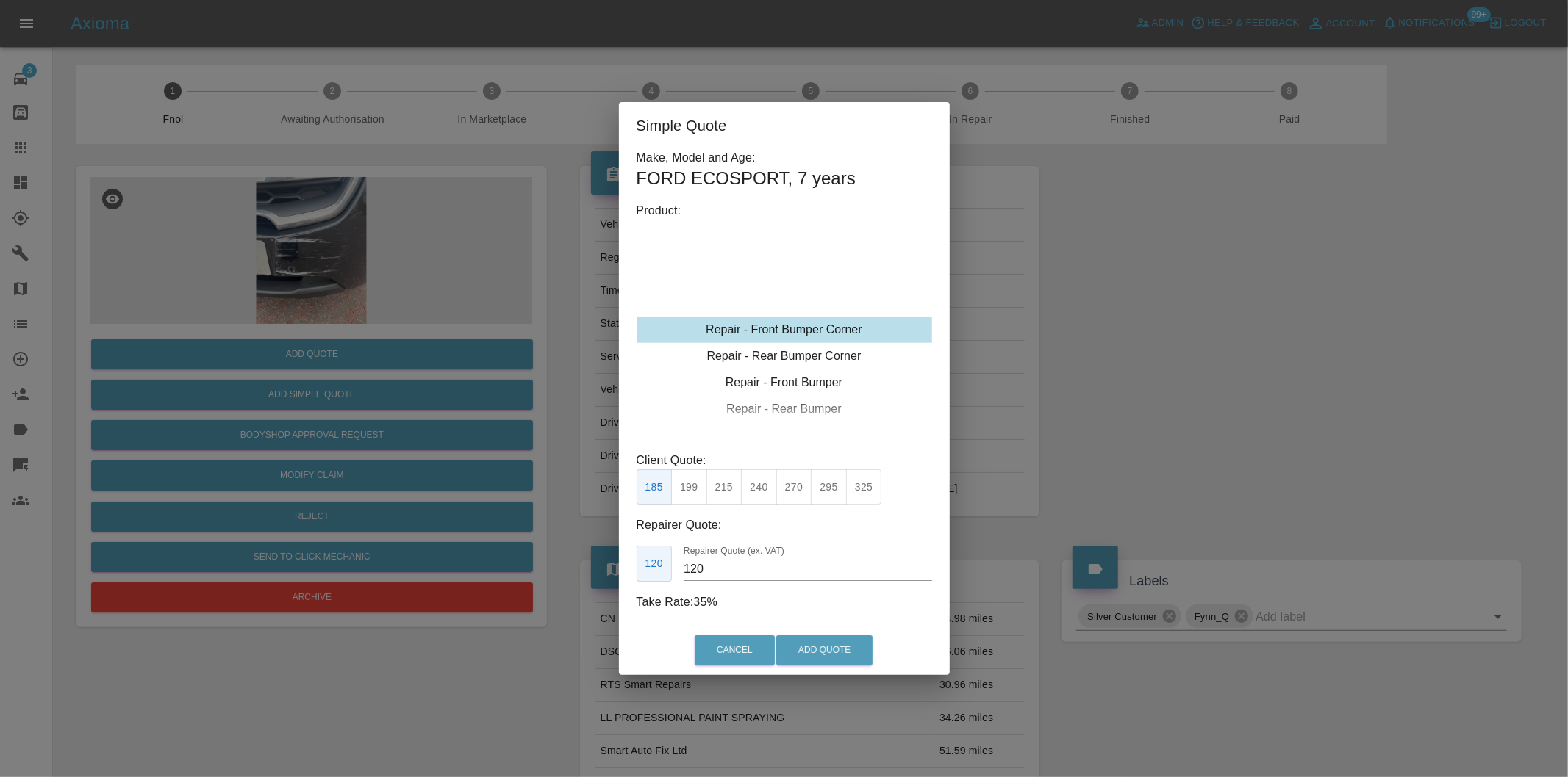
click at [767, 483] on button "240" at bounding box center [758, 486] width 36 height 36
type input "150"
click at [826, 640] on button "Add Quote" at bounding box center [824, 650] width 96 height 30
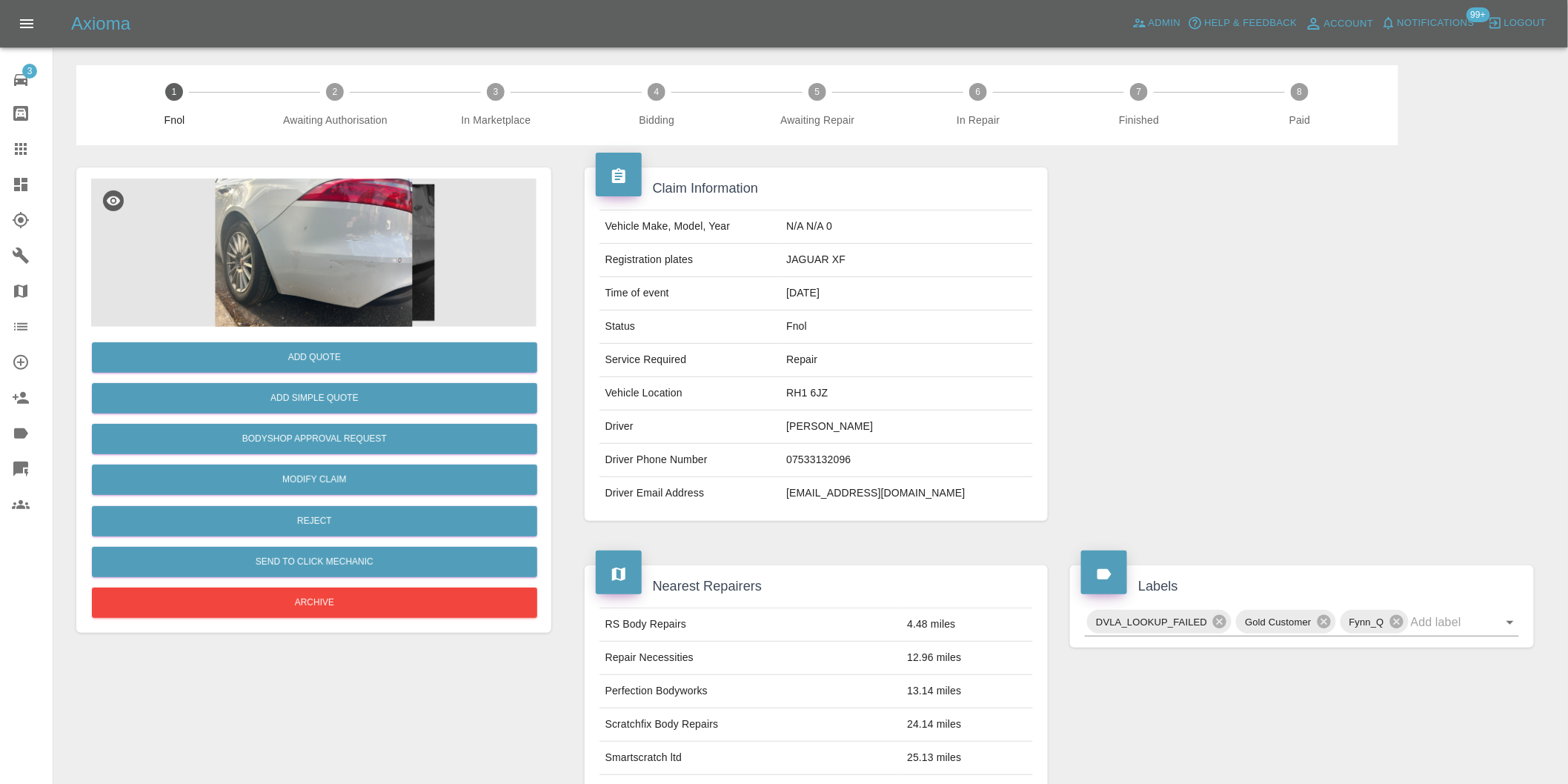
click at [359, 234] on img at bounding box center [313, 253] width 446 height 148
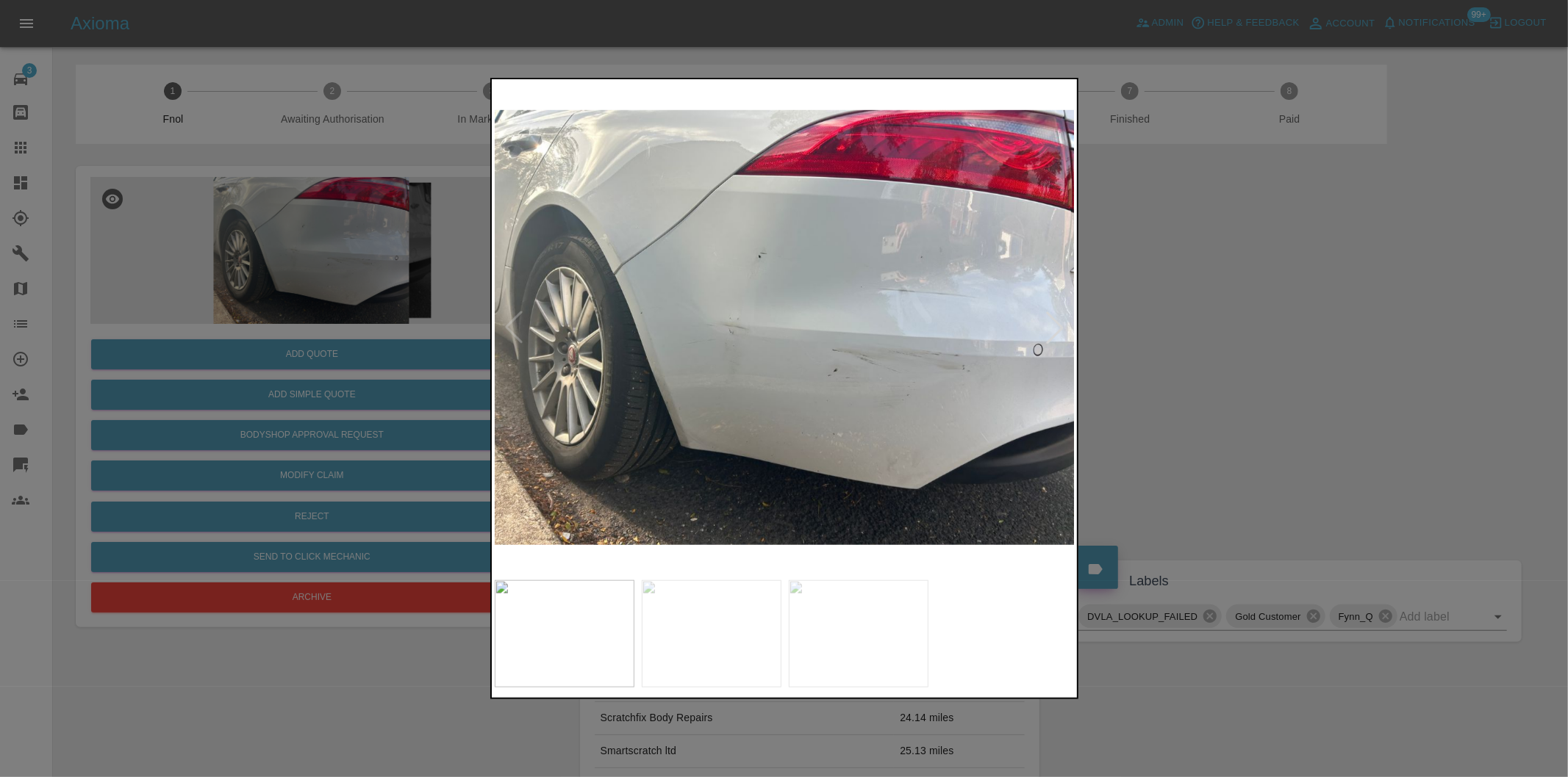
click at [998, 313] on img at bounding box center [784, 327] width 580 height 491
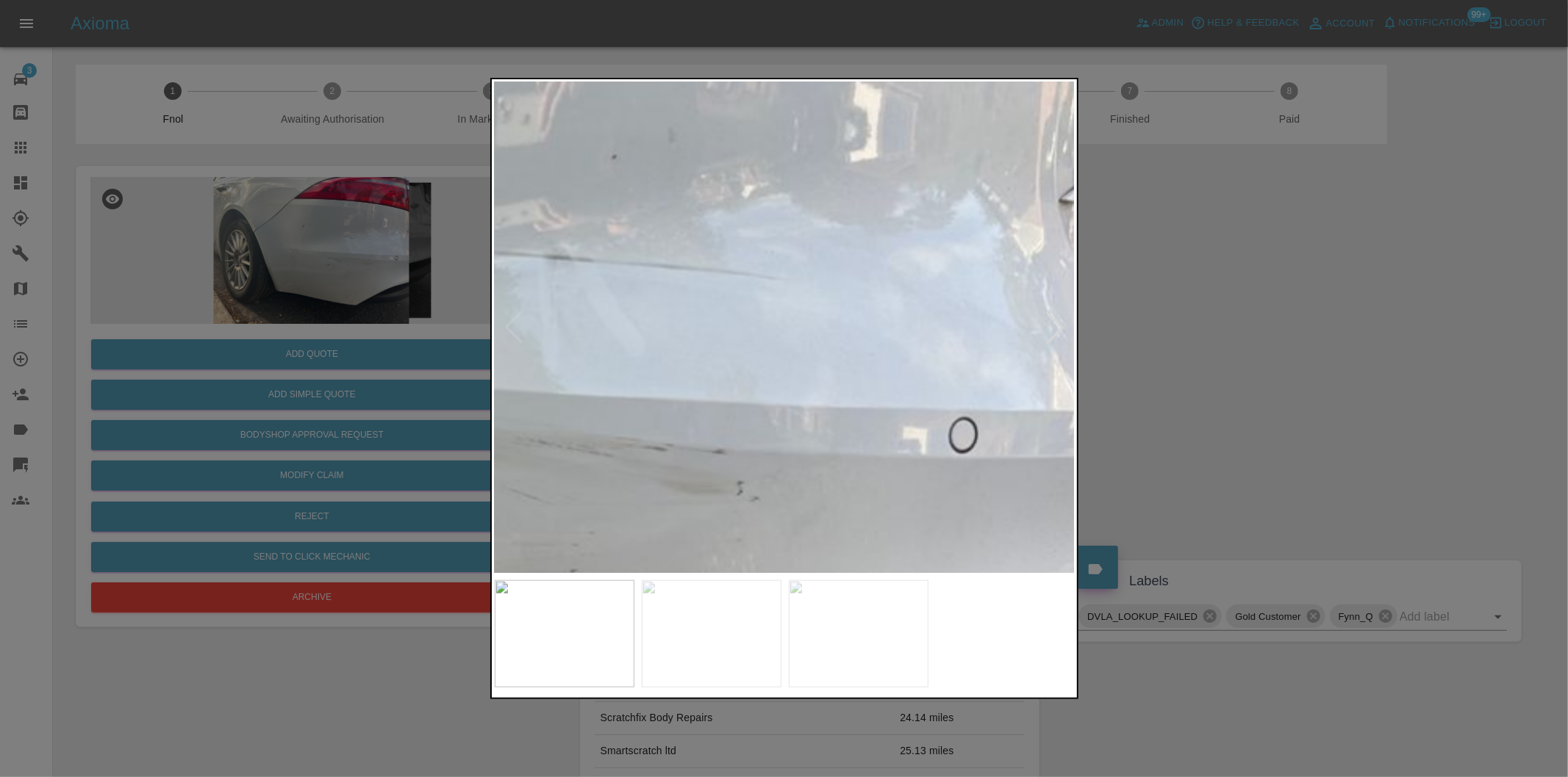
click at [1198, 332] on div at bounding box center [784, 388] width 1568 height 777
click at [1200, 332] on div at bounding box center [1281, 341] width 478 height 395
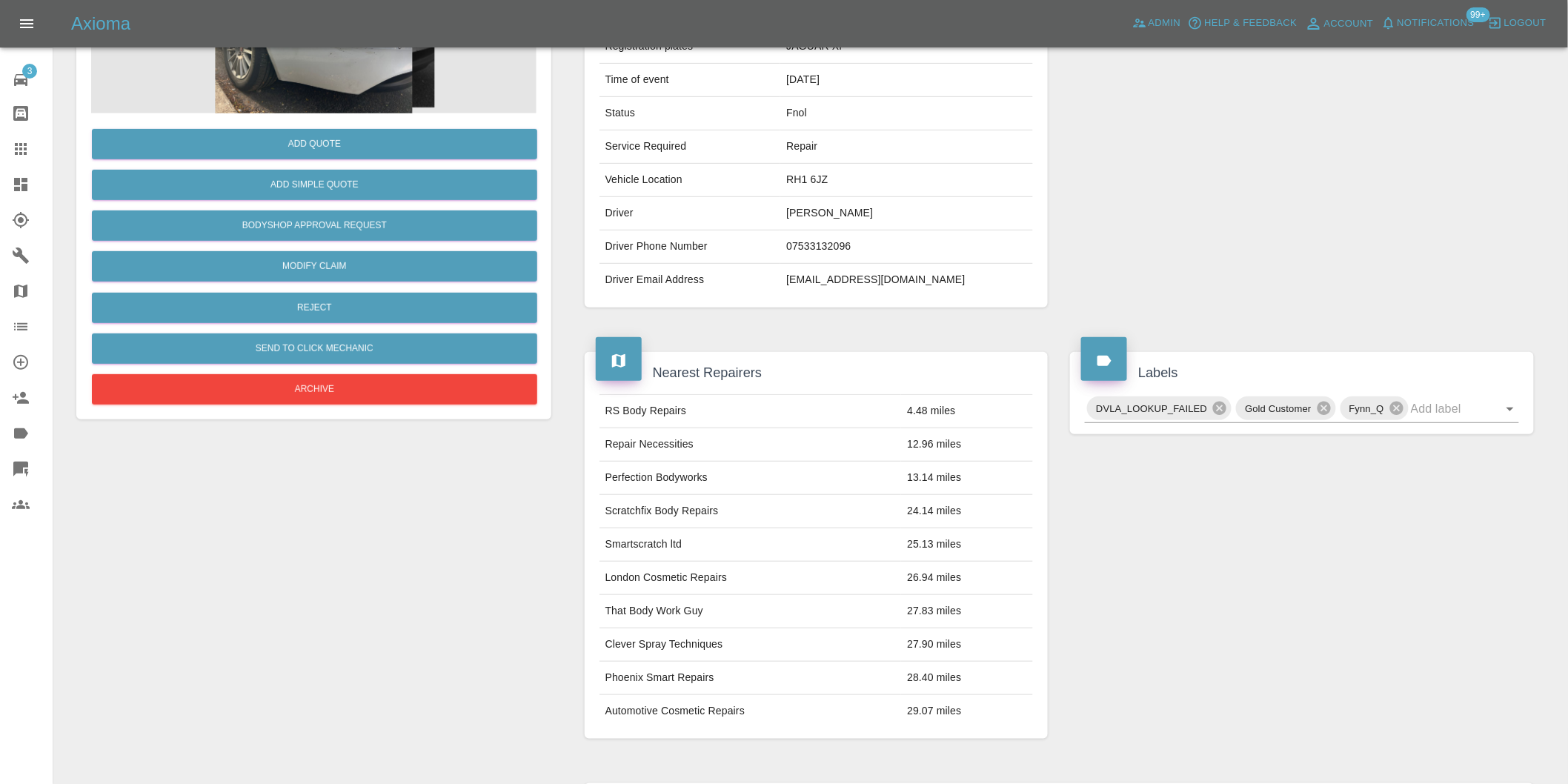
scroll to position [118, 0]
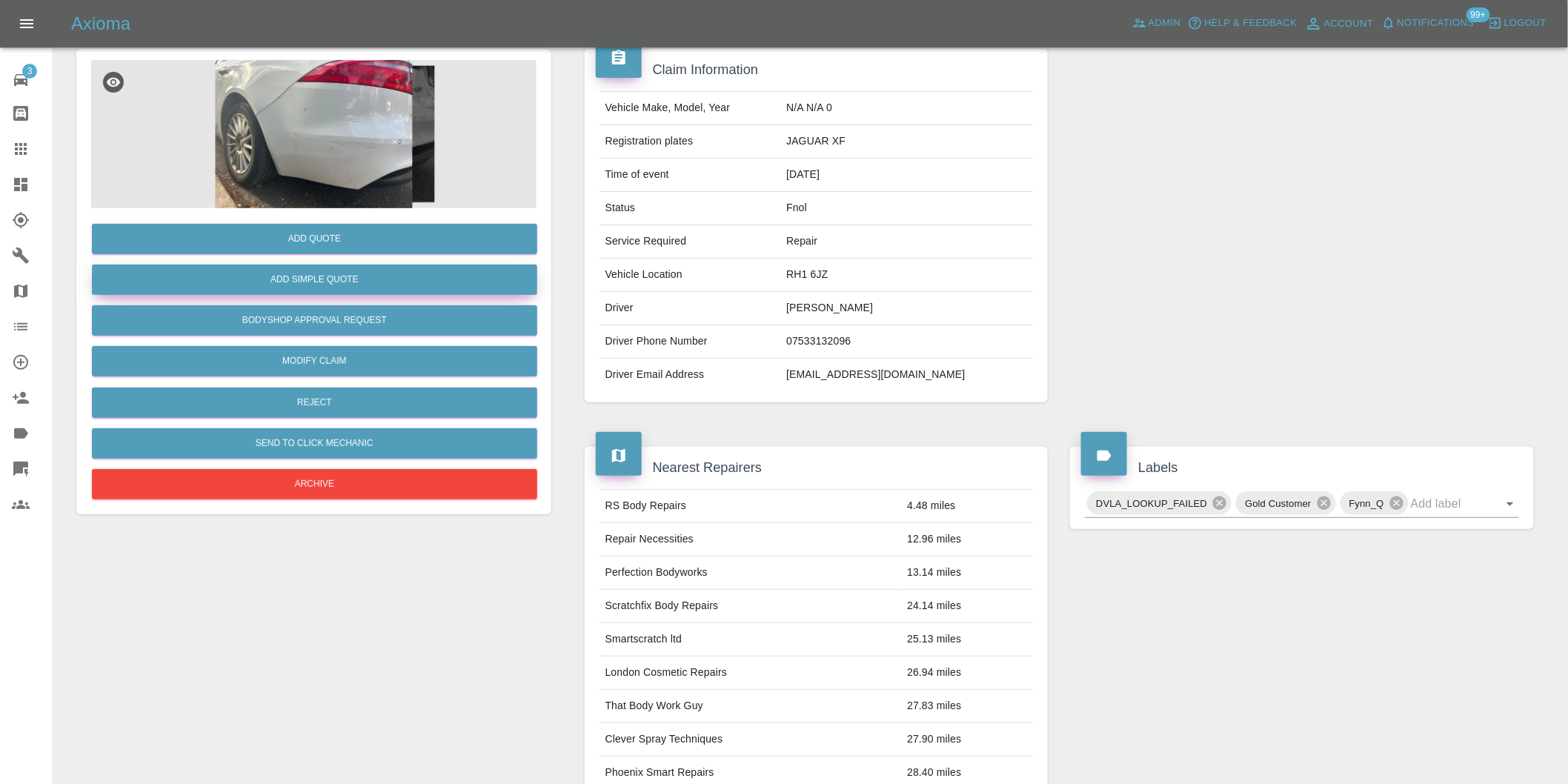
click at [367, 284] on button "Add Simple Quote" at bounding box center [314, 280] width 446 height 30
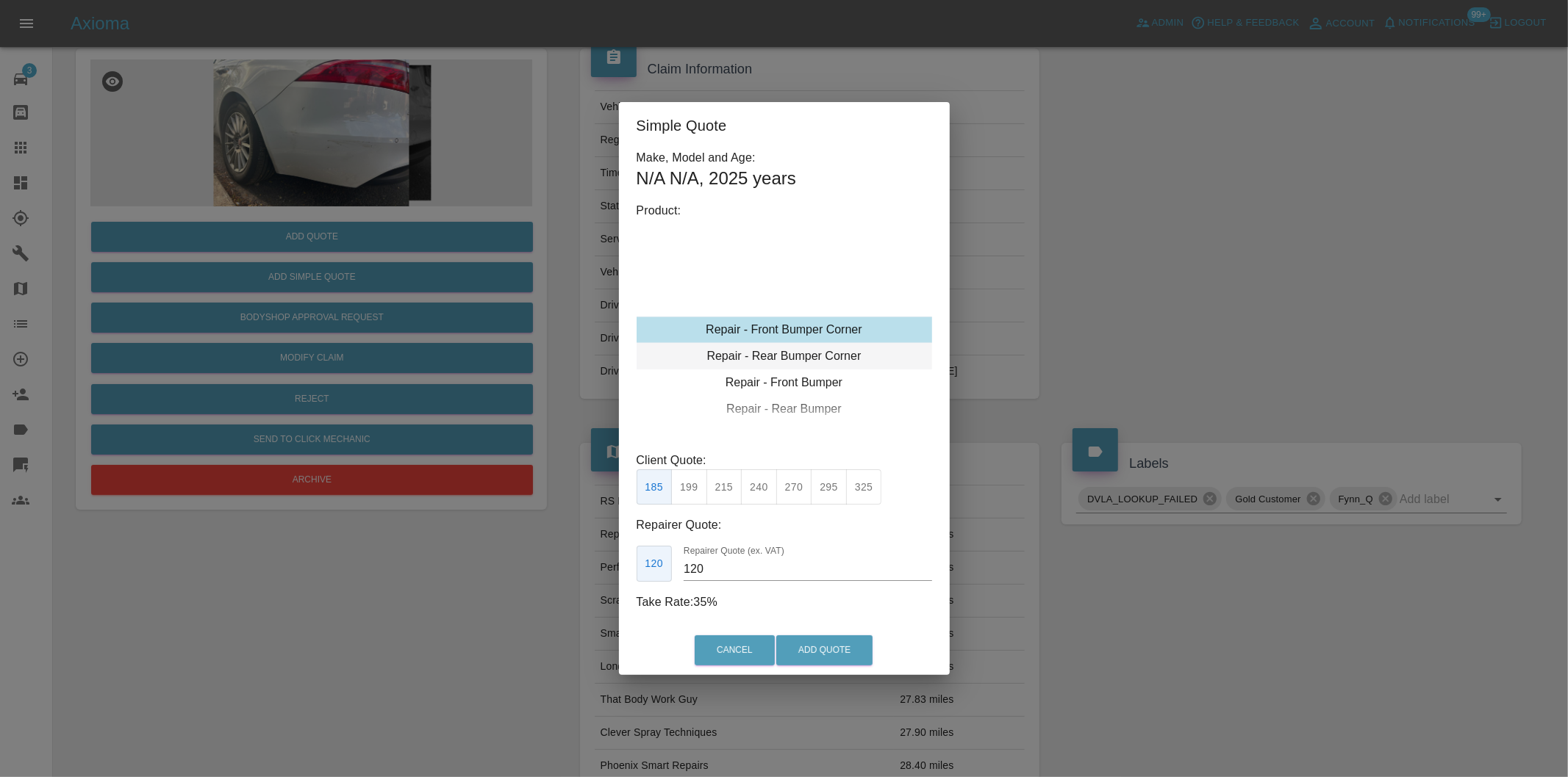
click at [831, 357] on div "Repair - Rear Bumper Corner" at bounding box center [784, 356] width 295 height 26
click at [832, 357] on div "Repair - Rear Bumper Corner" at bounding box center [784, 356] width 295 height 26
click at [723, 493] on button "215" at bounding box center [724, 486] width 36 height 36
type input "135"
click at [829, 655] on button "Add Quote" at bounding box center [824, 650] width 96 height 30
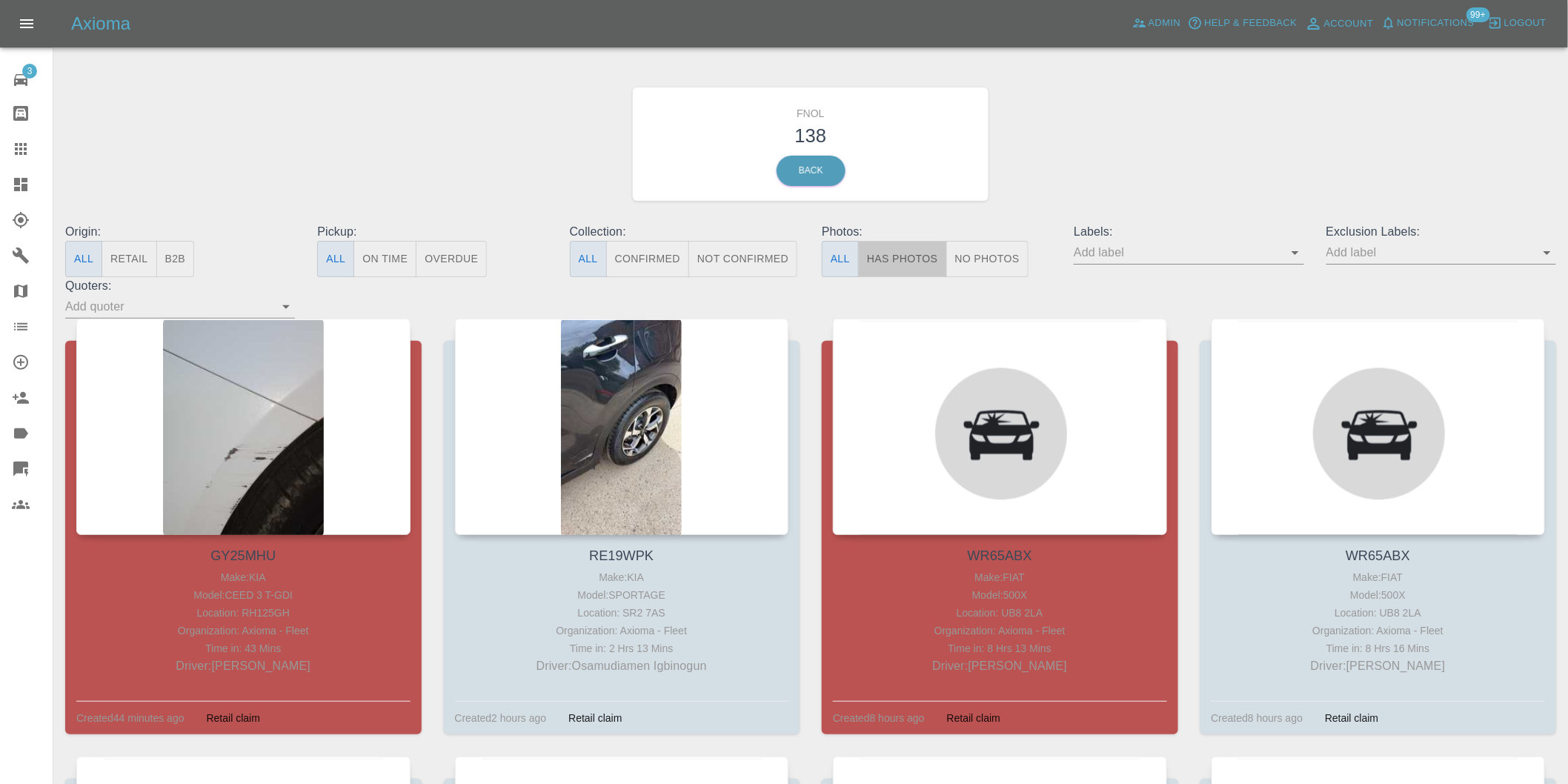
click at [904, 264] on button "Has Photos" at bounding box center [902, 259] width 89 height 36
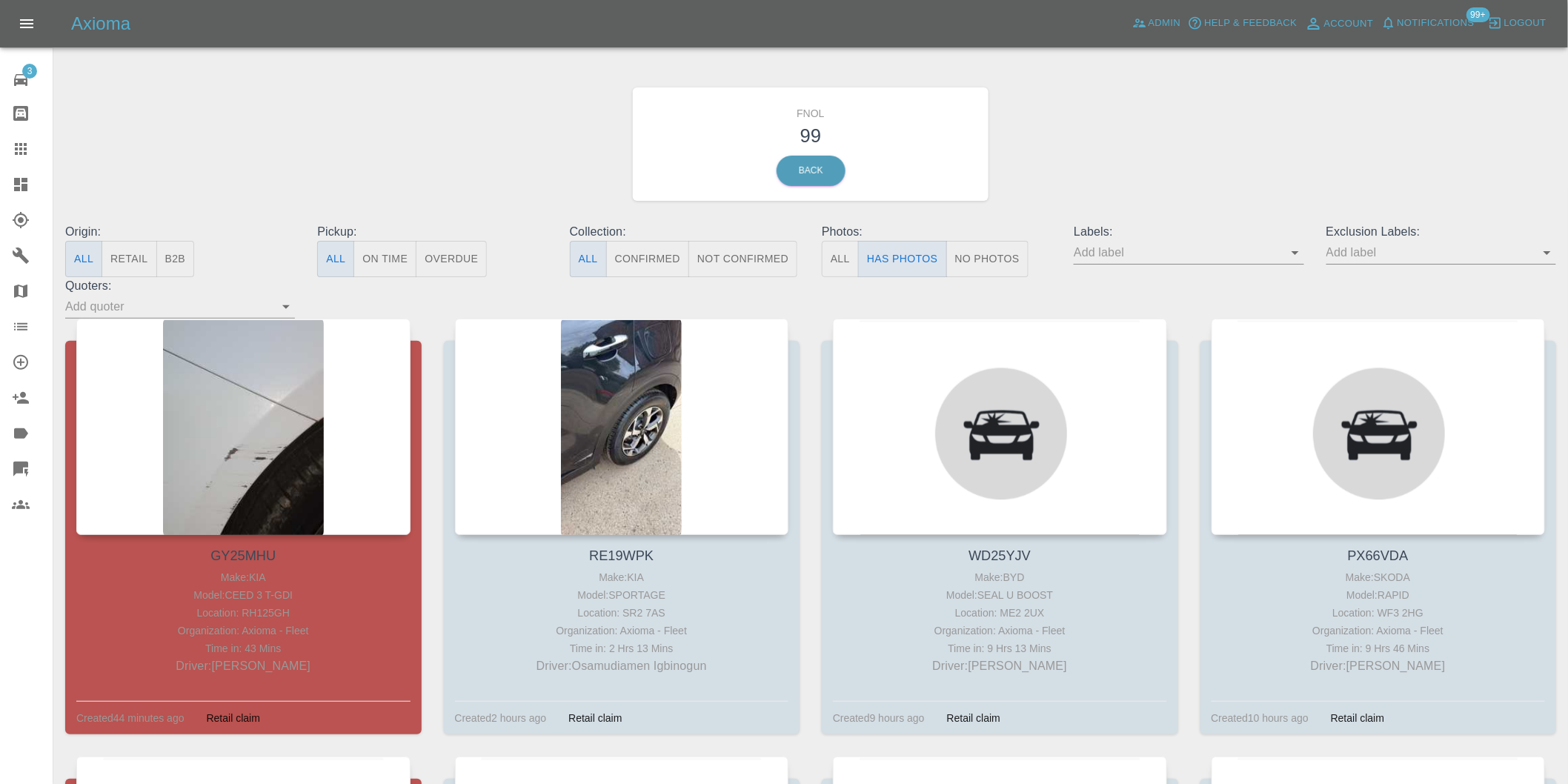
click at [1537, 260] on div at bounding box center [1547, 253] width 19 height 21
click at [1549, 260] on icon "Open" at bounding box center [1548, 253] width 18 height 18
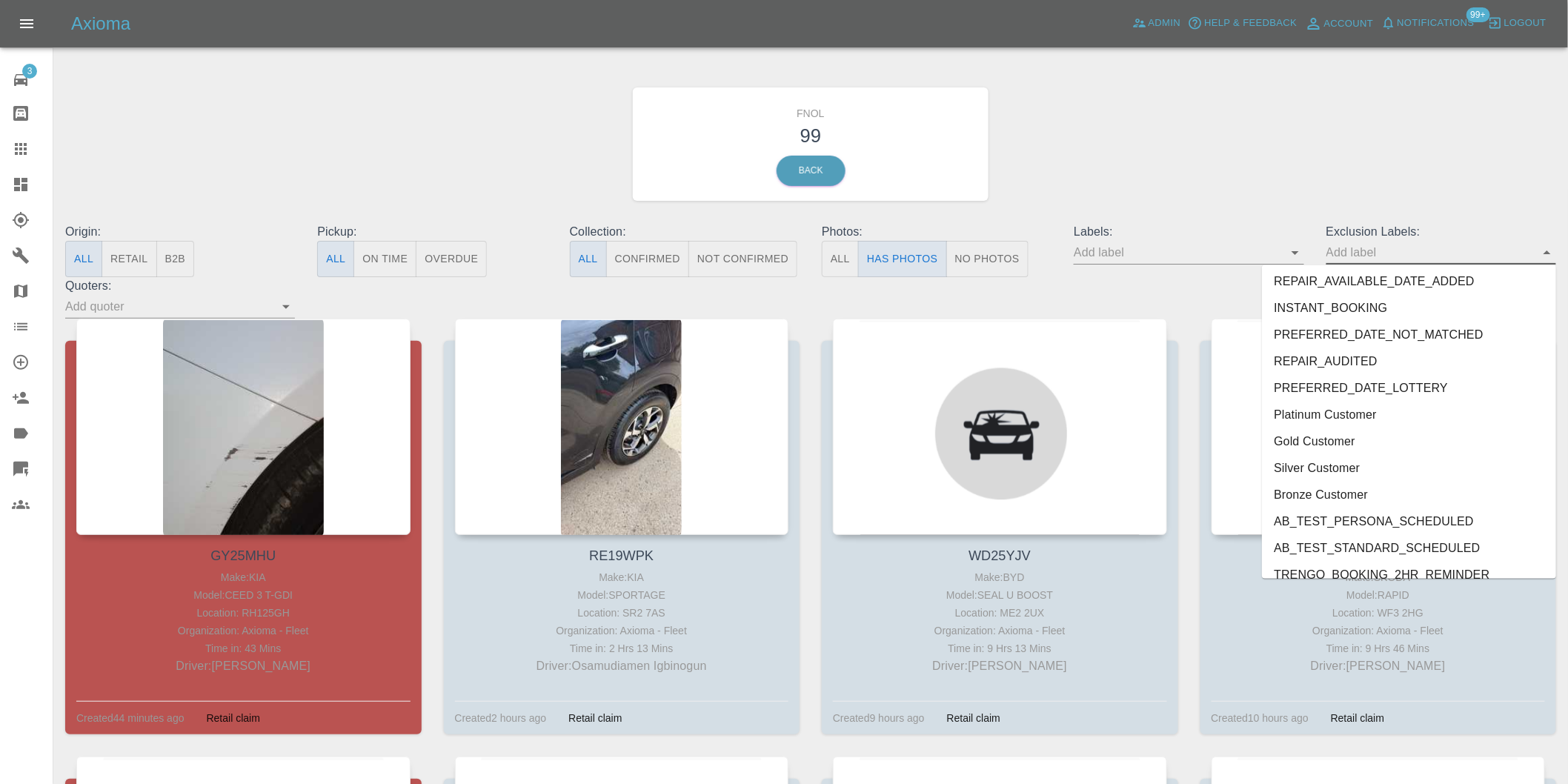
scroll to position [3219, 0]
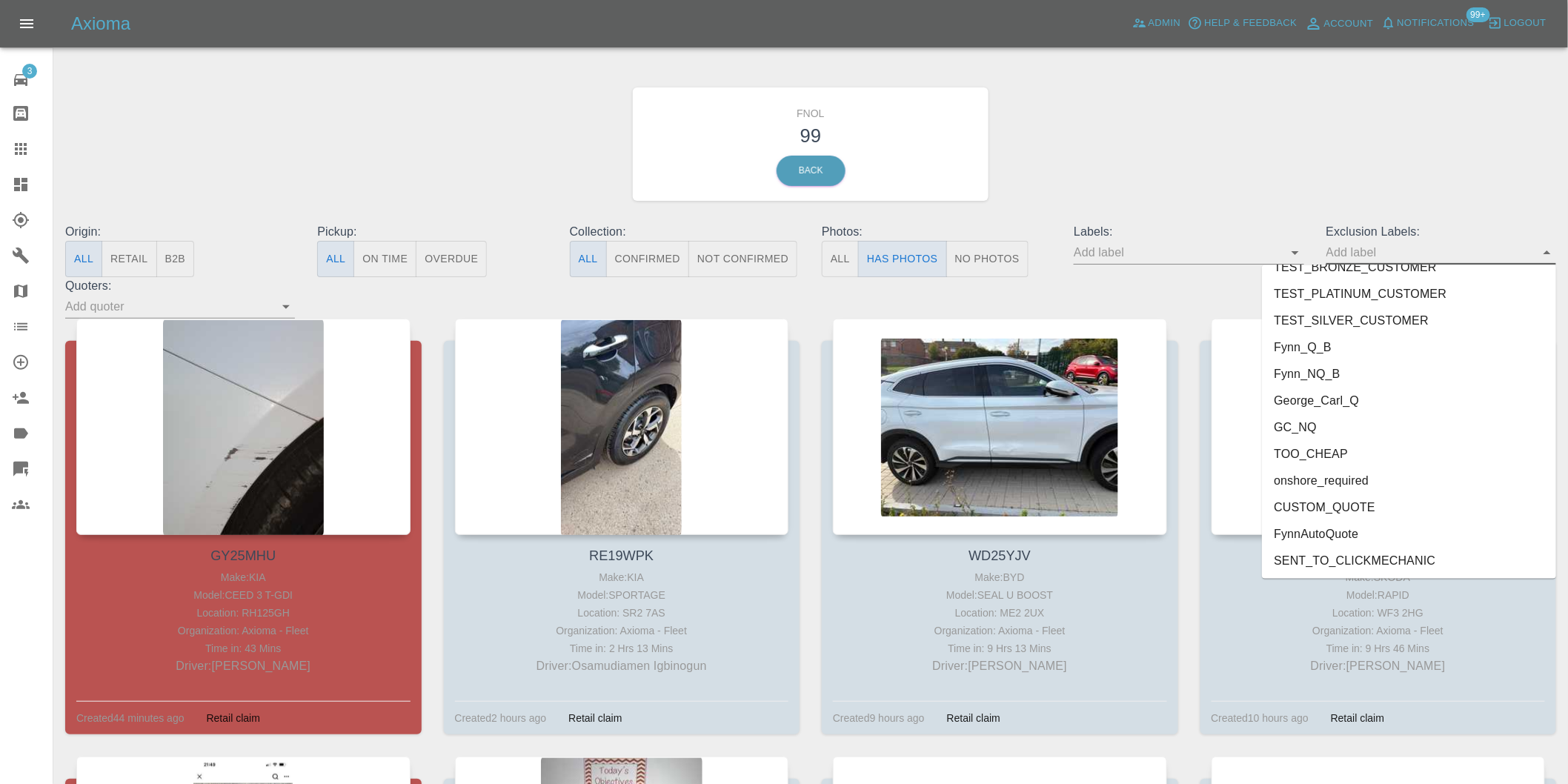
click at [1353, 480] on li "onshore_required" at bounding box center [1409, 481] width 294 height 26
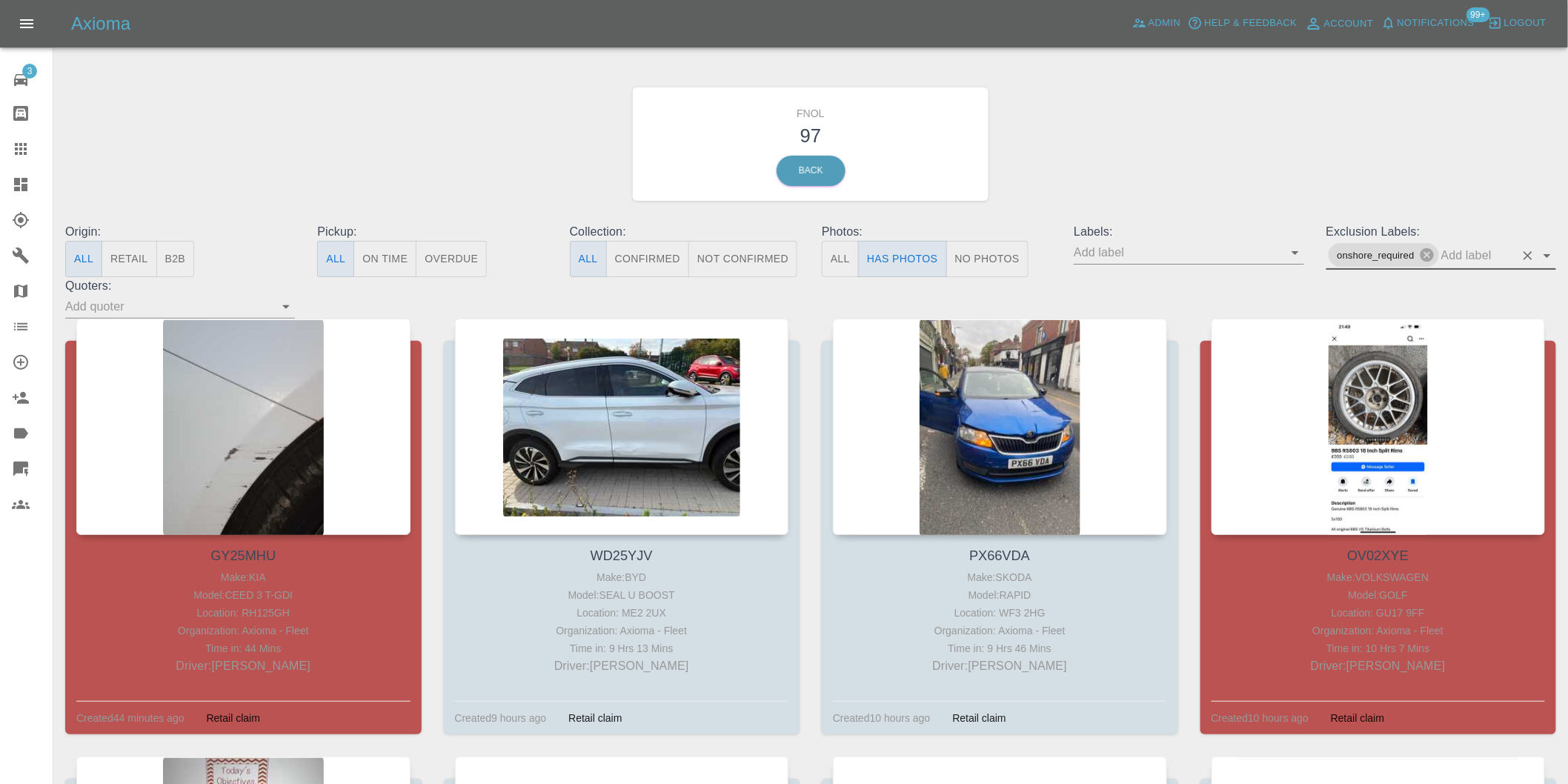
click at [1547, 256] on icon "Open" at bounding box center [1548, 256] width 7 height 4
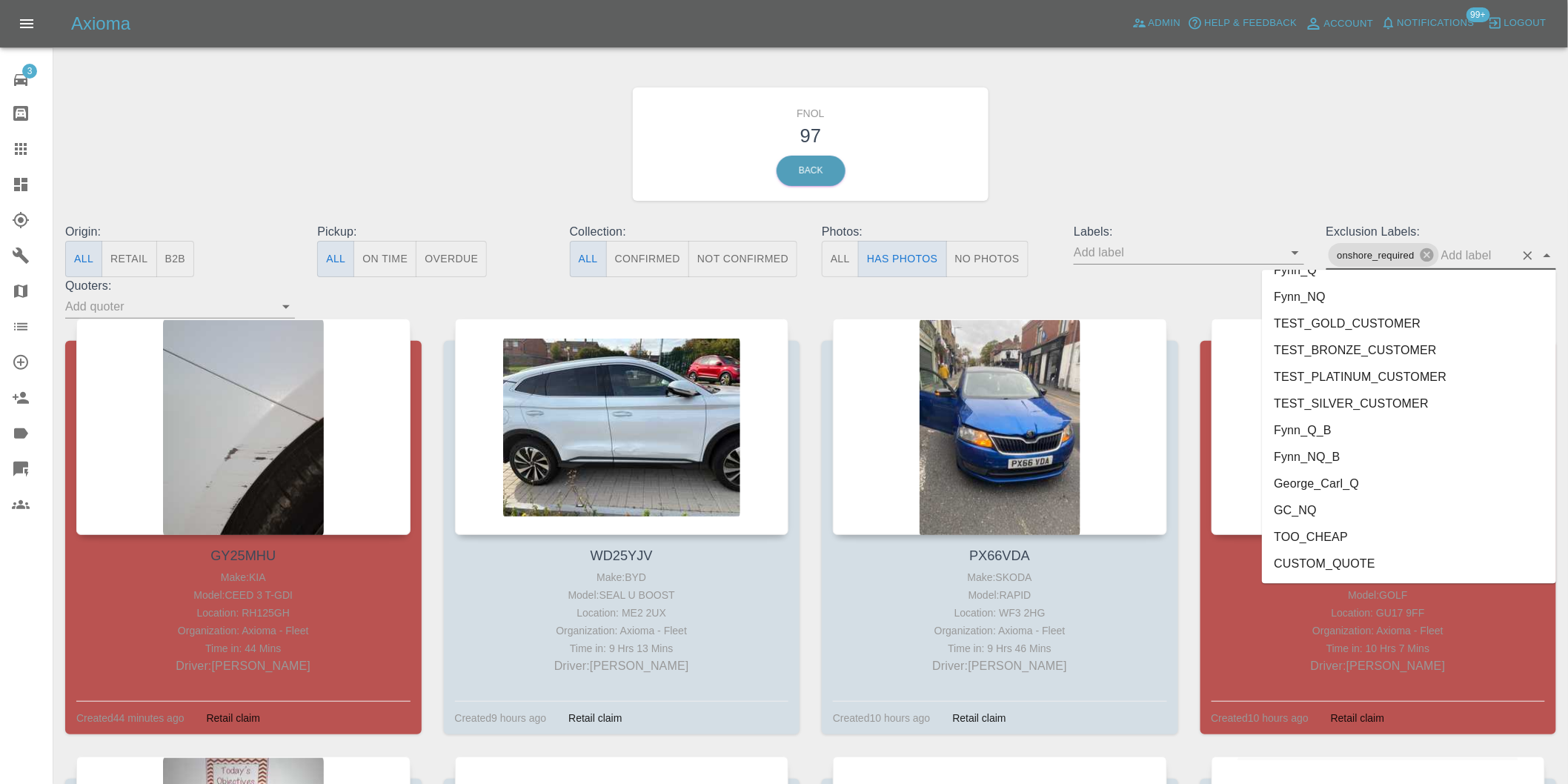
scroll to position [3193, 0]
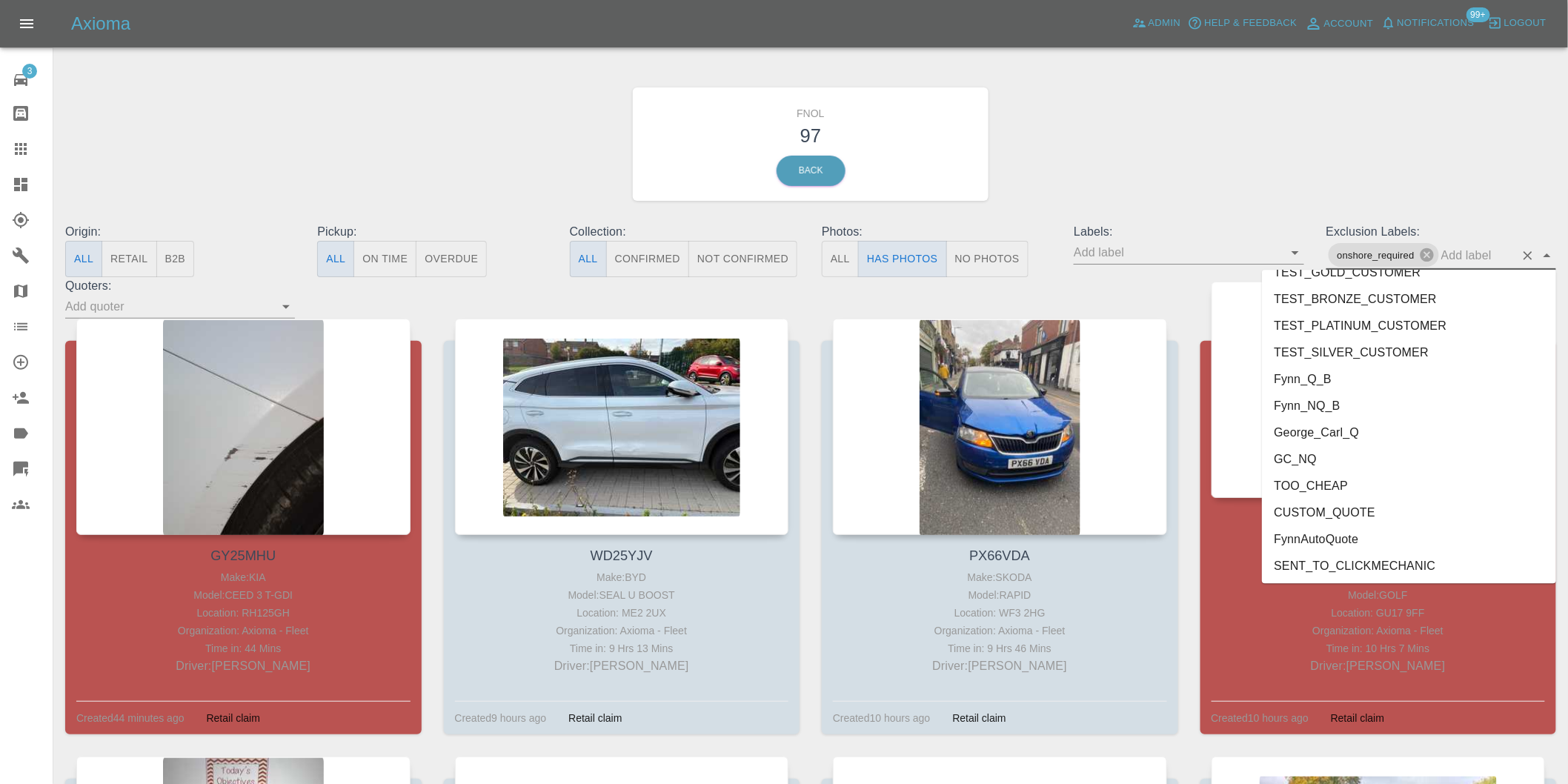
click at [1351, 437] on li "George_Carl_Q" at bounding box center [1409, 432] width 294 height 26
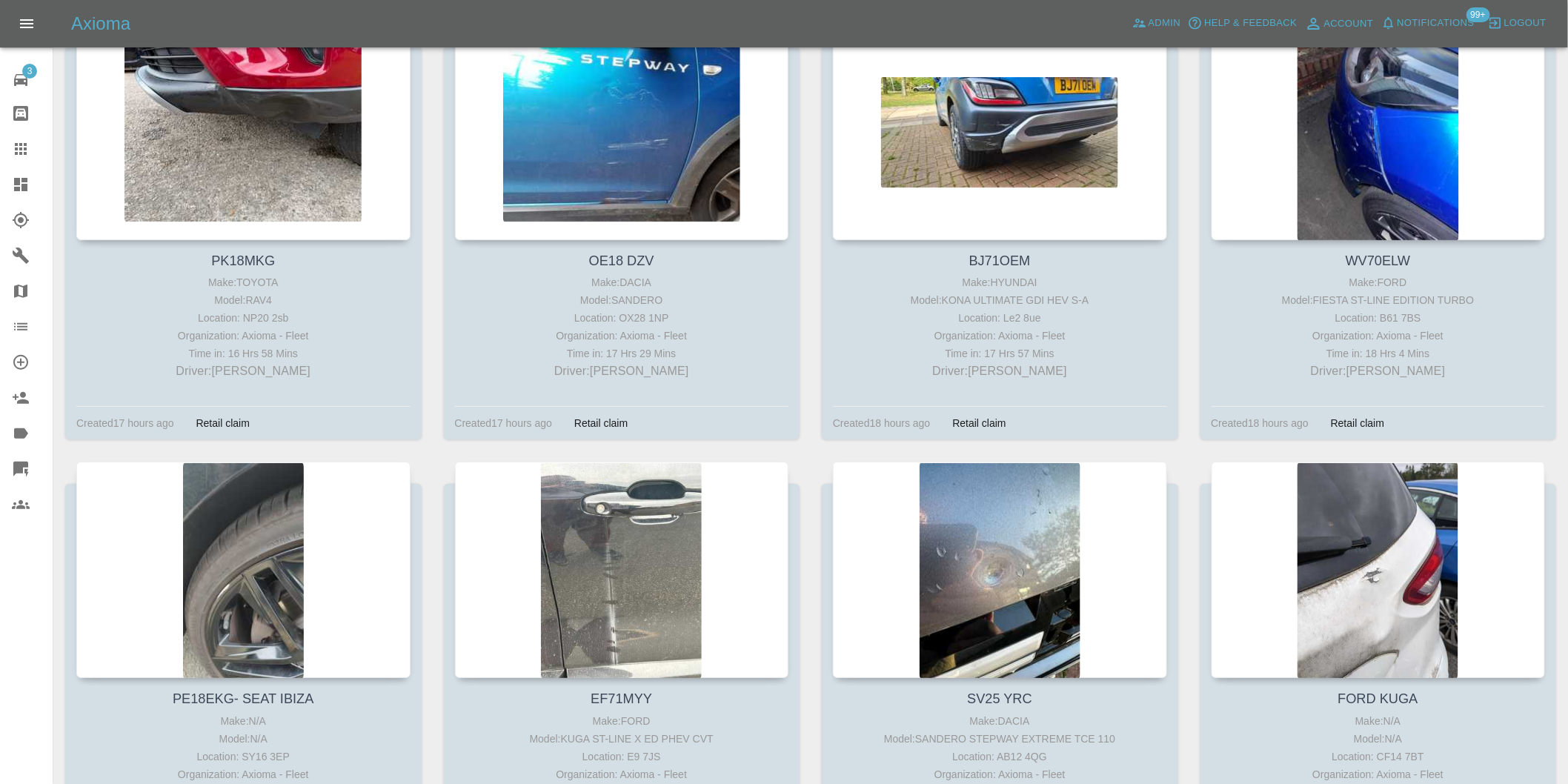
scroll to position [6670, 0]
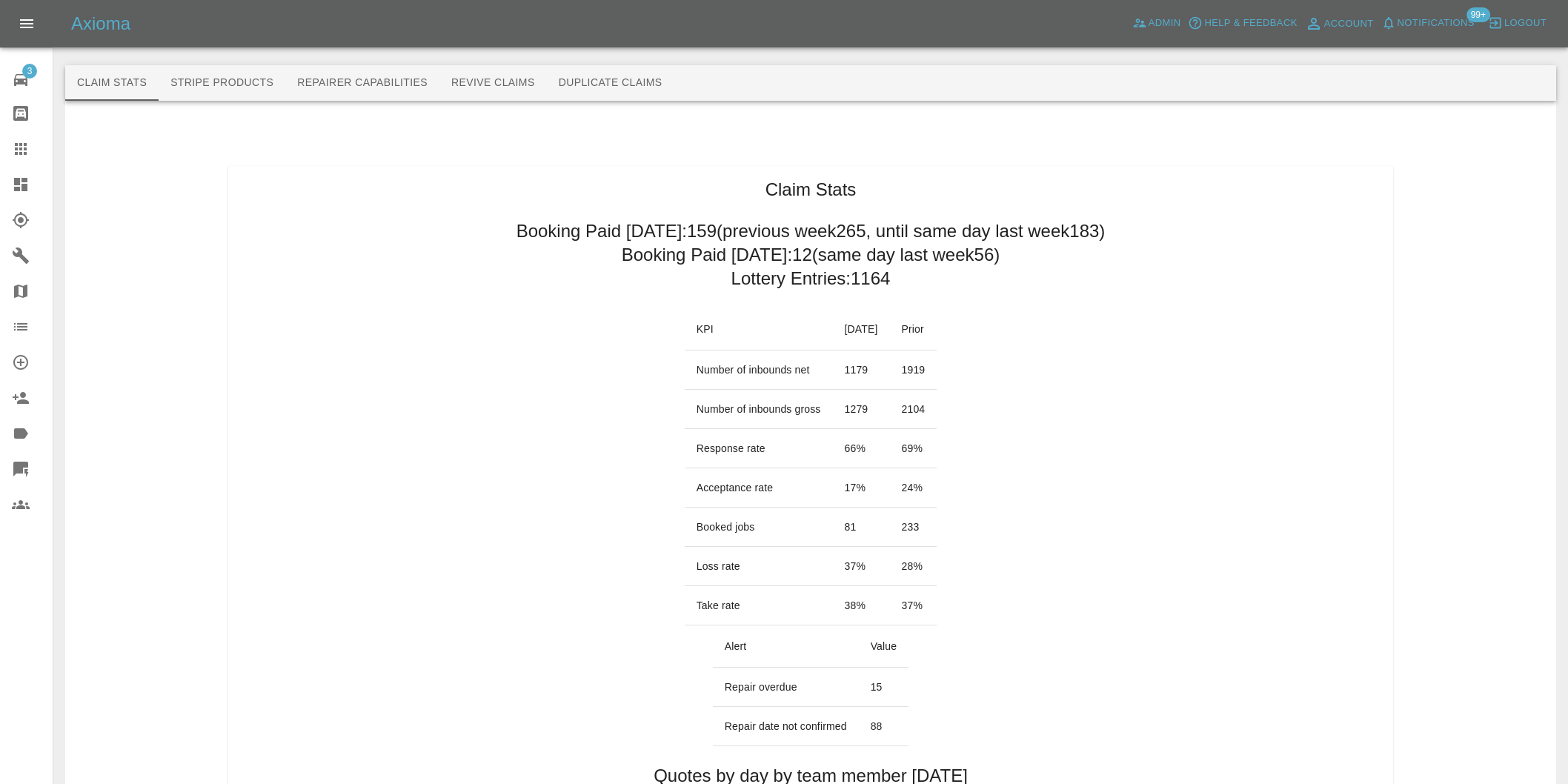
scroll to position [741, 0]
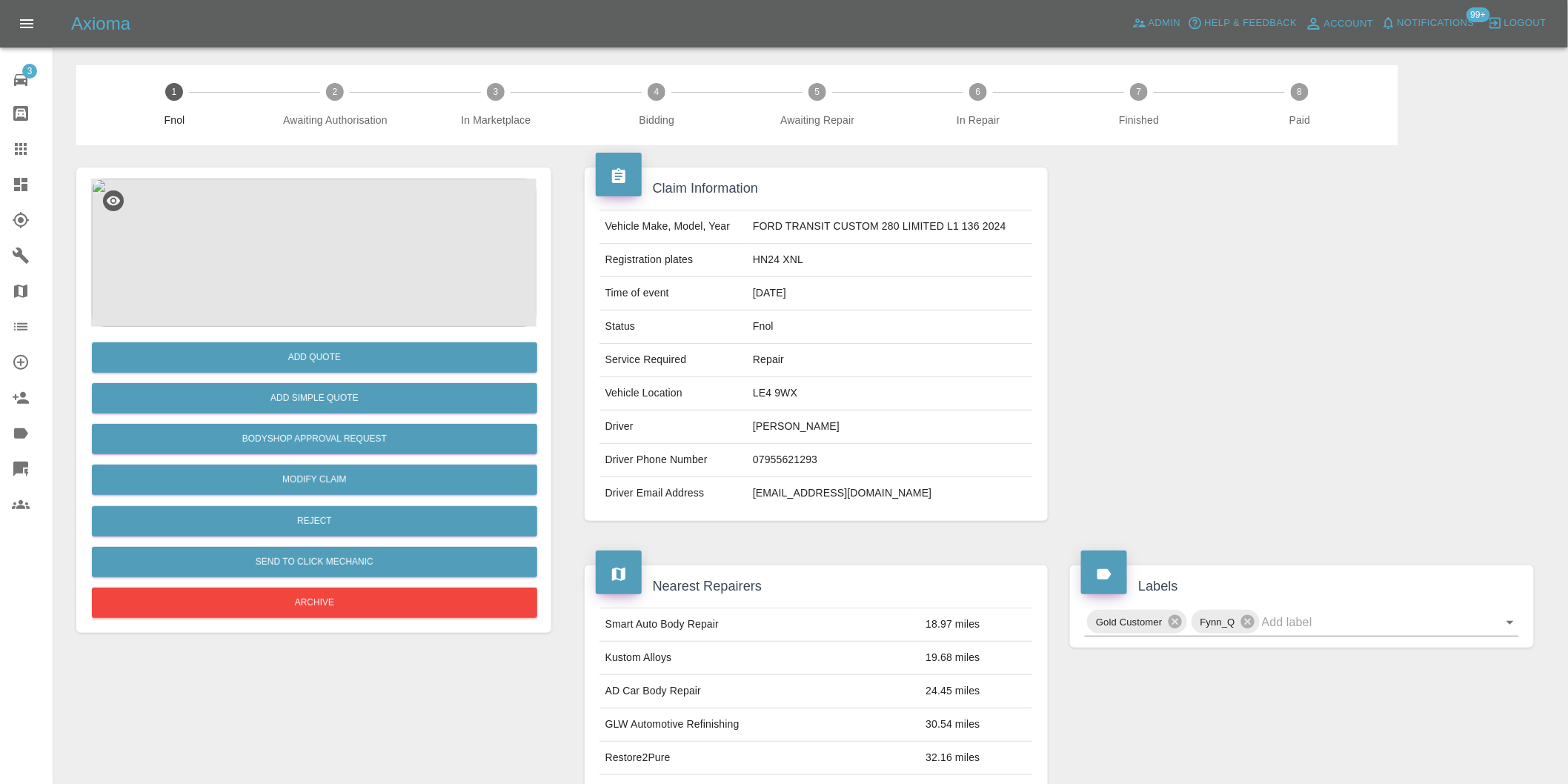
click at [300, 254] on img at bounding box center [313, 253] width 446 height 148
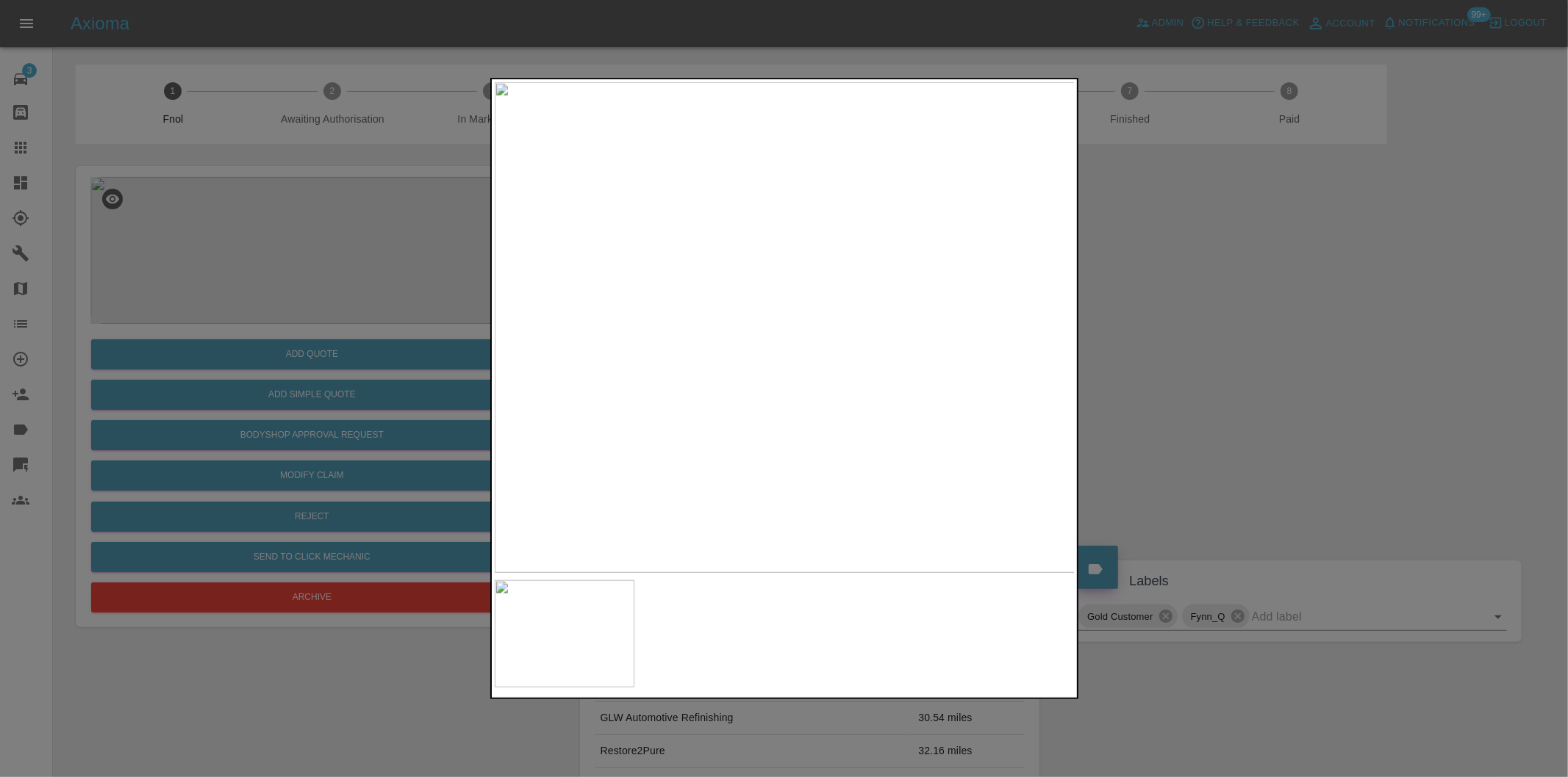
click at [1189, 374] on div at bounding box center [784, 388] width 1568 height 777
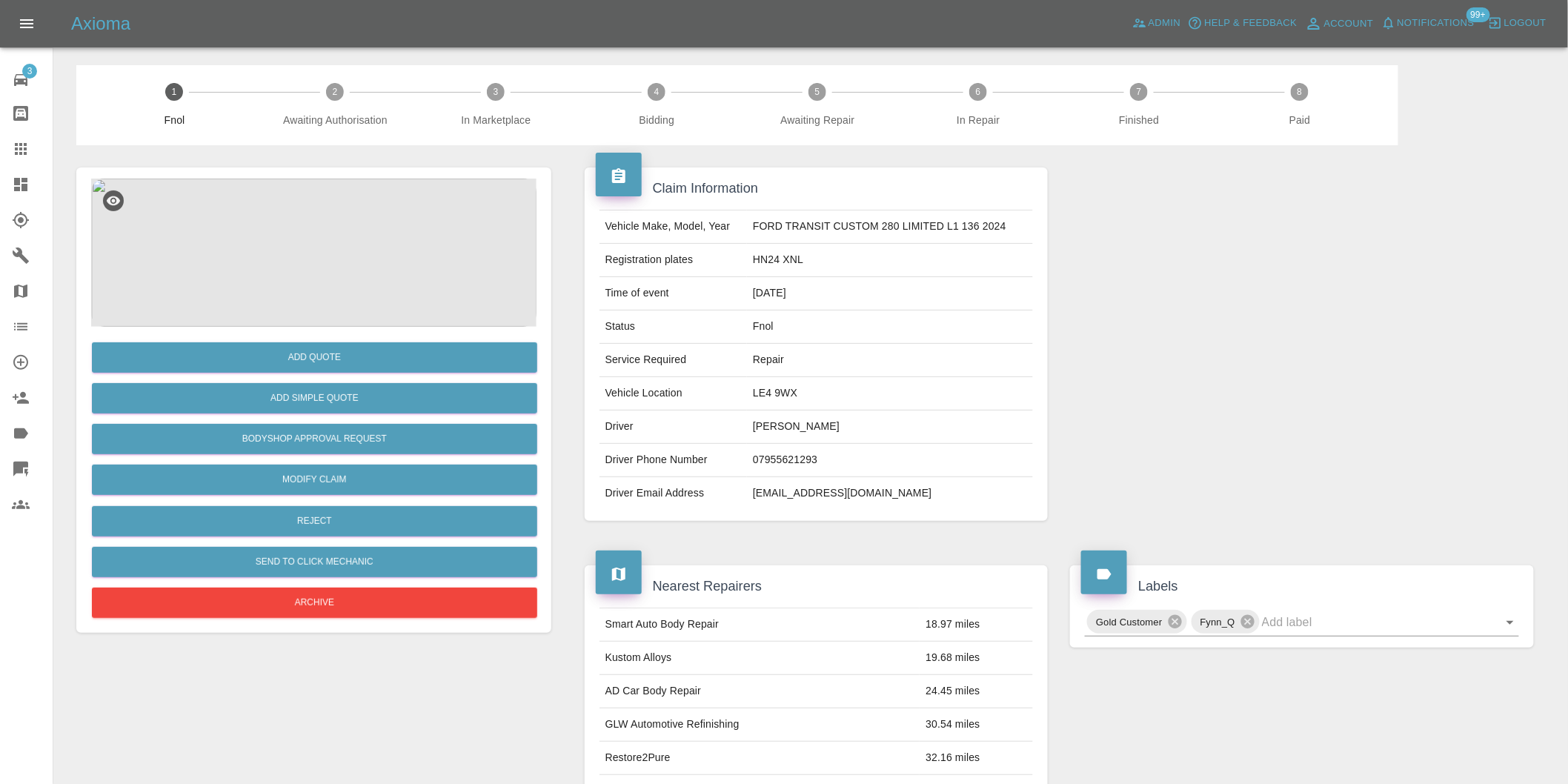
click at [297, 225] on img at bounding box center [313, 253] width 446 height 148
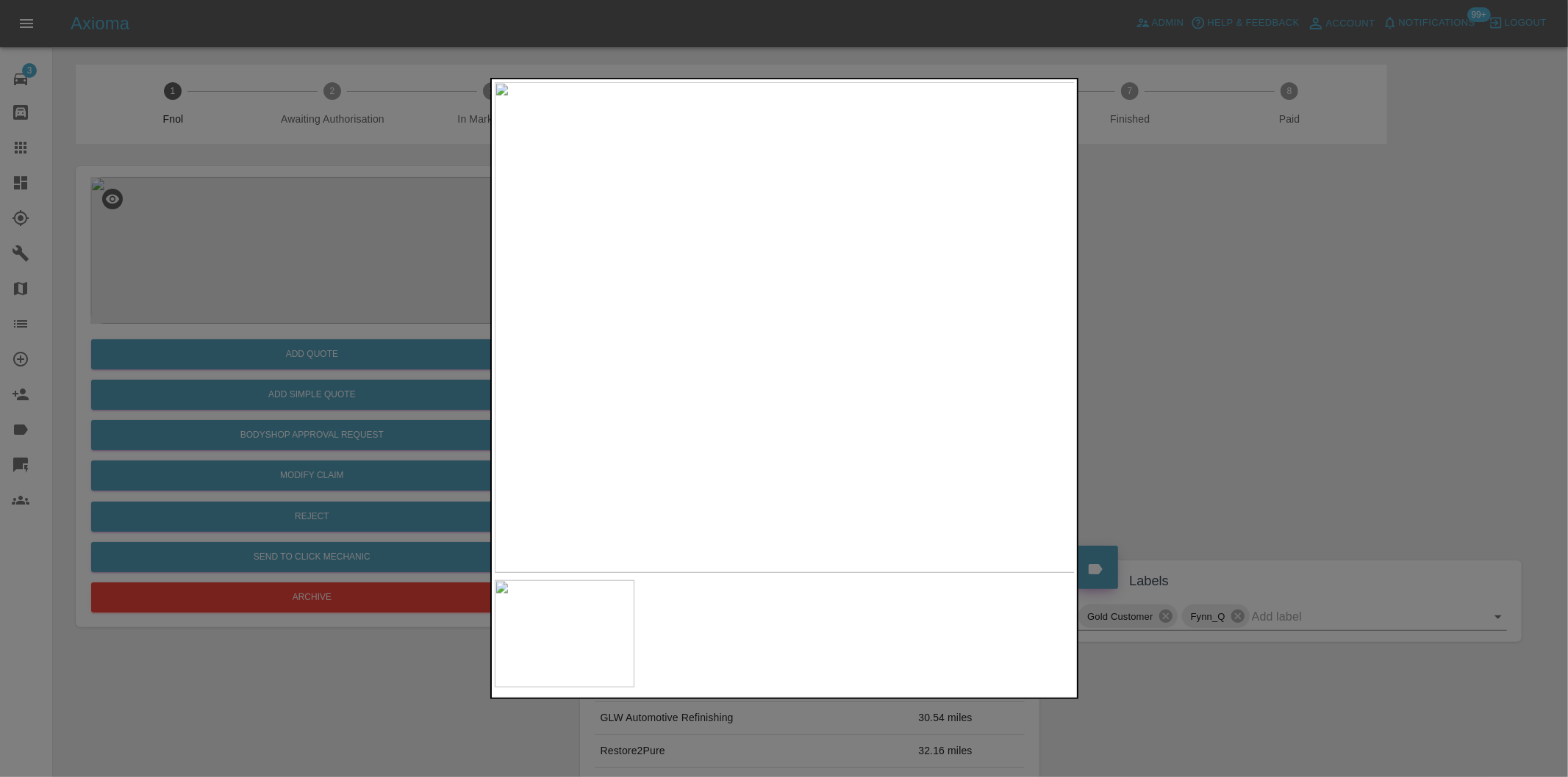
click at [1184, 360] on div at bounding box center [784, 388] width 1568 height 777
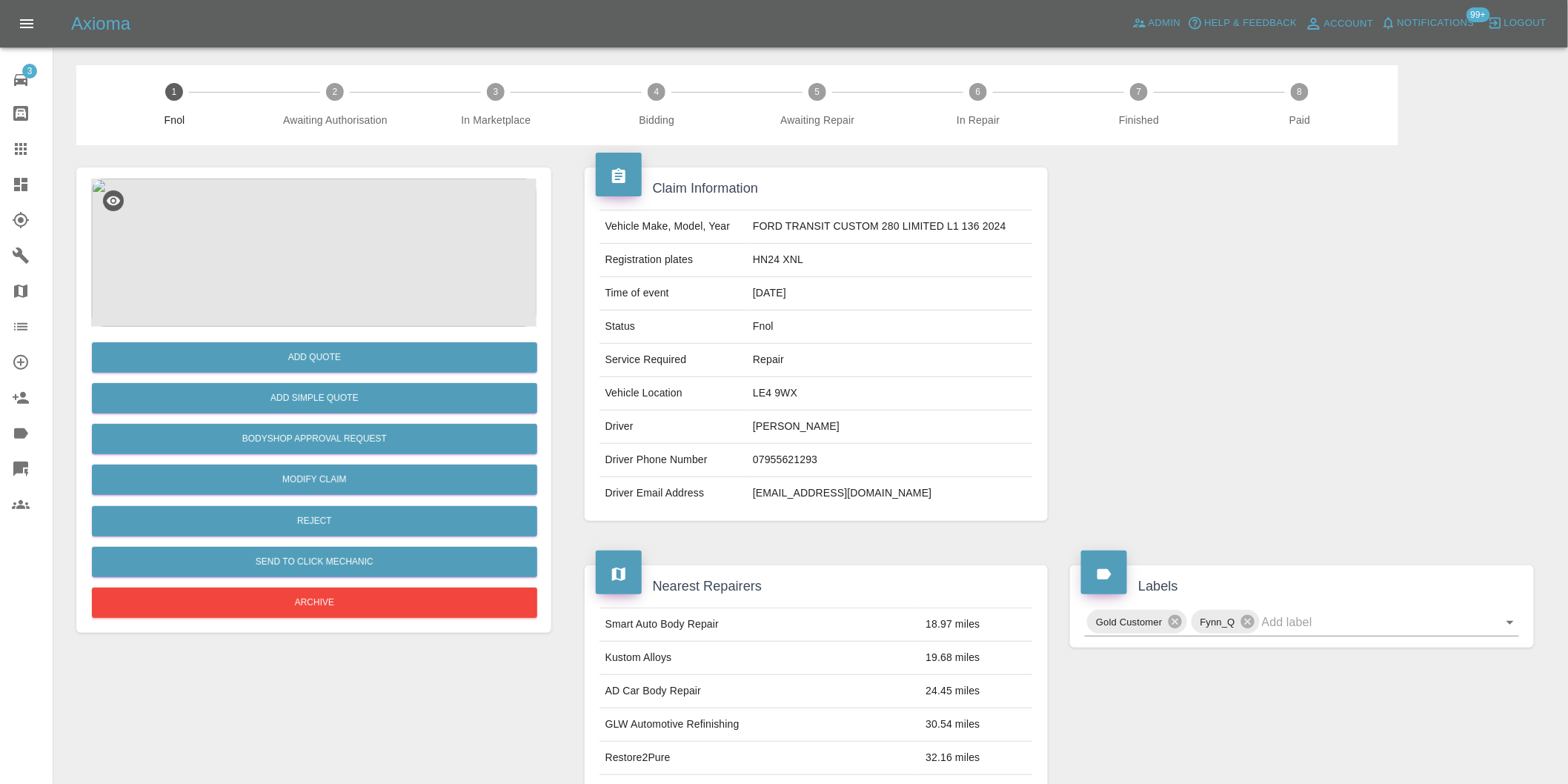
click at [282, 220] on img at bounding box center [313, 253] width 446 height 148
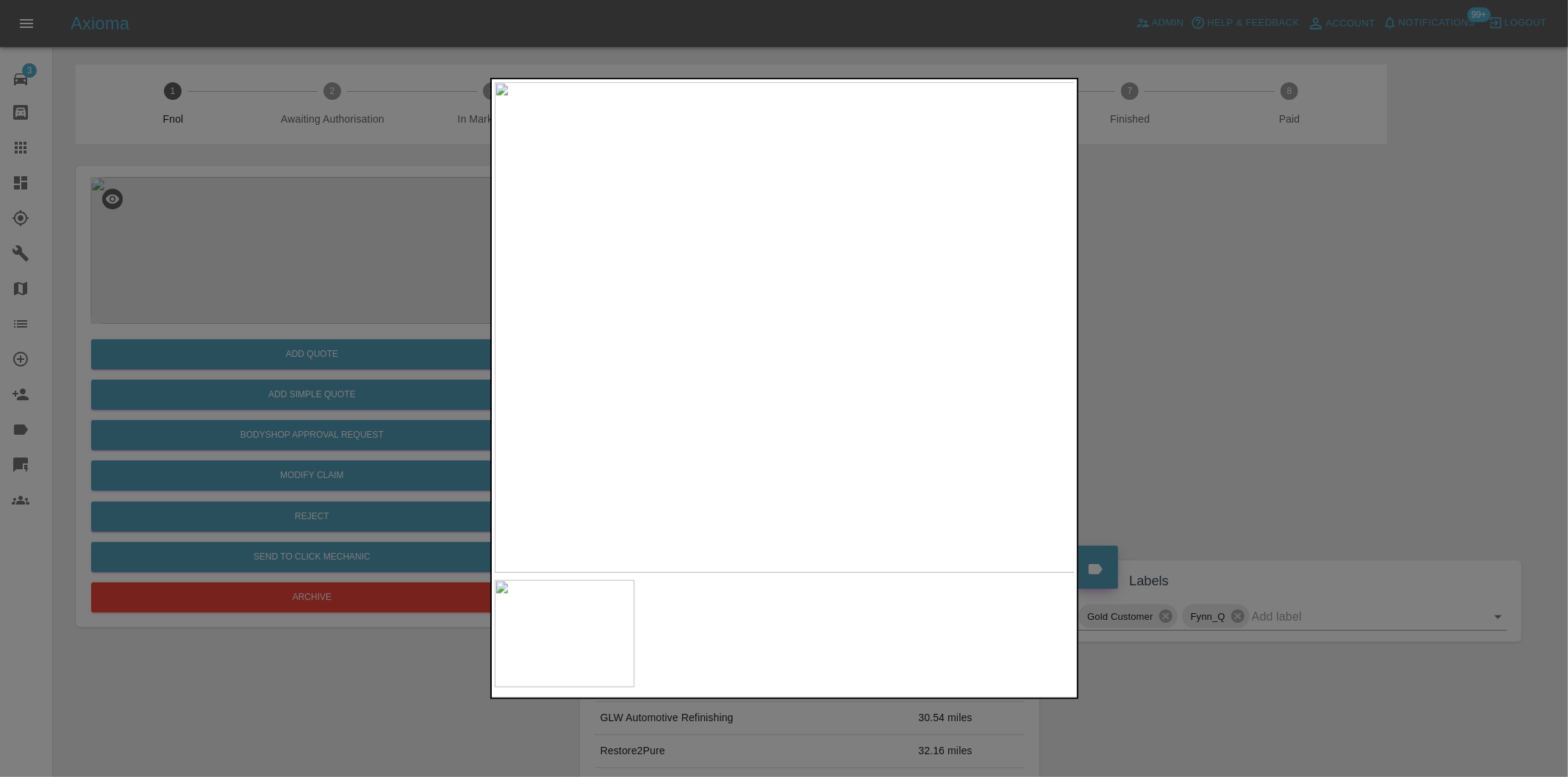
click at [1173, 331] on div at bounding box center [784, 388] width 1568 height 777
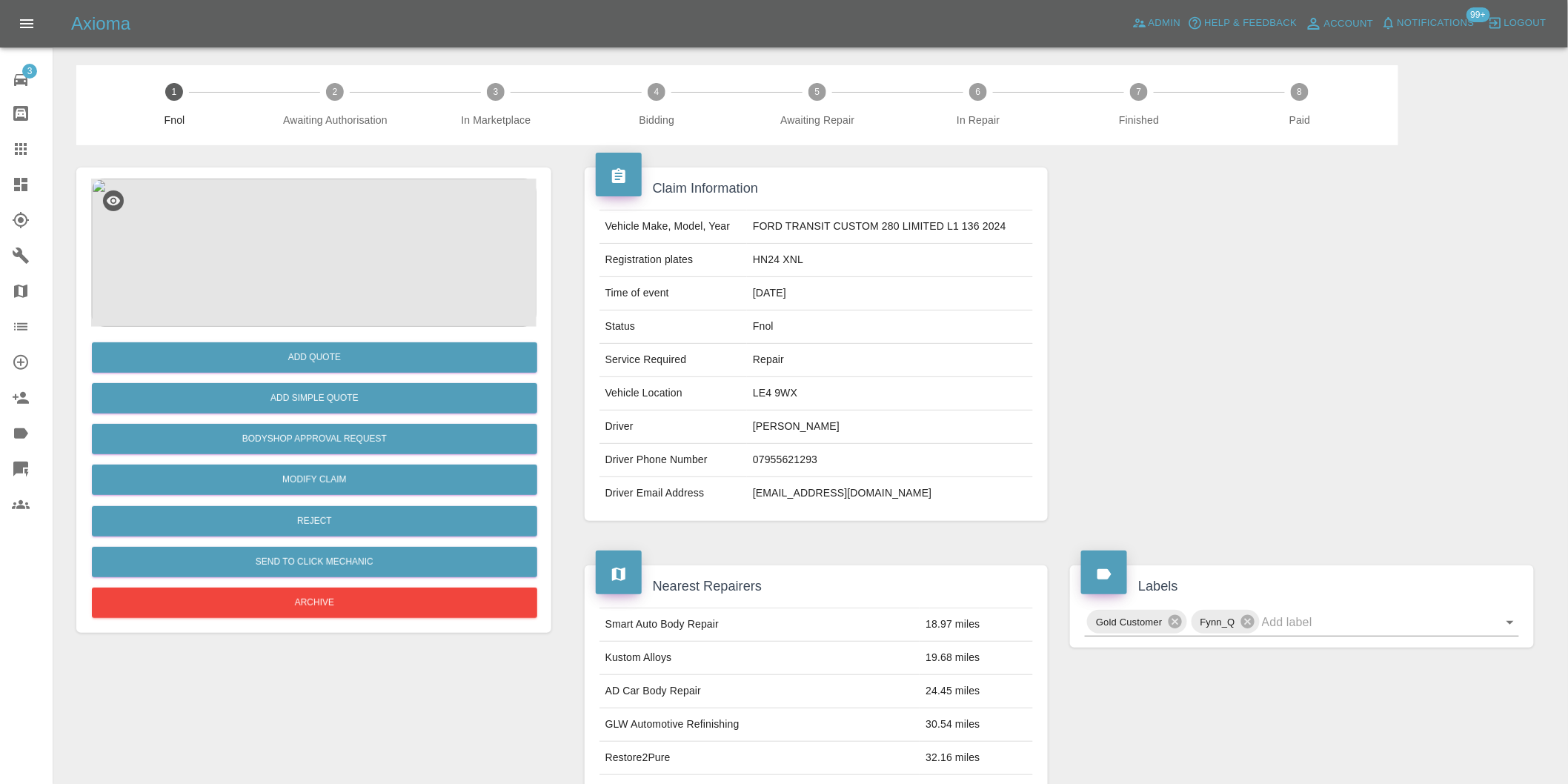
click at [347, 218] on img at bounding box center [313, 253] width 446 height 148
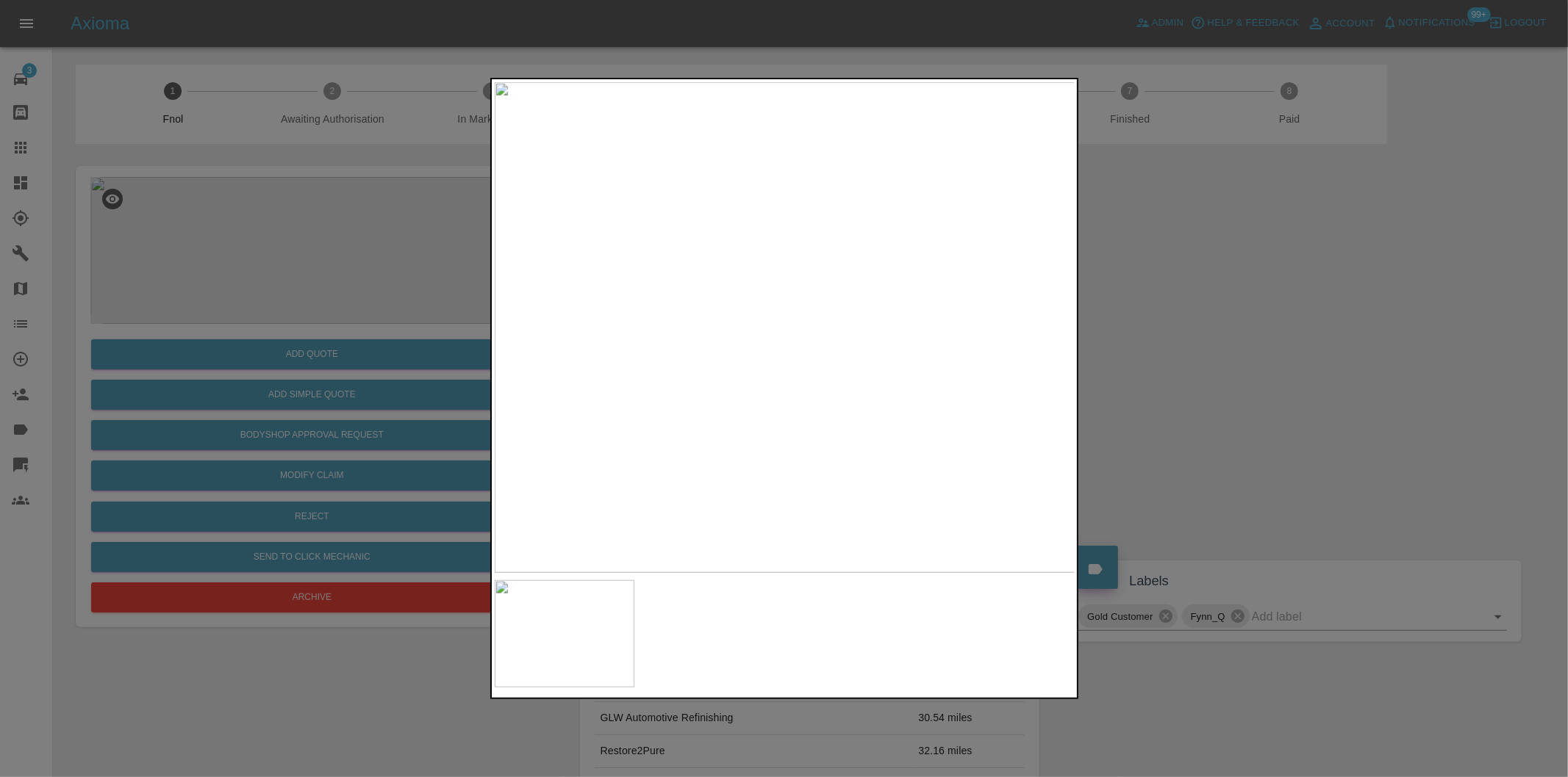
click at [1079, 226] on div at bounding box center [784, 388] width 1568 height 777
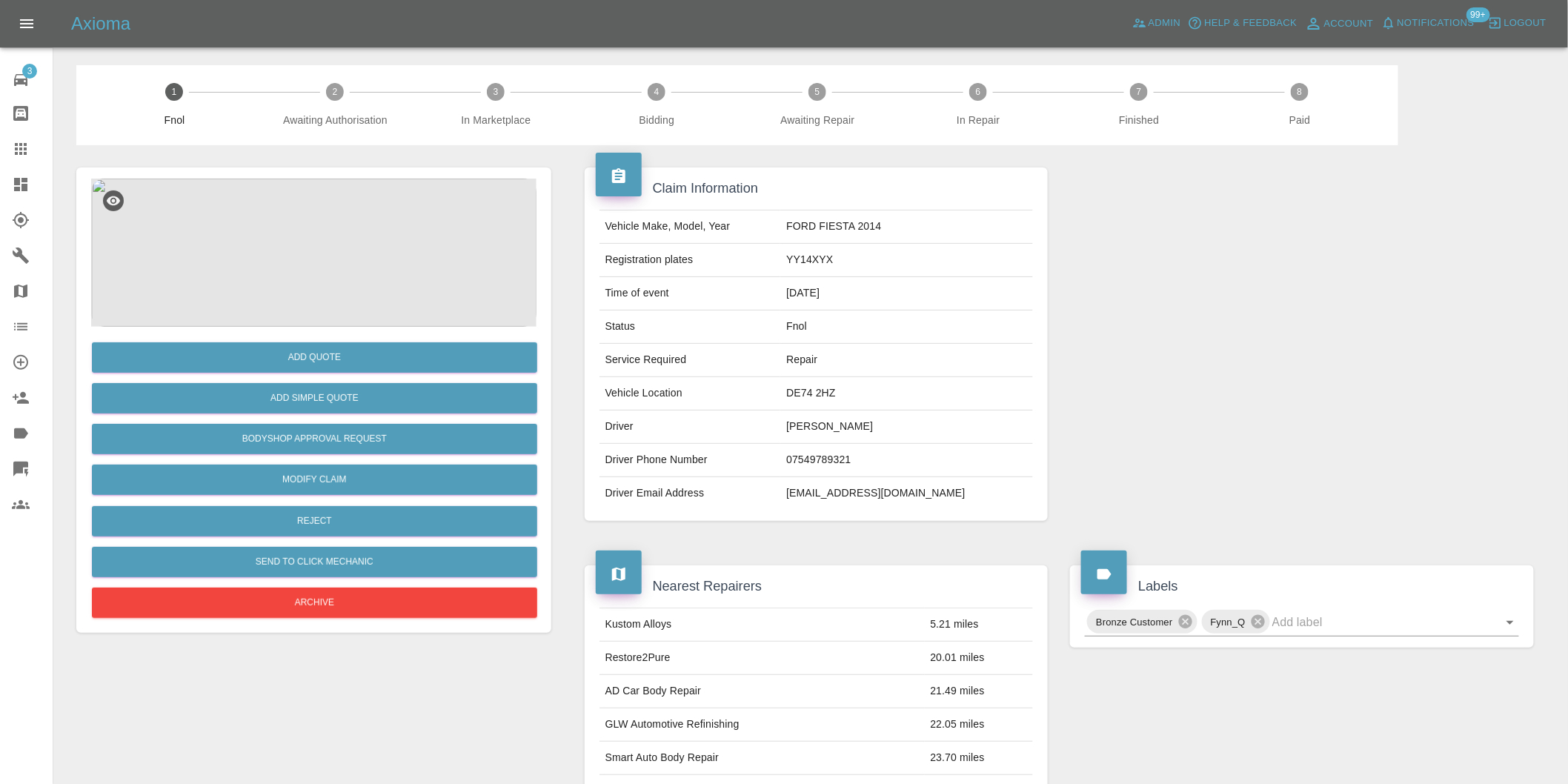
click at [323, 250] on img at bounding box center [313, 253] width 446 height 148
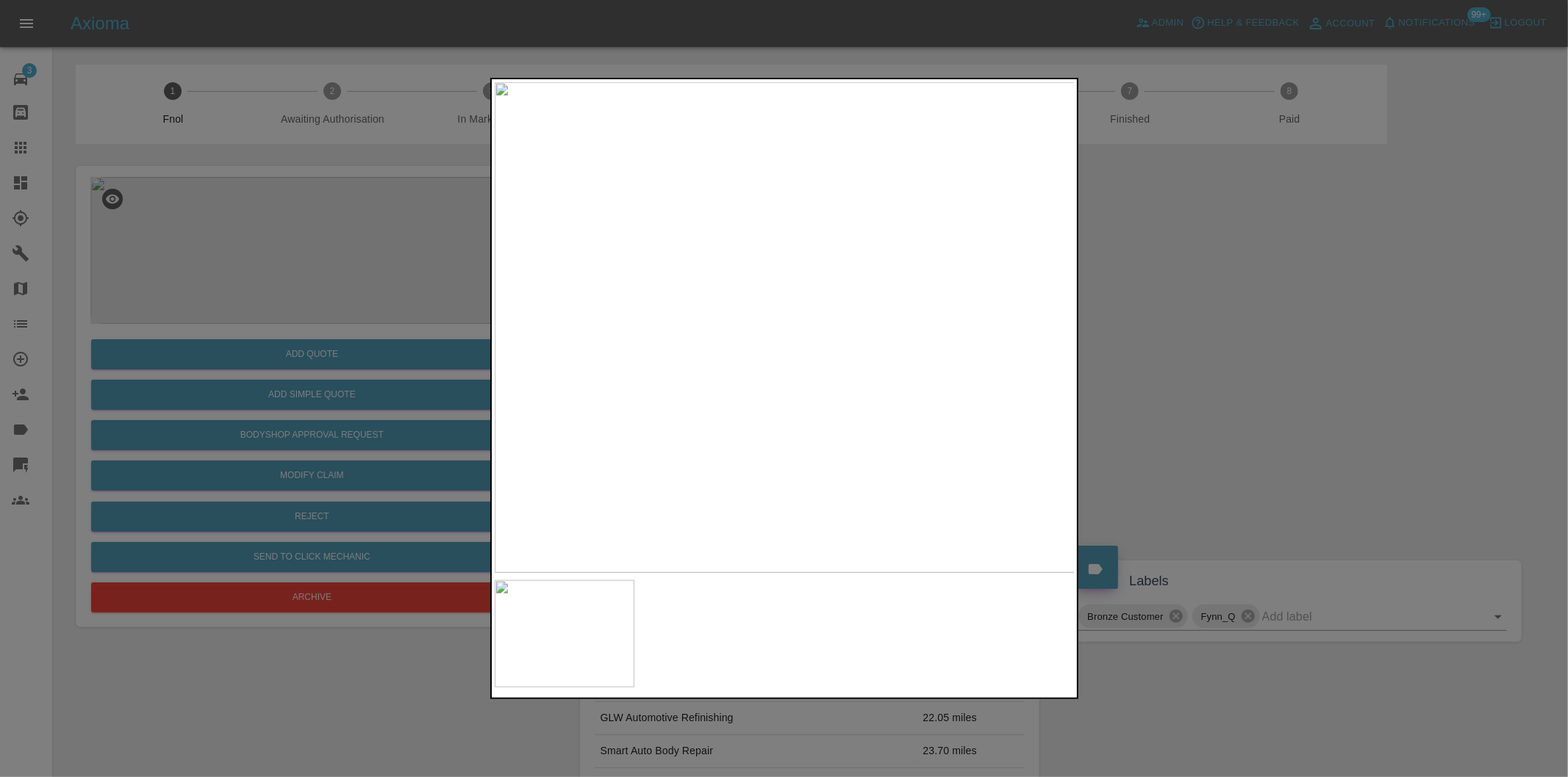
click at [750, 277] on img at bounding box center [784, 327] width 580 height 491
click at [751, 276] on img at bounding box center [885, 475] width 1742 height 1471
click at [752, 276] on img at bounding box center [885, 475] width 1742 height 1471
click at [1421, 393] on div at bounding box center [784, 388] width 1568 height 777
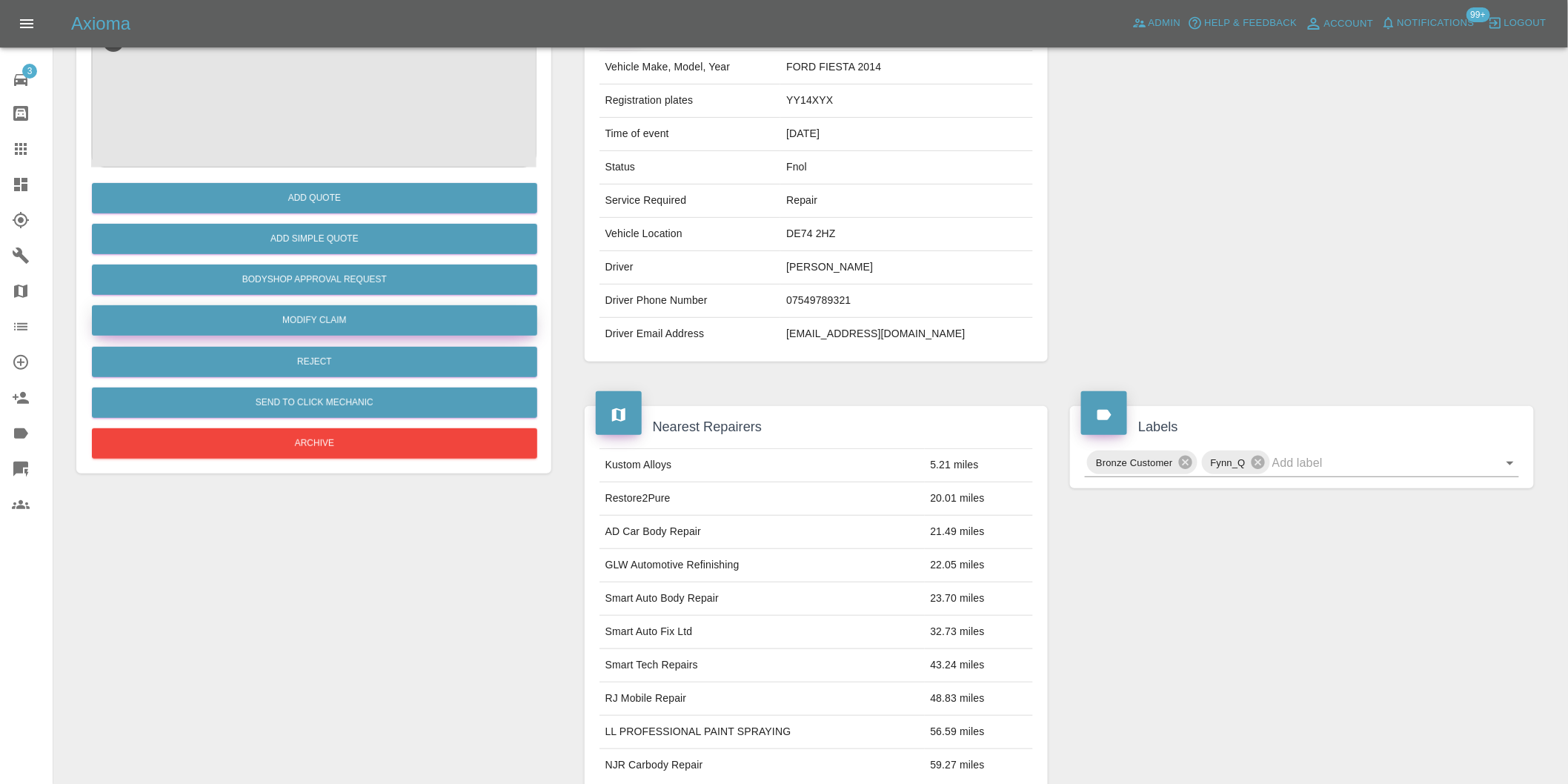
scroll to position [35, 0]
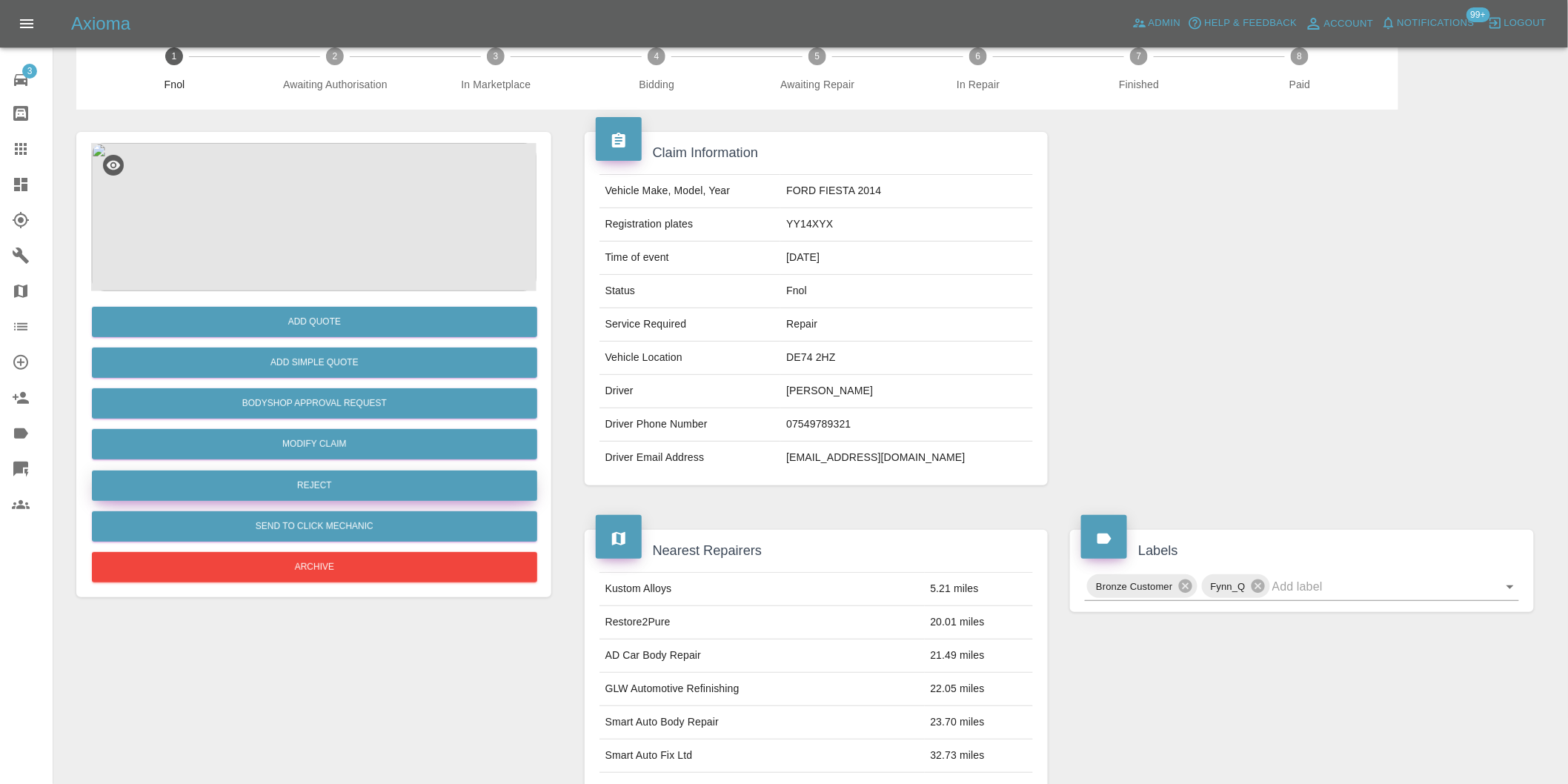
click at [330, 478] on button "Reject" at bounding box center [314, 486] width 446 height 30
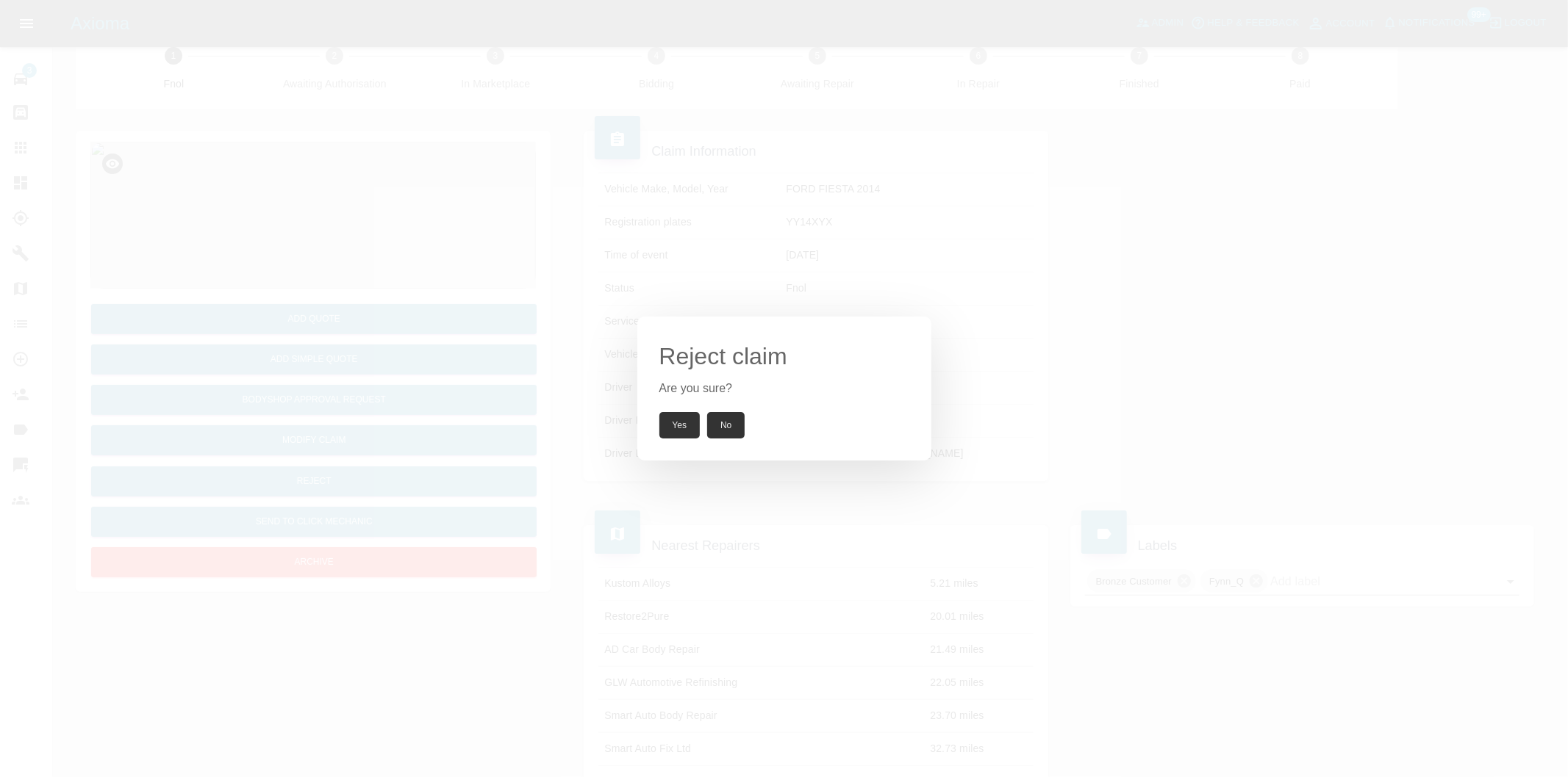
click at [679, 431] on button "Yes" at bounding box center [679, 425] width 41 height 26
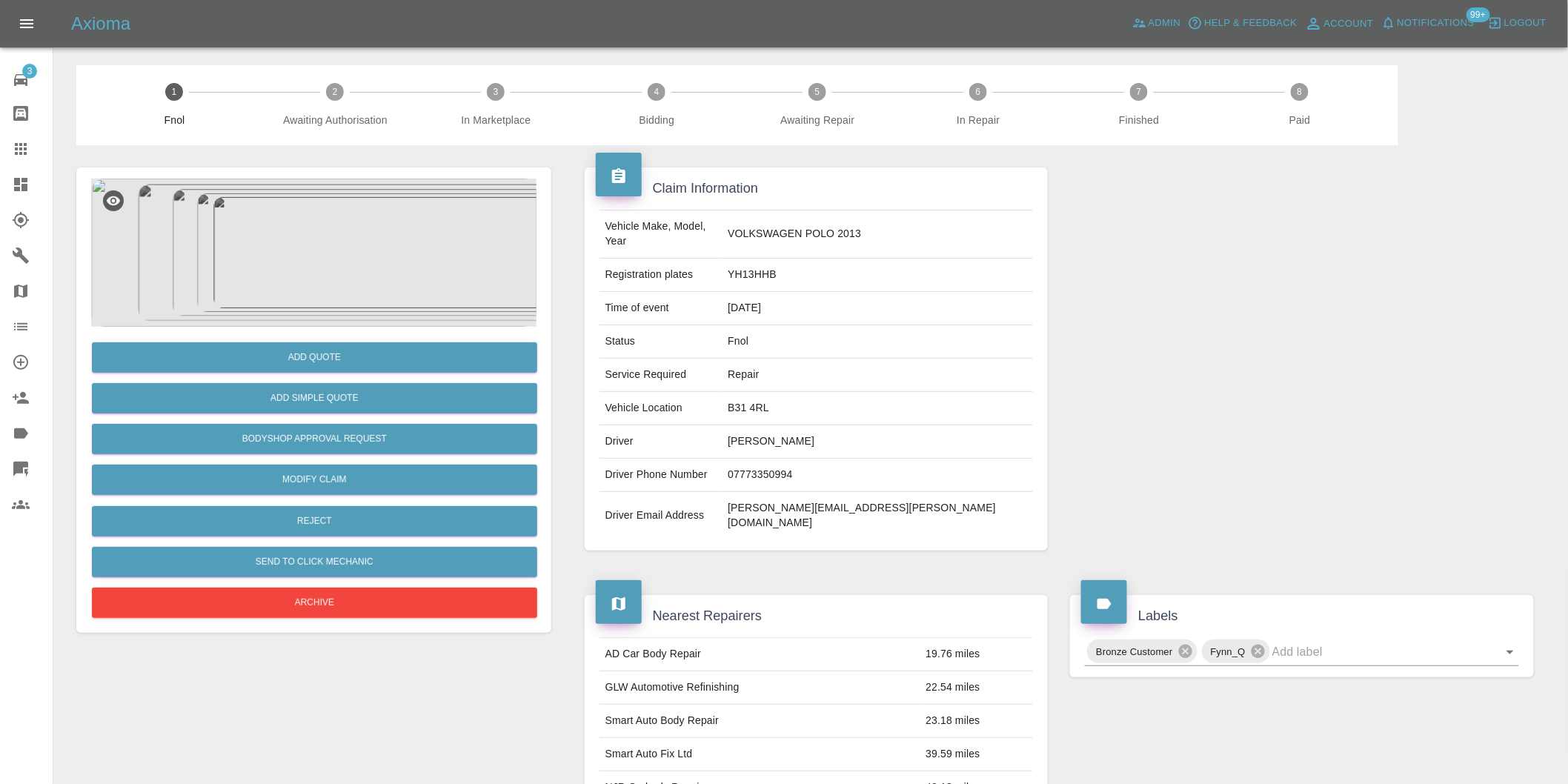
click at [344, 266] on img at bounding box center [313, 253] width 446 height 148
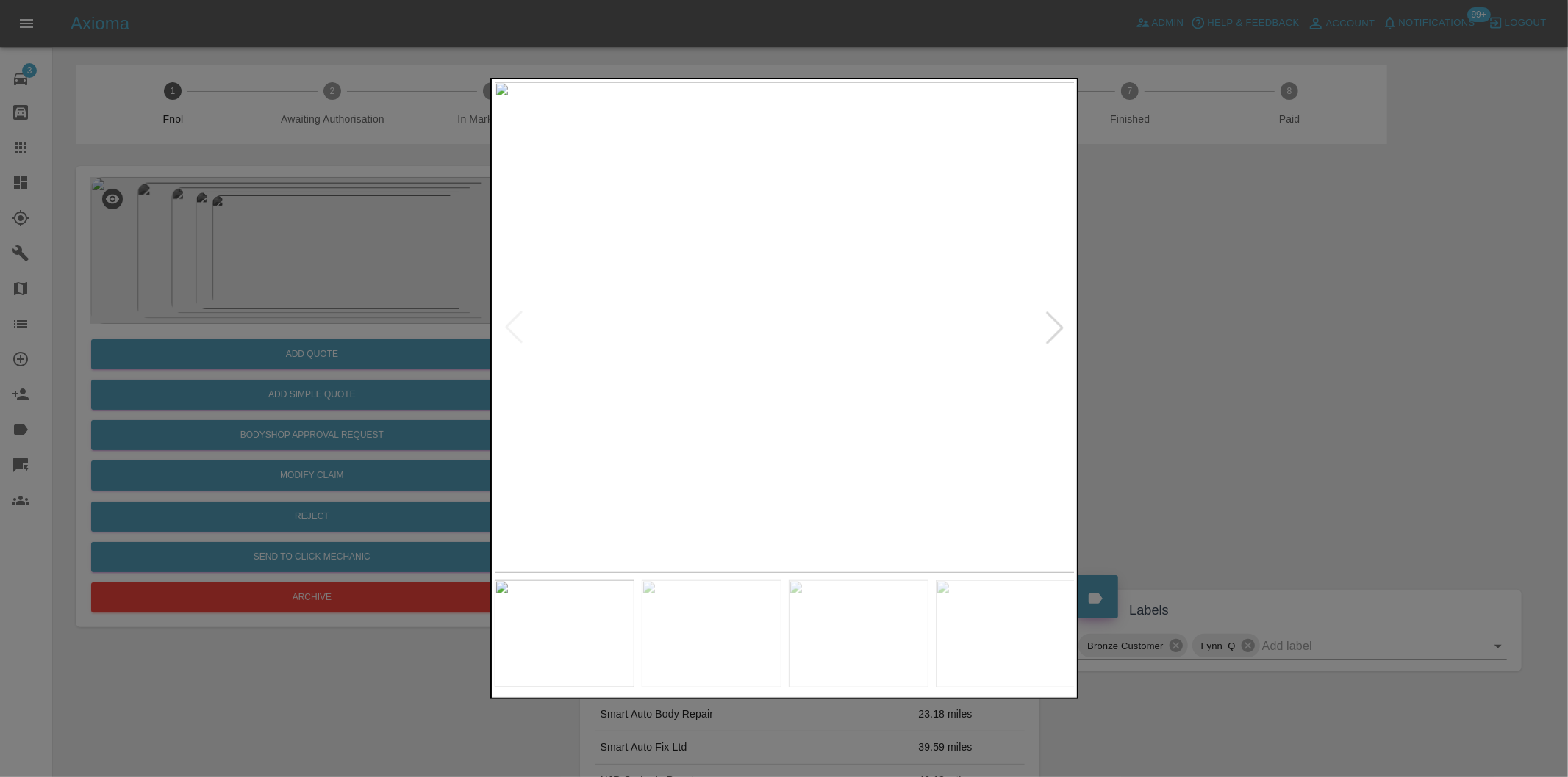
click at [1050, 324] on div at bounding box center [1054, 327] width 32 height 32
drag, startPoint x: 1157, startPoint y: 333, endPoint x: 1140, endPoint y: 326, distance: 18.4
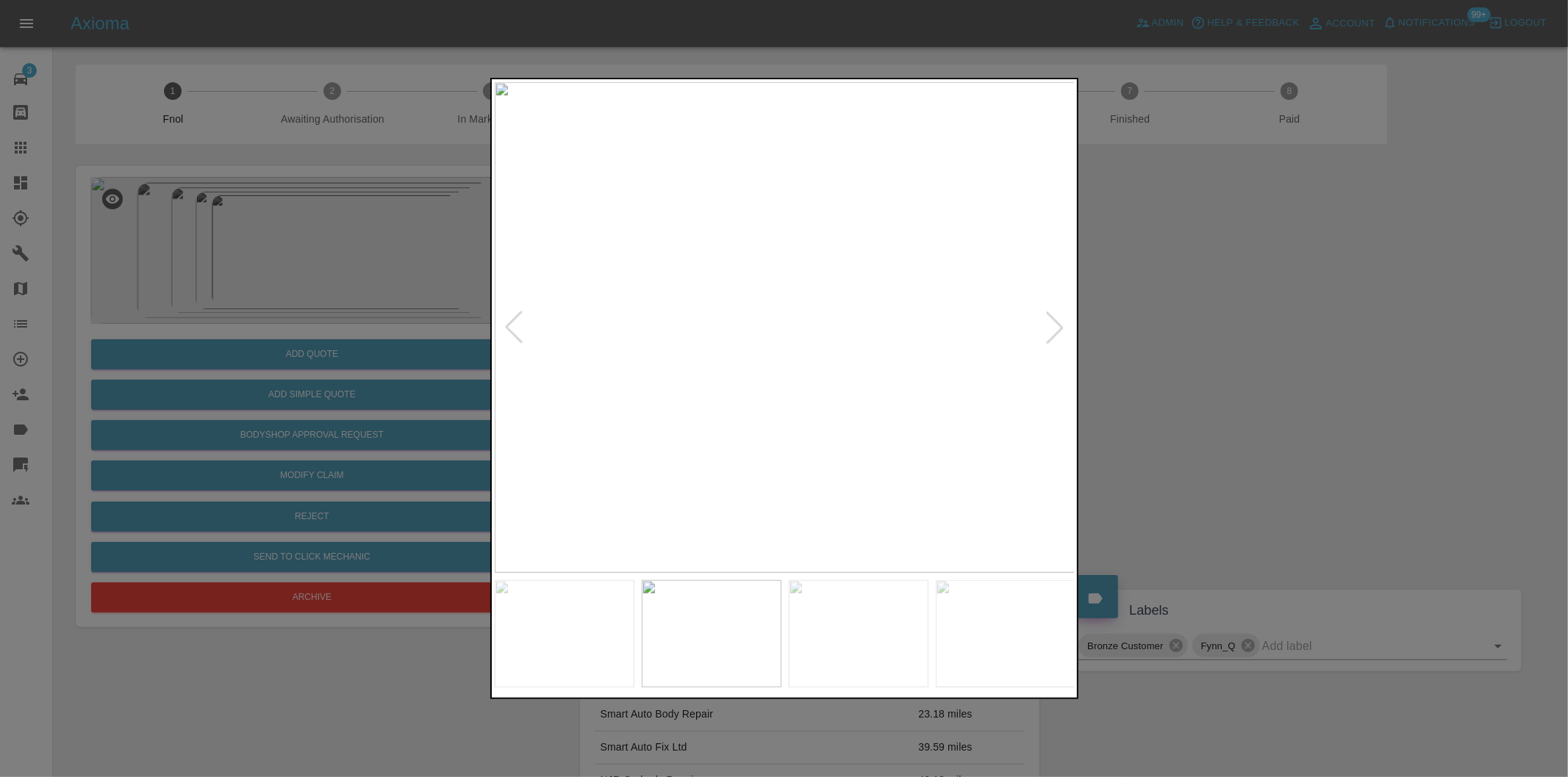
click at [1157, 332] on div at bounding box center [784, 388] width 1568 height 777
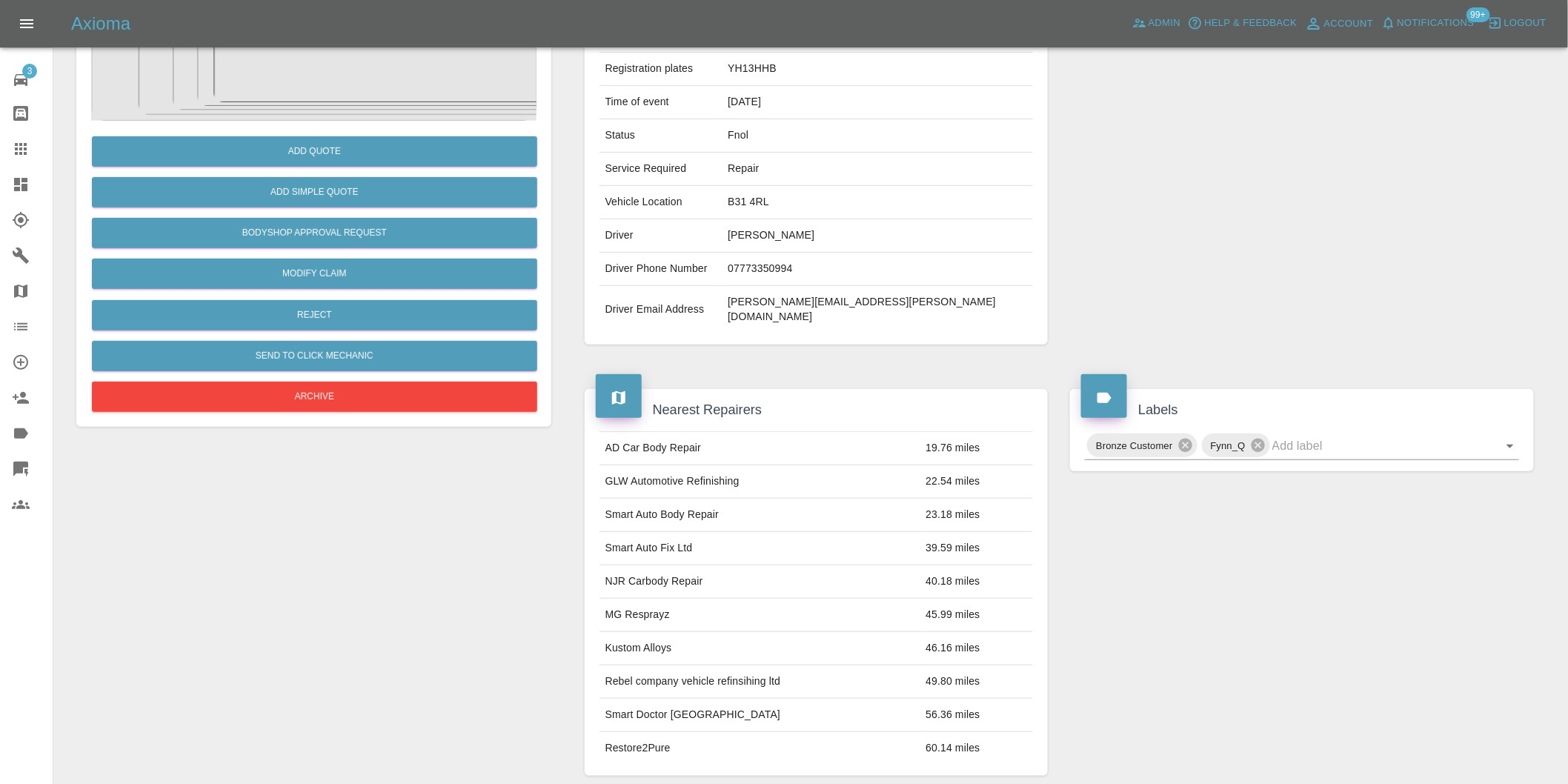
scroll to position [329, 0]
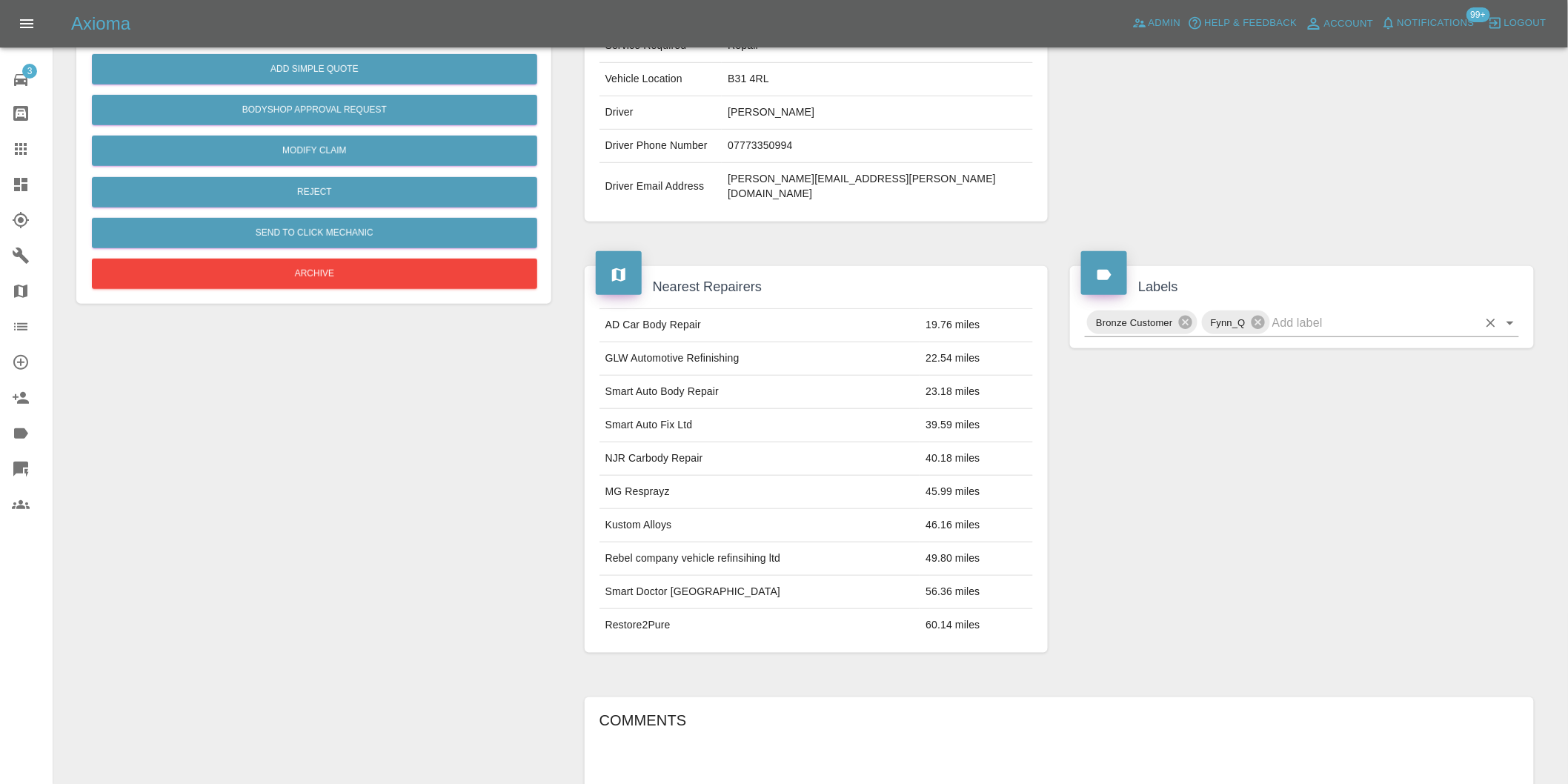
click at [1513, 314] on icon "Open" at bounding box center [1511, 323] width 18 height 18
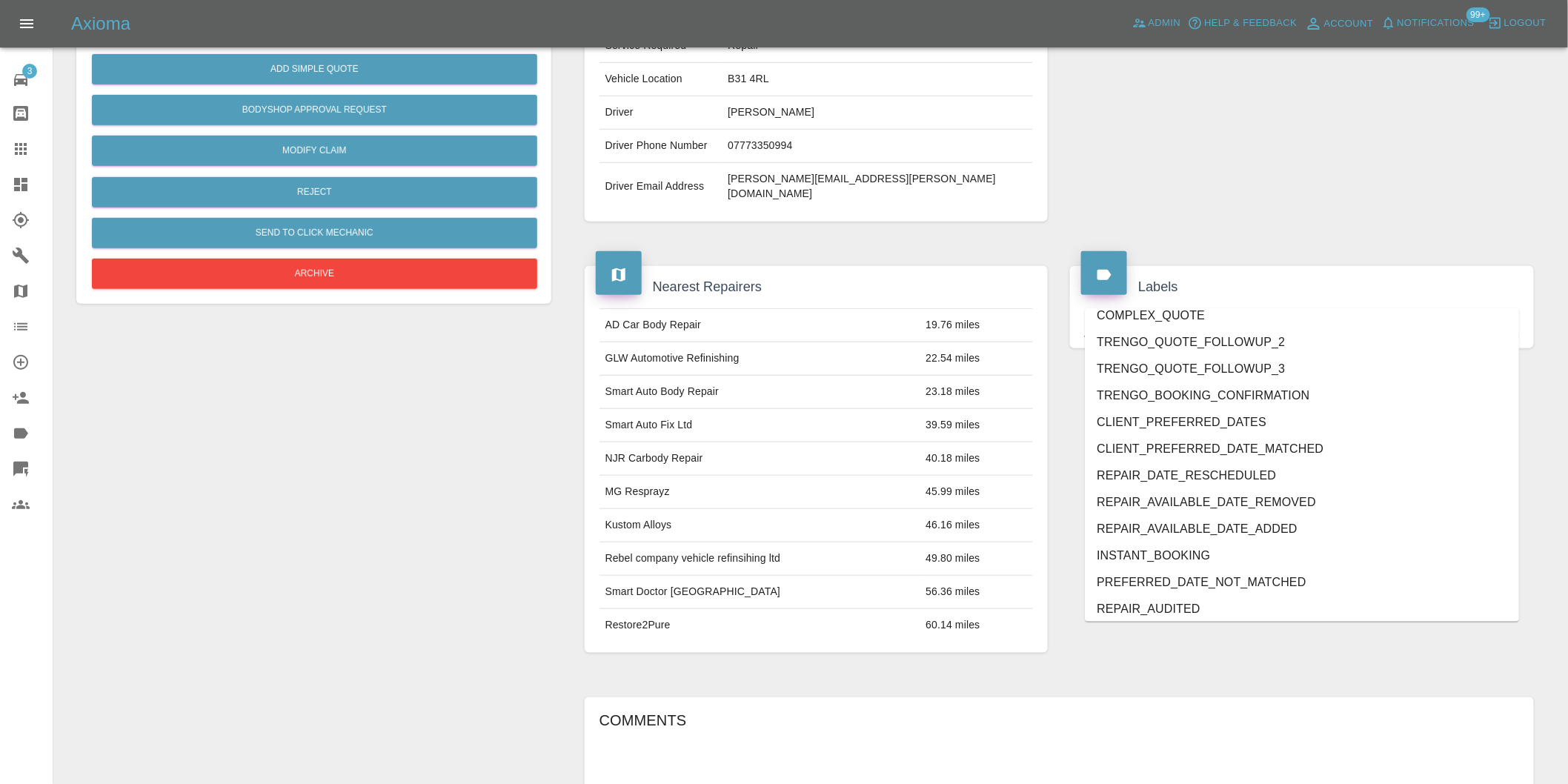
scroll to position [3165, 0]
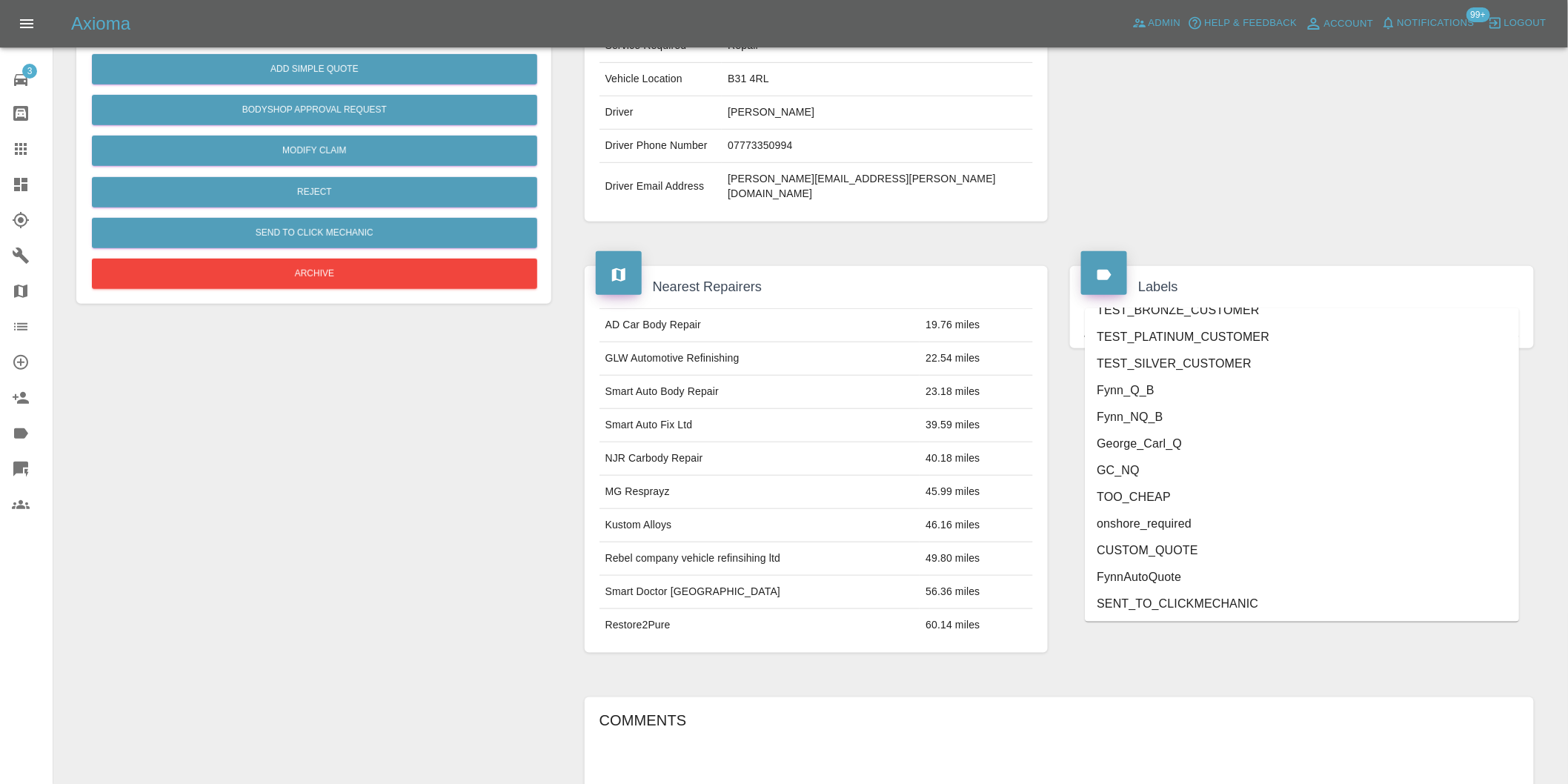
click at [1265, 524] on li "onshore_required" at bounding box center [1302, 524] width 434 height 26
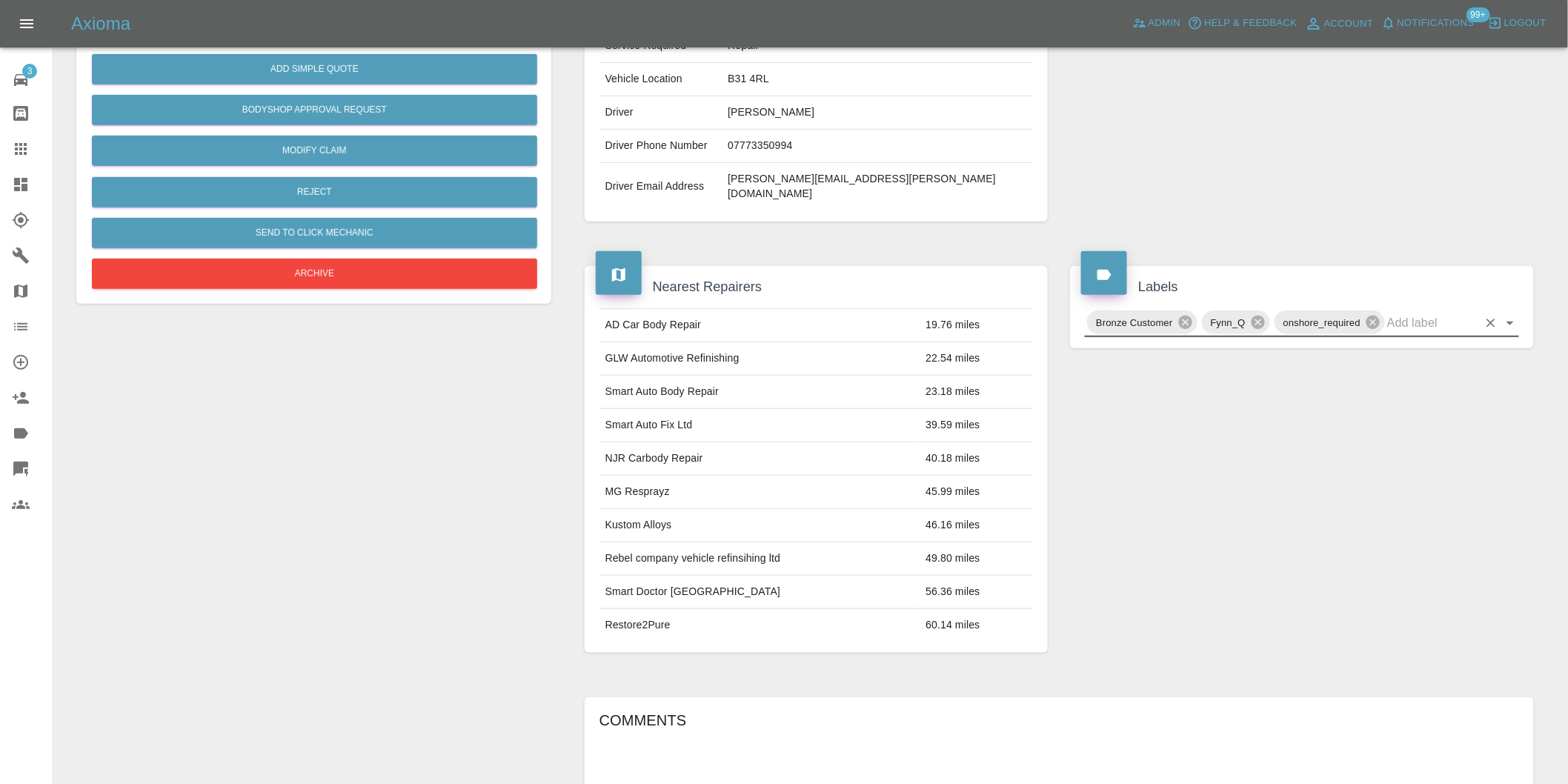
click at [1509, 314] on icon "Open" at bounding box center [1511, 323] width 18 height 18
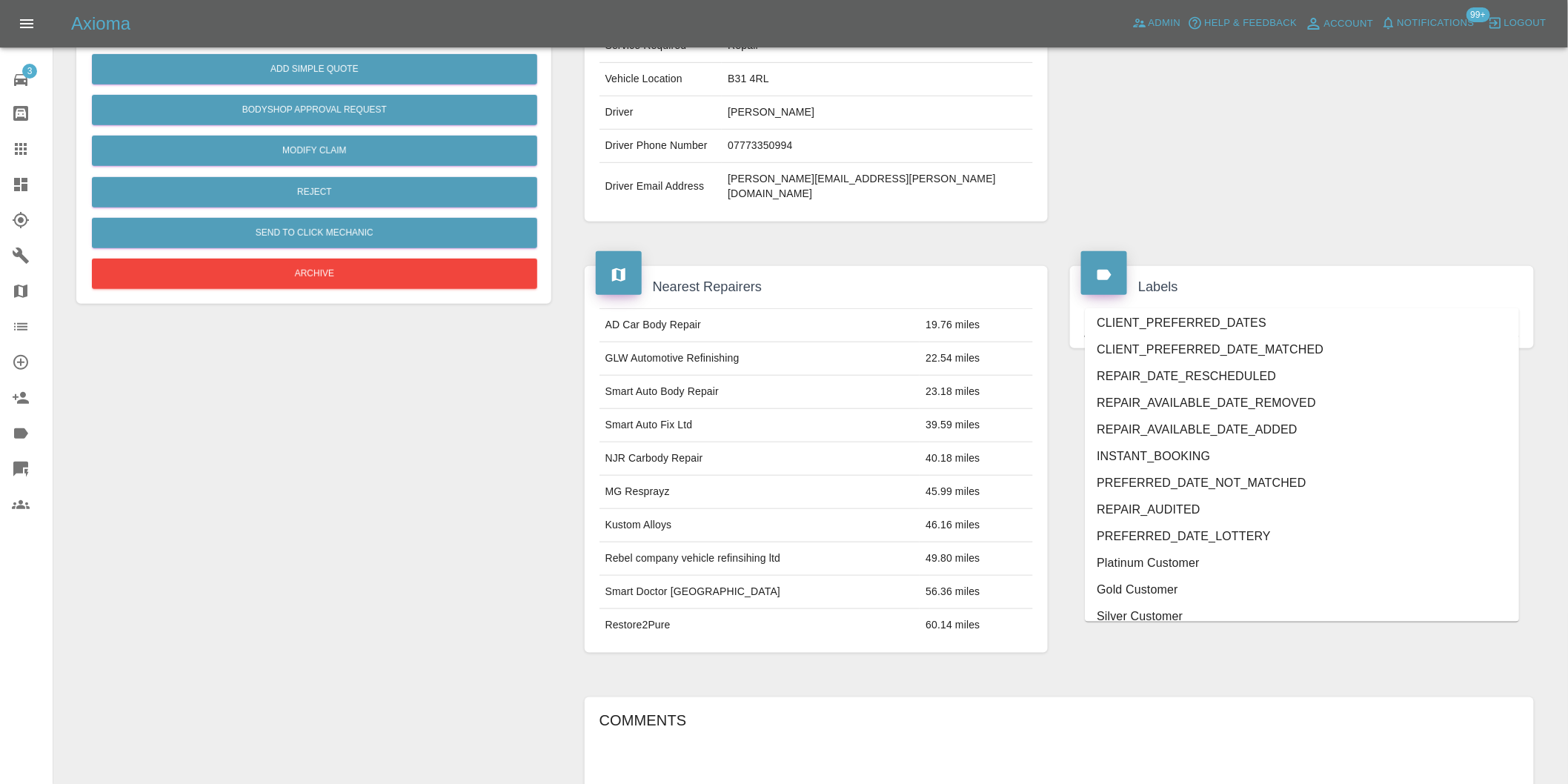
scroll to position [3139, 0]
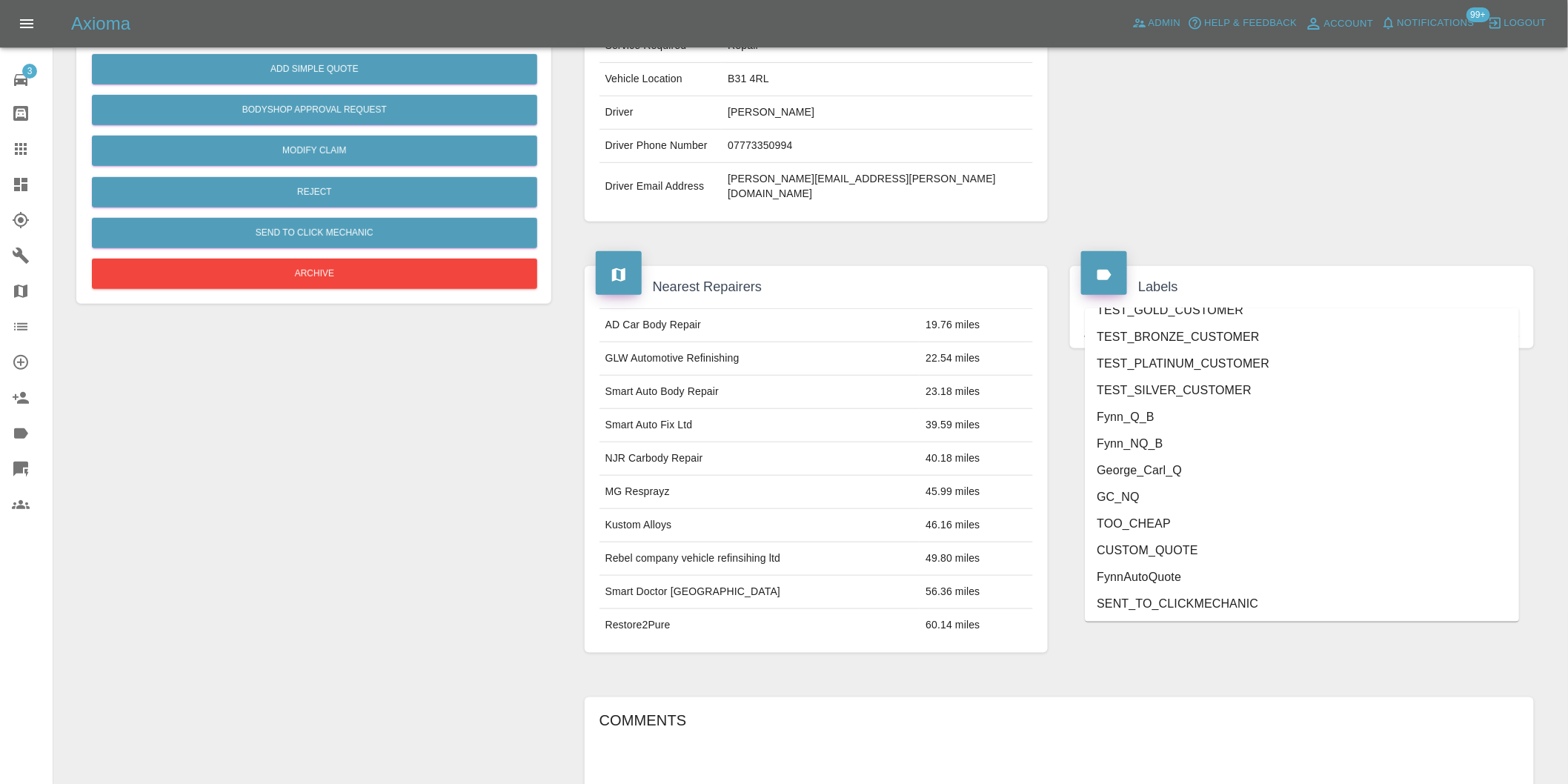
click at [1172, 467] on li "George_Carl_Q" at bounding box center [1302, 471] width 434 height 26
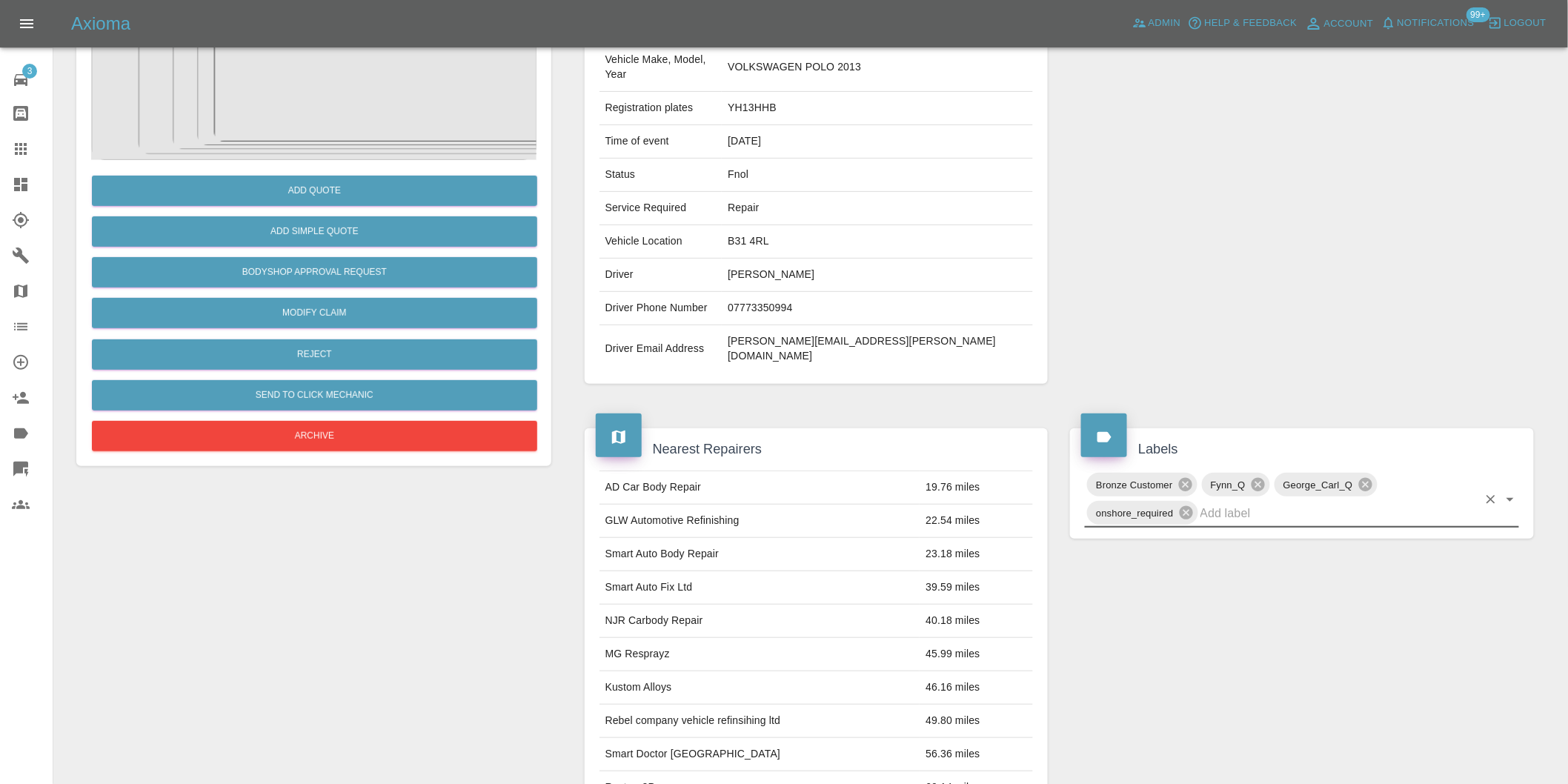
scroll to position [0, 0]
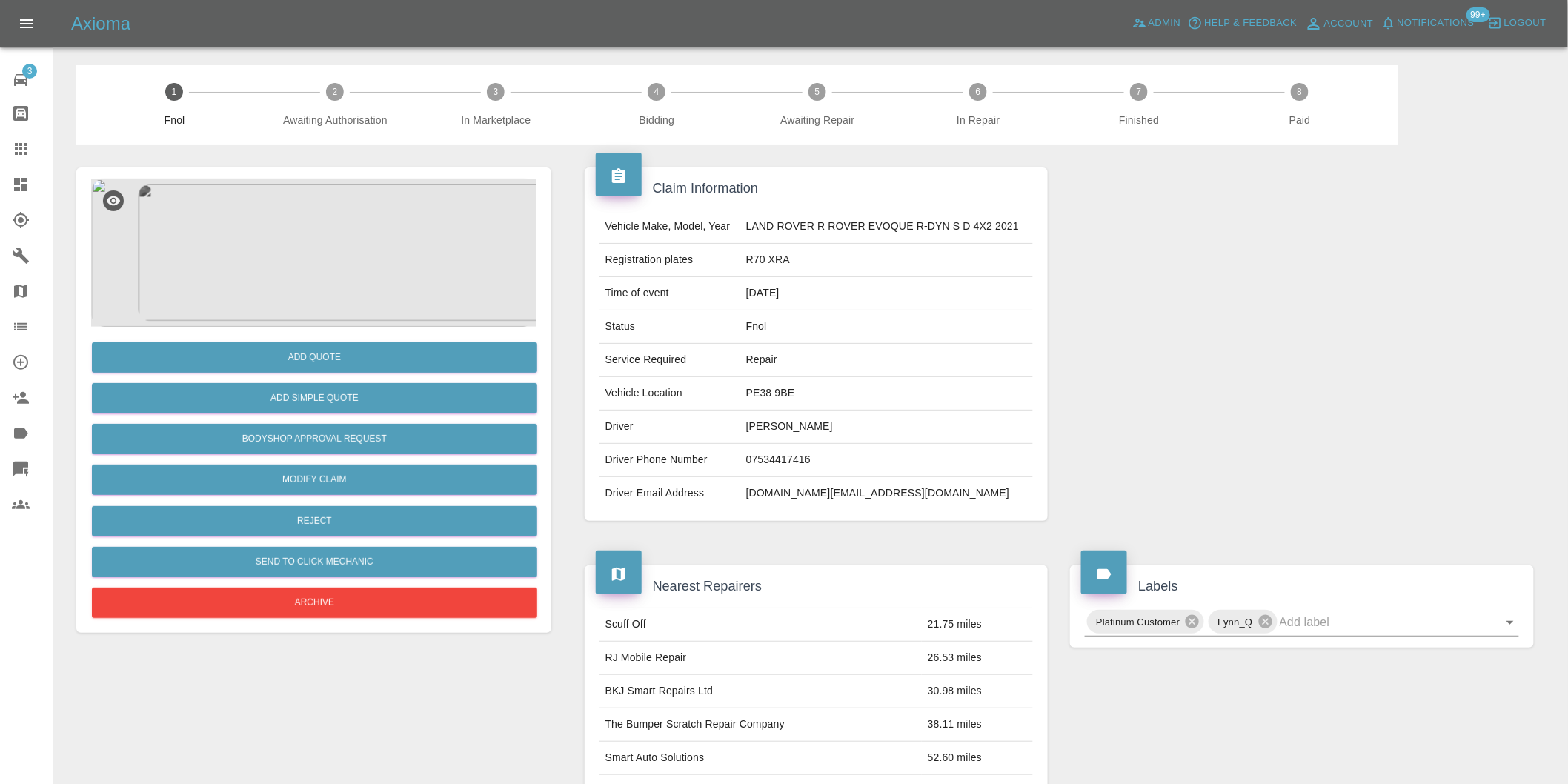
click at [376, 250] on img at bounding box center [313, 253] width 446 height 148
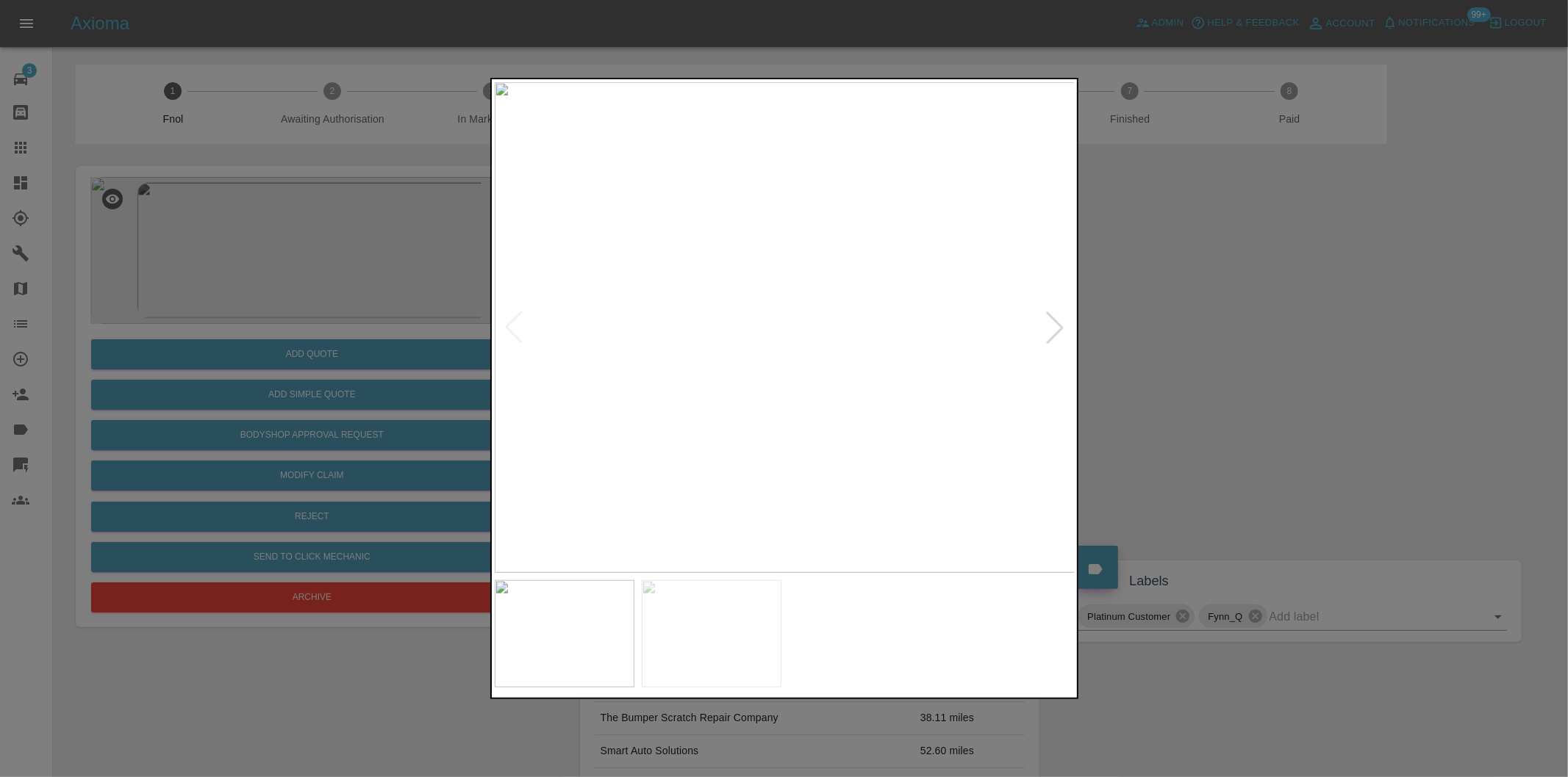
click at [1055, 328] on div at bounding box center [1054, 327] width 32 height 32
drag, startPoint x: 1195, startPoint y: 350, endPoint x: 767, endPoint y: 510, distance: 456.9
click at [1194, 350] on div at bounding box center [784, 388] width 1568 height 777
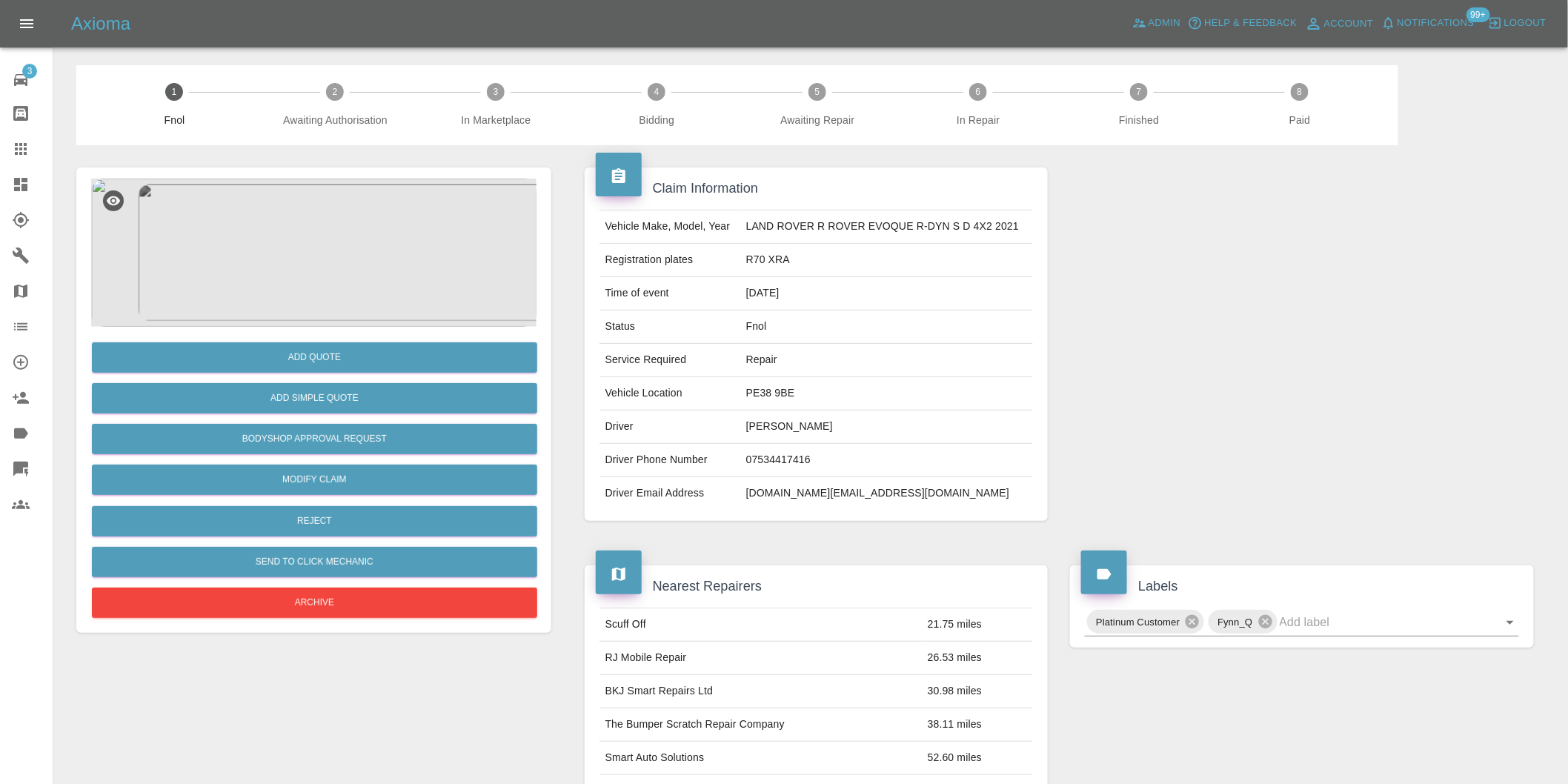
click at [343, 233] on img at bounding box center [313, 253] width 446 height 148
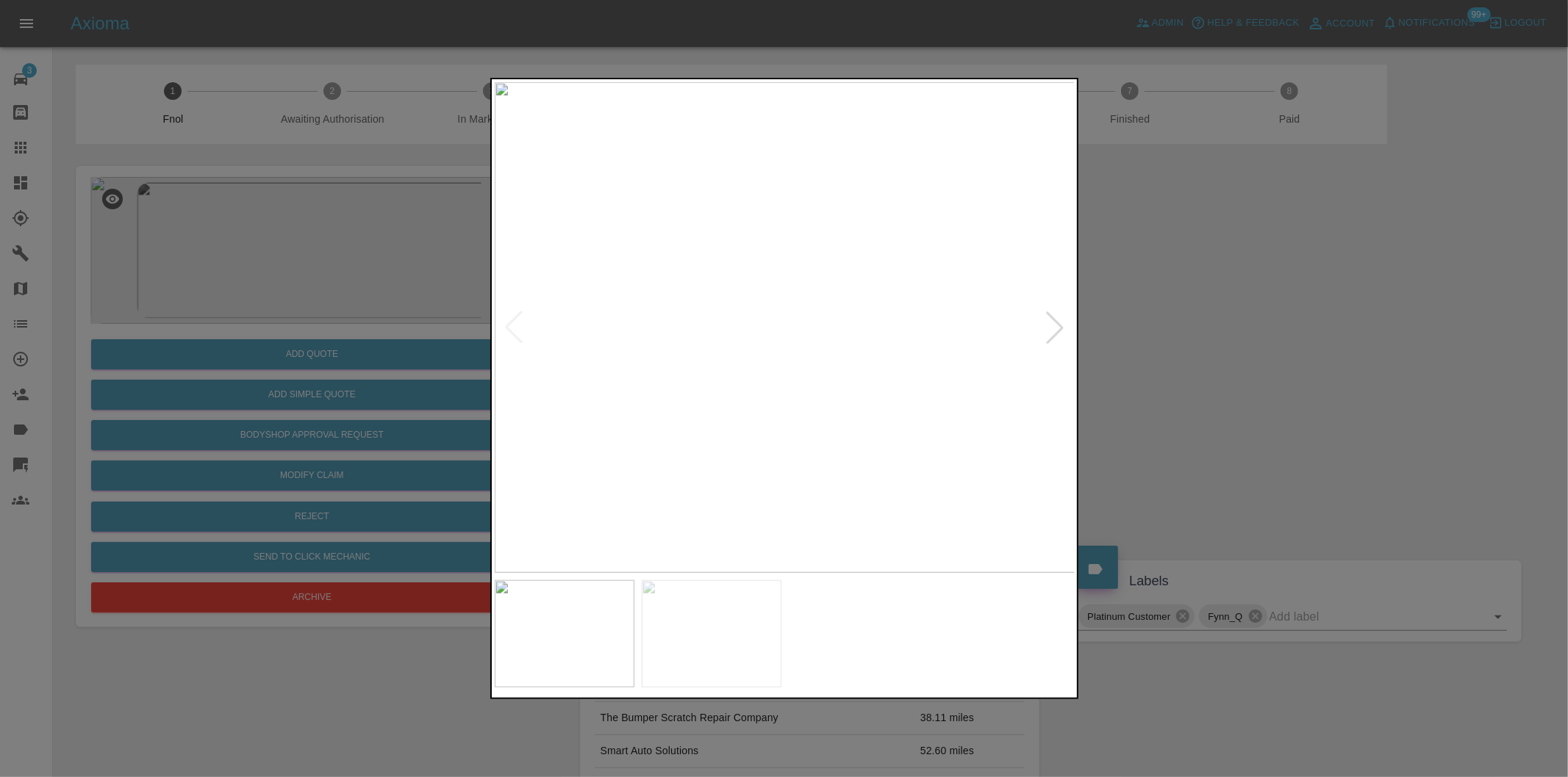
click at [1058, 326] on div at bounding box center [1054, 327] width 32 height 32
click at [1058, 326] on img at bounding box center [784, 327] width 580 height 491
click at [1225, 353] on div at bounding box center [784, 388] width 1568 height 777
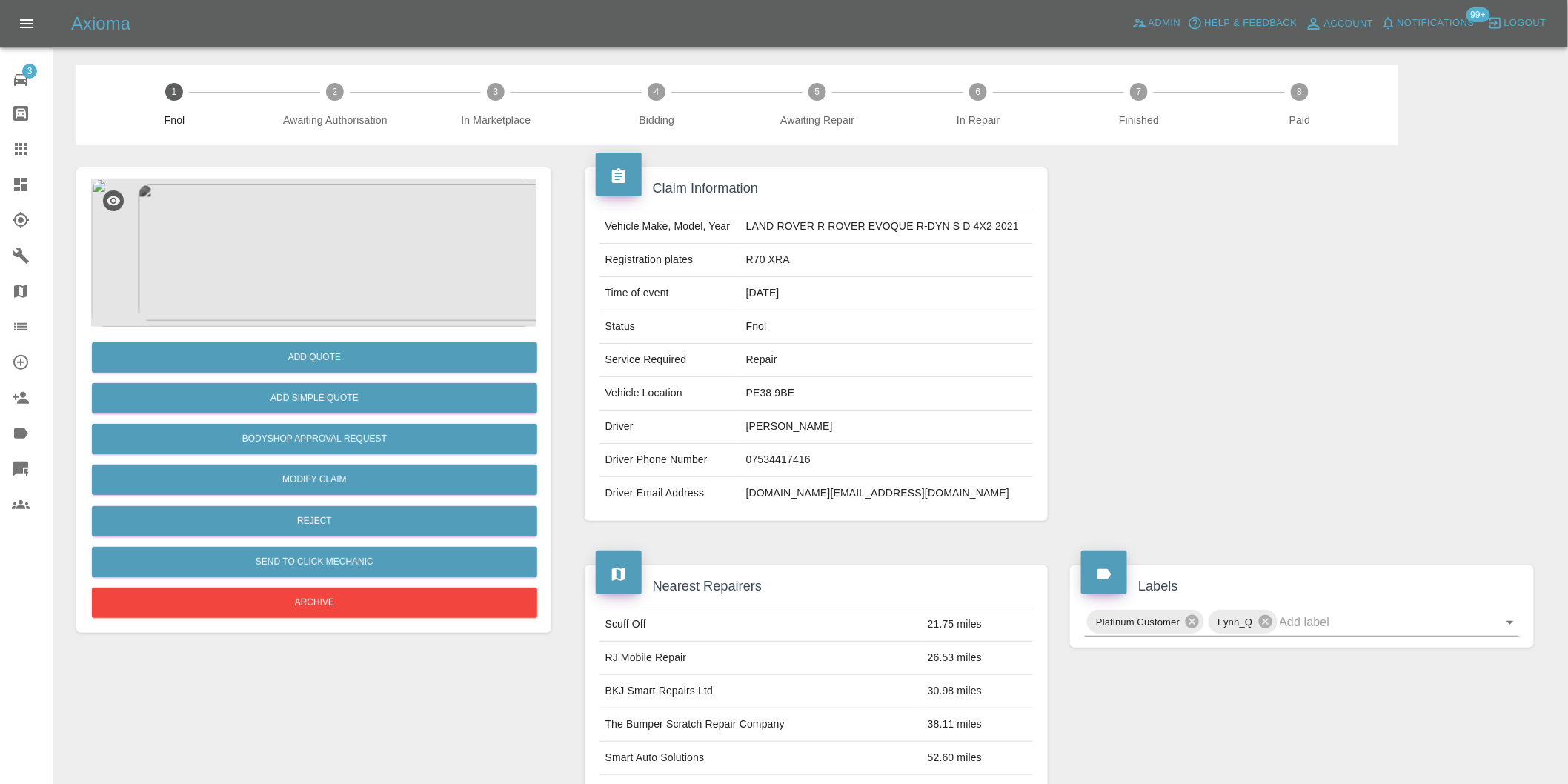
click at [320, 233] on img at bounding box center [313, 253] width 446 height 148
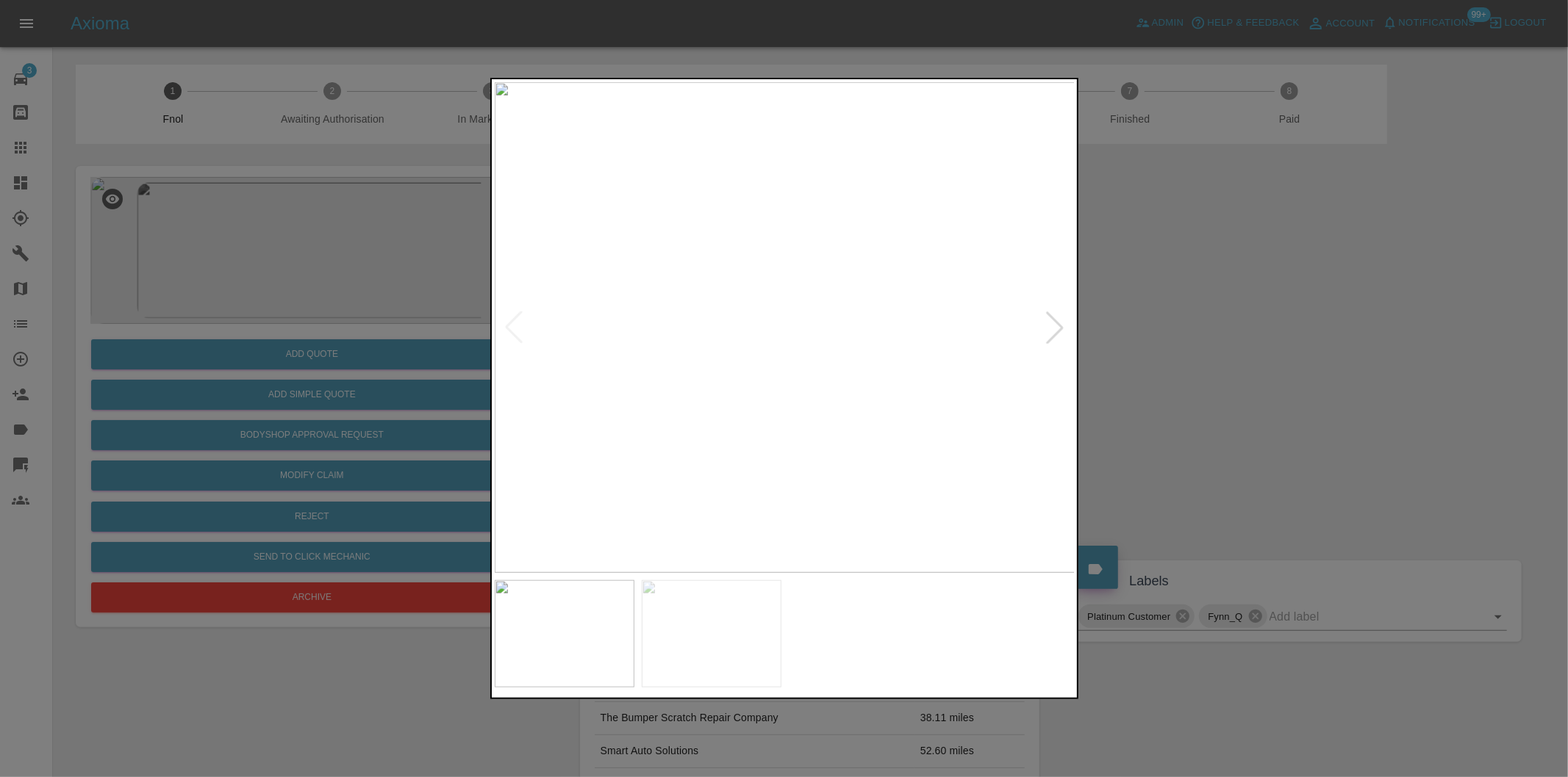
click at [1247, 381] on div at bounding box center [784, 388] width 1568 height 777
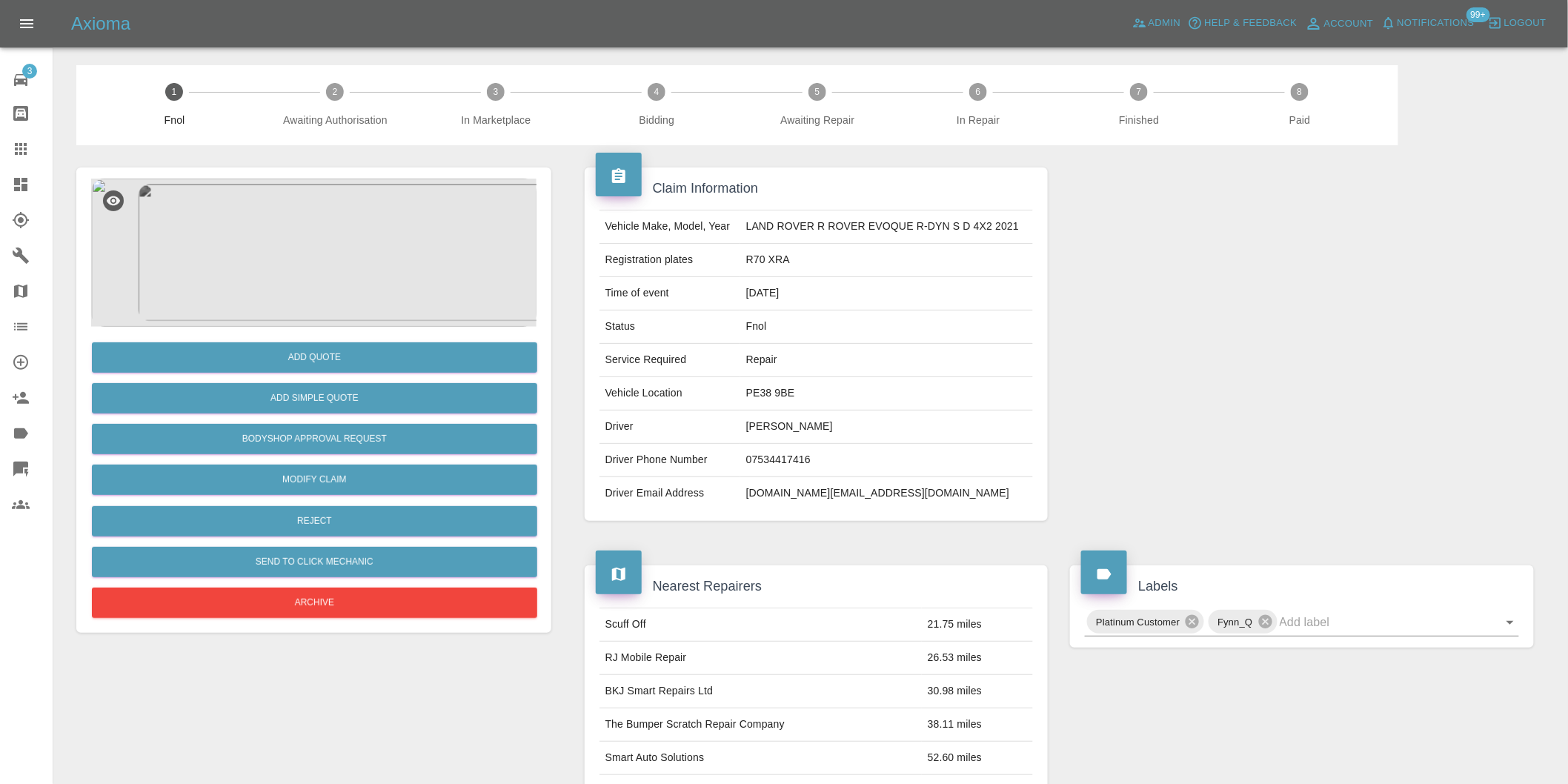
click at [293, 292] on img at bounding box center [313, 253] width 446 height 148
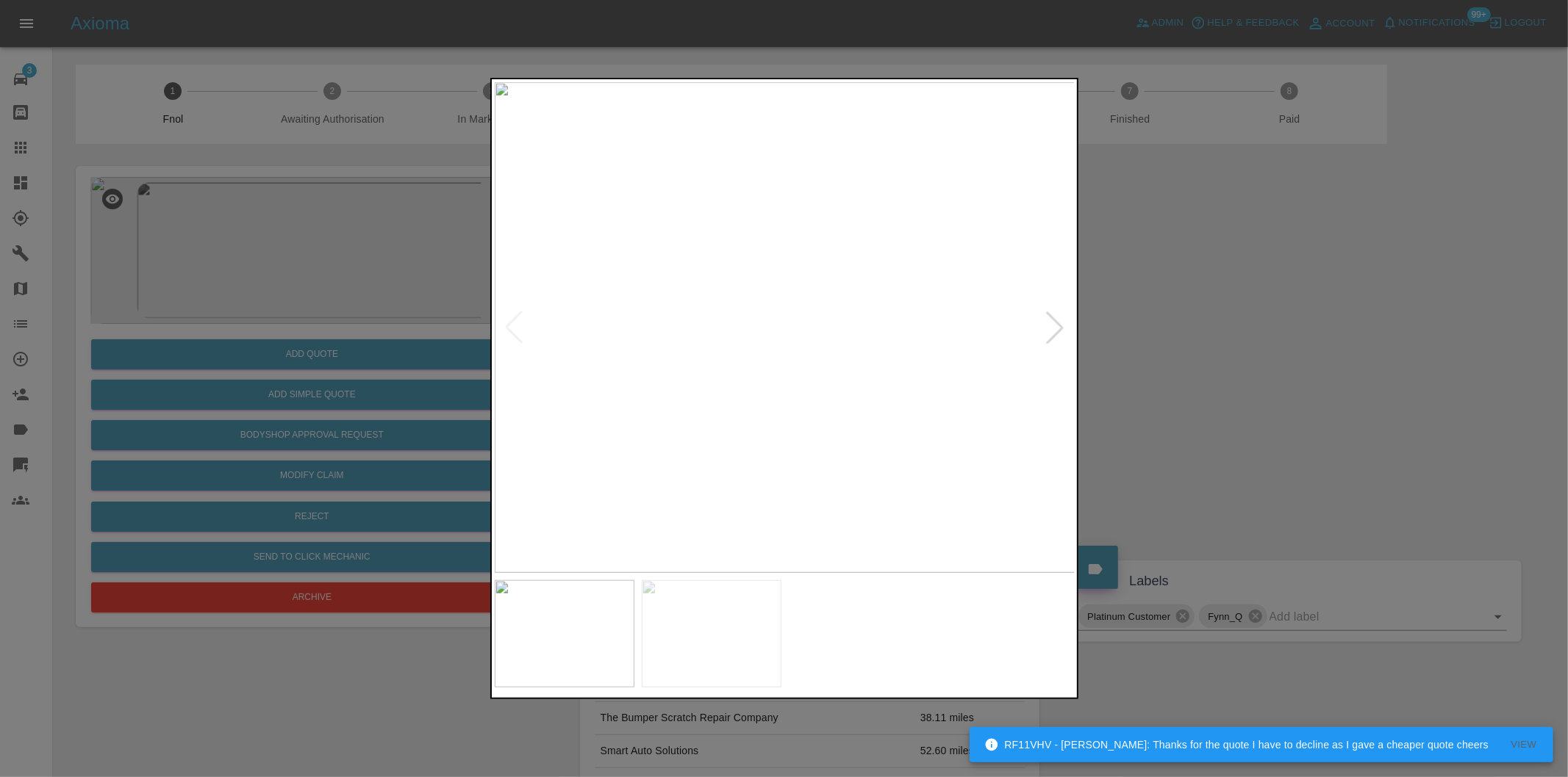
drag, startPoint x: 1108, startPoint y: 408, endPoint x: 927, endPoint y: 386, distance: 182.3
click at [1108, 407] on div at bounding box center [784, 388] width 1568 height 777
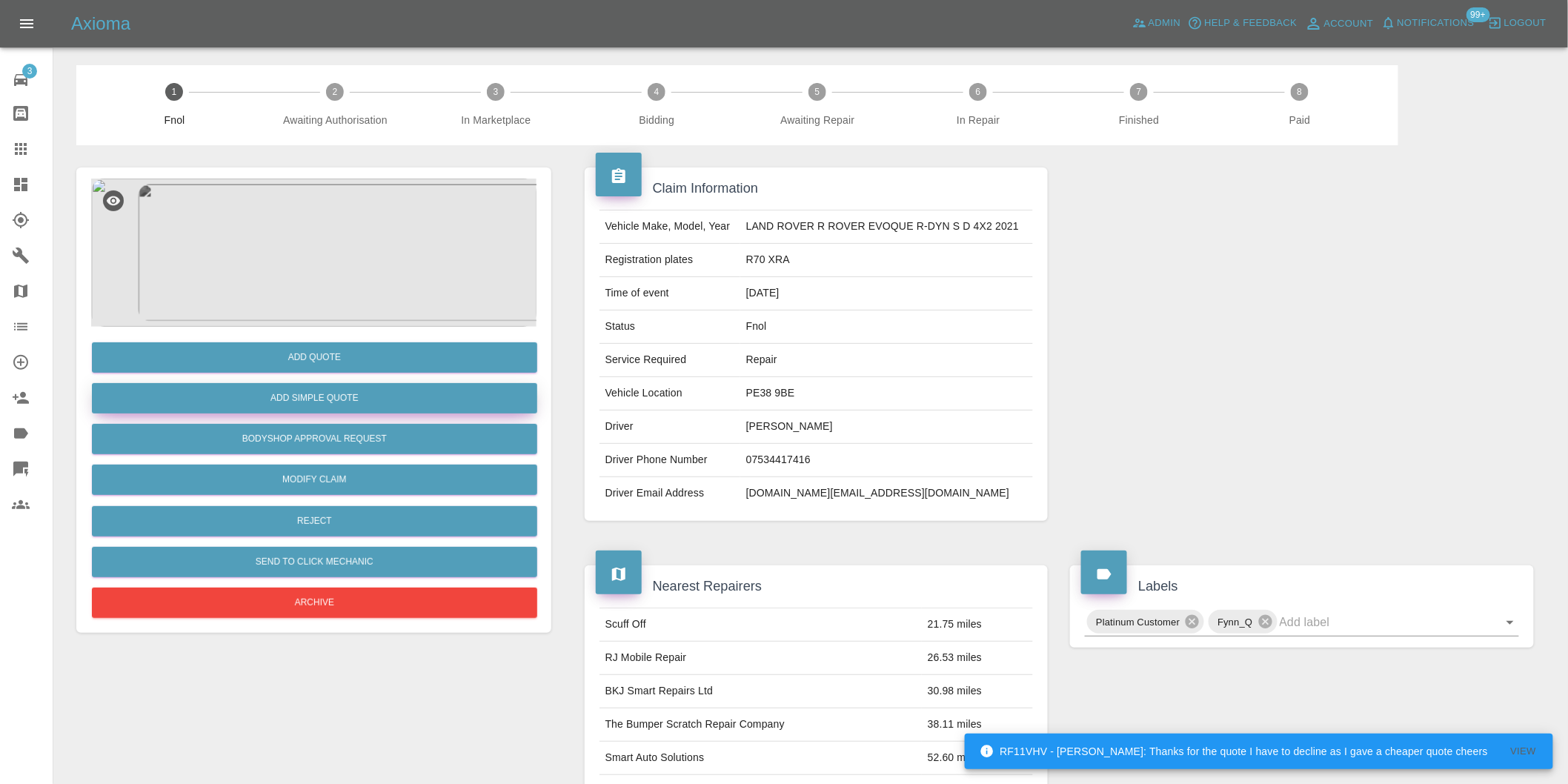
click at [376, 388] on button "Add Simple Quote" at bounding box center [314, 398] width 446 height 30
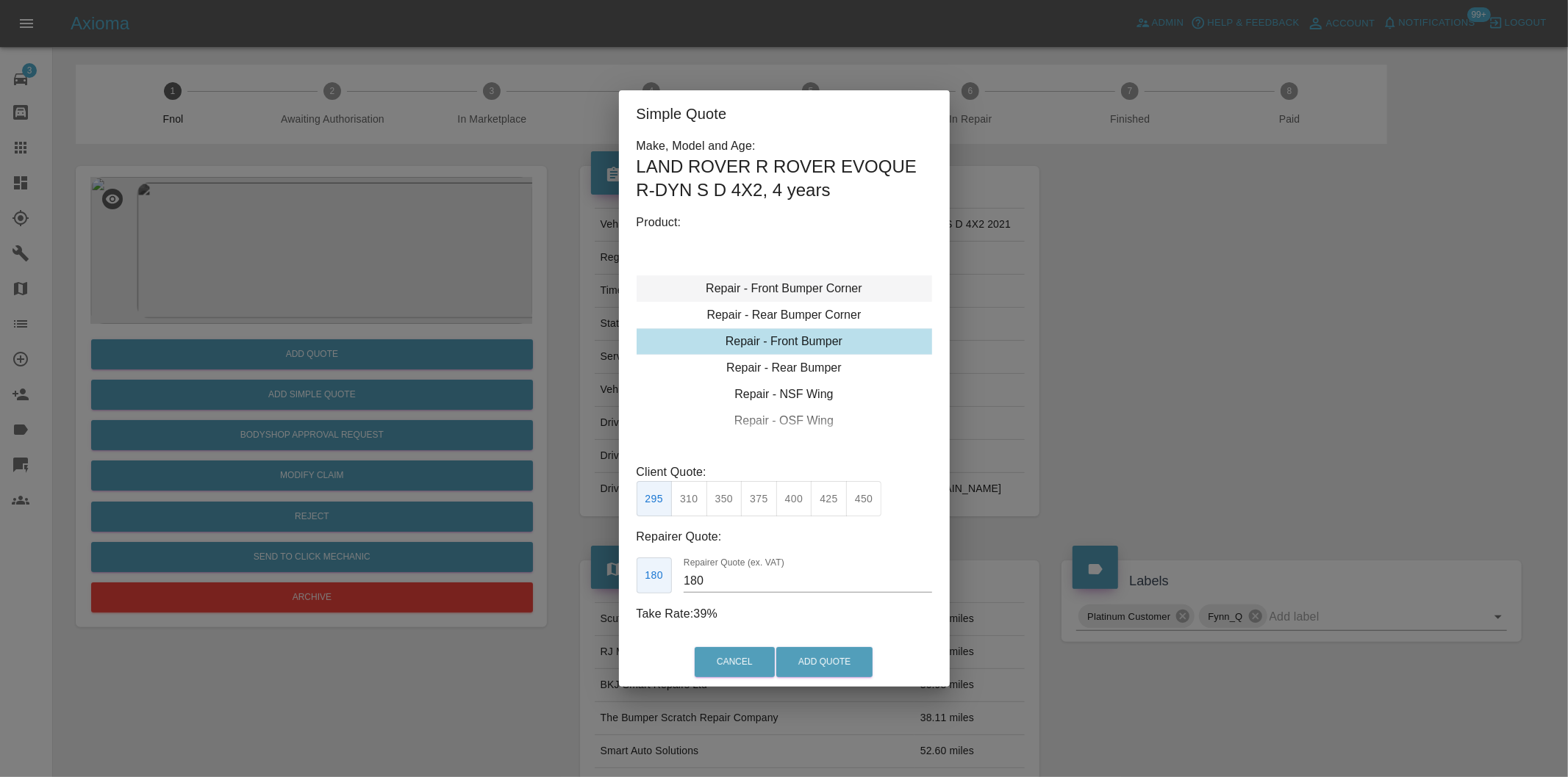
click at [818, 285] on div "Repair - Front Bumper Corner" at bounding box center [784, 289] width 295 height 26
type input "120"
drag, startPoint x: 700, startPoint y: 506, endPoint x: 711, endPoint y: 508, distance: 11.2
click at [701, 506] on button "199" at bounding box center [688, 499] width 36 height 36
click at [812, 657] on button "Add Quote" at bounding box center [824, 662] width 96 height 30
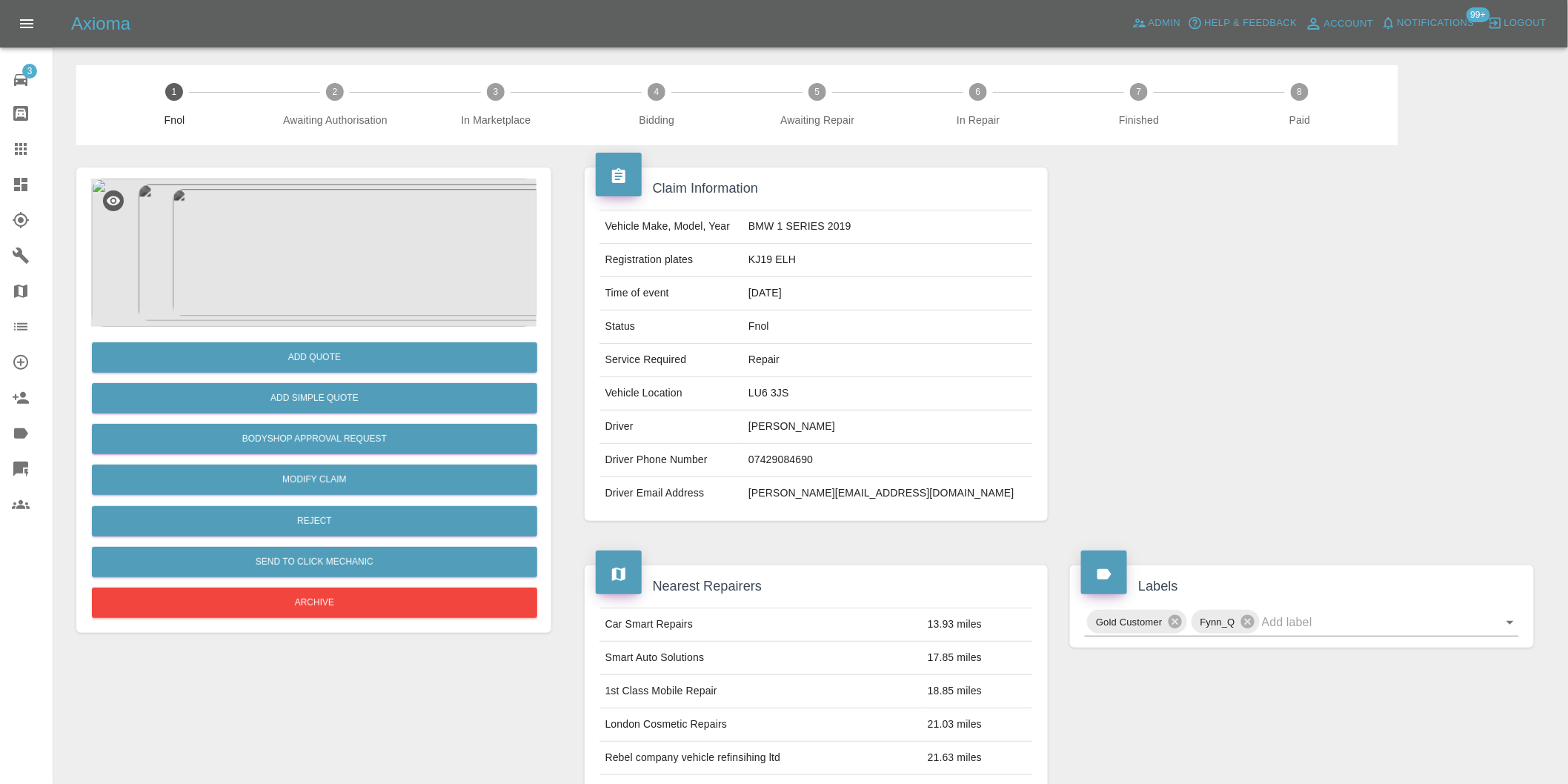
click at [338, 243] on img at bounding box center [313, 253] width 446 height 148
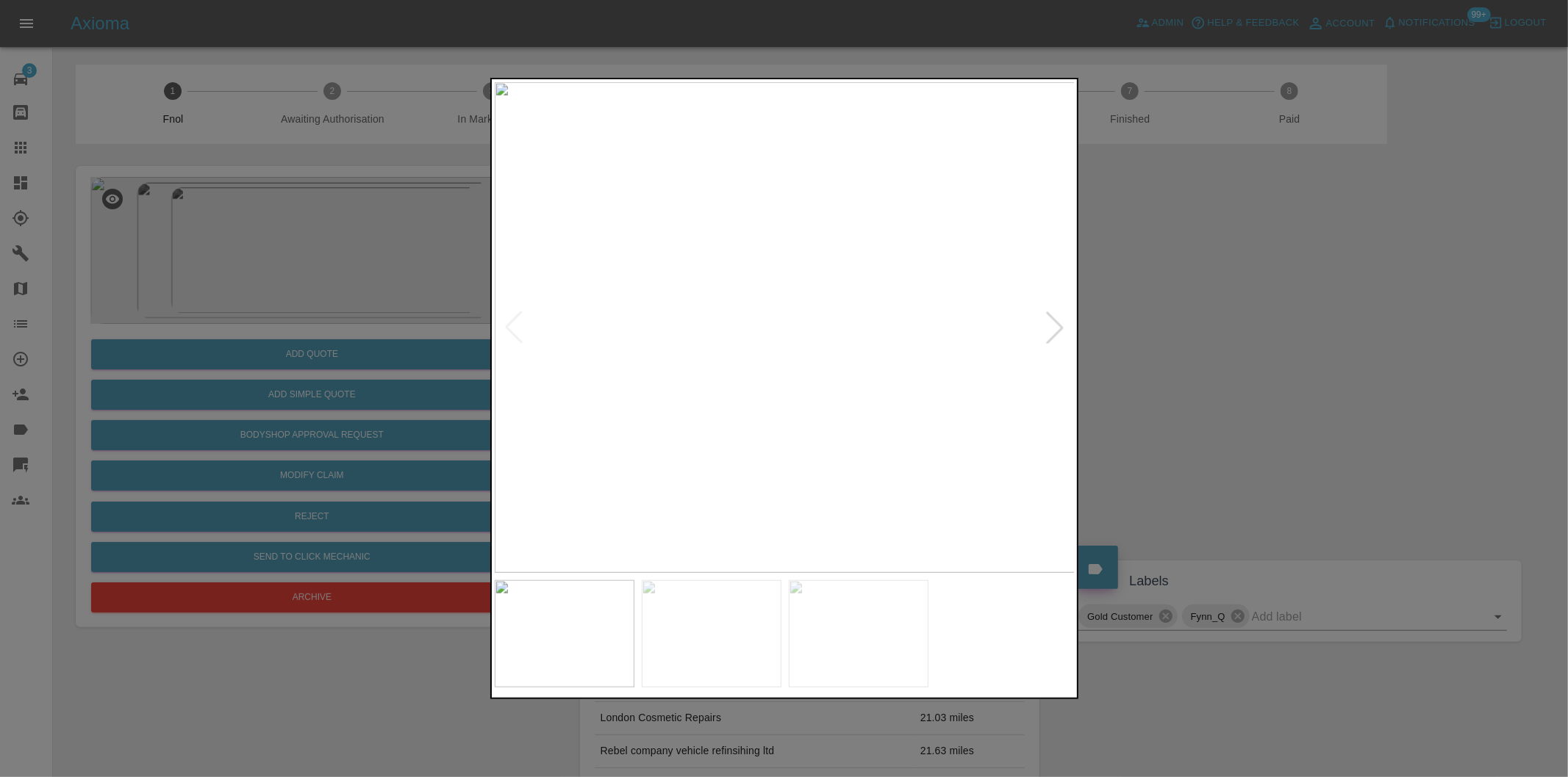
click at [1059, 326] on div at bounding box center [1054, 327] width 32 height 32
click at [1059, 326] on img at bounding box center [784, 327] width 580 height 491
drag, startPoint x: 1234, startPoint y: 346, endPoint x: 1085, endPoint y: 373, distance: 151.4
click at [1234, 346] on div at bounding box center [784, 388] width 1568 height 777
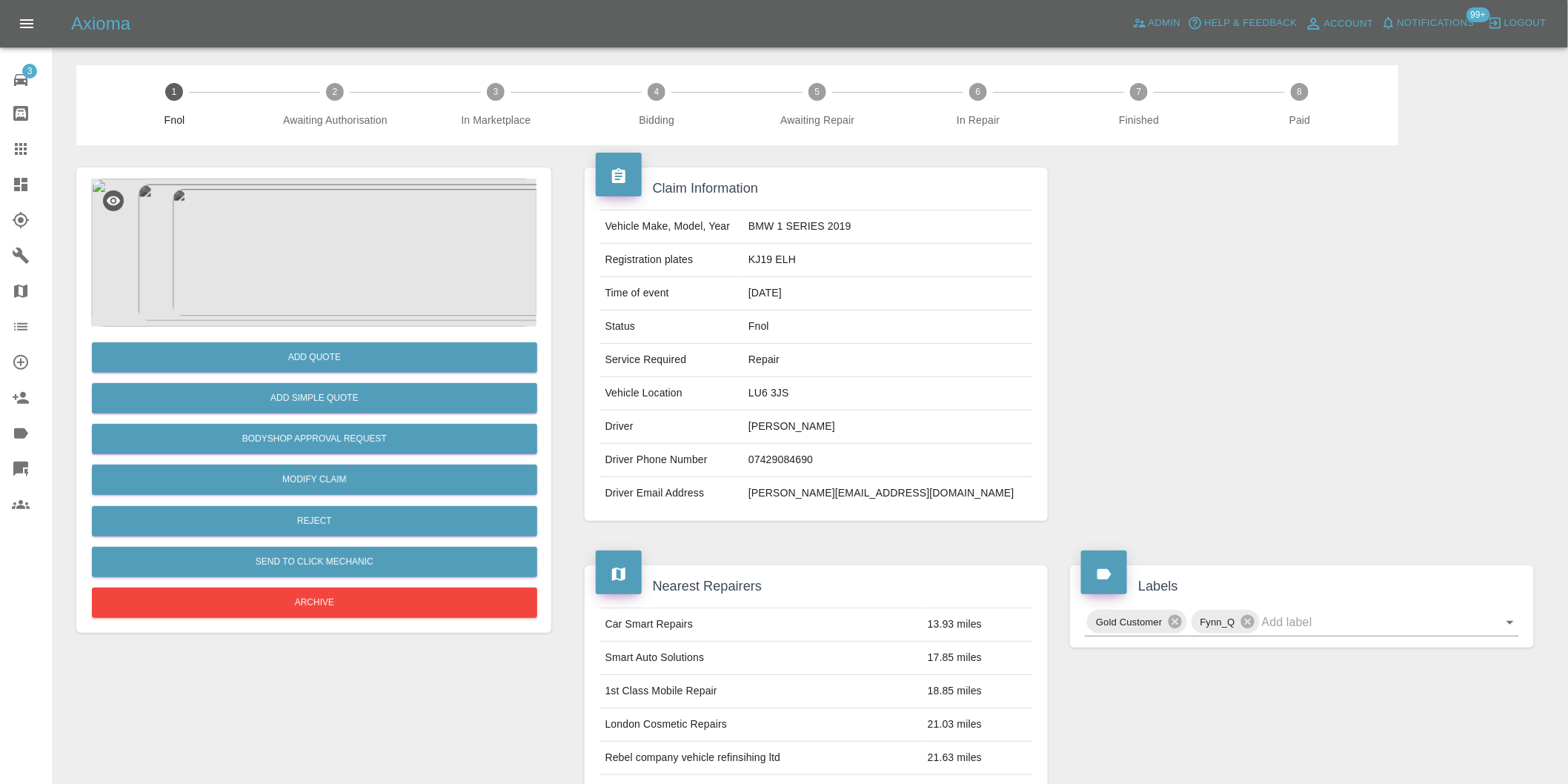
click at [282, 220] on img at bounding box center [313, 253] width 446 height 148
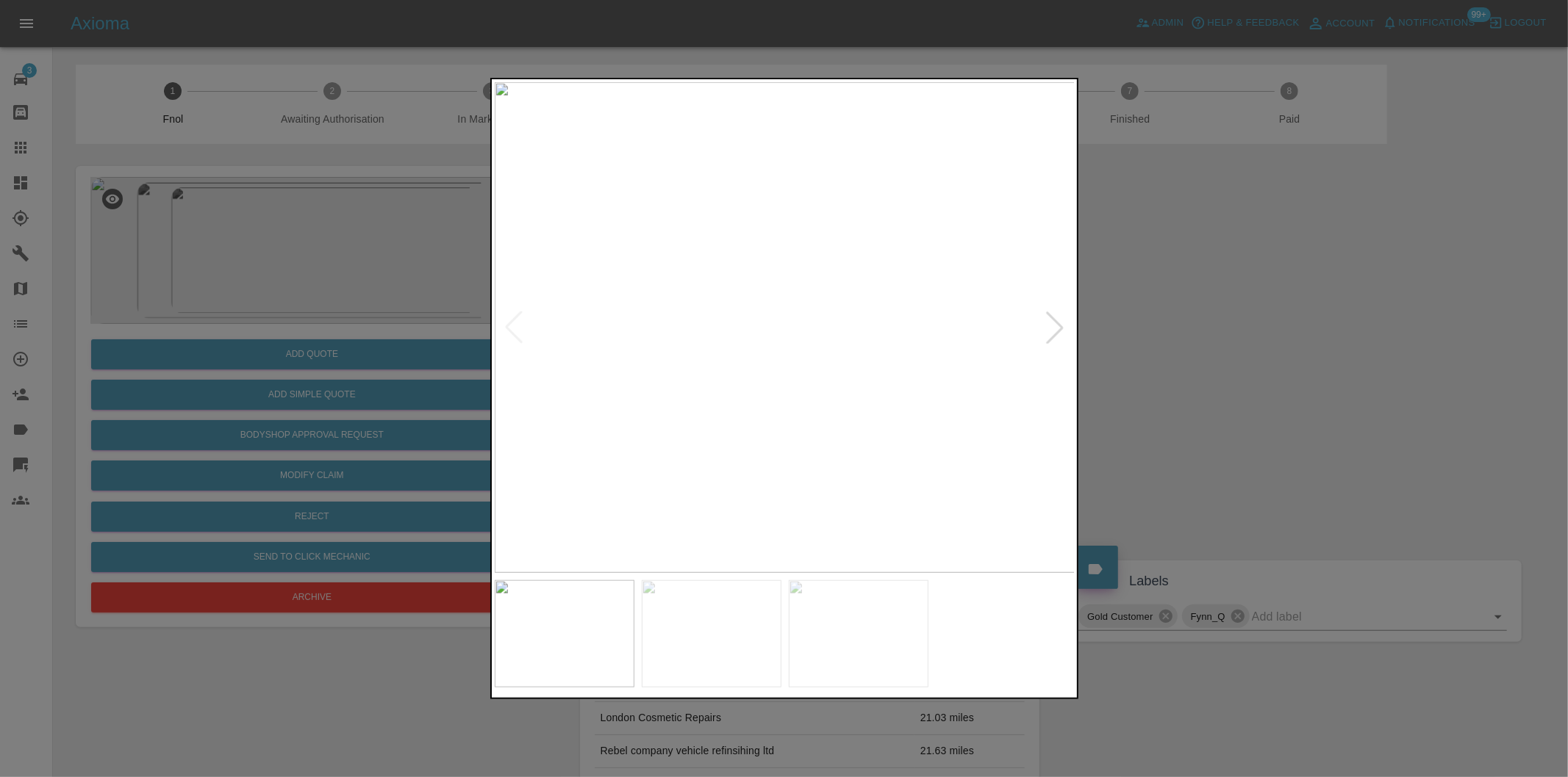
click at [1053, 327] on div at bounding box center [1054, 327] width 32 height 32
click at [1053, 325] on div at bounding box center [1054, 327] width 32 height 32
click at [1282, 359] on div at bounding box center [784, 388] width 1568 height 777
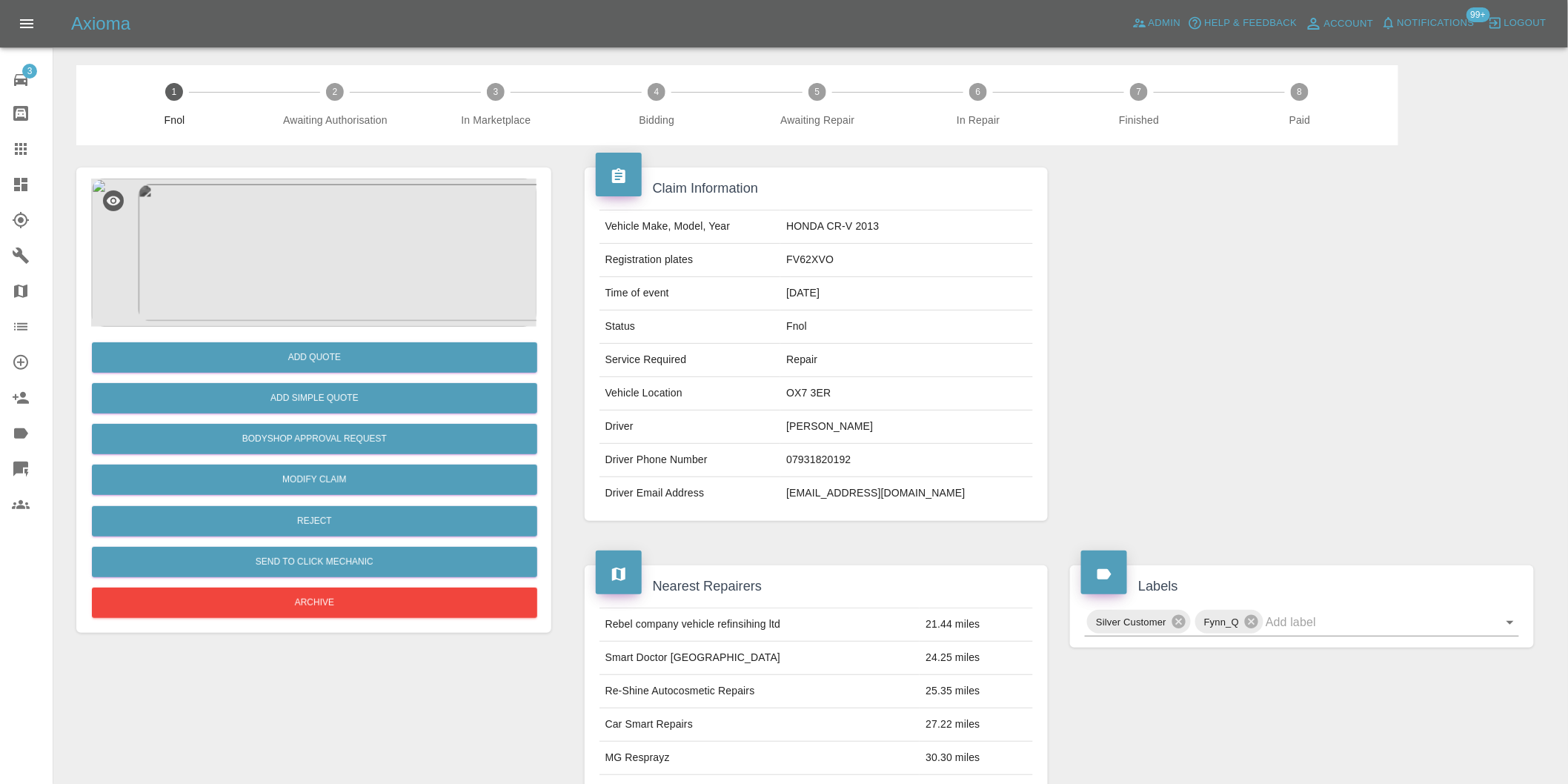
click at [368, 217] on img at bounding box center [313, 253] width 446 height 148
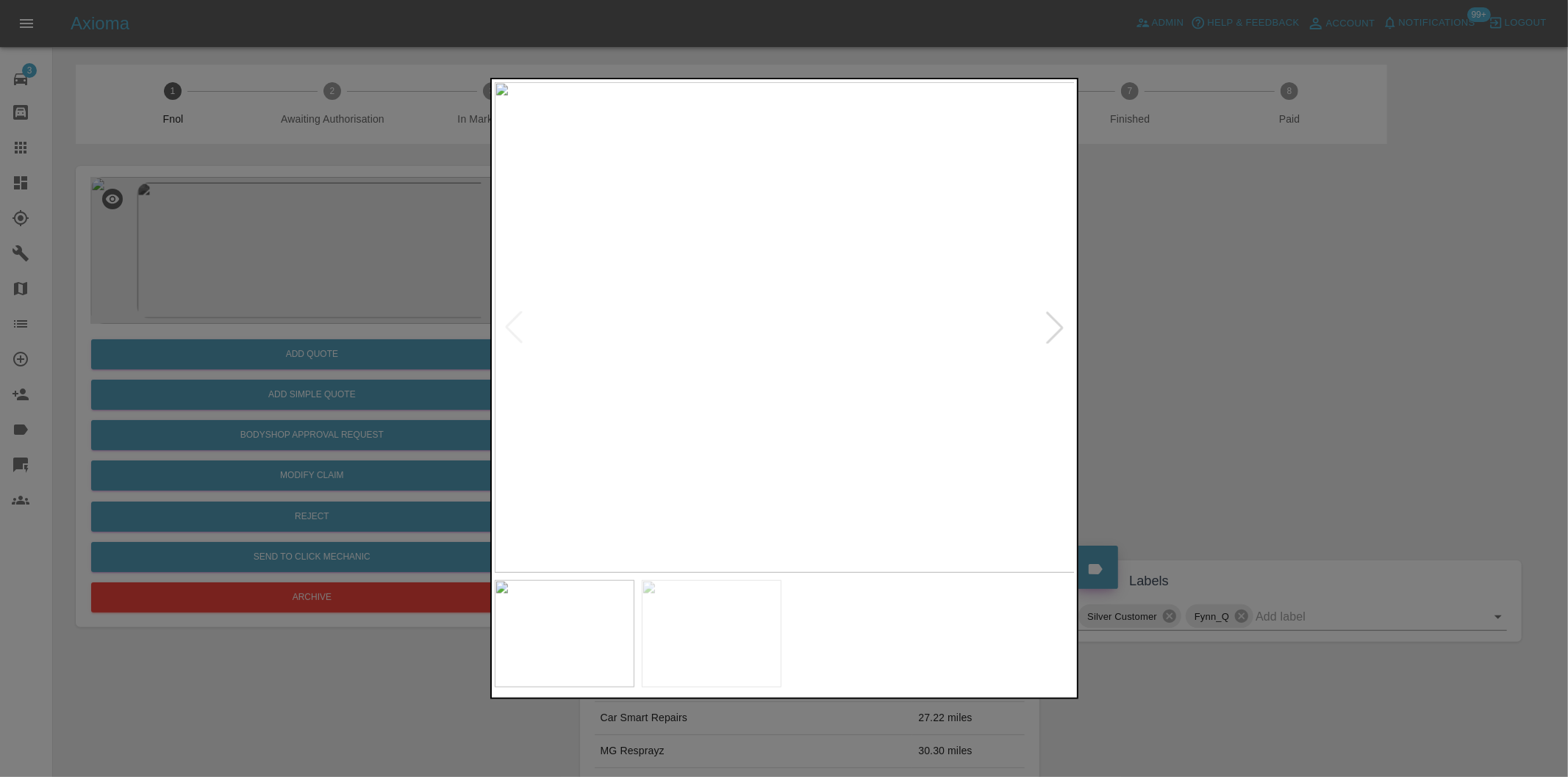
click at [1048, 335] on div at bounding box center [1054, 327] width 32 height 32
click at [1048, 335] on img at bounding box center [784, 327] width 580 height 491
drag, startPoint x: 1255, startPoint y: 374, endPoint x: 1223, endPoint y: 374, distance: 32.0
click at [1248, 374] on div at bounding box center [784, 388] width 1568 height 777
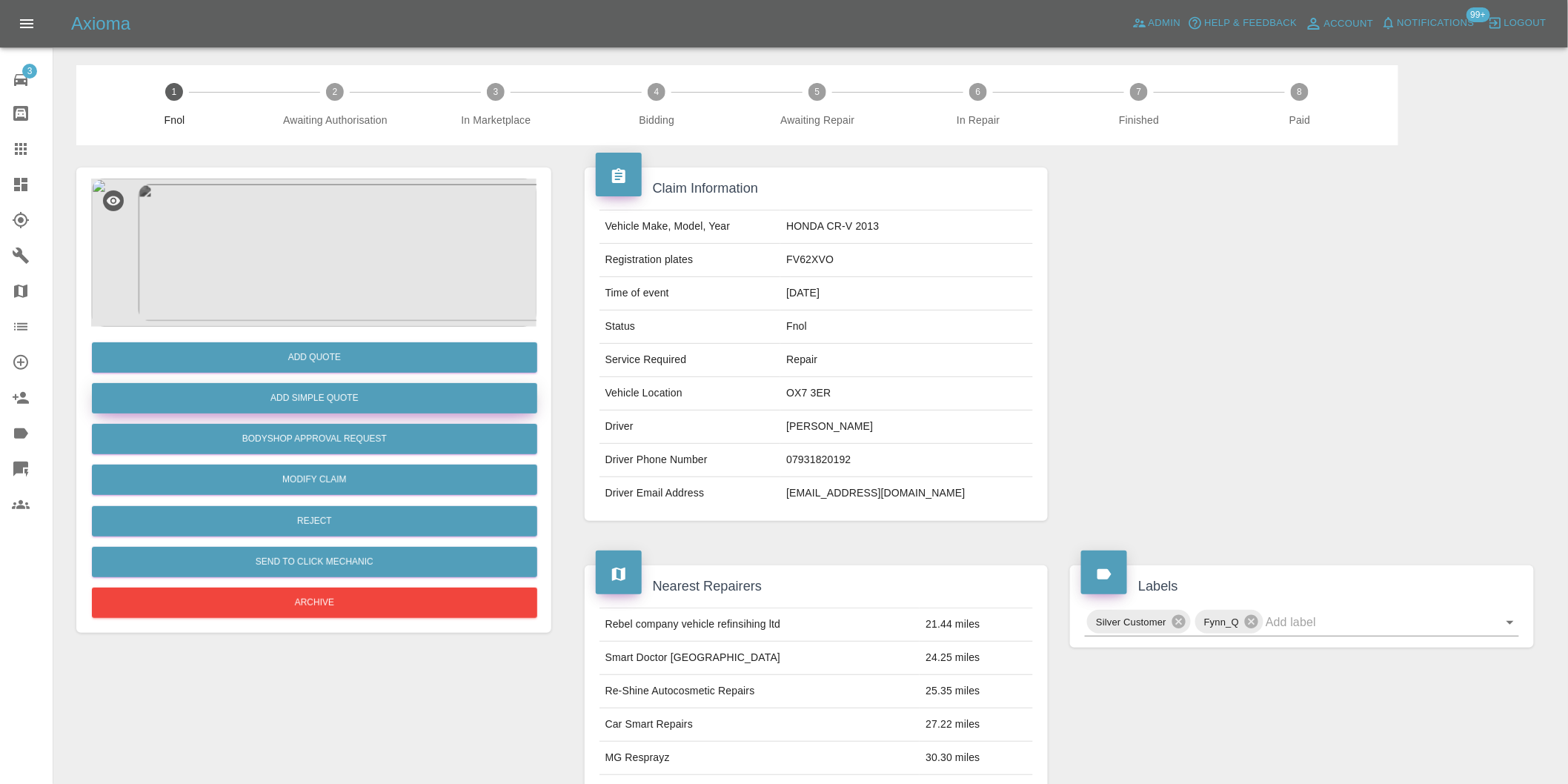
click at [350, 399] on button "Add Simple Quote" at bounding box center [314, 398] width 446 height 30
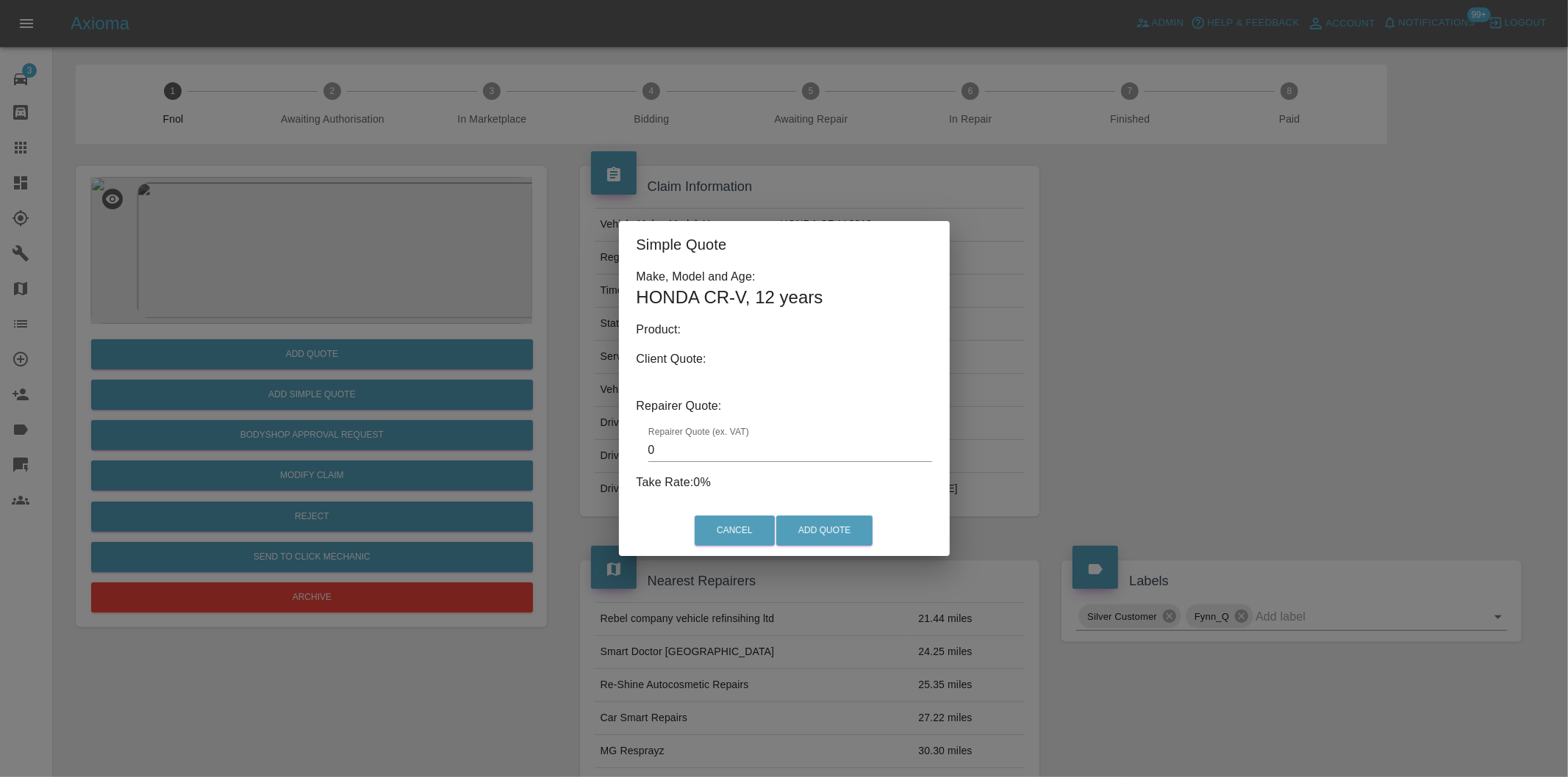
type input "140"
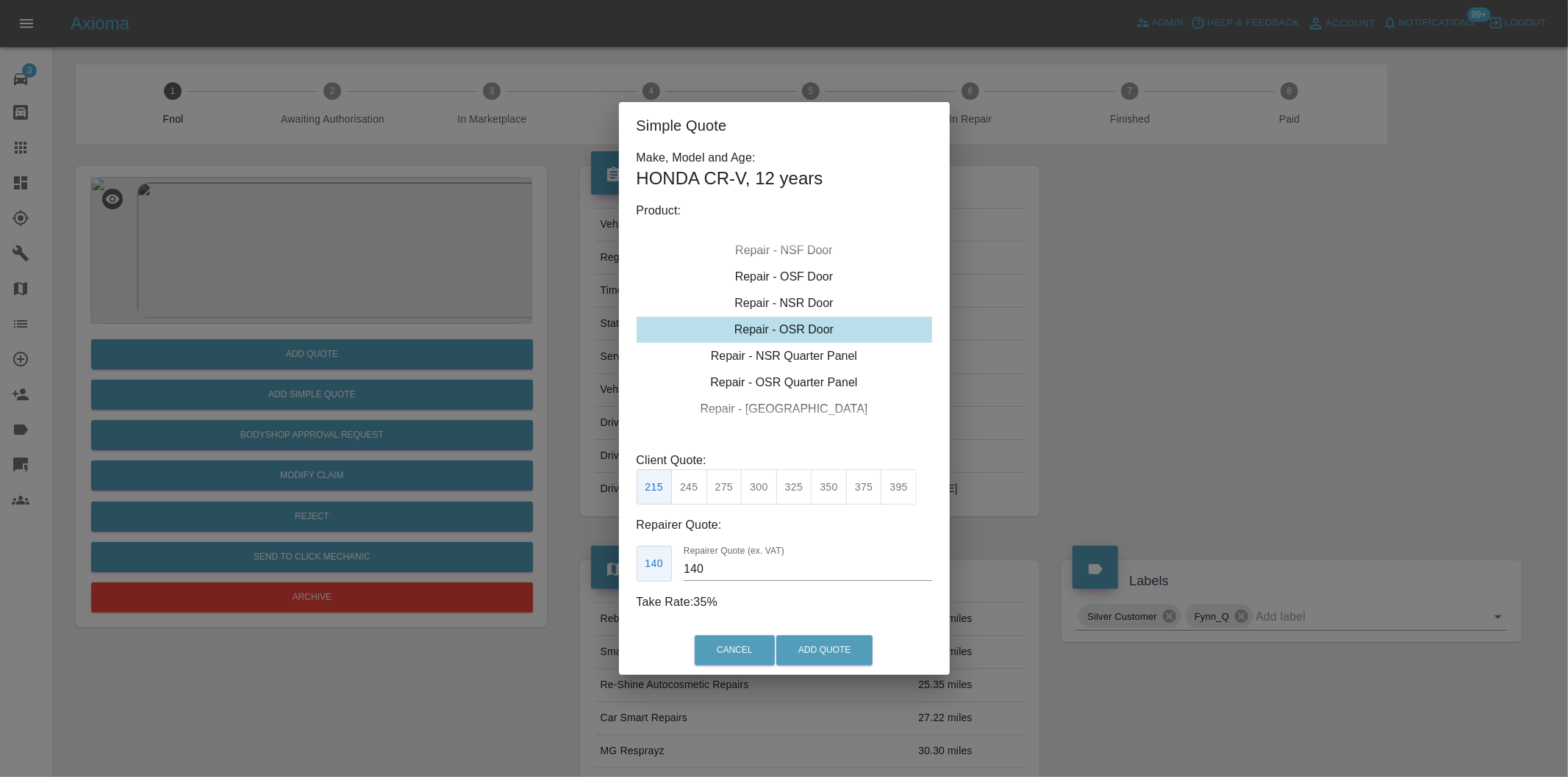
type button "[object Object]"
click at [725, 487] on button "275" at bounding box center [724, 486] width 36 height 36
type input "180"
click at [794, 650] on button "Add Quote" at bounding box center [824, 650] width 96 height 30
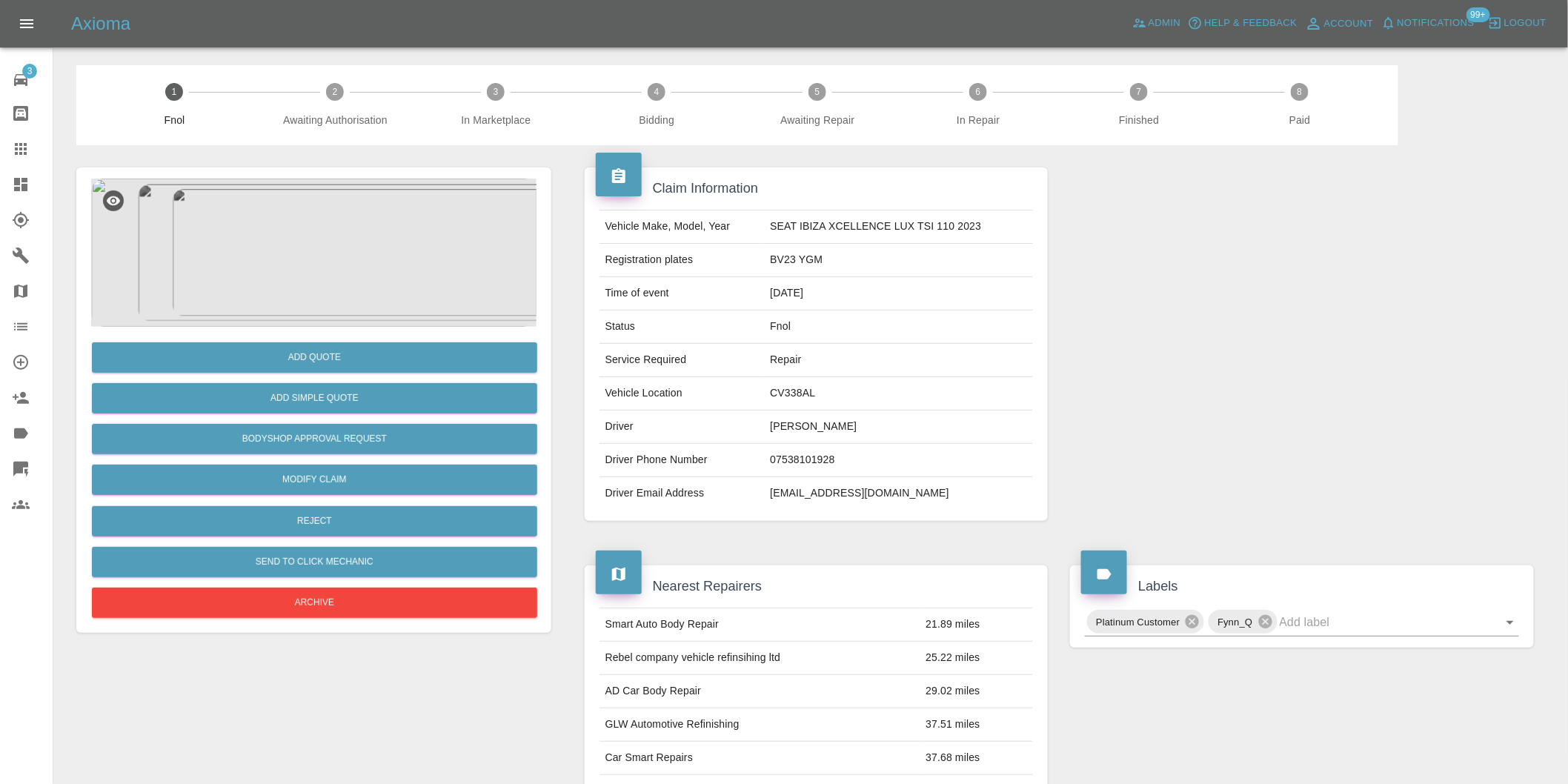
click at [332, 251] on img at bounding box center [313, 253] width 446 height 148
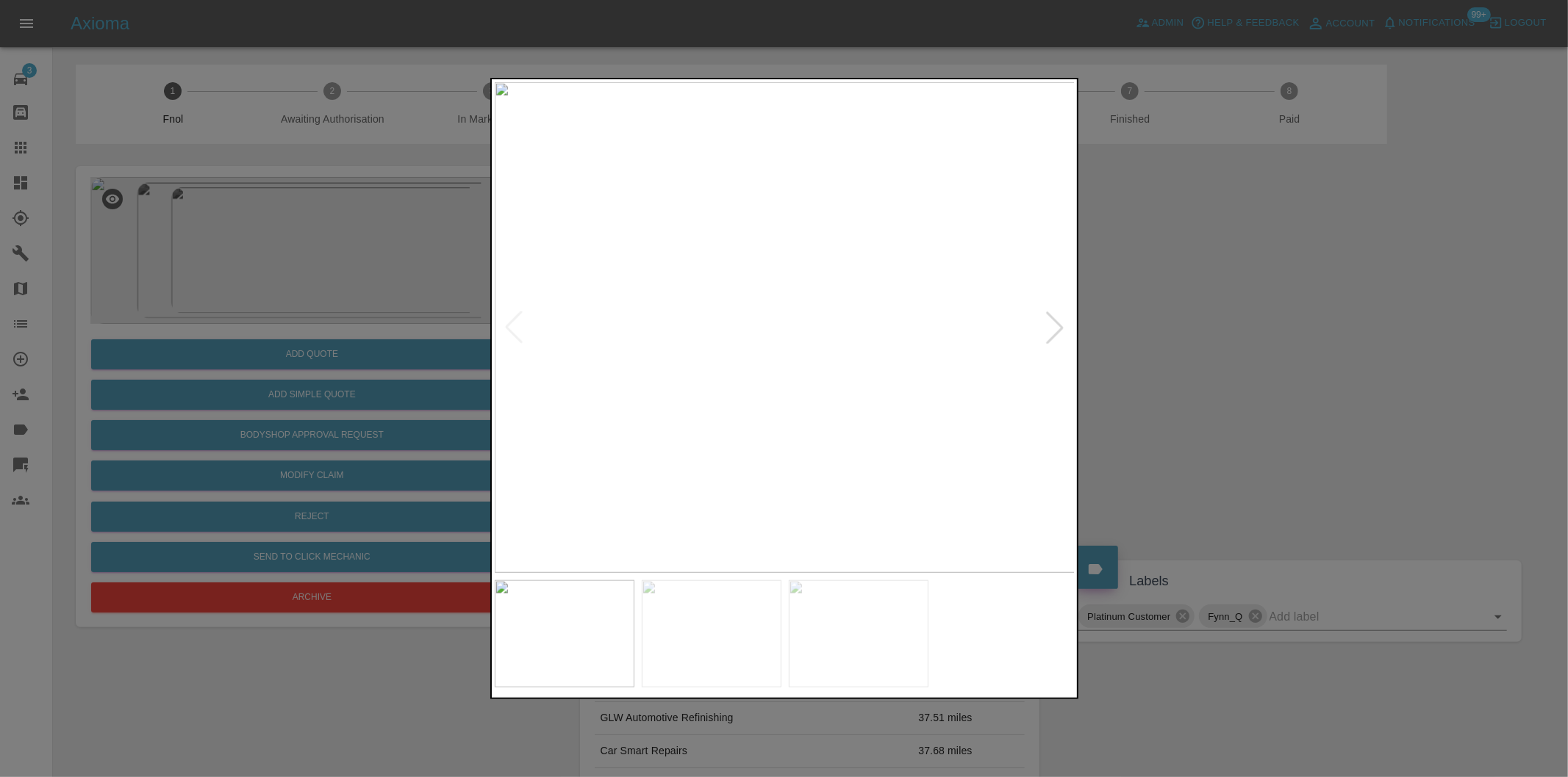
click at [1058, 332] on div at bounding box center [1054, 327] width 32 height 32
click at [709, 375] on img at bounding box center [784, 327] width 580 height 491
click at [709, 375] on img at bounding box center [1008, 184] width 1742 height 1471
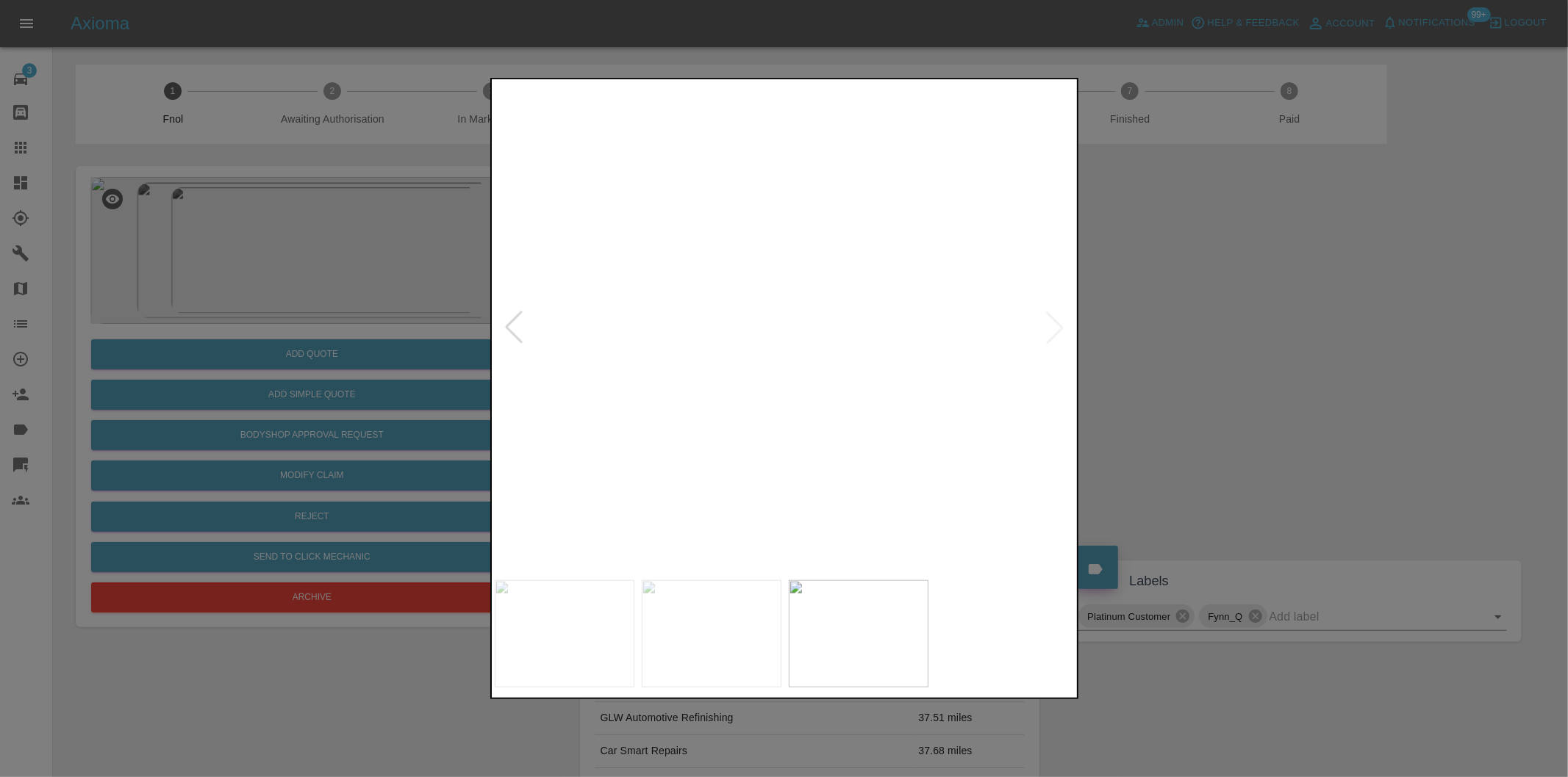
click at [709, 375] on img at bounding box center [1008, 184] width 1742 height 1471
click at [1201, 384] on div at bounding box center [784, 388] width 1568 height 777
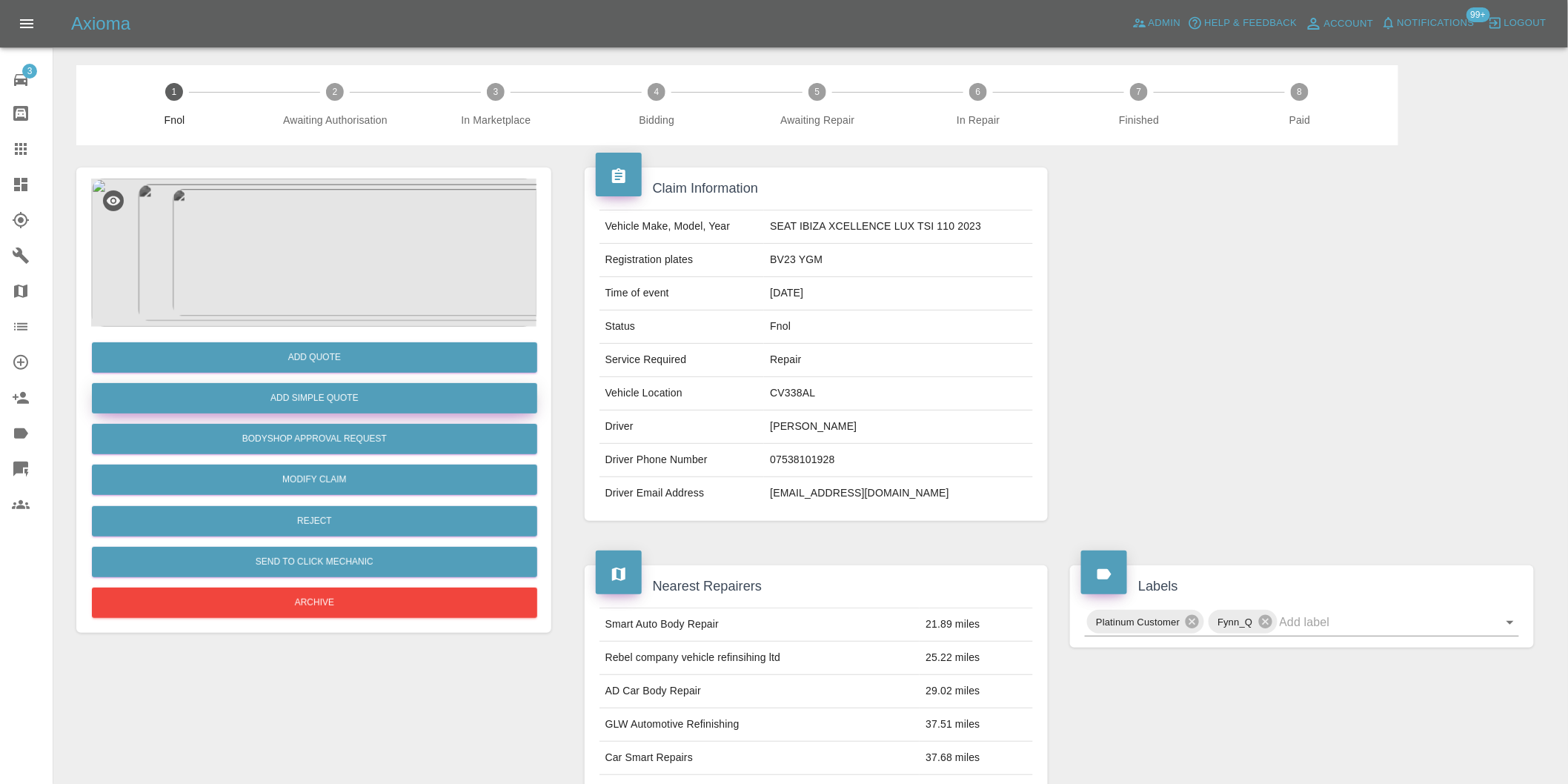
click at [344, 396] on button "Add Simple Quote" at bounding box center [314, 398] width 446 height 30
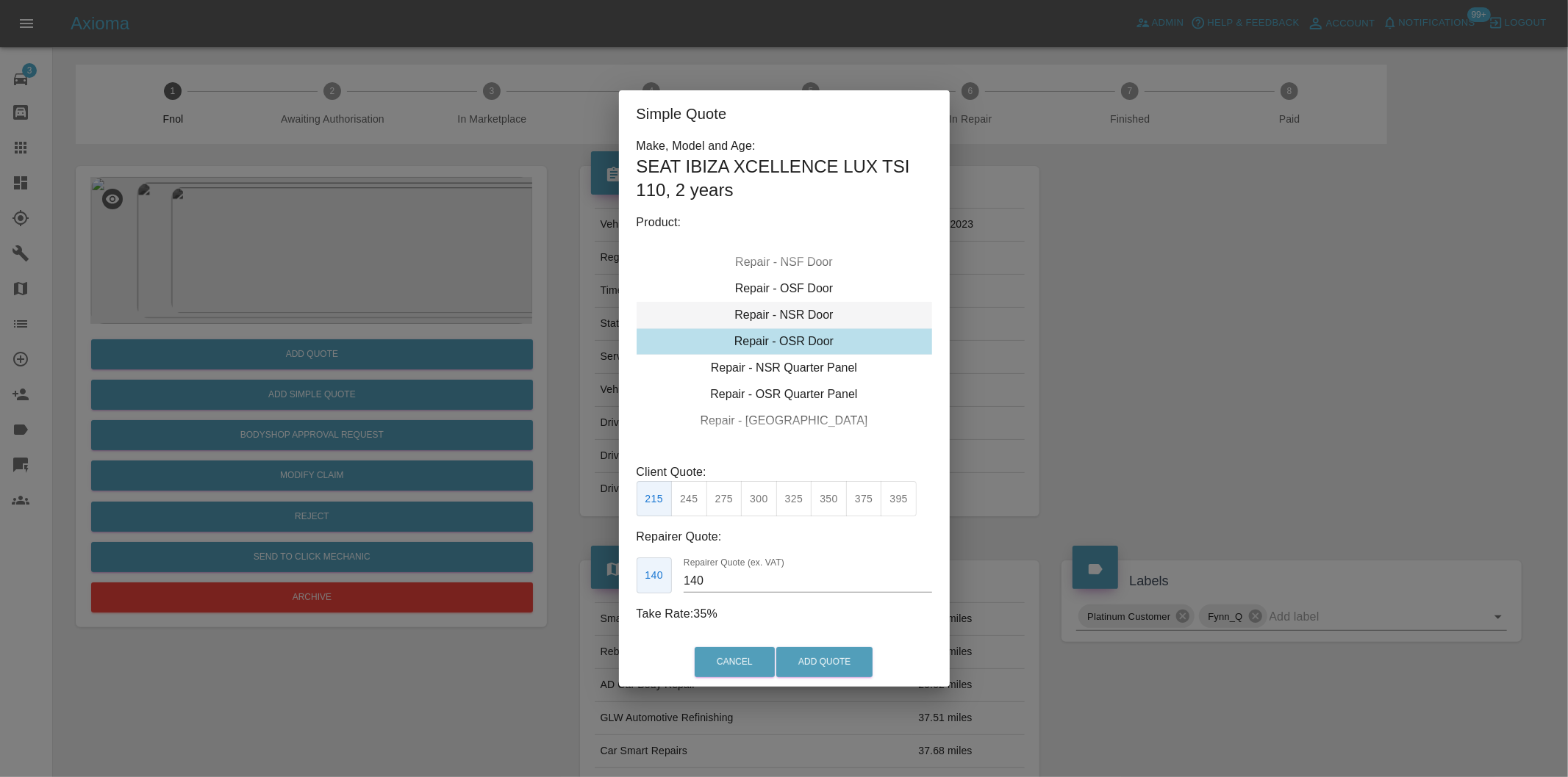
click at [801, 318] on div "Repair - NSR Door" at bounding box center [784, 315] width 295 height 26
click at [801, 501] on button "325" at bounding box center [793, 499] width 36 height 36
type input "210"
drag, startPoint x: 816, startPoint y: 655, endPoint x: 838, endPoint y: 606, distance: 53.7
click at [816, 656] on button "Add Quote" at bounding box center [824, 662] width 96 height 30
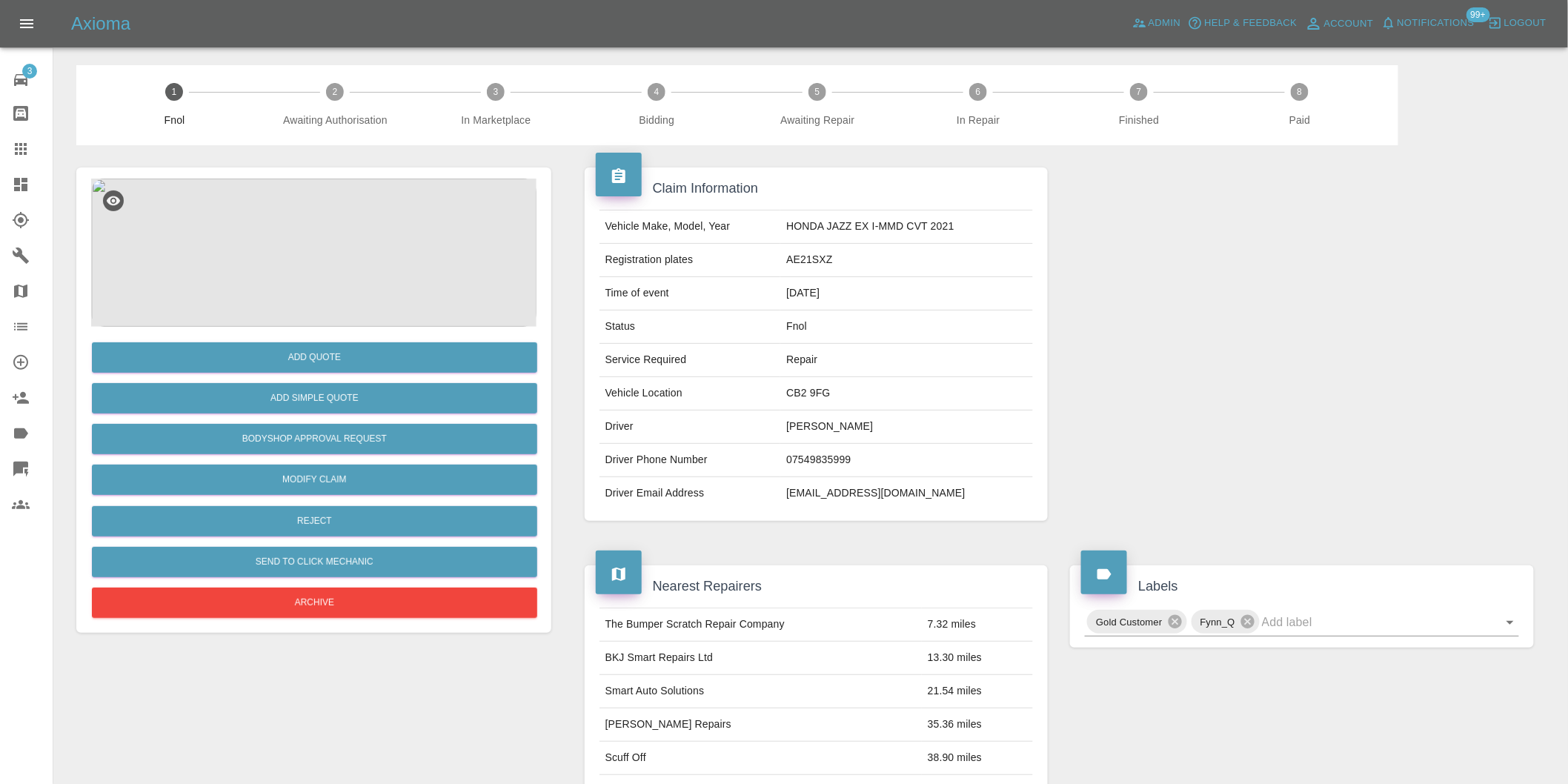
click at [307, 238] on img at bounding box center [313, 253] width 446 height 148
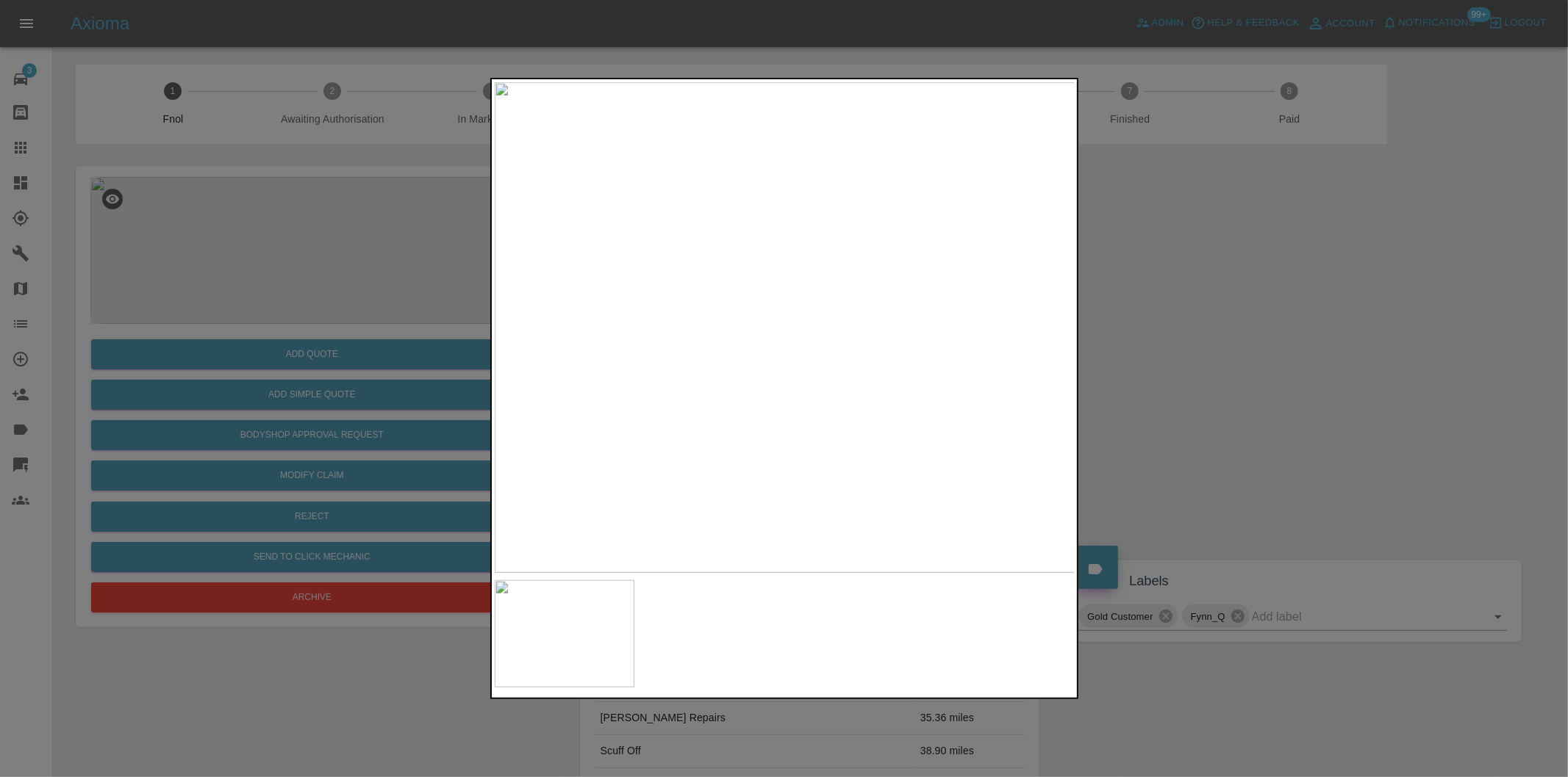
click at [1171, 394] on div at bounding box center [784, 388] width 1568 height 777
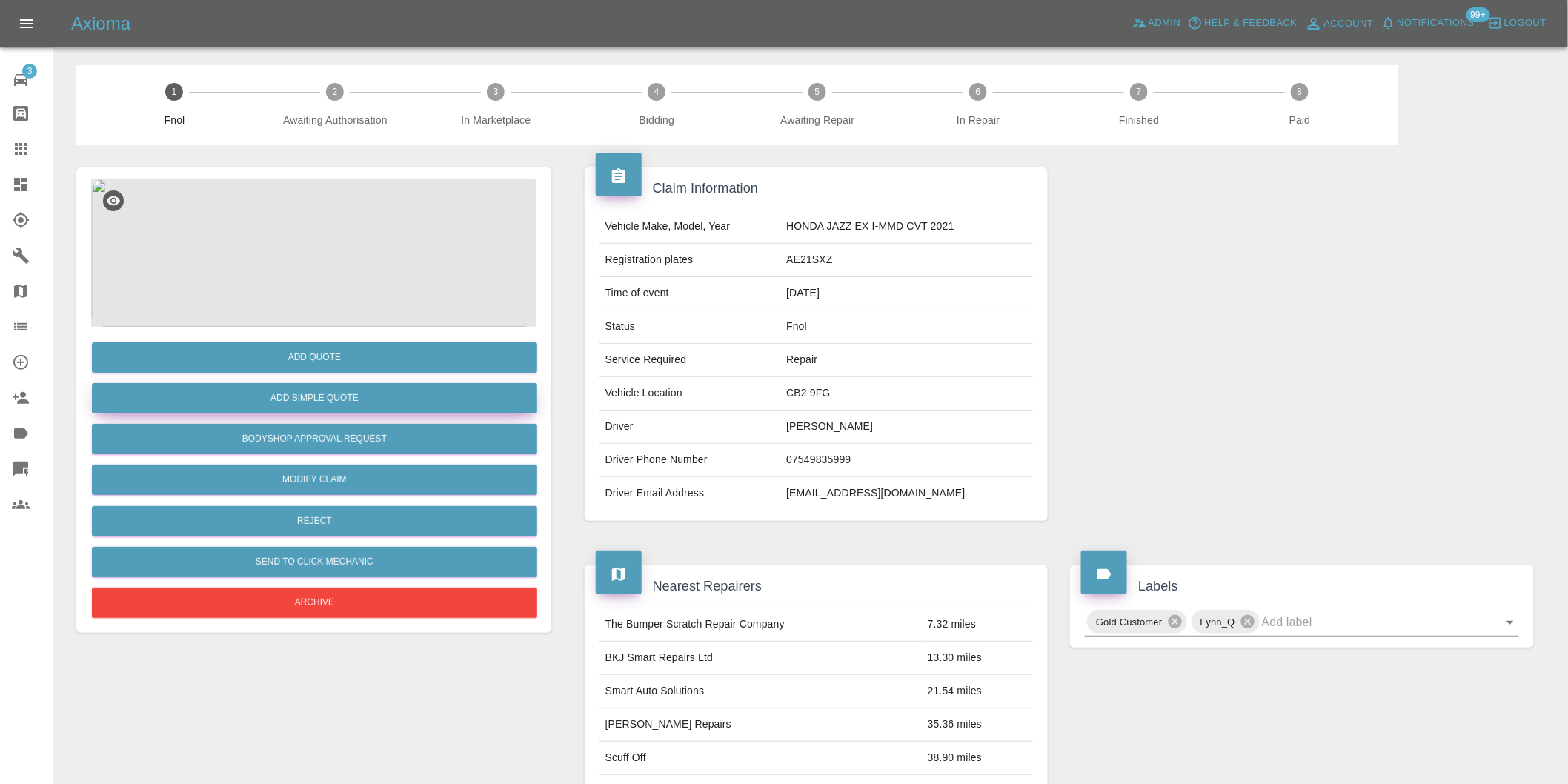
click at [358, 386] on button "Add Simple Quote" at bounding box center [314, 398] width 446 height 30
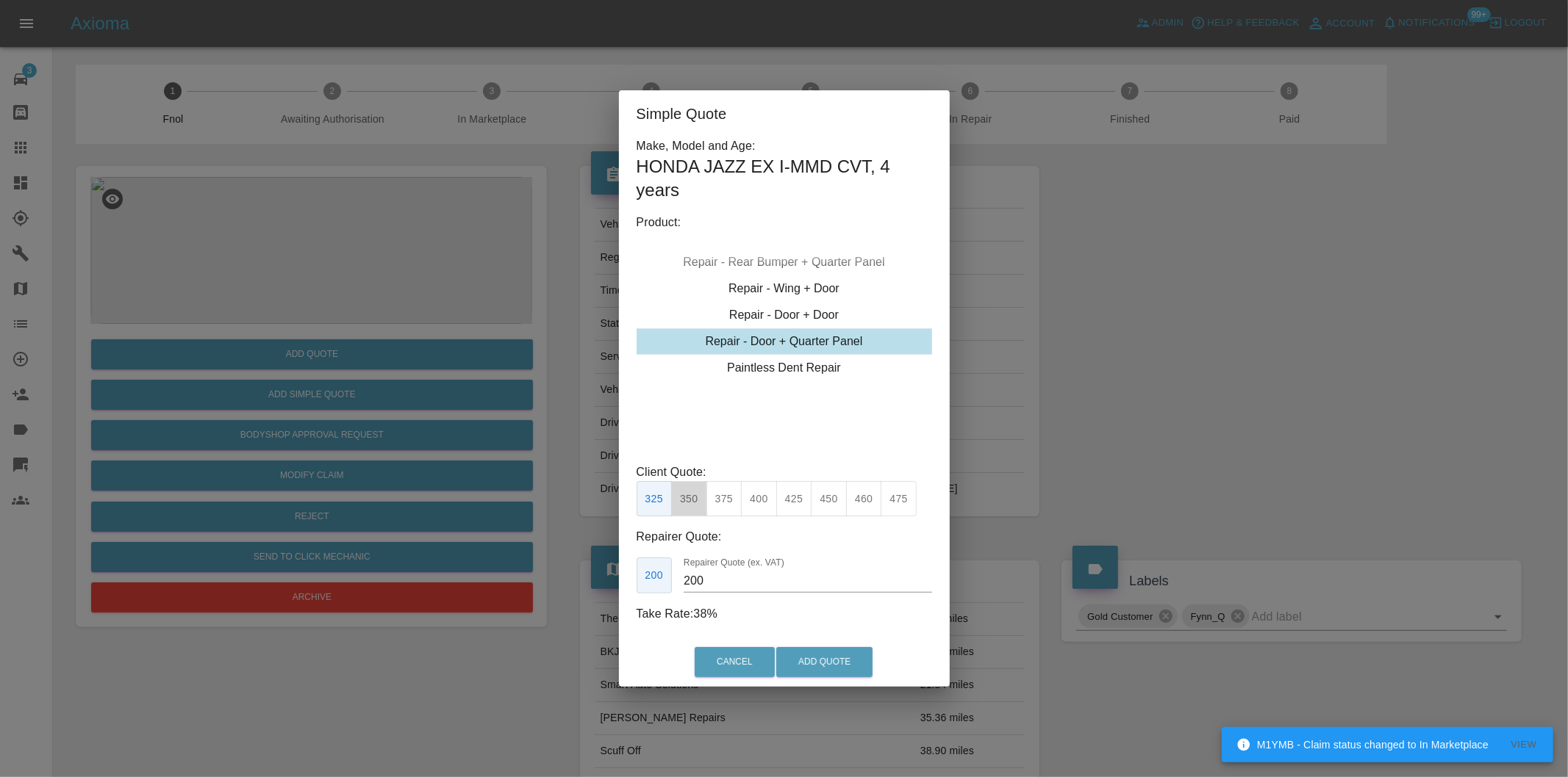
click at [693, 497] on button "350" at bounding box center [688, 499] width 36 height 36
type input "210"
click at [819, 654] on button "Add Quote" at bounding box center [824, 662] width 96 height 30
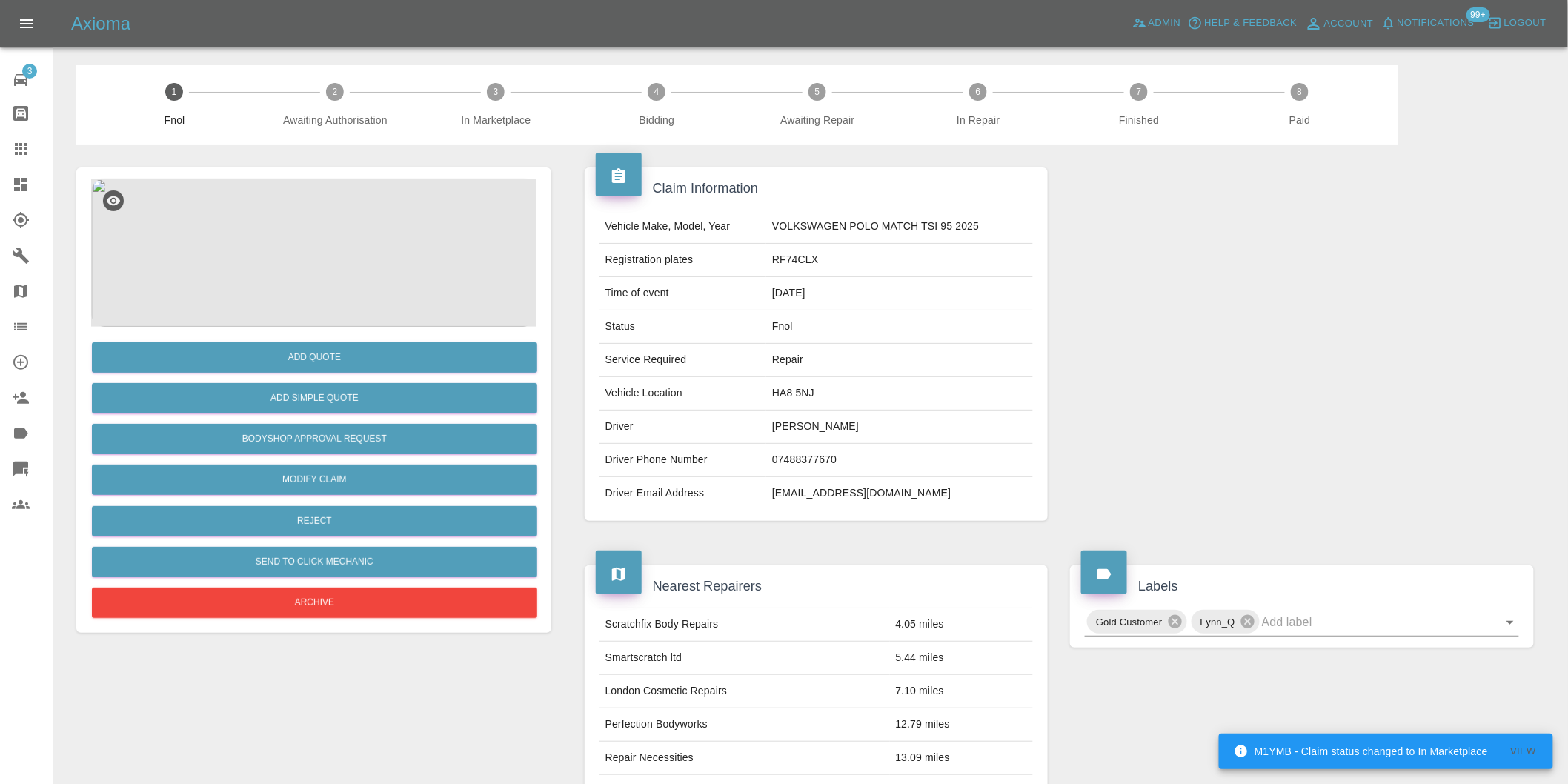
click at [345, 222] on img at bounding box center [313, 253] width 446 height 148
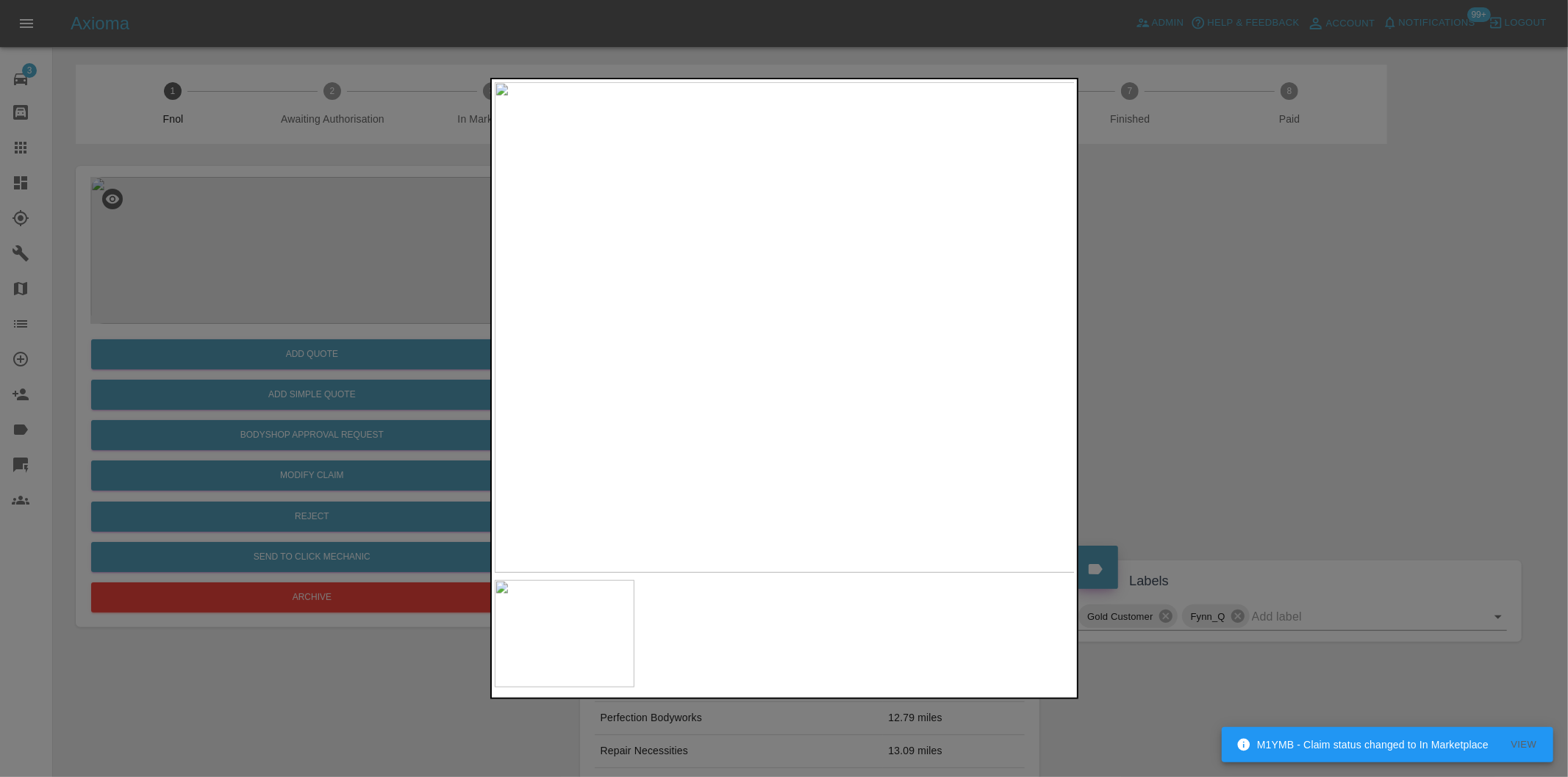
click at [726, 319] on img at bounding box center [784, 327] width 580 height 491
click at [725, 319] on img at bounding box center [784, 327] width 580 height 491
click at [700, 241] on img at bounding box center [961, 350] width 1742 height 1471
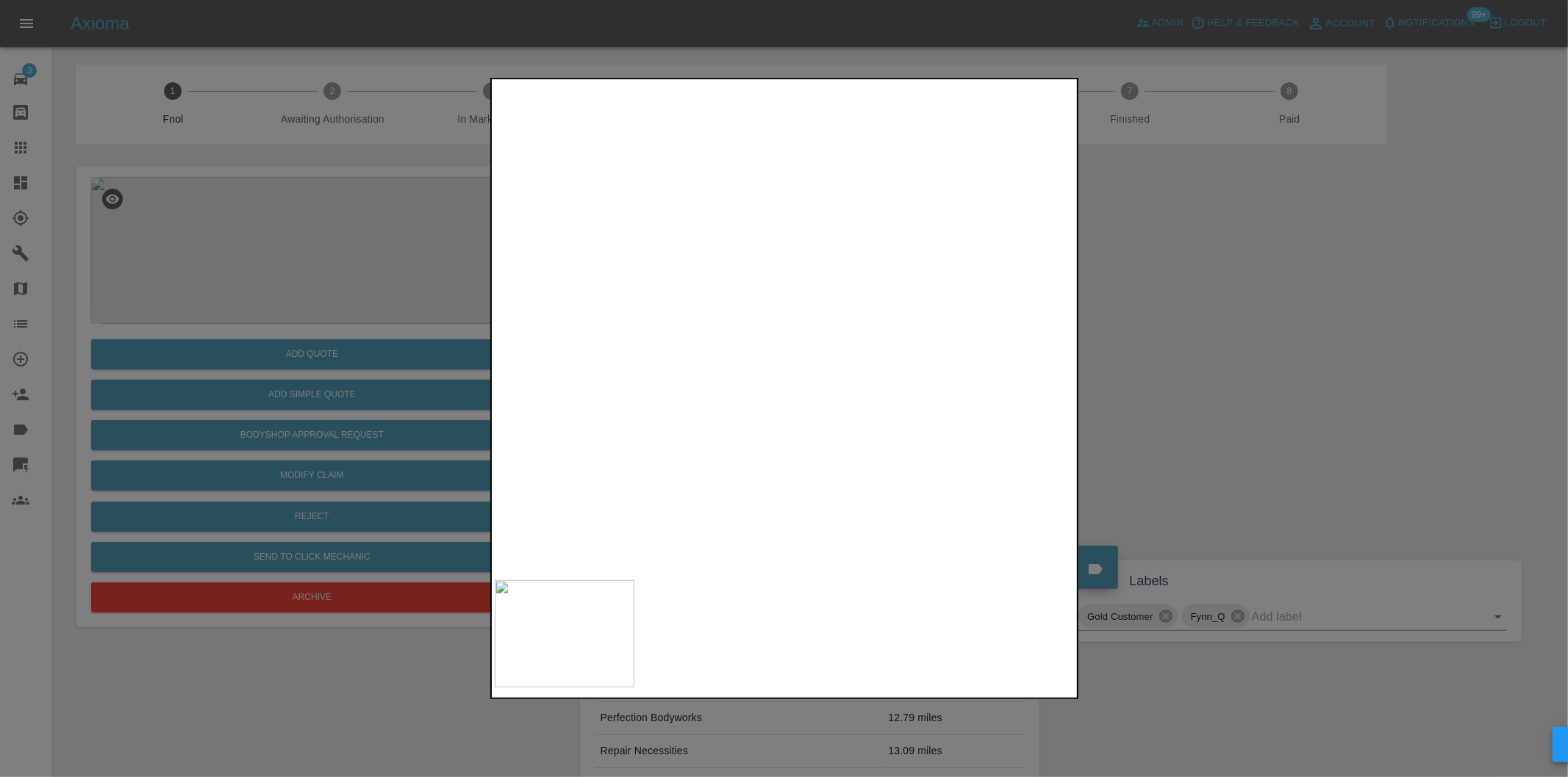
click at [700, 241] on img at bounding box center [961, 350] width 1742 height 1471
click at [1296, 263] on div at bounding box center [784, 388] width 1568 height 777
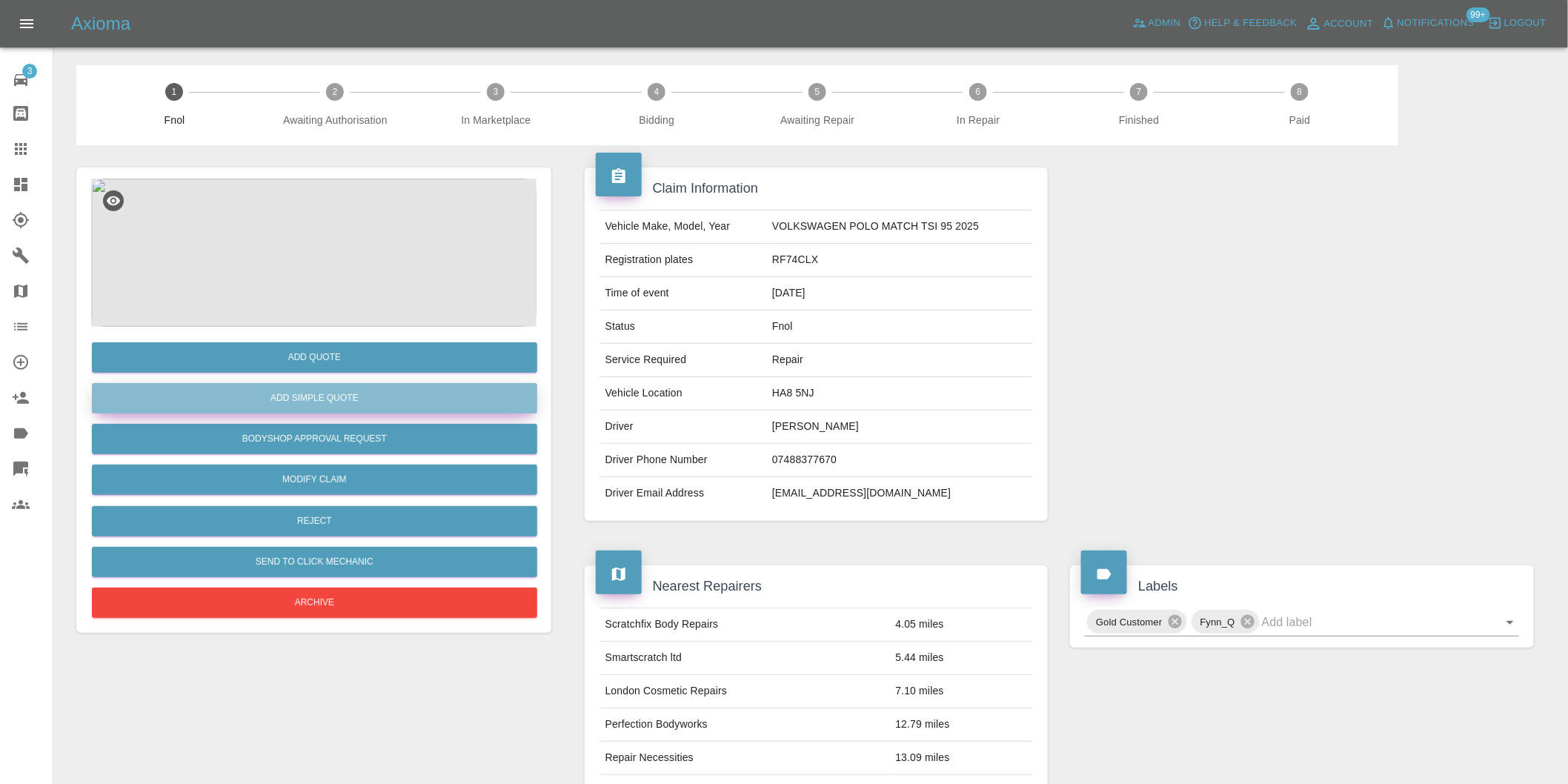
click at [354, 406] on button "Add Simple Quote" at bounding box center [314, 398] width 446 height 30
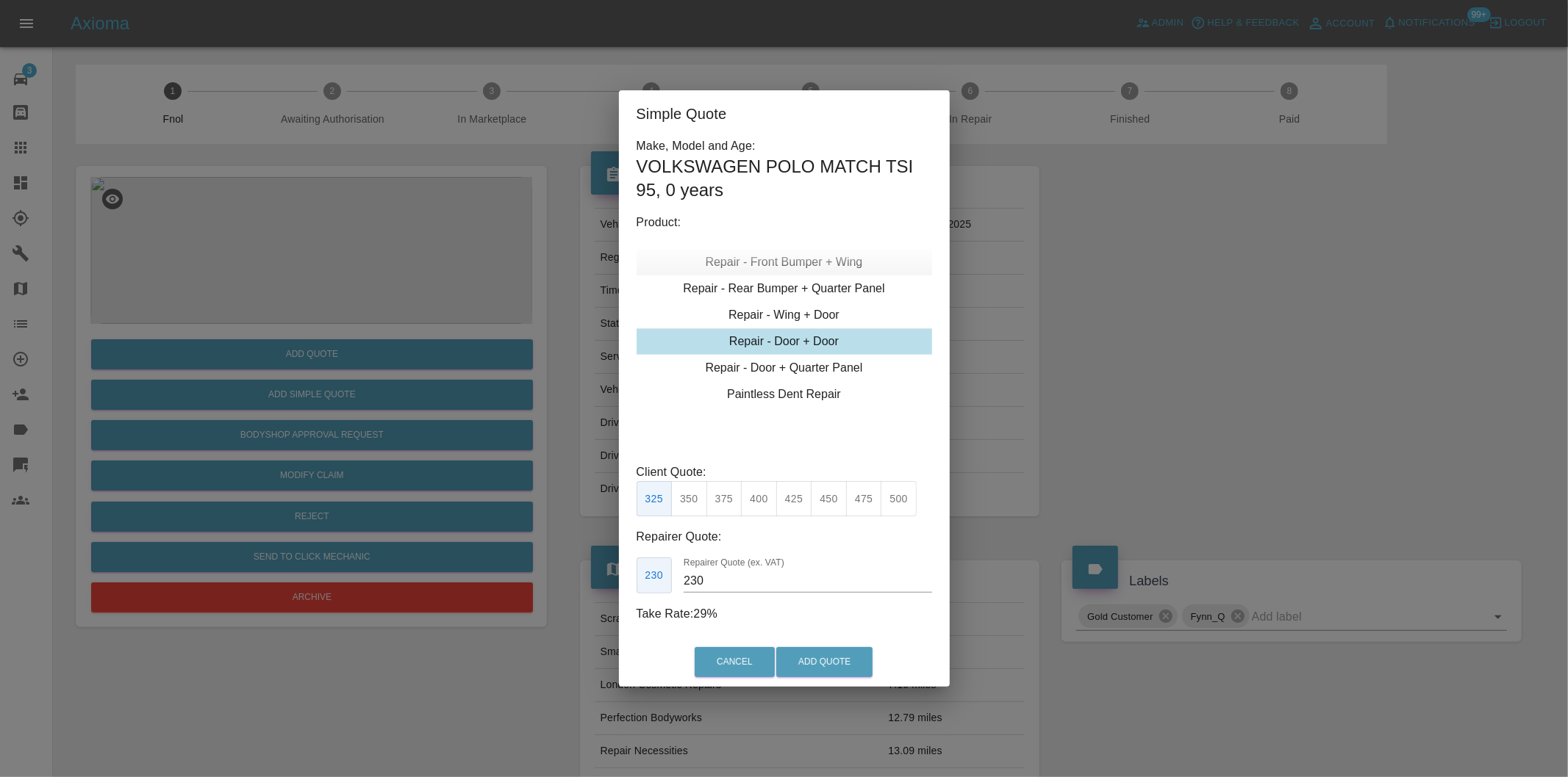
click at [834, 258] on div "Repair - Front Bumper + Wing" at bounding box center [784, 262] width 295 height 26
click at [733, 496] on button "350" at bounding box center [724, 499] width 36 height 36
type input "210"
click at [818, 667] on button "Add Quote" at bounding box center [824, 662] width 96 height 30
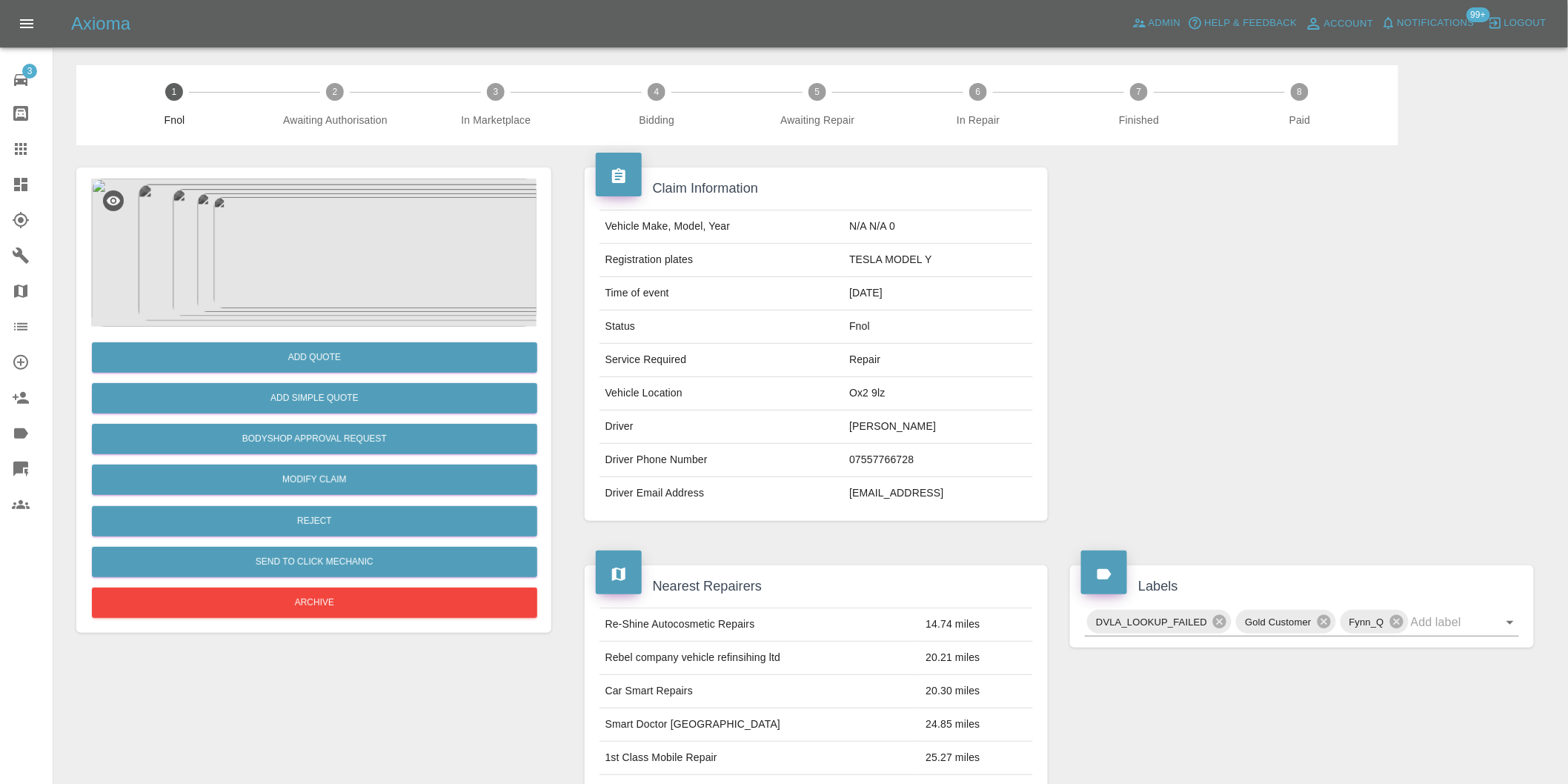
click at [361, 208] on img at bounding box center [313, 253] width 446 height 148
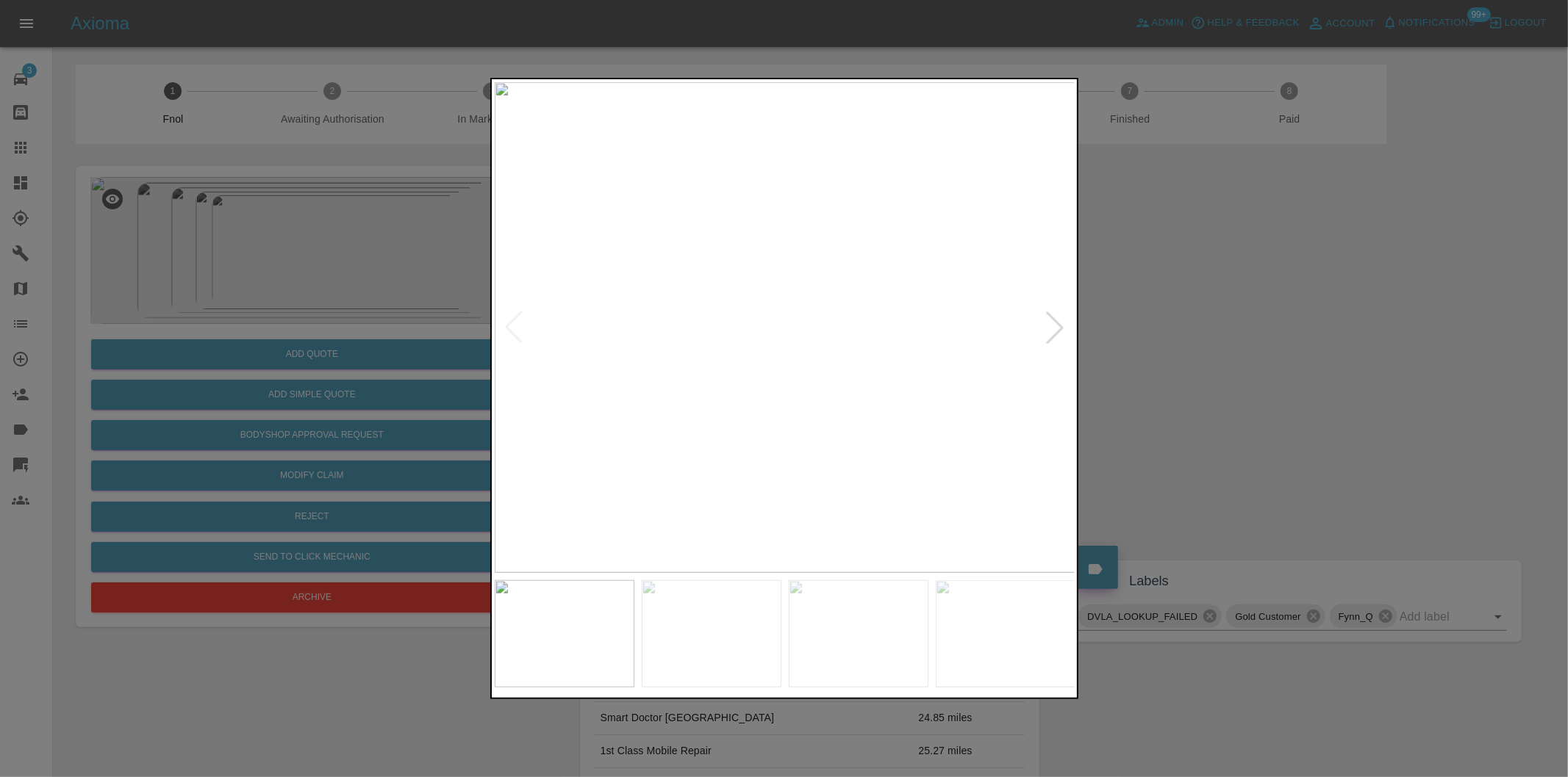
click at [1051, 336] on div at bounding box center [1054, 327] width 32 height 32
click at [1051, 335] on img at bounding box center [784, 327] width 580 height 491
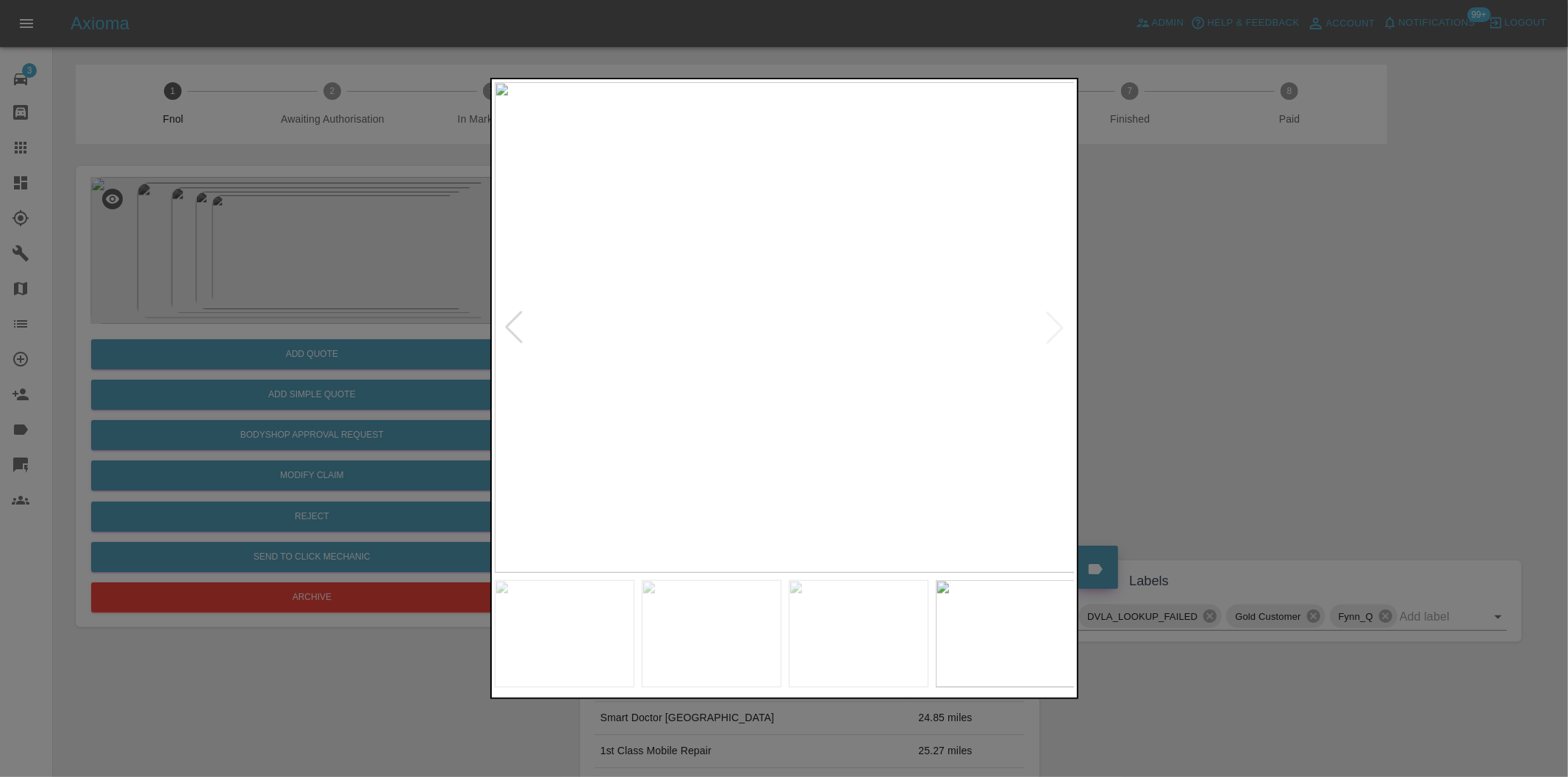
click at [516, 329] on div at bounding box center [513, 327] width 32 height 32
click at [775, 375] on img at bounding box center [784, 327] width 580 height 491
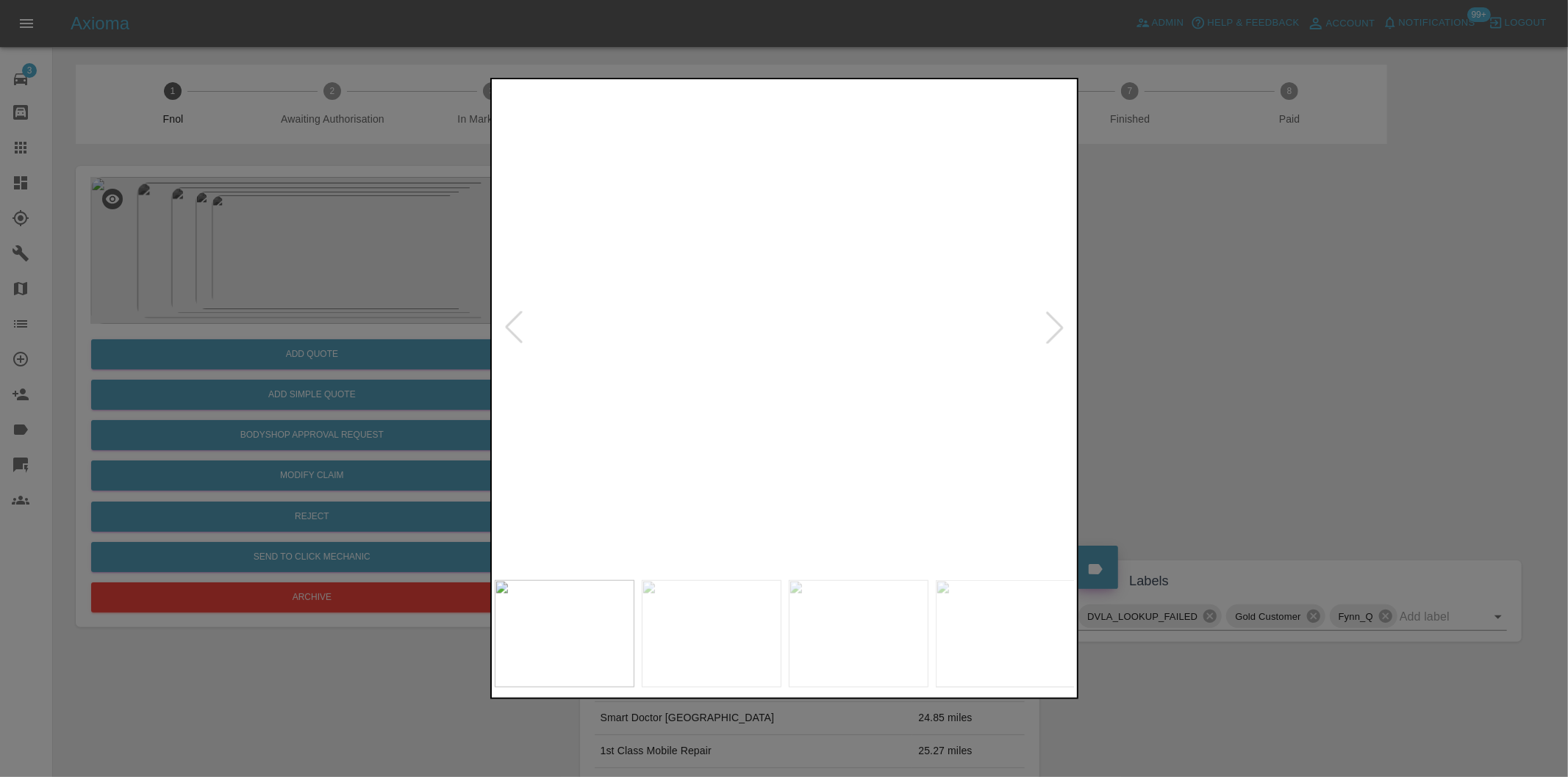
click at [812, 346] on img at bounding box center [812, 184] width 1742 height 1471
click at [1117, 341] on div at bounding box center [784, 388] width 1568 height 777
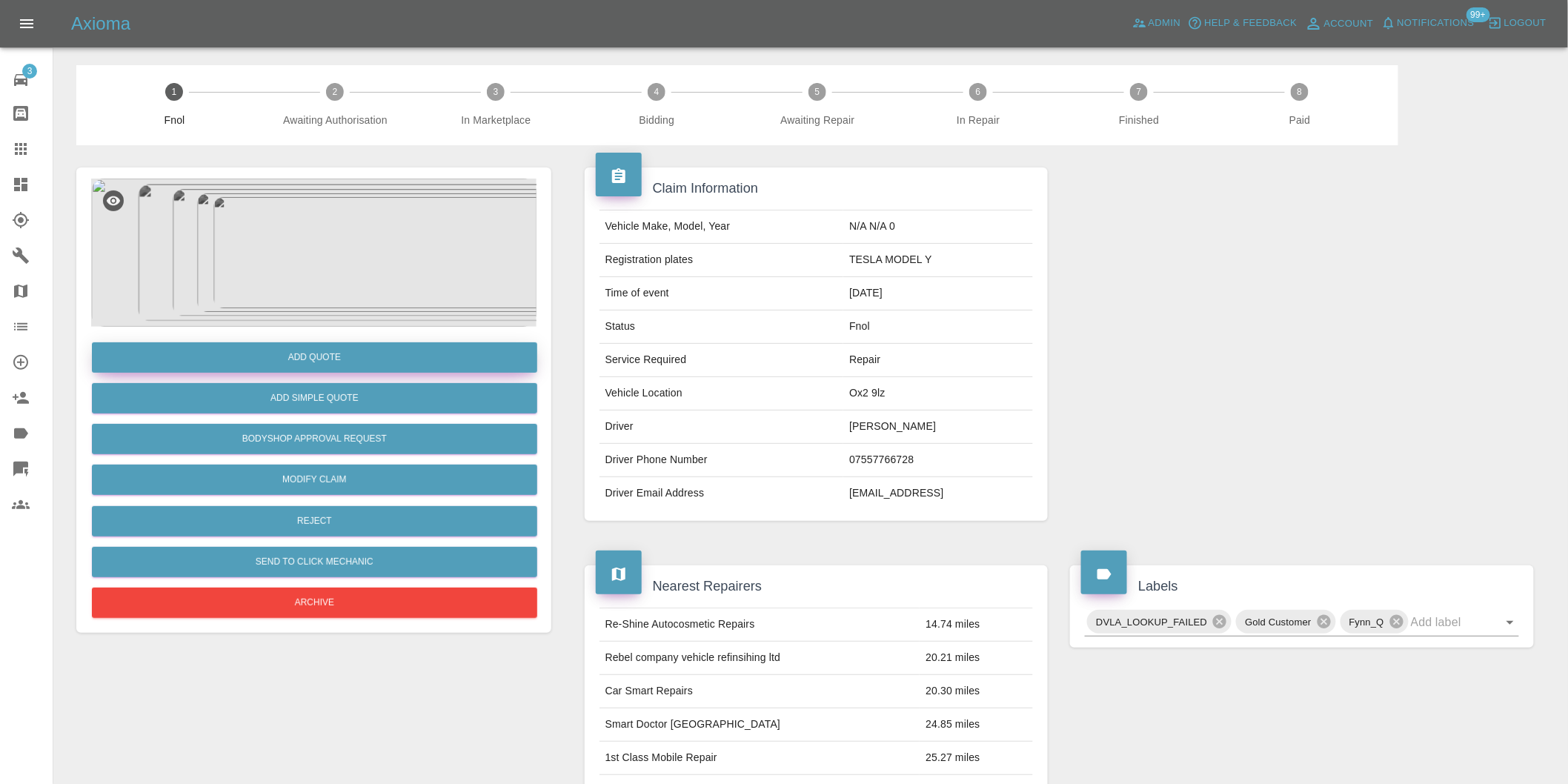
click at [387, 351] on button "Add Quote" at bounding box center [314, 358] width 446 height 30
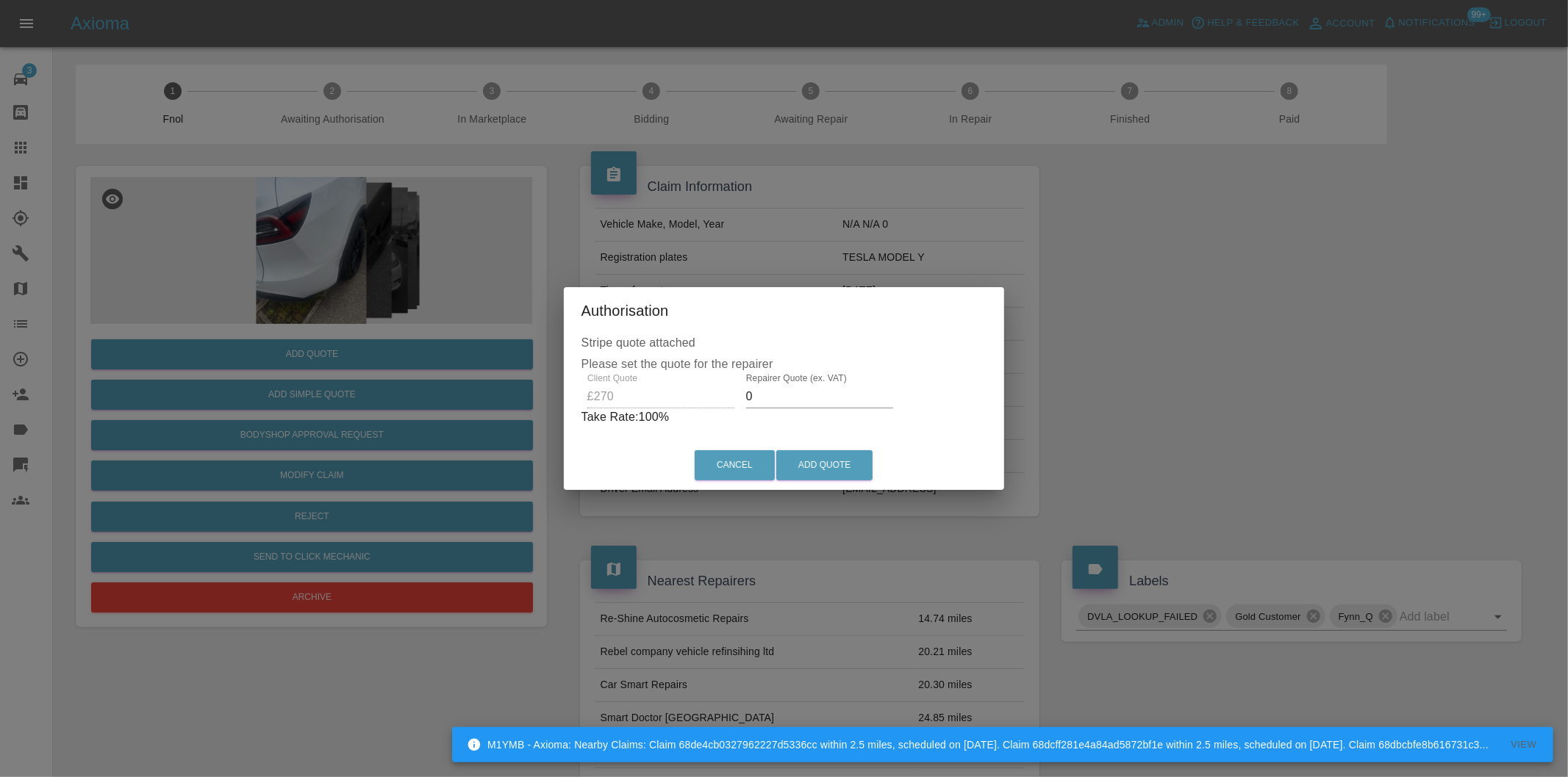
click at [777, 396] on input "0" at bounding box center [819, 396] width 147 height 24
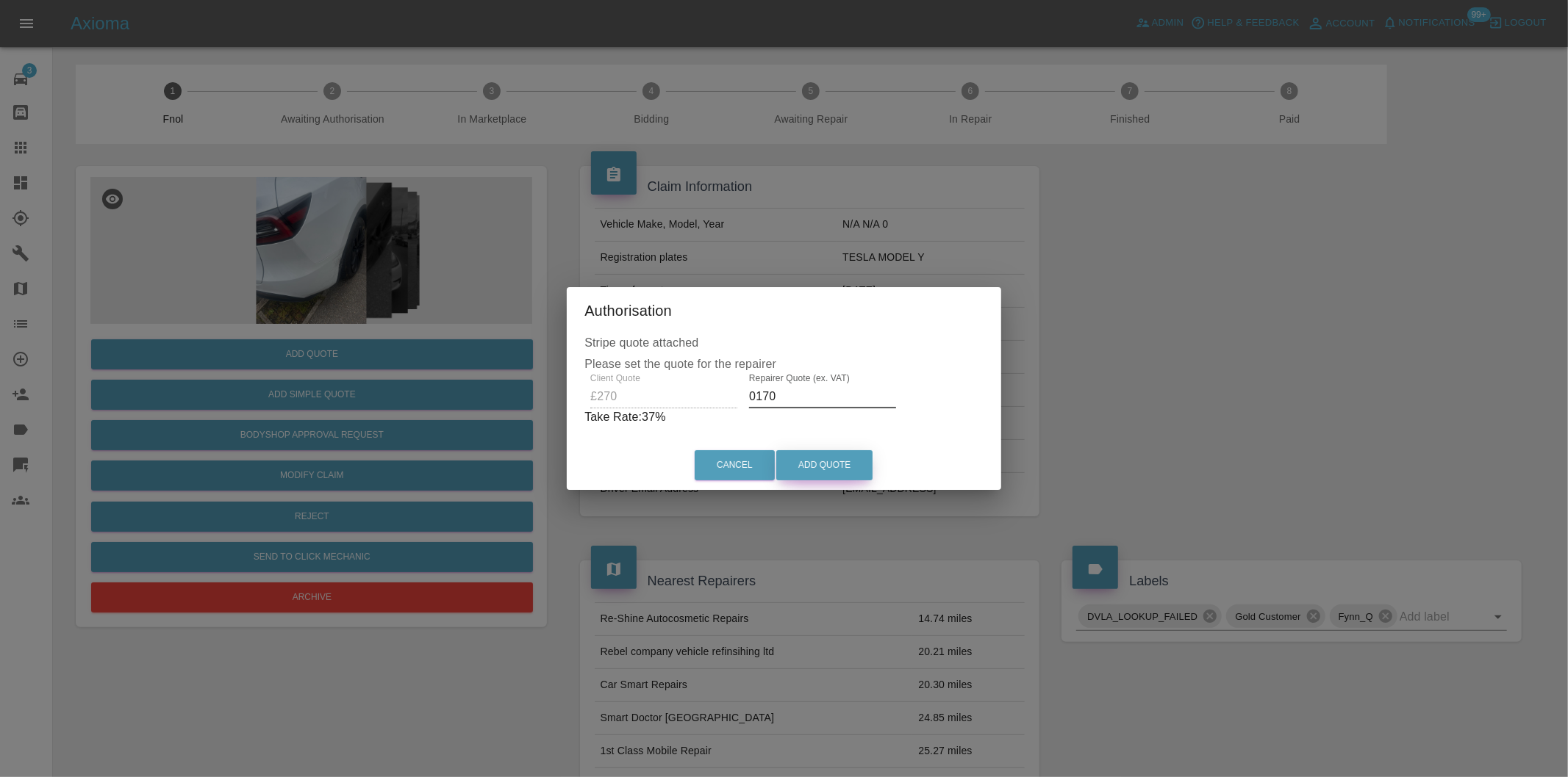
type input "0170"
click at [804, 458] on button "Add Quote" at bounding box center [824, 466] width 96 height 30
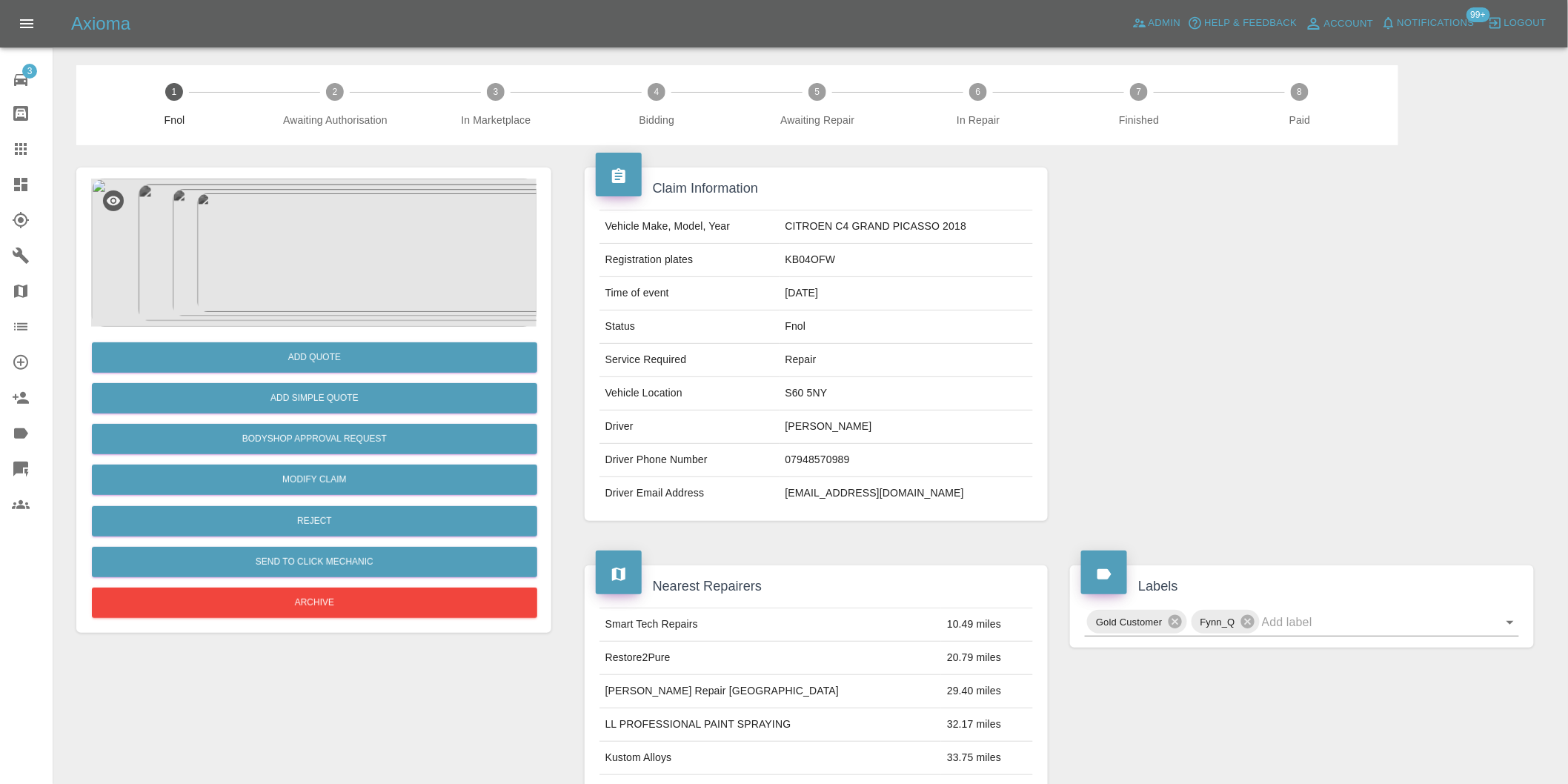
click at [330, 283] on img at bounding box center [313, 253] width 446 height 148
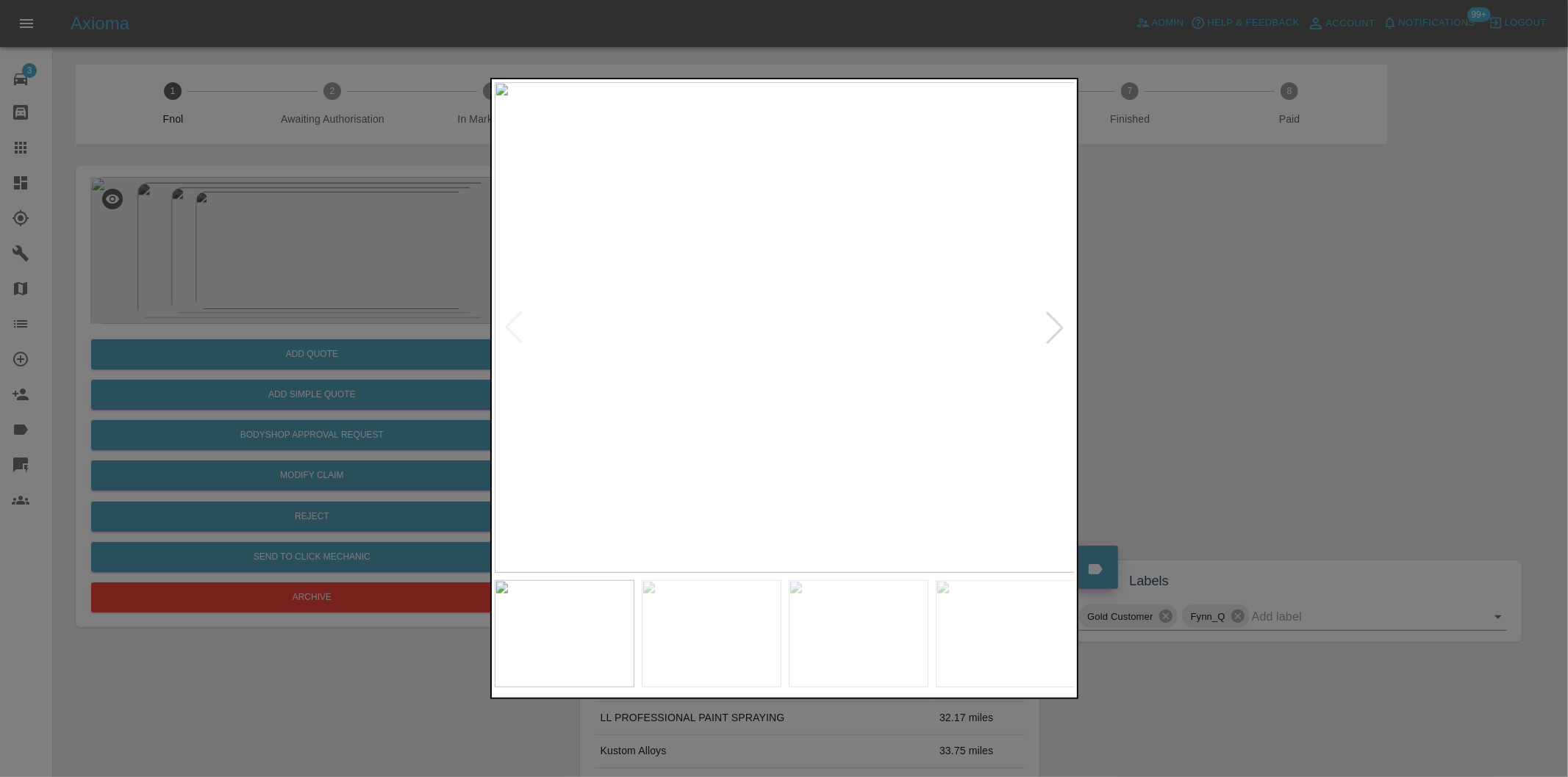
click at [1056, 334] on div at bounding box center [1054, 327] width 32 height 32
click at [1228, 357] on div at bounding box center [784, 388] width 1568 height 777
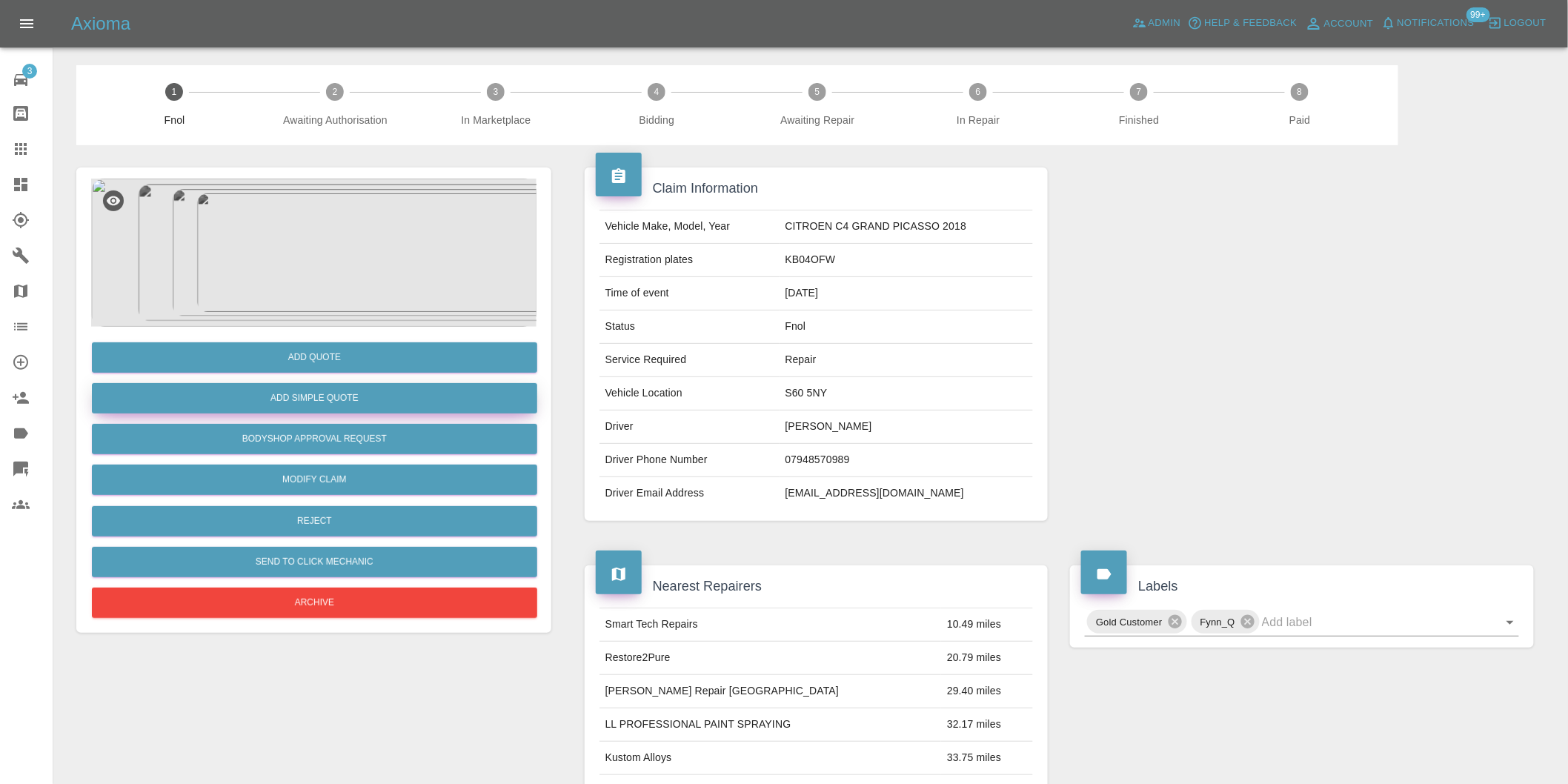
click at [435, 406] on div "Add Simple Quote" at bounding box center [313, 398] width 446 height 38
click at [445, 402] on button "Add Simple Quote" at bounding box center [314, 398] width 446 height 30
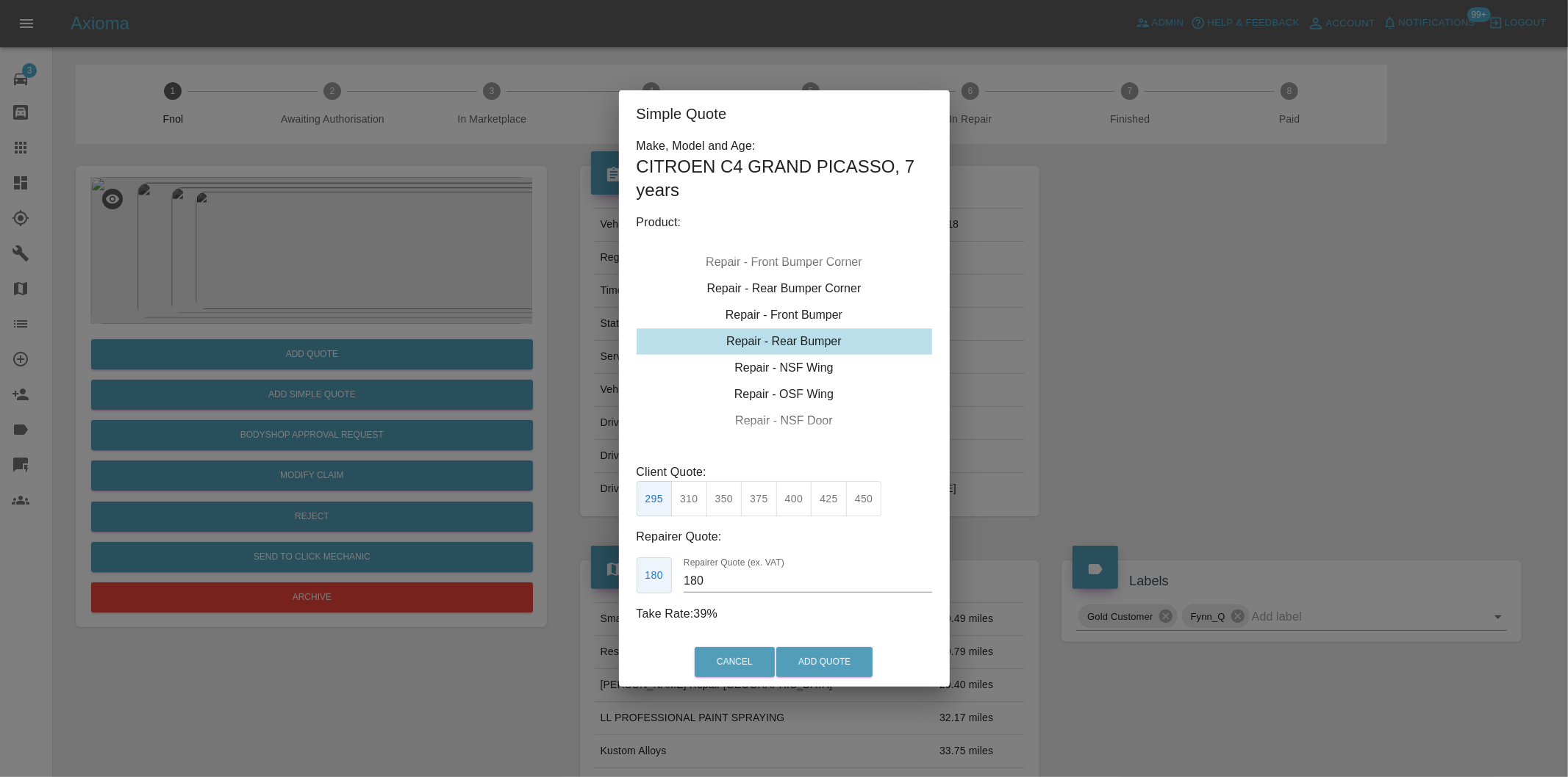
click at [729, 494] on button "350" at bounding box center [724, 499] width 36 height 36
type input "210"
click at [846, 654] on button "Add Quote" at bounding box center [824, 662] width 96 height 30
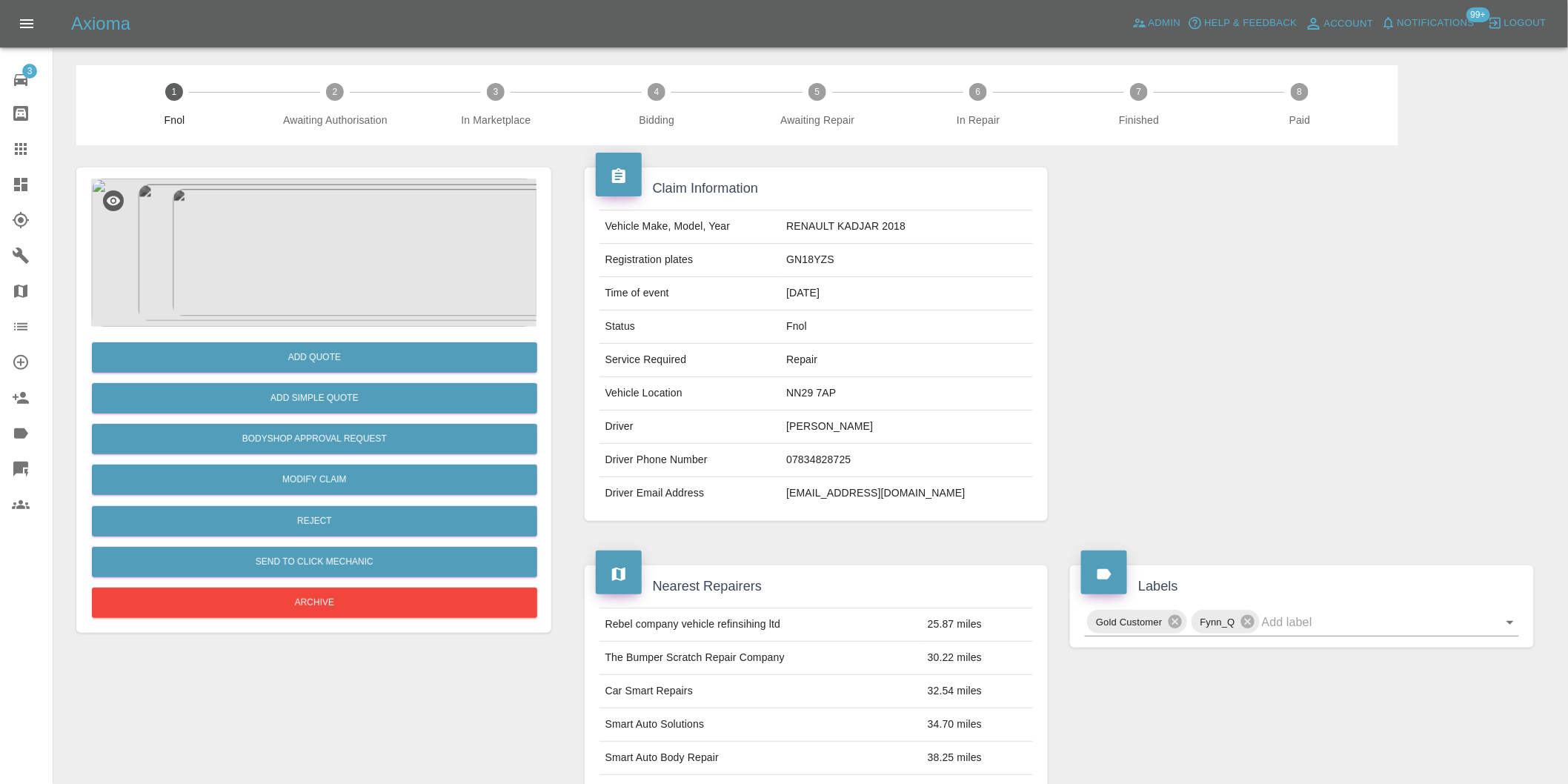
click at [286, 263] on img at bounding box center [313, 253] width 446 height 148
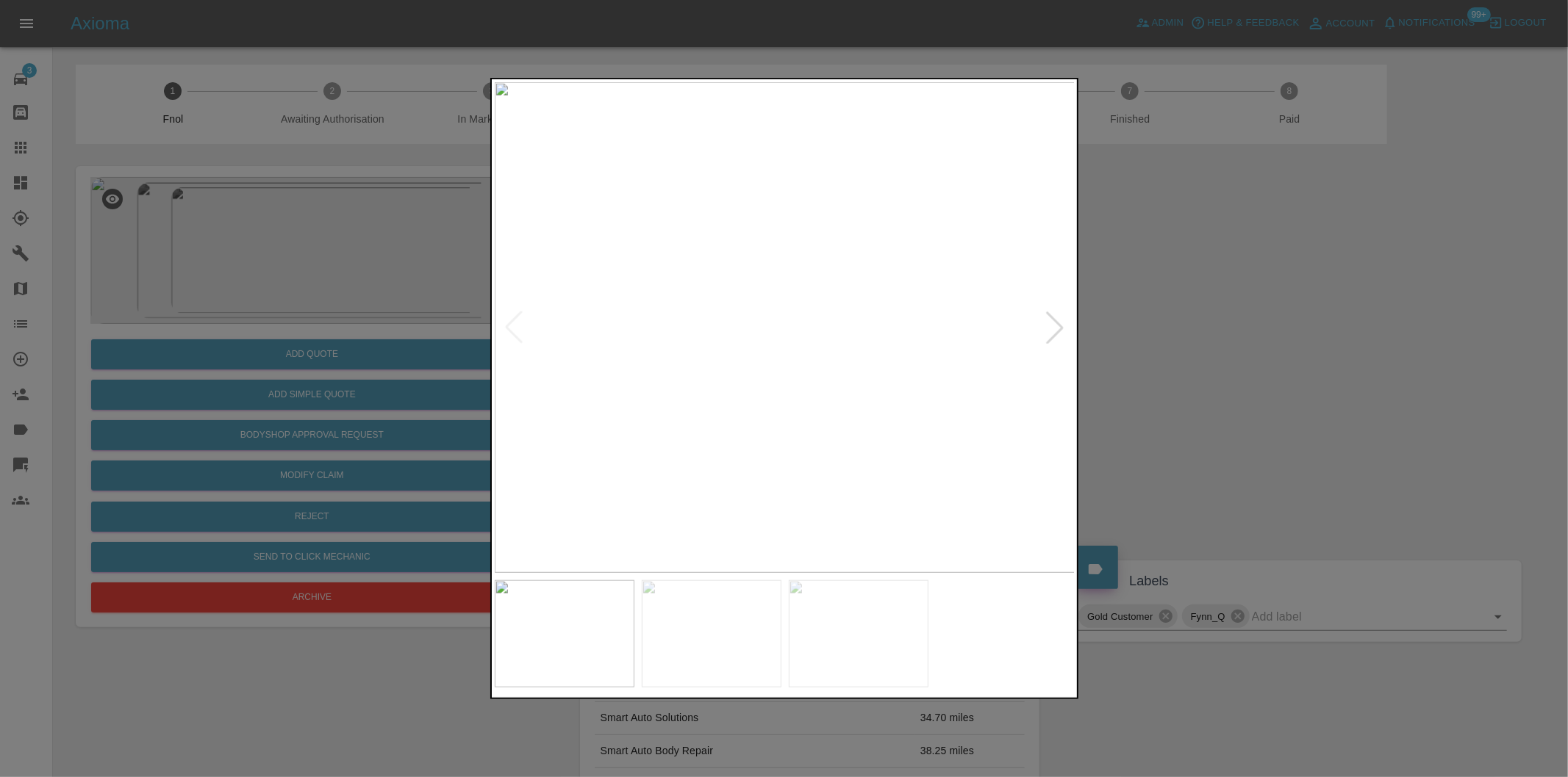
click at [1049, 331] on div at bounding box center [1054, 327] width 32 height 32
click at [1049, 331] on img at bounding box center [784, 327] width 580 height 491
click at [1227, 366] on div at bounding box center [784, 388] width 1568 height 777
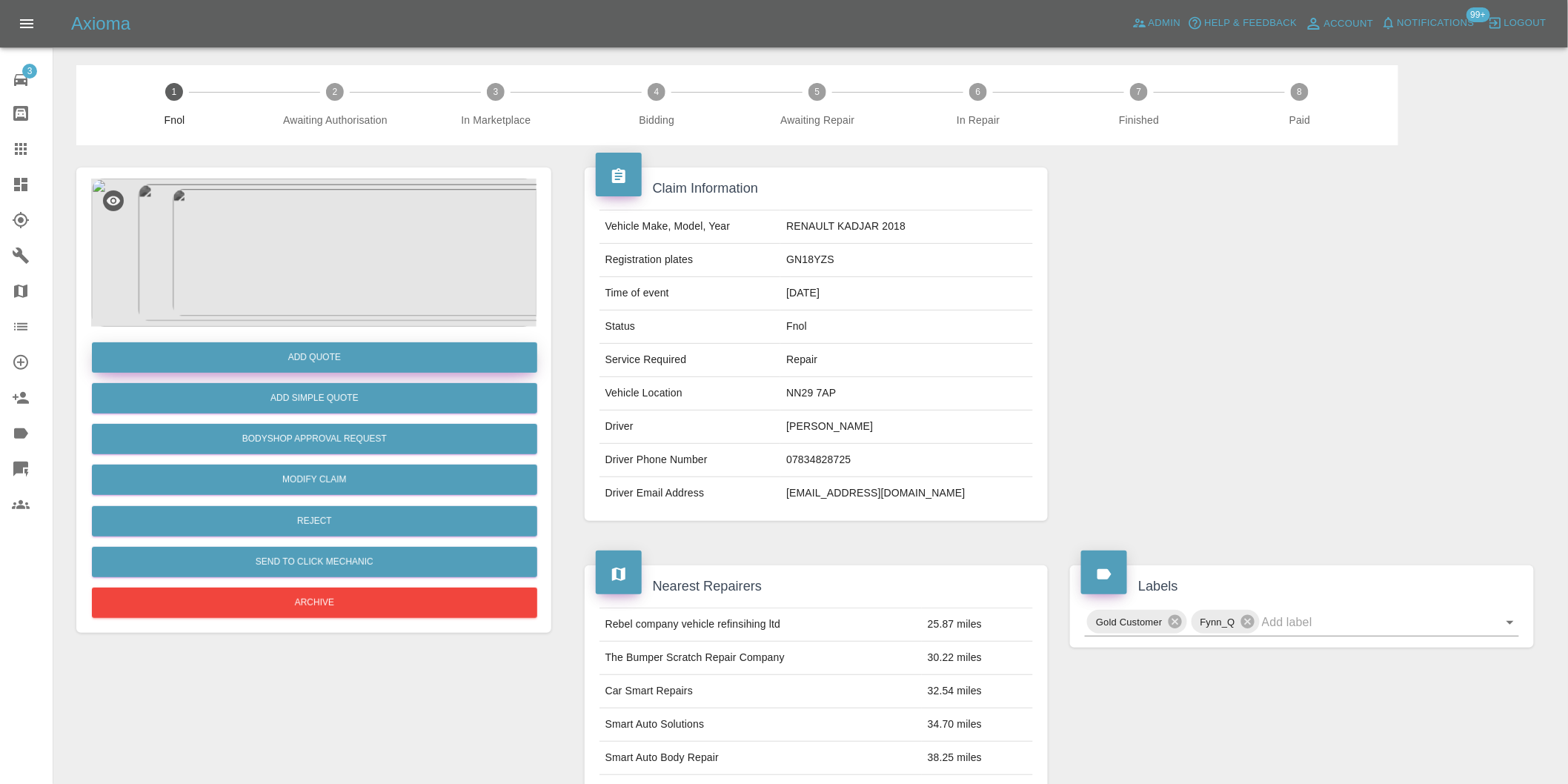
click at [338, 358] on button "Add Quote" at bounding box center [314, 358] width 446 height 30
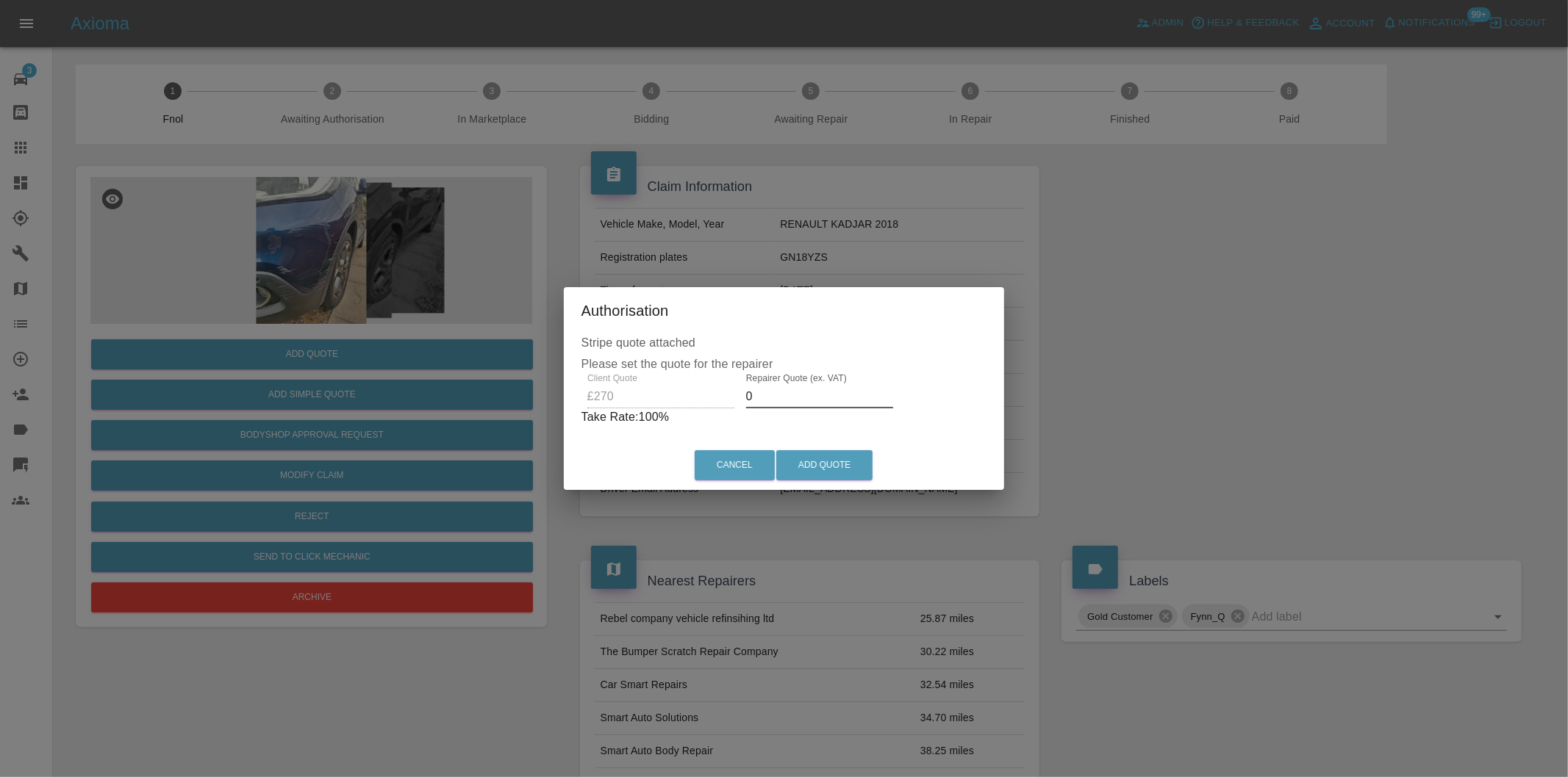
click at [781, 392] on input "0" at bounding box center [819, 396] width 147 height 24
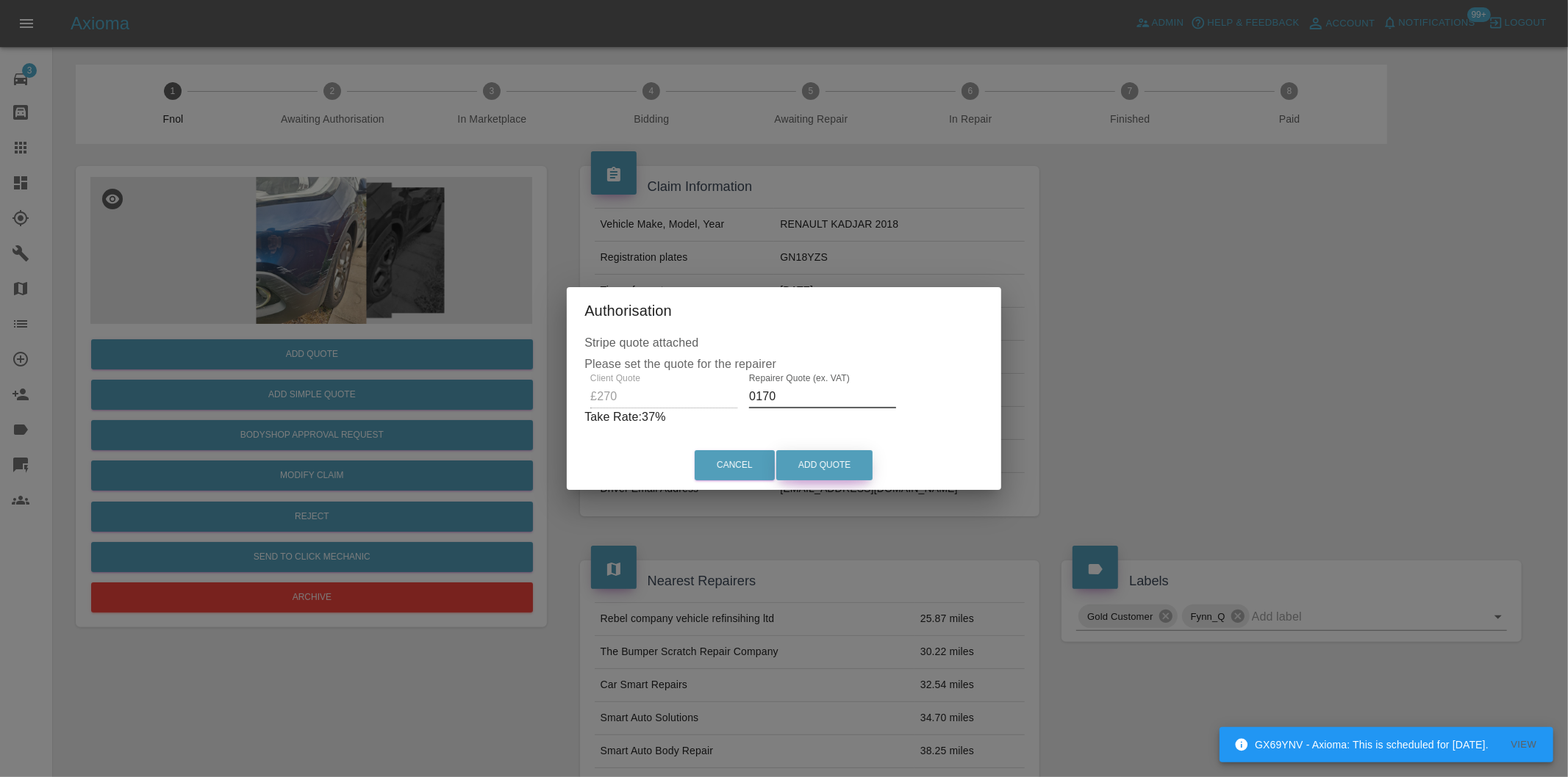
type input "0170"
click at [813, 459] on button "Add Quote" at bounding box center [824, 466] width 96 height 30
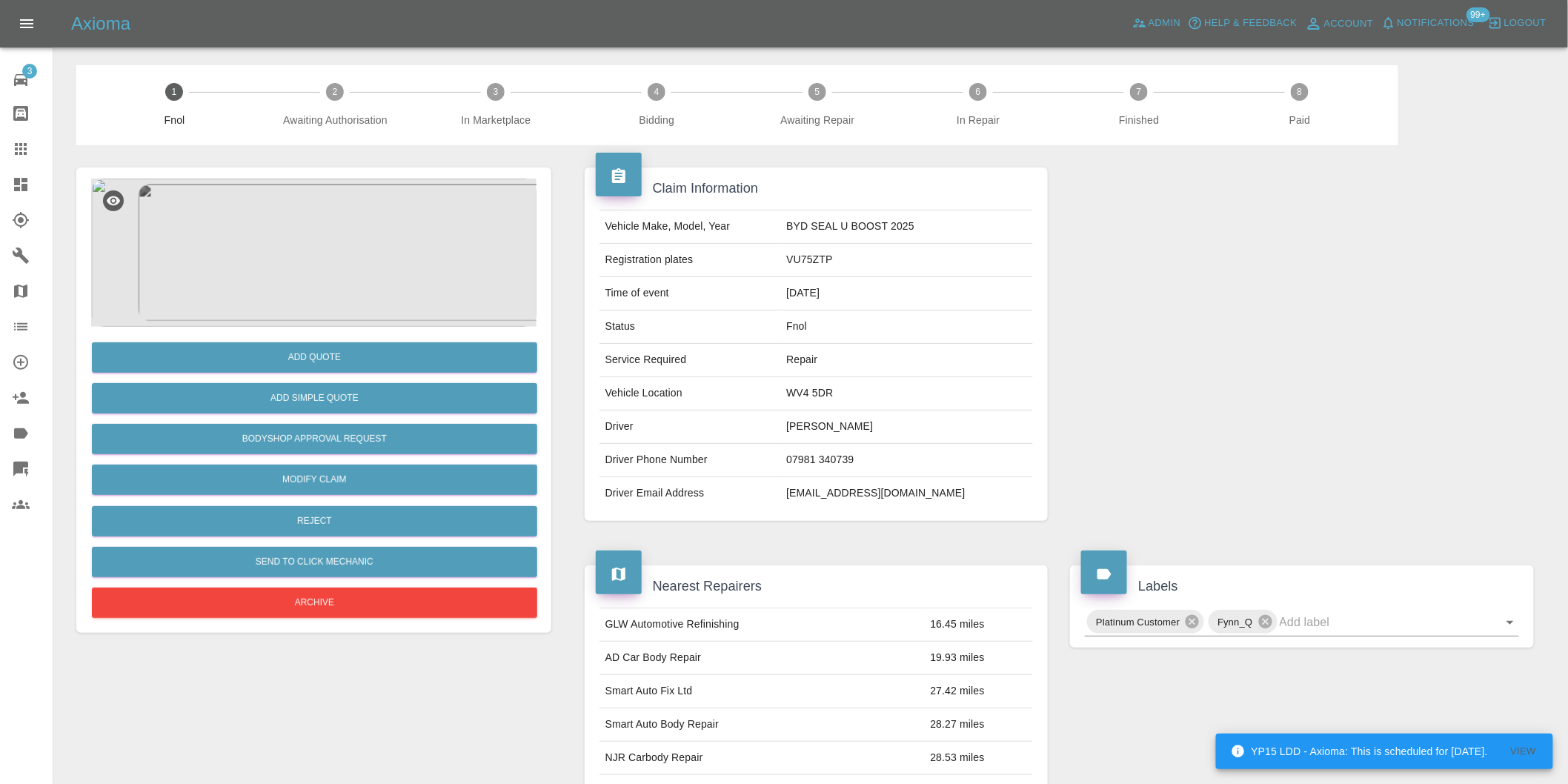
click at [353, 211] on img at bounding box center [313, 253] width 446 height 148
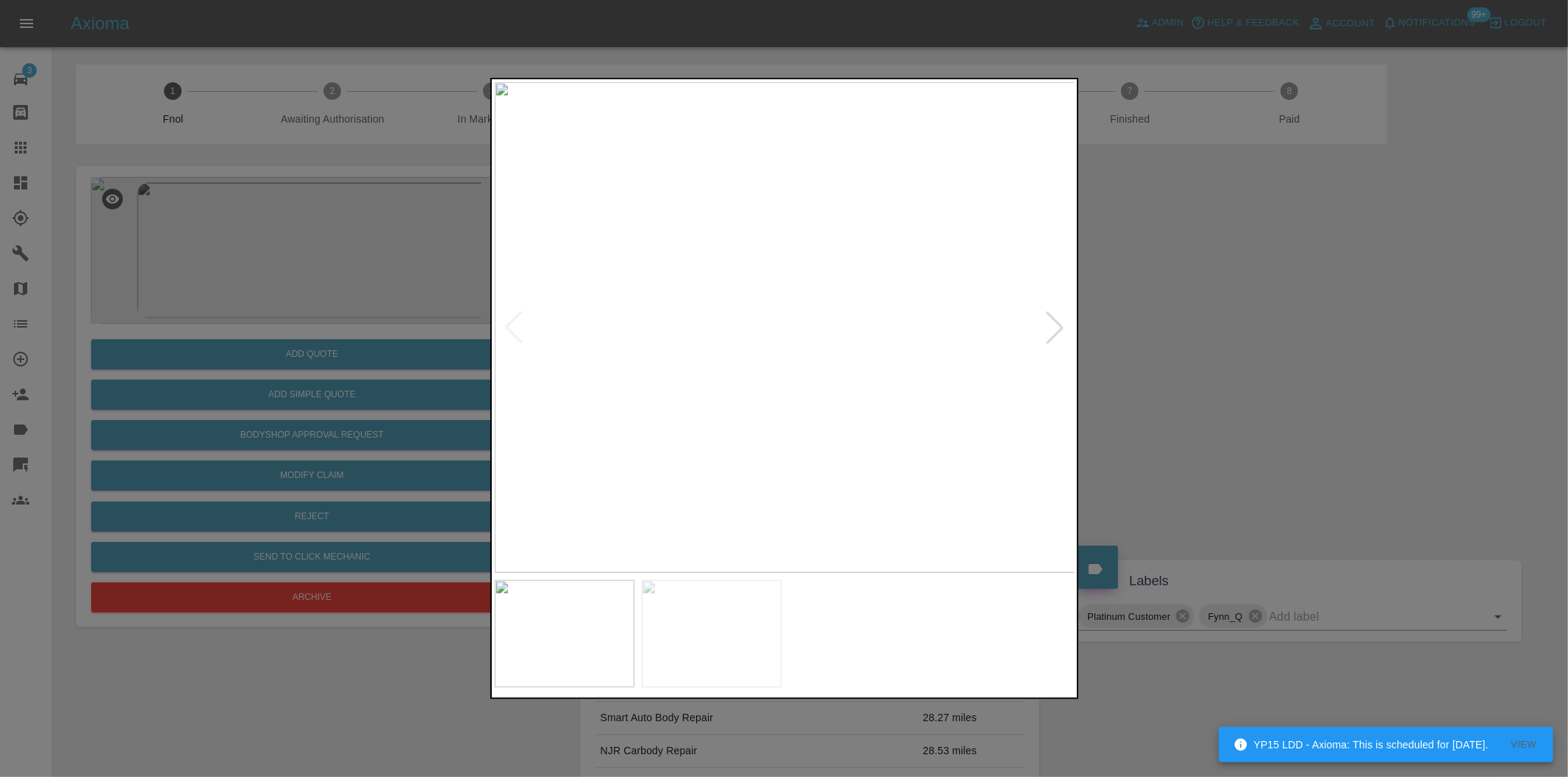
click at [1044, 331] on div at bounding box center [1054, 327] width 32 height 32
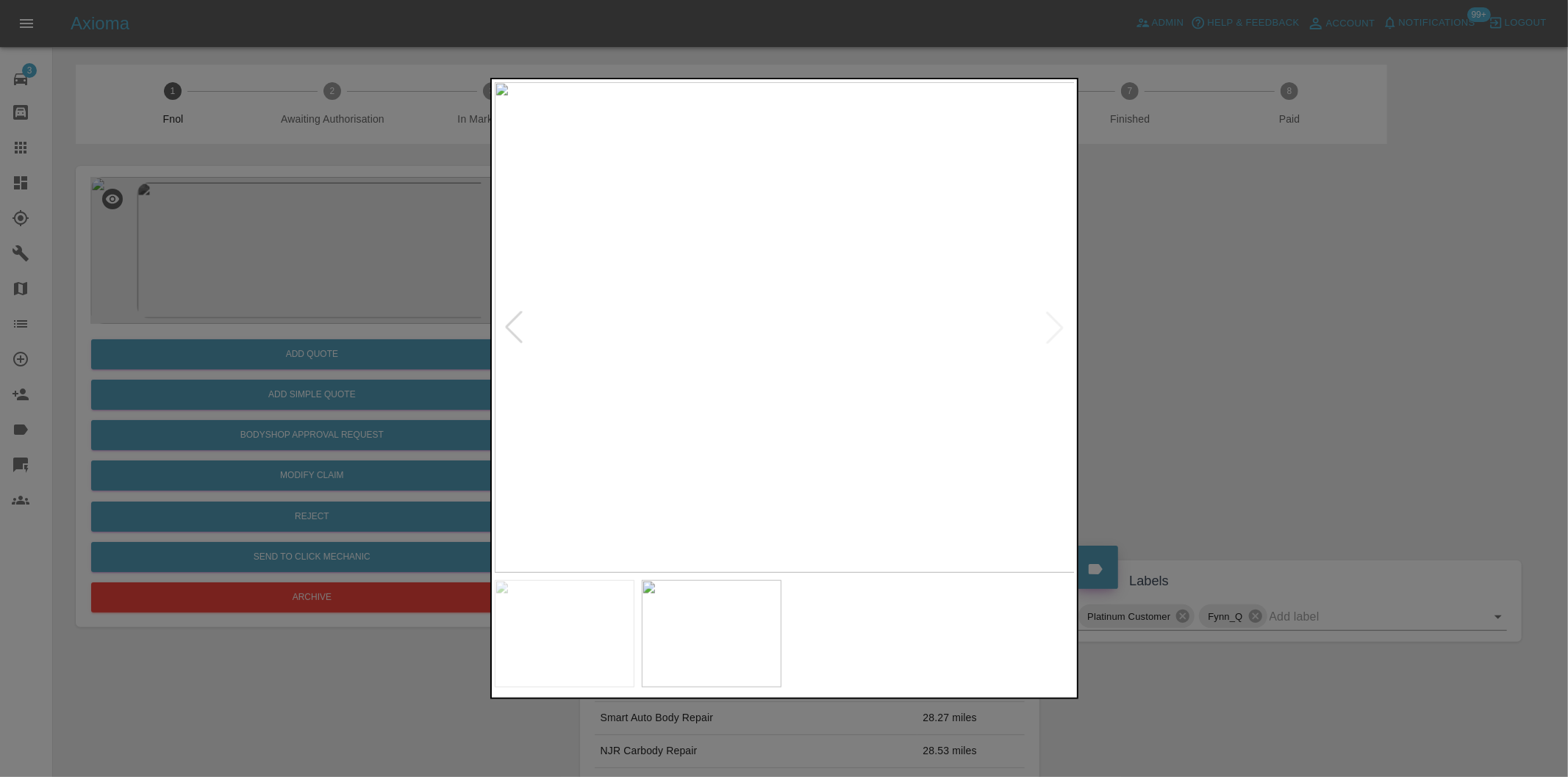
click at [1044, 331] on img at bounding box center [784, 327] width 580 height 491
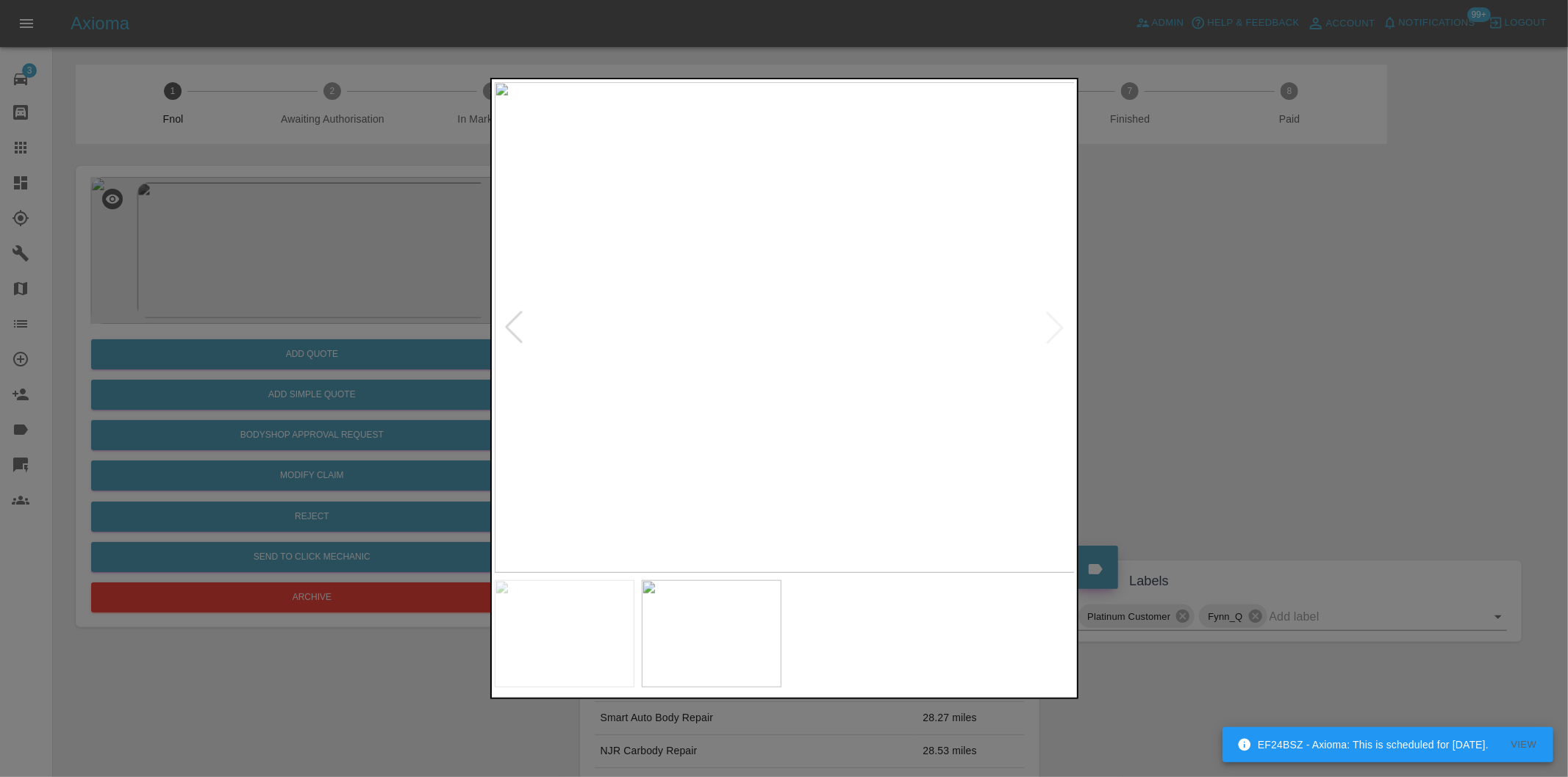
click at [1044, 331] on img at bounding box center [784, 327] width 580 height 491
click at [516, 332] on div at bounding box center [513, 327] width 32 height 32
click at [516, 332] on img at bounding box center [784, 327] width 580 height 491
click at [1463, 336] on div at bounding box center [784, 388] width 1568 height 777
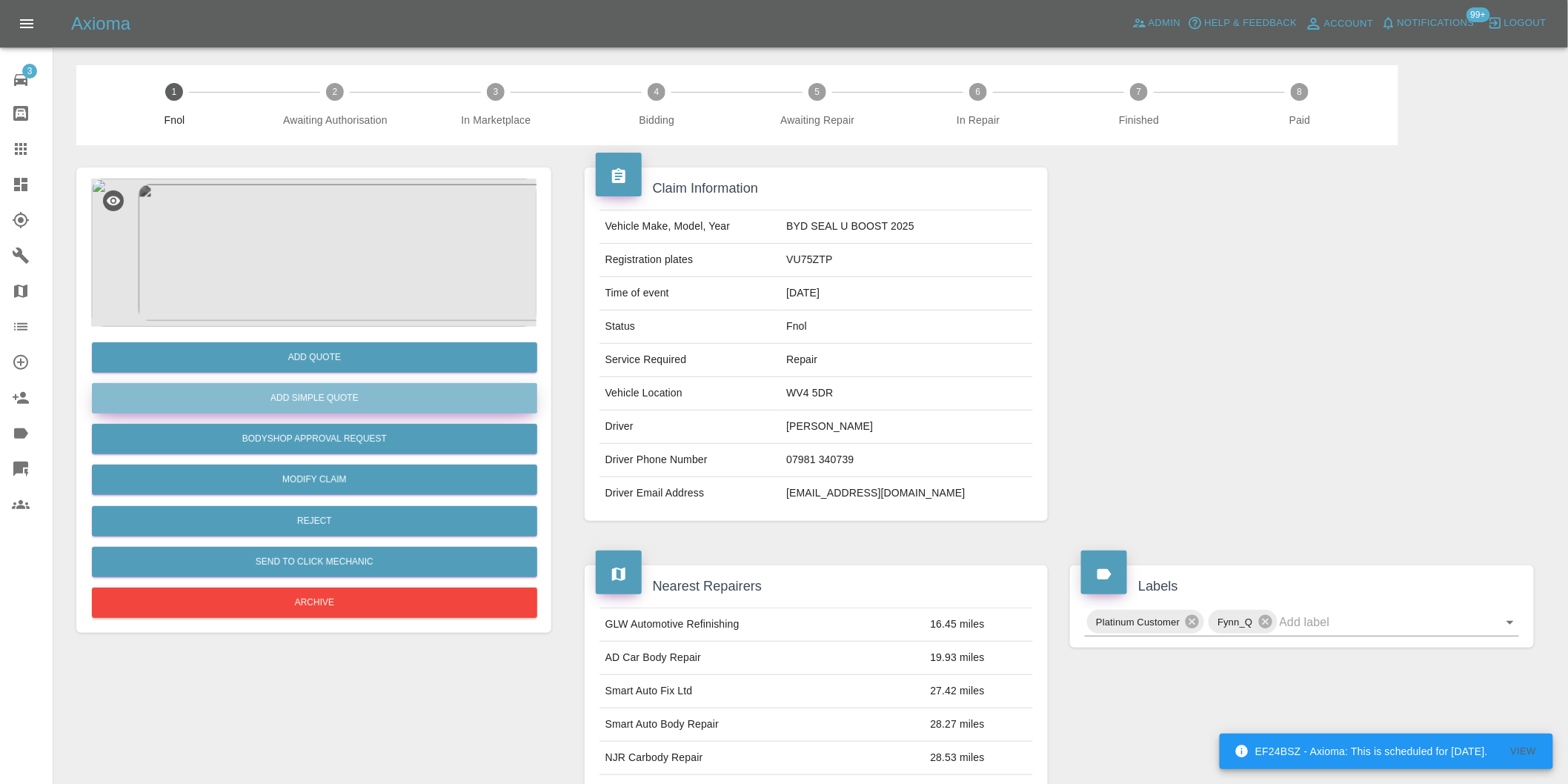
click at [358, 401] on button "Add Simple Quote" at bounding box center [314, 398] width 446 height 30
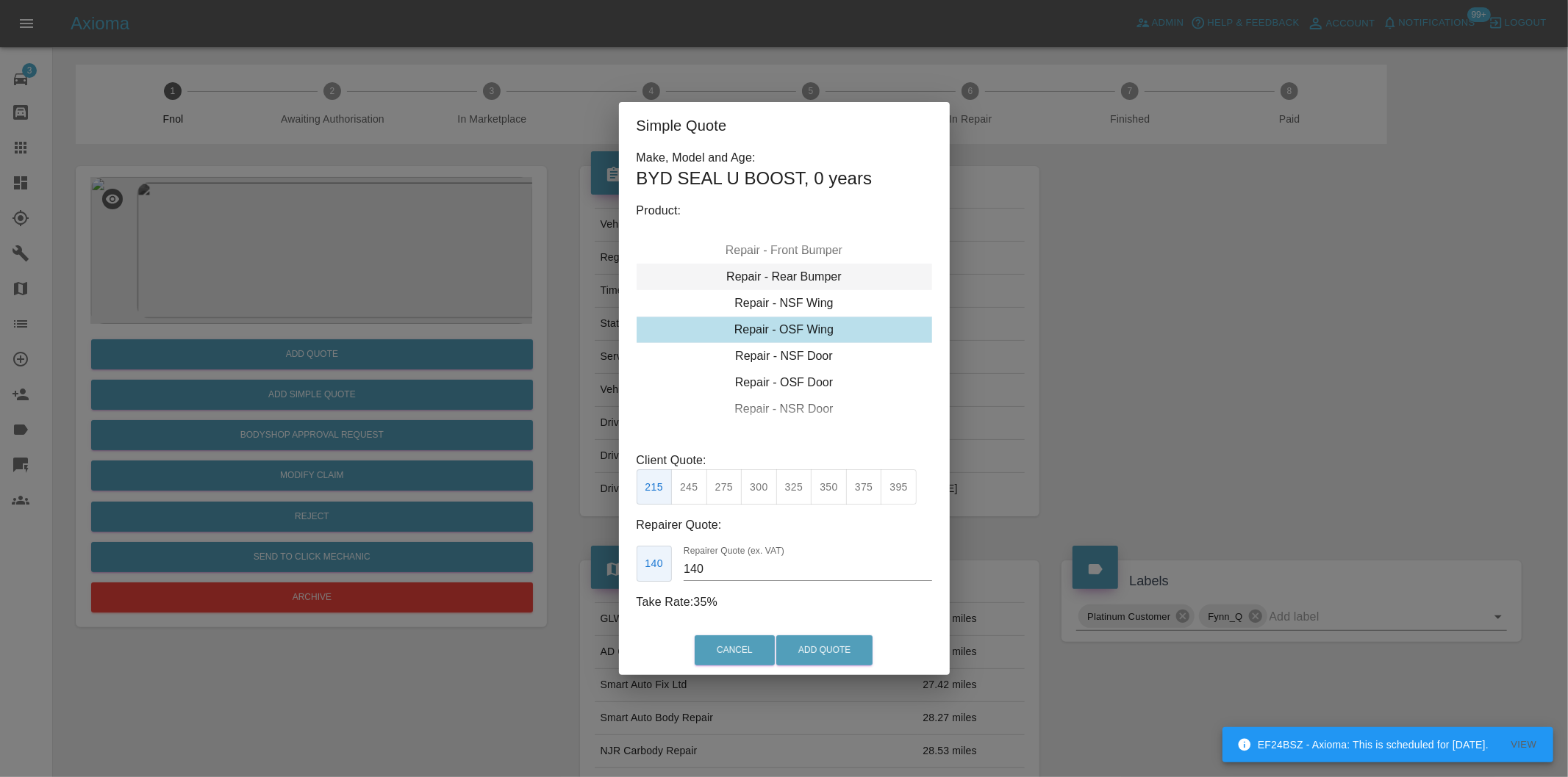
click at [810, 276] on div "Repair - Rear Bumper" at bounding box center [784, 276] width 295 height 26
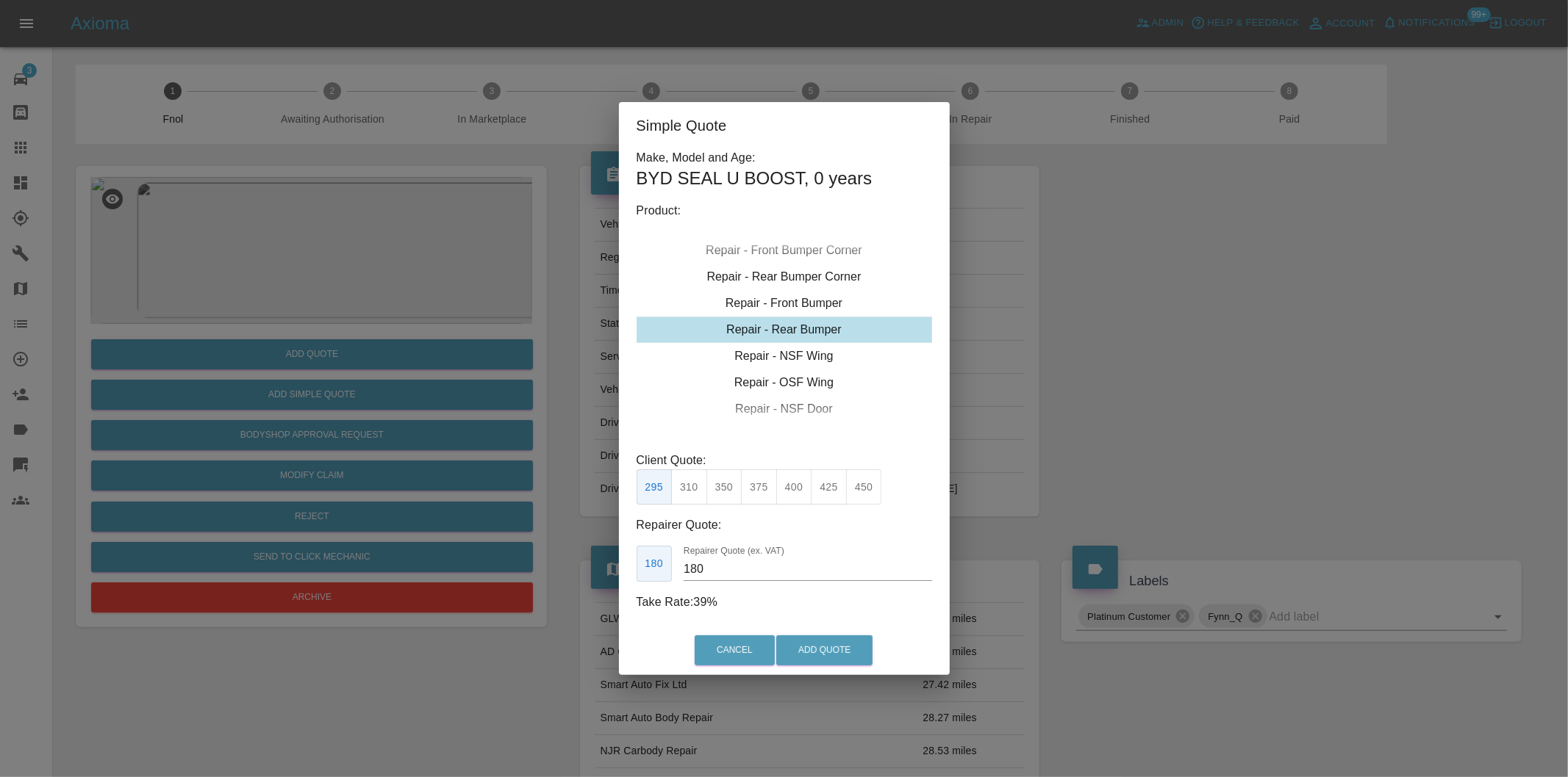
drag, startPoint x: 722, startPoint y: 487, endPoint x: 777, endPoint y: 552, distance: 85.1
click at [723, 487] on button "350" at bounding box center [724, 486] width 36 height 36
type input "210"
click at [828, 645] on button "Add Quote" at bounding box center [824, 650] width 96 height 30
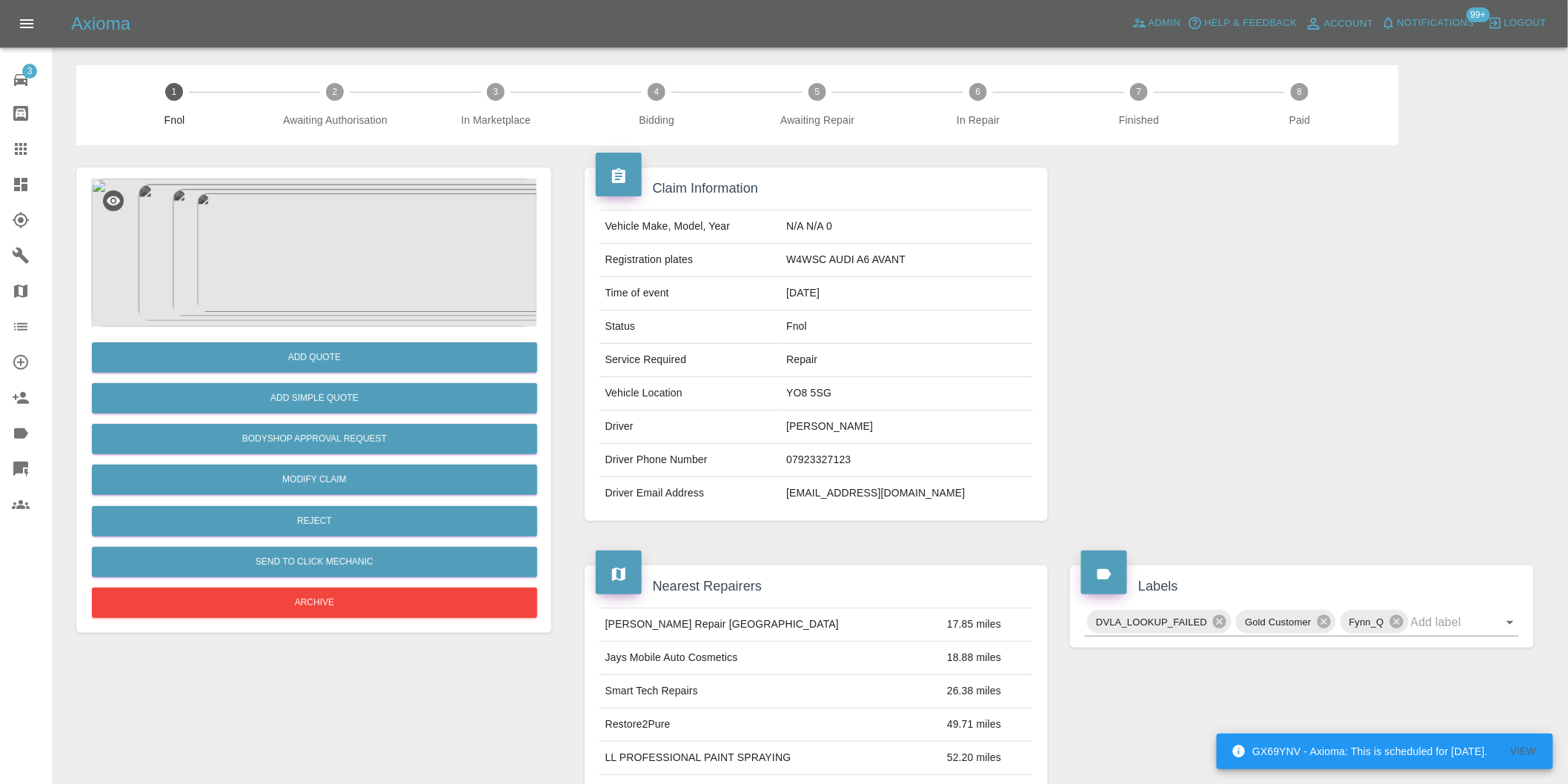
click at [351, 246] on img at bounding box center [313, 253] width 446 height 148
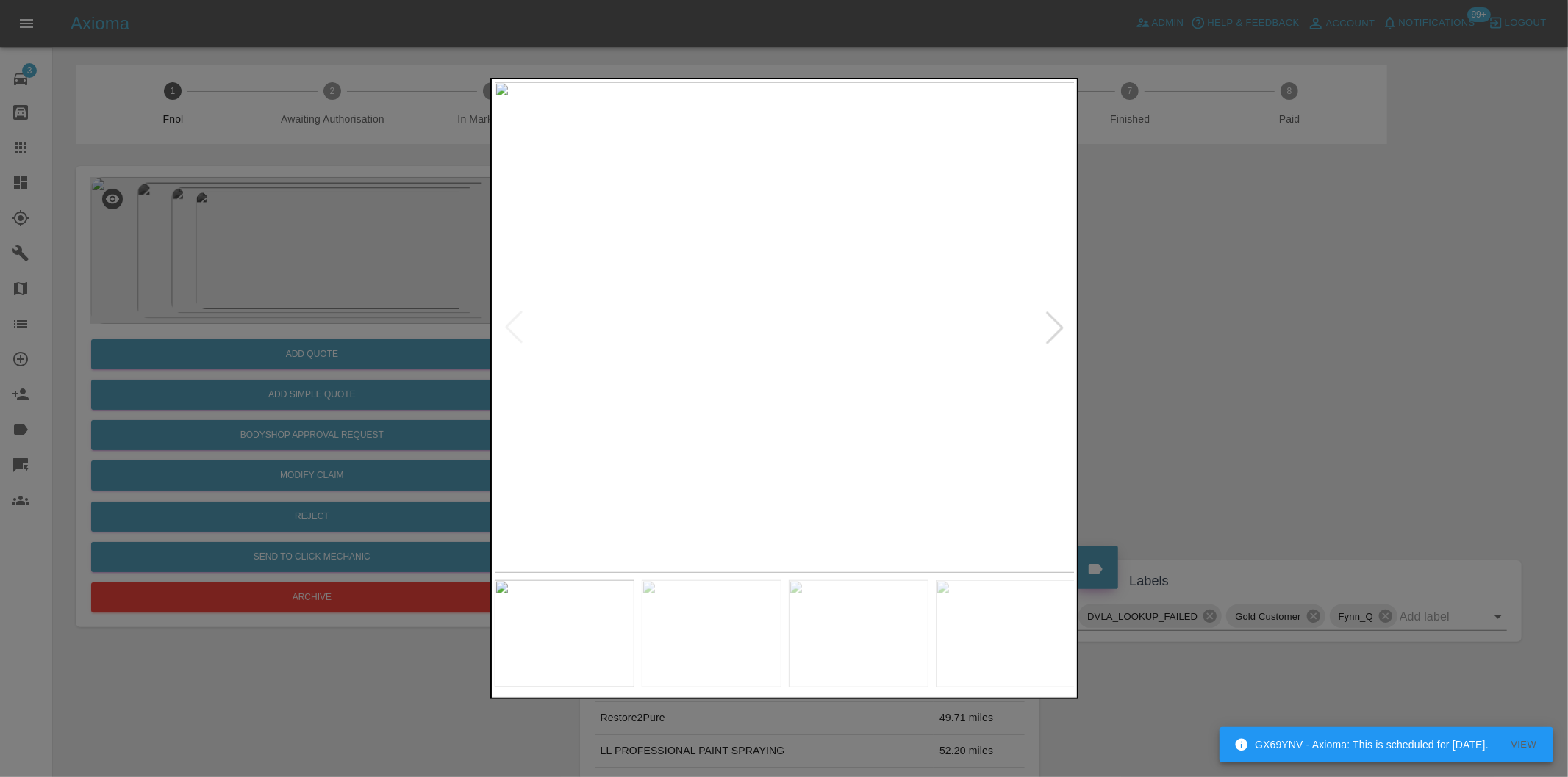
click at [1048, 327] on div at bounding box center [1054, 327] width 32 height 32
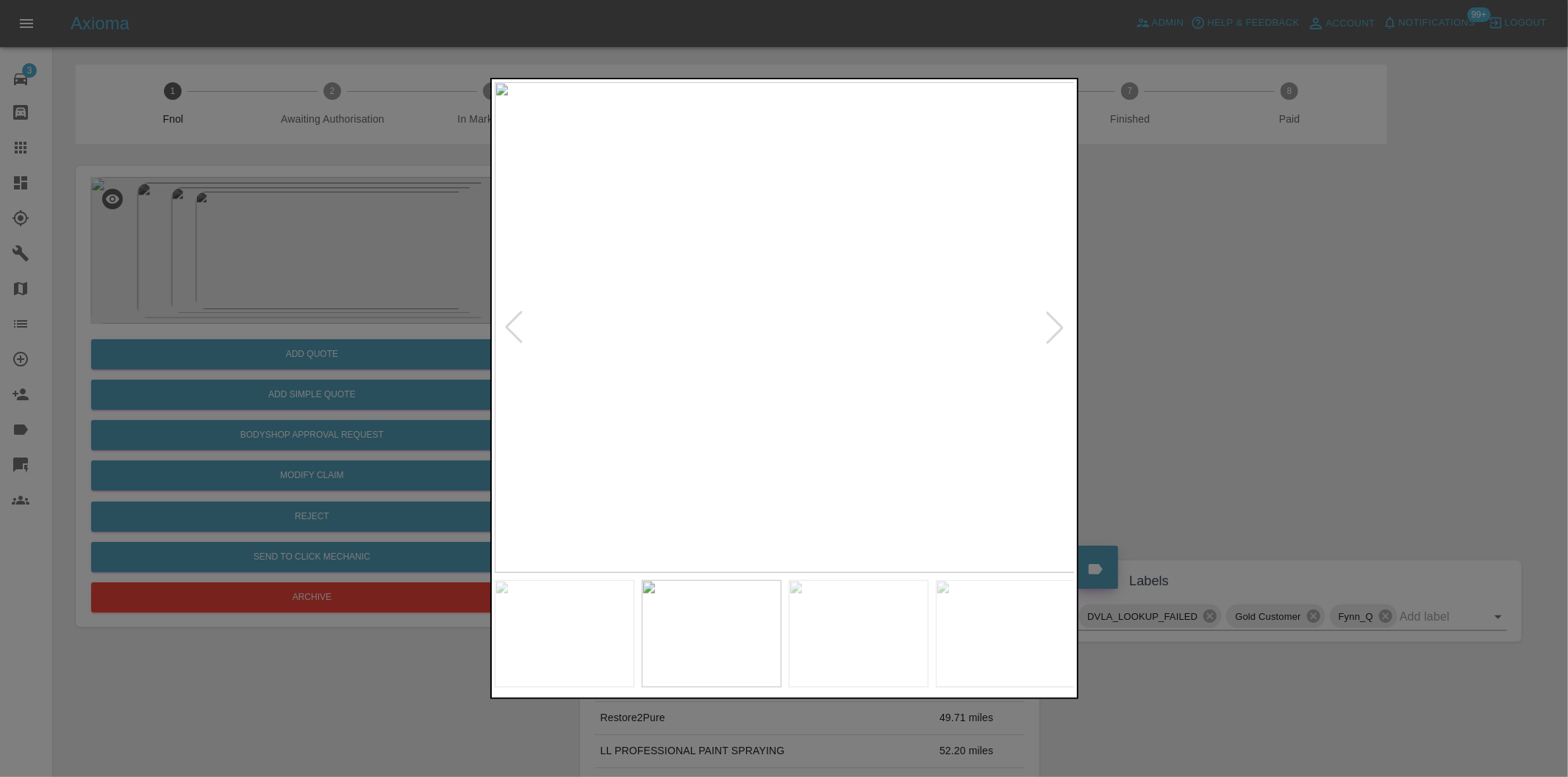
click at [1048, 327] on div at bounding box center [1054, 327] width 32 height 32
click at [1048, 327] on img at bounding box center [784, 327] width 580 height 491
drag, startPoint x: 1233, startPoint y: 357, endPoint x: 982, endPoint y: 421, distance: 259.0
click at [1233, 358] on div at bounding box center [784, 388] width 1568 height 777
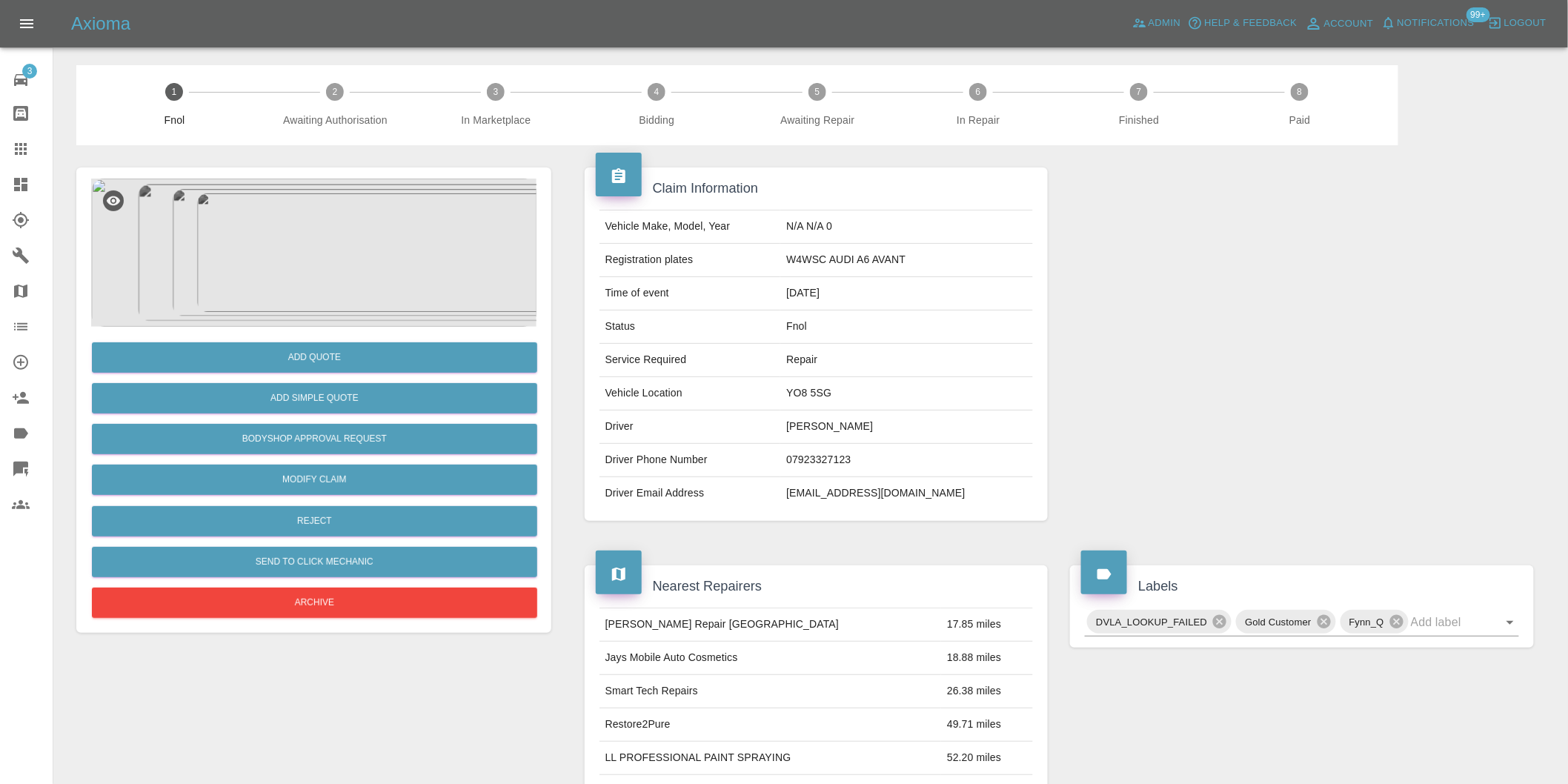
click at [335, 246] on img at bounding box center [313, 253] width 446 height 148
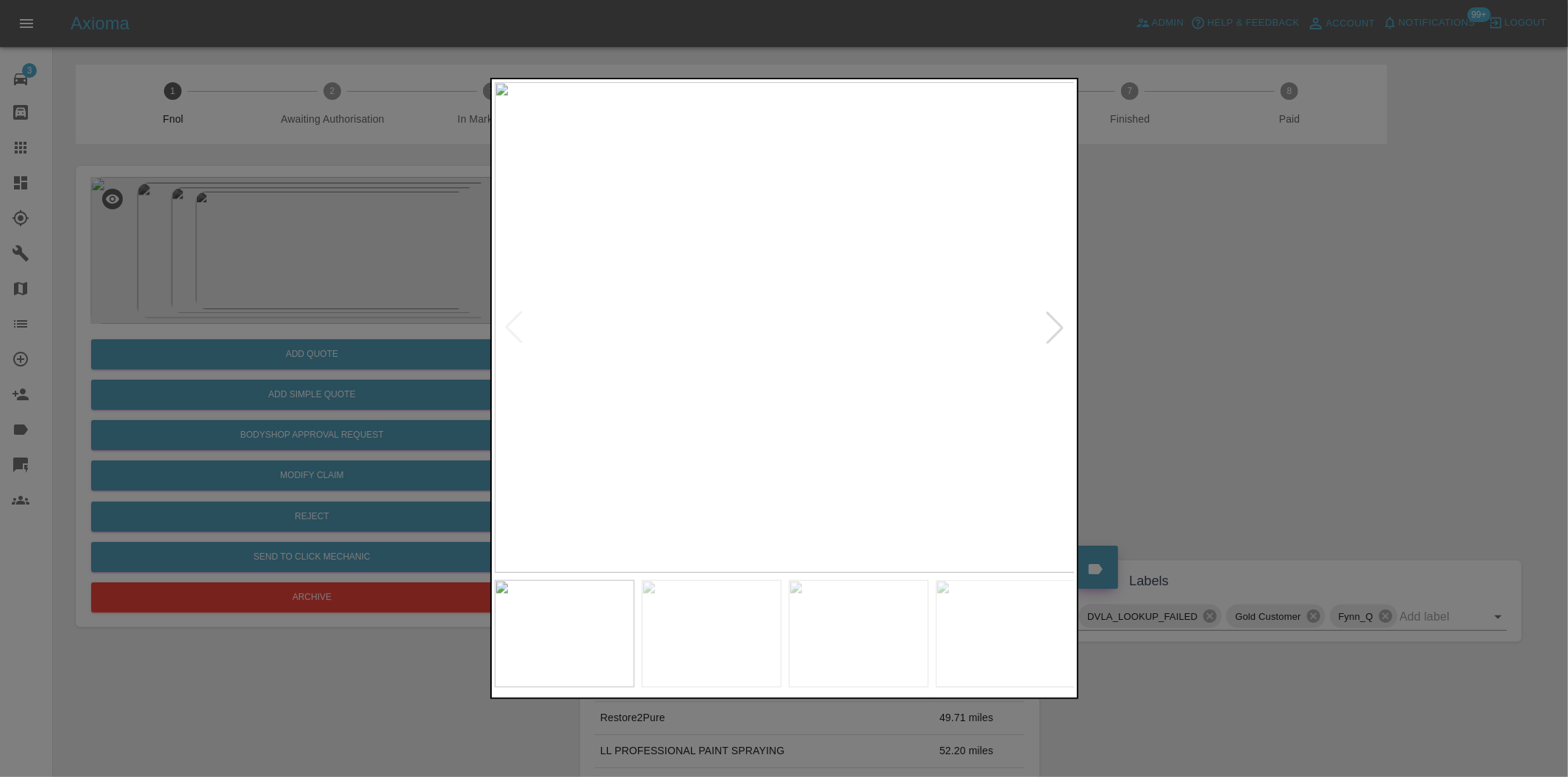
click at [1056, 335] on div at bounding box center [1054, 327] width 32 height 32
click at [1056, 334] on div at bounding box center [1054, 327] width 32 height 32
click at [1229, 338] on div at bounding box center [784, 388] width 1568 height 777
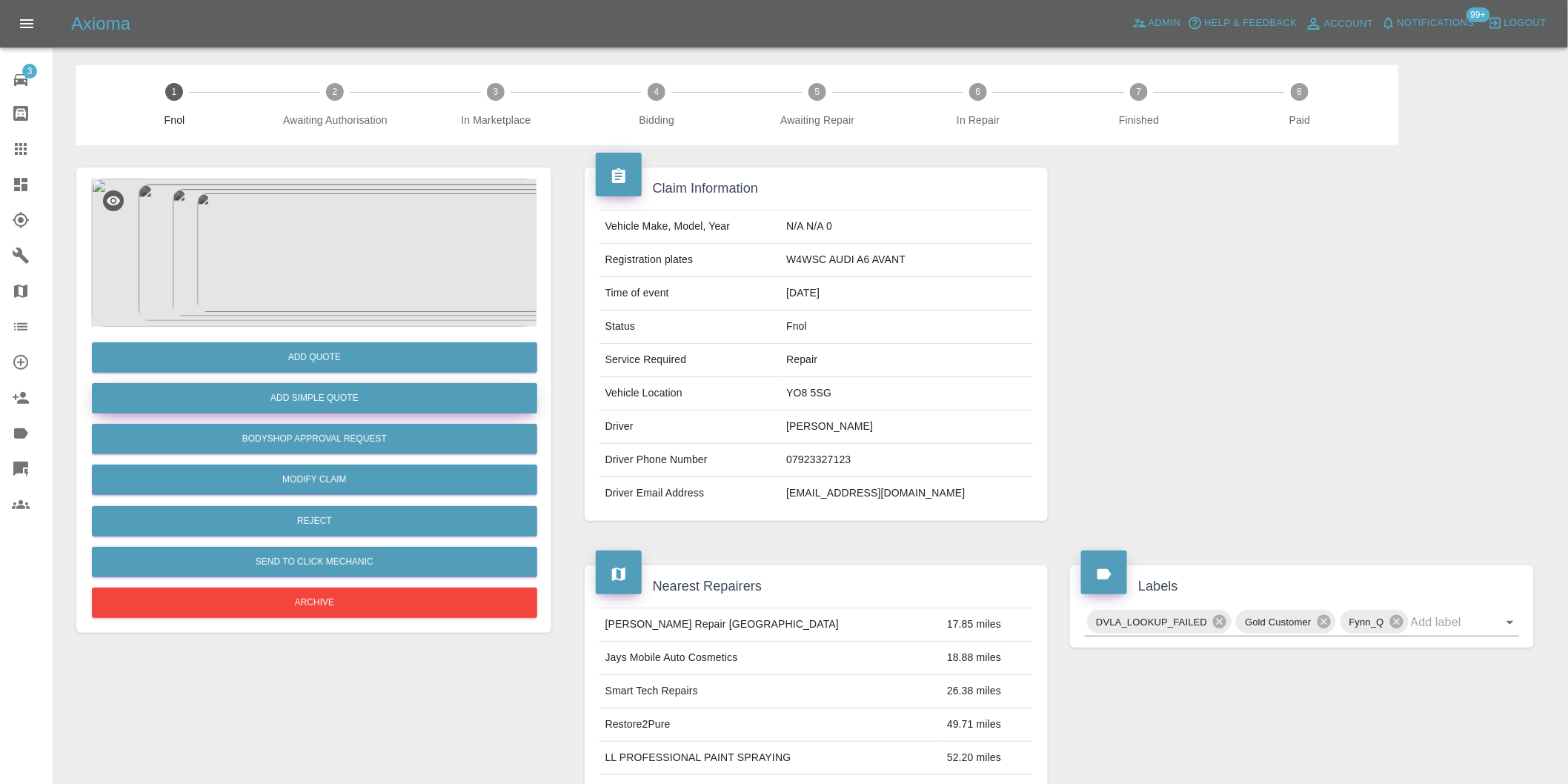
click at [343, 388] on button "Add Simple Quote" at bounding box center [314, 398] width 446 height 30
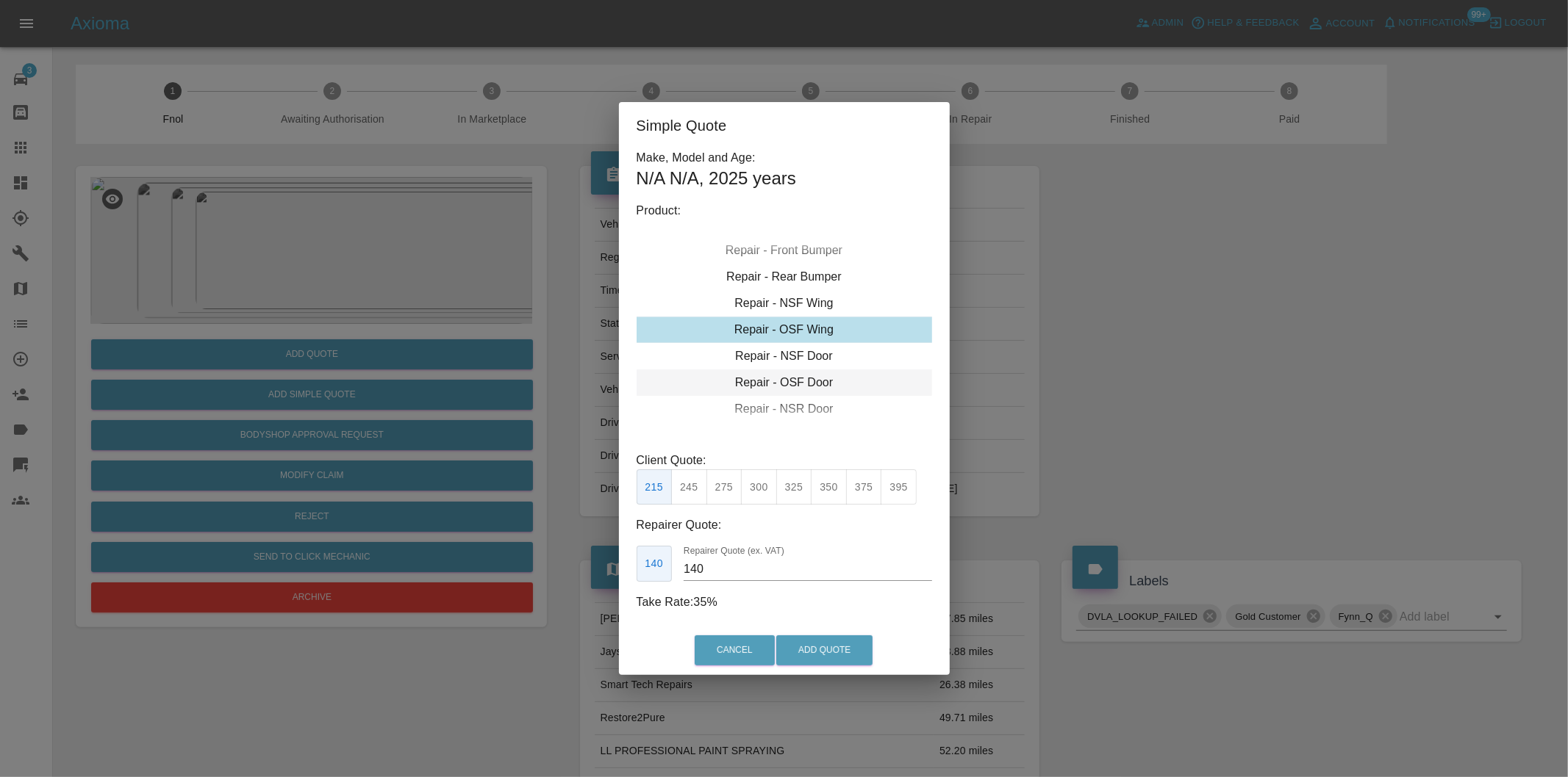
click at [818, 378] on div "Repair - OSF Door" at bounding box center [784, 382] width 295 height 26
drag, startPoint x: 681, startPoint y: 496, endPoint x: 696, endPoint y: 497, distance: 15.0
click at [682, 496] on button "245" at bounding box center [688, 486] width 36 height 36
type input "160"
click at [790, 644] on button "Add Quote" at bounding box center [824, 650] width 96 height 30
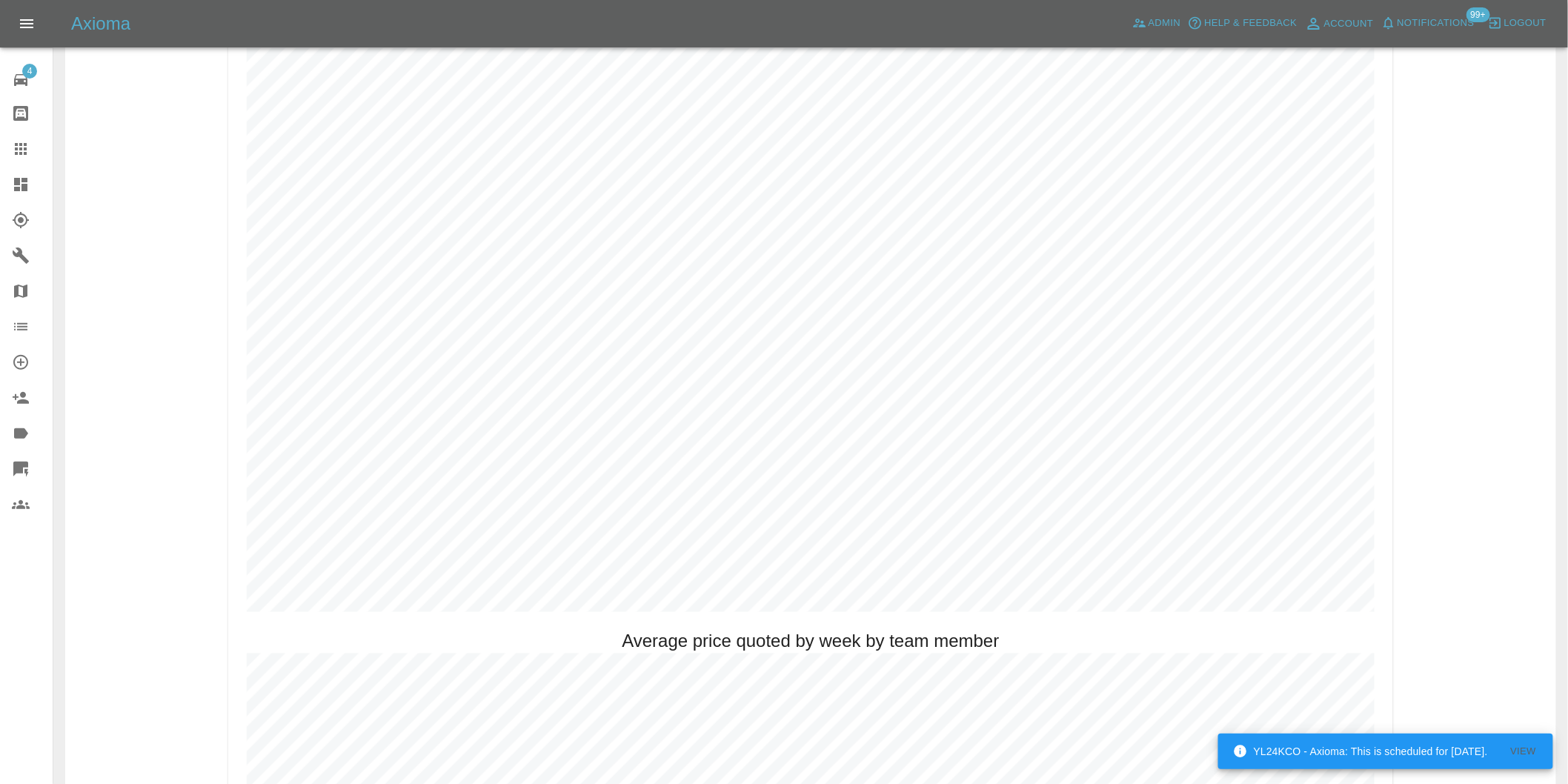
scroll to position [741, 0]
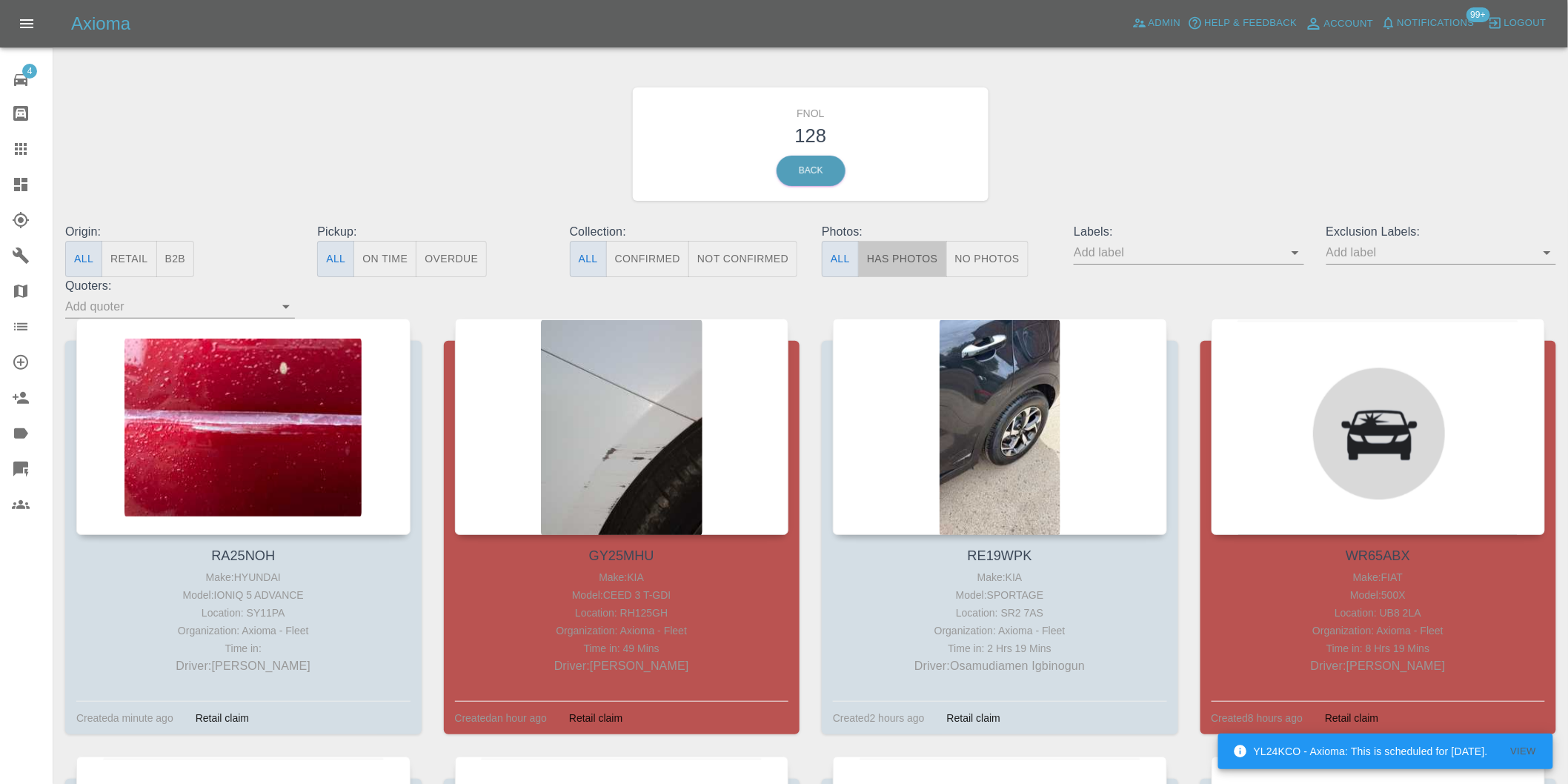
click at [916, 261] on button "Has Photos" at bounding box center [902, 259] width 89 height 36
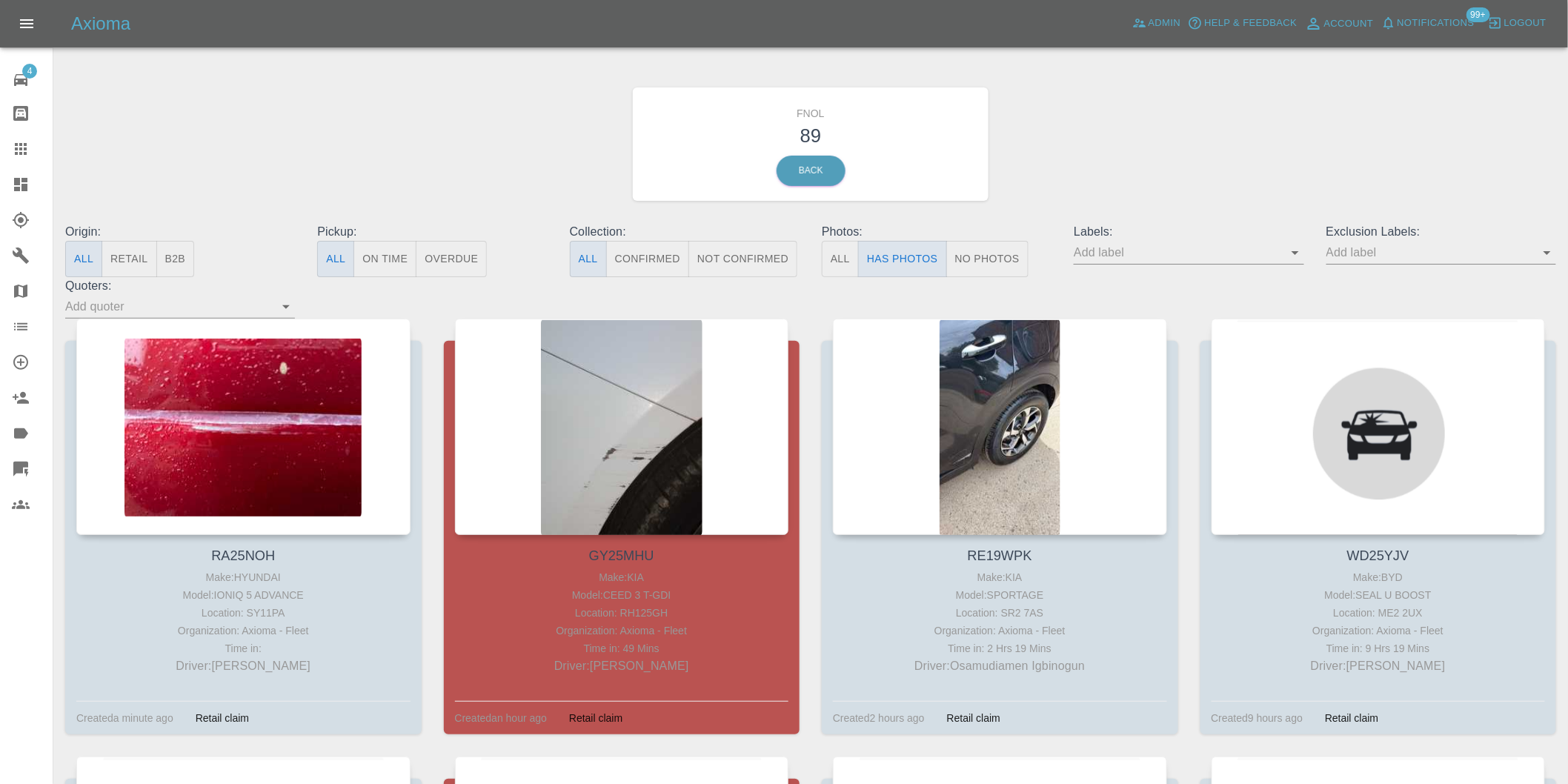
click at [1549, 255] on icon "Open" at bounding box center [1548, 253] width 18 height 18
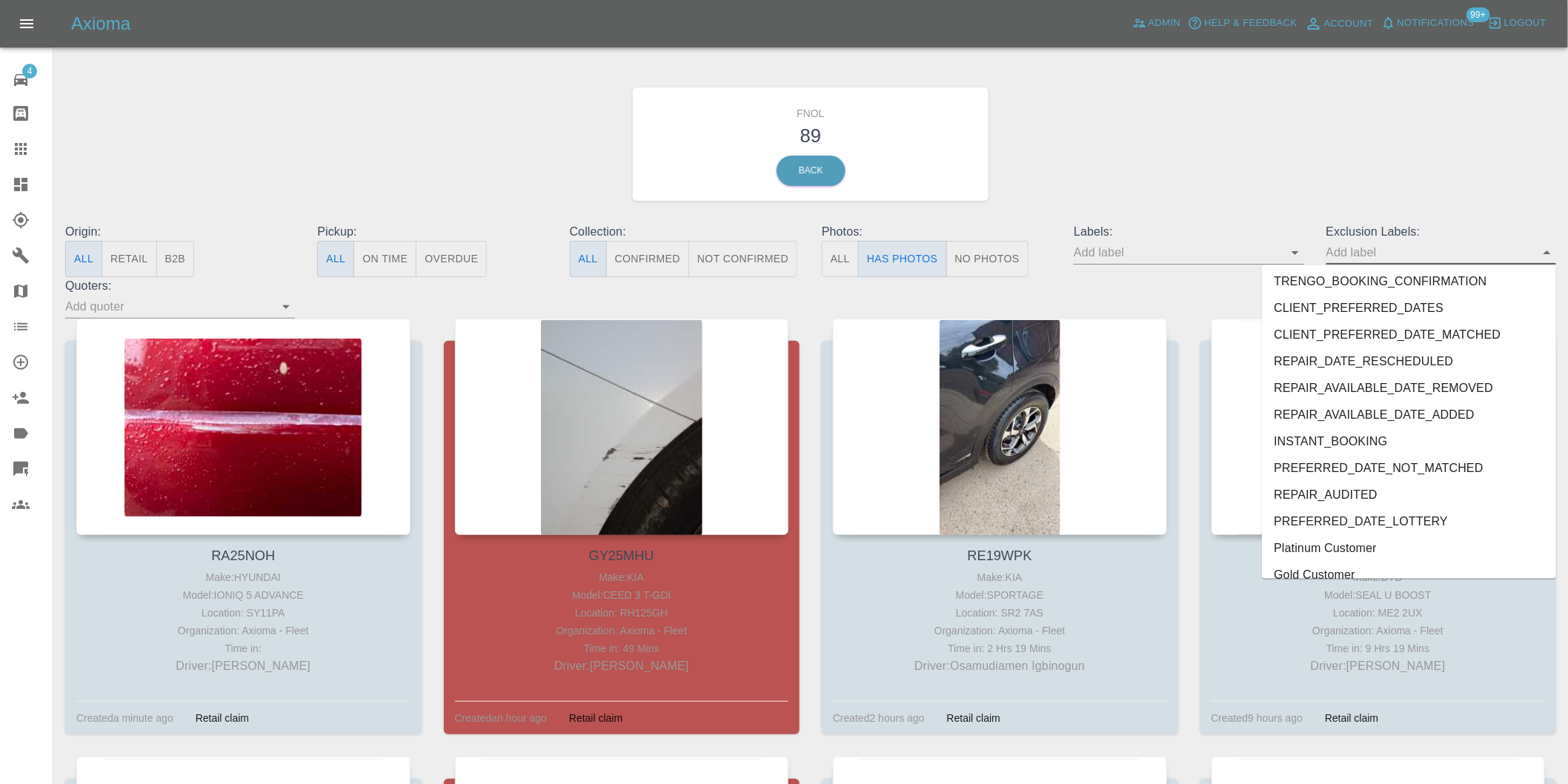
scroll to position [3219, 0]
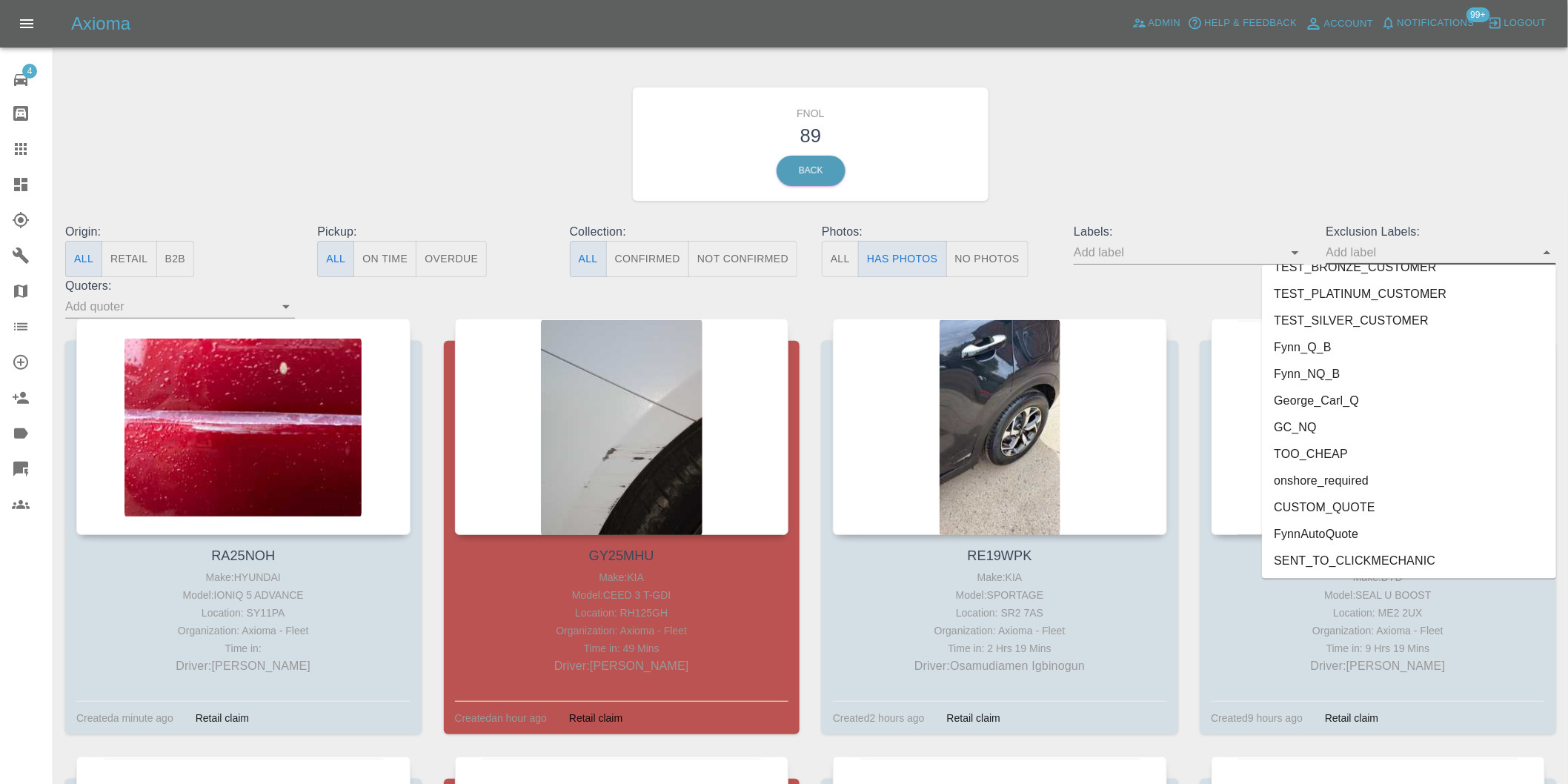
click at [1354, 484] on li "onshore_required" at bounding box center [1409, 481] width 294 height 26
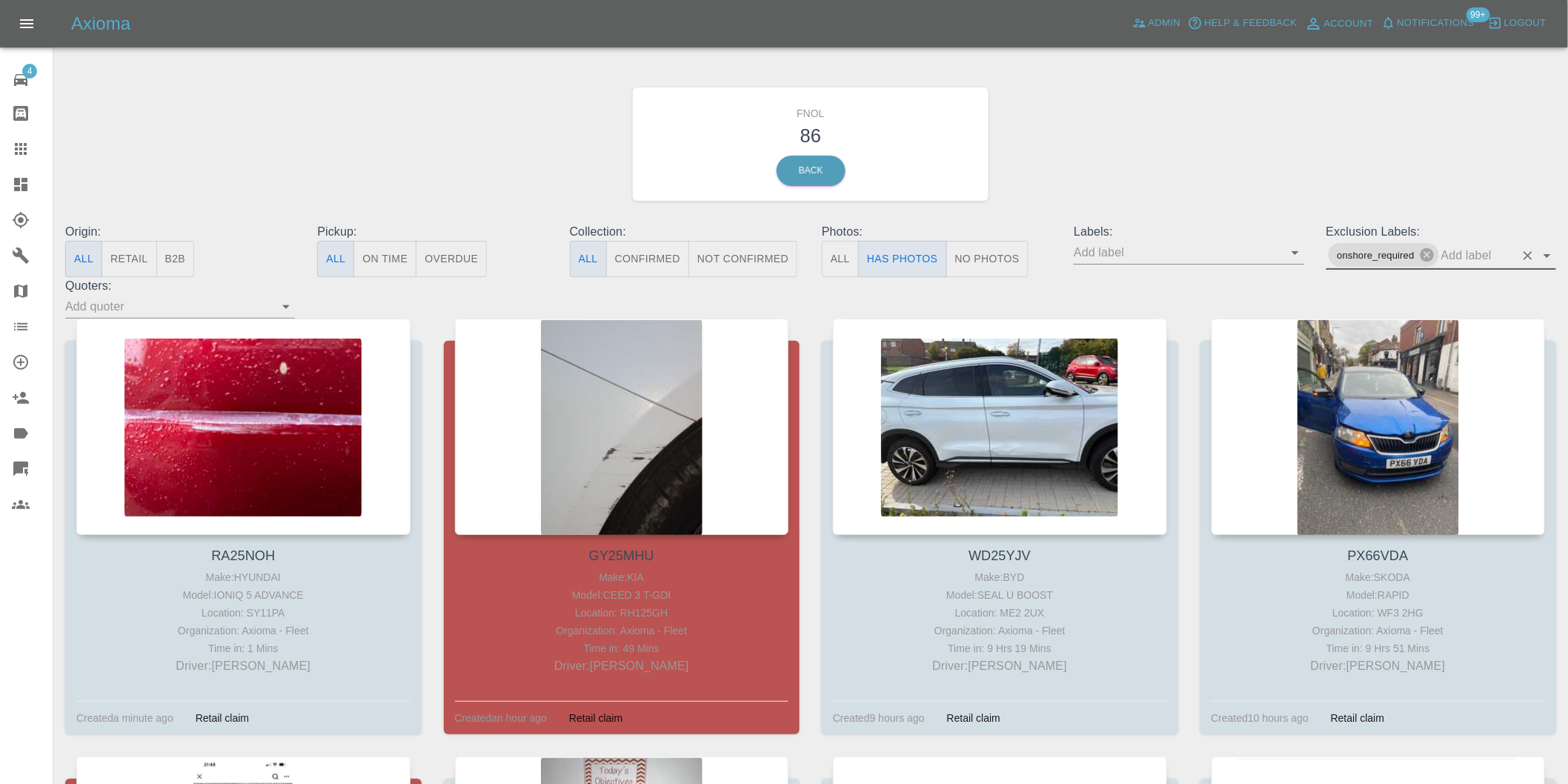
click at [1544, 258] on icon "Open" at bounding box center [1548, 256] width 18 height 18
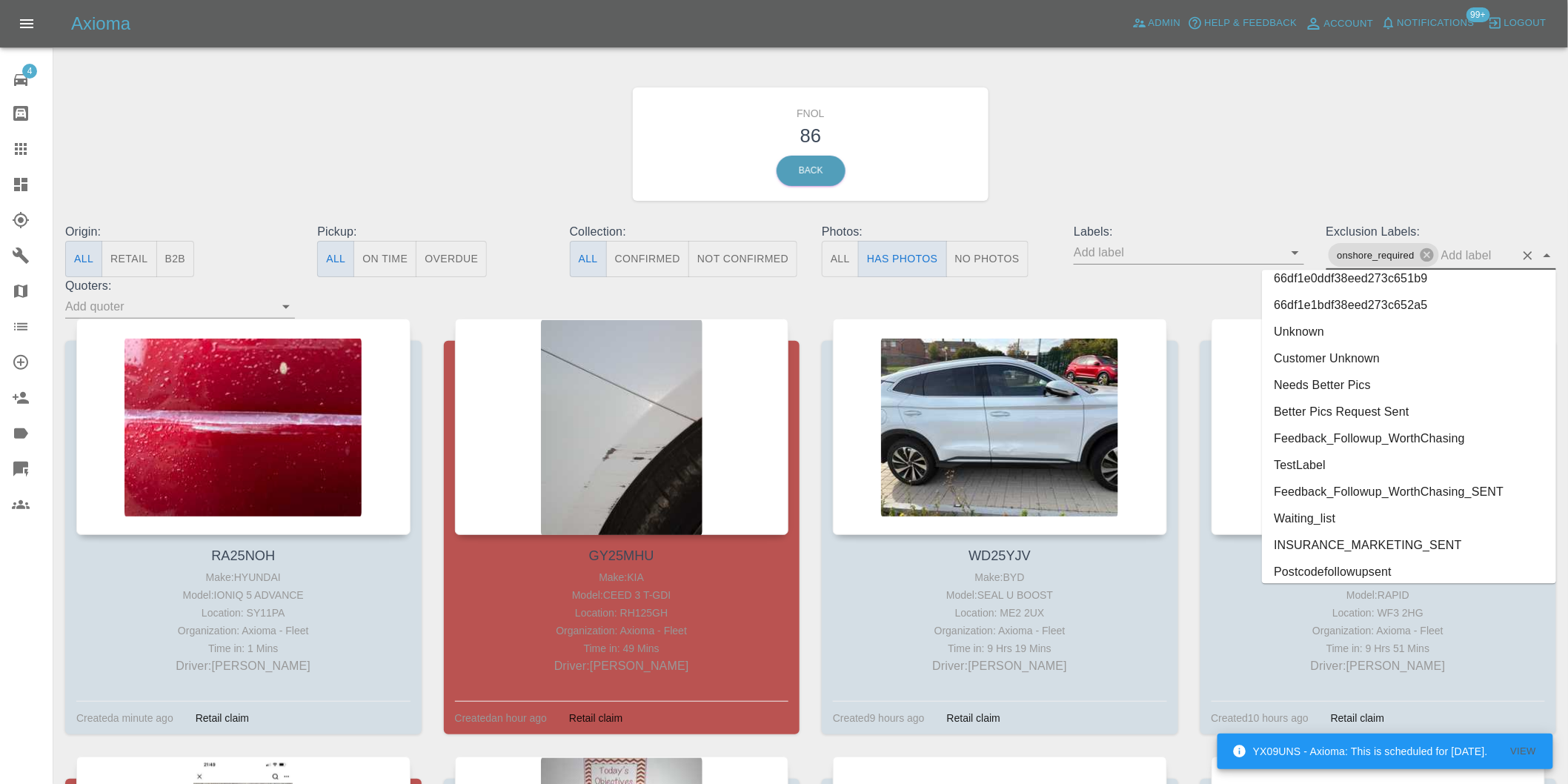
scroll to position [3193, 0]
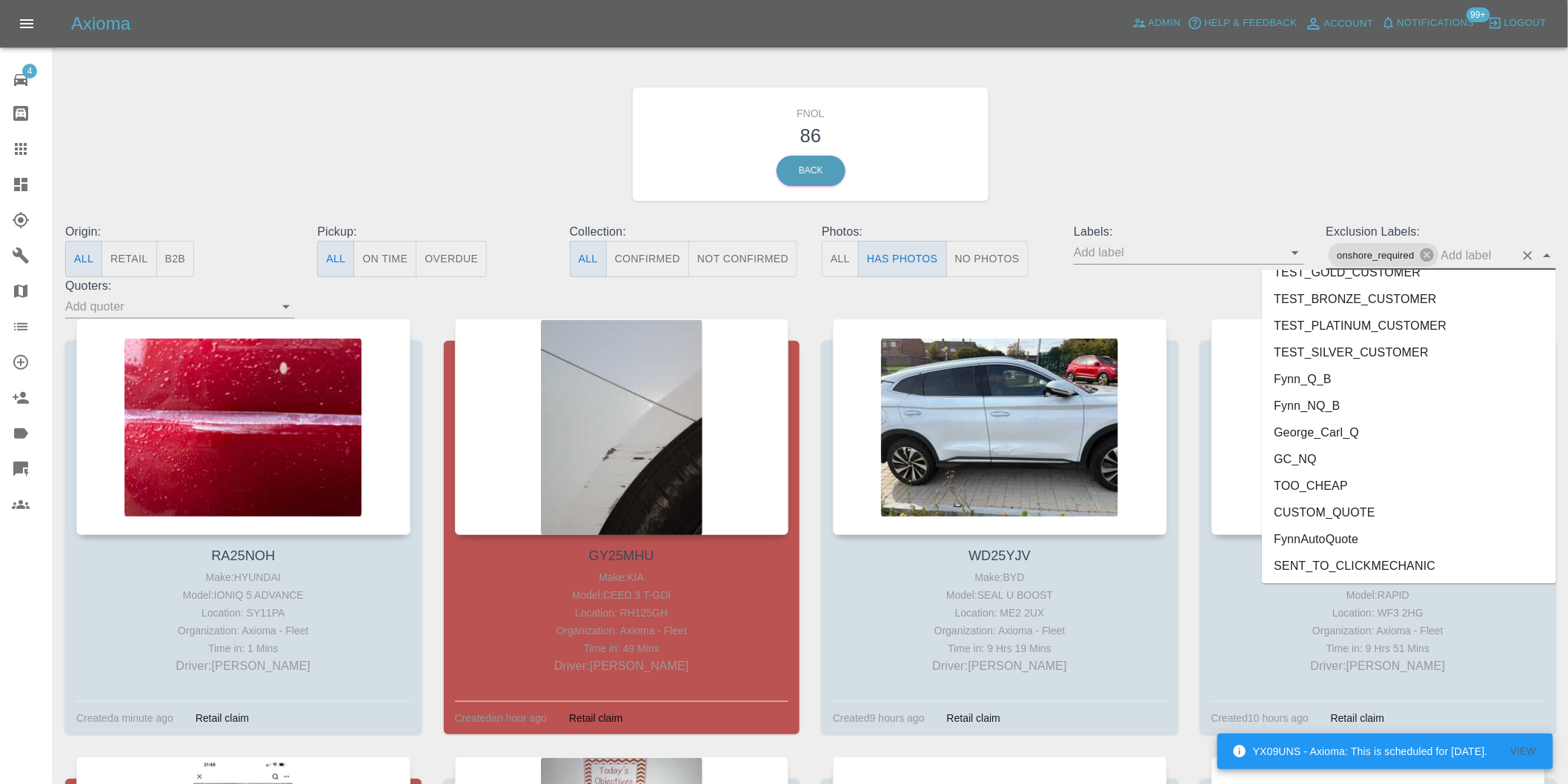
click at [1334, 432] on li "George_Carl_Q" at bounding box center [1409, 432] width 294 height 26
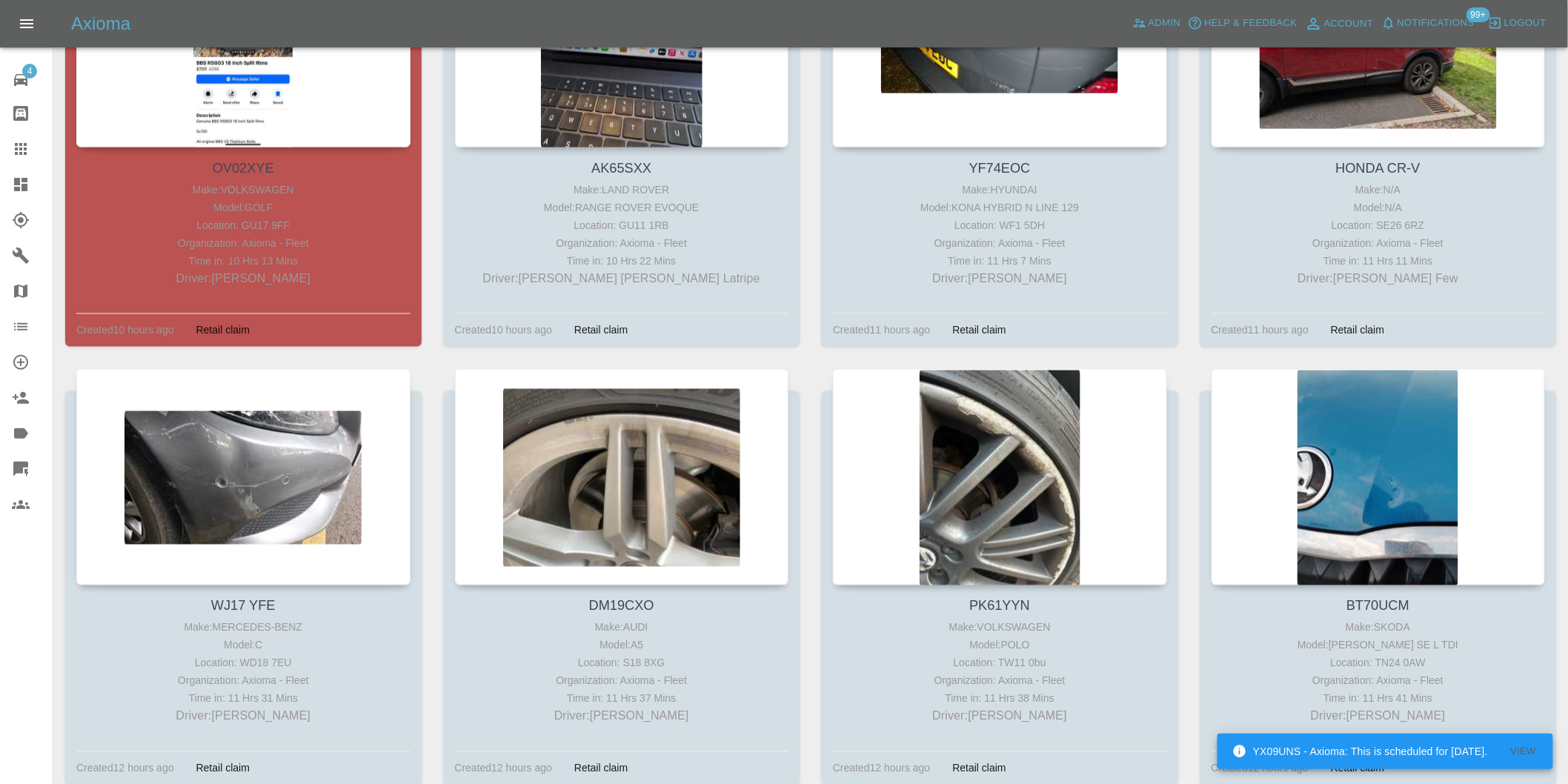
scroll to position [988, 0]
